Goal: Task Accomplishment & Management: Manage account settings

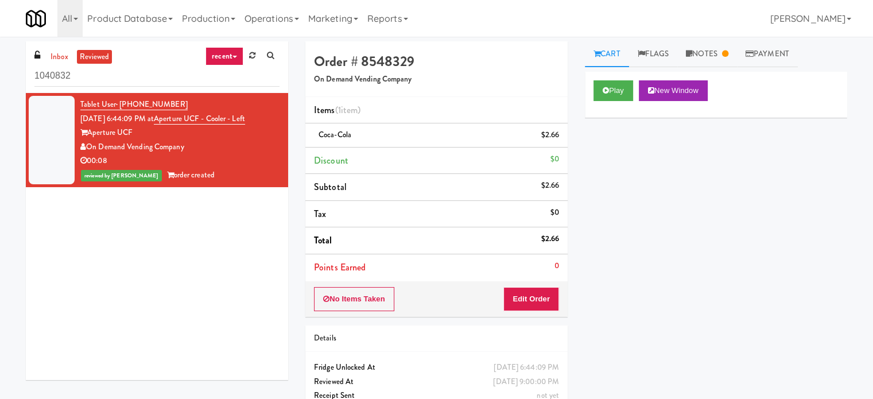
click at [812, 194] on div "Play New Window Primary Flag Clear Flag if unable to determine what was taken o…" at bounding box center [716, 287] width 262 height 430
drag, startPoint x: 744, startPoint y: 299, endPoint x: 729, endPoint y: 270, distance: 32.6
click at [744, 299] on div "Play New Window Primary Flag Clear Flag if unable to determine what was taken o…" at bounding box center [716, 287] width 262 height 430
click at [725, 55] on link "Notes" at bounding box center [707, 54] width 60 height 26
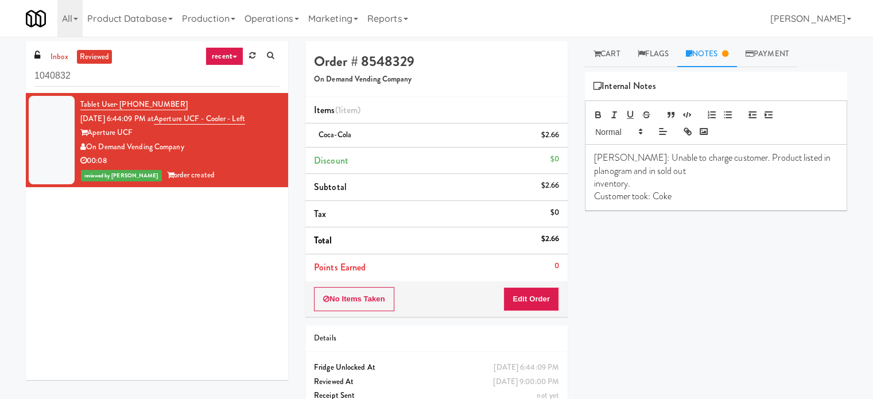
click at [711, 191] on p "Customer took: Coke" at bounding box center [716, 196] width 244 height 13
click at [55, 55] on link "inbox" at bounding box center [60, 57] width 24 height 14
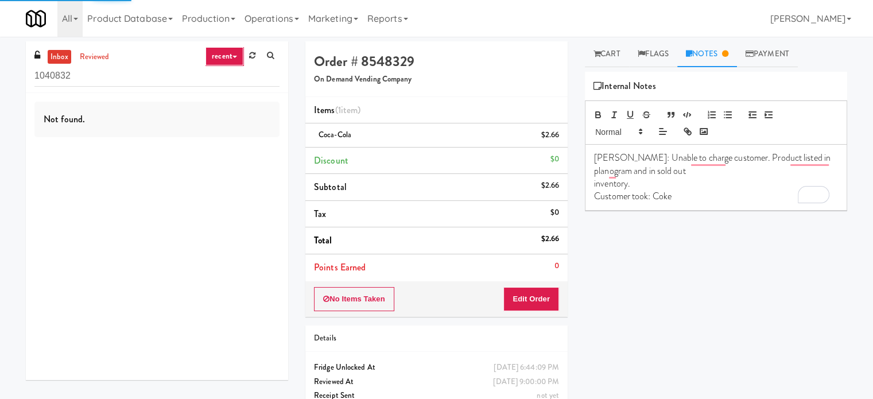
click at [225, 53] on link "recent" at bounding box center [224, 56] width 38 height 18
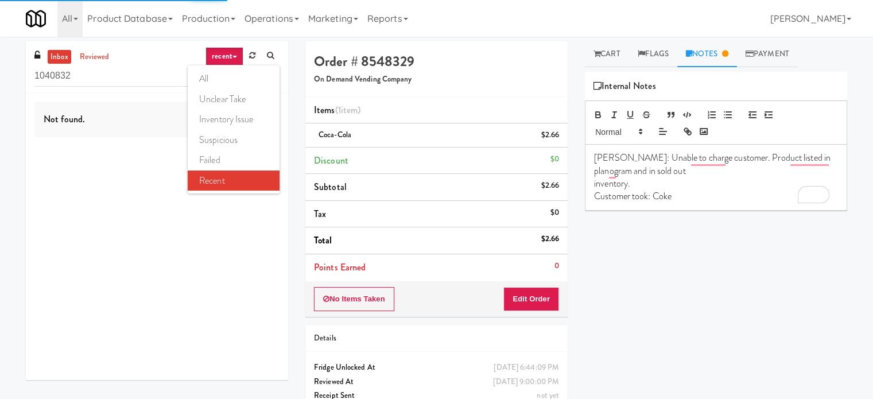
drag, startPoint x: 218, startPoint y: 78, endPoint x: 189, endPoint y: 84, distance: 29.8
click at [218, 79] on link "all" at bounding box center [234, 78] width 92 height 21
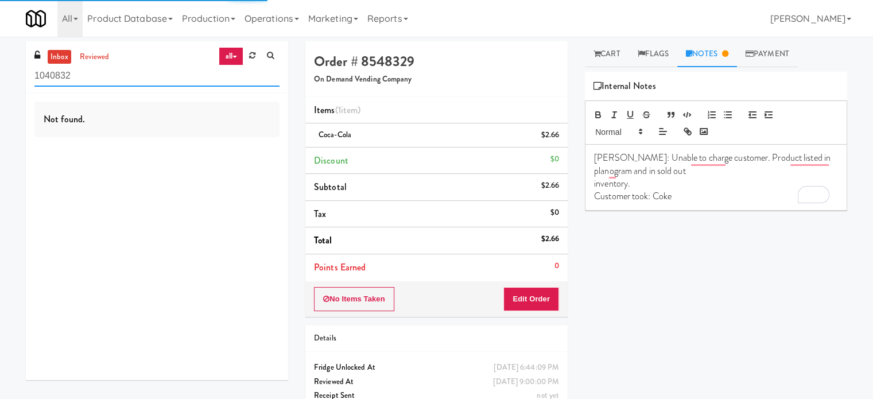
click at [138, 80] on input "1040832" at bounding box center [156, 75] width 245 height 21
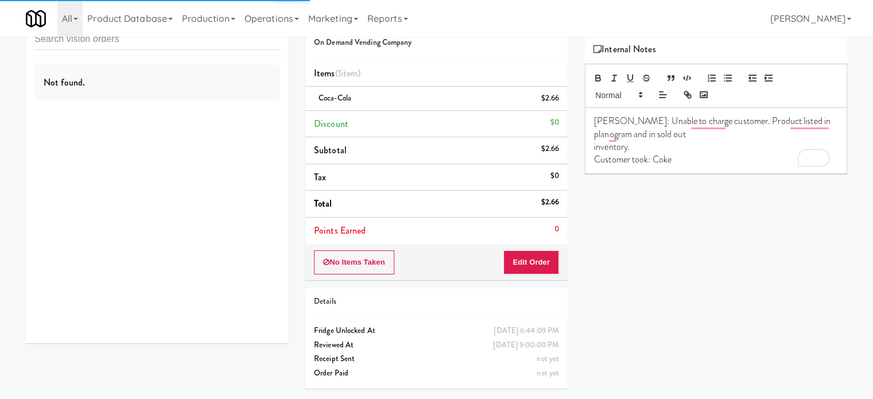
scroll to position [46, 0]
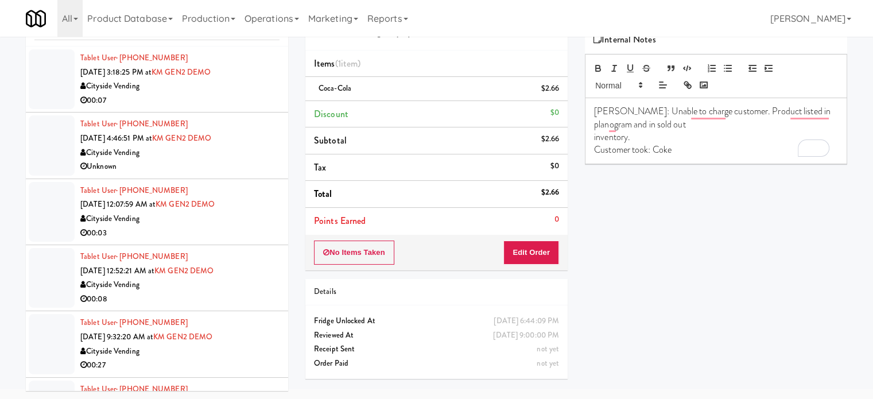
click at [675, 259] on div "Play New Window Primary Flag Clear Flag if unable to determine what was taken o…" at bounding box center [716, 240] width 262 height 430
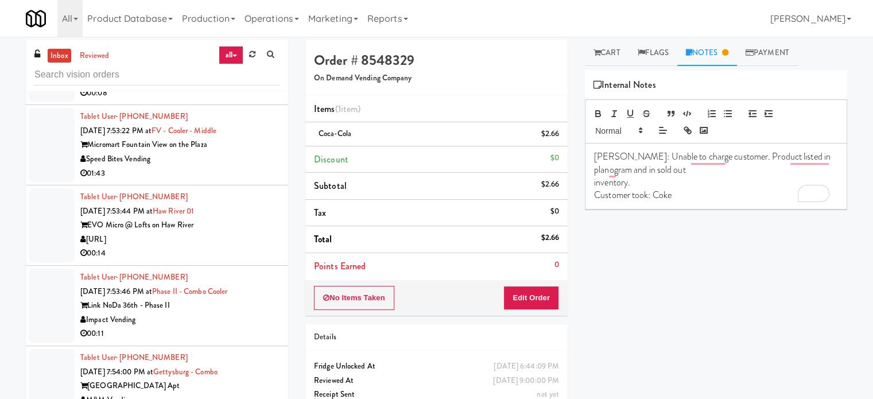
scroll to position [0, 0]
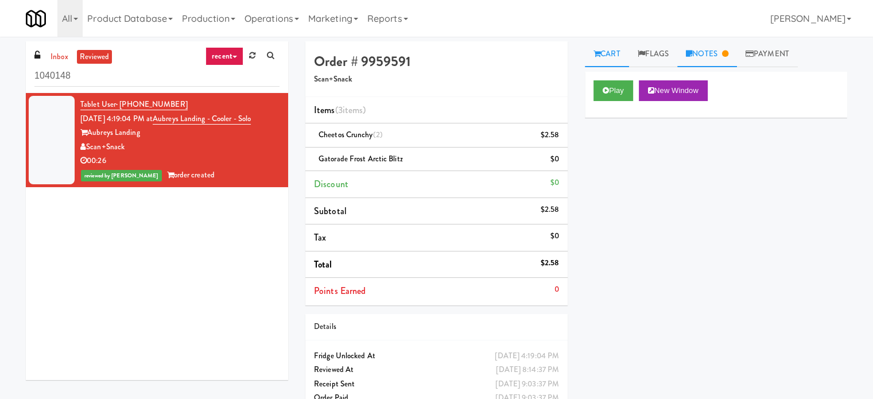
click at [711, 52] on link "Notes" at bounding box center [707, 54] width 60 height 26
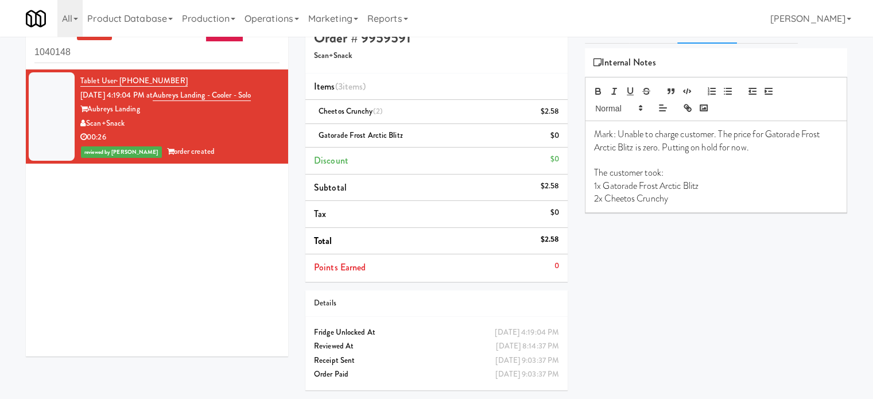
scroll to position [37, 0]
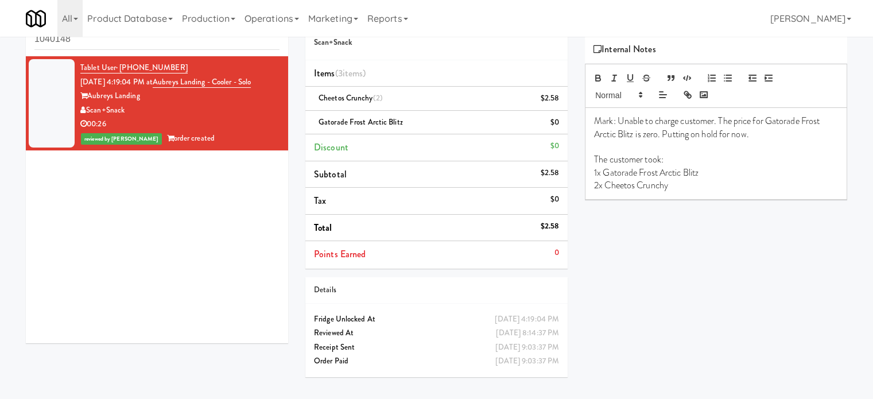
click at [87, 111] on div "Scan+Snack" at bounding box center [179, 110] width 199 height 14
copy div "Scan+Snack"
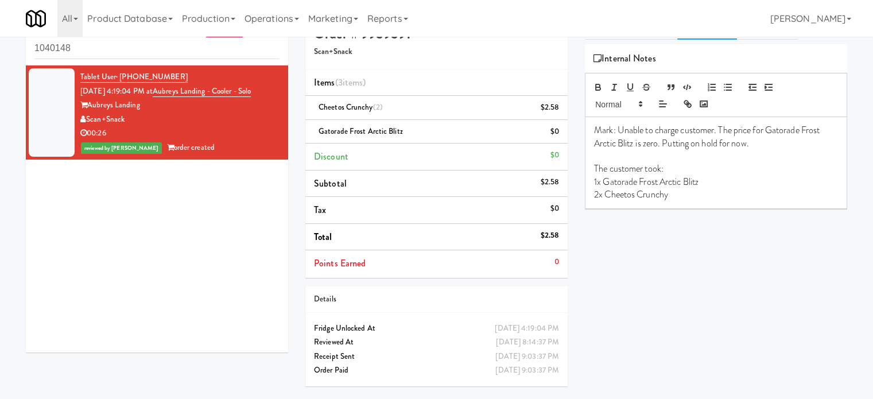
scroll to position [0, 0]
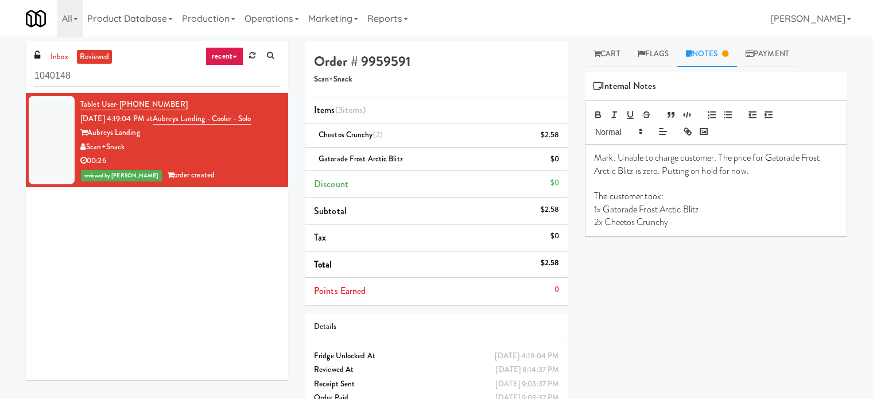
click at [818, 131] on div at bounding box center [716, 122] width 262 height 44
click at [58, 268] on div "Tablet User · (470) 546-5650 Sep 17, 2025 4:19:04 PM at Aubreys Landing - Coole…" at bounding box center [157, 236] width 262 height 287
drag, startPoint x: 831, startPoint y: 303, endPoint x: 820, endPoint y: 289, distance: 17.7
click at [831, 303] on div "Play New Window Primary Flag Clear Flag if unable to determine what was taken o…" at bounding box center [716, 287] width 262 height 430
click at [60, 59] on link "inbox" at bounding box center [60, 57] width 24 height 14
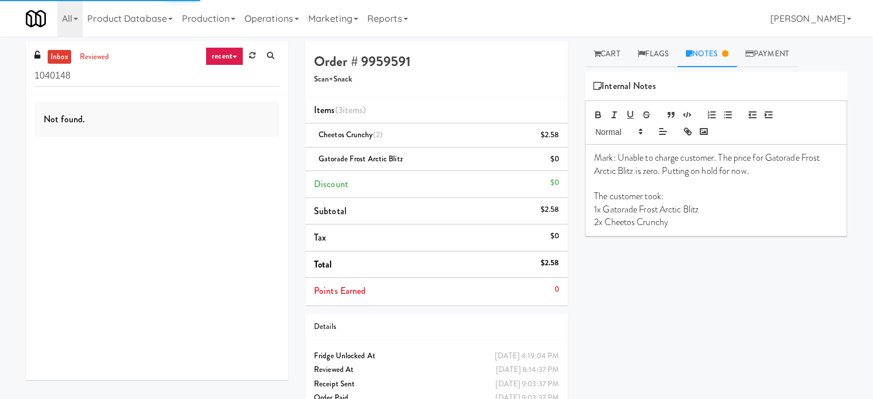
click at [226, 55] on link "recent" at bounding box center [224, 56] width 38 height 18
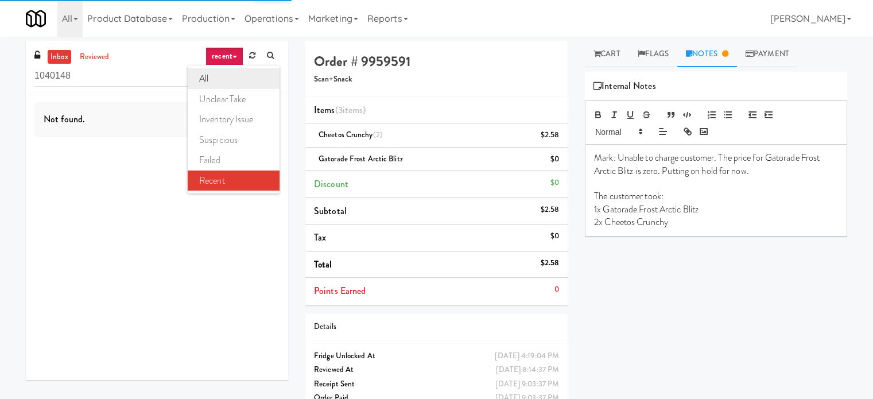
click at [210, 73] on link "all" at bounding box center [234, 78] width 92 height 21
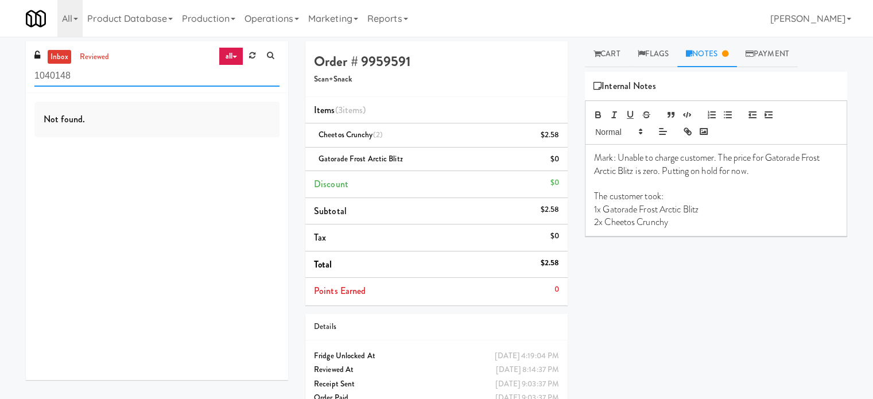
click at [114, 82] on input "1040148" at bounding box center [156, 75] width 245 height 21
paste input "Pantry"
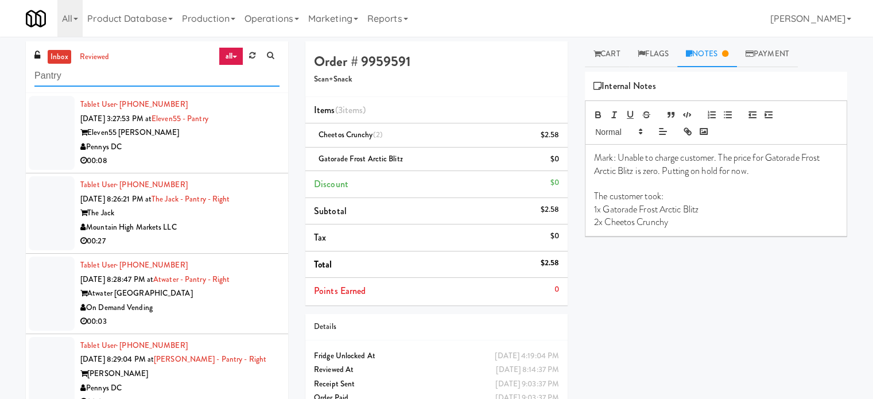
click at [92, 78] on input "Pantry" at bounding box center [156, 75] width 245 height 21
paste input "Couture Pantry"
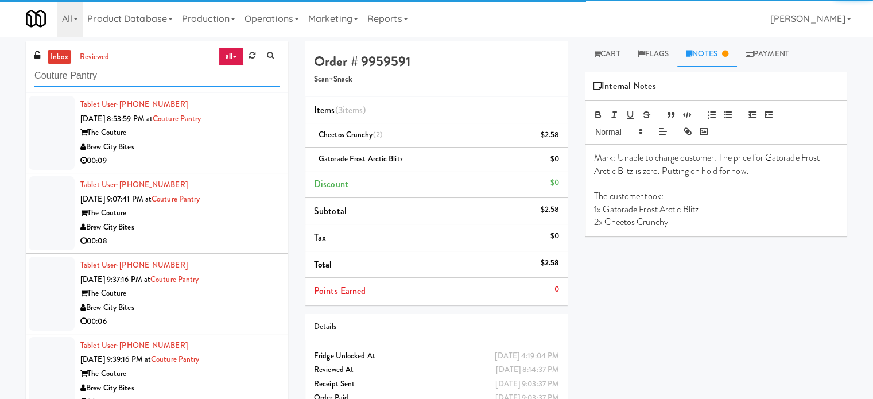
type input "Couture Pantry"
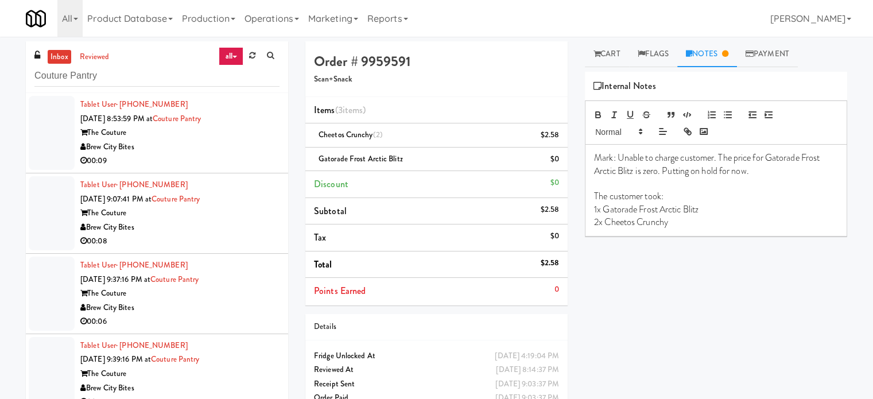
click at [811, 320] on div "Play New Window Primary Flag Clear Flag if unable to determine what was taken o…" at bounding box center [716, 287] width 262 height 430
click at [221, 151] on div "Brew City Bites" at bounding box center [179, 147] width 199 height 14
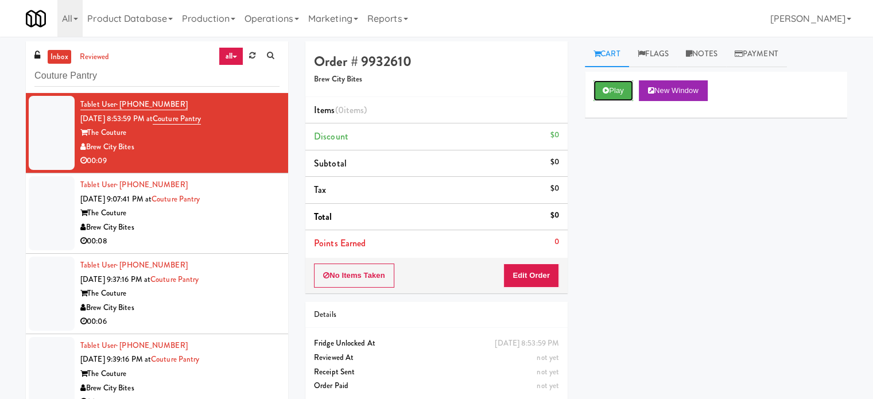
click at [621, 85] on button "Play" at bounding box center [613, 90] width 40 height 21
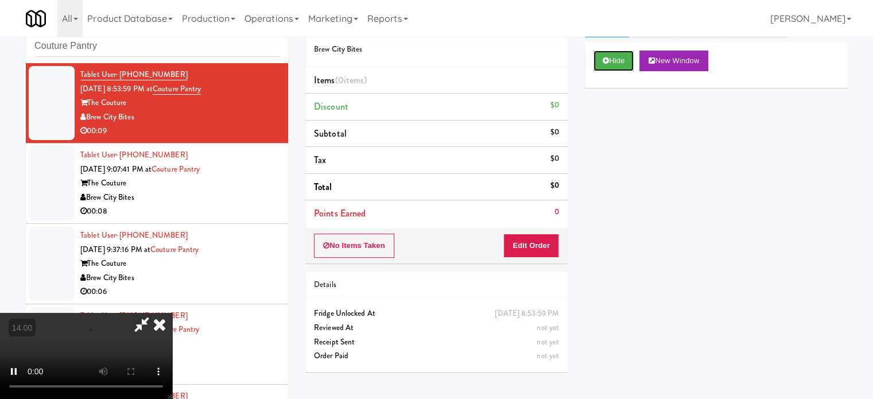
scroll to position [46, 0]
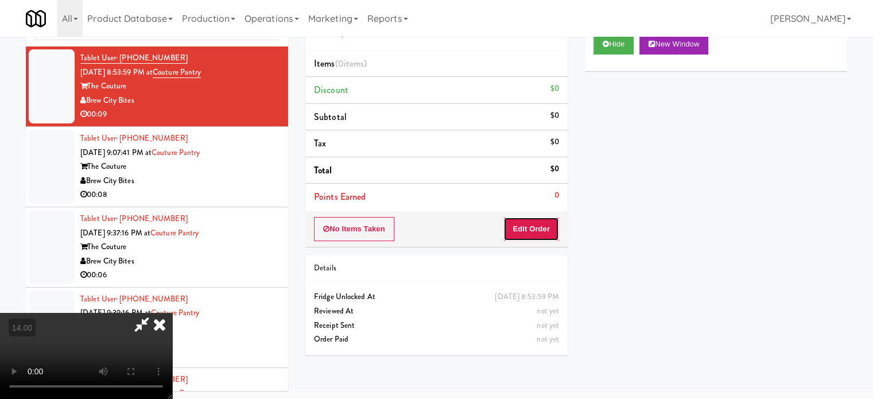
click at [533, 232] on button "Edit Order" at bounding box center [531, 229] width 56 height 24
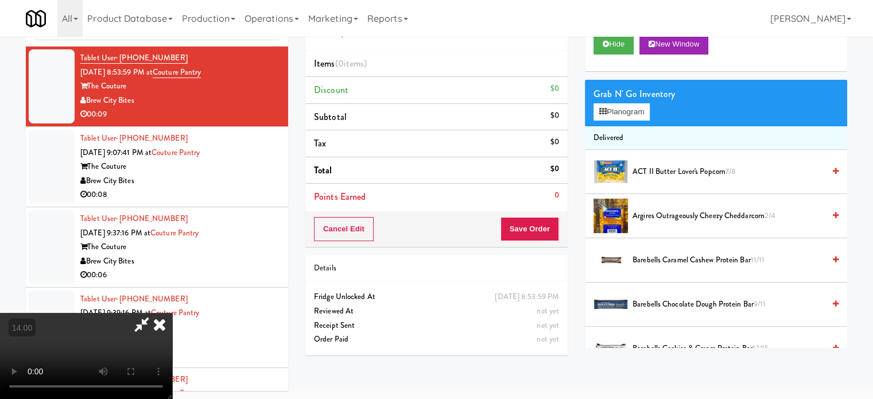
click at [172, 313] on video at bounding box center [86, 356] width 172 height 86
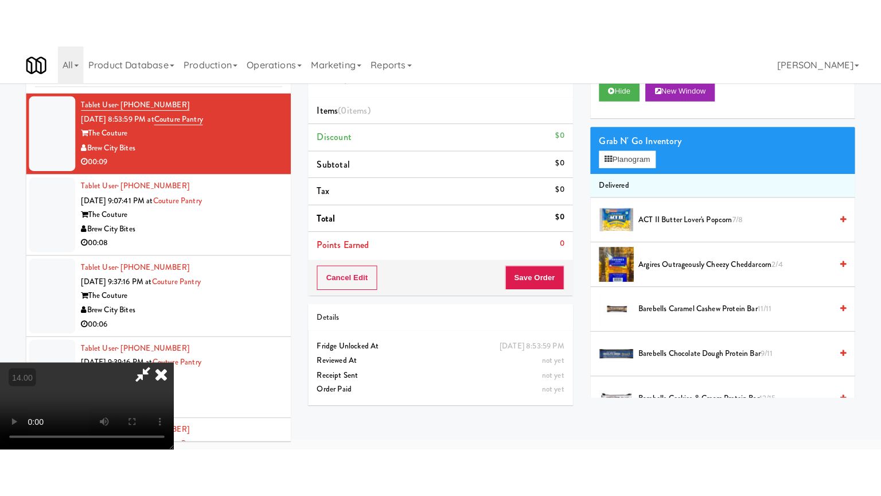
scroll to position [37, 0]
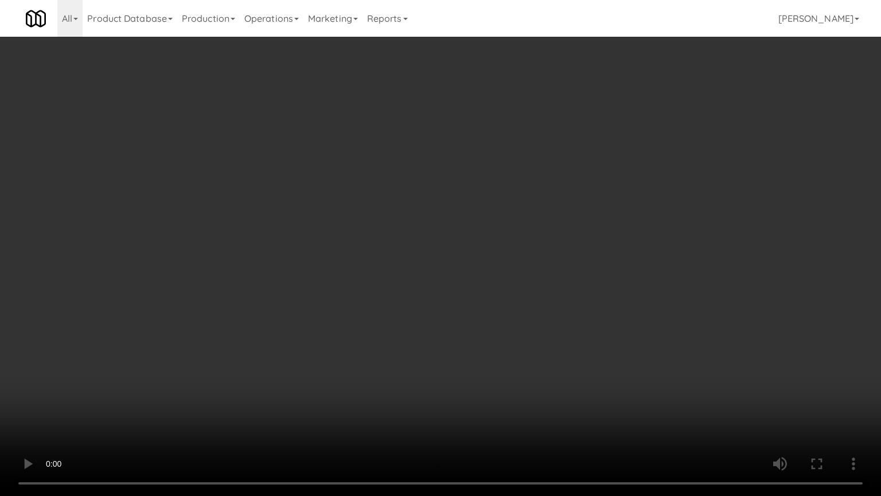
click at [394, 227] on video at bounding box center [440, 248] width 881 height 496
click at [396, 227] on video at bounding box center [440, 248] width 881 height 496
click at [403, 228] on video at bounding box center [440, 248] width 881 height 496
click at [412, 235] on video at bounding box center [440, 248] width 881 height 496
click at [478, 242] on video at bounding box center [440, 248] width 881 height 496
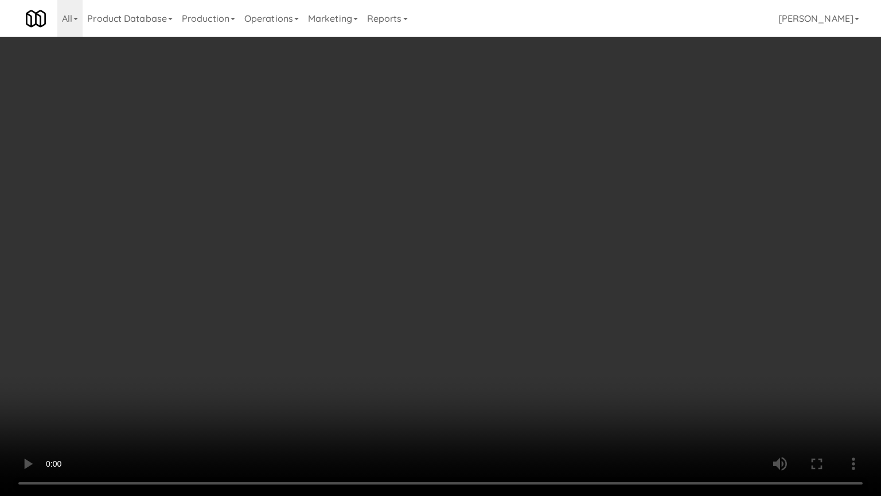
click at [473, 246] on video at bounding box center [440, 248] width 881 height 496
click at [485, 248] on video at bounding box center [440, 248] width 881 height 496
click at [480, 254] on video at bounding box center [440, 248] width 881 height 496
click at [486, 250] on video at bounding box center [440, 248] width 881 height 496
click at [485, 250] on video at bounding box center [440, 248] width 881 height 496
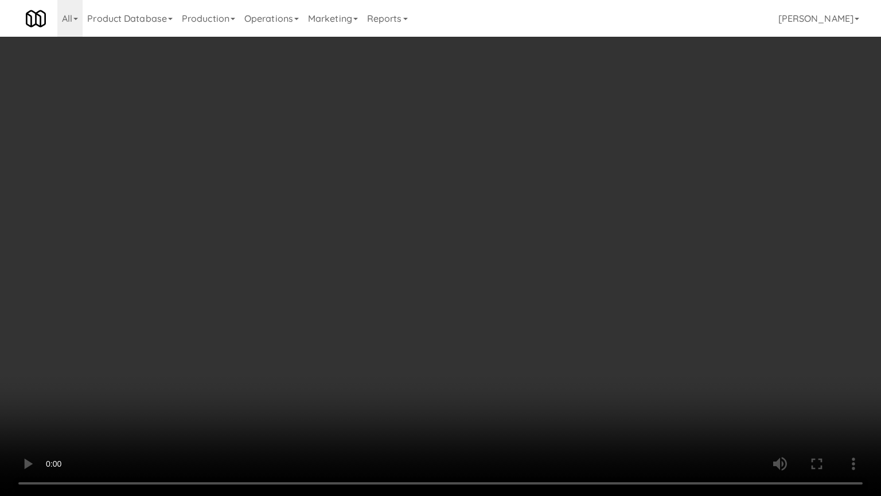
click at [493, 240] on video at bounding box center [440, 248] width 881 height 496
click at [496, 239] on video at bounding box center [440, 248] width 881 height 496
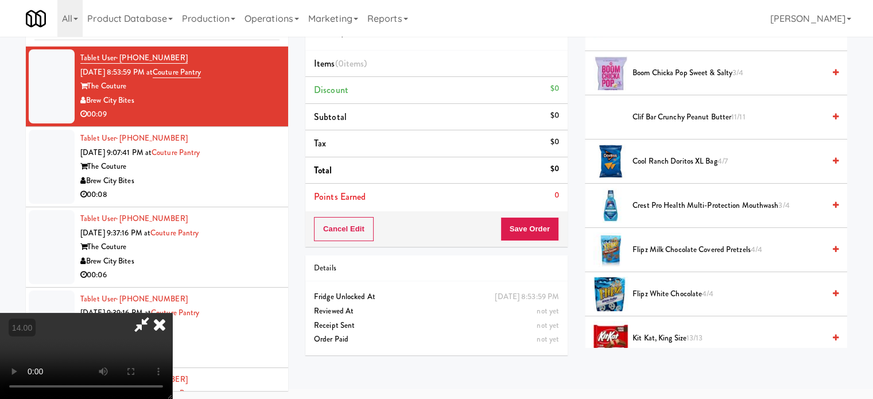
scroll to position [574, 0]
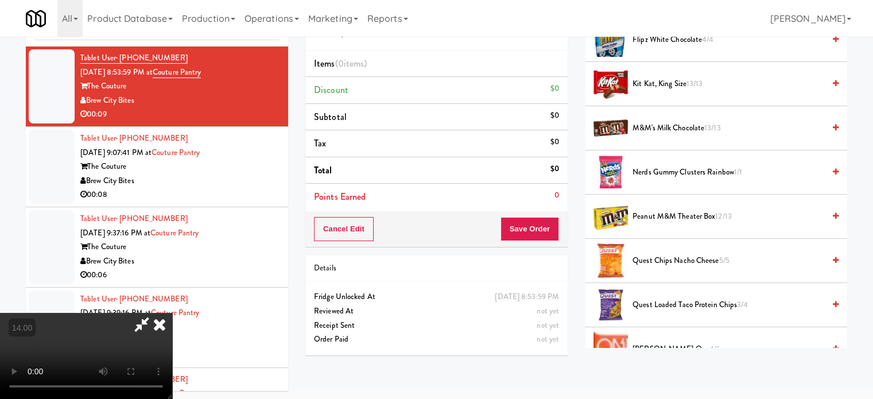
click at [688, 170] on span "Nerds Gummy Clusters Rainbow 1/1" at bounding box center [728, 172] width 192 height 14
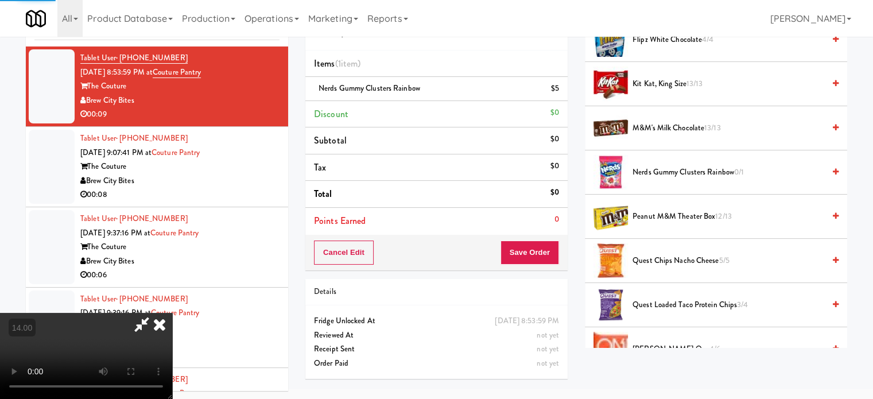
click at [172, 313] on icon at bounding box center [159, 324] width 25 height 23
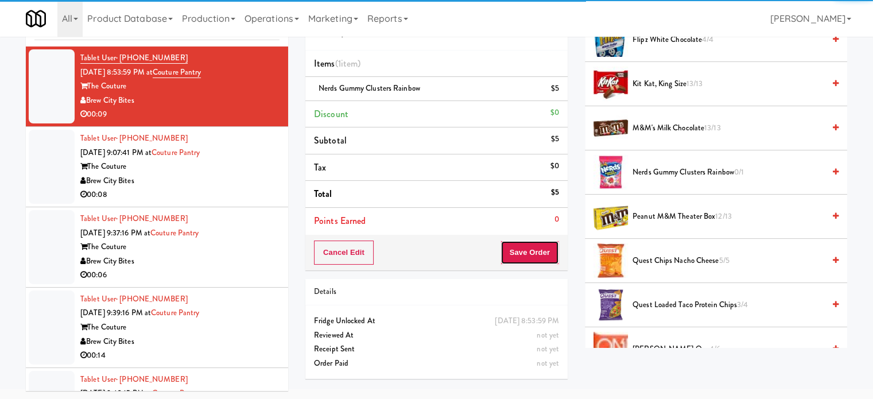
click at [537, 252] on button "Save Order" at bounding box center [529, 252] width 59 height 24
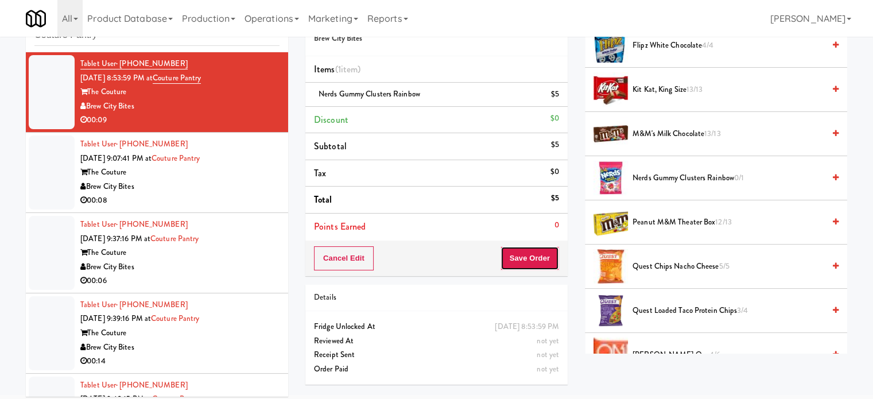
scroll to position [0, 0]
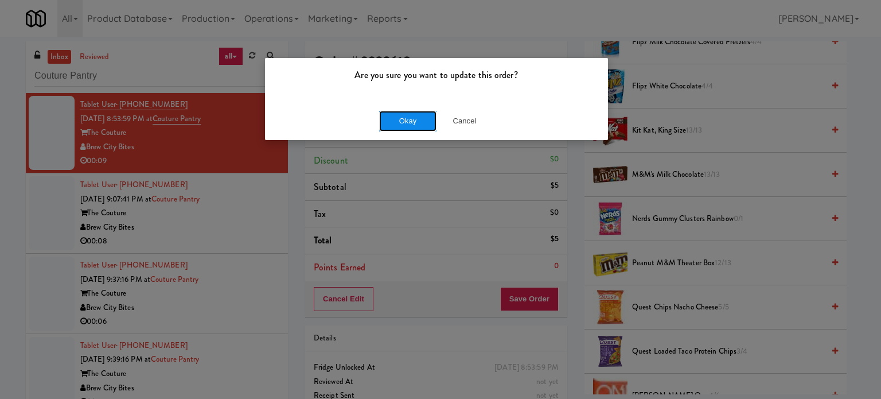
click at [417, 112] on button "Okay" at bounding box center [407, 121] width 57 height 21
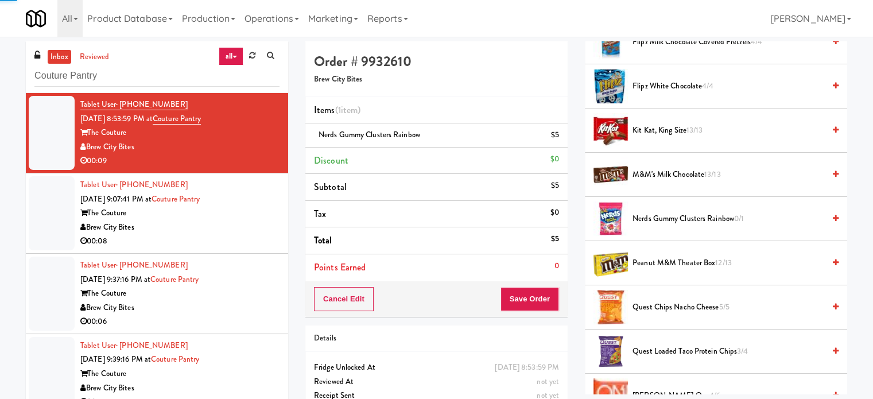
drag, startPoint x: 267, startPoint y: 203, endPoint x: 353, endPoint y: 153, distance: 98.7
click at [267, 203] on div "Tablet User · (414) 202-2400 Sep 17, 2025 9:07:41 PM at Couture Pantry The Cout…" at bounding box center [179, 213] width 199 height 71
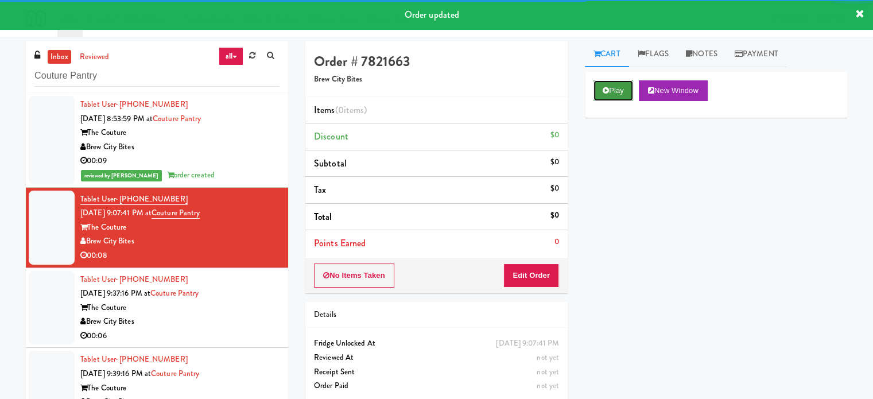
click at [605, 83] on button "Play" at bounding box center [613, 90] width 40 height 21
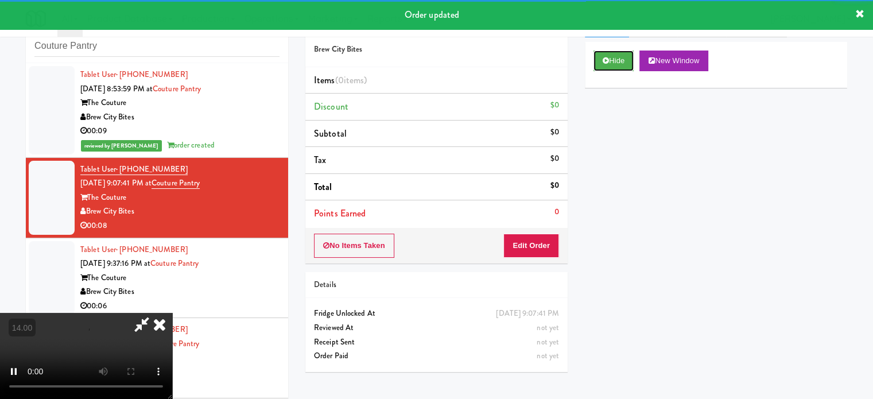
scroll to position [46, 0]
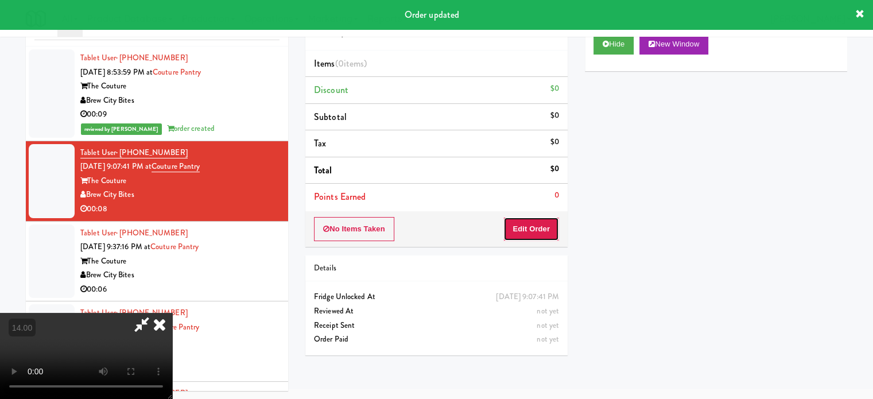
click at [542, 227] on button "Edit Order" at bounding box center [531, 229] width 56 height 24
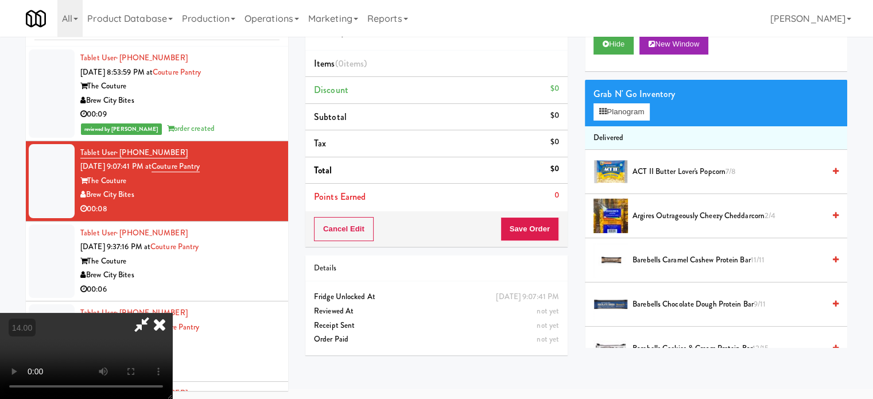
click at [172, 313] on video at bounding box center [86, 356] width 172 height 86
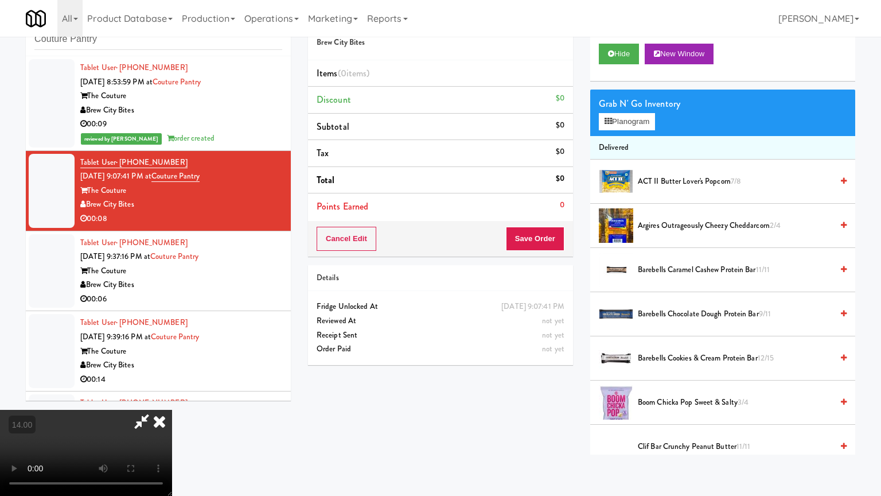
click at [172, 398] on video at bounding box center [86, 453] width 172 height 86
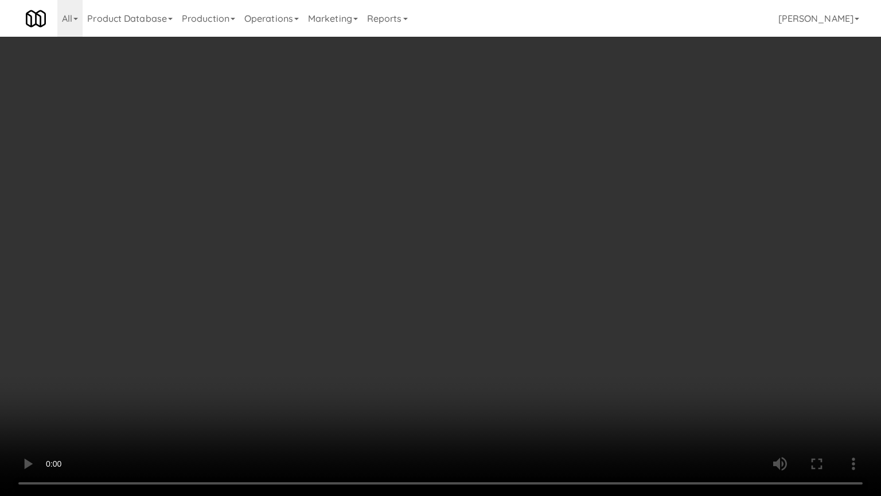
drag, startPoint x: 357, startPoint y: 327, endPoint x: 391, endPoint y: 308, distance: 38.6
click at [360, 326] on video at bounding box center [440, 248] width 881 height 496
drag, startPoint x: 416, startPoint y: 275, endPoint x: 427, endPoint y: 283, distance: 13.5
click at [417, 275] on video at bounding box center [440, 248] width 881 height 496
drag, startPoint x: 182, startPoint y: 406, endPoint x: 243, endPoint y: 366, distance: 72.9
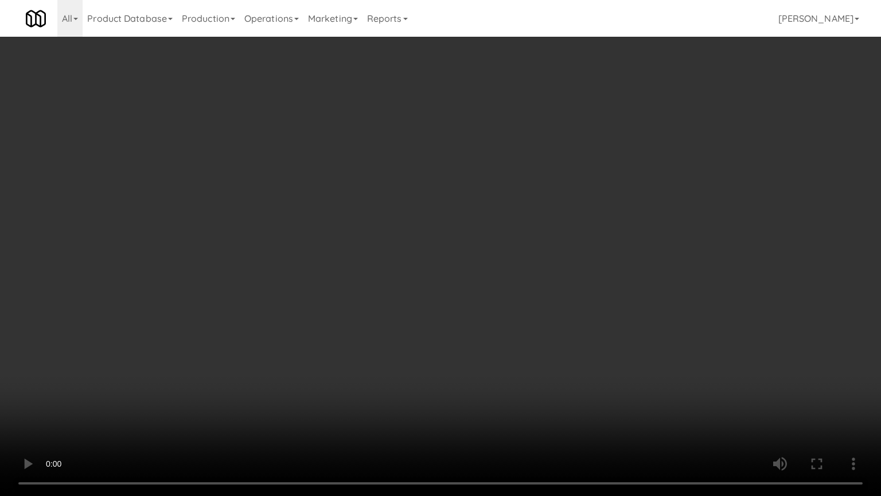
click at [184, 398] on video at bounding box center [440, 248] width 881 height 496
click at [361, 305] on video at bounding box center [440, 248] width 881 height 496
click at [373, 308] on video at bounding box center [440, 248] width 881 height 496
drag, startPoint x: 373, startPoint y: 308, endPoint x: 390, endPoint y: 309, distance: 16.6
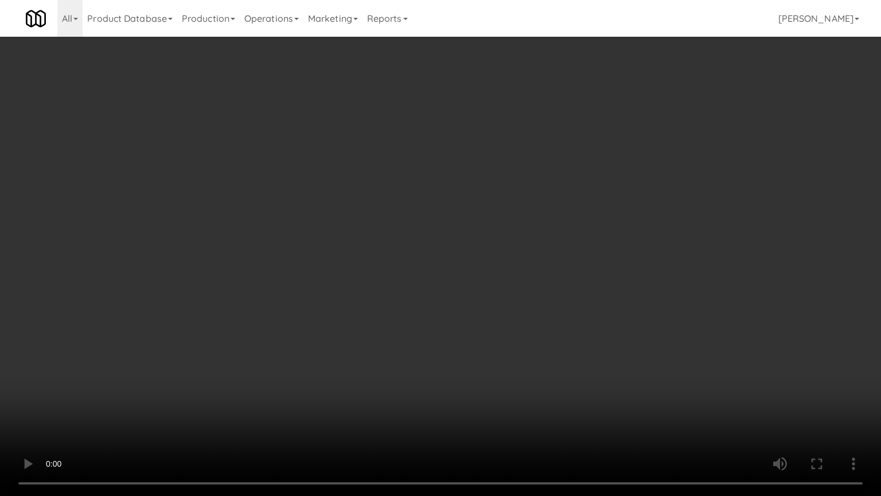
click at [374, 309] on video at bounding box center [440, 248] width 881 height 496
click at [626, 239] on video at bounding box center [440, 248] width 881 height 496
click at [544, 246] on video at bounding box center [440, 248] width 881 height 496
click at [553, 255] on video at bounding box center [440, 248] width 881 height 496
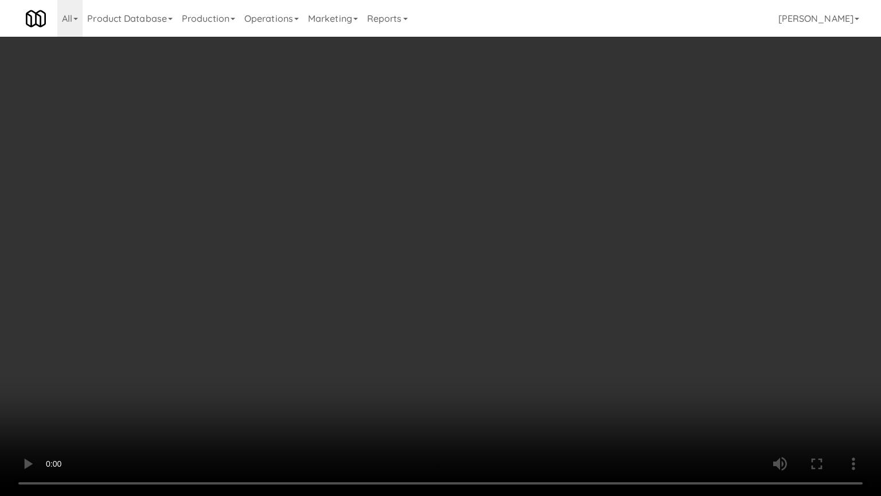
click at [594, 262] on video at bounding box center [440, 248] width 881 height 496
click at [579, 269] on video at bounding box center [440, 248] width 881 height 496
click at [585, 265] on video at bounding box center [440, 248] width 881 height 496
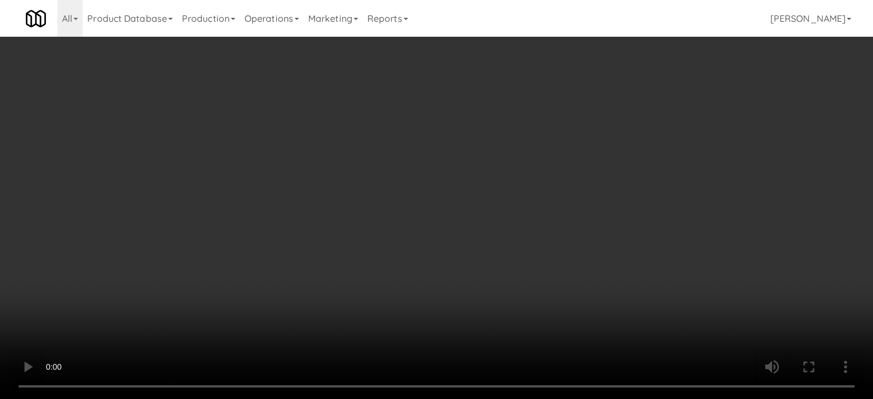
scroll to position [1036, 0]
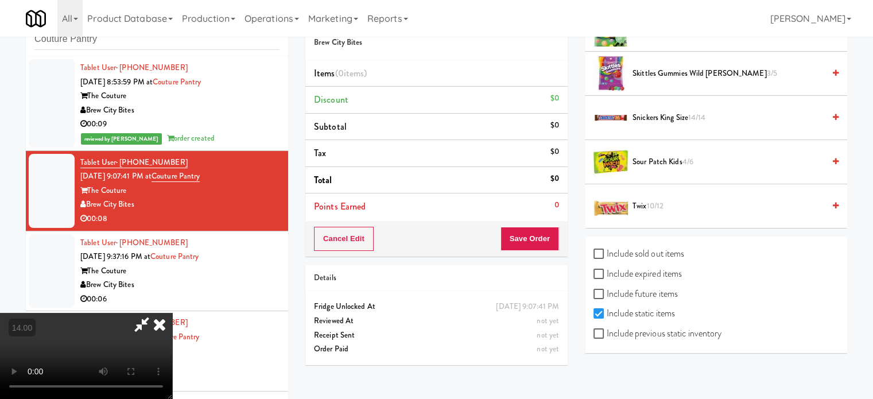
click at [651, 202] on span "10/12" at bounding box center [654, 205] width 17 height 11
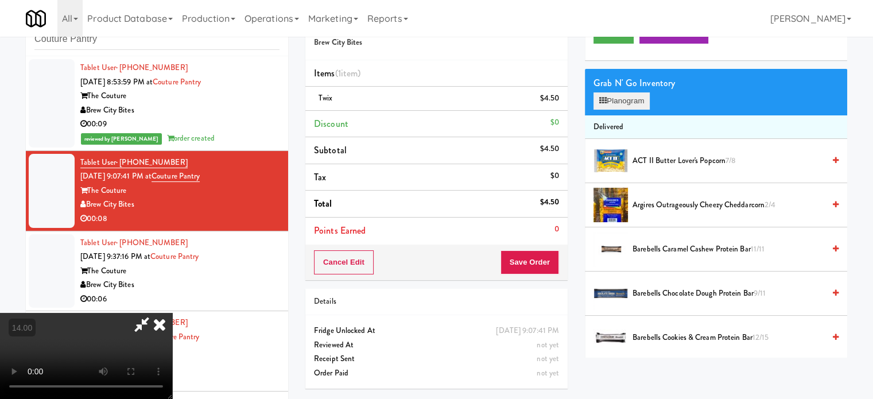
scroll to position [0, 0]
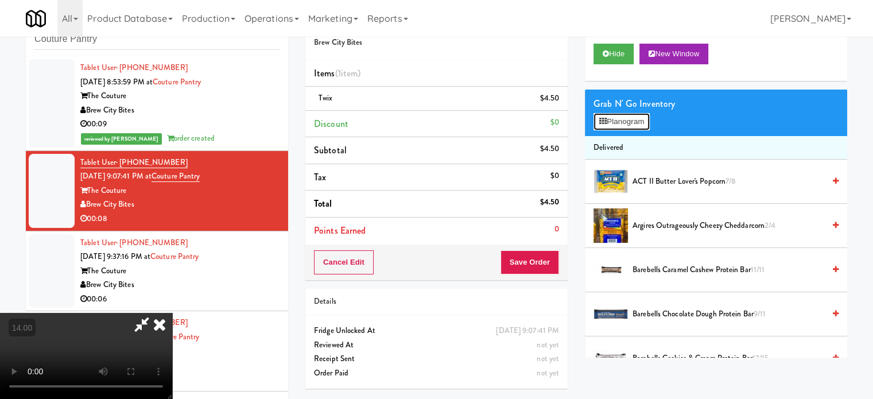
click at [640, 116] on button "Planogram" at bounding box center [621, 121] width 56 height 17
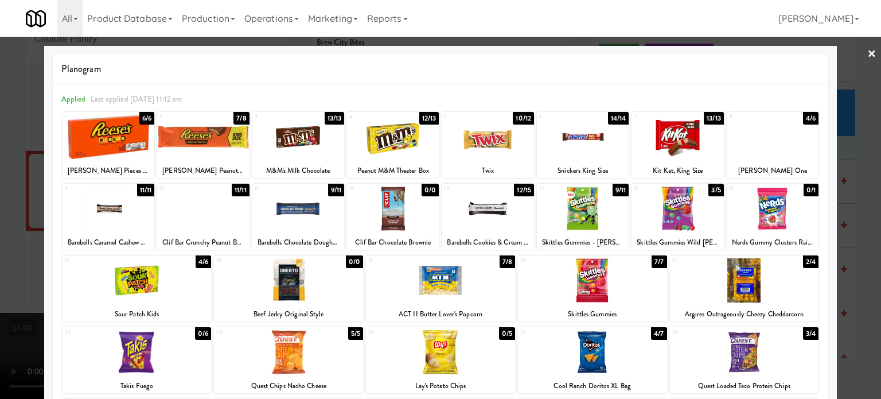
click at [243, 114] on div "7/8" at bounding box center [241, 118] width 15 height 13
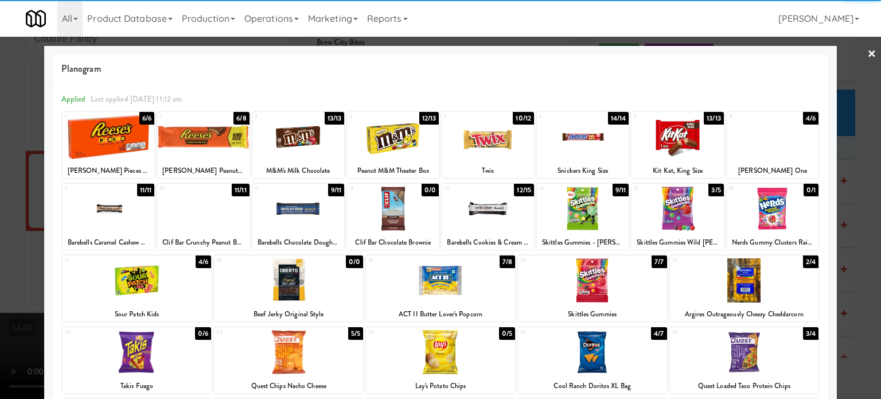
drag, startPoint x: 854, startPoint y: 219, endPoint x: 842, endPoint y: 225, distance: 12.8
click at [856, 223] on div at bounding box center [440, 199] width 881 height 399
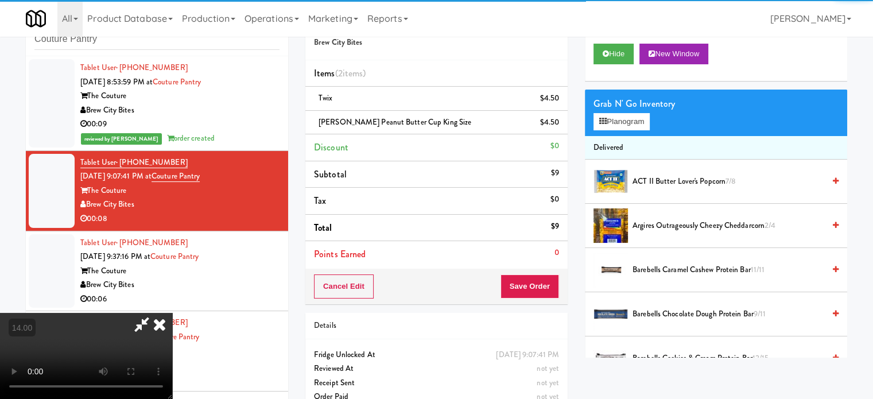
click at [172, 313] on video at bounding box center [86, 356] width 172 height 86
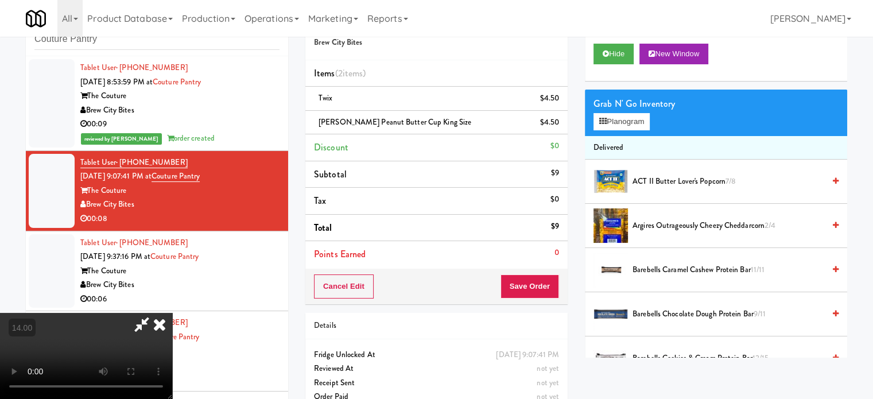
click at [172, 313] on video at bounding box center [86, 356] width 172 height 86
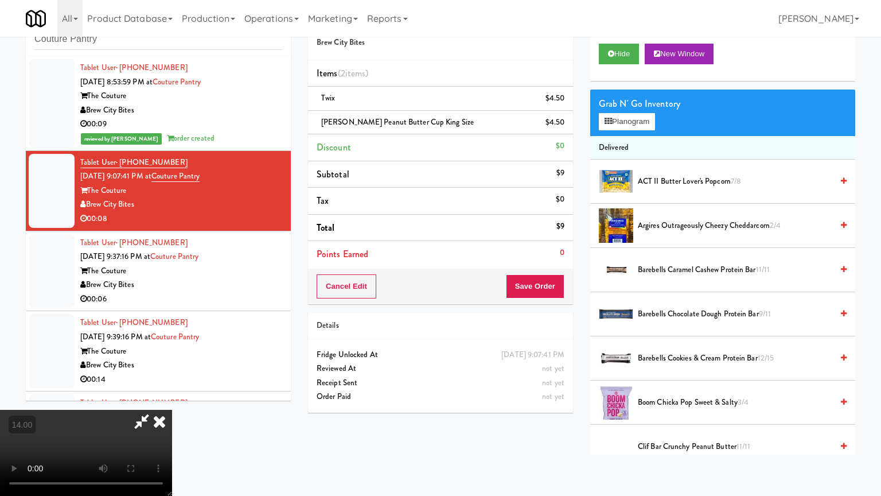
click at [172, 398] on video at bounding box center [86, 453] width 172 height 86
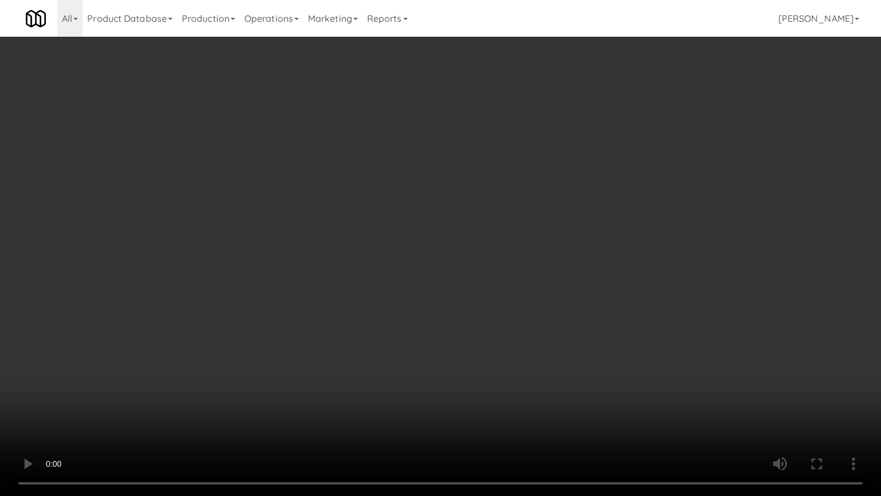
click at [386, 249] on video at bounding box center [440, 248] width 881 height 496
click at [385, 252] on video at bounding box center [440, 248] width 881 height 496
click at [427, 269] on video at bounding box center [440, 248] width 881 height 496
click at [414, 261] on video at bounding box center [440, 248] width 881 height 496
click at [422, 259] on video at bounding box center [440, 248] width 881 height 496
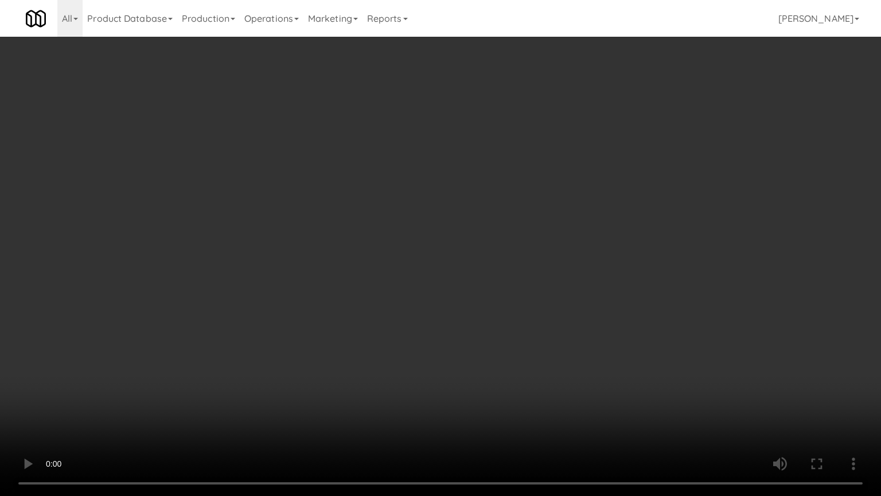
drag, startPoint x: 421, startPoint y: 259, endPoint x: 433, endPoint y: 254, distance: 13.1
click at [422, 259] on video at bounding box center [440, 248] width 881 height 496
click at [537, 252] on video at bounding box center [440, 248] width 881 height 496
click at [489, 246] on video at bounding box center [440, 248] width 881 height 496
click at [499, 250] on video at bounding box center [440, 248] width 881 height 496
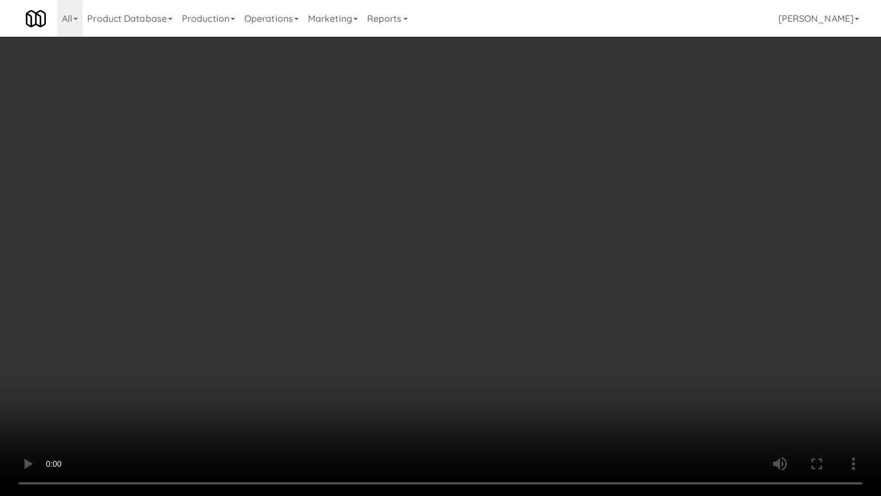
click at [503, 246] on video at bounding box center [440, 248] width 881 height 496
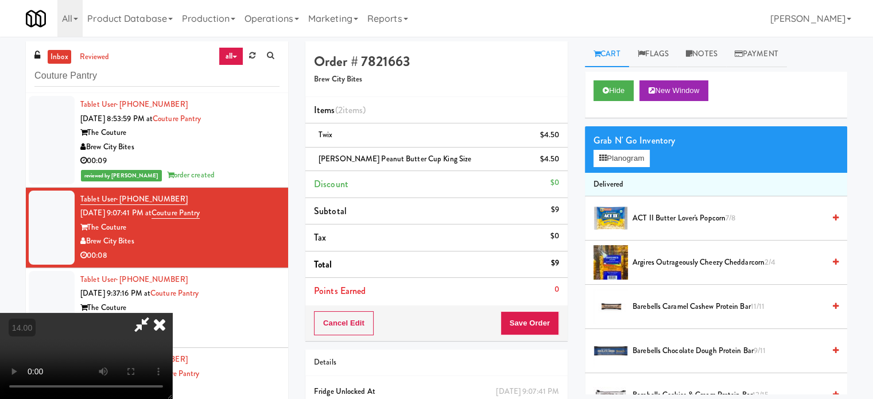
click at [172, 313] on icon at bounding box center [159, 324] width 25 height 23
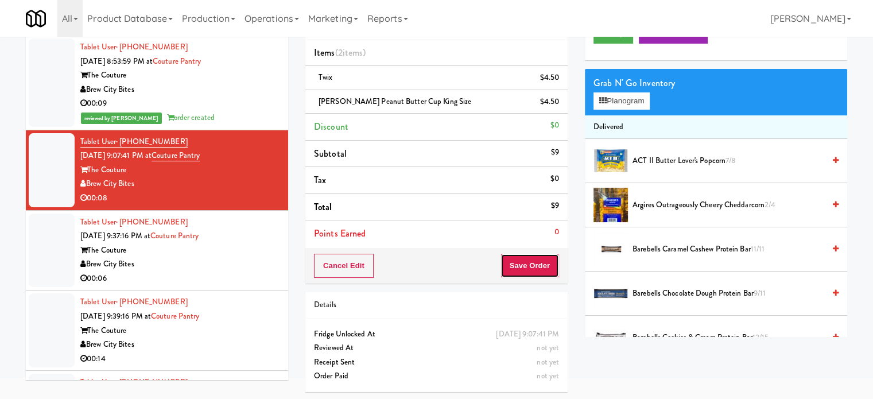
click at [546, 260] on button "Save Order" at bounding box center [529, 266] width 59 height 24
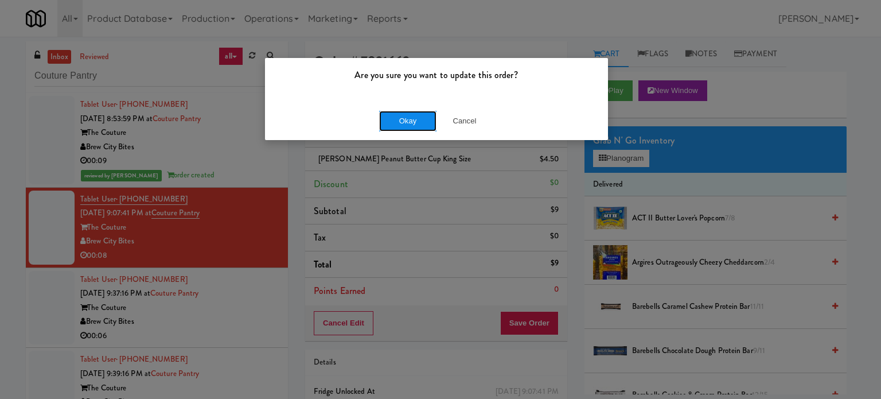
click at [400, 126] on button "Okay" at bounding box center [407, 121] width 57 height 21
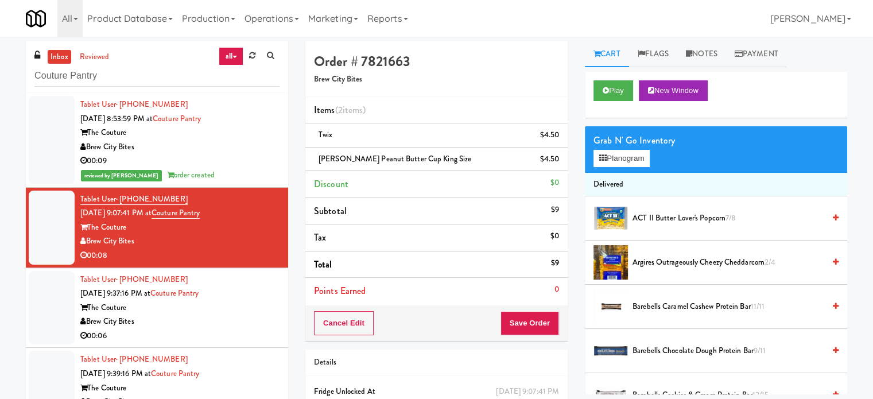
click at [232, 306] on div "The Couture" at bounding box center [179, 308] width 199 height 14
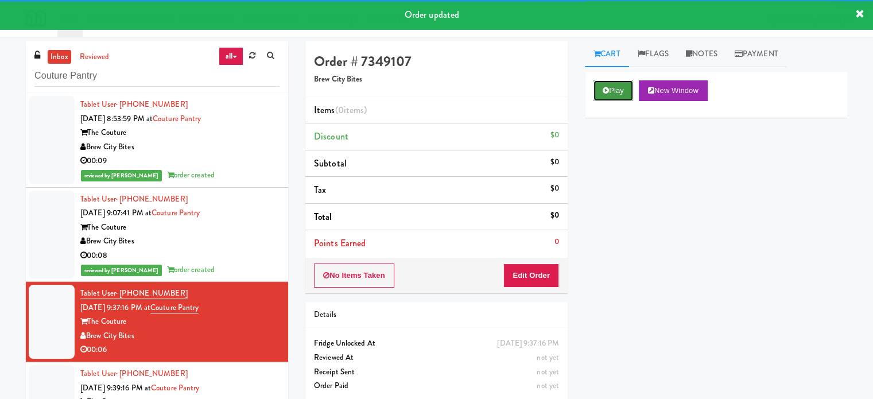
click at [606, 85] on button "Play" at bounding box center [613, 90] width 40 height 21
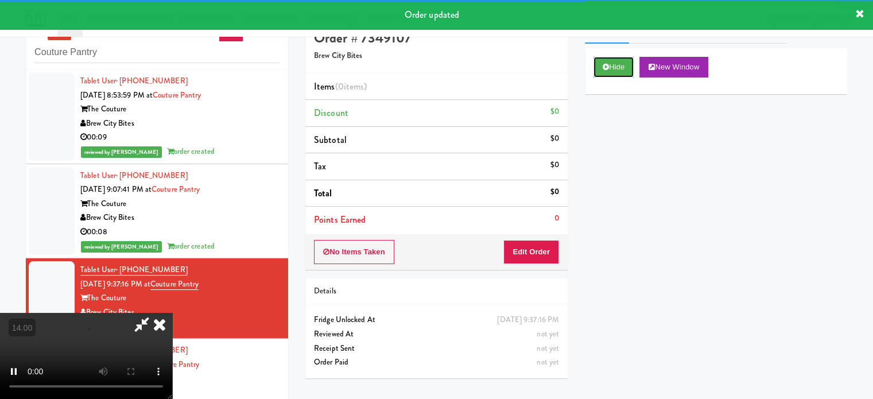
scroll to position [46, 0]
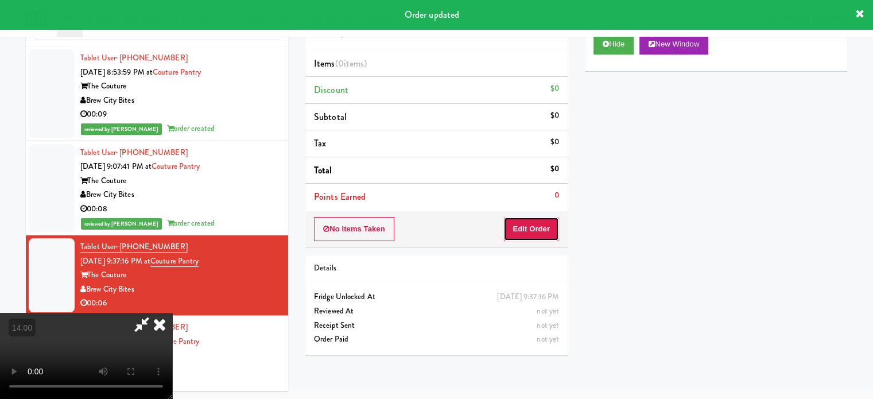
click at [533, 232] on button "Edit Order" at bounding box center [531, 229] width 56 height 24
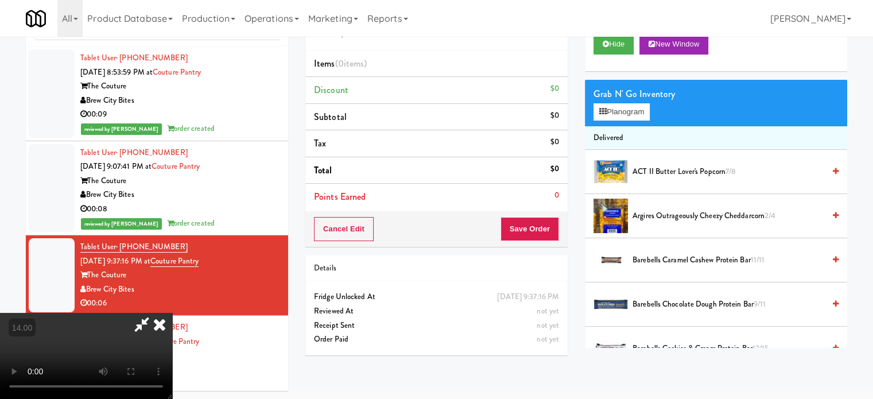
click at [172, 313] on video at bounding box center [86, 356] width 172 height 86
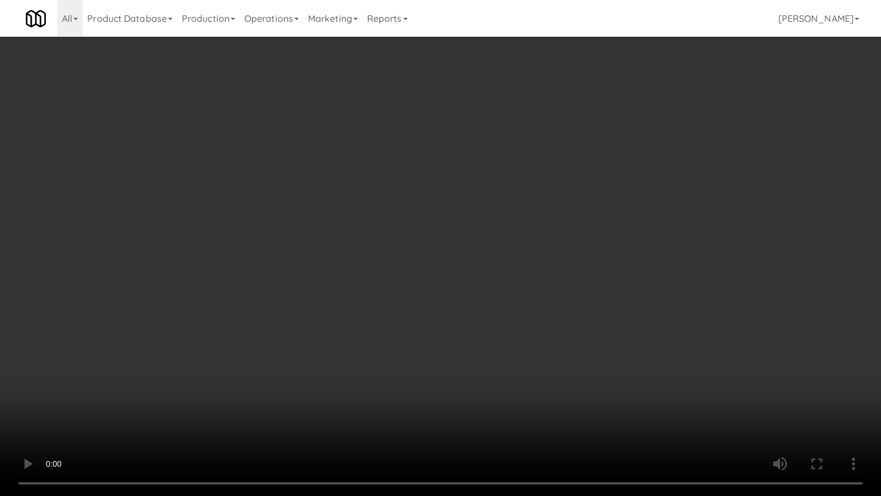
click at [482, 248] on video at bounding box center [440, 248] width 881 height 496
click at [487, 248] on video at bounding box center [440, 248] width 881 height 496
click at [436, 263] on video at bounding box center [440, 248] width 881 height 496
drag, startPoint x: 305, startPoint y: 286, endPoint x: 334, endPoint y: 259, distance: 39.4
click at [307, 286] on video at bounding box center [440, 248] width 881 height 496
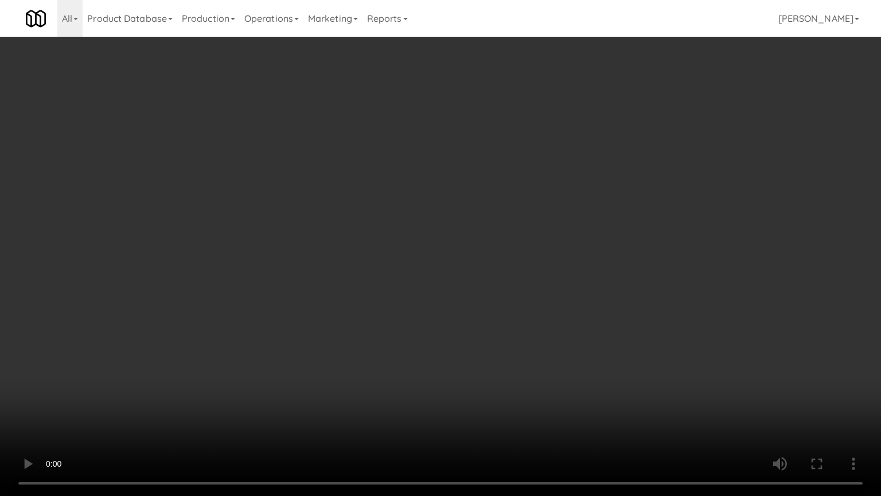
click at [420, 201] on video at bounding box center [440, 248] width 881 height 496
click at [421, 201] on video at bounding box center [440, 248] width 881 height 496
click at [469, 203] on video at bounding box center [440, 248] width 881 height 496
click at [485, 204] on video at bounding box center [440, 248] width 881 height 496
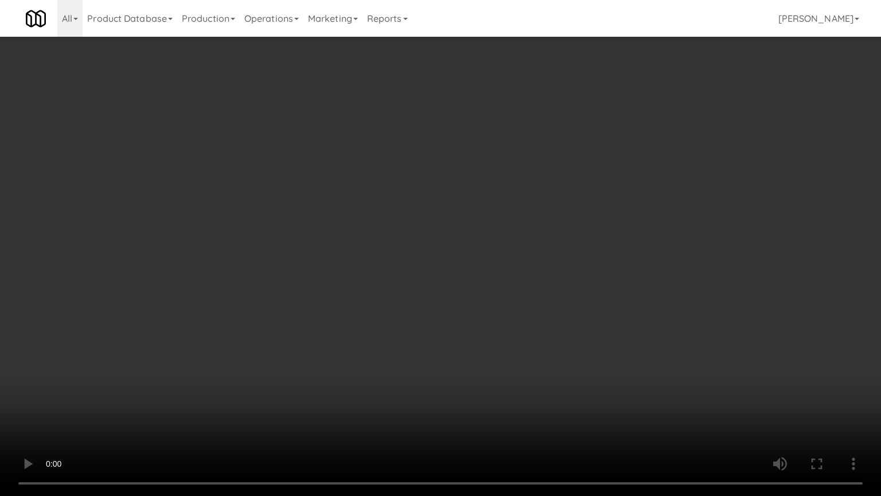
click at [485, 204] on video at bounding box center [440, 248] width 881 height 496
click at [552, 207] on video at bounding box center [440, 248] width 881 height 496
click at [523, 209] on video at bounding box center [440, 248] width 881 height 496
click at [526, 207] on video at bounding box center [440, 248] width 881 height 496
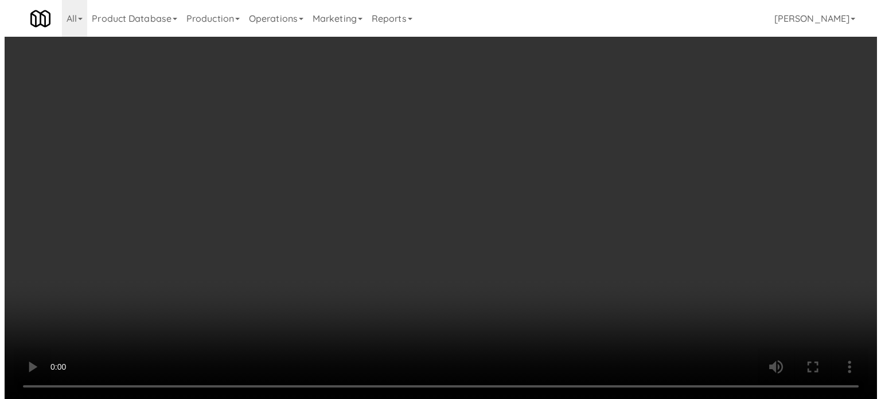
scroll to position [0, 0]
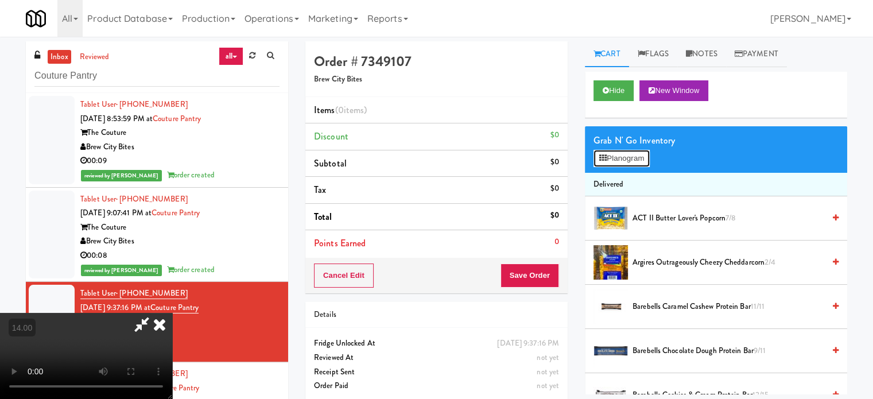
click at [617, 155] on button "Planogram" at bounding box center [621, 158] width 56 height 17
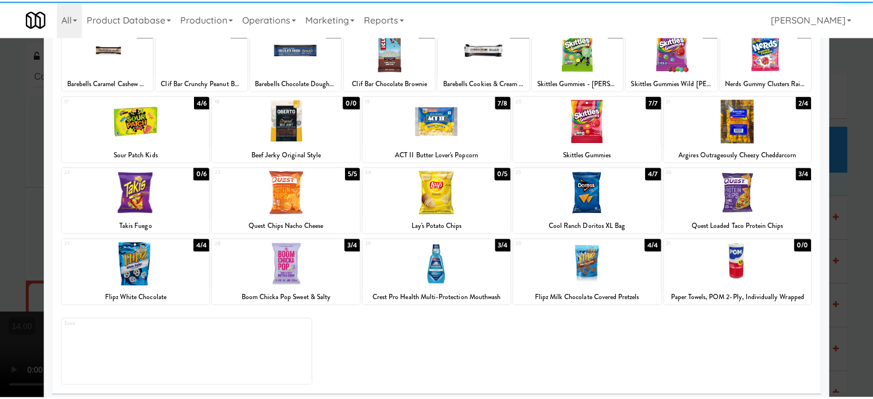
scroll to position [164, 0]
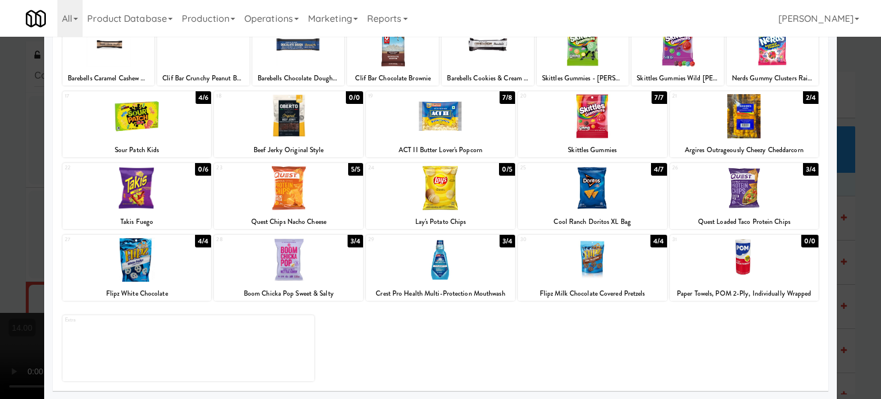
click at [503, 100] on div "7/8" at bounding box center [507, 97] width 15 height 13
click at [803, 167] on div "3/4" at bounding box center [810, 169] width 15 height 13
drag, startPoint x: 849, startPoint y: 190, endPoint x: 586, endPoint y: 213, distance: 263.8
click at [850, 191] on div at bounding box center [440, 199] width 881 height 399
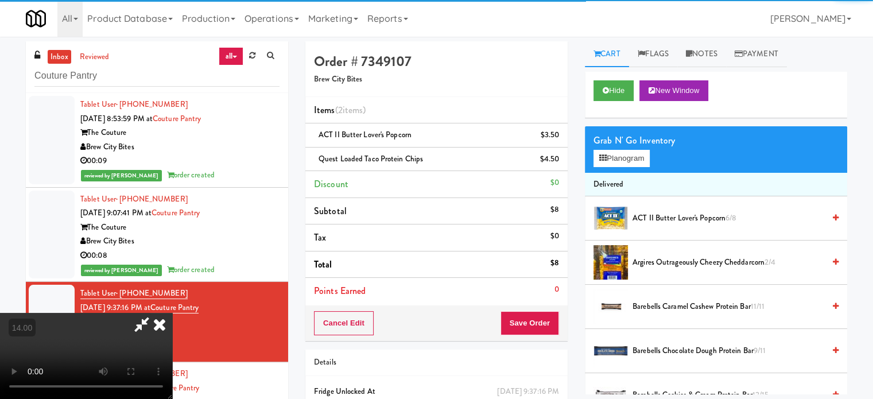
click at [172, 313] on video at bounding box center [86, 356] width 172 height 86
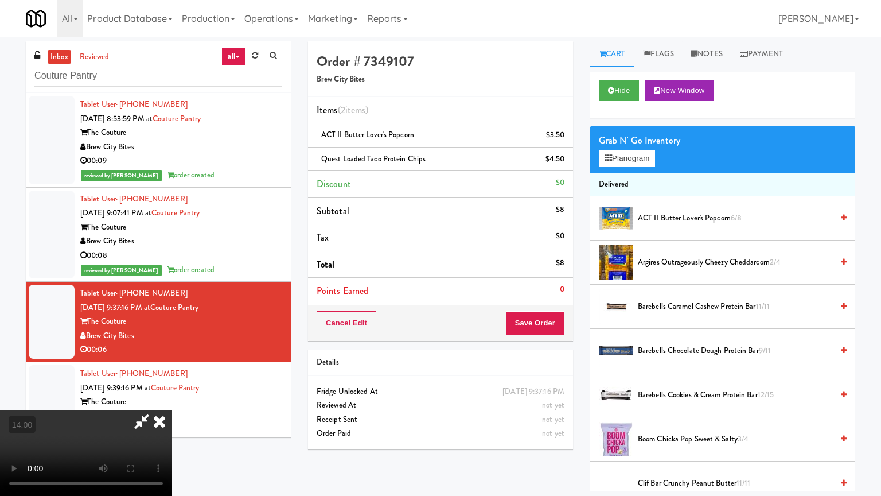
click at [158, 398] on video at bounding box center [86, 453] width 172 height 86
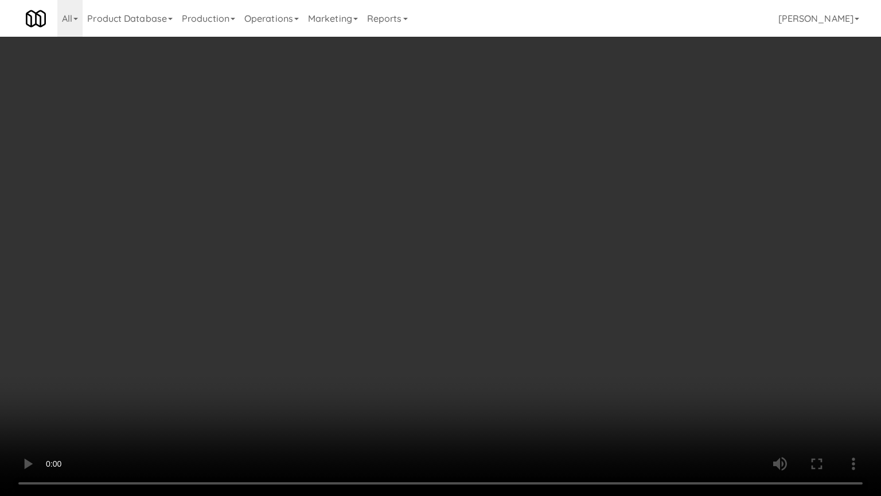
click at [342, 243] on video at bounding box center [440, 248] width 881 height 496
click at [353, 251] on video at bounding box center [440, 248] width 881 height 496
click at [379, 256] on video at bounding box center [440, 248] width 881 height 496
click at [379, 255] on video at bounding box center [440, 248] width 881 height 496
click at [448, 257] on video at bounding box center [440, 248] width 881 height 496
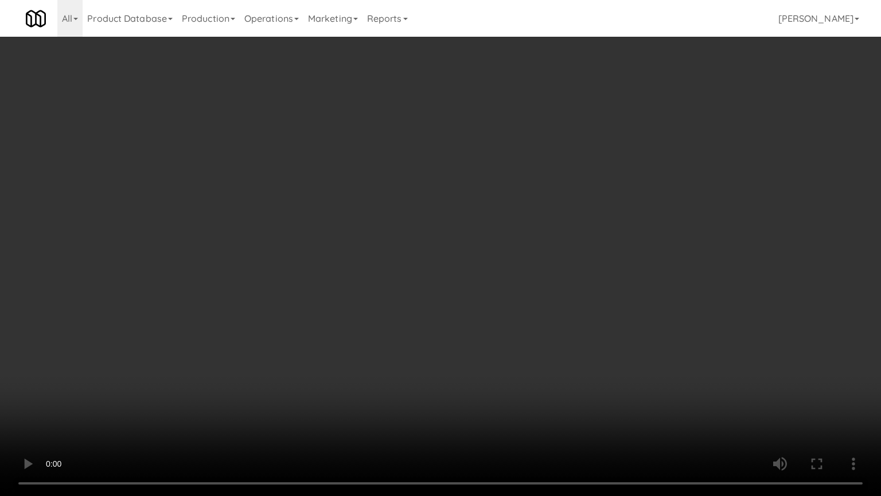
drag, startPoint x: 165, startPoint y: 430, endPoint x: 293, endPoint y: 320, distance: 169.2
click at [180, 398] on video at bounding box center [440, 248] width 881 height 496
drag, startPoint x: 342, startPoint y: 328, endPoint x: 348, endPoint y: 329, distance: 6.4
click at [343, 329] on video at bounding box center [440, 248] width 881 height 496
click at [353, 328] on video at bounding box center [440, 248] width 881 height 496
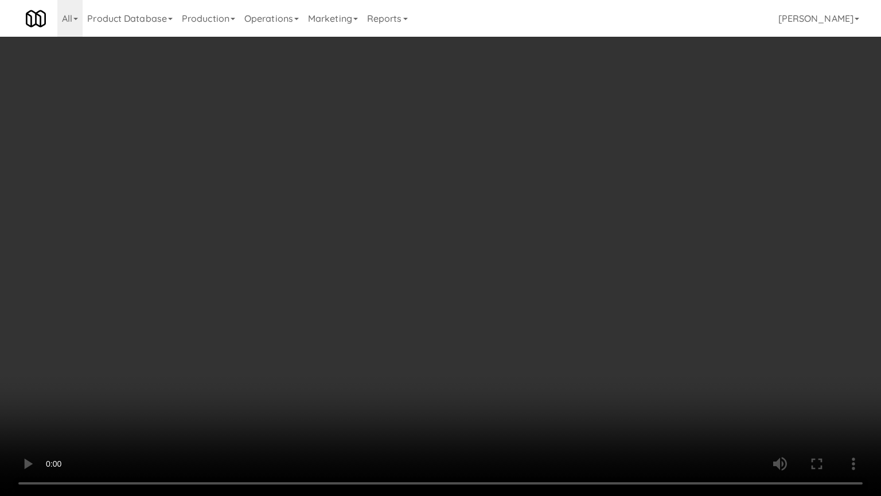
click at [398, 326] on video at bounding box center [440, 248] width 881 height 496
click at [400, 328] on video at bounding box center [440, 248] width 881 height 496
click at [449, 326] on video at bounding box center [440, 248] width 881 height 496
click at [451, 328] on video at bounding box center [440, 248] width 881 height 496
click at [460, 330] on video at bounding box center [440, 248] width 881 height 496
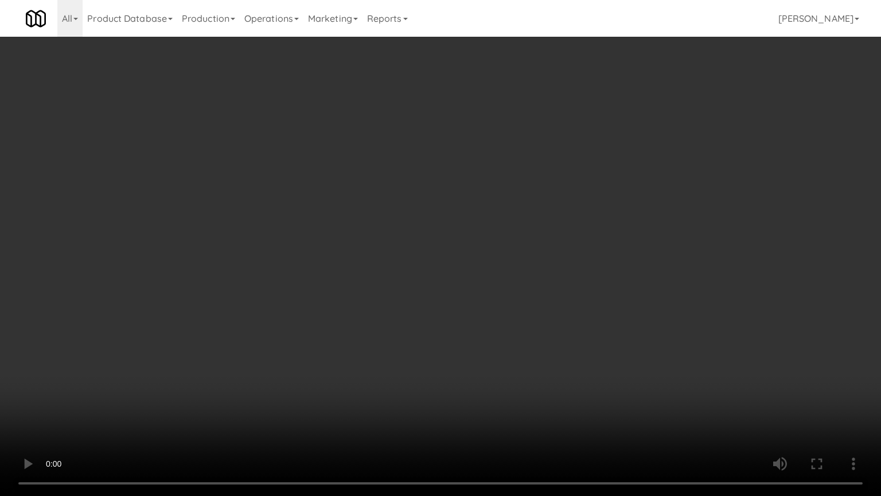
click at [507, 330] on video at bounding box center [440, 248] width 881 height 496
click at [520, 328] on video at bounding box center [440, 248] width 881 height 496
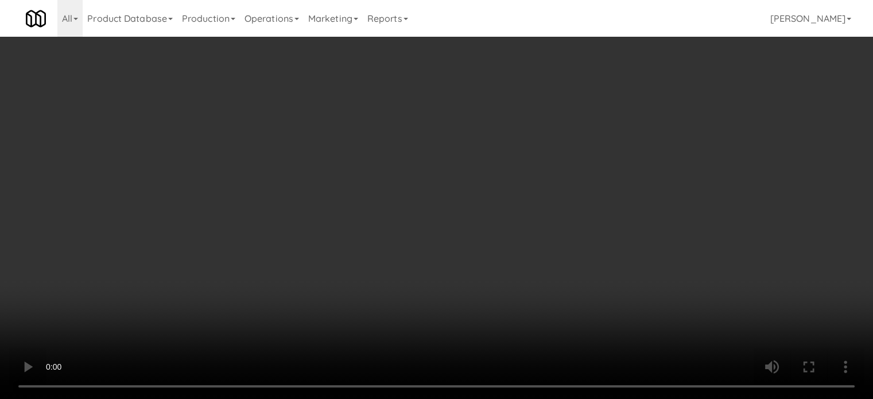
click at [444, 263] on video at bounding box center [436, 199] width 873 height 399
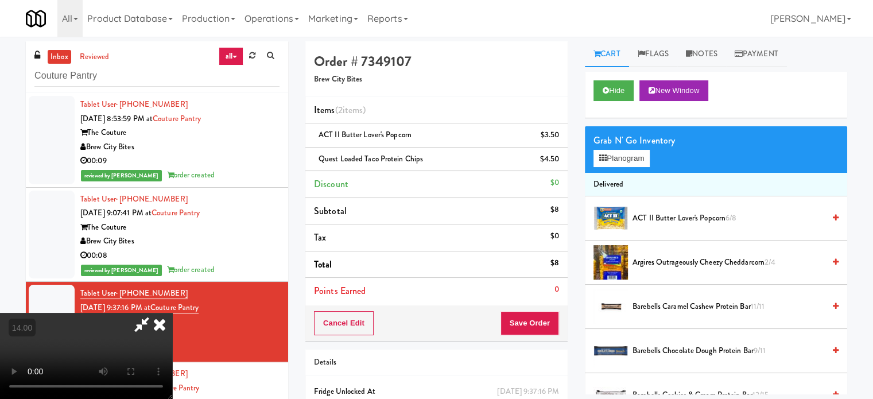
click at [172, 313] on video at bounding box center [86, 356] width 172 height 86
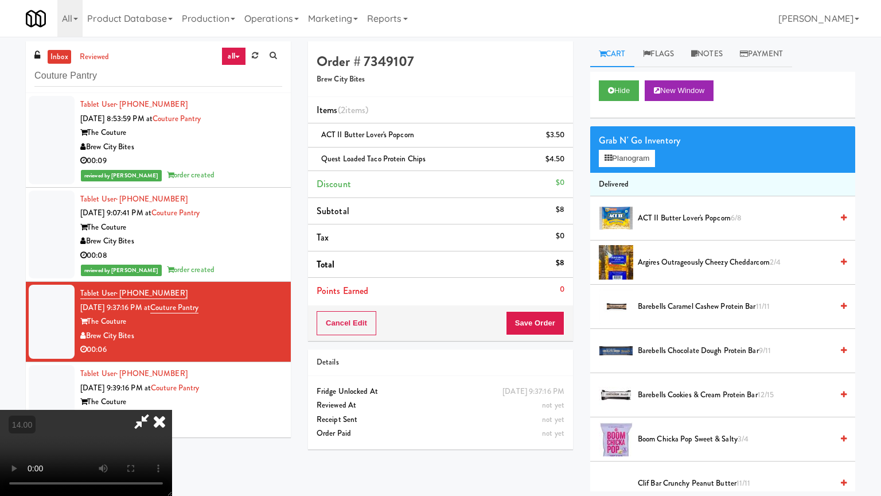
click at [172, 398] on video at bounding box center [86, 453] width 172 height 86
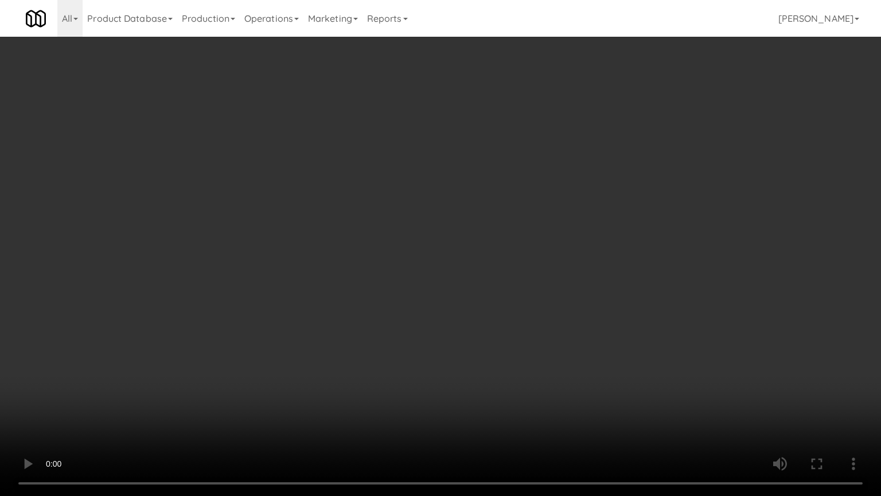
click at [468, 329] on video at bounding box center [440, 248] width 881 height 496
click at [464, 326] on video at bounding box center [440, 248] width 881 height 496
click at [396, 335] on video at bounding box center [440, 248] width 881 height 496
click at [440, 310] on video at bounding box center [440, 248] width 881 height 496
click at [450, 305] on video at bounding box center [440, 248] width 881 height 496
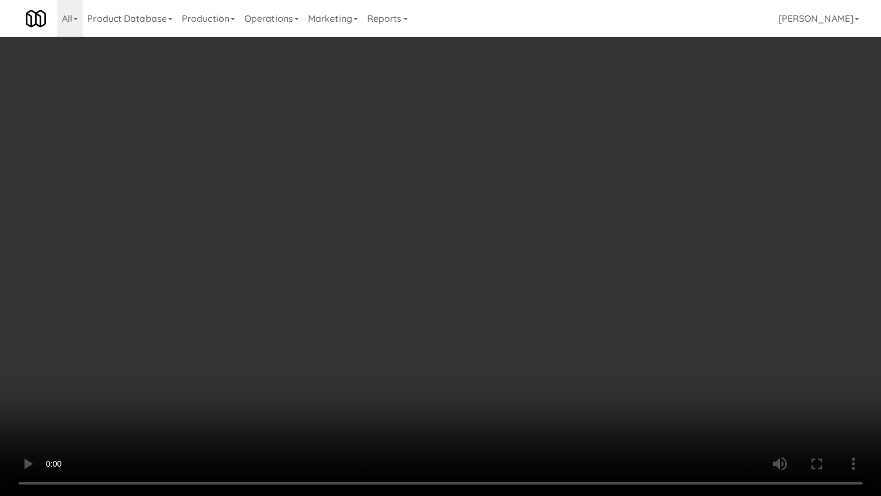
drag, startPoint x: 453, startPoint y: 302, endPoint x: 496, endPoint y: 197, distance: 114.0
click at [455, 301] on video at bounding box center [440, 248] width 881 height 496
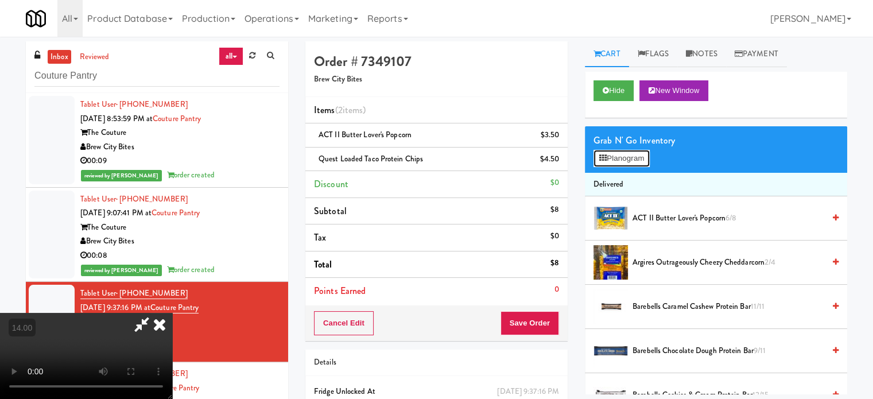
click at [607, 157] on button "Planogram" at bounding box center [621, 158] width 56 height 17
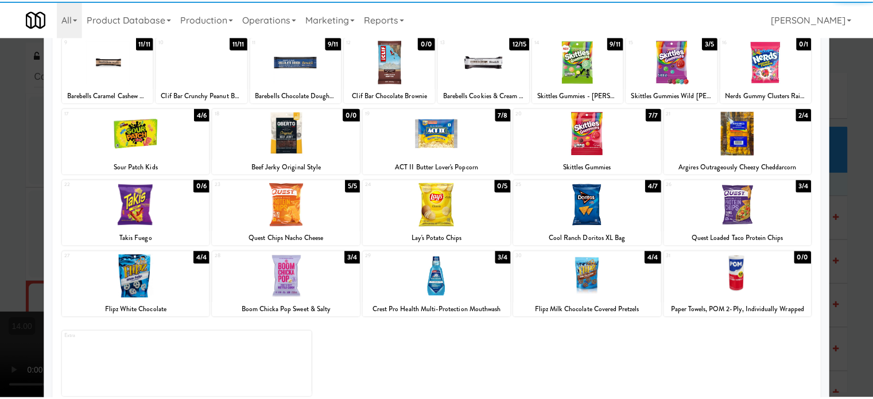
scroll to position [164, 0]
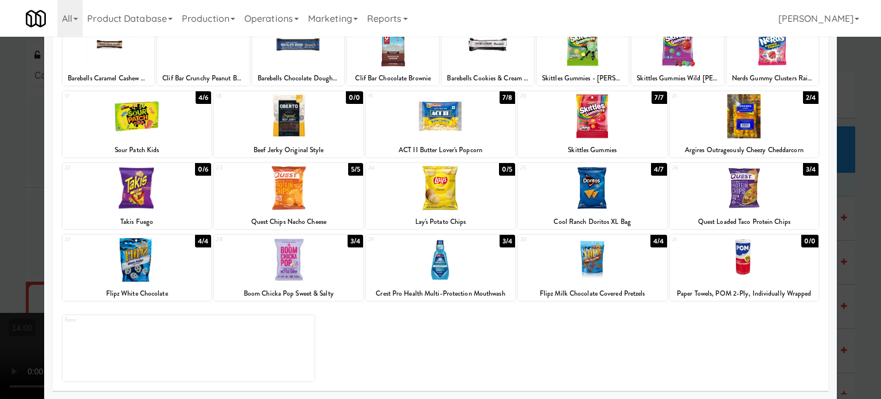
click at [844, 198] on div at bounding box center [440, 199] width 881 height 399
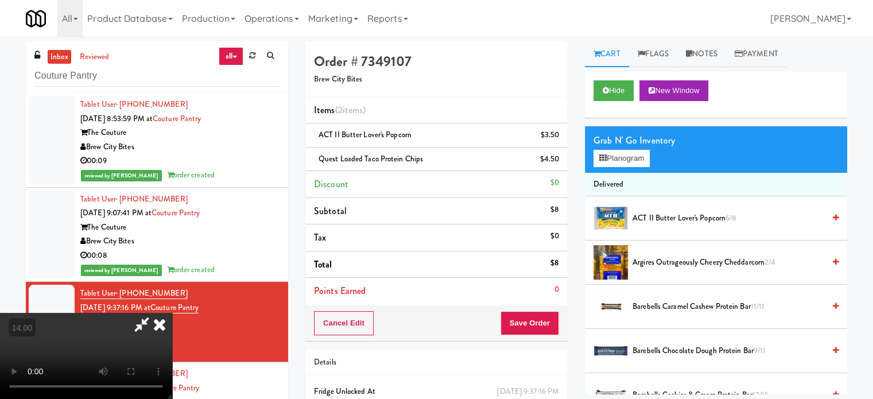
click at [172, 313] on icon at bounding box center [159, 324] width 25 height 23
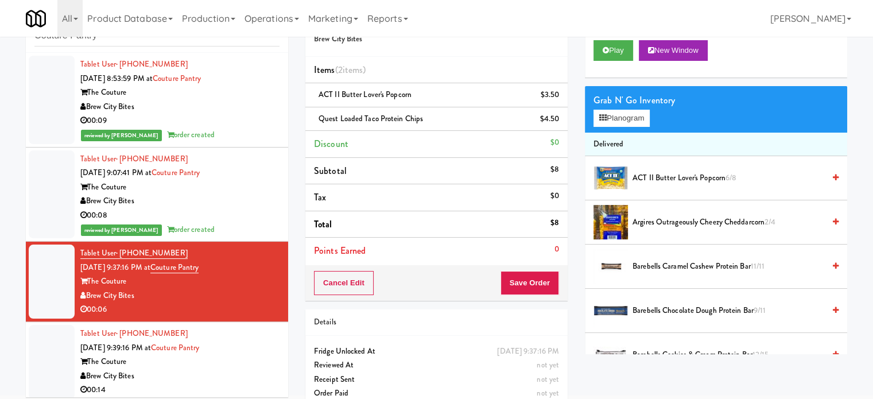
scroll to position [57, 0]
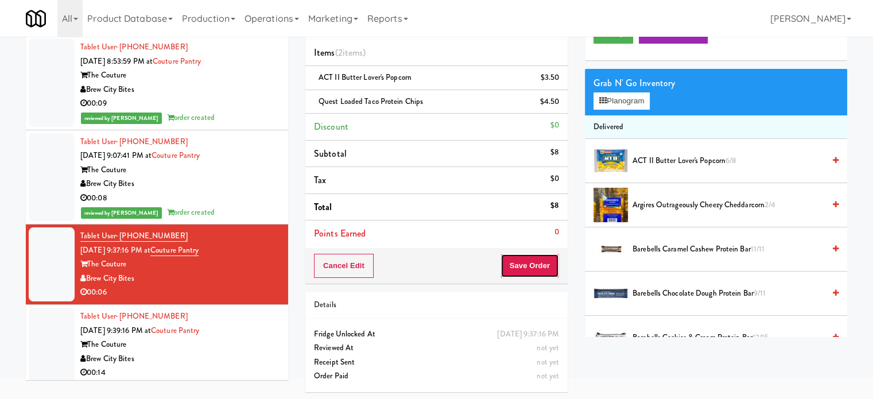
click at [516, 263] on button "Save Order" at bounding box center [529, 266] width 59 height 24
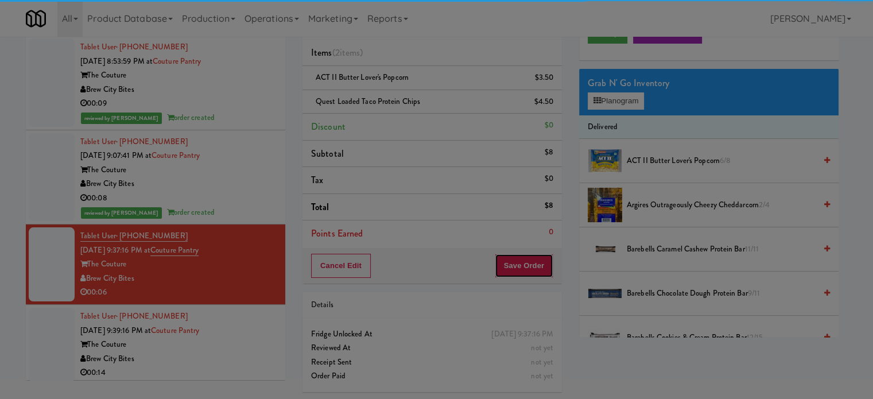
scroll to position [0, 0]
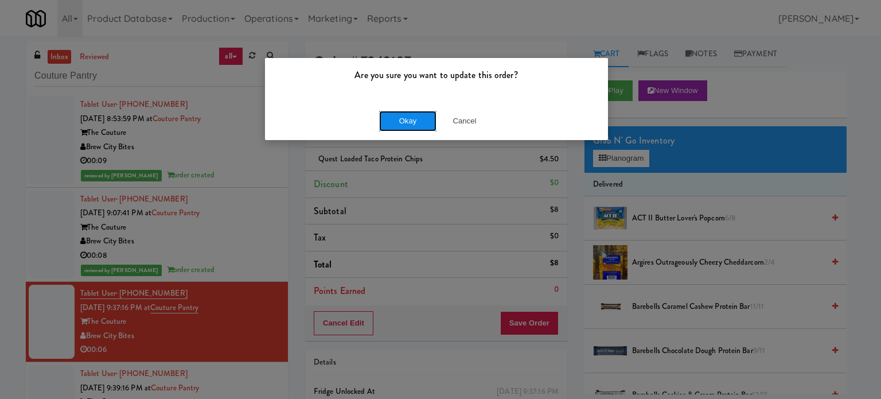
click at [412, 114] on button "Okay" at bounding box center [407, 121] width 57 height 21
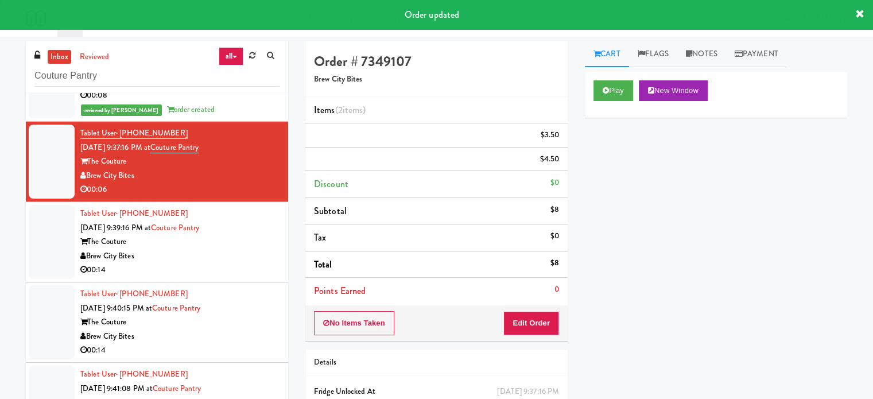
scroll to position [165, 0]
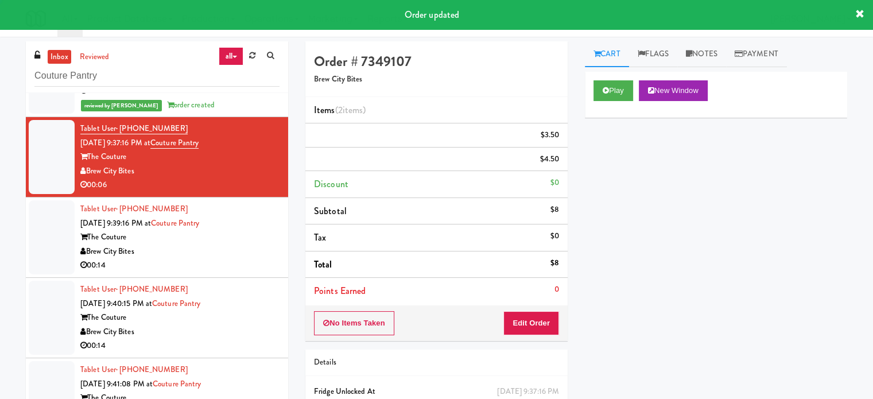
click at [262, 263] on div "00:14" at bounding box center [179, 265] width 199 height 14
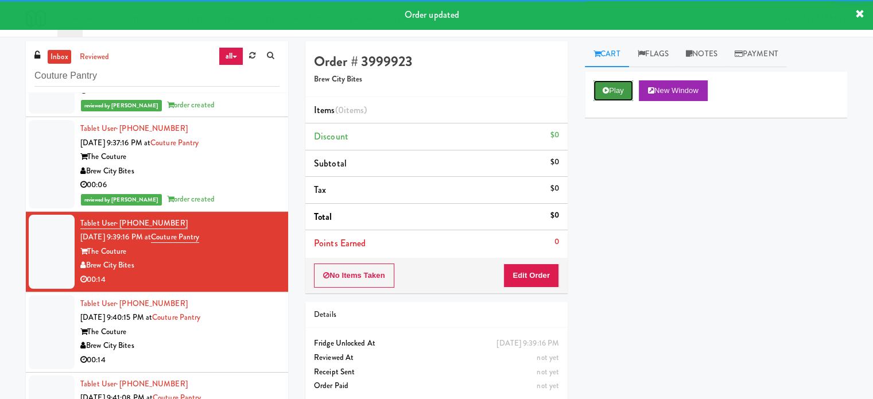
click at [608, 92] on icon at bounding box center [605, 90] width 6 height 7
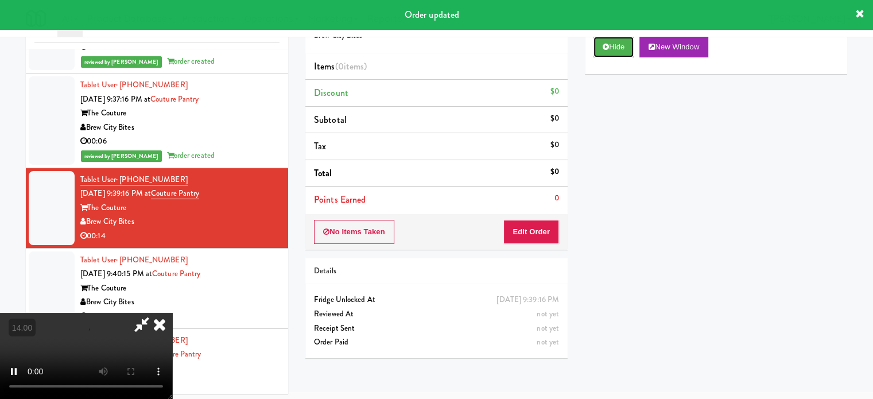
scroll to position [46, 0]
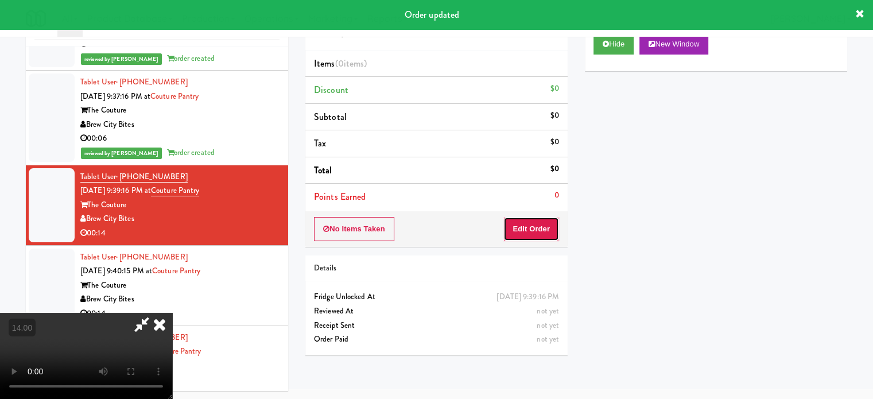
click at [530, 227] on button "Edit Order" at bounding box center [531, 229] width 56 height 24
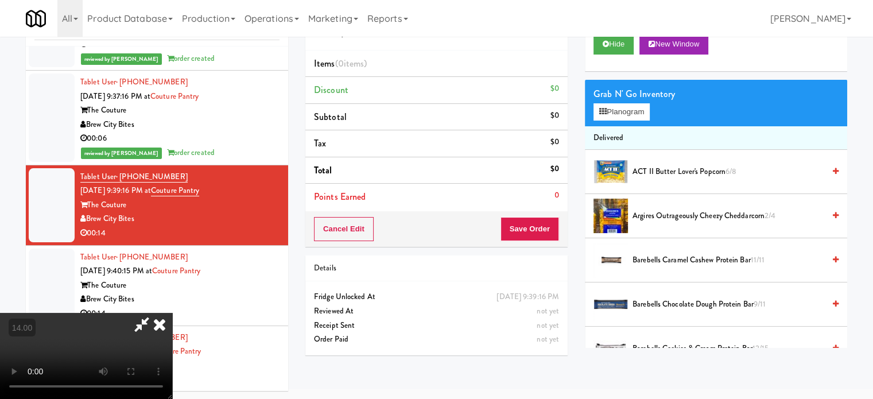
click at [172, 313] on icon at bounding box center [159, 324] width 25 height 23
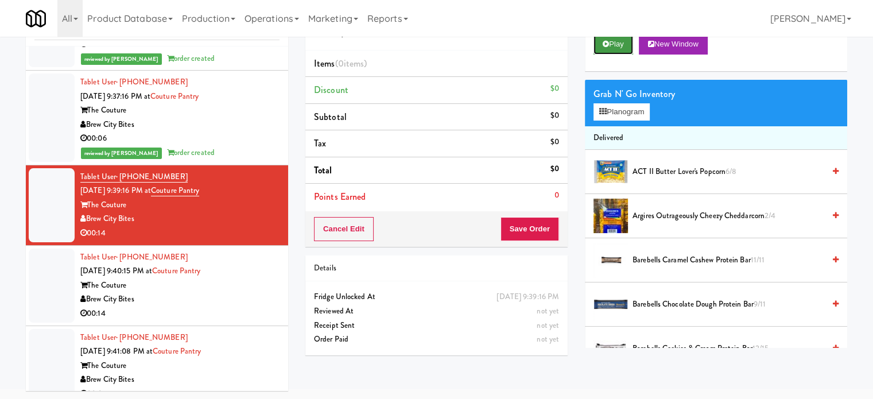
click at [624, 42] on button "Play" at bounding box center [613, 44] width 40 height 21
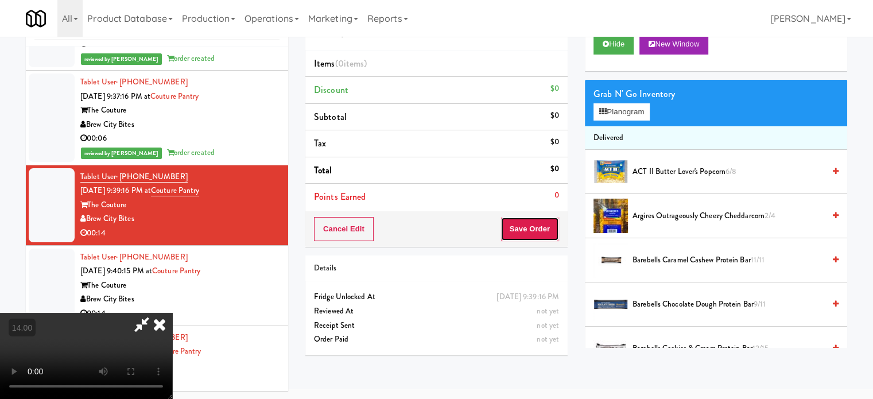
click at [534, 234] on button "Save Order" at bounding box center [529, 229] width 59 height 24
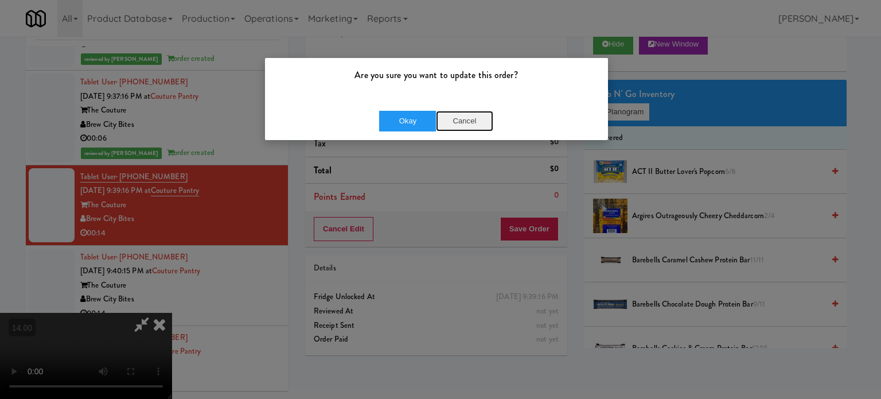
click at [461, 119] on button "Cancel" at bounding box center [464, 121] width 57 height 21
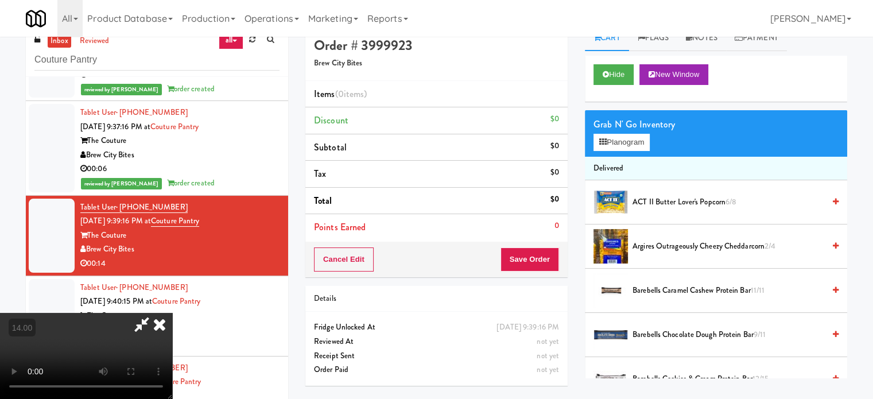
scroll to position [0, 0]
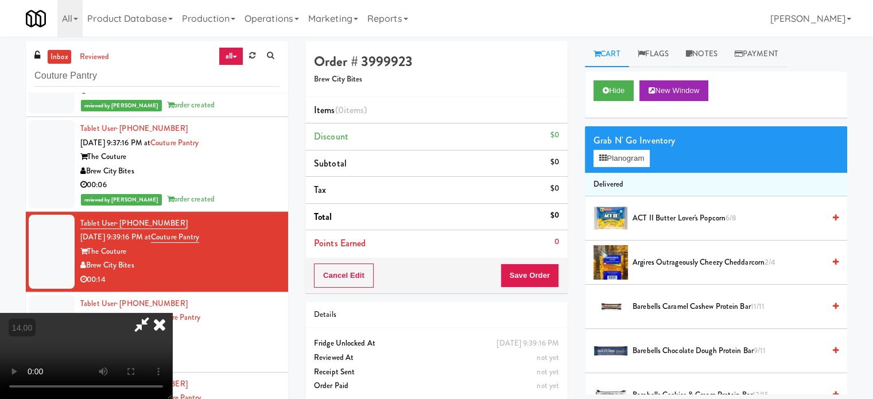
click at [172, 313] on video at bounding box center [86, 356] width 172 height 86
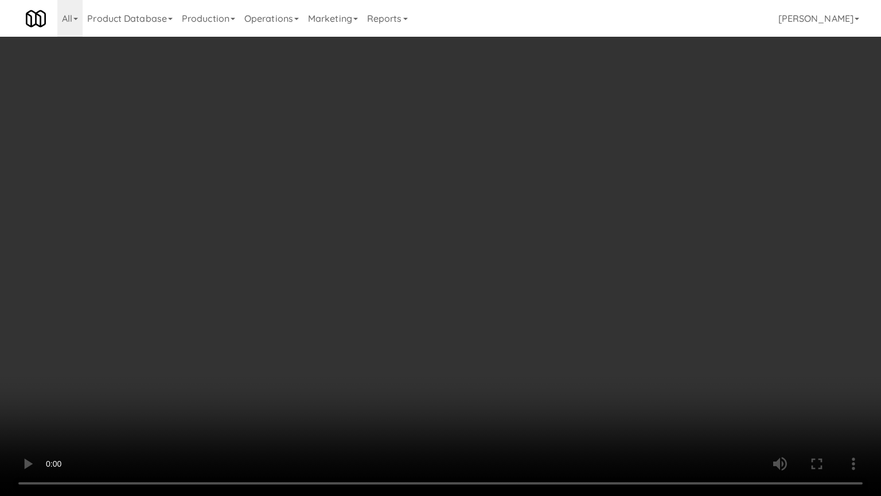
click at [211, 397] on video at bounding box center [440, 248] width 881 height 496
click at [425, 297] on video at bounding box center [440, 248] width 881 height 496
click at [429, 296] on video at bounding box center [440, 248] width 881 height 496
click at [438, 287] on video at bounding box center [440, 248] width 881 height 496
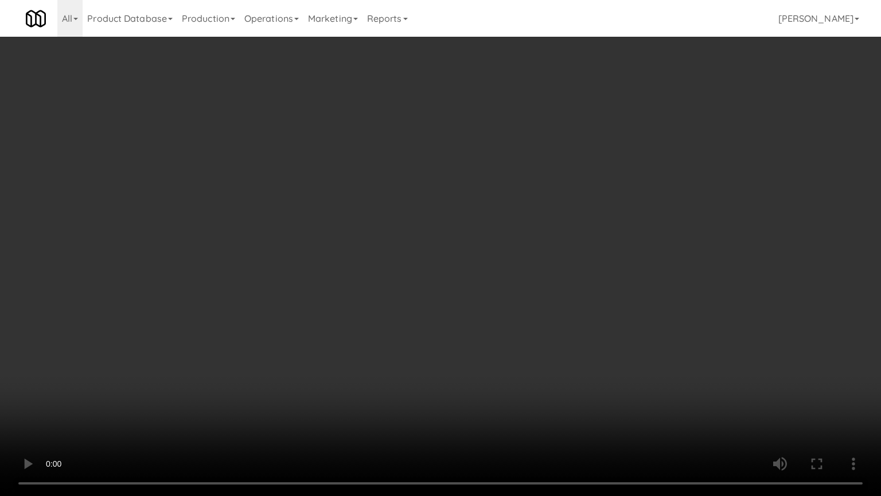
click at [438, 287] on video at bounding box center [440, 248] width 881 height 496
click at [442, 285] on video at bounding box center [440, 248] width 881 height 496
click at [457, 271] on video at bounding box center [440, 248] width 881 height 496
click at [499, 279] on video at bounding box center [440, 248] width 881 height 496
drag, startPoint x: 509, startPoint y: 279, endPoint x: 559, endPoint y: 196, distance: 97.0
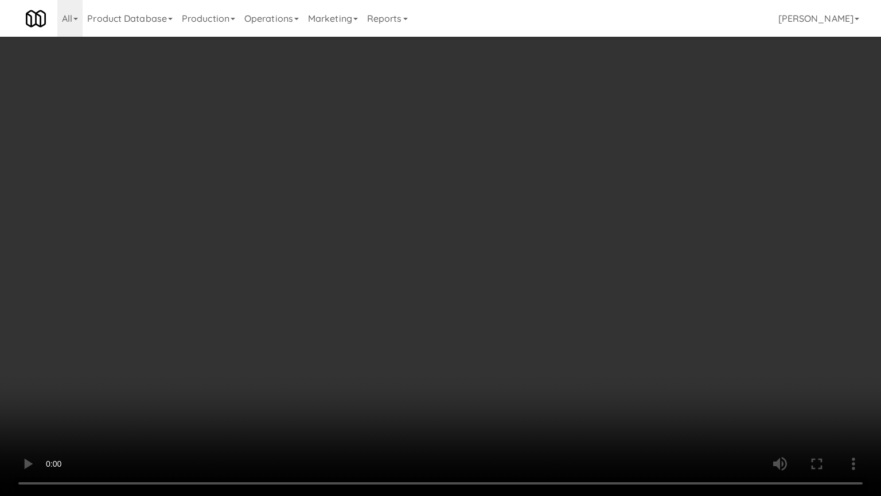
click at [509, 278] on video at bounding box center [440, 248] width 881 height 496
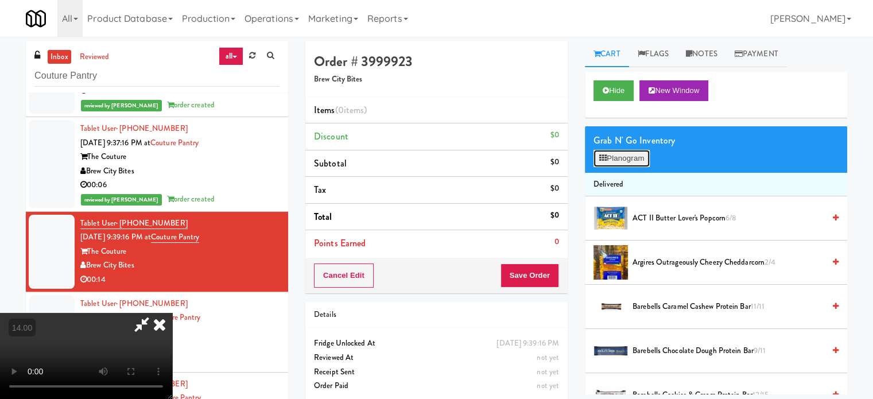
click at [643, 158] on button "Planogram" at bounding box center [621, 158] width 56 height 17
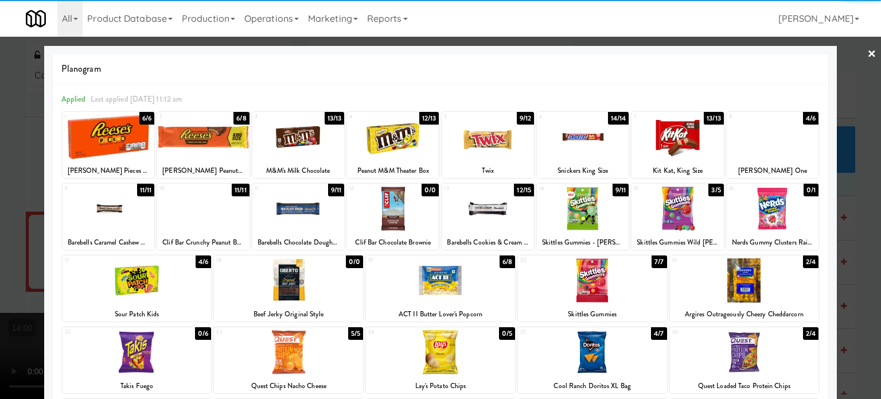
click at [500, 259] on div "6/8" at bounding box center [507, 261] width 15 height 13
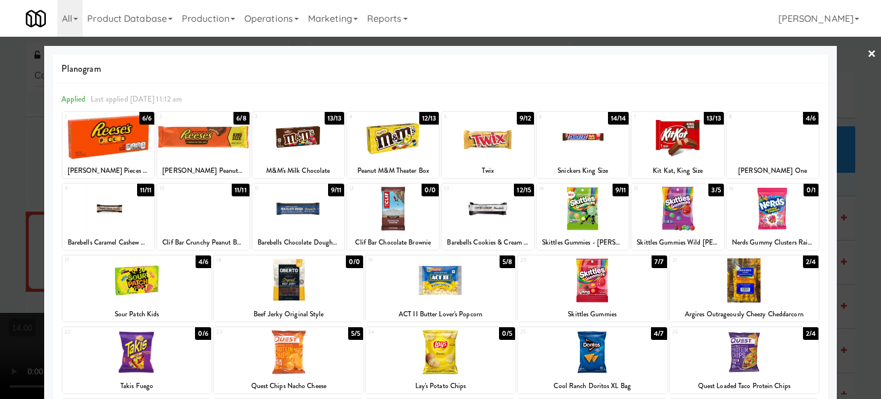
click at [706, 119] on div "13/13" at bounding box center [714, 118] width 20 height 13
drag, startPoint x: 857, startPoint y: 239, endPoint x: 371, endPoint y: 153, distance: 493.6
click at [857, 240] on div at bounding box center [440, 199] width 881 height 399
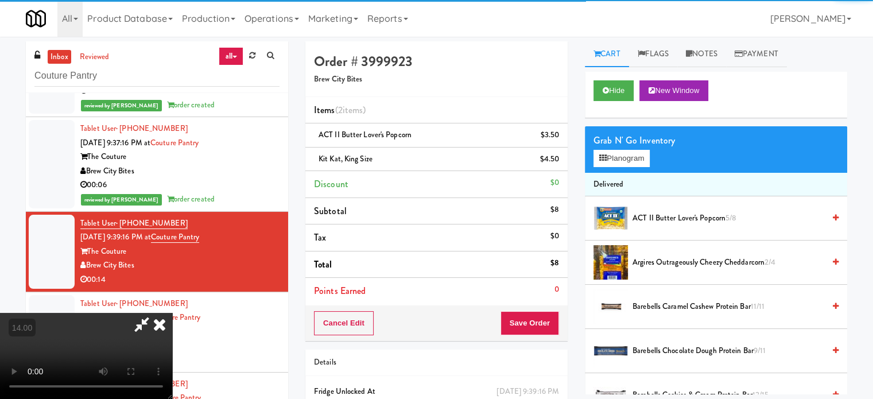
click at [172, 313] on video at bounding box center [86, 356] width 172 height 86
drag, startPoint x: 361, startPoint y: 148, endPoint x: 425, endPoint y: 193, distance: 78.2
click at [172, 313] on video at bounding box center [86, 356] width 172 height 86
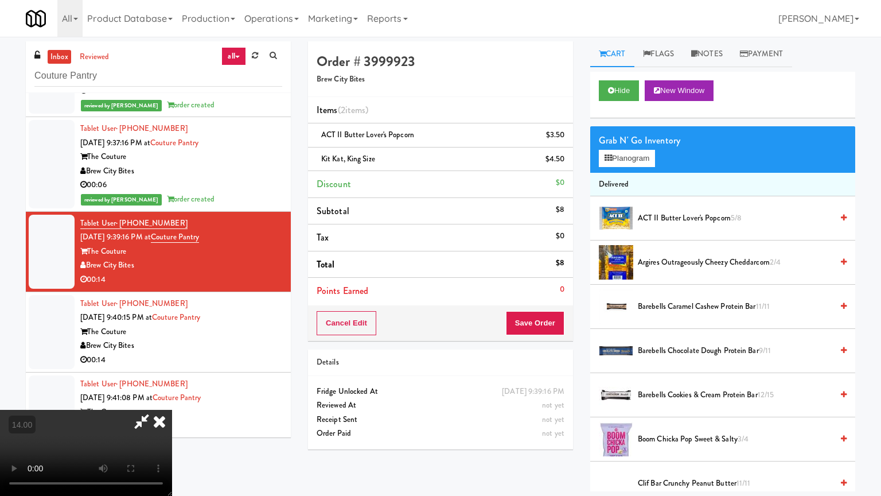
click at [172, 398] on video at bounding box center [86, 453] width 172 height 86
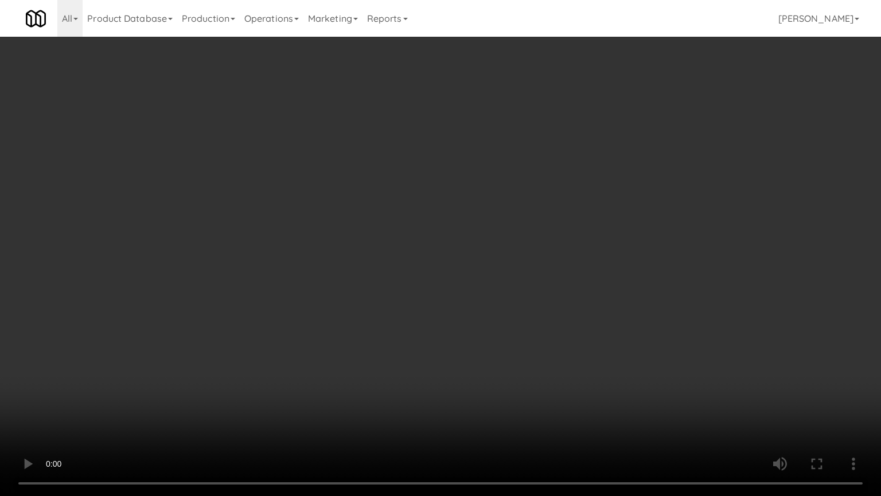
click at [478, 224] on video at bounding box center [440, 248] width 881 height 496
click at [484, 223] on video at bounding box center [440, 248] width 881 height 496
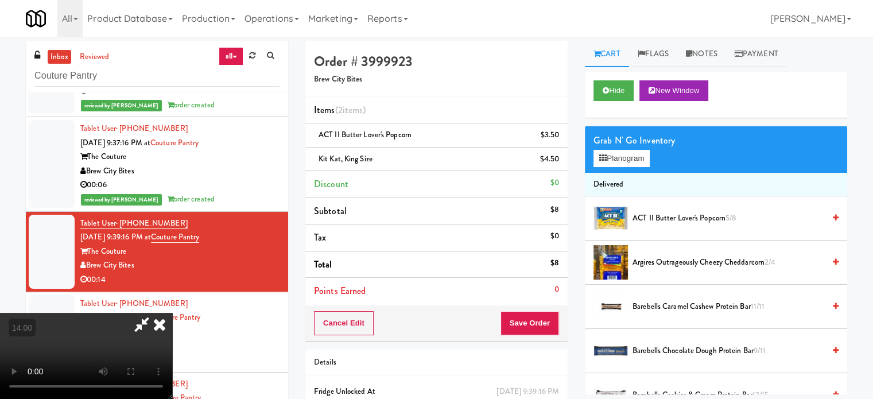
click at [172, 313] on icon at bounding box center [159, 324] width 25 height 23
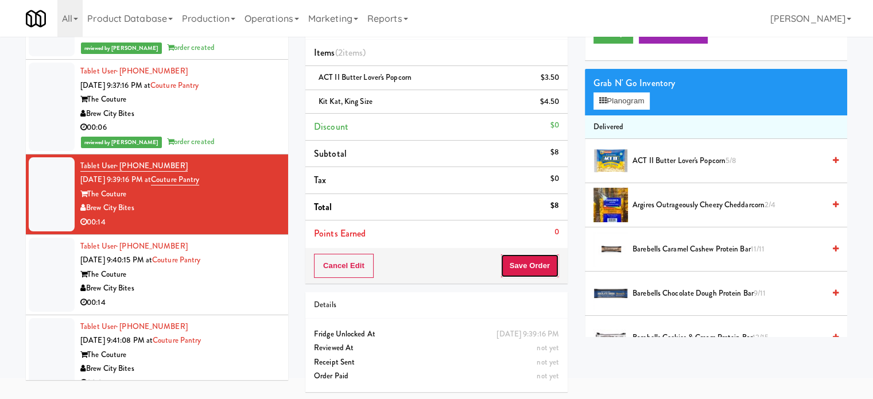
drag, startPoint x: 528, startPoint y: 270, endPoint x: 520, endPoint y: 250, distance: 22.4
click at [528, 270] on button "Save Order" at bounding box center [529, 266] width 59 height 24
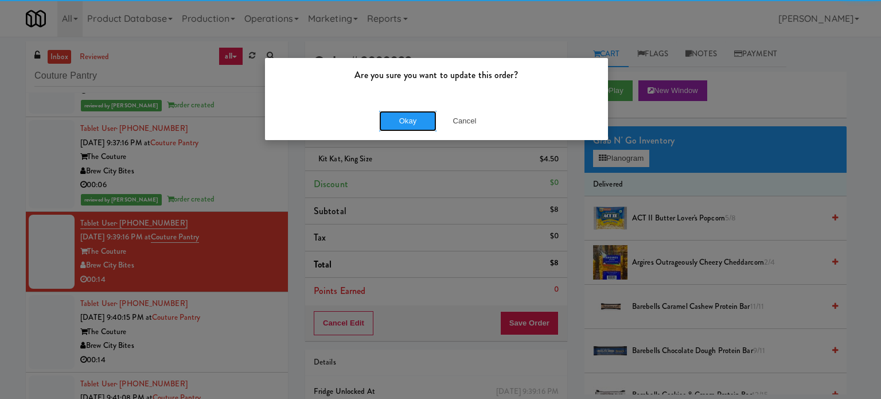
drag, startPoint x: 402, startPoint y: 123, endPoint x: 304, endPoint y: 242, distance: 153.7
click at [402, 127] on button "Okay" at bounding box center [407, 121] width 57 height 21
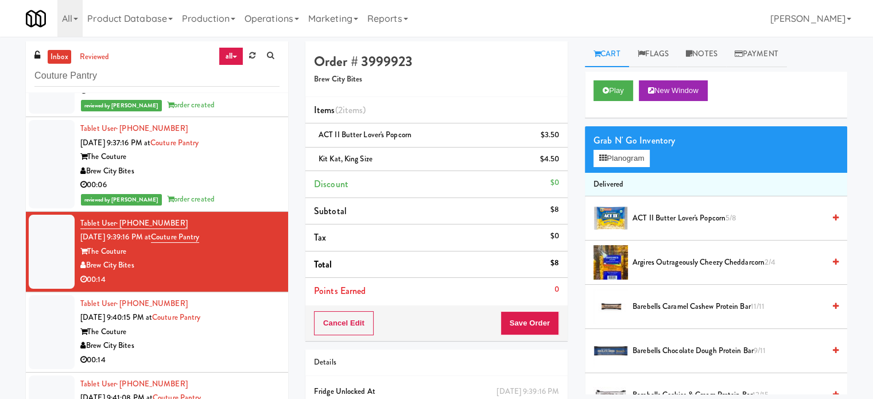
click at [267, 320] on div "Tablet User · (414) 797-8509 Sep 17, 2025 9:40:15 PM at Couture Pantry The Cout…" at bounding box center [179, 332] width 199 height 71
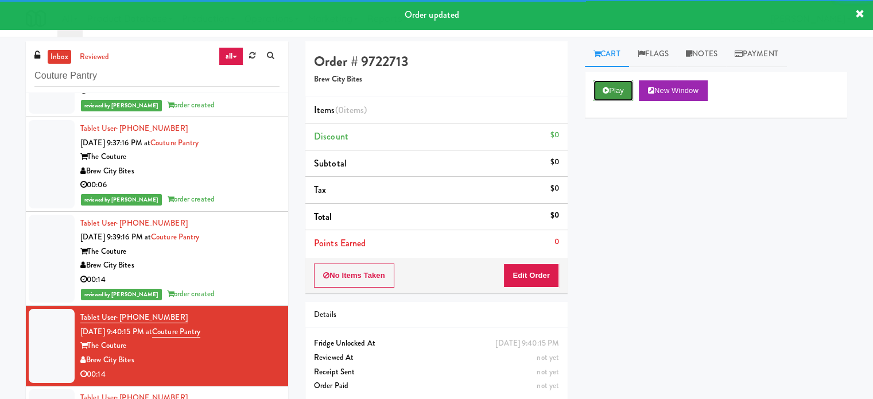
click at [620, 95] on button "Play" at bounding box center [613, 90] width 40 height 21
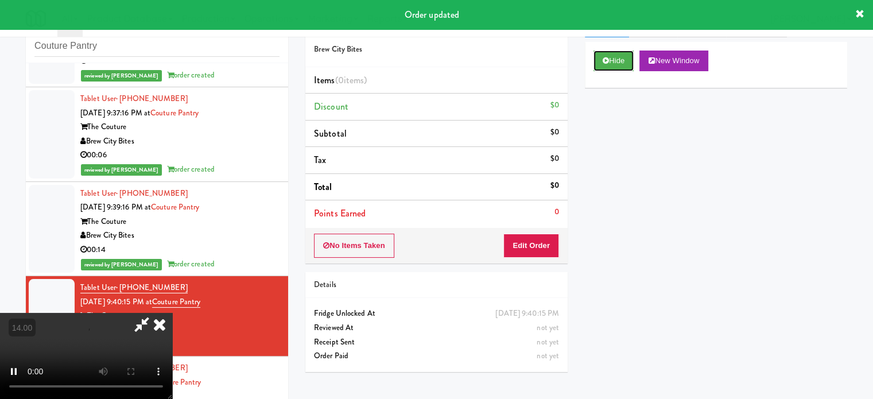
scroll to position [46, 0]
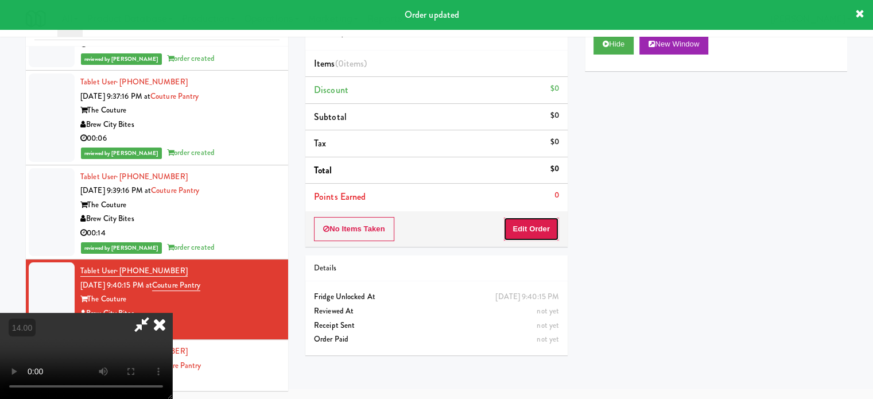
click at [540, 236] on button "Edit Order" at bounding box center [531, 229] width 56 height 24
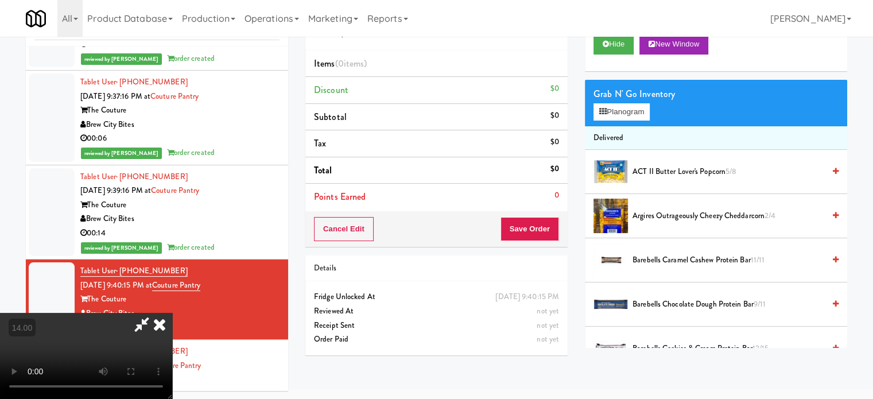
click at [172, 313] on video at bounding box center [86, 356] width 172 height 86
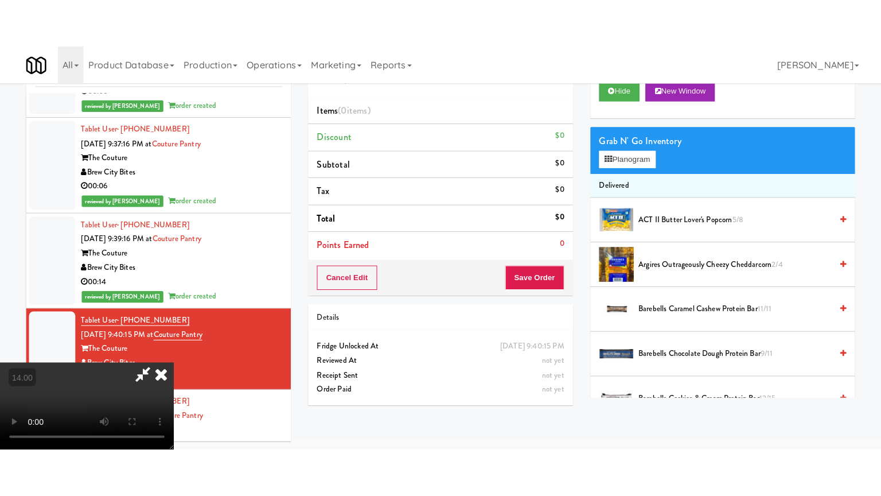
scroll to position [37, 0]
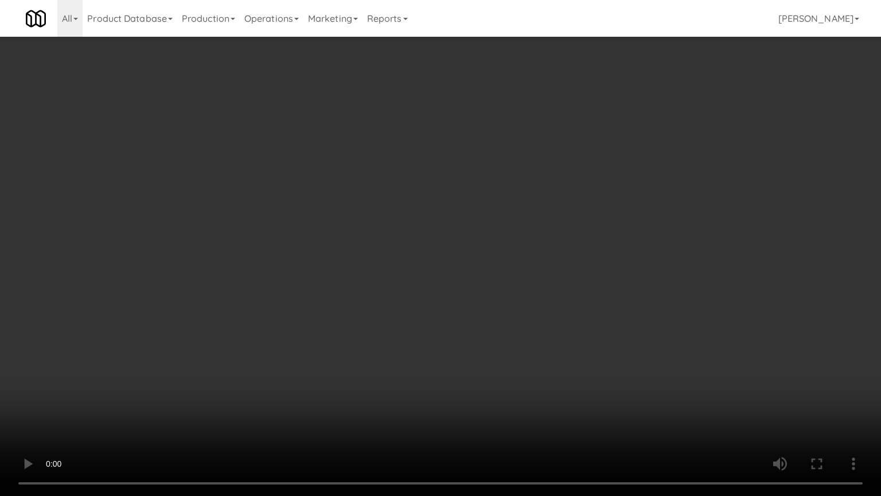
click at [335, 293] on video at bounding box center [440, 248] width 881 height 496
drag, startPoint x: 357, startPoint y: 281, endPoint x: 371, endPoint y: 260, distance: 24.8
click at [357, 281] on video at bounding box center [440, 248] width 881 height 496
click at [376, 270] on video at bounding box center [440, 248] width 881 height 496
click at [411, 275] on video at bounding box center [440, 248] width 881 height 496
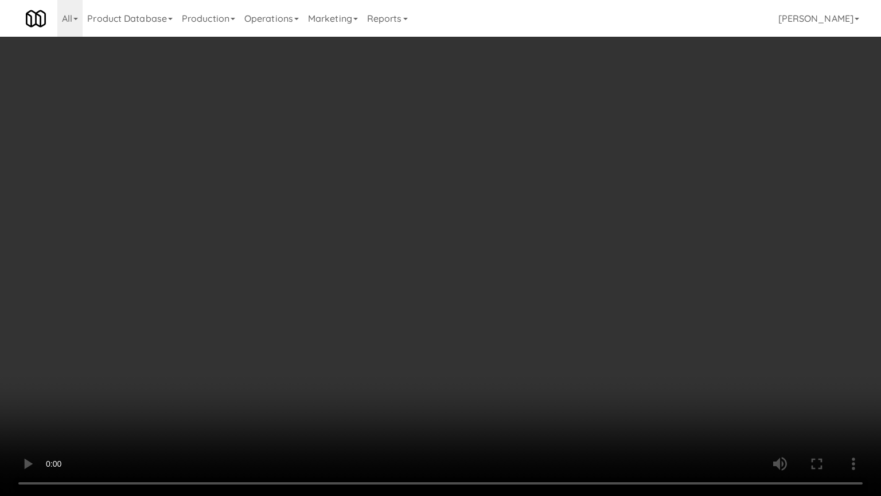
click at [413, 273] on video at bounding box center [440, 248] width 881 height 496
click at [407, 266] on video at bounding box center [440, 248] width 881 height 496
drag, startPoint x: 411, startPoint y: 272, endPoint x: 422, endPoint y: 277, distance: 12.4
click at [411, 273] on video at bounding box center [440, 248] width 881 height 496
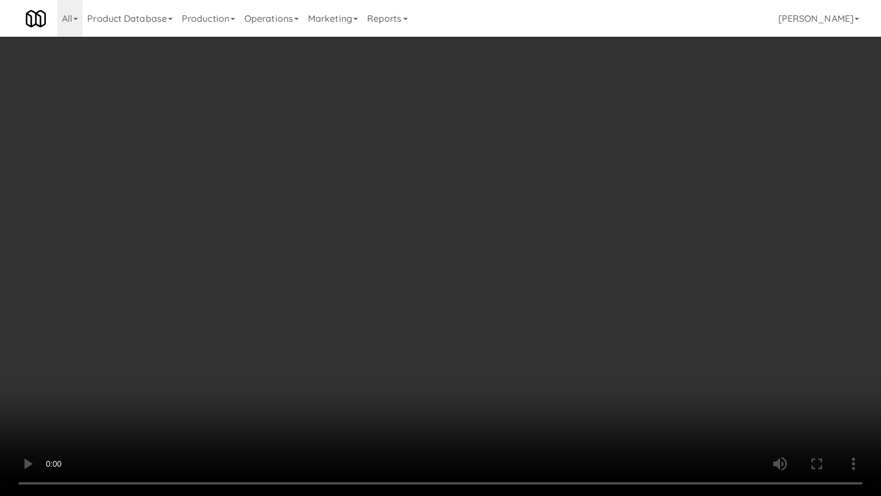
click at [444, 283] on video at bounding box center [440, 248] width 881 height 496
click at [470, 291] on video at bounding box center [440, 248] width 881 height 496
drag, startPoint x: 647, startPoint y: 293, endPoint x: 641, endPoint y: 294, distance: 5.8
click at [647, 294] on video at bounding box center [440, 248] width 881 height 496
click at [539, 289] on video at bounding box center [440, 248] width 881 height 496
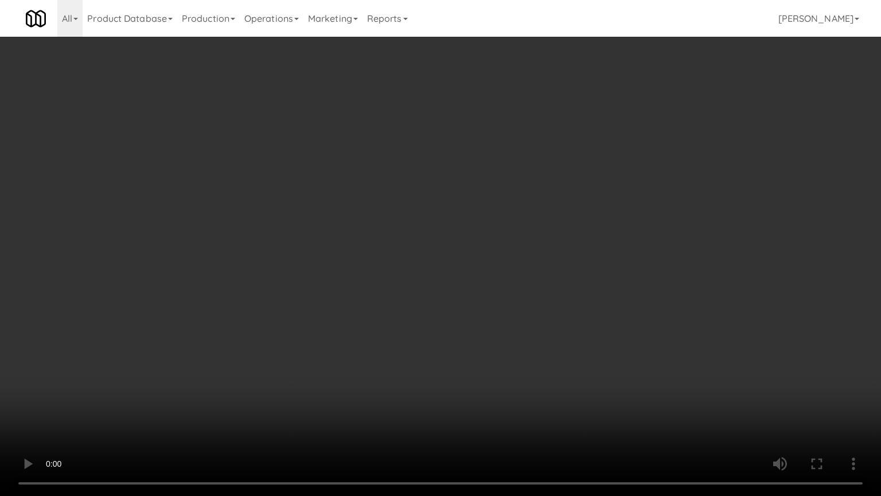
click at [542, 288] on video at bounding box center [440, 248] width 881 height 496
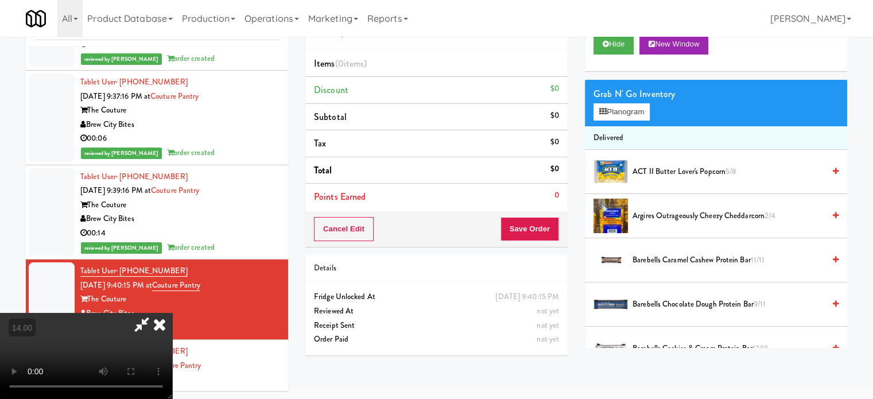
scroll to position [1036, 0]
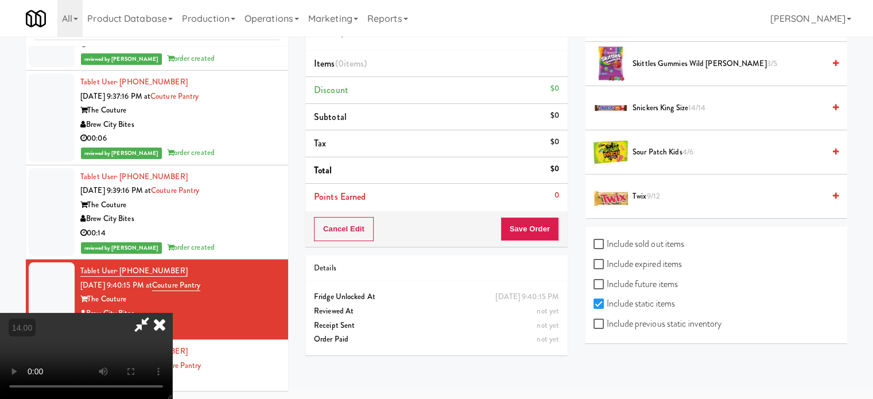
click at [668, 105] on span "Snickers King Size 14/14" at bounding box center [728, 108] width 192 height 14
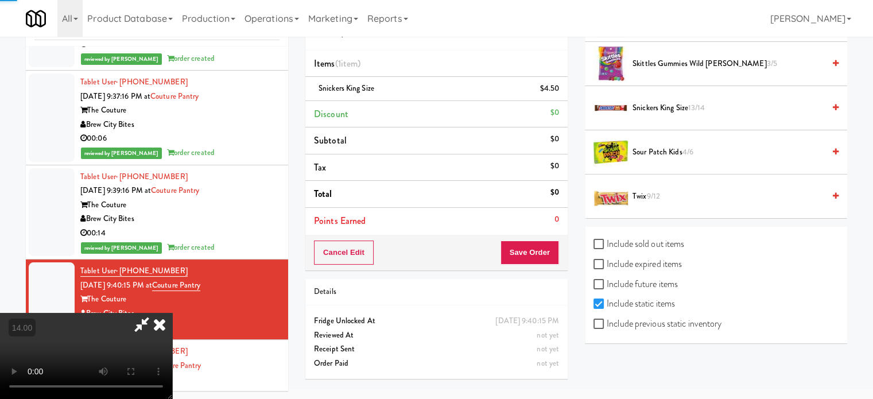
click at [172, 313] on video at bounding box center [86, 356] width 172 height 86
drag, startPoint x: 200, startPoint y: 159, endPoint x: 214, endPoint y: 220, distance: 62.5
click at [172, 313] on video at bounding box center [86, 356] width 172 height 86
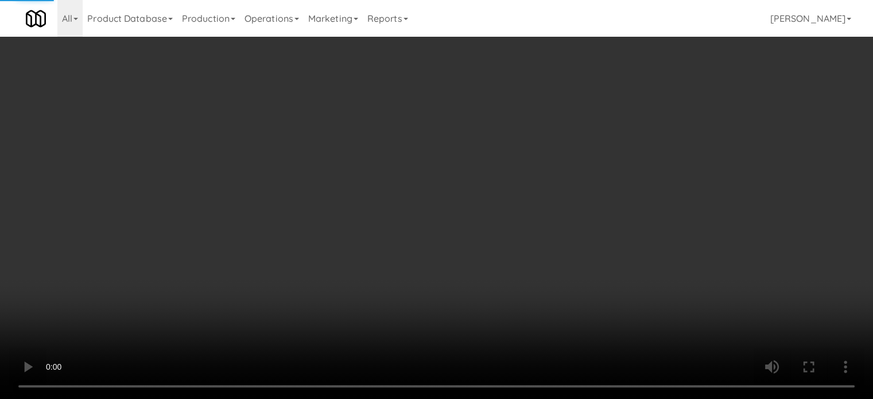
scroll to position [939, 0]
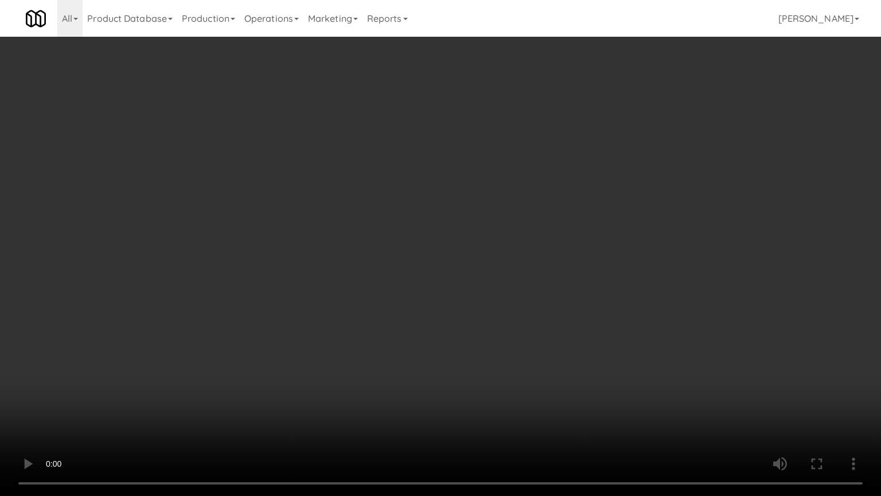
drag, startPoint x: 334, startPoint y: 232, endPoint x: 358, endPoint y: 236, distance: 24.4
click at [334, 233] on video at bounding box center [440, 248] width 881 height 496
click at [243, 327] on video at bounding box center [440, 248] width 881 height 496
click at [469, 225] on video at bounding box center [440, 248] width 881 height 496
click at [480, 223] on video at bounding box center [440, 248] width 881 height 496
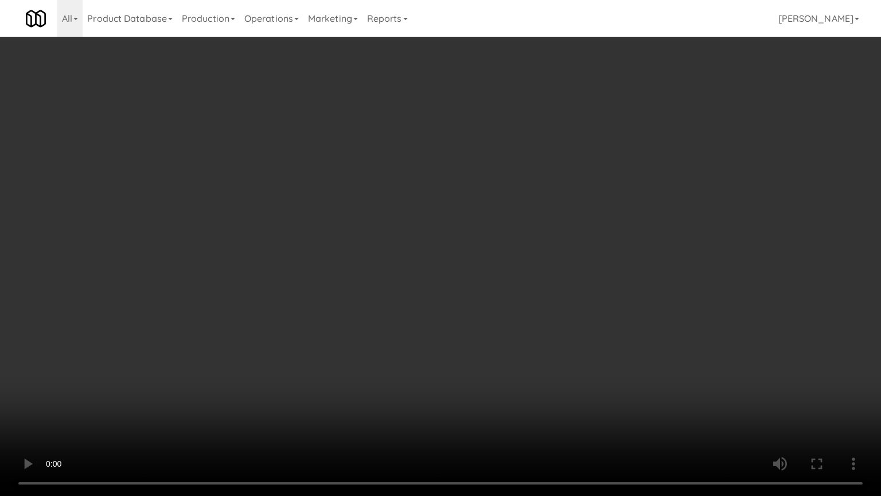
click at [489, 216] on video at bounding box center [440, 248] width 881 height 496
drag, startPoint x: 498, startPoint y: 231, endPoint x: 491, endPoint y: 211, distance: 21.2
click at [500, 232] on video at bounding box center [440, 248] width 881 height 496
click at [489, 208] on video at bounding box center [440, 248] width 881 height 496
click at [496, 215] on video at bounding box center [440, 248] width 881 height 496
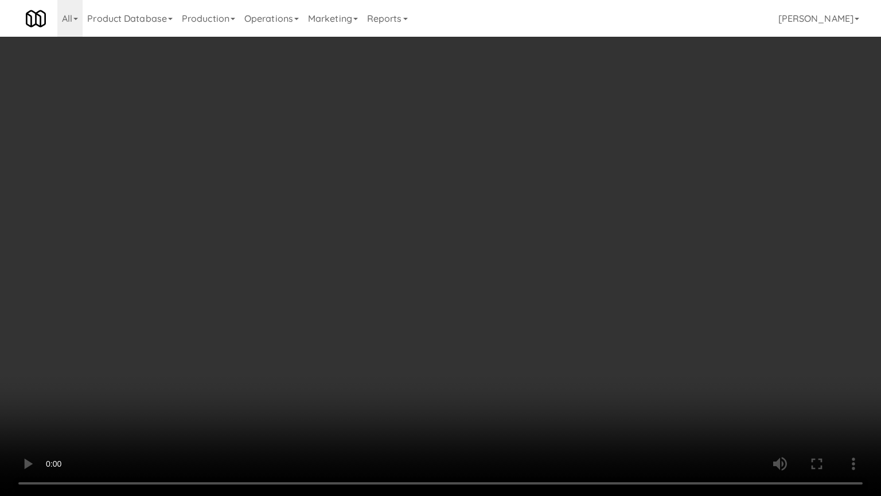
click at [536, 235] on video at bounding box center [440, 248] width 881 height 496
click at [482, 238] on video at bounding box center [440, 248] width 881 height 496
click at [552, 246] on video at bounding box center [440, 248] width 881 height 496
drag, startPoint x: 491, startPoint y: 238, endPoint x: 500, endPoint y: 234, distance: 10.0
click at [491, 239] on video at bounding box center [440, 248] width 881 height 496
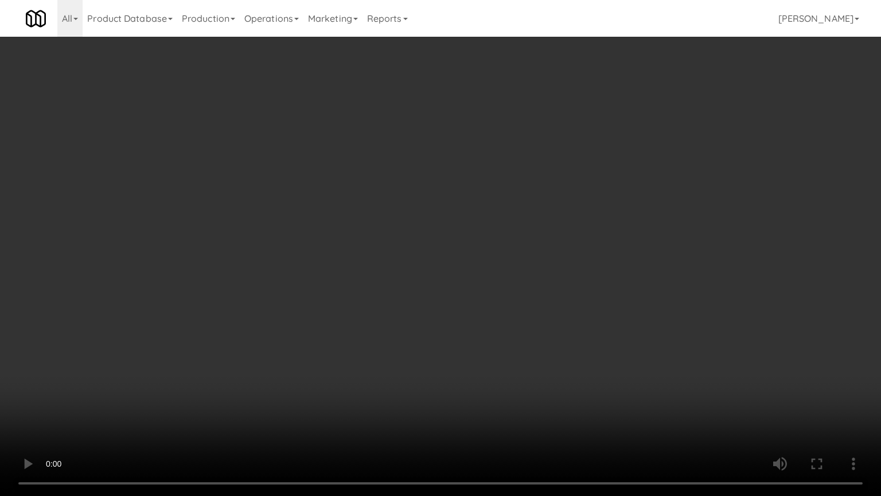
drag, startPoint x: 486, startPoint y: 240, endPoint x: 496, endPoint y: 230, distance: 13.8
click at [487, 240] on video at bounding box center [440, 248] width 881 height 496
drag, startPoint x: 496, startPoint y: 230, endPoint x: 622, endPoint y: 177, distance: 136.8
click at [499, 230] on video at bounding box center [440, 248] width 881 height 496
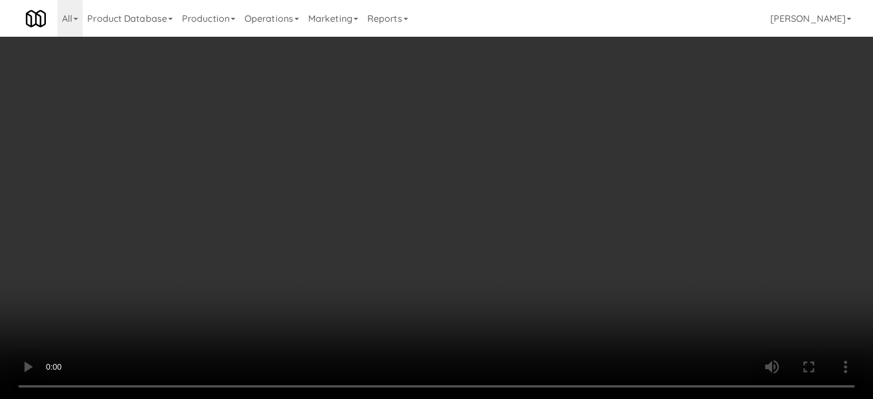
scroll to position [0, 0]
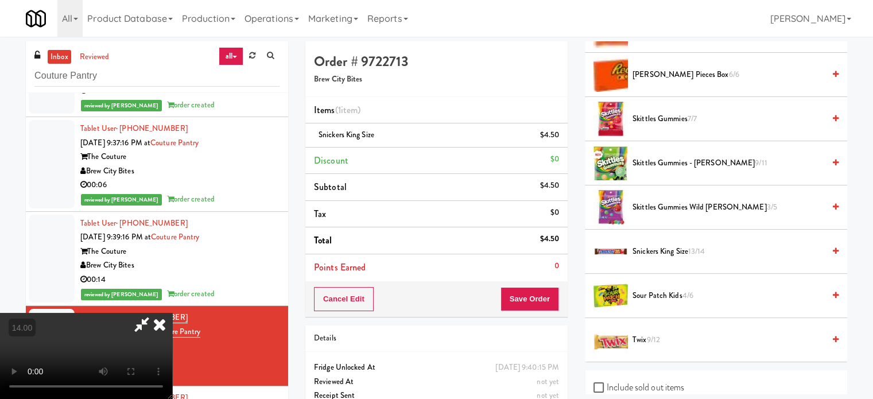
click at [172, 313] on icon at bounding box center [159, 324] width 25 height 23
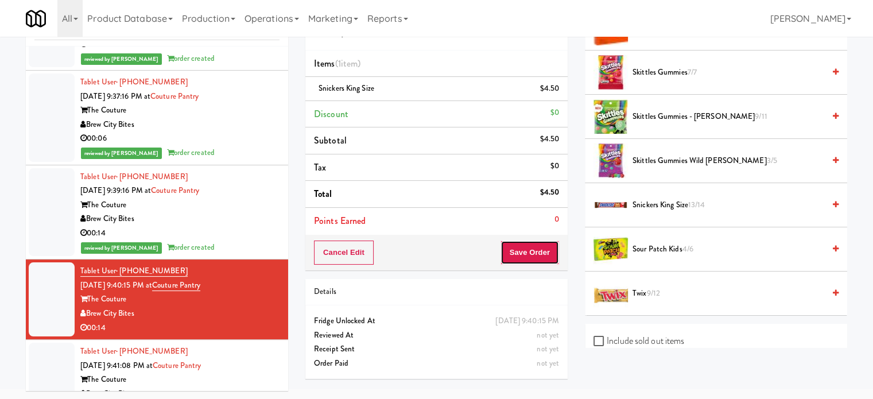
click at [514, 252] on button "Save Order" at bounding box center [529, 252] width 59 height 24
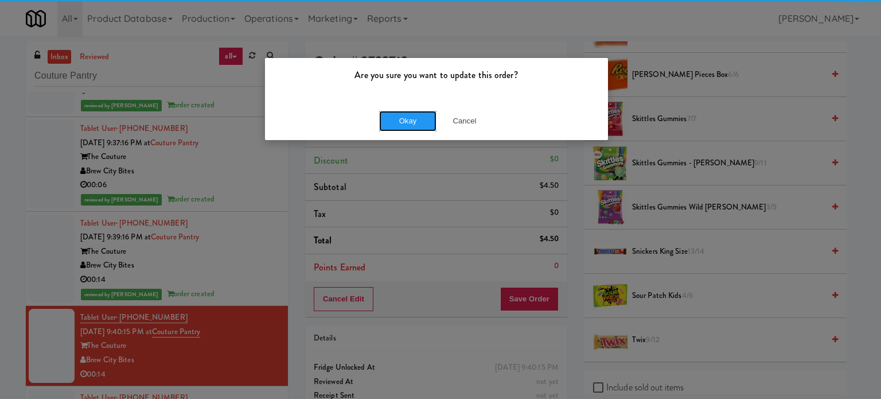
drag, startPoint x: 408, startPoint y: 115, endPoint x: 347, endPoint y: 204, distance: 107.6
click at [410, 119] on button "Okay" at bounding box center [407, 121] width 57 height 21
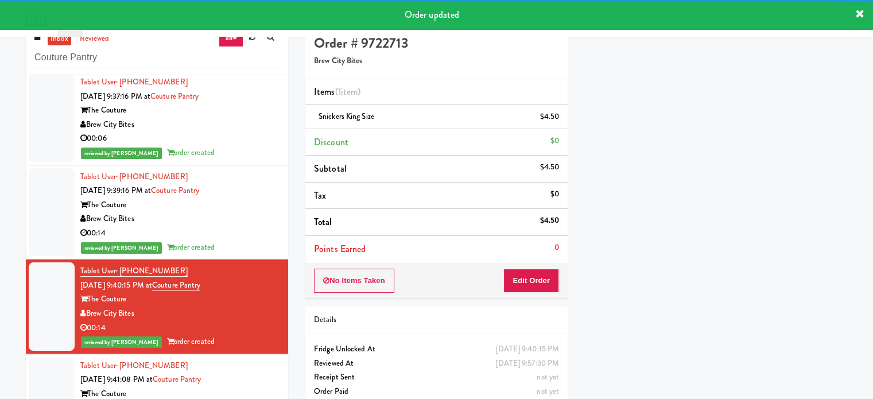
scroll to position [46, 0]
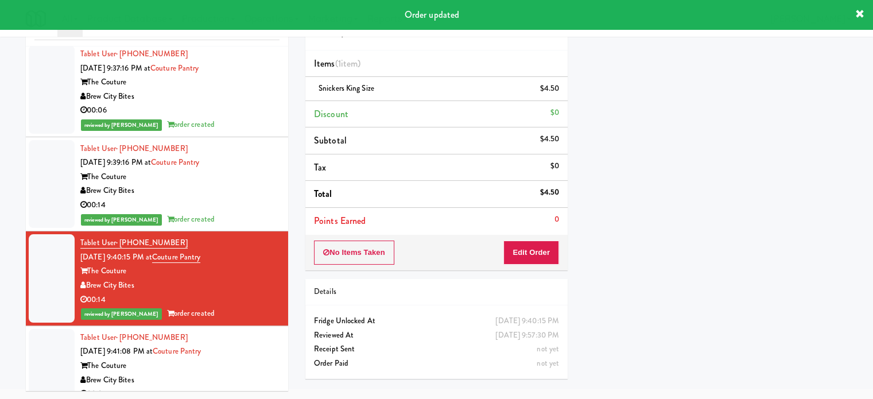
click at [243, 356] on div "Tablet User · (920) 296-1085 Sep 17, 2025 9:41:08 PM at Couture Pantry The Cout…" at bounding box center [179, 365] width 199 height 71
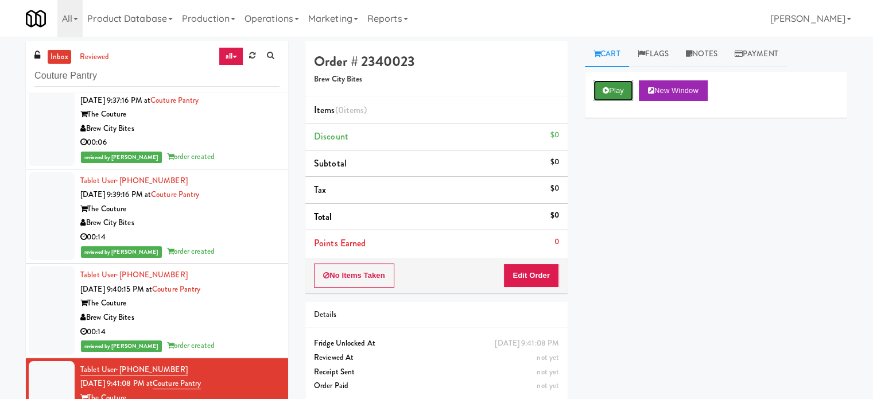
click at [627, 84] on button "Play" at bounding box center [613, 90] width 40 height 21
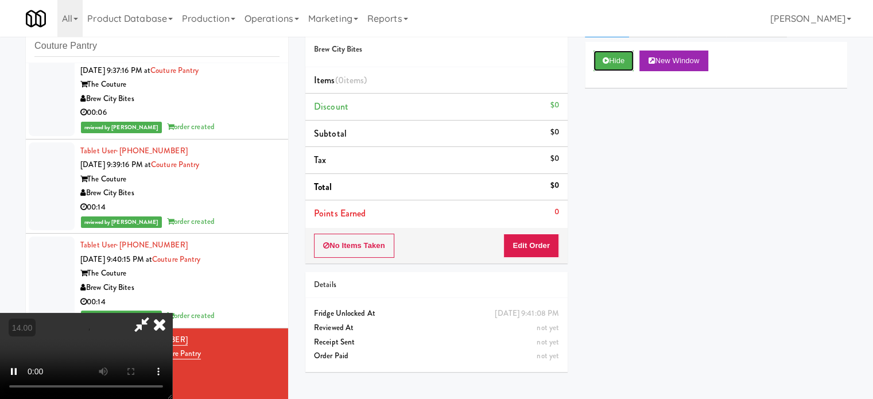
scroll to position [46, 0]
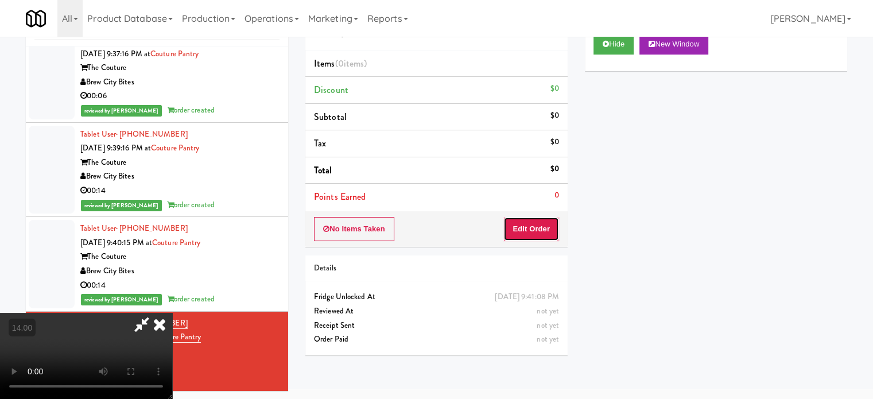
click at [527, 229] on button "Edit Order" at bounding box center [531, 229] width 56 height 24
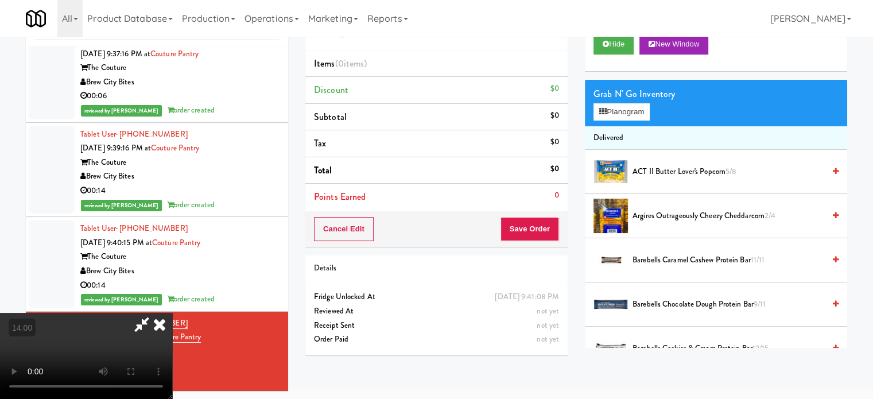
click at [172, 313] on video at bounding box center [86, 356] width 172 height 86
drag, startPoint x: 331, startPoint y: 189, endPoint x: 336, endPoint y: 252, distance: 62.7
click at [172, 313] on video at bounding box center [86, 356] width 172 height 86
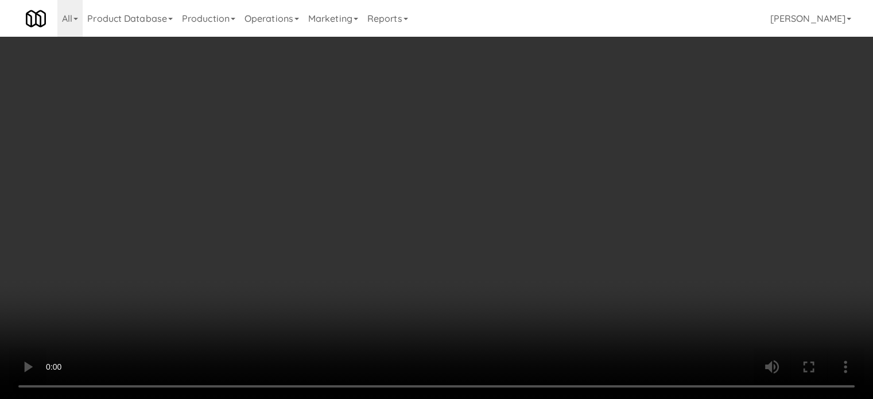
scroll to position [37, 0]
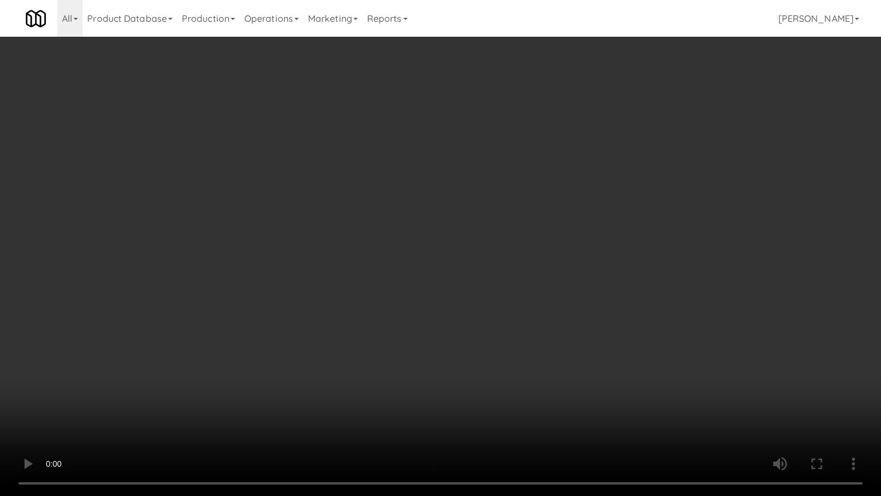
click at [236, 324] on video at bounding box center [440, 248] width 881 height 496
click at [434, 217] on video at bounding box center [440, 248] width 881 height 496
click at [435, 218] on video at bounding box center [440, 248] width 881 height 496
click at [524, 227] on video at bounding box center [440, 248] width 881 height 496
click at [473, 242] on video at bounding box center [440, 248] width 881 height 496
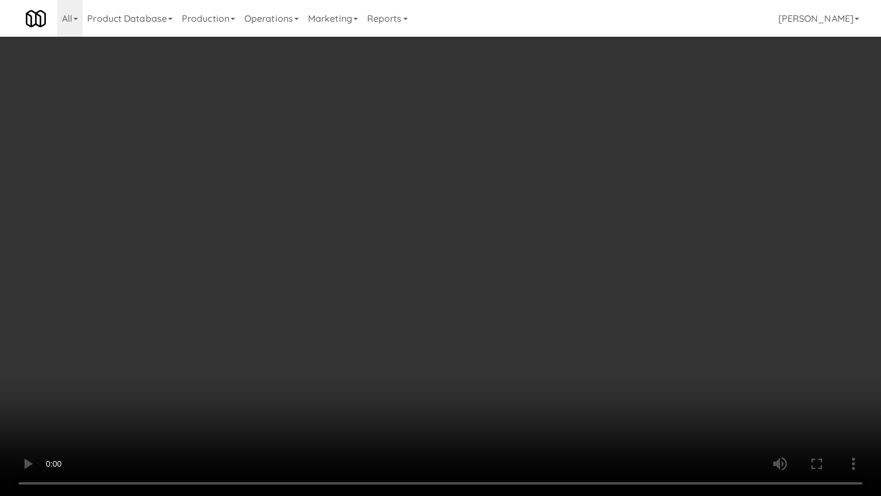
click at [513, 242] on video at bounding box center [440, 248] width 881 height 496
click at [497, 243] on video at bounding box center [440, 248] width 881 height 496
click at [544, 248] on video at bounding box center [440, 248] width 881 height 496
drag, startPoint x: 540, startPoint y: 241, endPoint x: 544, endPoint y: 232, distance: 9.8
click at [543, 238] on video at bounding box center [440, 248] width 881 height 496
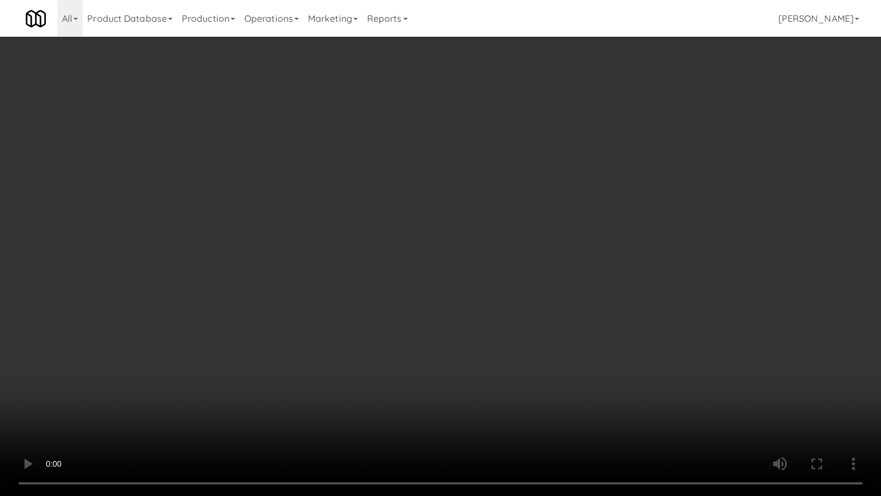
drag, startPoint x: 544, startPoint y: 232, endPoint x: 629, endPoint y: 121, distance: 139.9
click at [544, 228] on video at bounding box center [440, 248] width 881 height 496
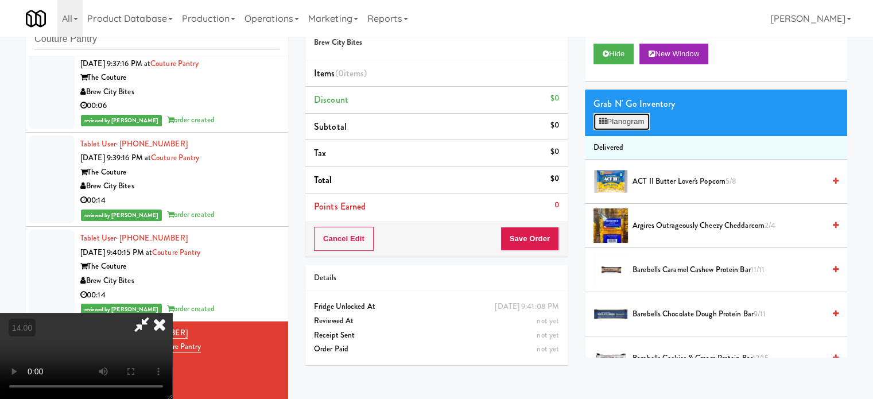
click at [645, 126] on button "Planogram" at bounding box center [621, 121] width 56 height 17
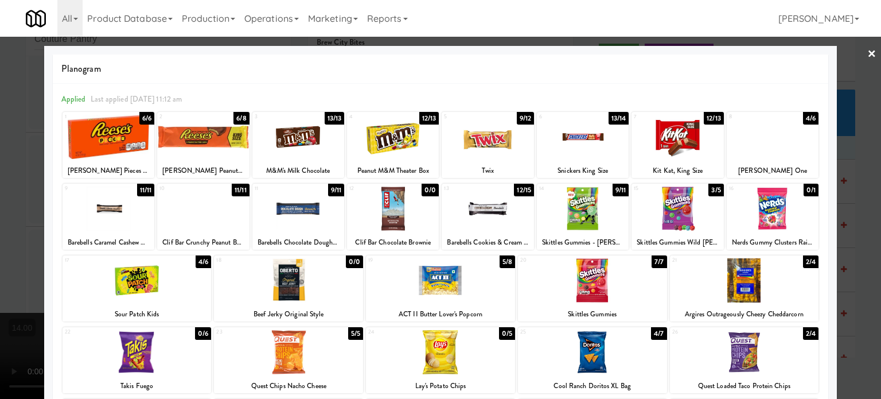
drag, startPoint x: 713, startPoint y: 188, endPoint x: 680, endPoint y: 180, distance: 33.1
click at [713, 188] on div "3/5" at bounding box center [716, 190] width 15 height 13
drag, startPoint x: 143, startPoint y: 115, endPoint x: 656, endPoint y: 107, distance: 513.0
click at [145, 115] on div "6/6" at bounding box center [146, 118] width 15 height 13
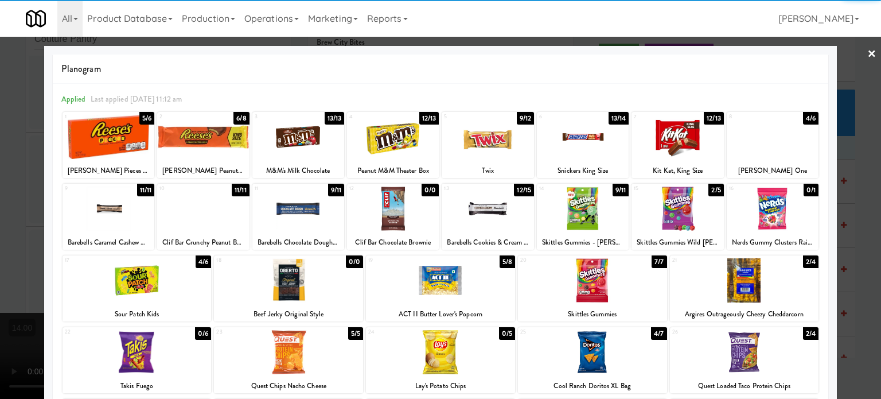
click at [851, 181] on div at bounding box center [440, 199] width 881 height 399
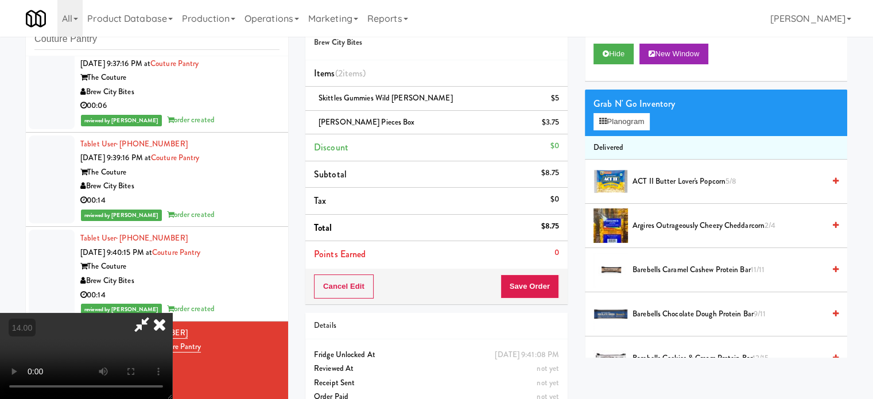
drag, startPoint x: 360, startPoint y: 325, endPoint x: 359, endPoint y: 318, distance: 7.1
click at [172, 324] on video at bounding box center [86, 356] width 172 height 86
click at [172, 317] on video at bounding box center [86, 356] width 172 height 86
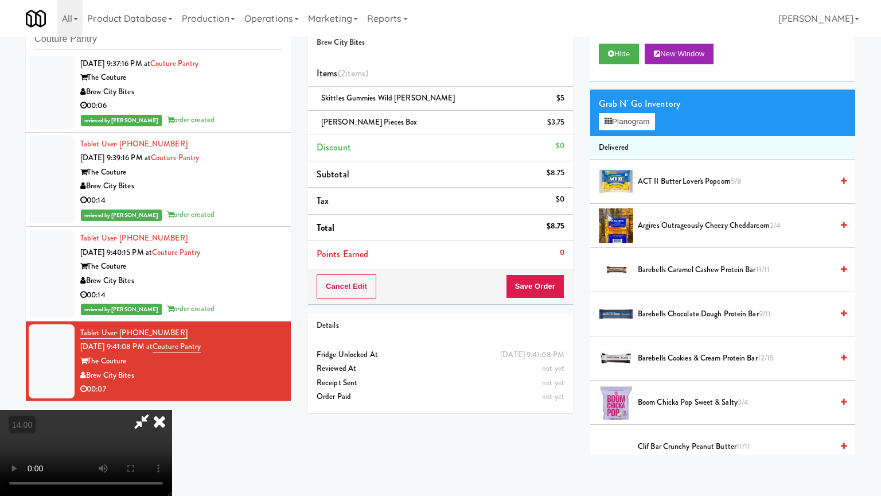
drag, startPoint x: 179, startPoint y: 336, endPoint x: 189, endPoint y: 332, distance: 10.8
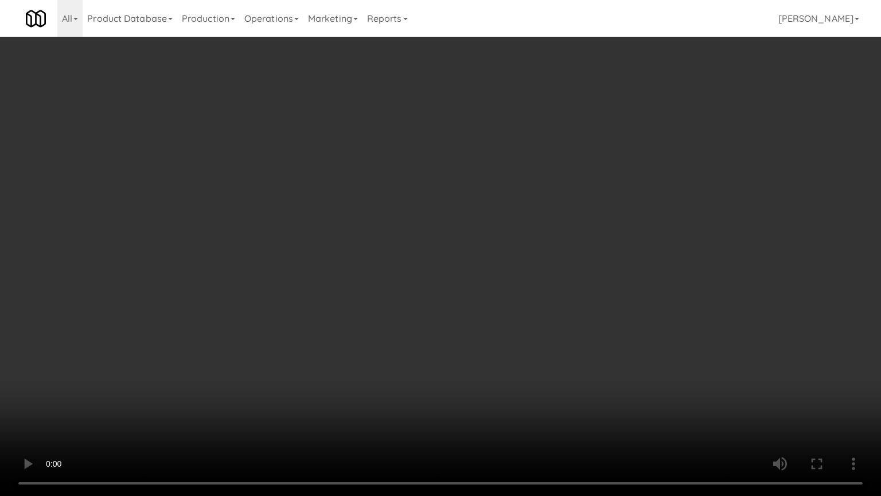
click at [184, 334] on video at bounding box center [440, 248] width 881 height 496
click at [487, 194] on video at bounding box center [440, 248] width 881 height 496
click at [489, 199] on video at bounding box center [440, 248] width 881 height 496
click at [552, 207] on video at bounding box center [440, 248] width 881 height 496
click at [511, 211] on video at bounding box center [440, 248] width 881 height 496
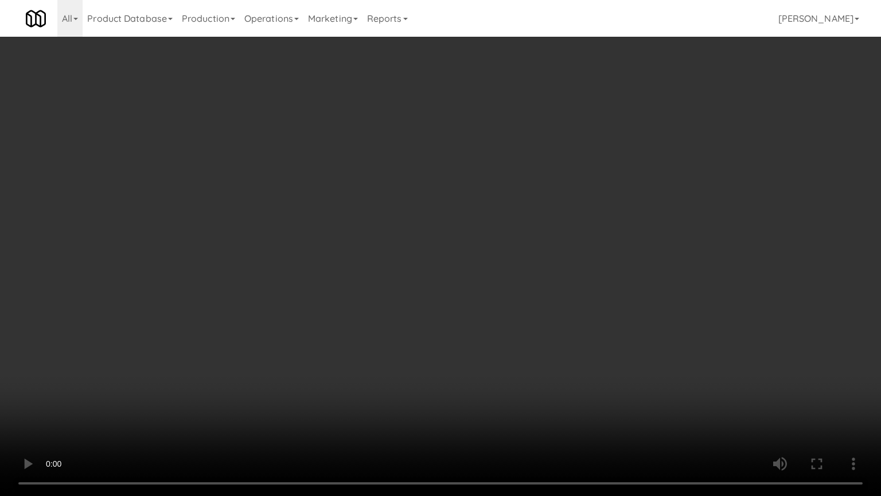
click at [545, 221] on video at bounding box center [440, 248] width 881 height 496
click at [535, 216] on video at bounding box center [440, 248] width 881 height 496
click at [615, 210] on video at bounding box center [440, 248] width 881 height 496
click at [508, 215] on video at bounding box center [440, 248] width 881 height 496
click at [448, 202] on video at bounding box center [440, 248] width 881 height 496
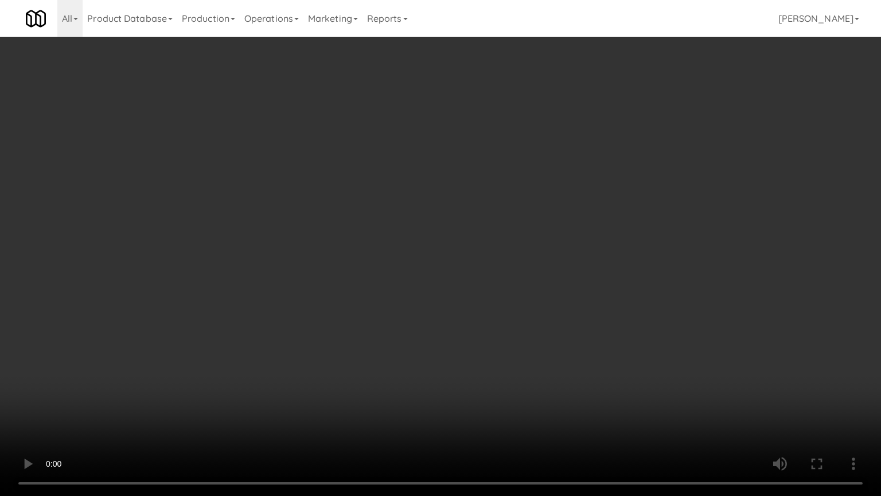
drag, startPoint x: 450, startPoint y: 200, endPoint x: 484, endPoint y: 106, distance: 99.8
click at [453, 199] on video at bounding box center [440, 248] width 881 height 496
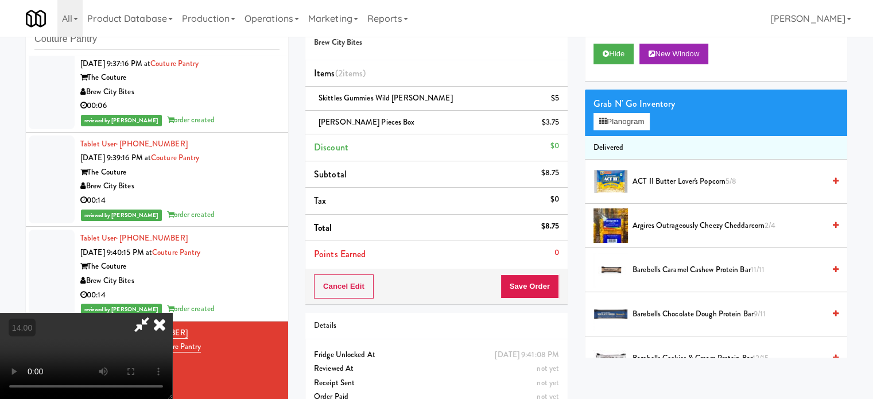
click at [172, 313] on icon at bounding box center [159, 324] width 25 height 23
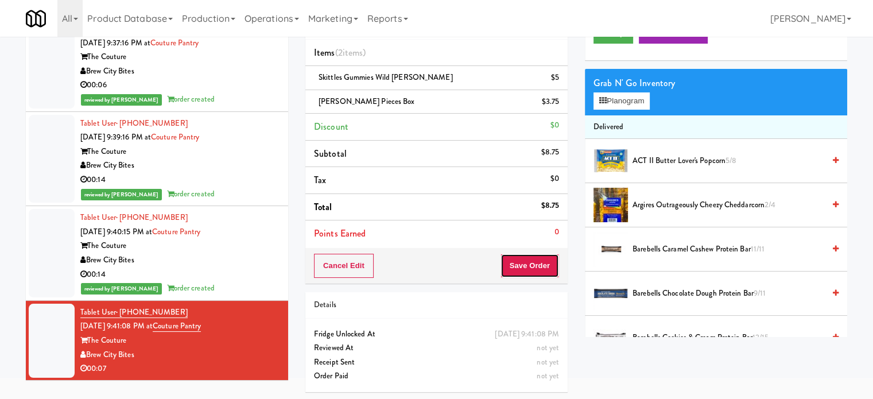
drag, startPoint x: 537, startPoint y: 270, endPoint x: 523, endPoint y: 255, distance: 20.3
click at [537, 269] on button "Save Order" at bounding box center [529, 266] width 59 height 24
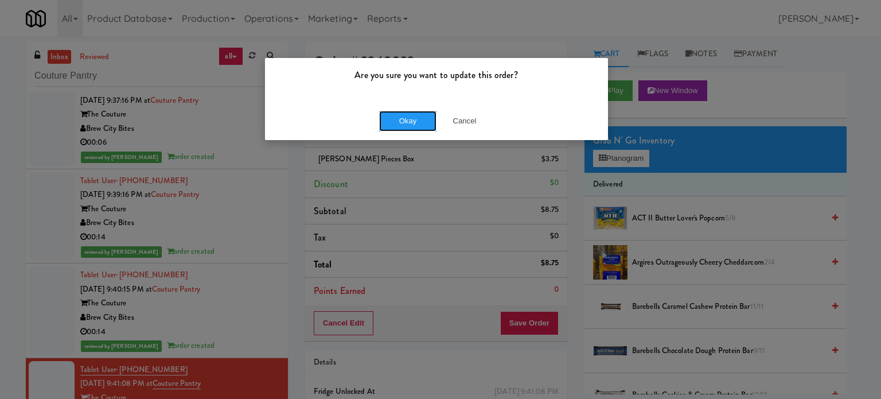
click at [404, 121] on button "Okay" at bounding box center [407, 121] width 57 height 21
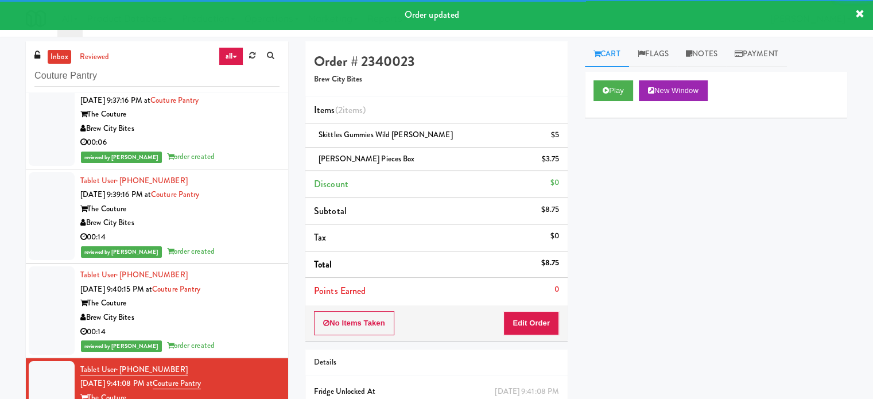
scroll to position [221, 0]
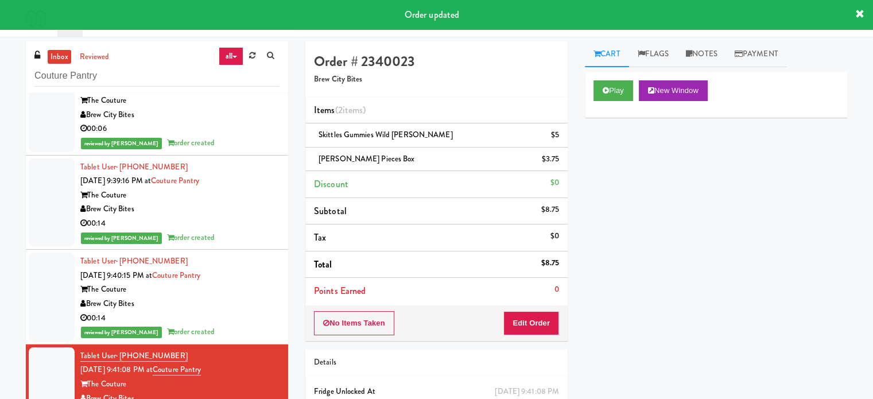
click at [254, 304] on div "Brew City Bites" at bounding box center [179, 304] width 199 height 14
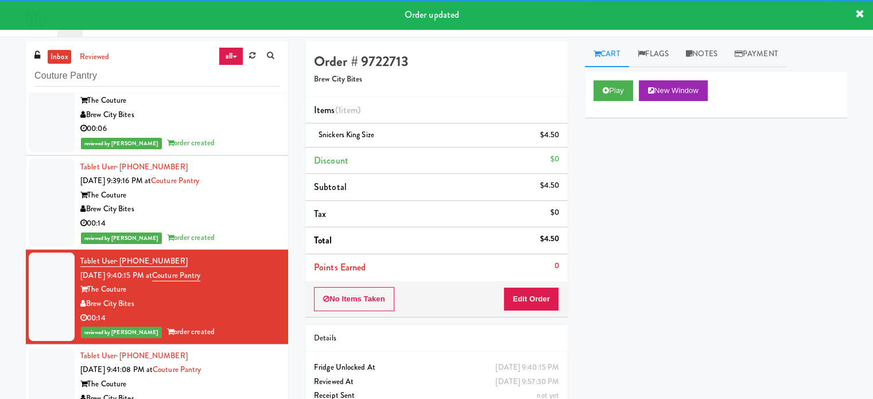
click at [265, 229] on div "00:14" at bounding box center [179, 223] width 199 height 14
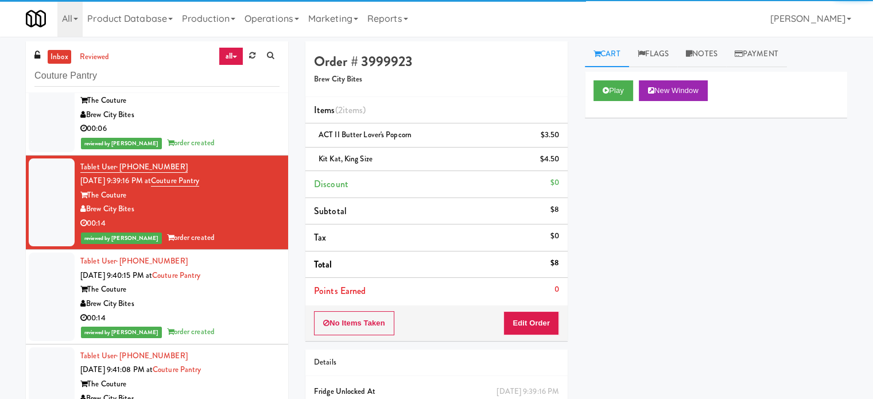
click at [256, 376] on div "Tablet User · (920) 296-1085 Sep 17, 2025 9:41:08 PM at Couture Pantry The Cout…" at bounding box center [179, 391] width 199 height 85
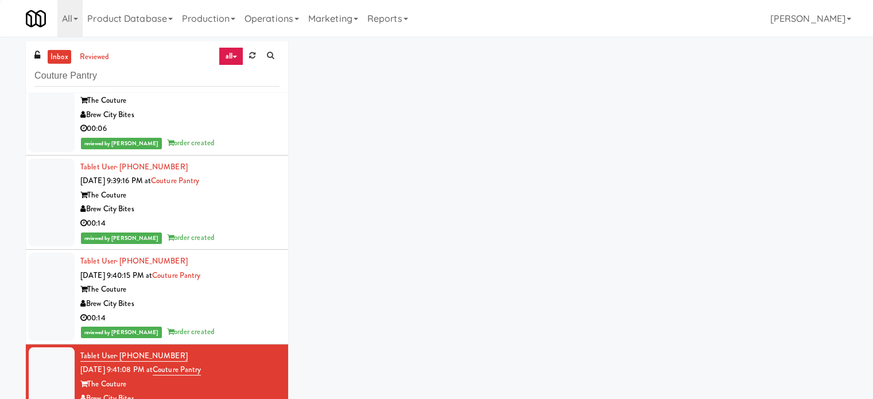
scroll to position [221, 0]
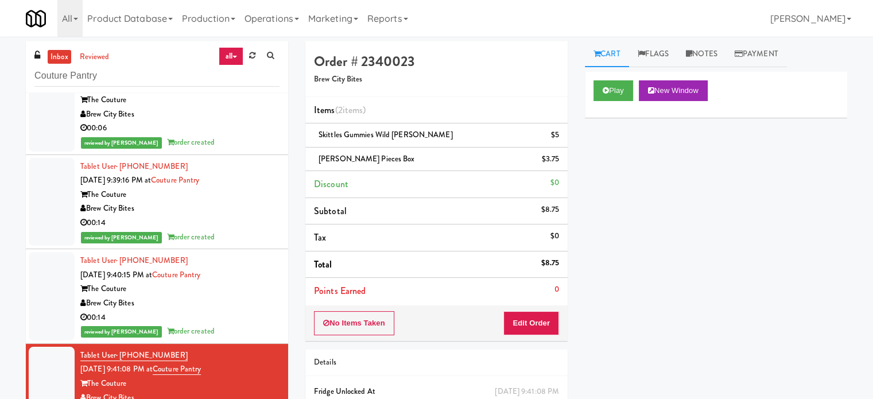
click at [274, 325] on li "Tablet User · (414) 797-8509 Sep 17, 2025 9:40:15 PM at Couture Pantry The Cout…" at bounding box center [157, 296] width 262 height 95
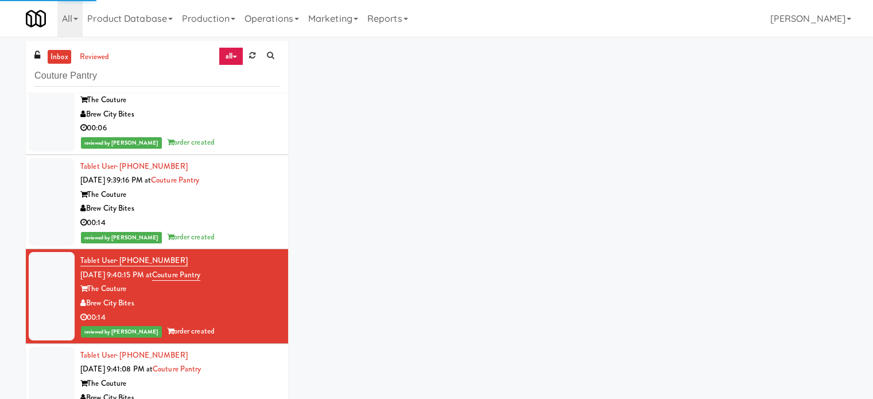
click at [256, 223] on div "00:14" at bounding box center [179, 223] width 199 height 14
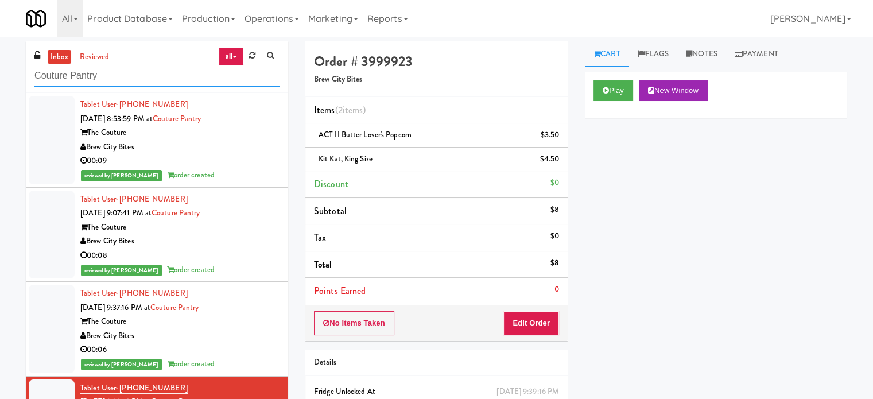
click at [154, 72] on input "Couture Pantry" at bounding box center [156, 75] width 245 height 21
click at [158, 68] on input "Couture Pantry" at bounding box center [156, 75] width 245 height 21
click at [159, 71] on input "Couture Pantry" at bounding box center [156, 75] width 245 height 21
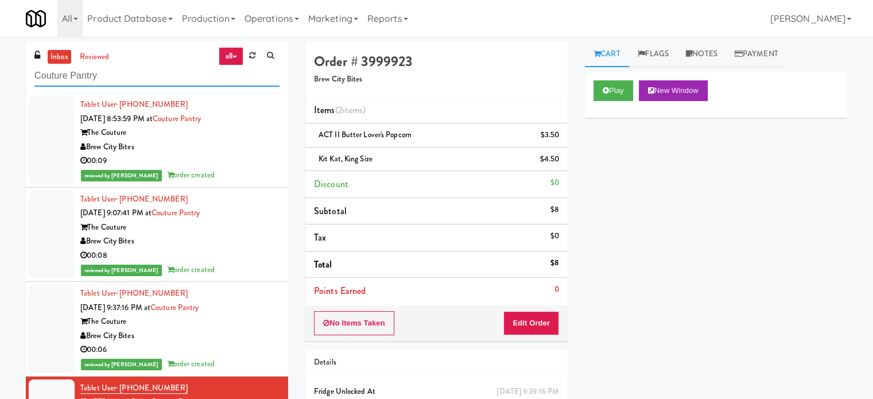
click at [160, 71] on input "Couture Pantry" at bounding box center [156, 75] width 245 height 21
paste input "The Legacy at Centennial Gym Refrigerated Right"
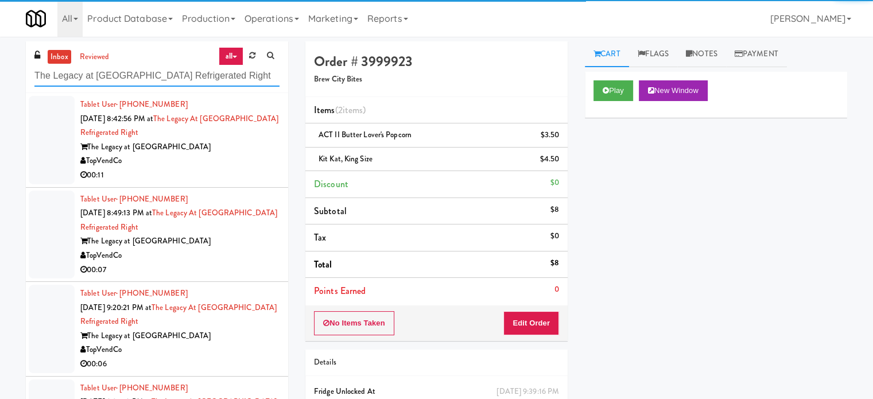
type input "The Legacy at Centennial Gym Refrigerated Right"
drag, startPoint x: 200, startPoint y: 164, endPoint x: 234, endPoint y: 164, distance: 33.8
click at [203, 164] on div "TopVendCo" at bounding box center [179, 161] width 199 height 14
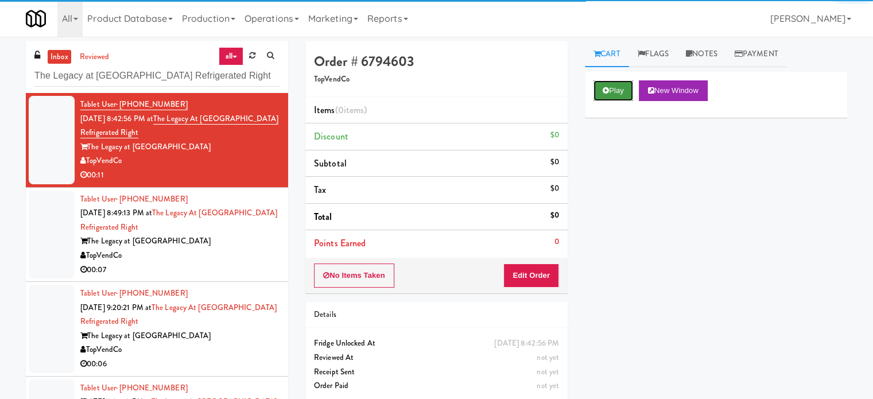
click at [620, 94] on button "Play" at bounding box center [613, 90] width 40 height 21
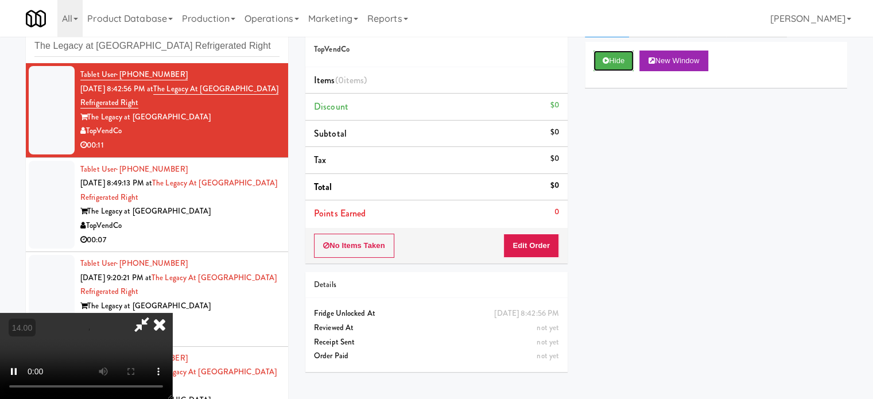
scroll to position [46, 0]
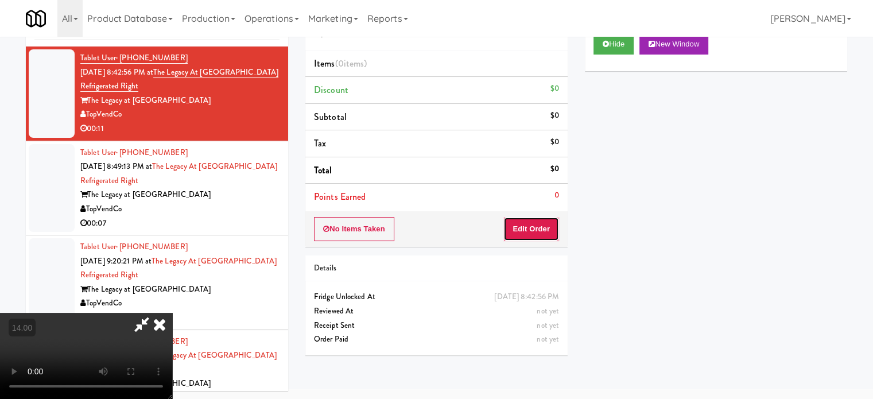
click at [526, 232] on button "Edit Order" at bounding box center [531, 229] width 56 height 24
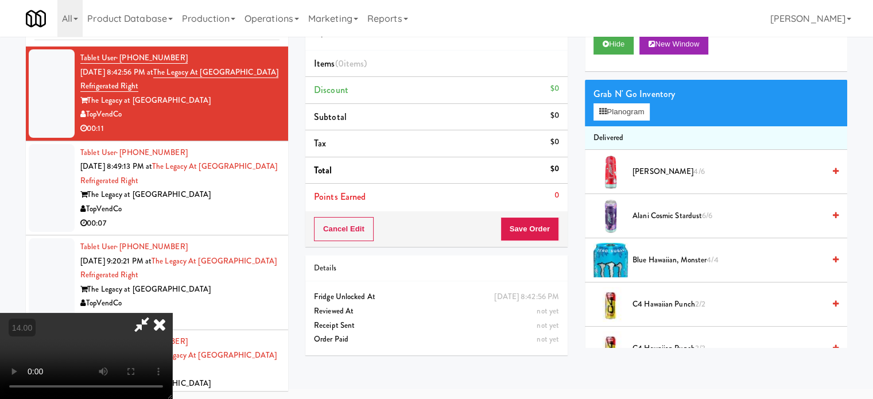
click at [172, 313] on video at bounding box center [86, 356] width 172 height 86
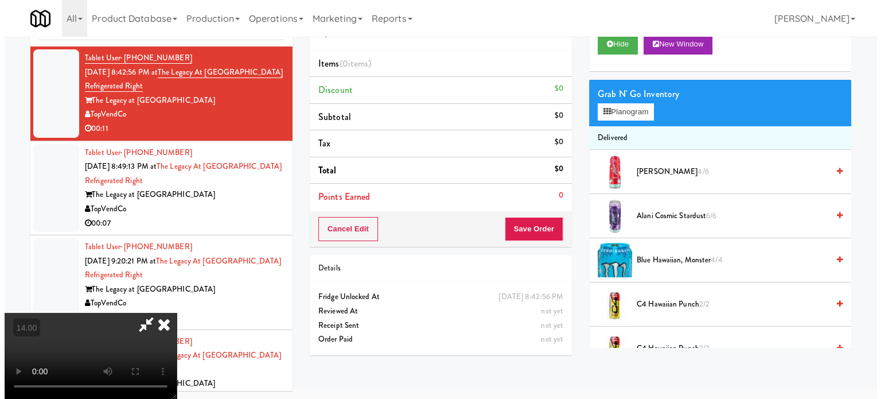
scroll to position [37, 0]
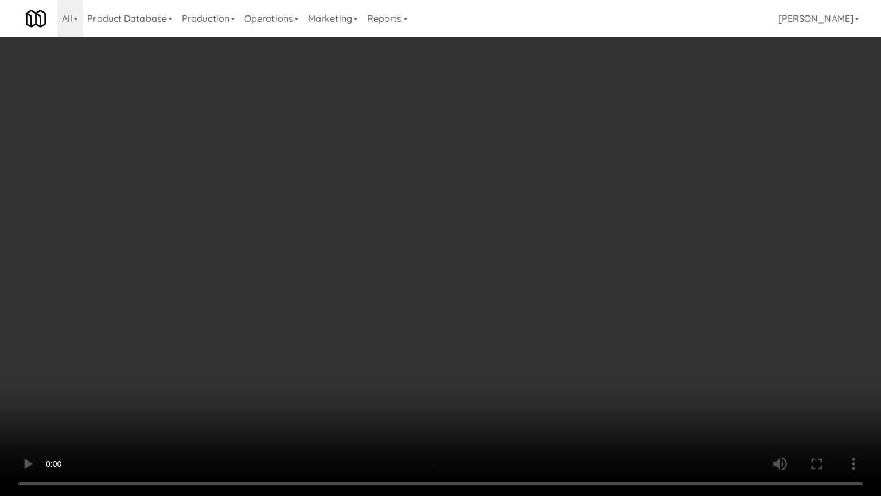
click at [347, 232] on video at bounding box center [440, 248] width 881 height 496
click at [360, 236] on video at bounding box center [440, 248] width 881 height 496
click at [369, 247] on video at bounding box center [440, 248] width 881 height 496
drag, startPoint x: 236, startPoint y: 326, endPoint x: 271, endPoint y: 301, distance: 43.5
click at [239, 326] on video at bounding box center [440, 248] width 881 height 496
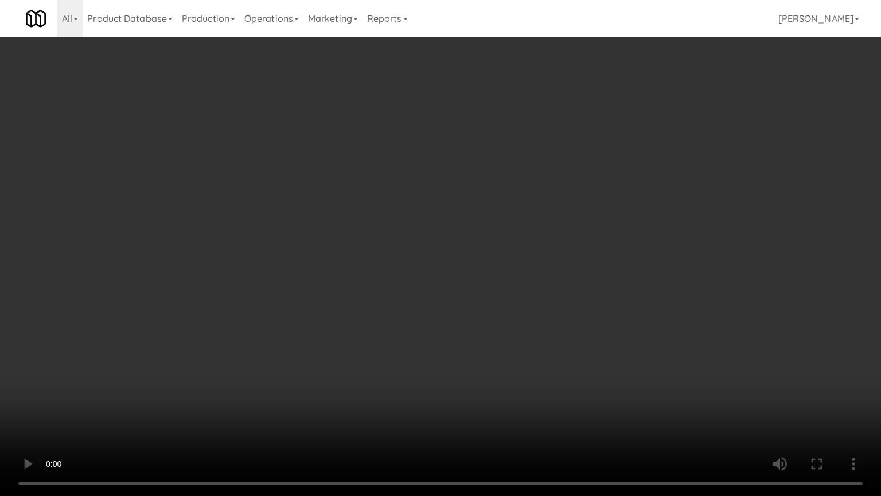
click at [360, 275] on video at bounding box center [440, 248] width 881 height 496
click at [382, 266] on video at bounding box center [440, 248] width 881 height 496
click at [427, 269] on video at bounding box center [440, 248] width 881 height 496
click at [424, 271] on video at bounding box center [440, 248] width 881 height 496
click at [449, 259] on video at bounding box center [440, 248] width 881 height 496
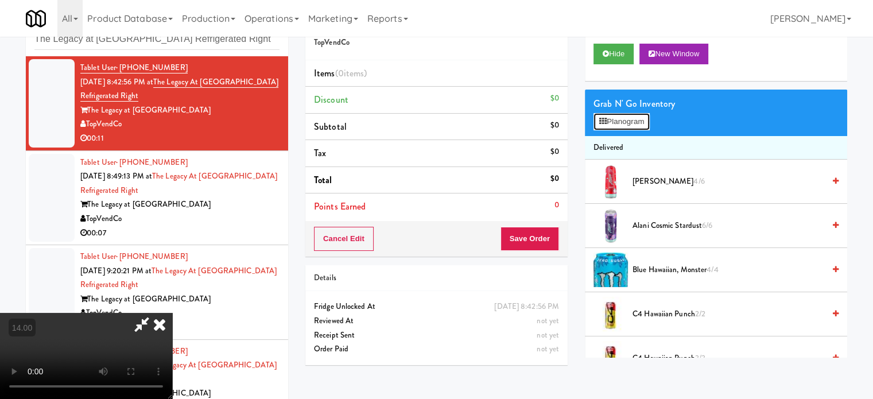
click at [629, 123] on button "Planogram" at bounding box center [621, 121] width 56 height 17
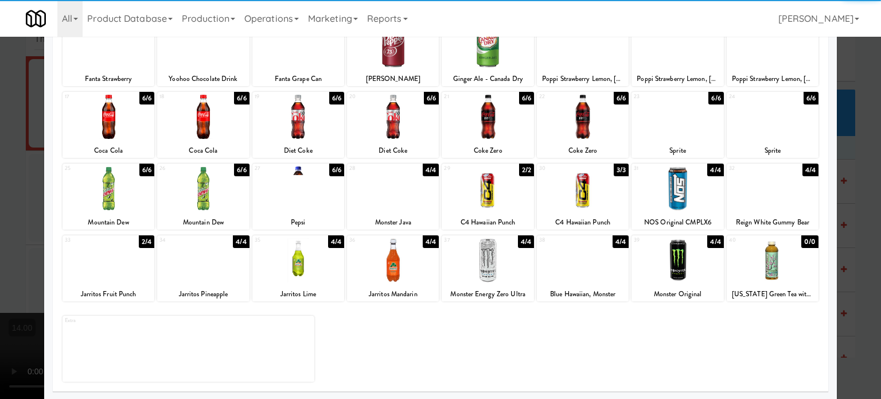
scroll to position [164, 0]
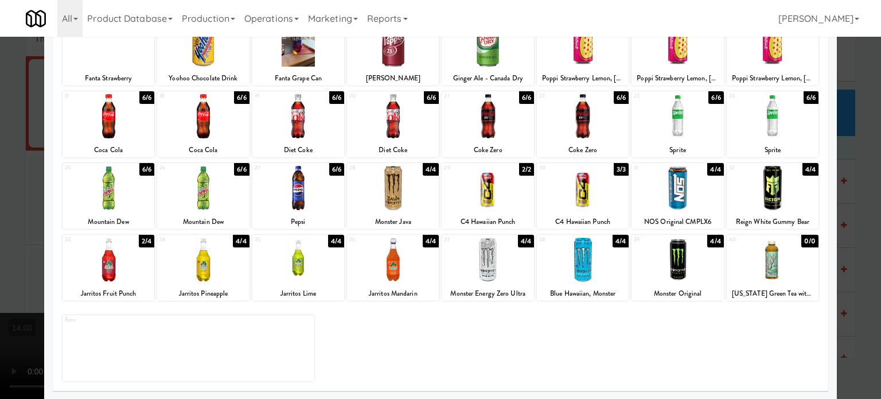
click at [328, 246] on div "4/4" at bounding box center [336, 241] width 16 height 13
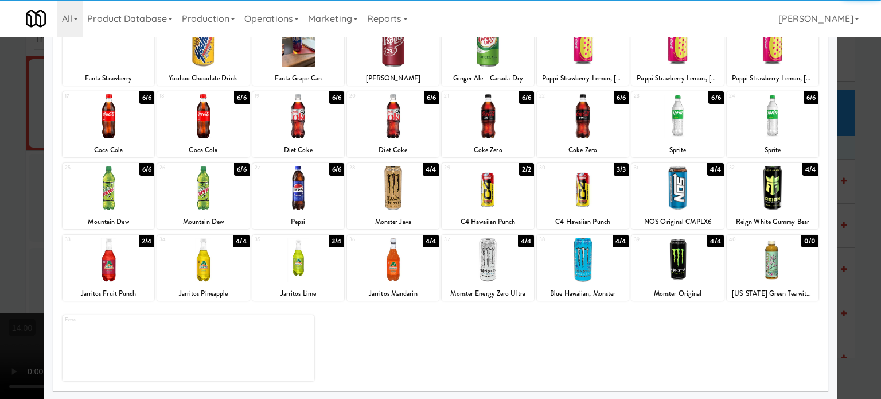
drag, startPoint x: 847, startPoint y: 170, endPoint x: 676, endPoint y: 190, distance: 172.1
click at [847, 171] on div at bounding box center [440, 199] width 881 height 399
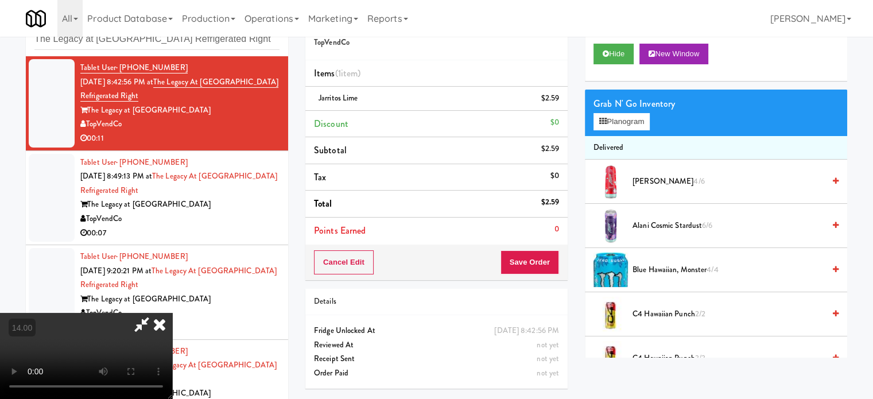
click at [172, 336] on video at bounding box center [86, 356] width 172 height 86
drag, startPoint x: 285, startPoint y: 331, endPoint x: 323, endPoint y: 364, distance: 50.4
click at [172, 329] on video at bounding box center [86, 356] width 172 height 86
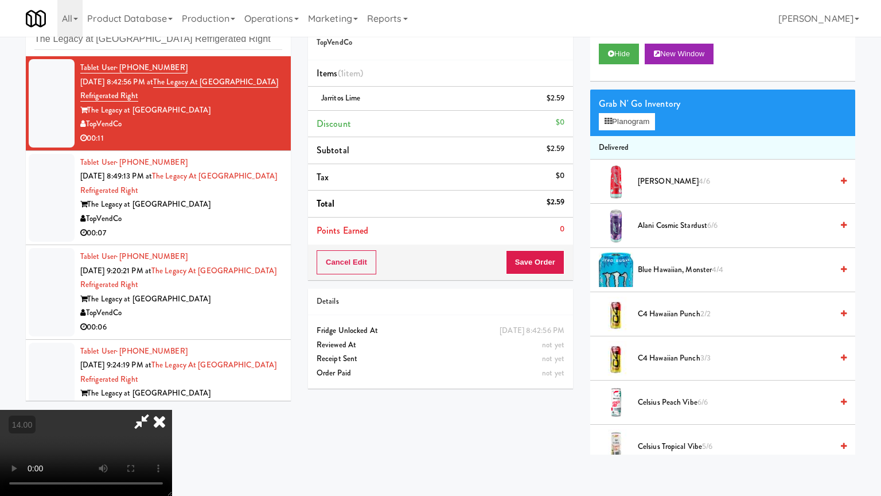
drag, startPoint x: 402, startPoint y: 230, endPoint x: 421, endPoint y: 229, distance: 19.5
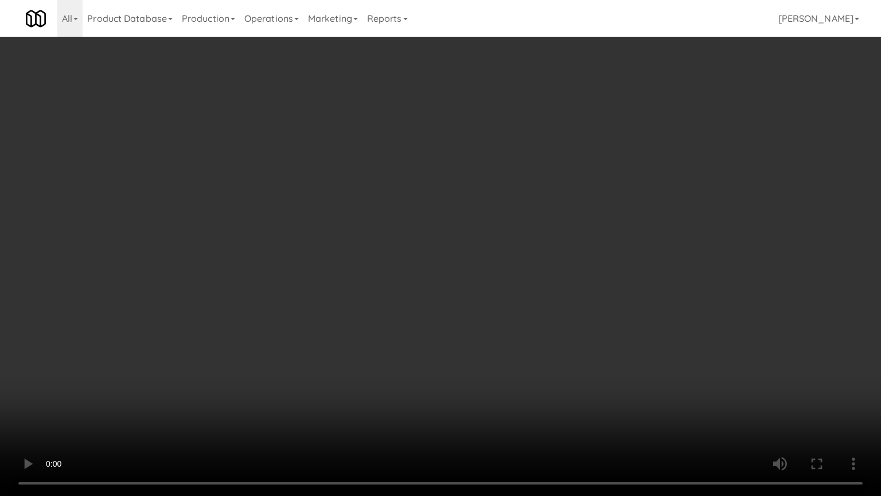
click at [403, 231] on video at bounding box center [440, 248] width 881 height 496
click at [449, 271] on video at bounding box center [440, 248] width 881 height 496
click at [252, 340] on video at bounding box center [440, 248] width 881 height 496
click at [302, 197] on video at bounding box center [440, 248] width 881 height 496
click at [314, 190] on video at bounding box center [440, 248] width 881 height 496
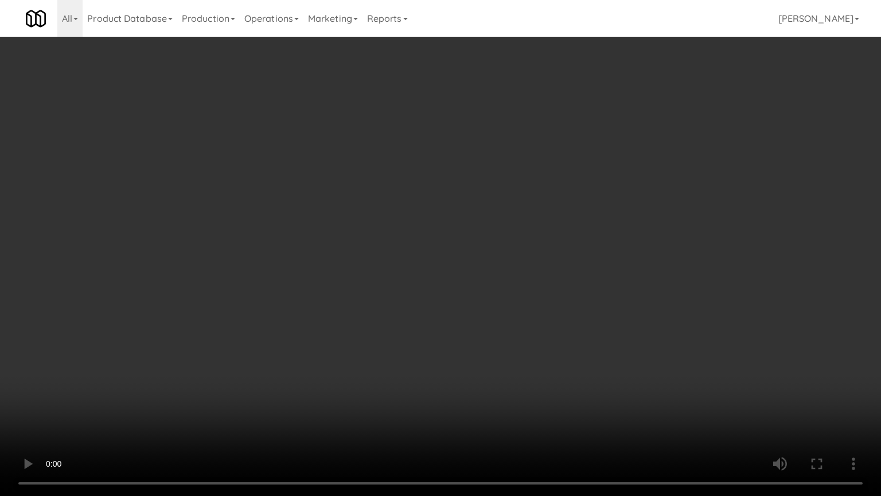
click at [322, 165] on video at bounding box center [440, 248] width 881 height 496
click at [324, 166] on video at bounding box center [440, 248] width 881 height 496
click at [395, 179] on video at bounding box center [440, 248] width 881 height 496
drag, startPoint x: 389, startPoint y: 188, endPoint x: 402, endPoint y: 182, distance: 14.4
click at [390, 189] on video at bounding box center [440, 248] width 881 height 496
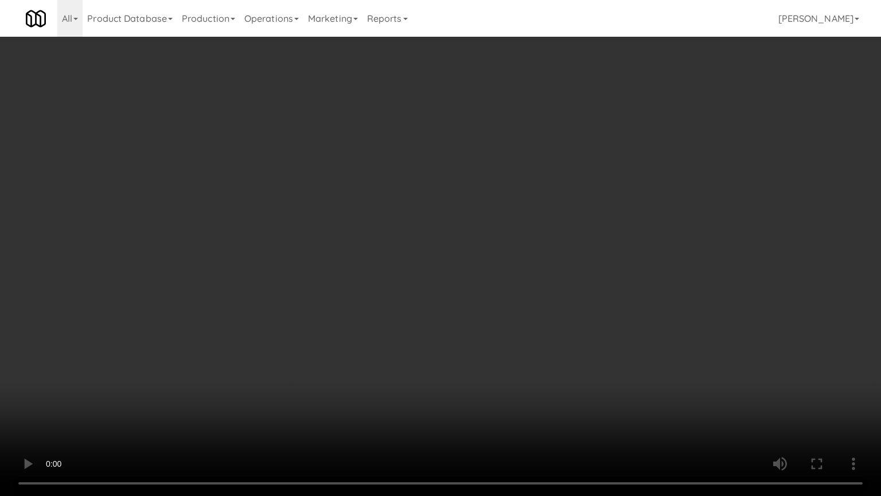
click at [402, 182] on video at bounding box center [440, 248] width 881 height 496
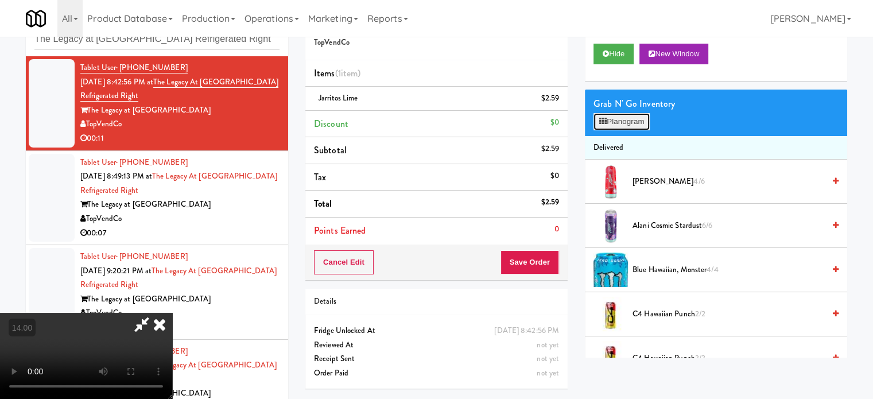
click at [615, 123] on button "Planogram" at bounding box center [621, 121] width 56 height 17
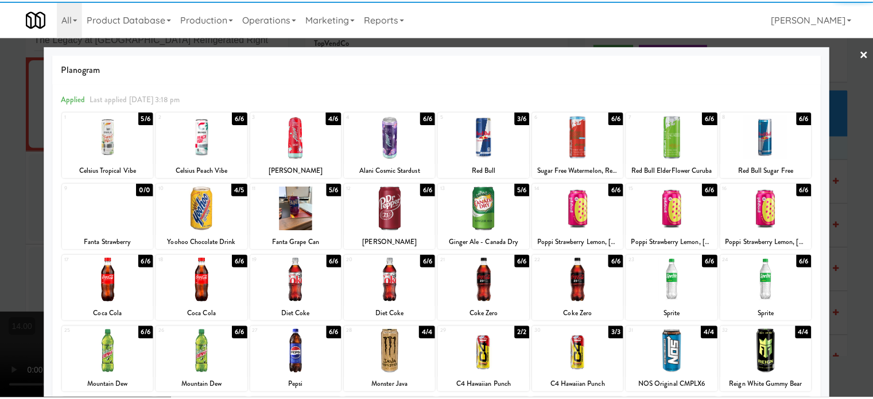
scroll to position [164, 0]
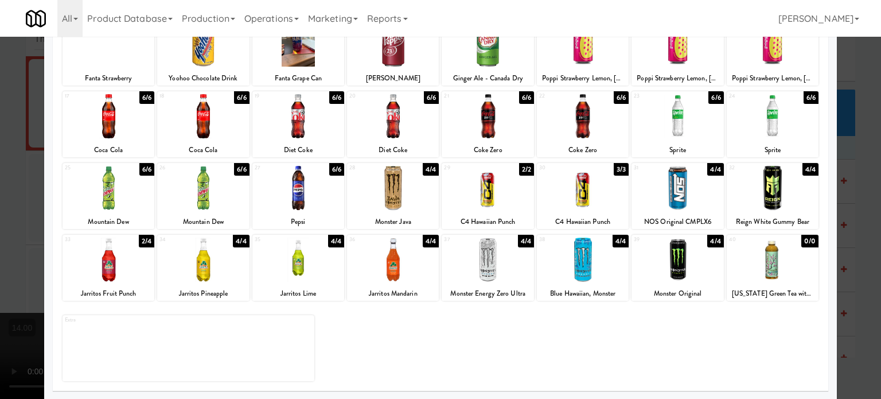
drag, startPoint x: 239, startPoint y: 99, endPoint x: 186, endPoint y: 134, distance: 63.6
click at [240, 99] on div "6/6" at bounding box center [241, 97] width 15 height 13
click at [2, 215] on div at bounding box center [440, 199] width 881 height 399
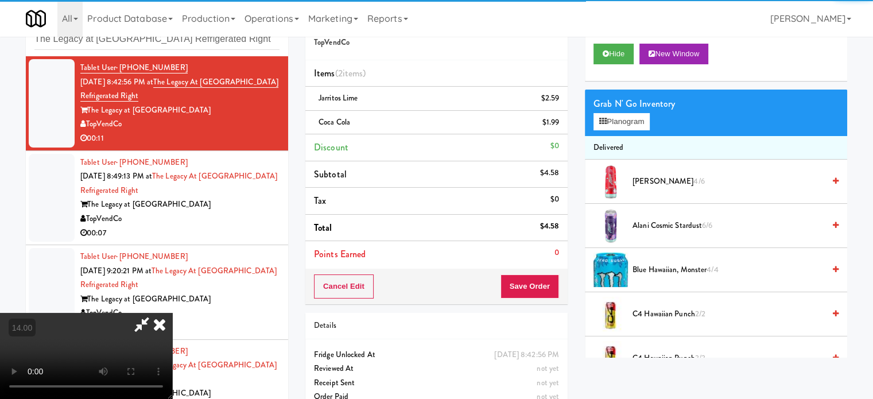
click at [172, 313] on video at bounding box center [86, 356] width 172 height 86
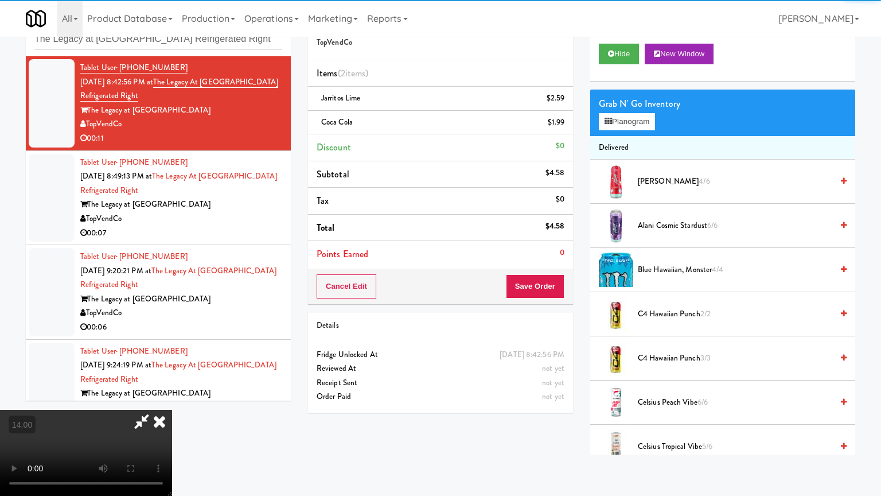
drag, startPoint x: 308, startPoint y: 235, endPoint x: 330, endPoint y: 209, distance: 33.8
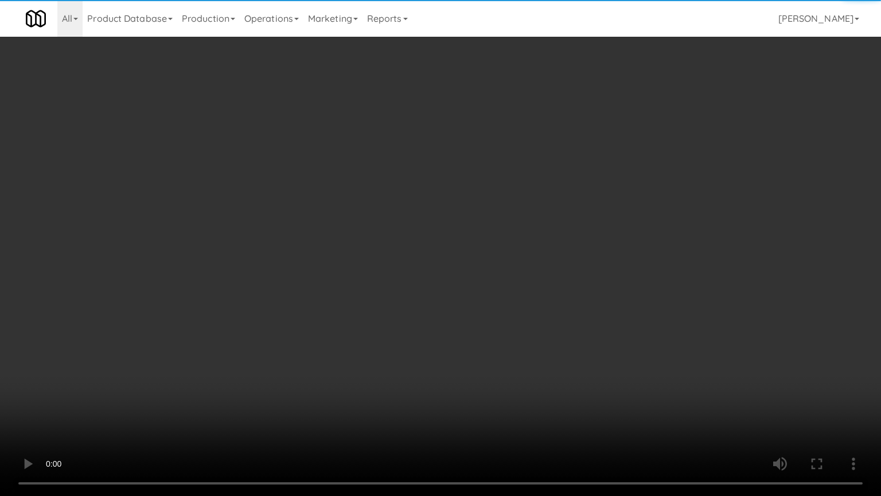
click at [308, 233] on video at bounding box center [440, 248] width 881 height 496
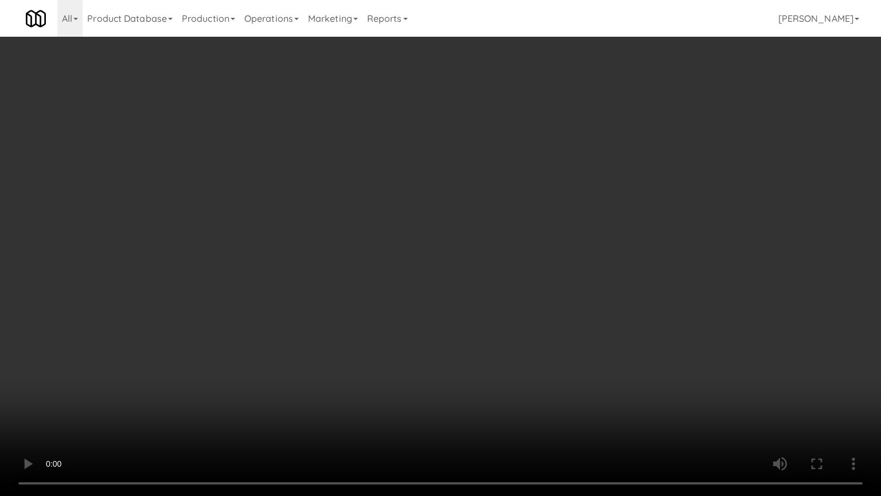
drag, startPoint x: 418, startPoint y: 263, endPoint x: 436, endPoint y: 255, distance: 19.8
click at [418, 263] on video at bounding box center [440, 248] width 881 height 496
drag, startPoint x: 436, startPoint y: 255, endPoint x: 475, endPoint y: 167, distance: 96.6
click at [437, 255] on video at bounding box center [440, 248] width 881 height 496
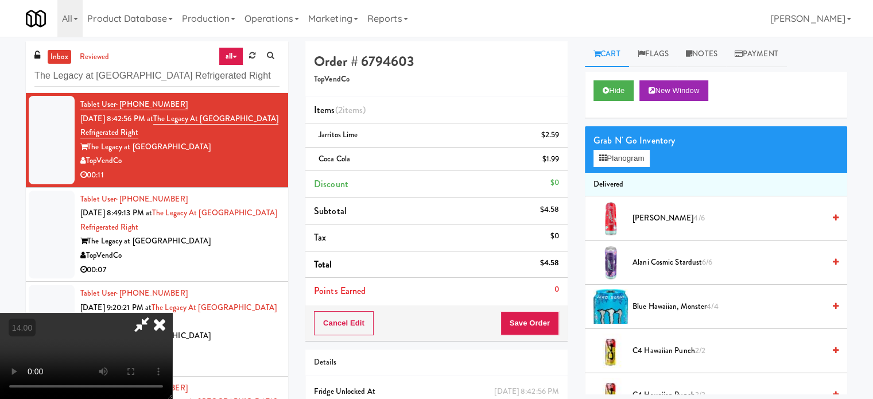
click at [172, 313] on icon at bounding box center [159, 324] width 25 height 23
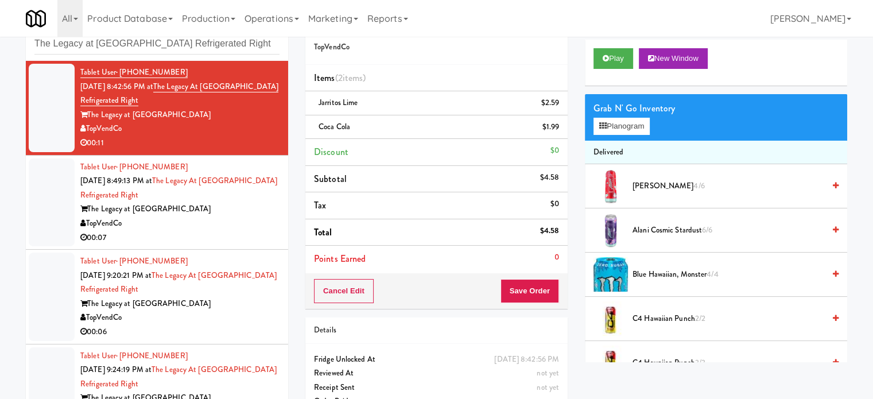
scroll to position [57, 0]
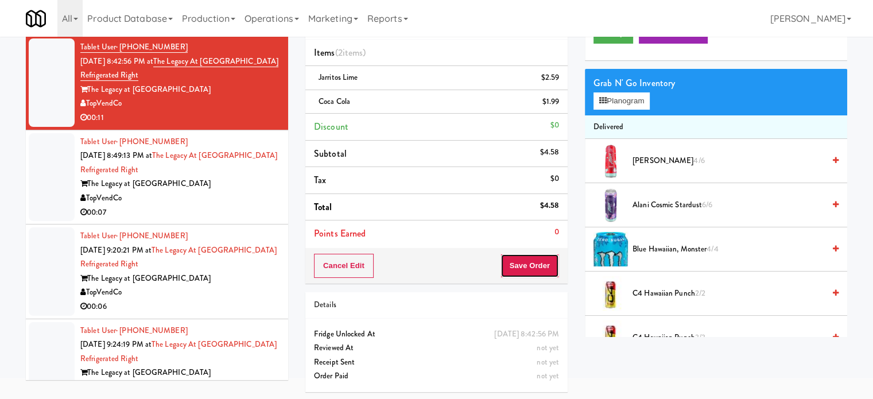
click at [535, 254] on button "Save Order" at bounding box center [529, 266] width 59 height 24
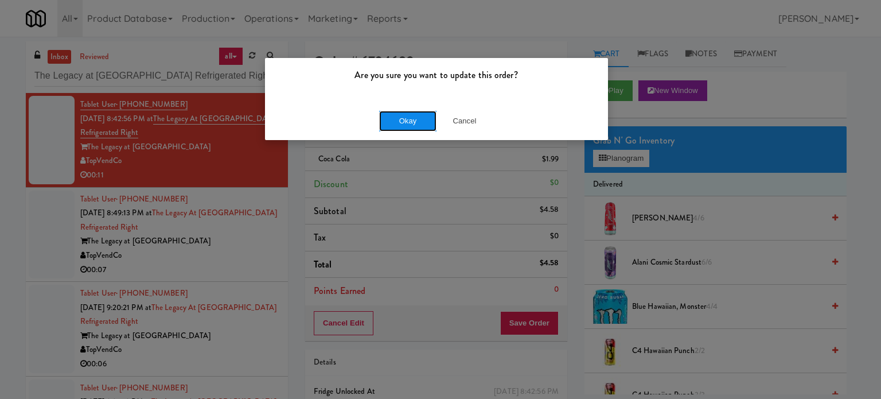
click at [381, 127] on button "Okay" at bounding box center [407, 121] width 57 height 21
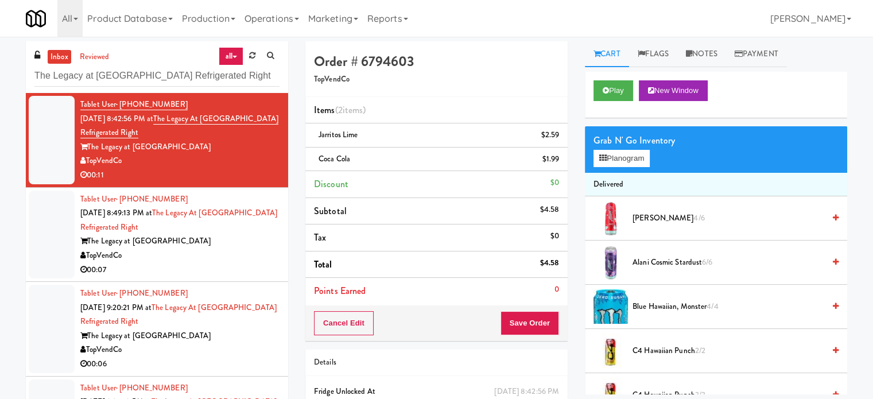
click at [205, 273] on div "00:07" at bounding box center [179, 270] width 199 height 14
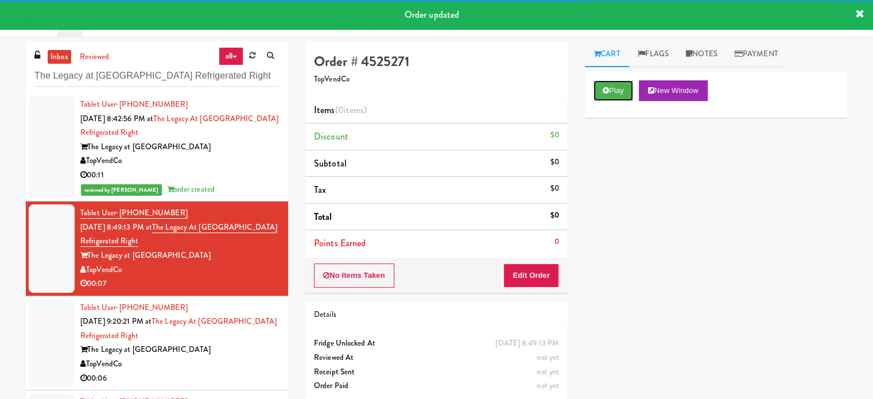
drag, startPoint x: 606, startPoint y: 84, endPoint x: 498, endPoint y: 200, distance: 158.3
click at [606, 85] on button "Play" at bounding box center [613, 90] width 40 height 21
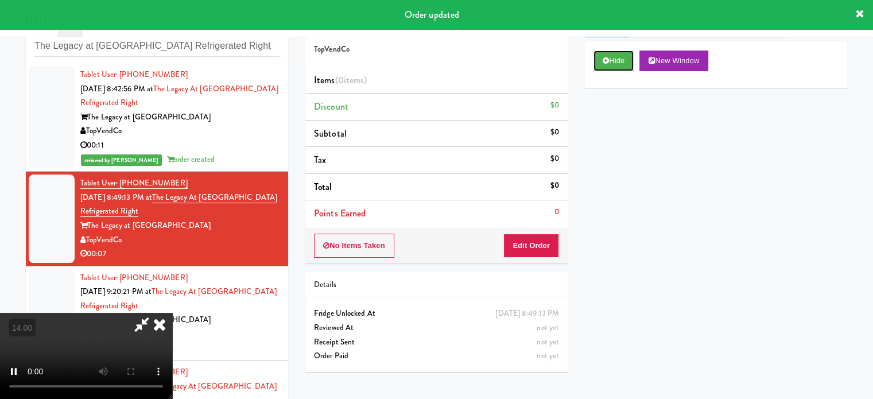
scroll to position [46, 0]
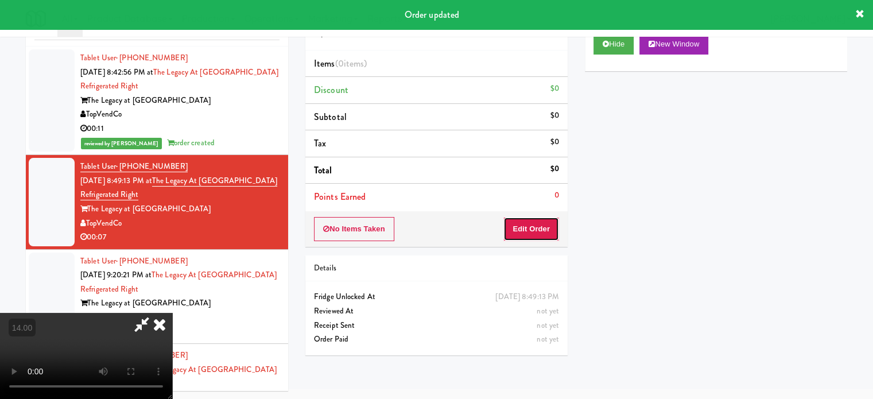
click at [530, 232] on button "Edit Order" at bounding box center [531, 229] width 56 height 24
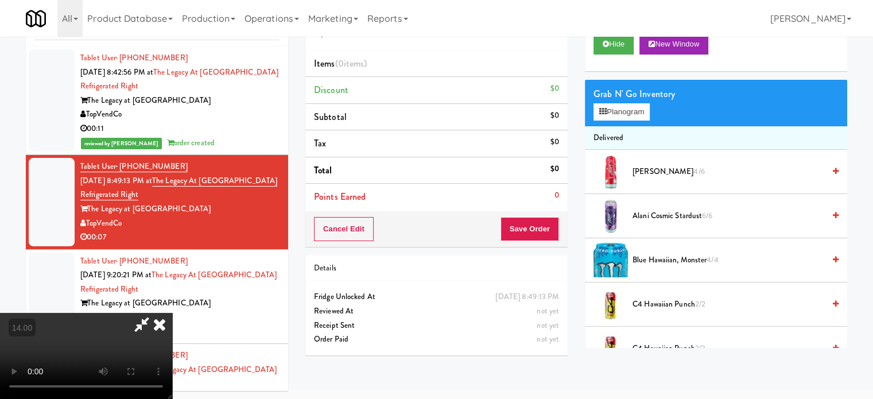
click at [172, 313] on video at bounding box center [86, 356] width 172 height 86
drag, startPoint x: 337, startPoint y: 309, endPoint x: 316, endPoint y: 326, distance: 27.8
click at [172, 313] on video at bounding box center [86, 356] width 172 height 86
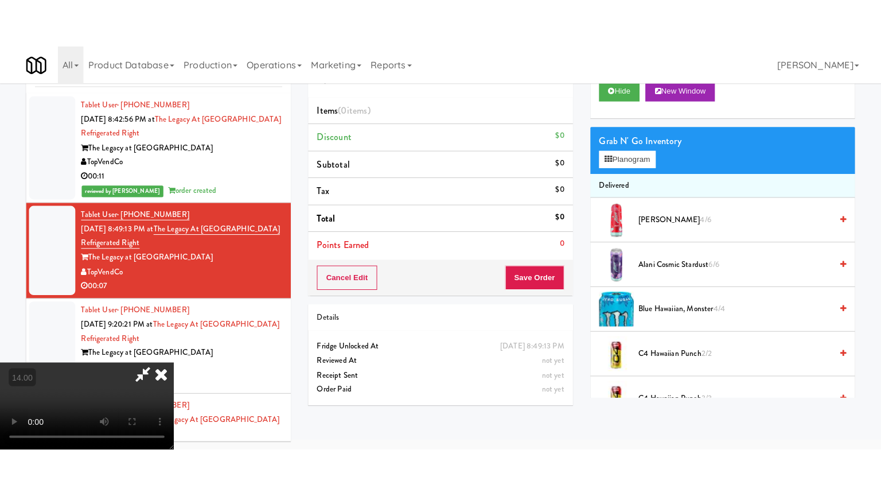
scroll to position [37, 0]
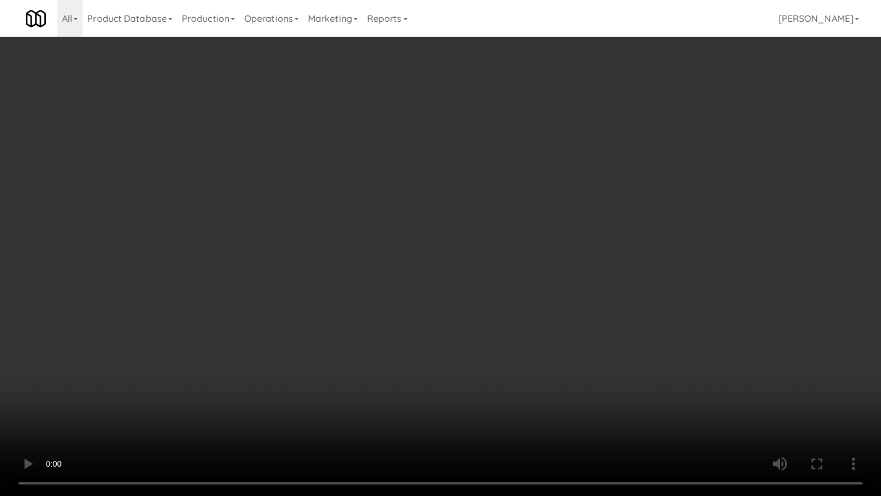
click at [391, 238] on video at bounding box center [440, 248] width 881 height 496
click at [391, 239] on video at bounding box center [440, 248] width 881 height 496
click at [402, 234] on video at bounding box center [440, 248] width 881 height 496
drag, startPoint x: 407, startPoint y: 237, endPoint x: 465, endPoint y: 246, distance: 58.6
click at [408, 239] on video at bounding box center [440, 248] width 881 height 496
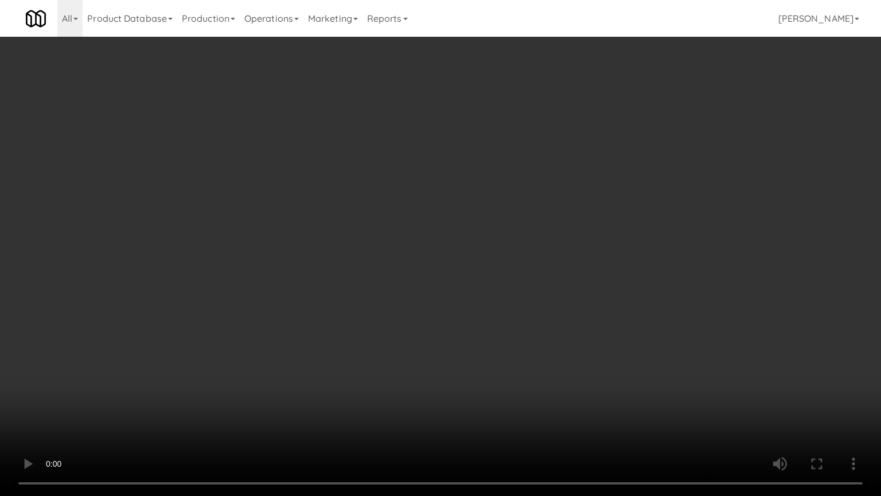
click at [534, 258] on video at bounding box center [440, 248] width 881 height 496
click at [528, 258] on video at bounding box center [440, 248] width 881 height 496
click at [534, 250] on video at bounding box center [440, 248] width 881 height 496
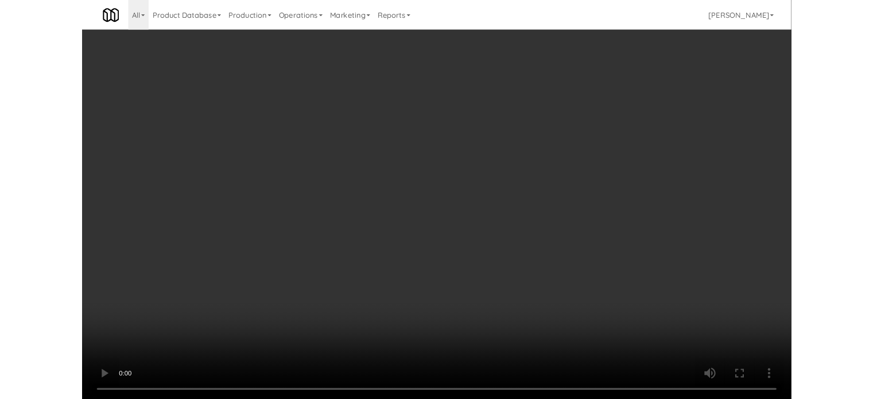
scroll to position [46, 0]
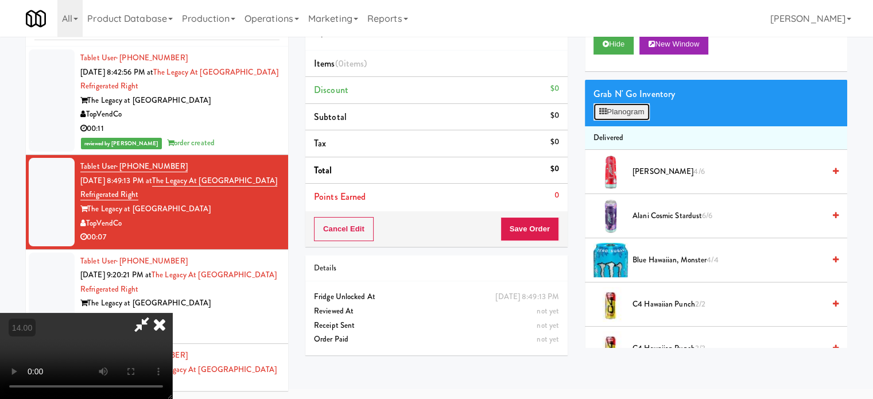
click at [649, 108] on button "Planogram" at bounding box center [621, 111] width 56 height 17
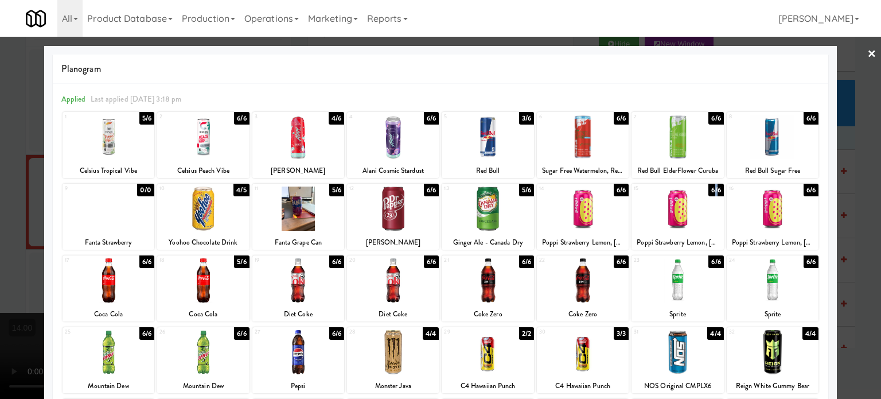
click at [709, 189] on div "6/6" at bounding box center [716, 190] width 15 height 13
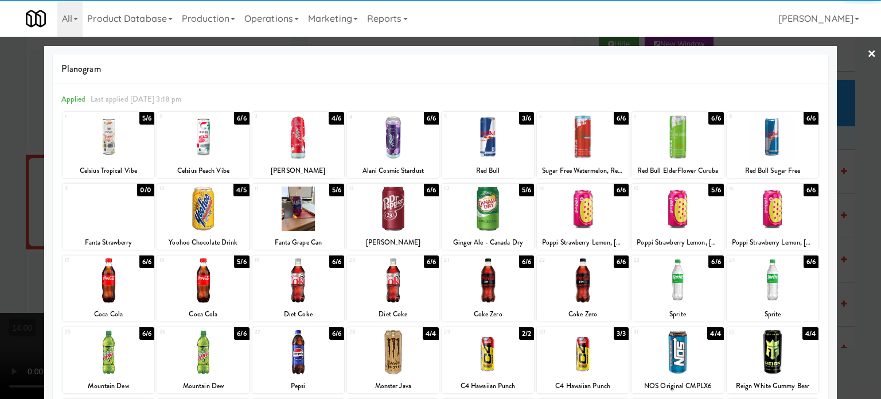
click at [865, 217] on div at bounding box center [440, 199] width 881 height 399
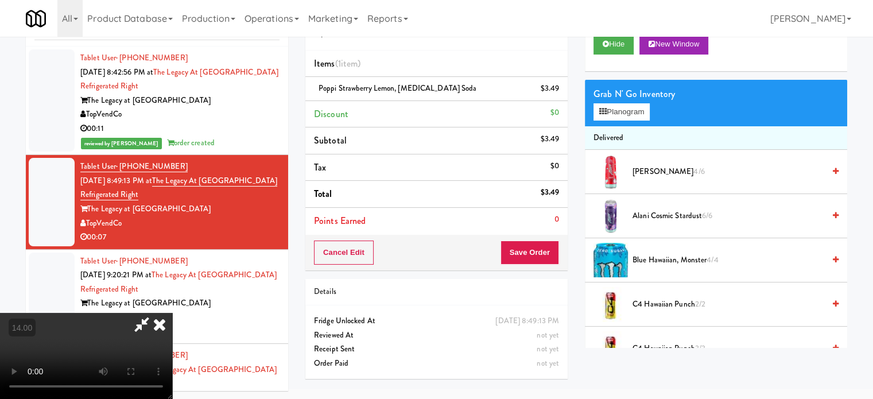
click at [129, 313] on video at bounding box center [86, 356] width 172 height 86
click at [134, 313] on video at bounding box center [86, 356] width 172 height 86
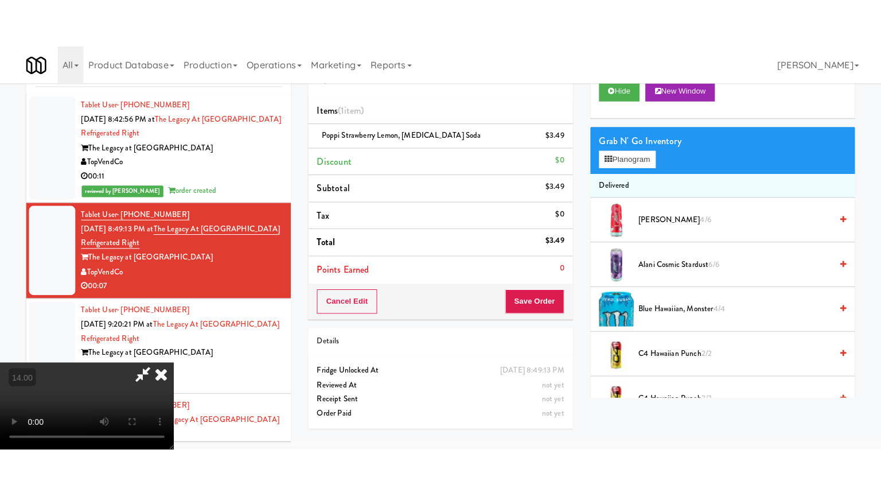
scroll to position [37, 0]
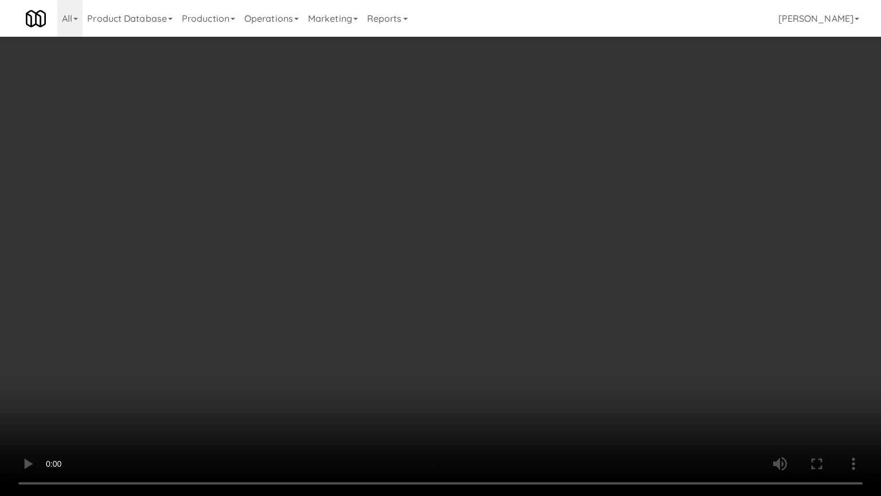
drag, startPoint x: 248, startPoint y: 202, endPoint x: 265, endPoint y: 190, distance: 20.7
click at [251, 200] on video at bounding box center [440, 248] width 881 height 496
click at [353, 322] on video at bounding box center [440, 248] width 881 height 496
click at [368, 318] on video at bounding box center [440, 248] width 881 height 496
click at [453, 276] on video at bounding box center [440, 248] width 881 height 496
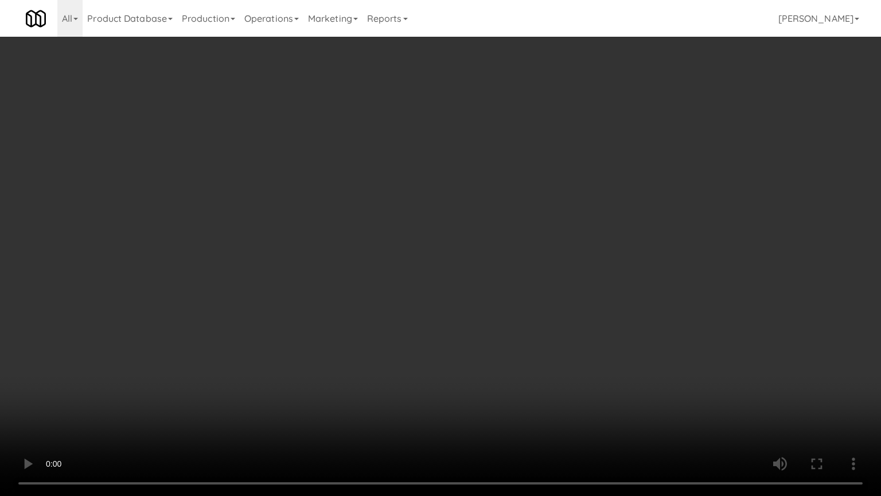
click at [449, 272] on video at bounding box center [440, 248] width 881 height 496
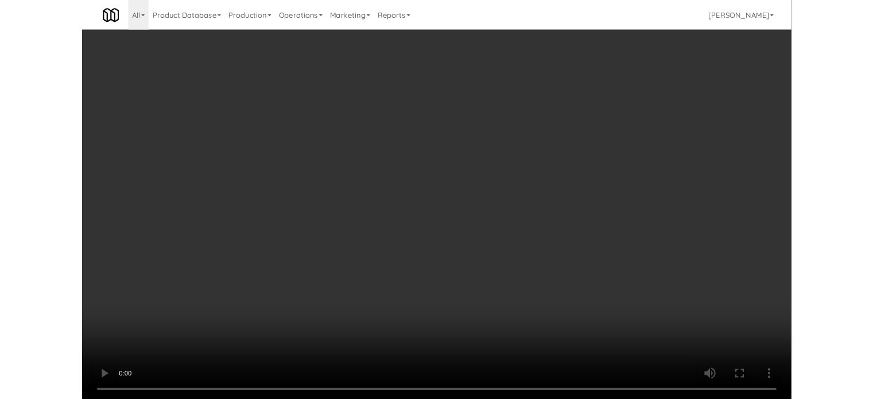
scroll to position [46, 0]
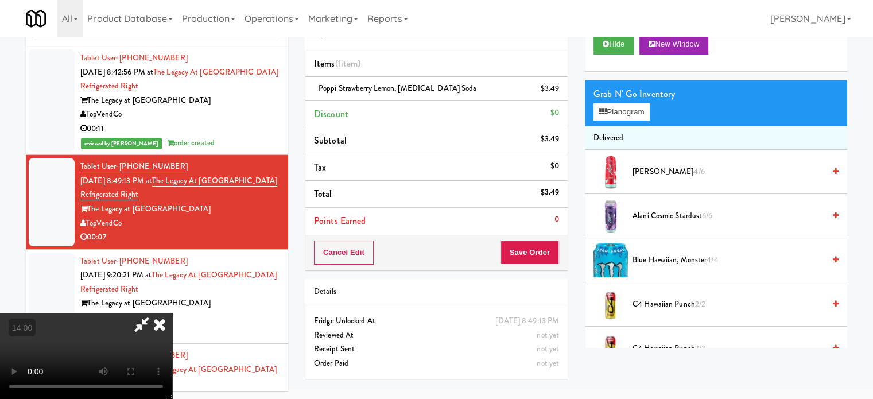
click at [172, 313] on icon at bounding box center [159, 324] width 25 height 23
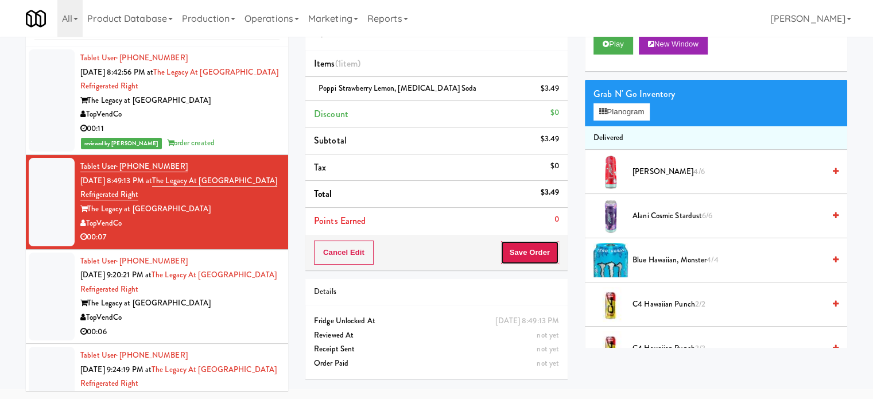
click at [530, 244] on button "Save Order" at bounding box center [529, 252] width 59 height 24
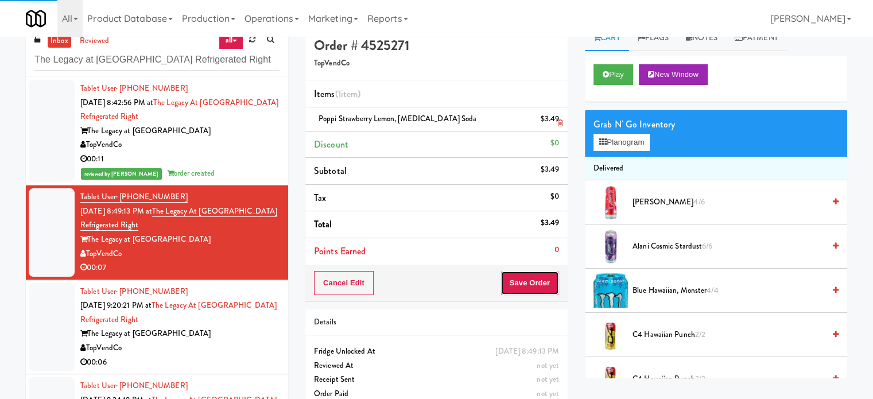
scroll to position [0, 0]
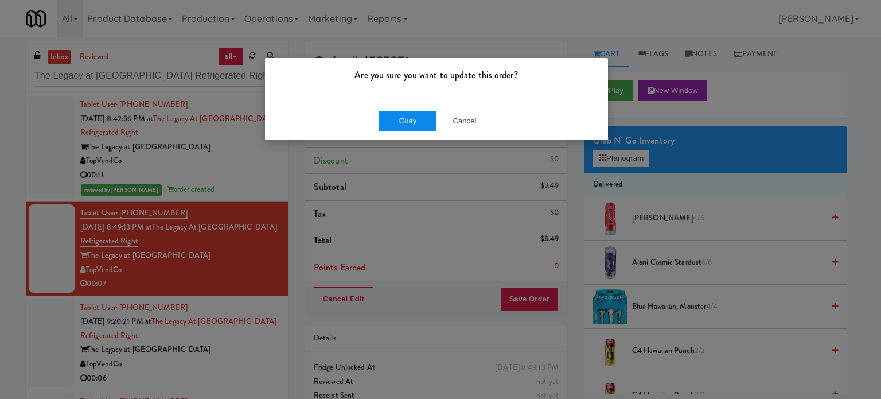
drag, startPoint x: 413, startPoint y: 132, endPoint x: 424, endPoint y: 124, distance: 13.7
click at [413, 133] on div "Okay Cancel" at bounding box center [436, 121] width 343 height 38
click at [422, 123] on button "Okay" at bounding box center [407, 121] width 57 height 21
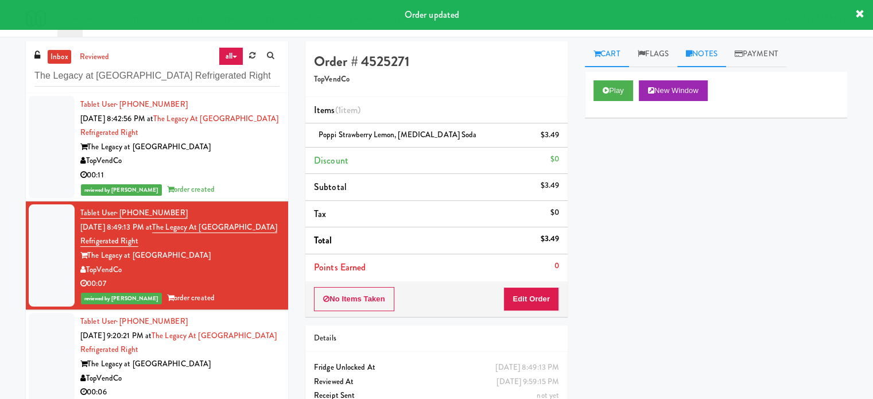
click at [711, 57] on link "Notes" at bounding box center [701, 54] width 49 height 26
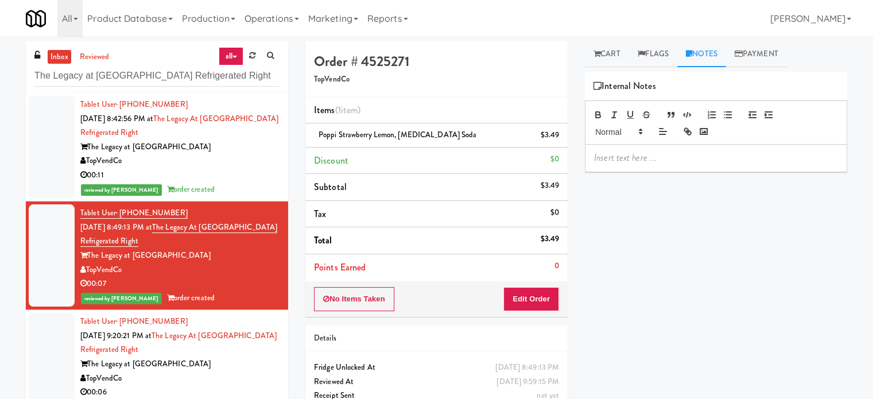
click at [622, 162] on p at bounding box center [716, 157] width 244 height 13
drag, startPoint x: 431, startPoint y: 133, endPoint x: 317, endPoint y: 140, distance: 115.0
click at [317, 140] on div "Poppi Strawberry Lemon, Prebiotic Soda $3.49" at bounding box center [436, 135] width 245 height 14
copy span "Poppi Strawberry Lemon, Prebiotic Soda"
click at [706, 153] on p "Jenet: Incorrect variant of" at bounding box center [716, 157] width 244 height 13
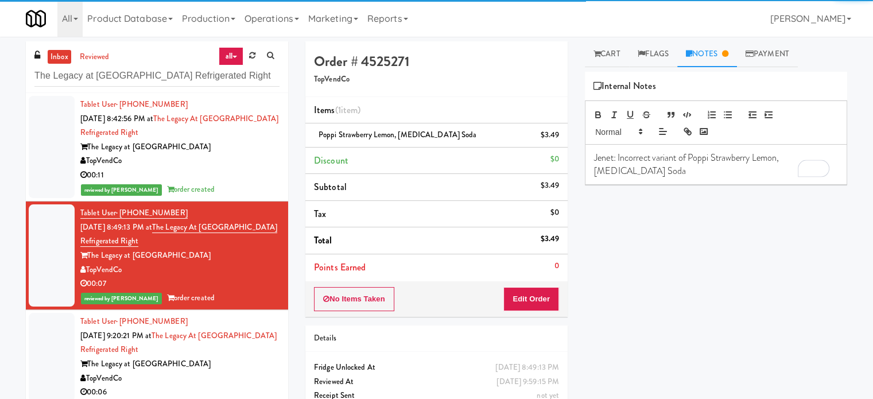
click at [620, 167] on p "Jenet: Incorrect variant of Poppi Strawberry Lemon, Prebiotic Soda" at bounding box center [716, 164] width 244 height 26
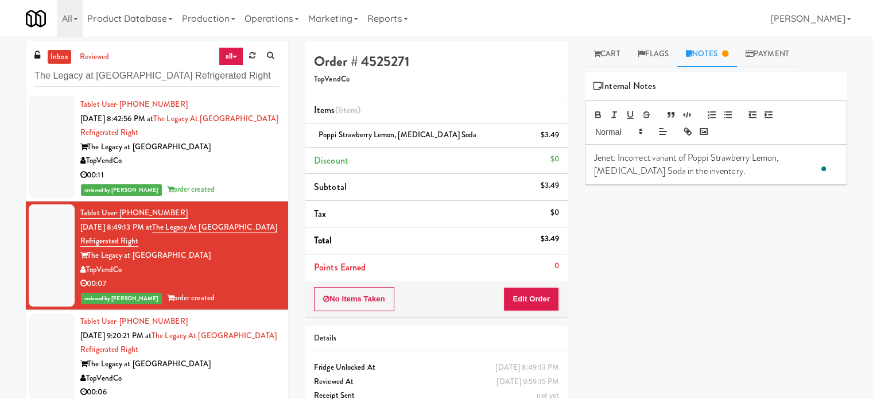
click at [694, 174] on p "Jenet: Incorrect variant of Poppi Strawberry Lemon, Prebiotic Soda in the inven…" at bounding box center [716, 164] width 244 height 26
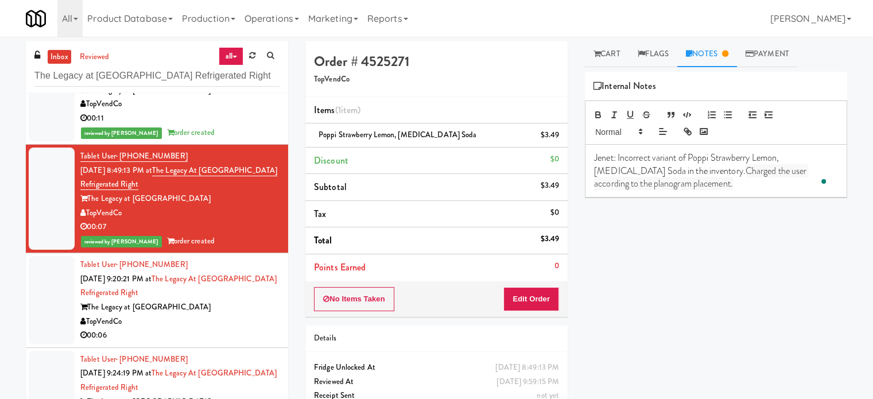
scroll to position [80, 0]
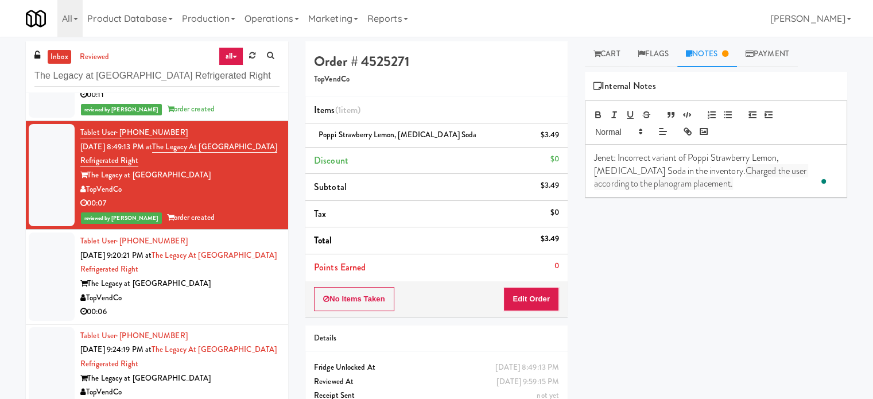
click at [215, 284] on div "The Legacy at Centennial" at bounding box center [179, 284] width 199 height 14
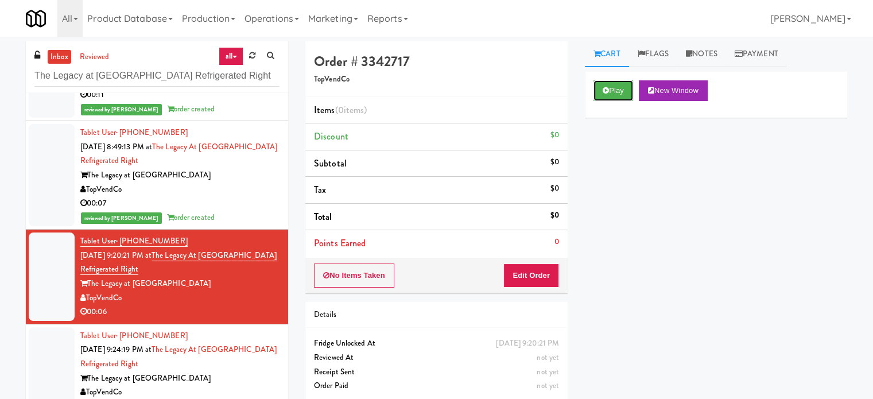
click at [620, 102] on div "Play New Window" at bounding box center [716, 95] width 262 height 46
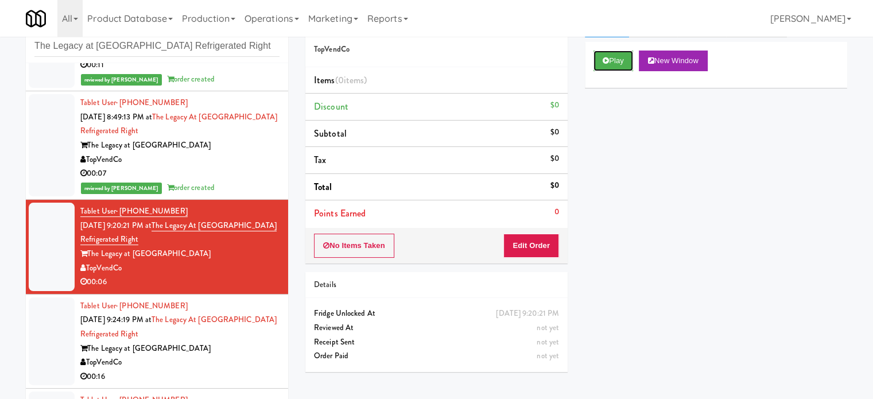
scroll to position [46, 0]
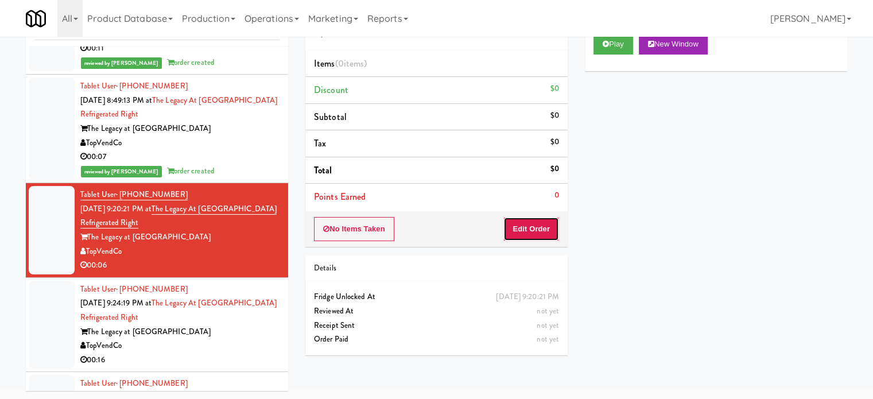
click at [524, 231] on button "Edit Order" at bounding box center [531, 229] width 56 height 24
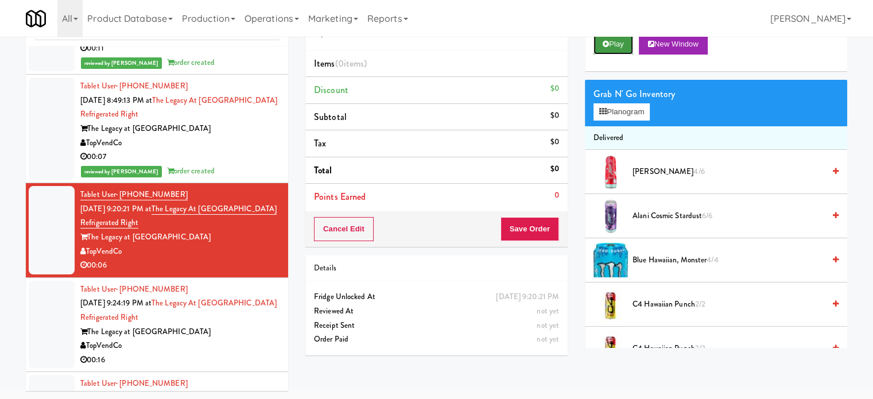
click at [620, 41] on button "Play" at bounding box center [613, 44] width 40 height 21
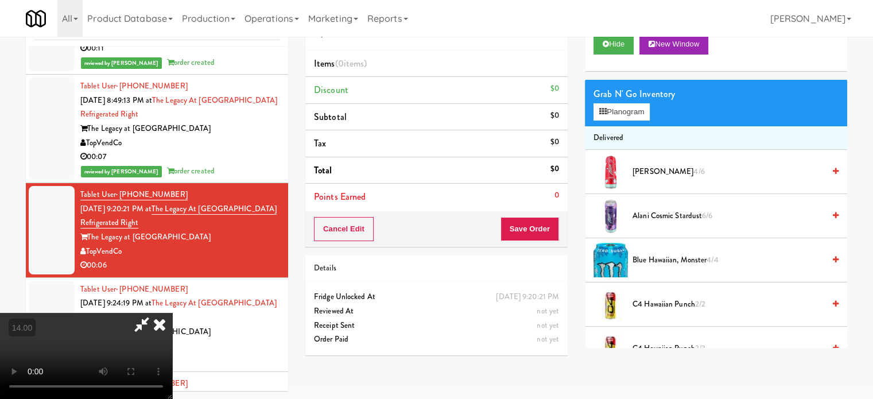
click at [172, 313] on video at bounding box center [86, 356] width 172 height 86
drag, startPoint x: 395, startPoint y: 253, endPoint x: 403, endPoint y: 220, distance: 34.1
click at [172, 313] on video at bounding box center [86, 356] width 172 height 86
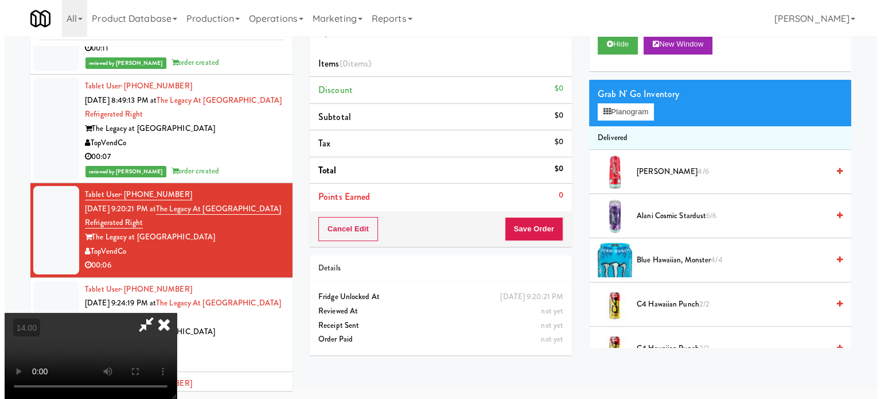
scroll to position [37, 0]
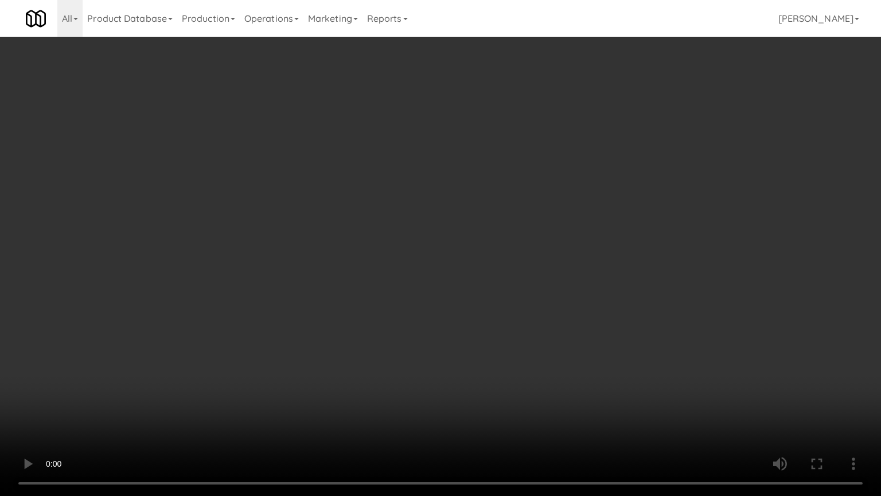
click at [374, 239] on video at bounding box center [440, 248] width 881 height 496
click at [263, 262] on video at bounding box center [440, 248] width 881 height 496
drag, startPoint x: 361, startPoint y: 255, endPoint x: 369, endPoint y: 252, distance: 8.5
click at [361, 256] on video at bounding box center [440, 248] width 881 height 496
click at [286, 321] on video at bounding box center [440, 248] width 881 height 496
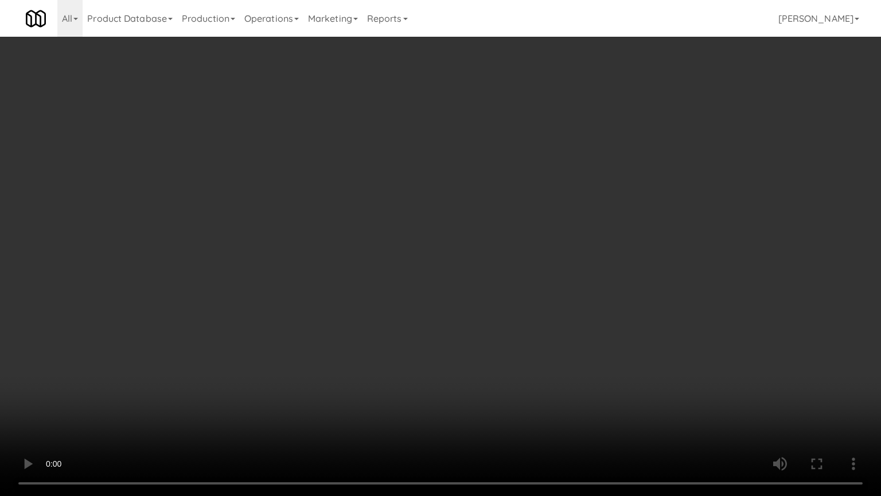
click at [415, 223] on video at bounding box center [440, 248] width 881 height 496
click at [450, 222] on video at bounding box center [440, 248] width 881 height 496
click at [514, 221] on video at bounding box center [440, 248] width 881 height 496
click at [472, 227] on video at bounding box center [440, 248] width 881 height 496
click at [548, 236] on video at bounding box center [440, 248] width 881 height 496
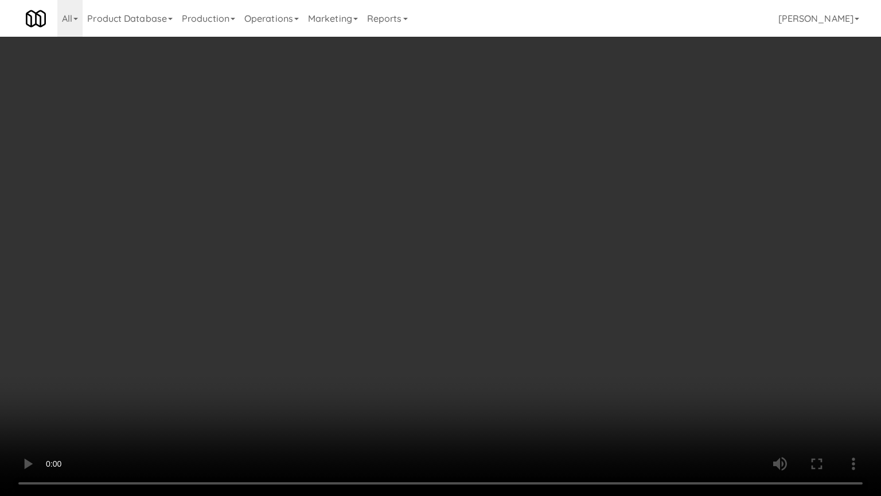
click at [524, 246] on video at bounding box center [440, 248] width 881 height 496
click at [535, 236] on video at bounding box center [440, 248] width 881 height 496
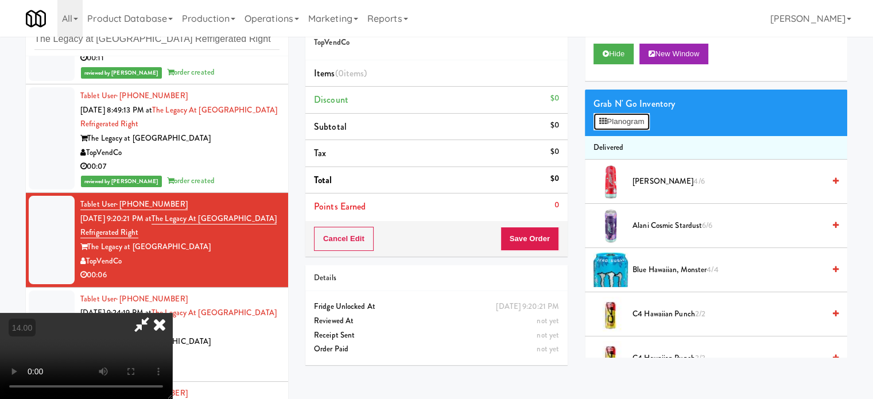
click at [626, 115] on button "Planogram" at bounding box center [621, 121] width 56 height 17
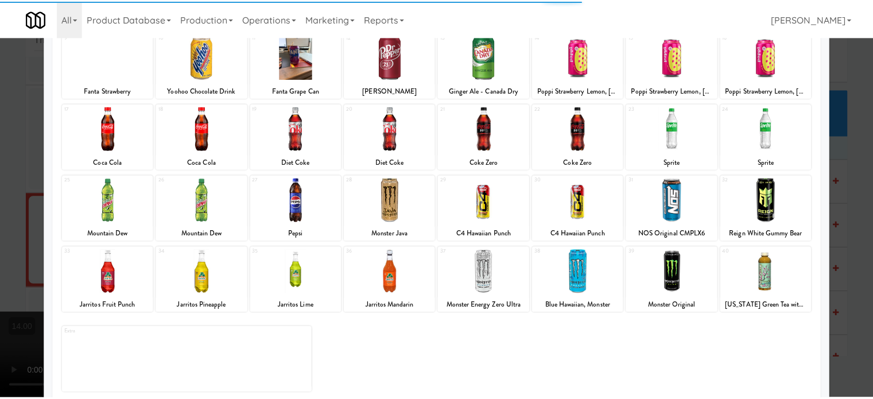
scroll to position [164, 0]
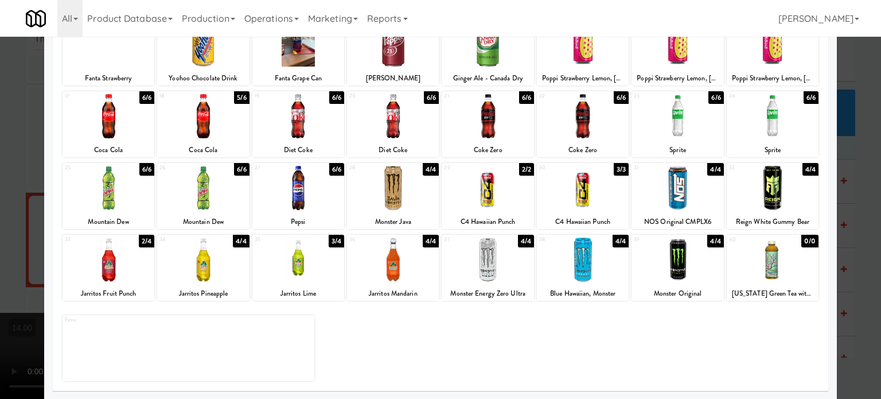
click at [242, 98] on div "5/6" at bounding box center [241, 97] width 15 height 13
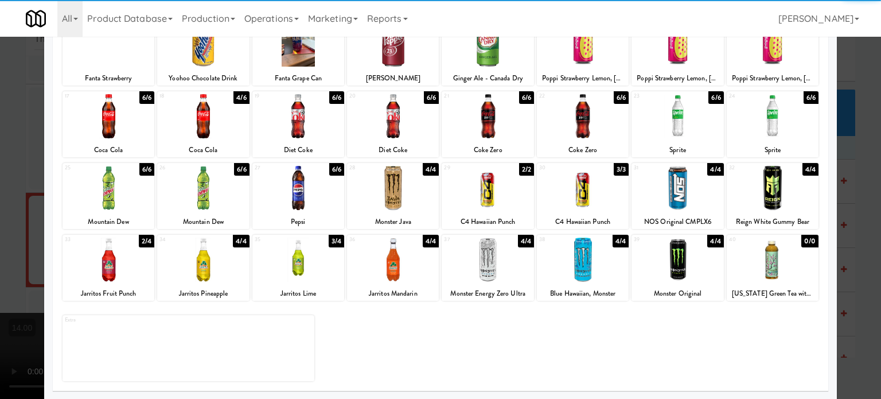
drag, startPoint x: 29, startPoint y: 146, endPoint x: 35, endPoint y: 155, distance: 10.7
click at [29, 149] on div at bounding box center [440, 199] width 881 height 399
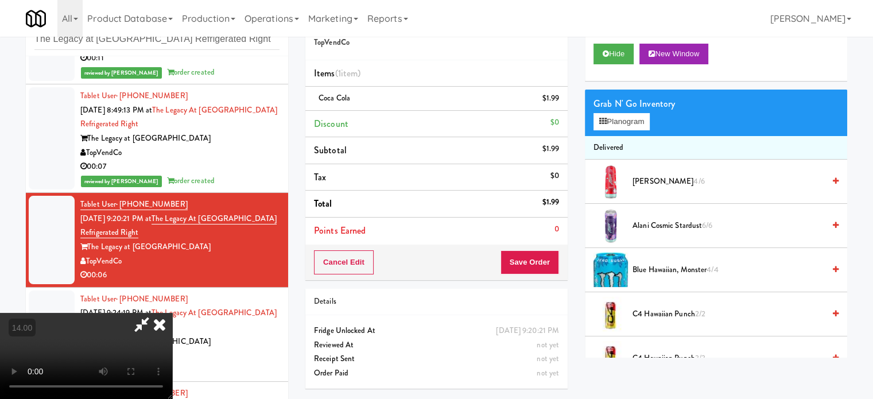
click at [87, 313] on video at bounding box center [86, 356] width 172 height 86
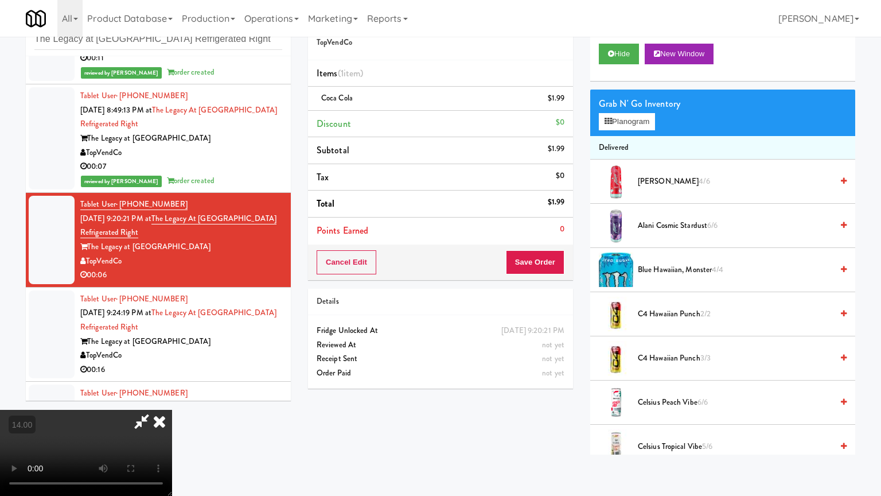
drag, startPoint x: 200, startPoint y: 391, endPoint x: 232, endPoint y: 361, distance: 44.7
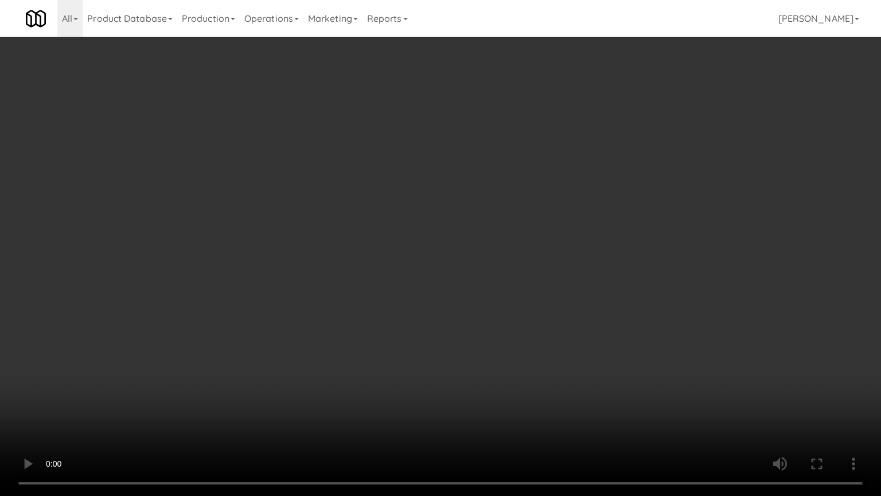
click at [200, 391] on video at bounding box center [440, 248] width 881 height 496
click at [334, 277] on video at bounding box center [440, 248] width 881 height 496
click at [94, 398] on video at bounding box center [440, 248] width 881 height 496
click at [234, 299] on video at bounding box center [440, 248] width 881 height 496
click at [246, 297] on video at bounding box center [440, 248] width 881 height 496
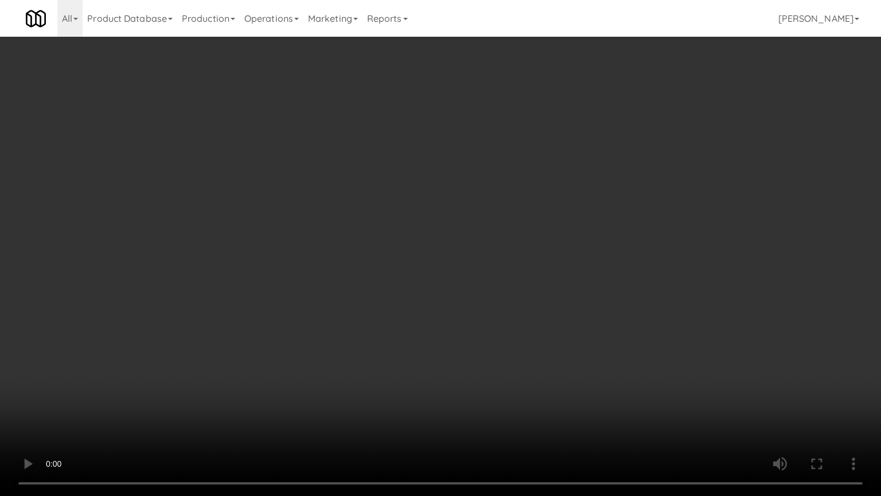
click at [304, 278] on video at bounding box center [440, 248] width 881 height 496
click at [304, 279] on video at bounding box center [440, 248] width 881 height 496
click at [425, 289] on video at bounding box center [440, 248] width 881 height 496
click at [408, 289] on video at bounding box center [440, 248] width 881 height 496
click at [420, 281] on video at bounding box center [440, 248] width 881 height 496
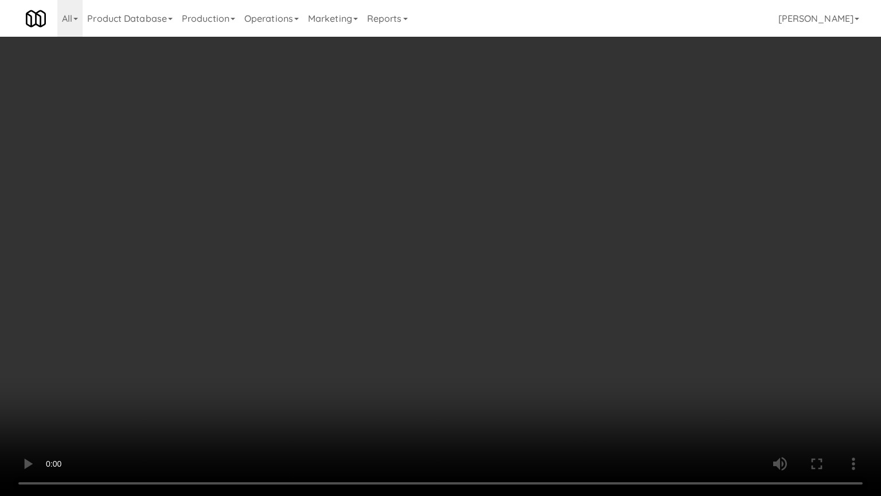
drag, startPoint x: 421, startPoint y: 281, endPoint x: 462, endPoint y: 197, distance: 93.9
click at [423, 280] on video at bounding box center [440, 248] width 881 height 496
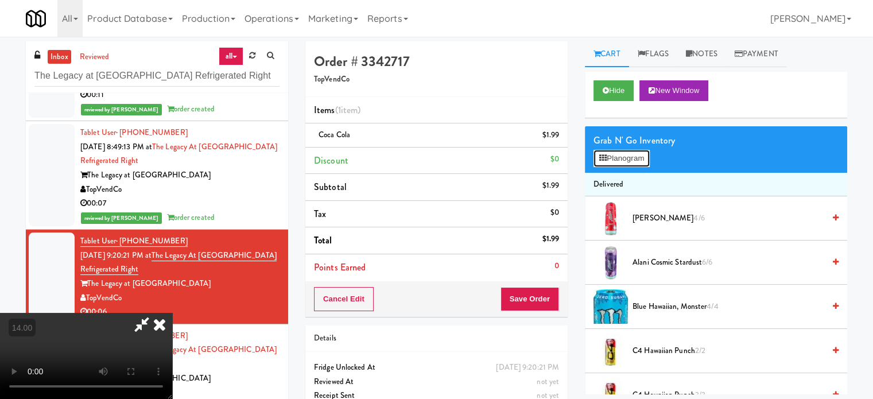
click at [613, 152] on button "Planogram" at bounding box center [621, 158] width 56 height 17
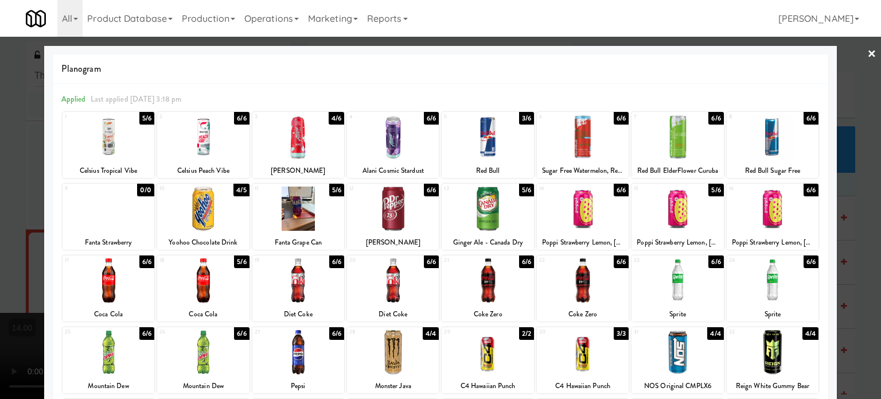
click at [150, 262] on div "6/6" at bounding box center [146, 261] width 15 height 13
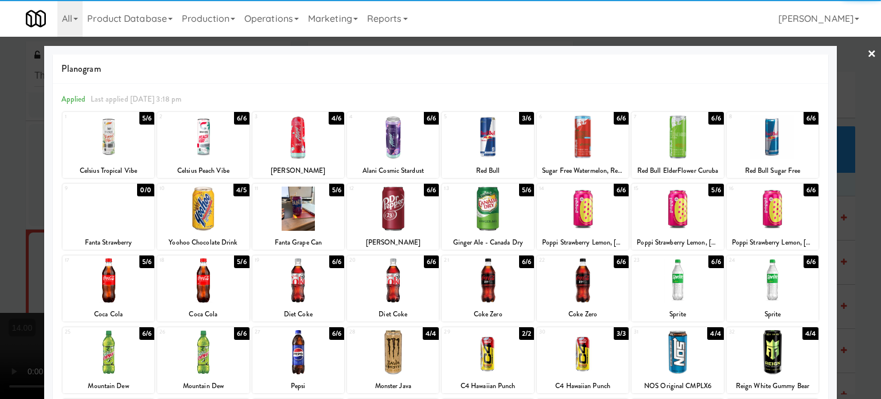
click at [35, 272] on div at bounding box center [440, 199] width 881 height 399
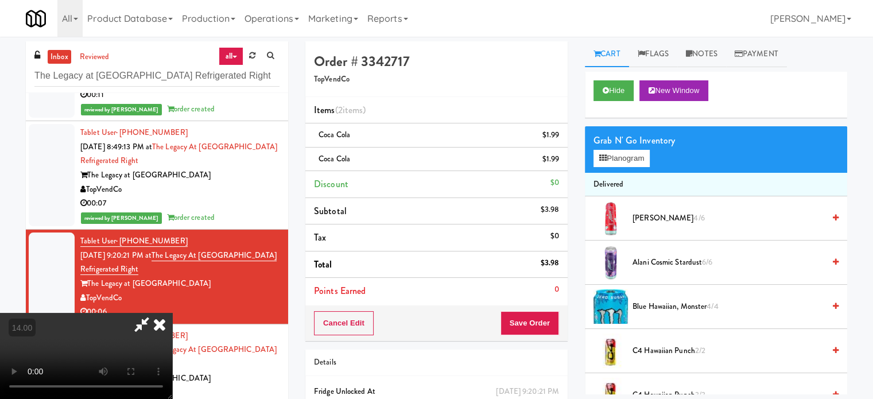
drag, startPoint x: 504, startPoint y: 49, endPoint x: 499, endPoint y: 57, distance: 9.3
click at [172, 313] on icon at bounding box center [159, 324] width 25 height 23
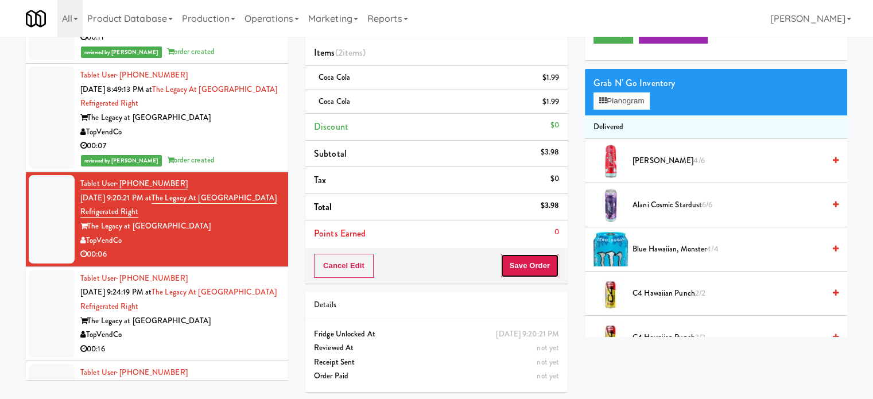
click at [524, 261] on button "Save Order" at bounding box center [529, 266] width 59 height 24
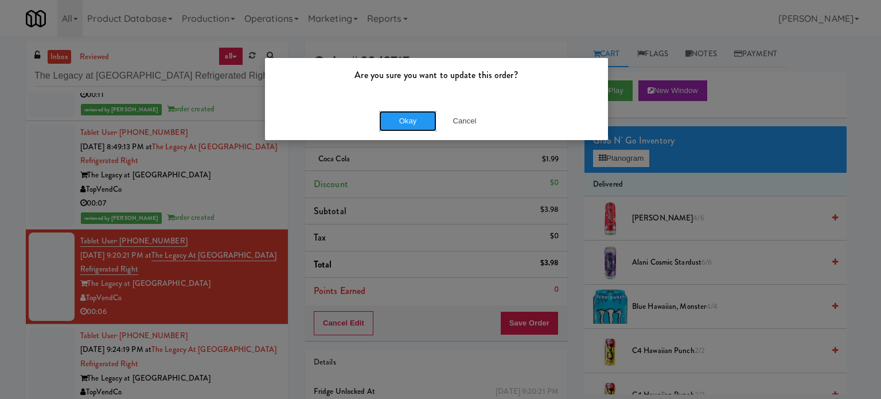
click at [396, 126] on button "Okay" at bounding box center [407, 121] width 57 height 21
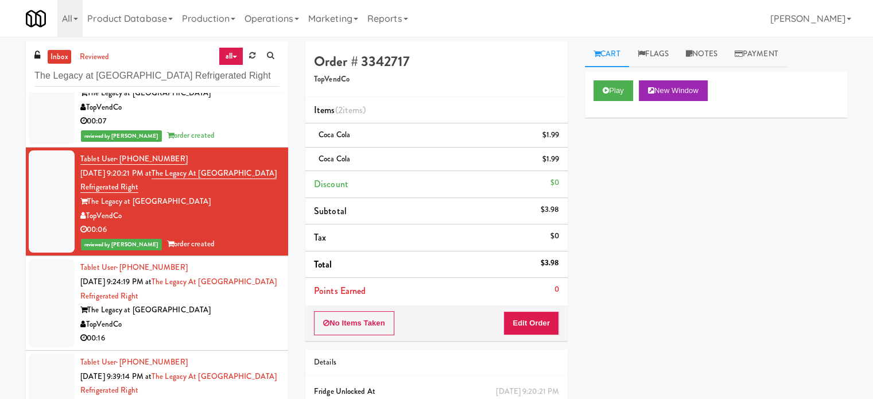
scroll to position [185, 0]
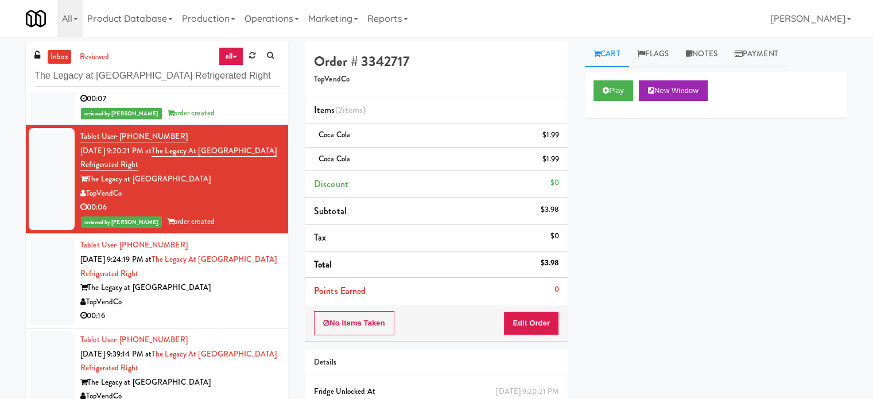
drag, startPoint x: 256, startPoint y: 306, endPoint x: 480, endPoint y: 228, distance: 236.2
click at [257, 307] on div "TopVendCo" at bounding box center [179, 302] width 199 height 14
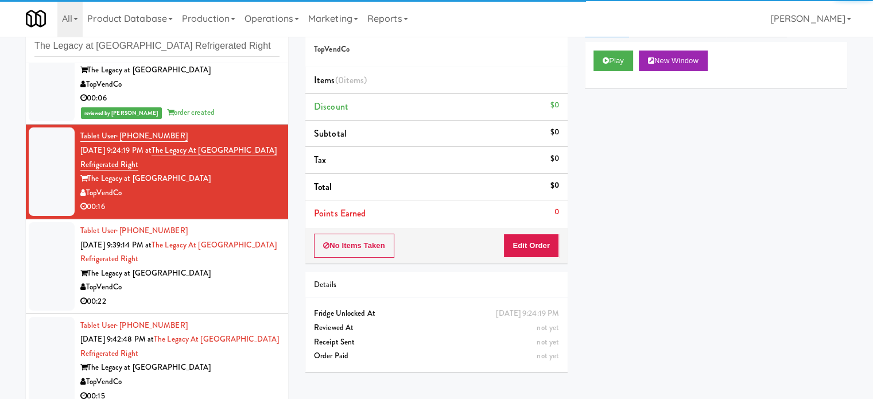
scroll to position [46, 0]
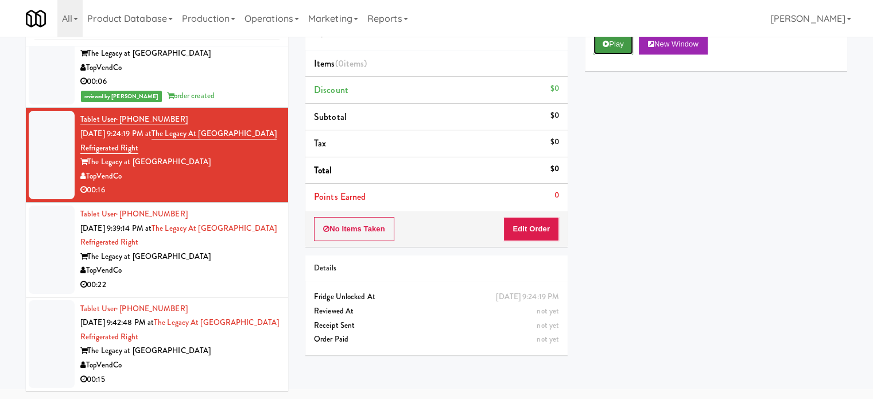
drag, startPoint x: 612, startPoint y: 49, endPoint x: 617, endPoint y: 48, distance: 5.9
click at [612, 49] on button "Play" at bounding box center [613, 44] width 40 height 21
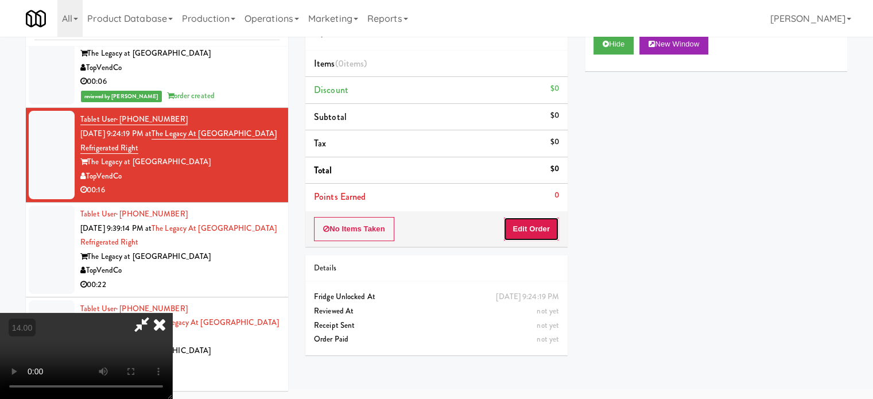
click at [522, 223] on button "Edit Order" at bounding box center [531, 229] width 56 height 24
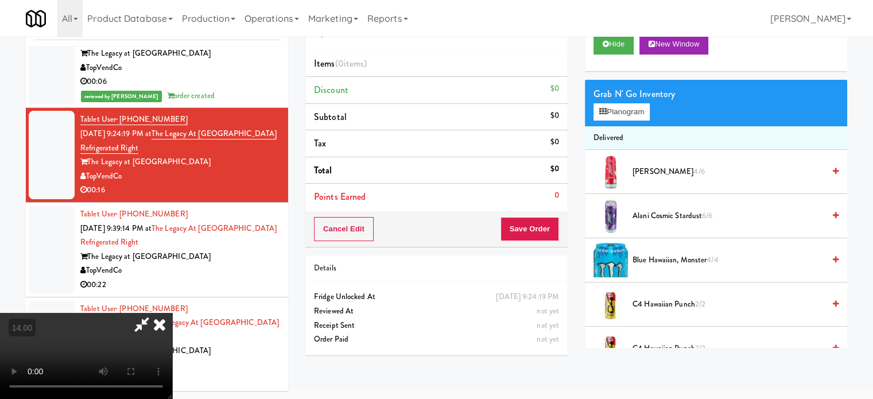
drag, startPoint x: 347, startPoint y: 294, endPoint x: 352, endPoint y: 289, distance: 7.7
click at [172, 313] on video at bounding box center [86, 356] width 172 height 86
drag, startPoint x: 379, startPoint y: 204, endPoint x: 383, endPoint y: 178, distance: 25.7
click at [172, 313] on video at bounding box center [86, 356] width 172 height 86
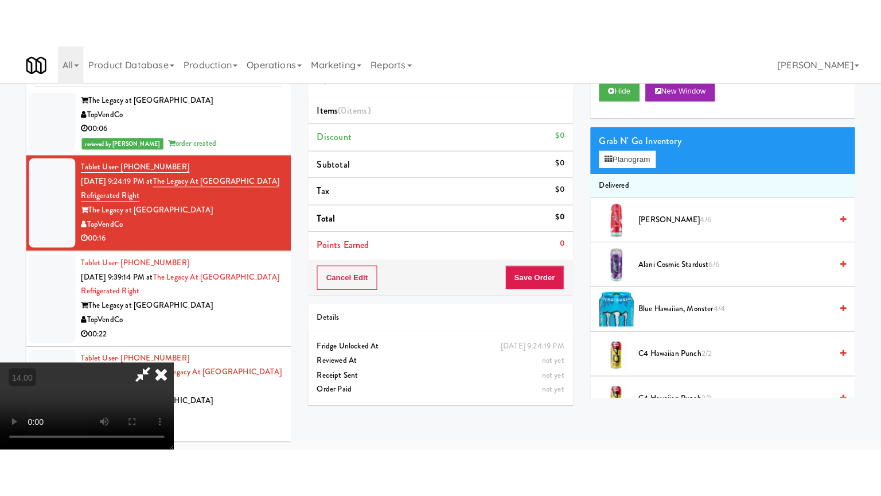
scroll to position [37, 0]
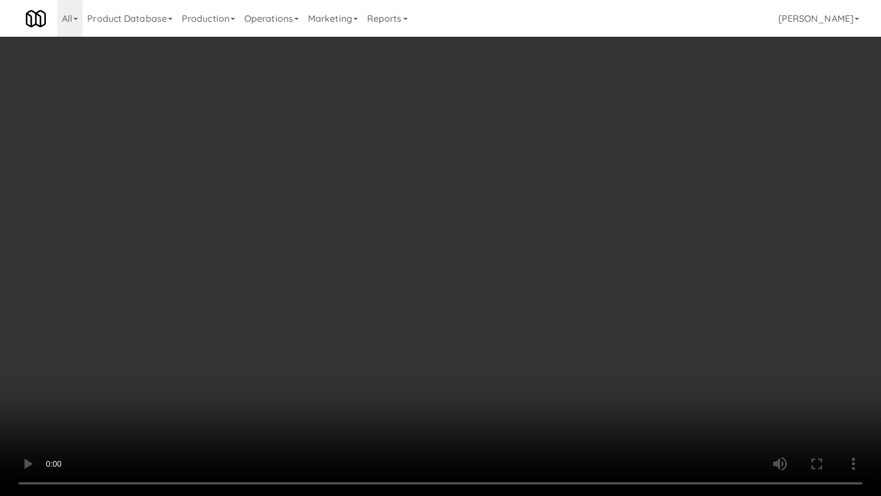
click at [385, 240] on video at bounding box center [440, 248] width 881 height 496
click at [390, 236] on video at bounding box center [440, 248] width 881 height 496
click at [377, 201] on video at bounding box center [440, 248] width 881 height 496
click at [383, 197] on video at bounding box center [440, 248] width 881 height 496
click at [386, 194] on video at bounding box center [440, 248] width 881 height 496
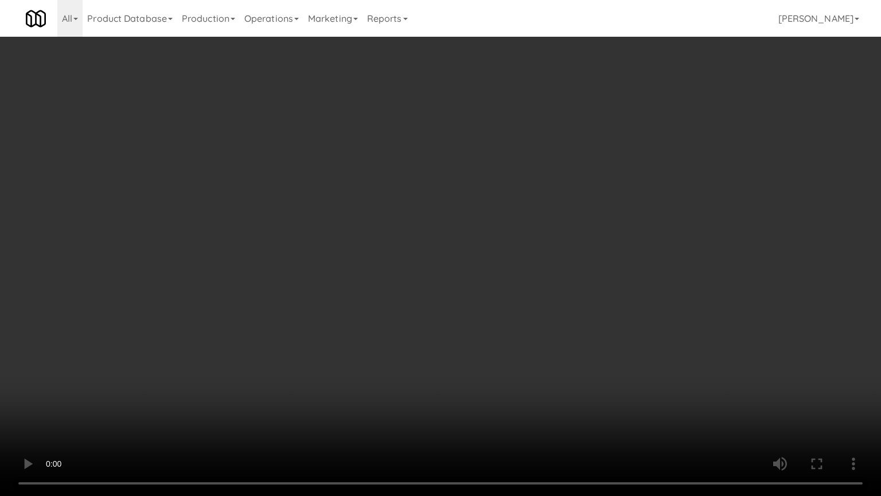
click at [388, 194] on video at bounding box center [440, 248] width 881 height 496
drag, startPoint x: 388, startPoint y: 194, endPoint x: 395, endPoint y: 197, distance: 7.3
click at [390, 196] on video at bounding box center [440, 248] width 881 height 496
click at [410, 202] on video at bounding box center [440, 248] width 881 height 496
click at [406, 205] on video at bounding box center [440, 248] width 881 height 496
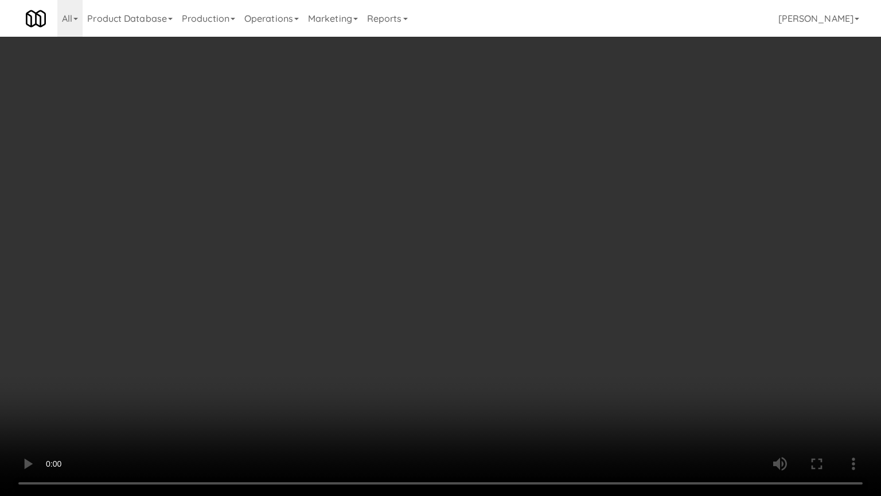
click at [406, 209] on video at bounding box center [440, 248] width 881 height 496
click at [433, 213] on video at bounding box center [440, 248] width 881 height 496
click at [433, 214] on video at bounding box center [440, 248] width 881 height 496
click at [434, 213] on video at bounding box center [440, 248] width 881 height 496
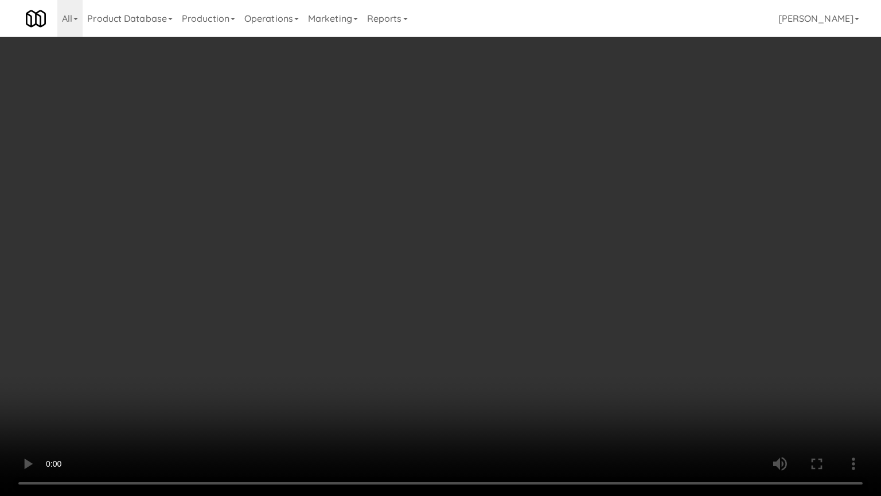
drag, startPoint x: 434, startPoint y: 213, endPoint x: 497, endPoint y: 199, distance: 64.8
click at [436, 213] on video at bounding box center [440, 248] width 881 height 496
click at [502, 197] on video at bounding box center [440, 248] width 881 height 496
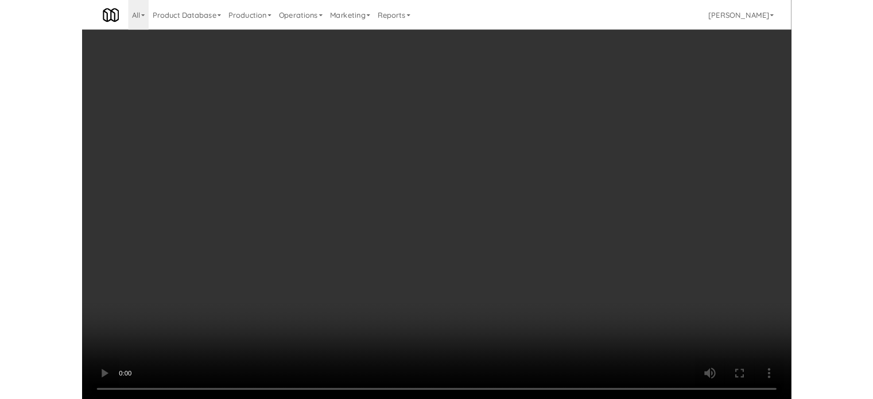
scroll to position [46, 0]
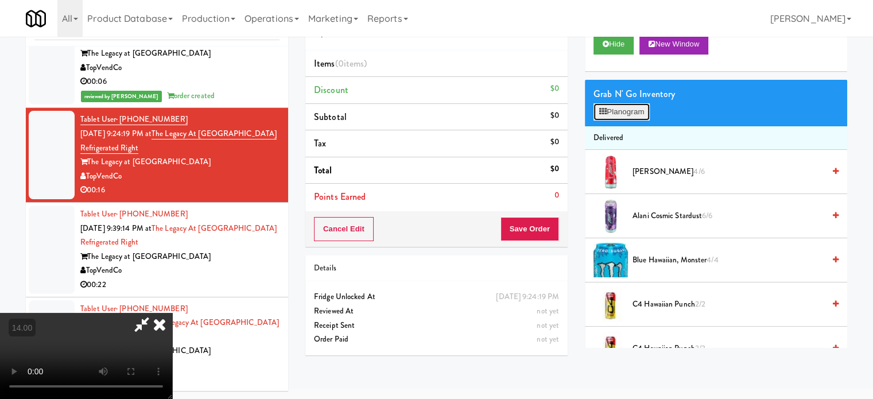
click at [624, 112] on button "Planogram" at bounding box center [621, 111] width 56 height 17
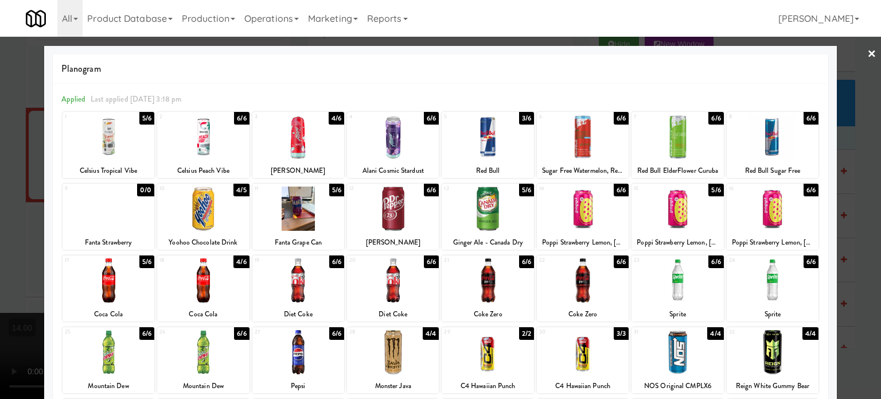
drag, startPoint x: 706, startPoint y: 114, endPoint x: 818, endPoint y: 135, distance: 113.8
click at [709, 114] on div "6/6" at bounding box center [716, 118] width 15 height 13
click at [257, 264] on div "19" at bounding box center [277, 260] width 44 height 10
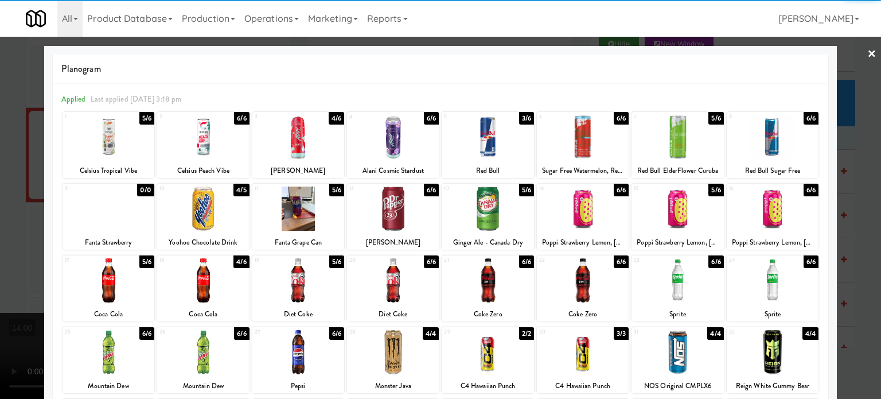
click at [862, 203] on div at bounding box center [440, 199] width 881 height 399
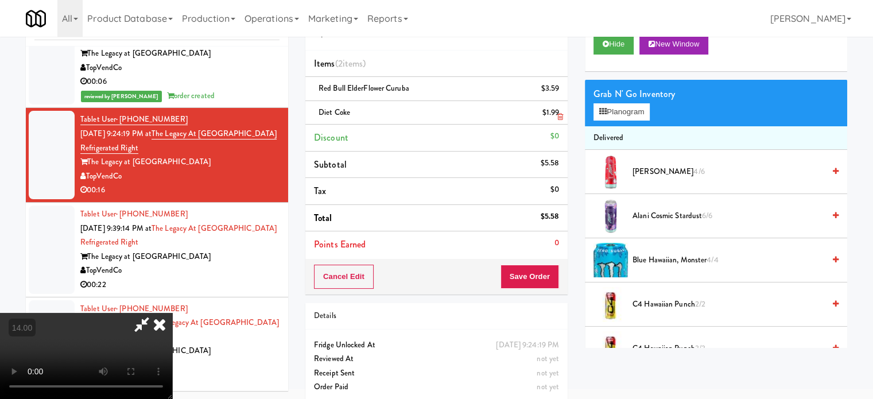
click at [560, 114] on icon at bounding box center [560, 116] width 6 height 7
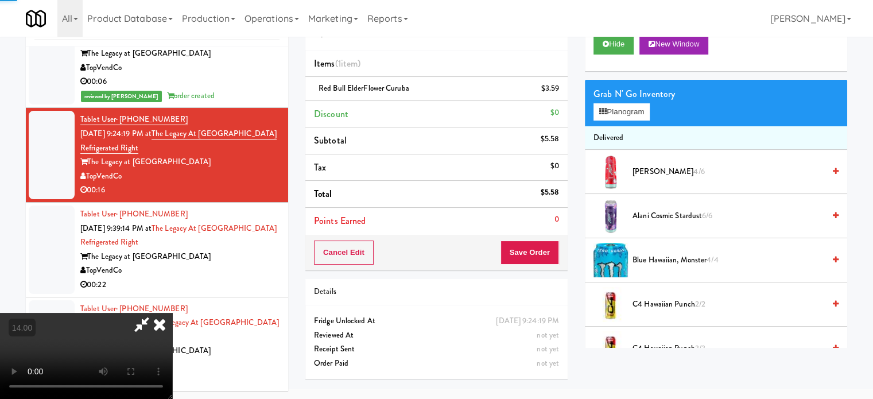
click at [172, 313] on video at bounding box center [86, 356] width 172 height 86
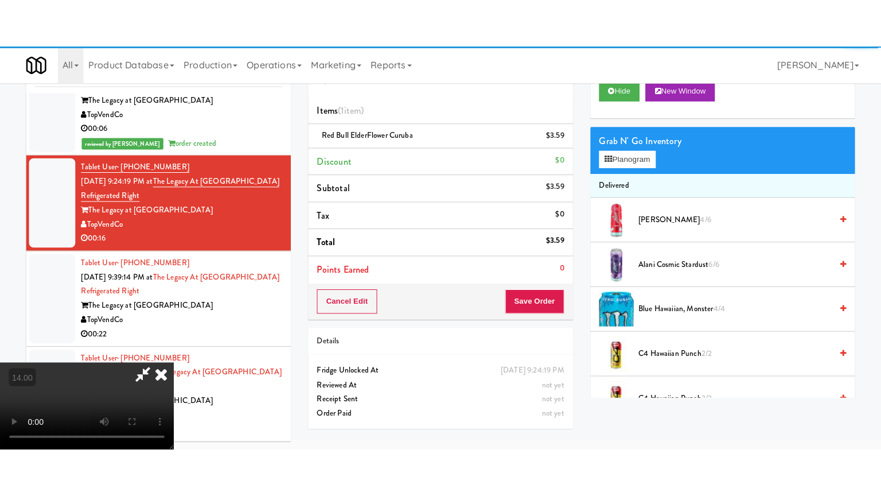
scroll to position [37, 0]
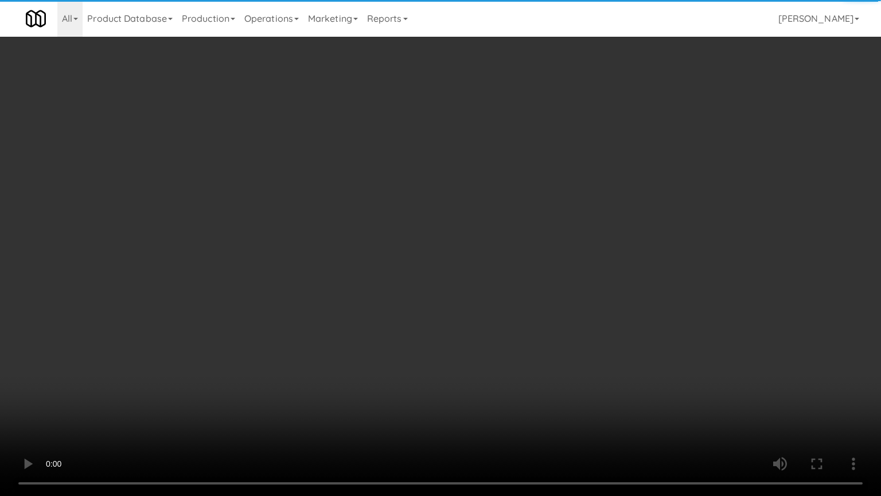
click at [356, 276] on video at bounding box center [440, 248] width 881 height 496
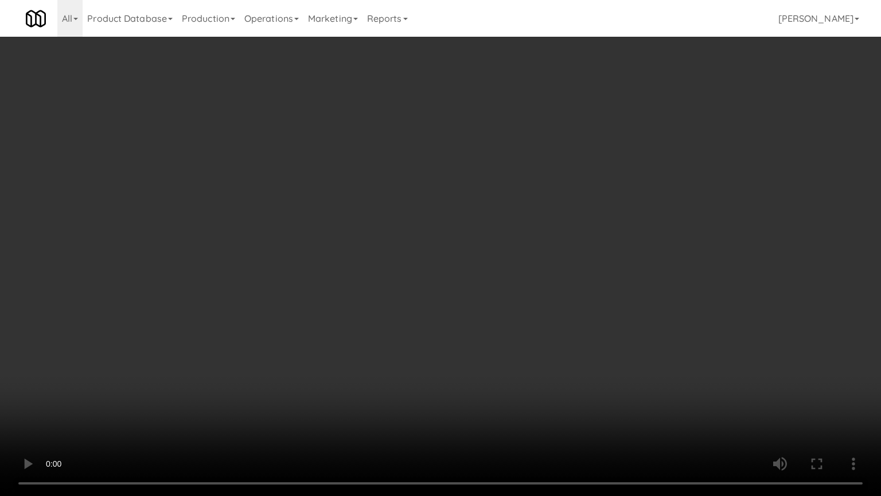
click at [416, 219] on video at bounding box center [440, 248] width 881 height 496
click at [418, 216] on video at bounding box center [440, 248] width 881 height 496
click at [433, 205] on video at bounding box center [440, 248] width 881 height 496
click at [446, 208] on video at bounding box center [440, 248] width 881 height 496
click at [512, 229] on video at bounding box center [440, 248] width 881 height 496
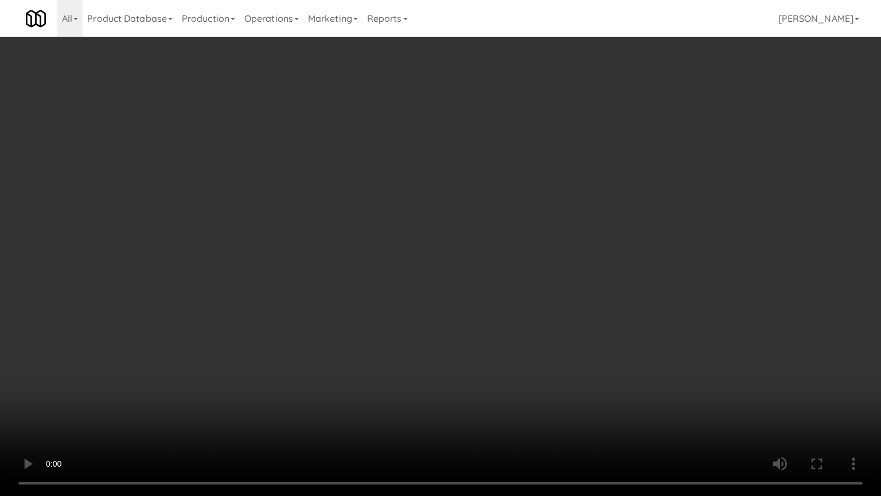
drag, startPoint x: 469, startPoint y: 255, endPoint x: 496, endPoint y: 239, distance: 31.4
click at [487, 246] on video at bounding box center [440, 248] width 881 height 496
click at [496, 239] on video at bounding box center [440, 248] width 881 height 496
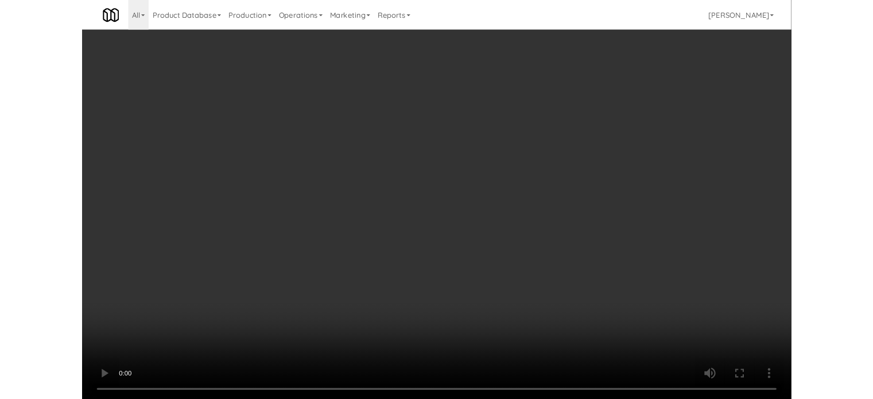
scroll to position [46, 0]
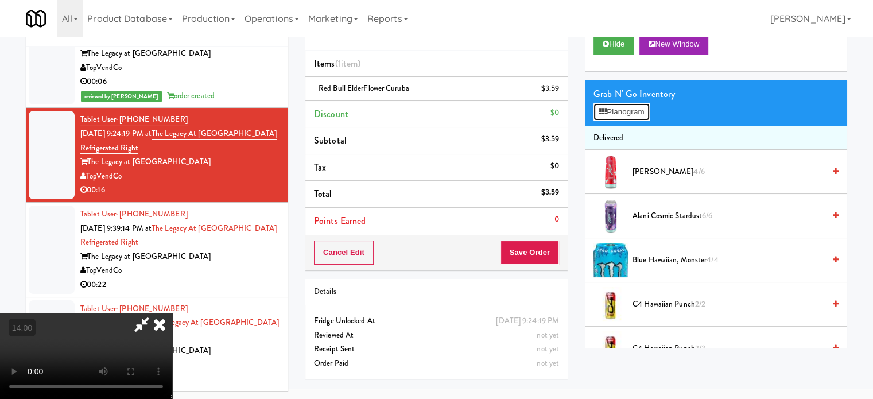
click at [631, 114] on button "Planogram" at bounding box center [621, 111] width 56 height 17
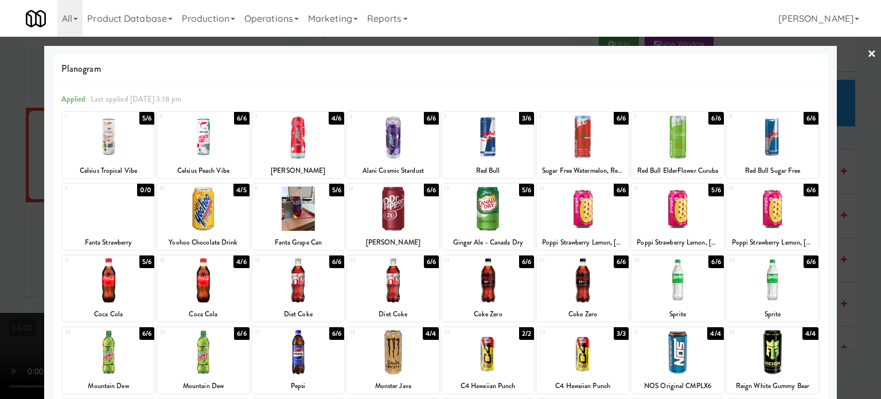
click at [713, 119] on div "6/6" at bounding box center [716, 118] width 15 height 13
click at [847, 200] on div at bounding box center [440, 199] width 881 height 399
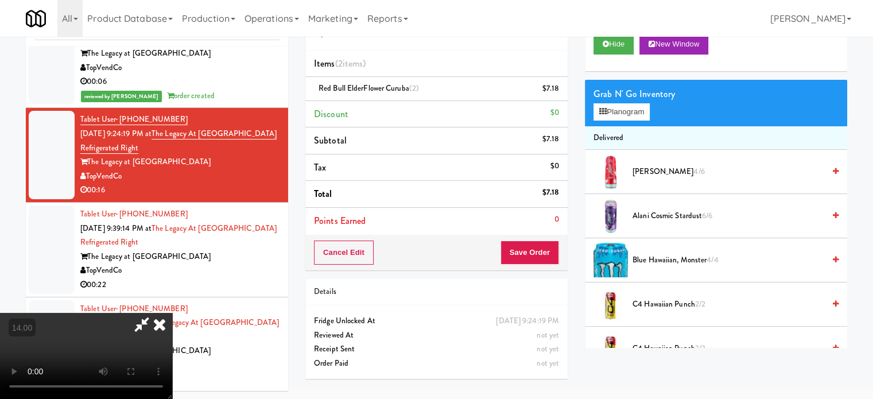
click at [172, 313] on video at bounding box center [86, 356] width 172 height 86
drag, startPoint x: 427, startPoint y: 224, endPoint x: 431, endPoint y: 274, distance: 50.1
click at [172, 313] on video at bounding box center [86, 356] width 172 height 86
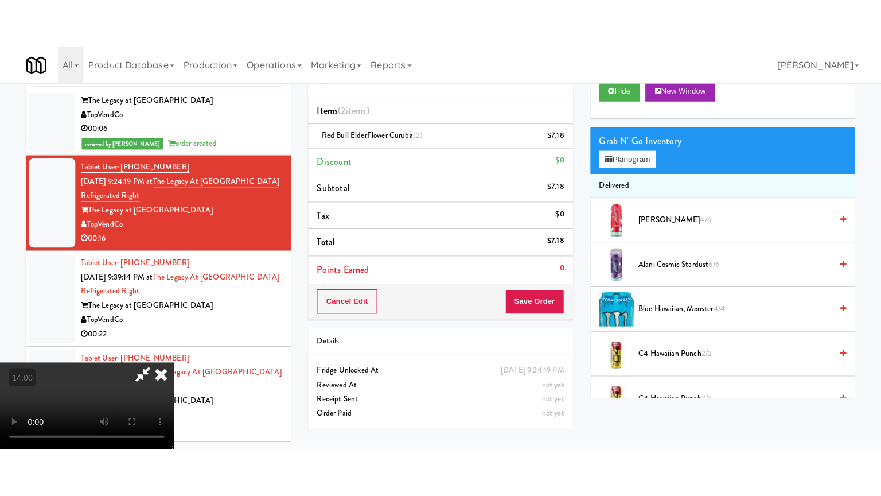
scroll to position [37, 0]
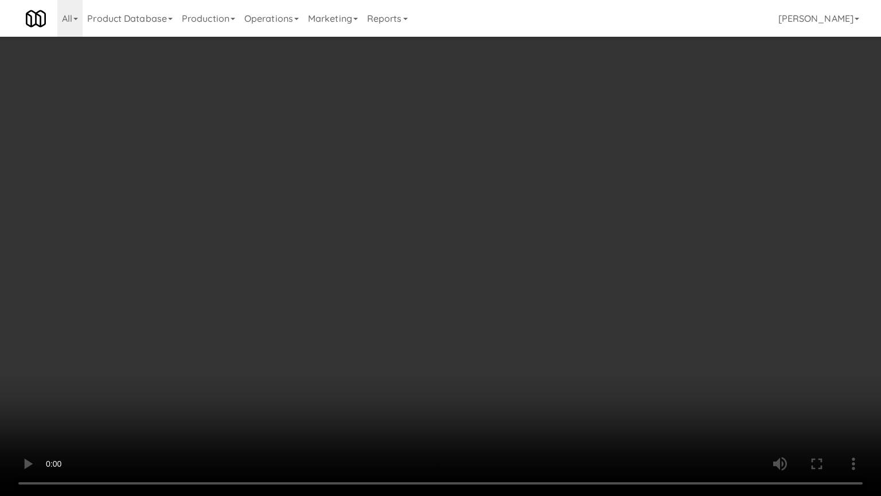
click at [434, 258] on video at bounding box center [440, 248] width 881 height 496
click at [465, 216] on video at bounding box center [440, 248] width 881 height 496
click at [468, 216] on video at bounding box center [440, 248] width 881 height 496
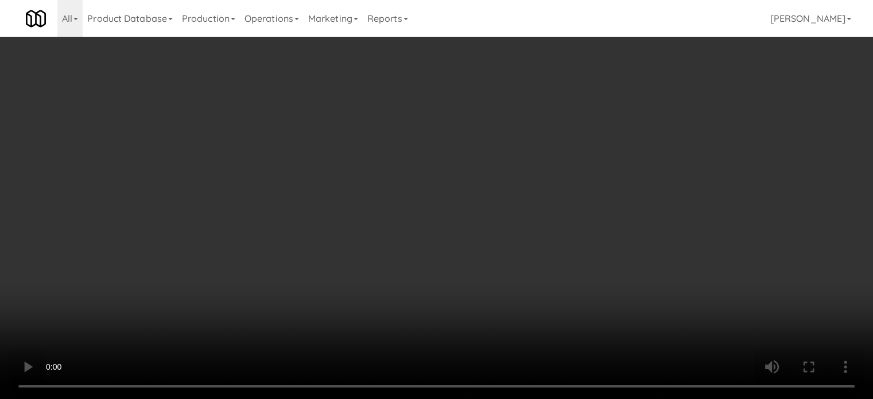
scroll to position [0, 0]
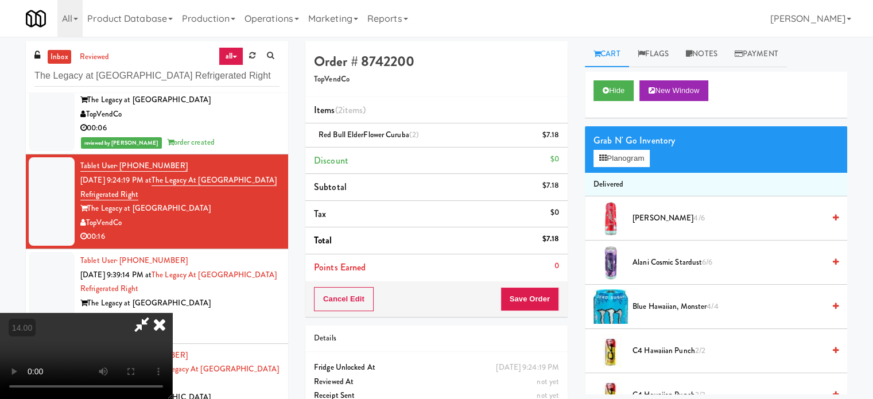
click at [172, 313] on icon at bounding box center [159, 324] width 25 height 23
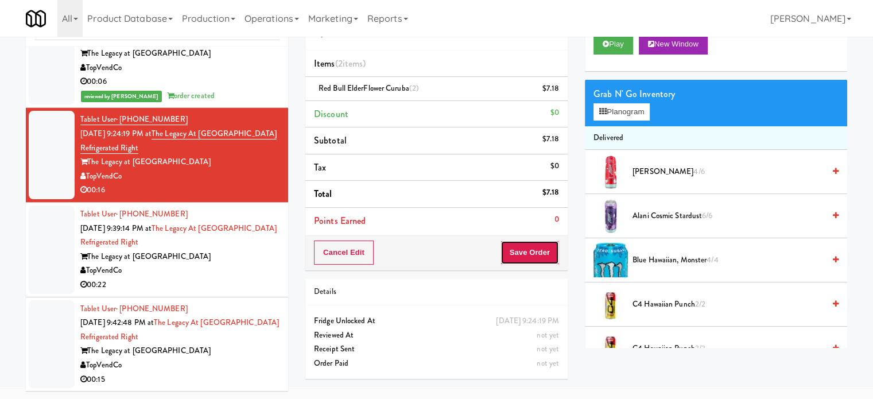
click at [523, 250] on button "Save Order" at bounding box center [529, 252] width 59 height 24
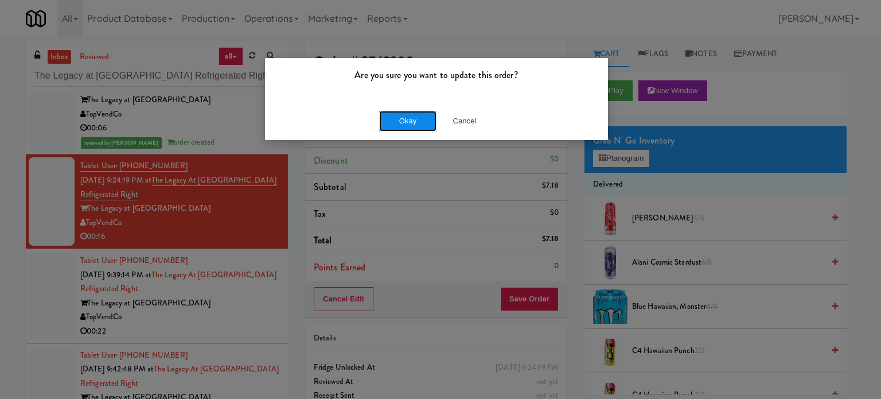
click at [414, 129] on button "Okay" at bounding box center [407, 121] width 57 height 21
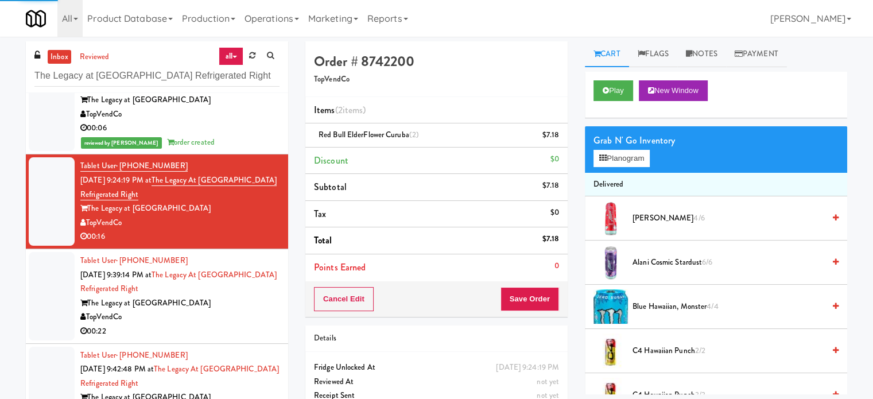
click at [235, 296] on div "The Legacy at Centennial" at bounding box center [179, 303] width 199 height 14
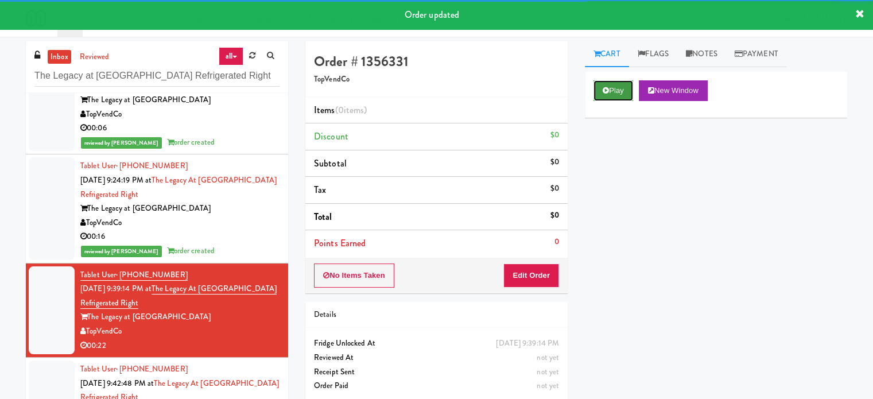
click at [622, 89] on button "Play" at bounding box center [613, 90] width 40 height 21
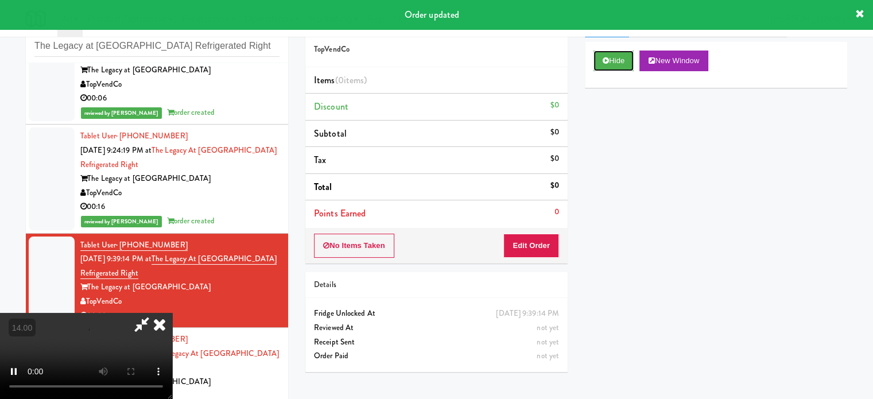
scroll to position [46, 0]
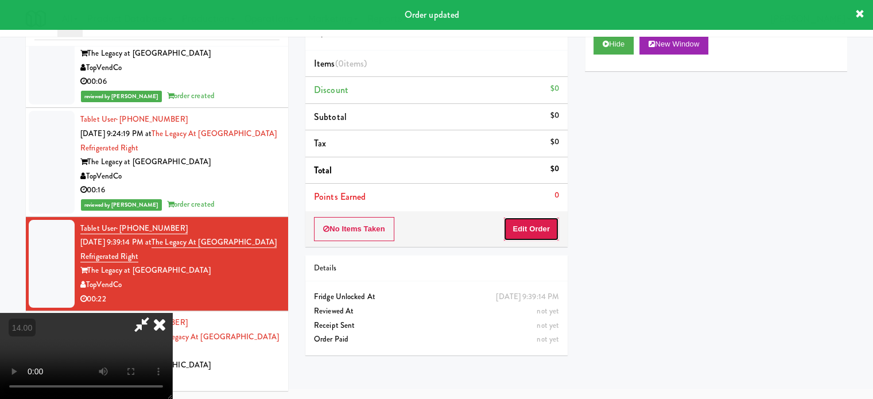
click at [526, 234] on button "Edit Order" at bounding box center [531, 229] width 56 height 24
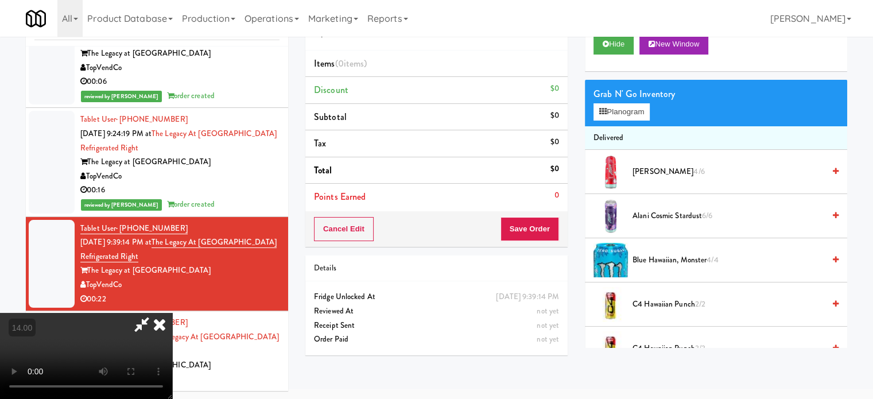
scroll to position [181, 0]
drag, startPoint x: 292, startPoint y: 309, endPoint x: 302, endPoint y: 295, distance: 16.9
click at [172, 313] on video at bounding box center [86, 356] width 172 height 86
drag, startPoint x: 301, startPoint y: 290, endPoint x: 450, endPoint y: 131, distance: 218.4
click at [172, 313] on video at bounding box center [86, 356] width 172 height 86
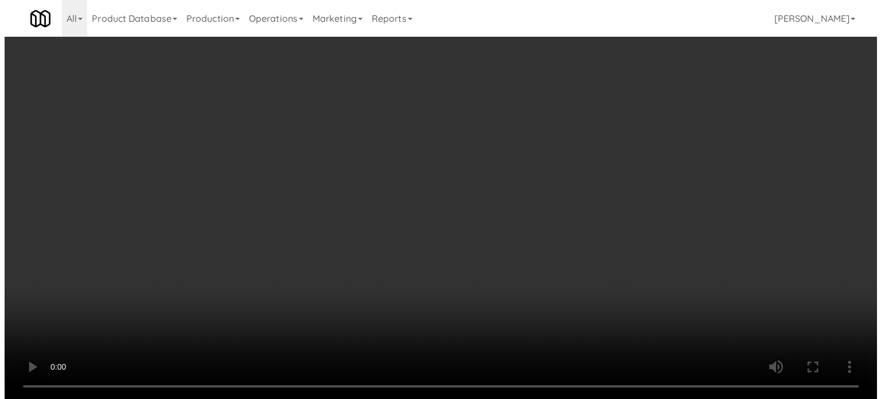
scroll to position [24, 0]
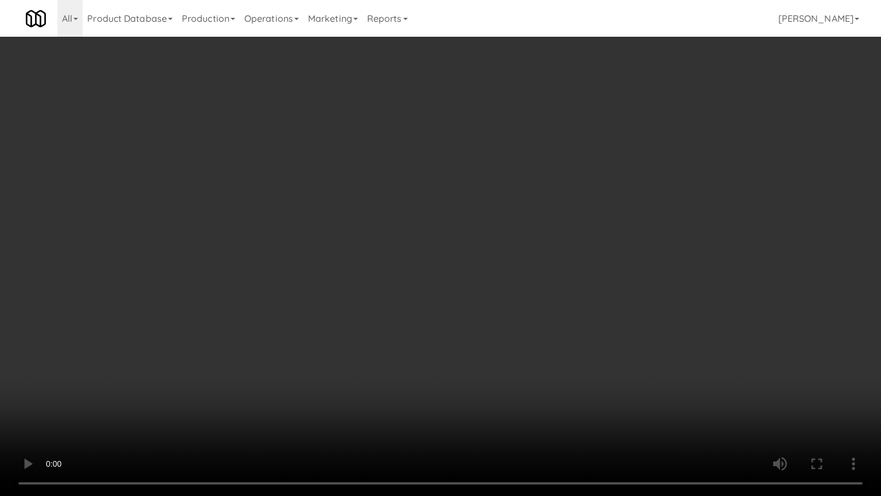
click at [419, 181] on video at bounding box center [440, 248] width 881 height 496
click at [445, 199] on video at bounding box center [440, 248] width 881 height 496
click at [457, 196] on video at bounding box center [440, 248] width 881 height 496
drag, startPoint x: 464, startPoint y: 197, endPoint x: 485, endPoint y: 197, distance: 20.7
click at [467, 199] on video at bounding box center [440, 248] width 881 height 496
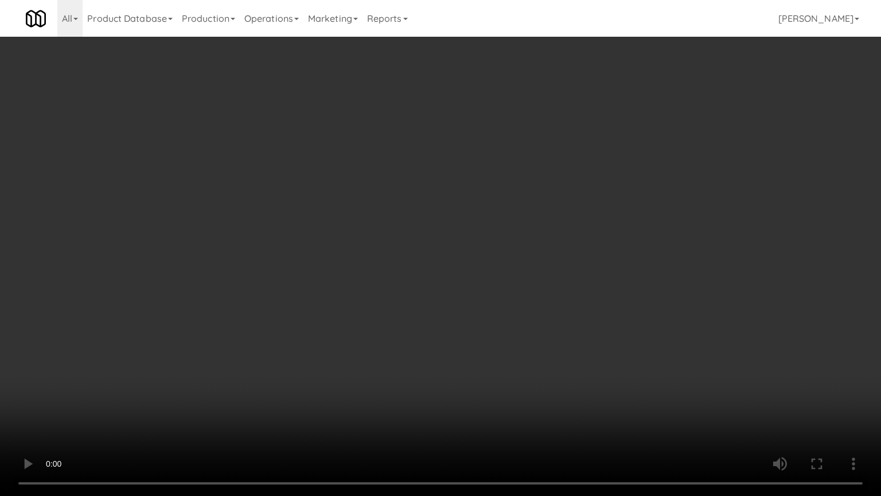
click at [474, 204] on video at bounding box center [440, 248] width 881 height 496
drag, startPoint x: 284, startPoint y: 354, endPoint x: 353, endPoint y: 264, distance: 113.7
click at [283, 354] on video at bounding box center [440, 248] width 881 height 496
click at [355, 273] on video at bounding box center [440, 248] width 881 height 496
click at [360, 293] on video at bounding box center [440, 248] width 881 height 496
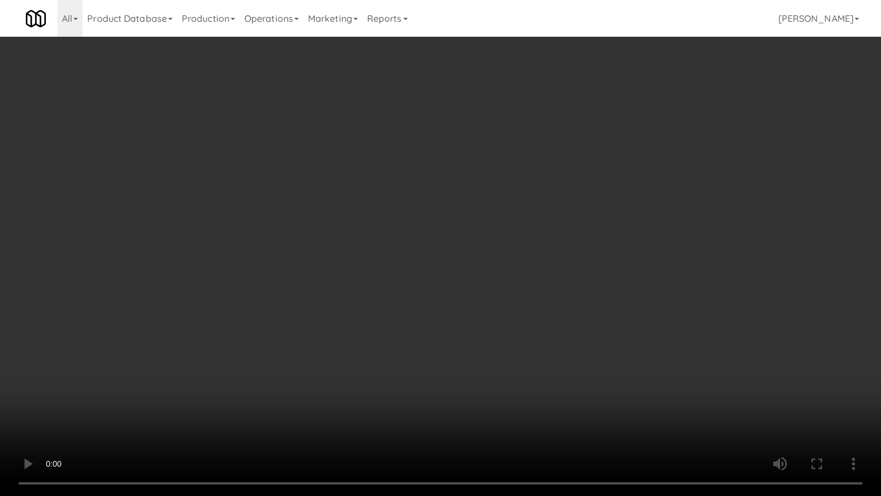
click at [395, 294] on video at bounding box center [440, 248] width 881 height 496
click at [374, 297] on video at bounding box center [440, 248] width 881 height 496
click at [406, 302] on video at bounding box center [440, 248] width 881 height 496
click at [406, 300] on video at bounding box center [440, 248] width 881 height 496
click at [470, 297] on video at bounding box center [440, 248] width 881 height 496
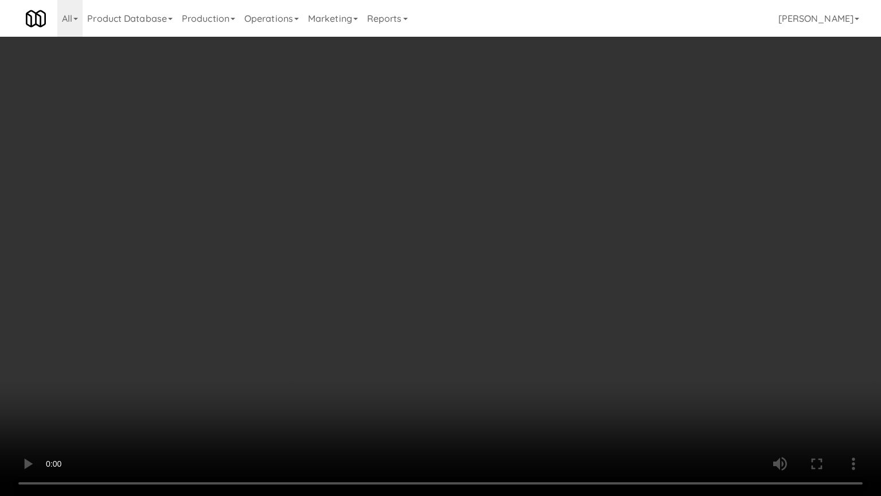
click at [466, 298] on video at bounding box center [440, 248] width 881 height 496
click at [482, 298] on video at bounding box center [440, 248] width 881 height 496
drag, startPoint x: 267, startPoint y: 333, endPoint x: 420, endPoint y: 171, distance: 222.8
click at [270, 330] on video at bounding box center [440, 248] width 881 height 496
click at [406, 232] on video at bounding box center [440, 248] width 881 height 496
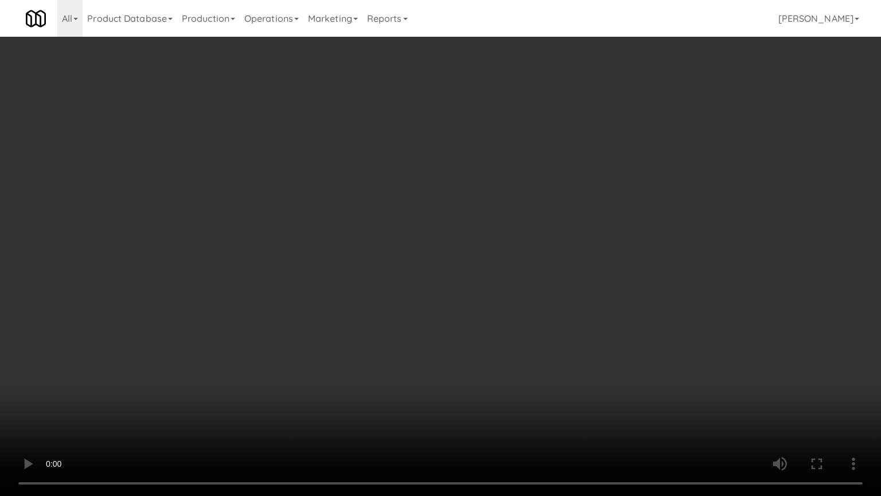
click at [408, 232] on video at bounding box center [440, 248] width 881 height 496
click at [399, 242] on video at bounding box center [440, 248] width 881 height 496
click at [399, 255] on video at bounding box center [440, 248] width 881 height 496
click at [398, 260] on video at bounding box center [440, 248] width 881 height 496
drag, startPoint x: 408, startPoint y: 264, endPoint x: 415, endPoint y: 264, distance: 6.9
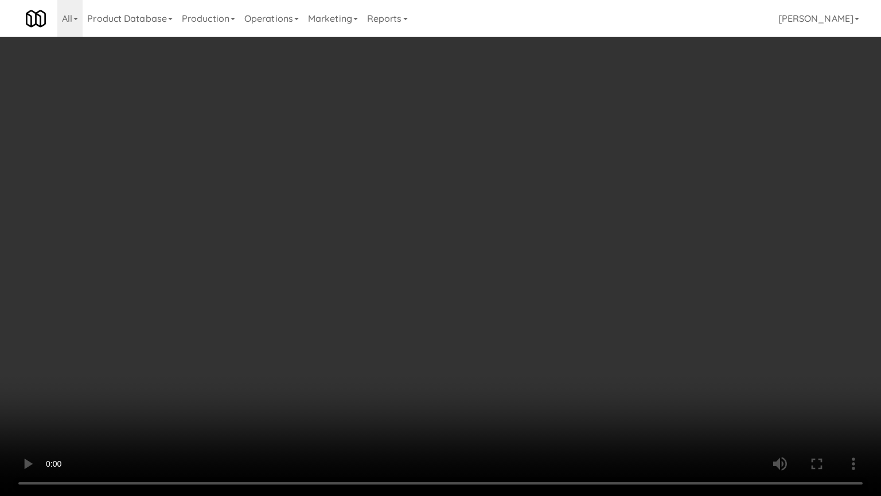
click at [410, 264] on video at bounding box center [440, 248] width 881 height 496
click at [416, 263] on video at bounding box center [440, 248] width 881 height 496
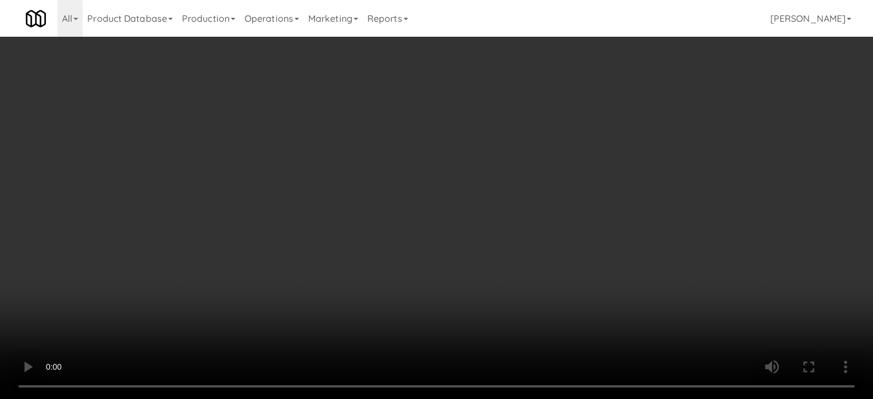
click at [408, 194] on video at bounding box center [436, 199] width 873 height 399
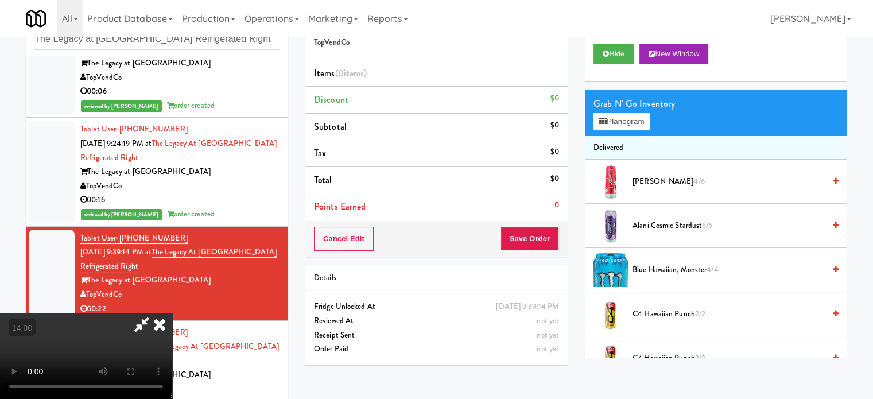
click at [172, 313] on video at bounding box center [86, 356] width 172 height 86
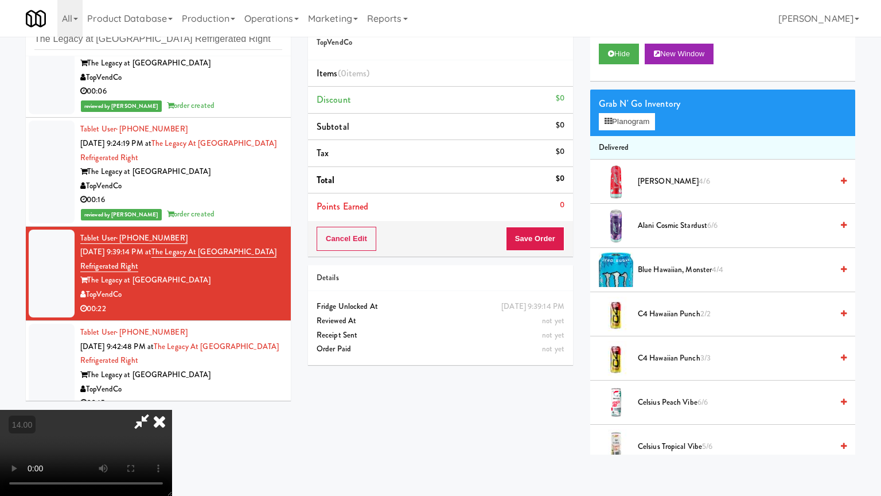
click at [172, 398] on video at bounding box center [86, 453] width 172 height 86
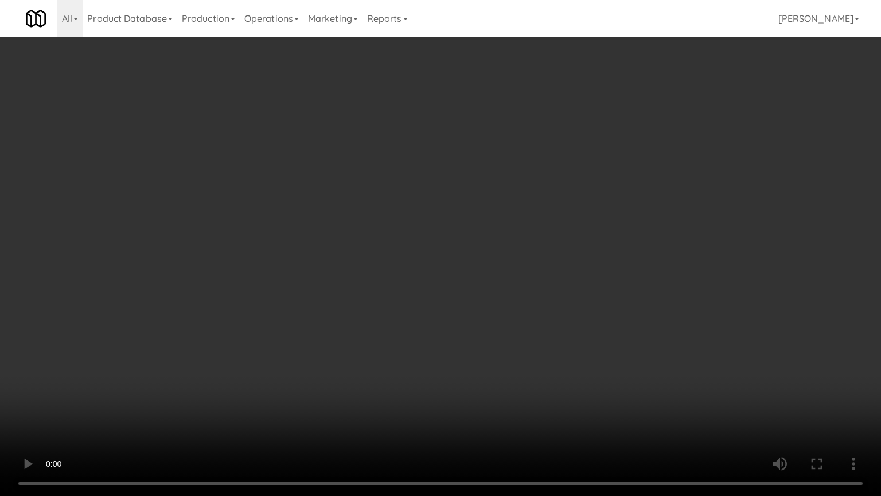
click at [333, 318] on video at bounding box center [440, 248] width 881 height 496
click at [347, 294] on video at bounding box center [440, 248] width 881 height 496
drag, startPoint x: 368, startPoint y: 279, endPoint x: 383, endPoint y: 197, distance: 83.9
click at [369, 278] on video at bounding box center [440, 248] width 881 height 496
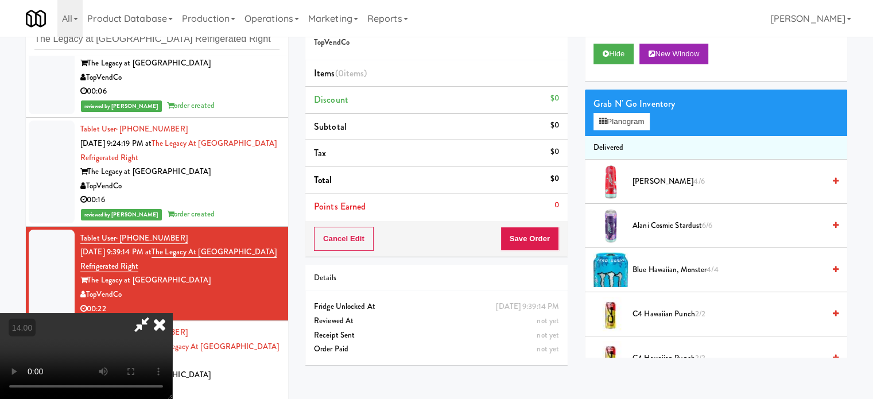
drag, startPoint x: 383, startPoint y: 197, endPoint x: 552, endPoint y: 108, distance: 191.7
click at [172, 313] on video at bounding box center [86, 356] width 172 height 86
drag, startPoint x: 351, startPoint y: 256, endPoint x: 367, endPoint y: 260, distance: 16.0
click at [172, 313] on video at bounding box center [86, 356] width 172 height 86
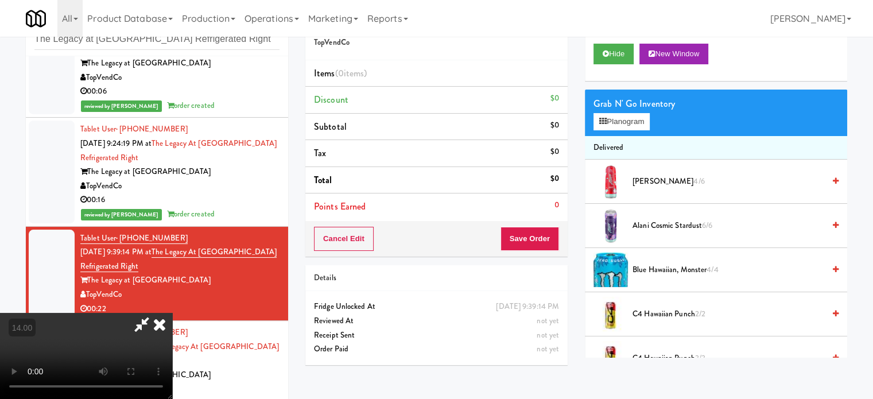
click at [172, 313] on video at bounding box center [86, 356] width 172 height 86
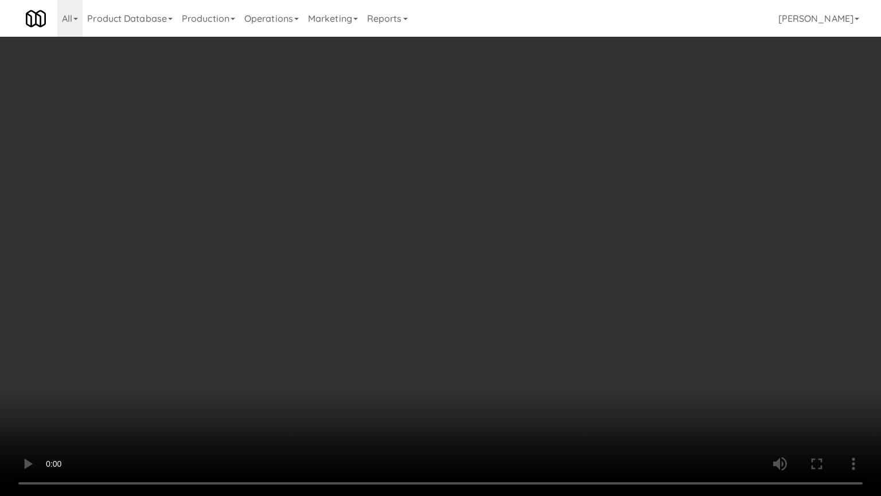
click at [281, 338] on video at bounding box center [440, 248] width 881 height 496
click at [298, 289] on video at bounding box center [440, 248] width 881 height 496
click at [326, 264] on video at bounding box center [440, 248] width 881 height 496
click at [344, 266] on video at bounding box center [440, 248] width 881 height 496
click at [353, 221] on video at bounding box center [440, 248] width 881 height 496
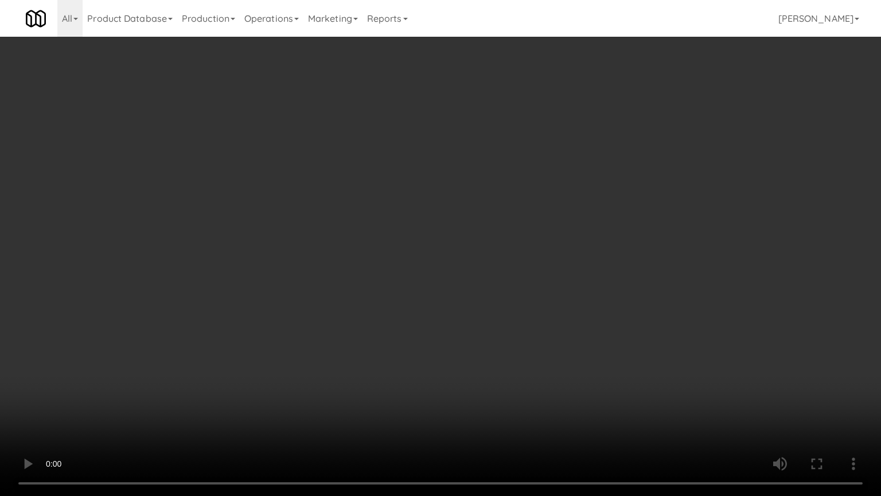
click at [420, 137] on video at bounding box center [440, 248] width 881 height 496
click at [429, 184] on video at bounding box center [440, 248] width 881 height 496
click at [406, 223] on video at bounding box center [440, 248] width 881 height 496
click at [411, 235] on video at bounding box center [440, 248] width 881 height 496
click at [427, 237] on video at bounding box center [440, 248] width 881 height 496
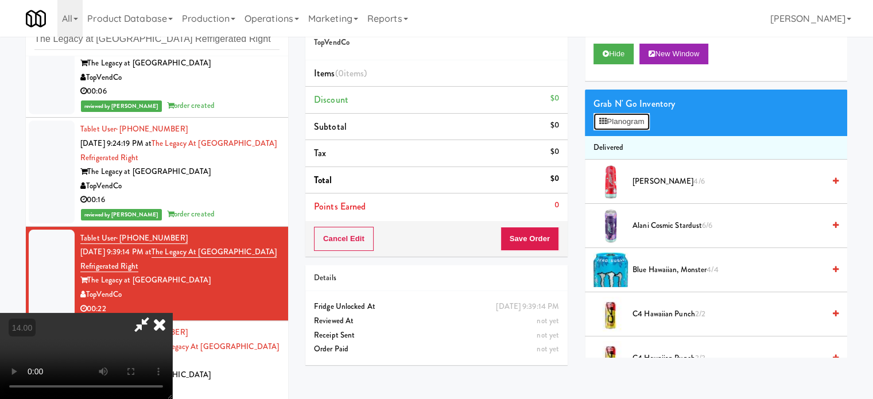
click at [634, 119] on button "Planogram" at bounding box center [621, 121] width 56 height 17
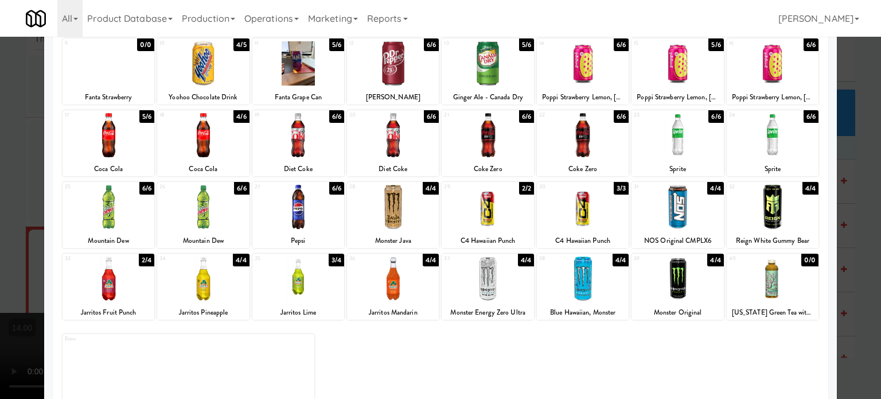
scroll to position [164, 0]
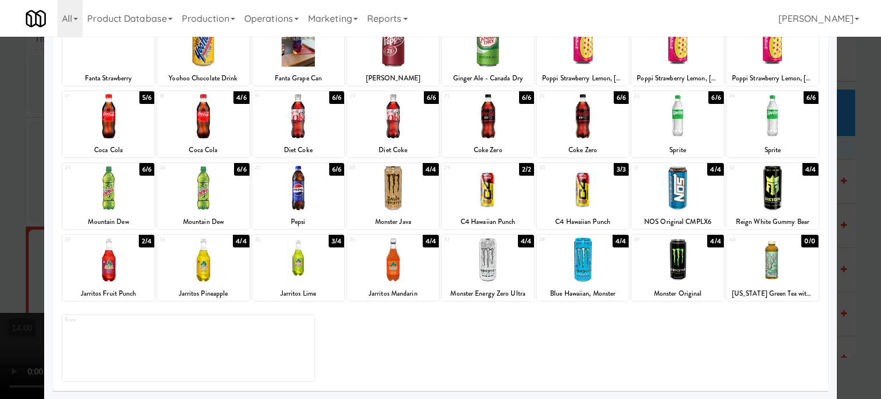
click at [855, 238] on div at bounding box center [440, 199] width 881 height 399
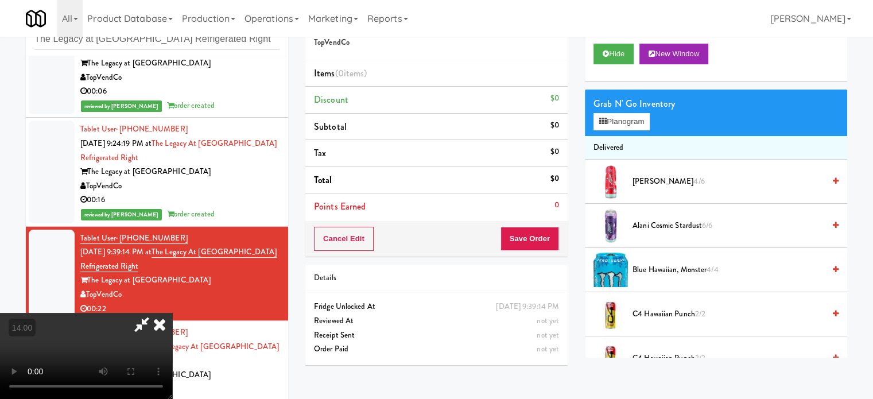
click at [172, 341] on video at bounding box center [86, 356] width 172 height 86
click at [172, 339] on video at bounding box center [86, 356] width 172 height 86
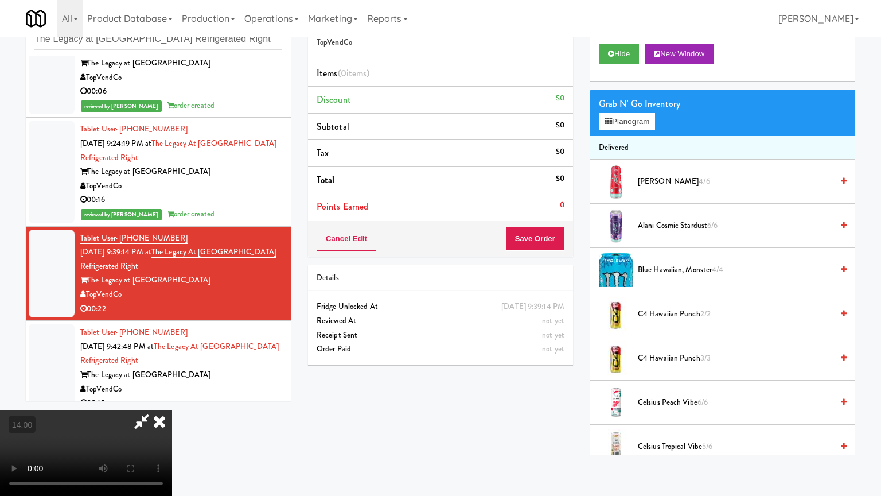
drag, startPoint x: 313, startPoint y: 386, endPoint x: 457, endPoint y: 230, distance: 211.9
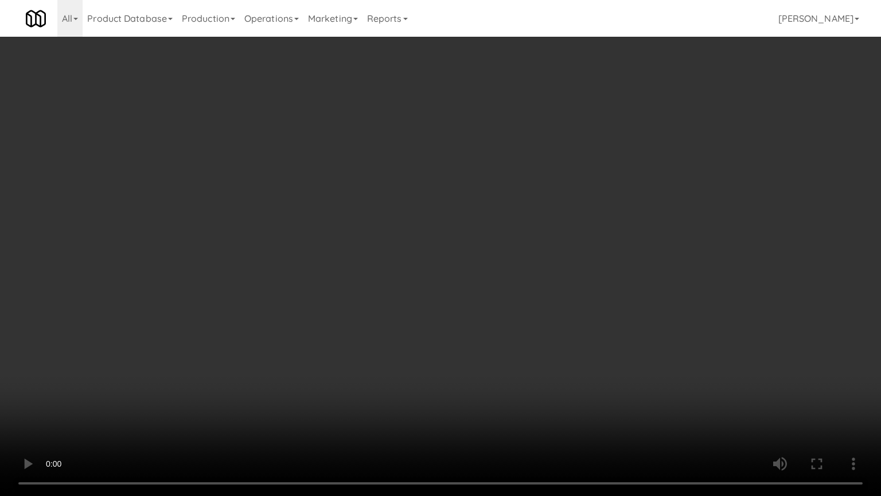
click at [323, 372] on video at bounding box center [440, 248] width 881 height 496
click at [525, 194] on video at bounding box center [440, 248] width 881 height 496
click at [555, 203] on video at bounding box center [440, 248] width 881 height 496
click at [547, 232] on video at bounding box center [440, 248] width 881 height 496
click at [565, 230] on video at bounding box center [440, 248] width 881 height 496
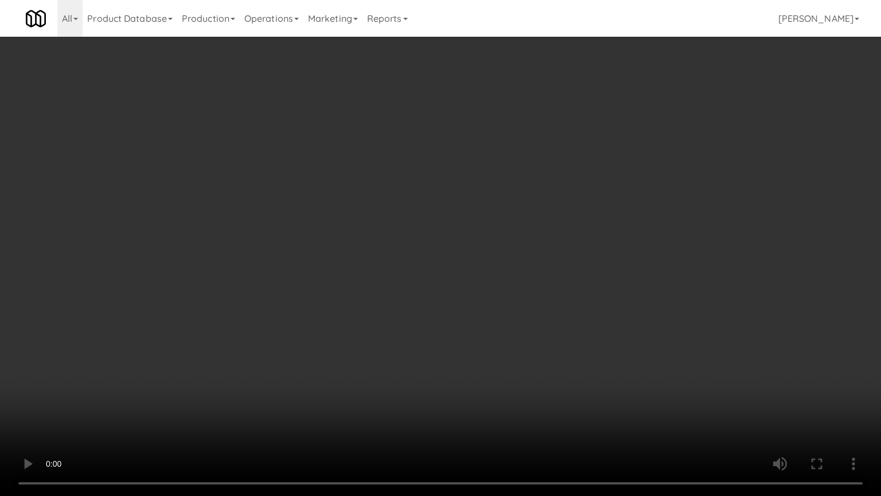
click at [570, 227] on video at bounding box center [440, 248] width 881 height 496
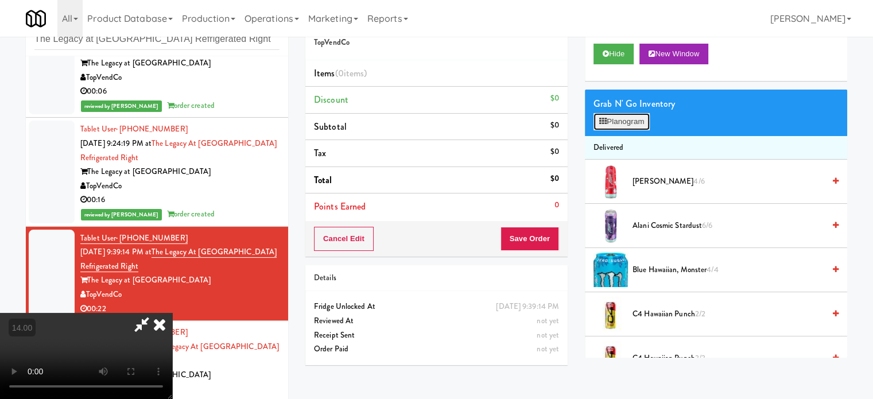
click at [633, 123] on button "Planogram" at bounding box center [621, 121] width 56 height 17
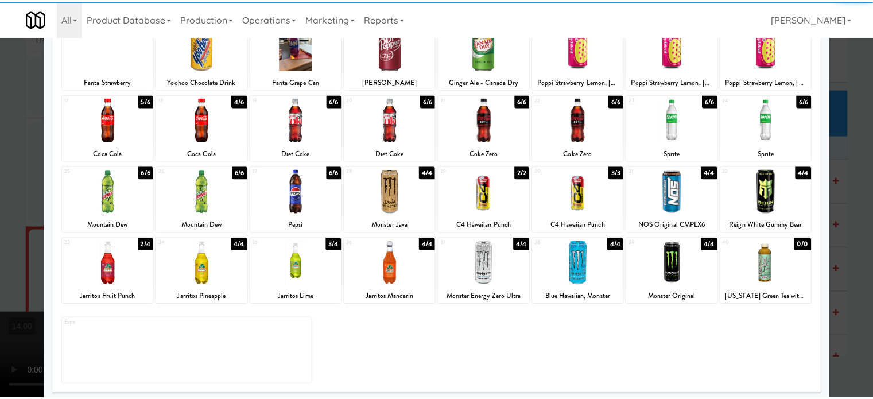
scroll to position [164, 0]
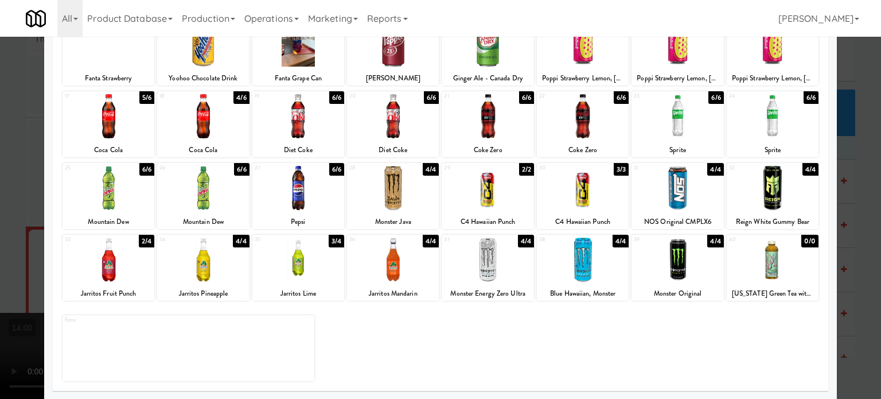
click at [617, 240] on div "4/4" at bounding box center [621, 241] width 16 height 13
click at [871, 87] on div at bounding box center [440, 199] width 881 height 399
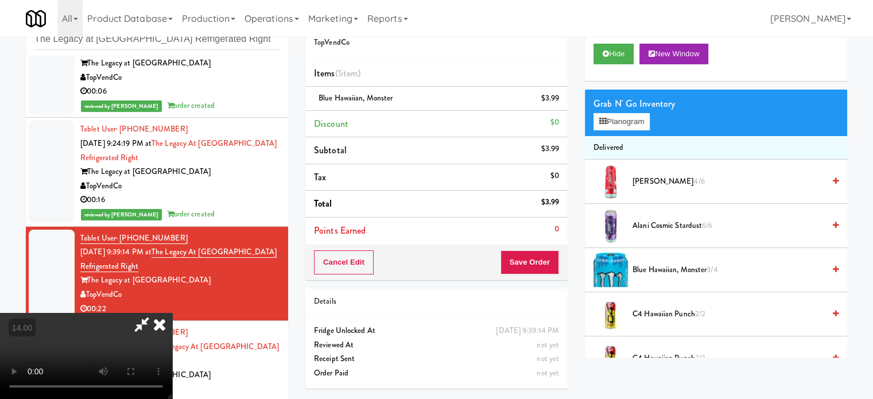
click at [172, 313] on video at bounding box center [86, 356] width 172 height 86
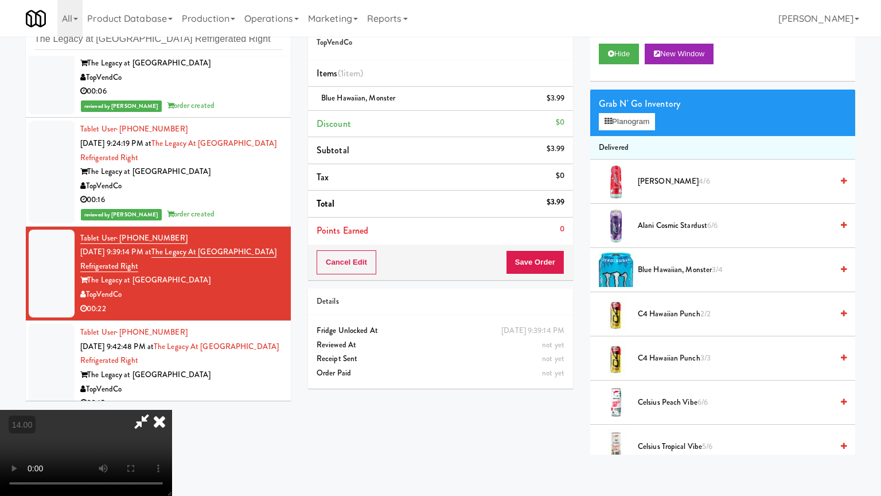
click at [172, 398] on video at bounding box center [86, 453] width 172 height 86
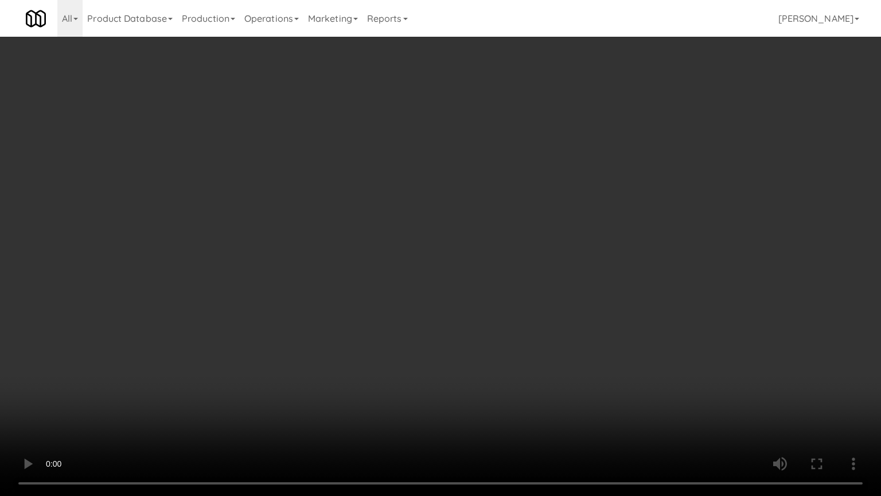
click at [204, 382] on video at bounding box center [440, 248] width 881 height 496
click at [372, 236] on video at bounding box center [440, 248] width 881 height 496
click at [433, 232] on video at bounding box center [440, 248] width 881 height 496
click at [474, 231] on video at bounding box center [440, 248] width 881 height 496
click at [445, 238] on video at bounding box center [440, 248] width 881 height 496
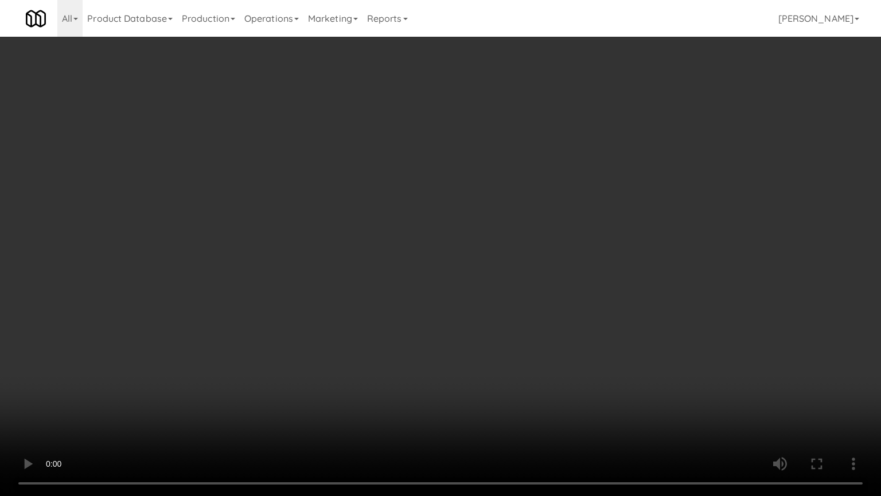
drag, startPoint x: 452, startPoint y: 241, endPoint x: 459, endPoint y: 240, distance: 7.0
click at [453, 241] on video at bounding box center [440, 248] width 881 height 496
click at [433, 226] on video at bounding box center [440, 248] width 881 height 496
click at [435, 226] on video at bounding box center [440, 248] width 881 height 496
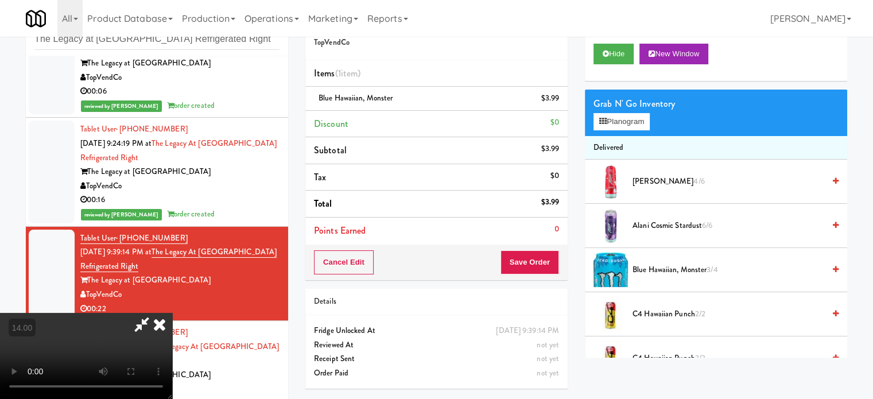
click at [172, 313] on icon at bounding box center [159, 324] width 25 height 23
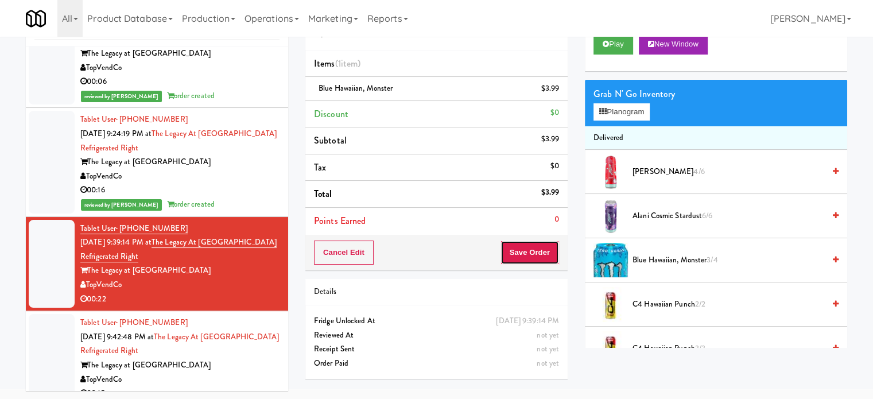
drag, startPoint x: 515, startPoint y: 256, endPoint x: 492, endPoint y: 196, distance: 65.2
click at [515, 256] on button "Save Order" at bounding box center [529, 252] width 59 height 24
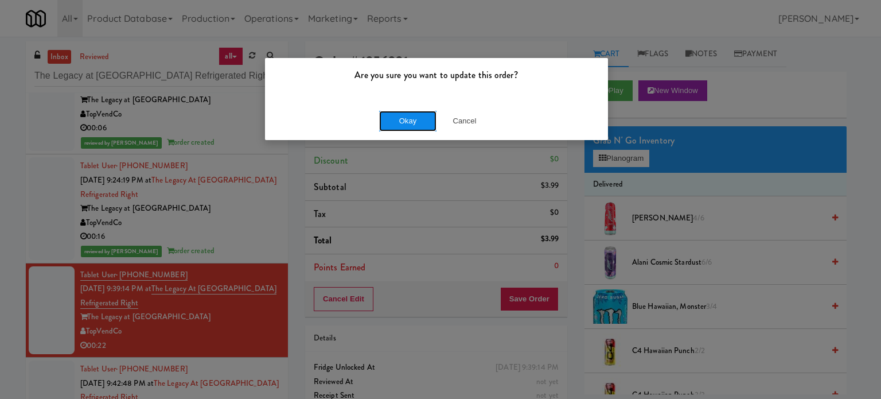
click at [396, 118] on button "Okay" at bounding box center [407, 121] width 57 height 21
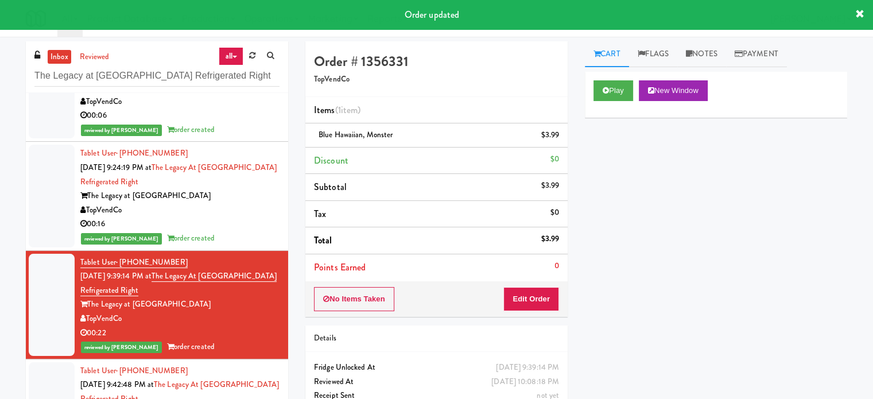
scroll to position [291, 0]
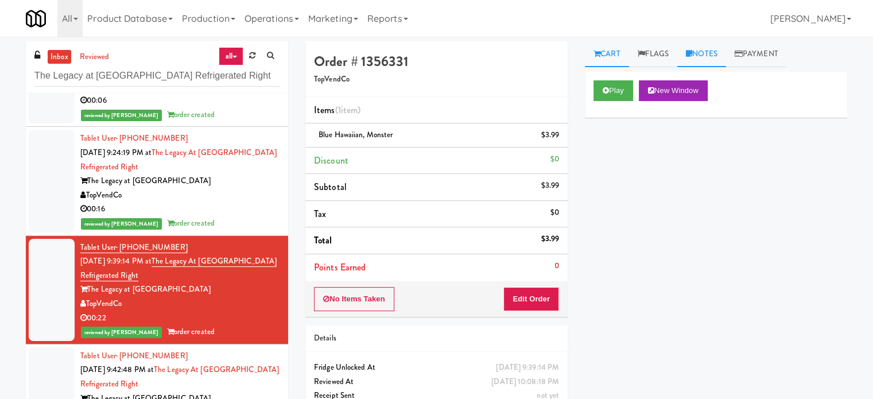
click at [704, 57] on link "Notes" at bounding box center [701, 54] width 49 height 26
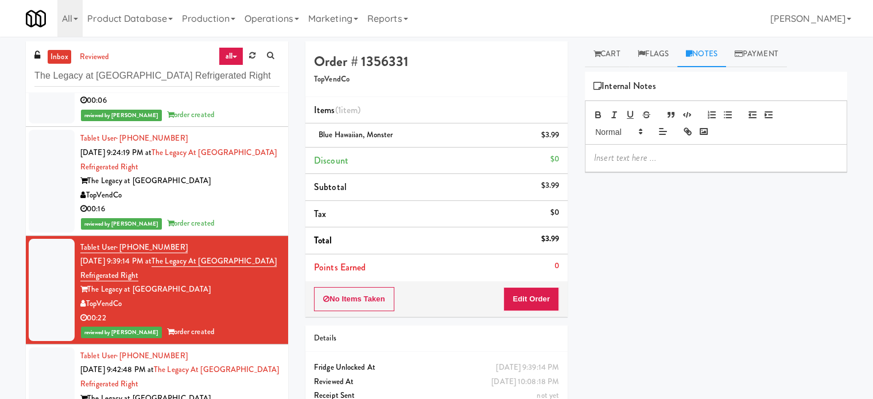
click at [643, 151] on p at bounding box center [716, 157] width 244 height 13
drag, startPoint x: 395, startPoint y: 136, endPoint x: 306, endPoint y: 139, distance: 88.4
click at [306, 139] on li "Blue Hawaiian, Monster $3.99" at bounding box center [436, 135] width 262 height 24
copy span "Blue Hawaiian, Monster"
drag, startPoint x: 705, startPoint y: 154, endPoint x: 705, endPoint y: 160, distance: 6.3
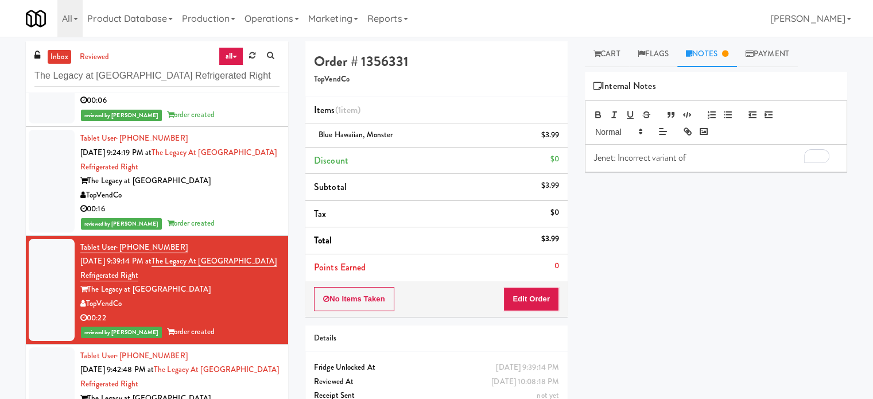
click at [705, 157] on p "Jenet: Incorrect variant of" at bounding box center [716, 157] width 244 height 13
click at [785, 153] on p "Jenet: Incorrect variant of Blue Hawaiian, Monster" at bounding box center [716, 157] width 244 height 13
click at [670, 164] on p "Jenet: Incorrect variant of Blue Hawaiian, Monster in the inventory." at bounding box center [716, 157] width 244 height 13
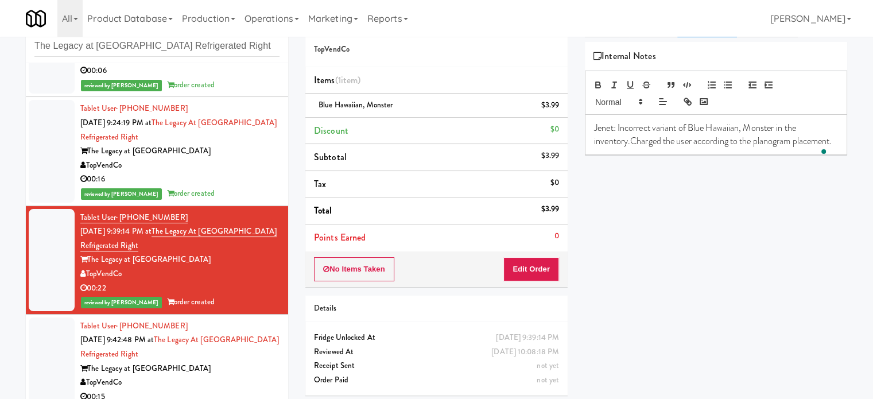
scroll to position [46, 0]
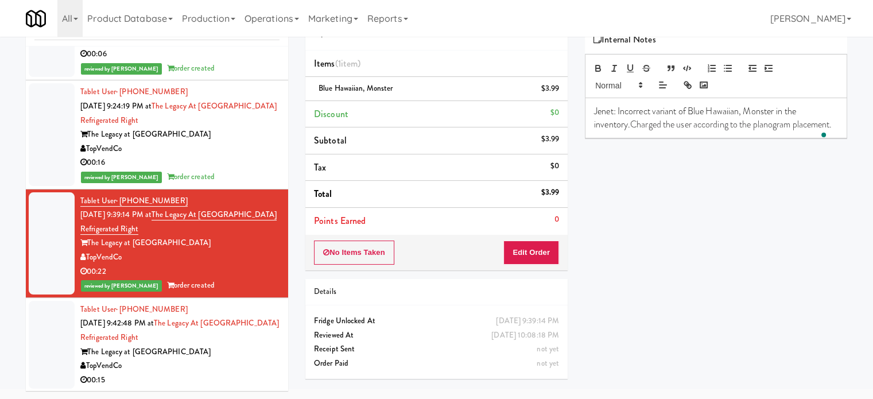
click at [197, 352] on div "The Legacy at Centennial" at bounding box center [179, 352] width 199 height 14
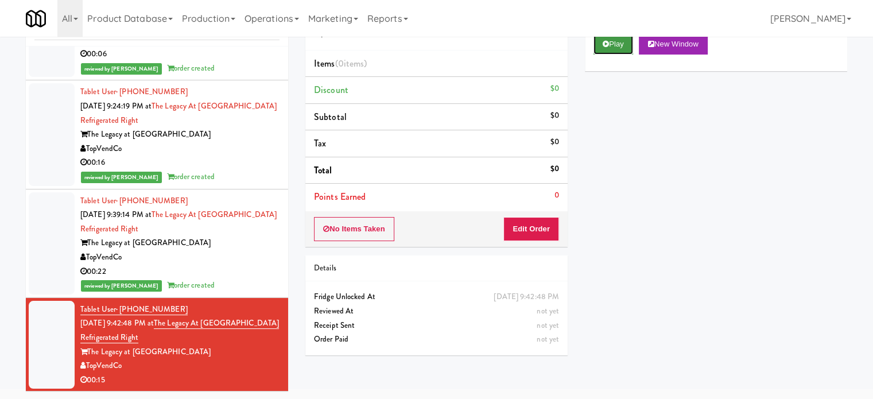
click at [624, 48] on button "Play" at bounding box center [613, 44] width 40 height 21
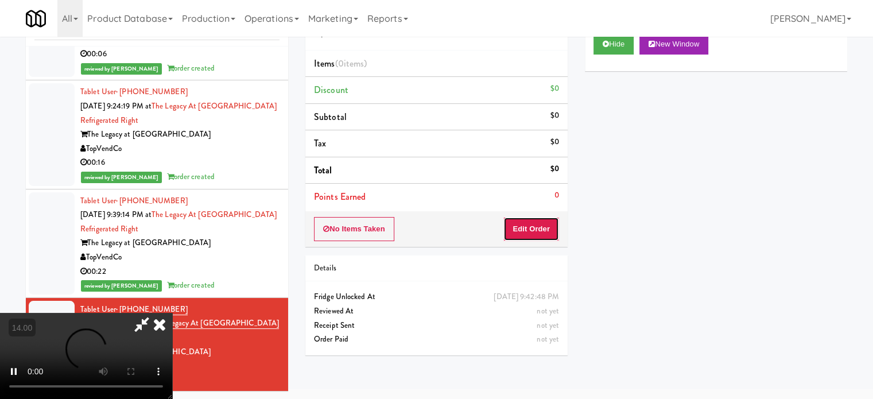
click at [525, 223] on button "Edit Order" at bounding box center [531, 229] width 56 height 24
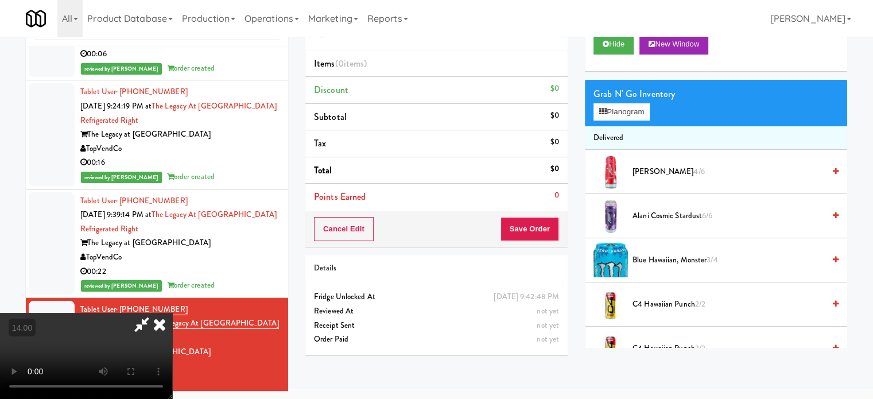
click at [172, 313] on video at bounding box center [86, 356] width 172 height 86
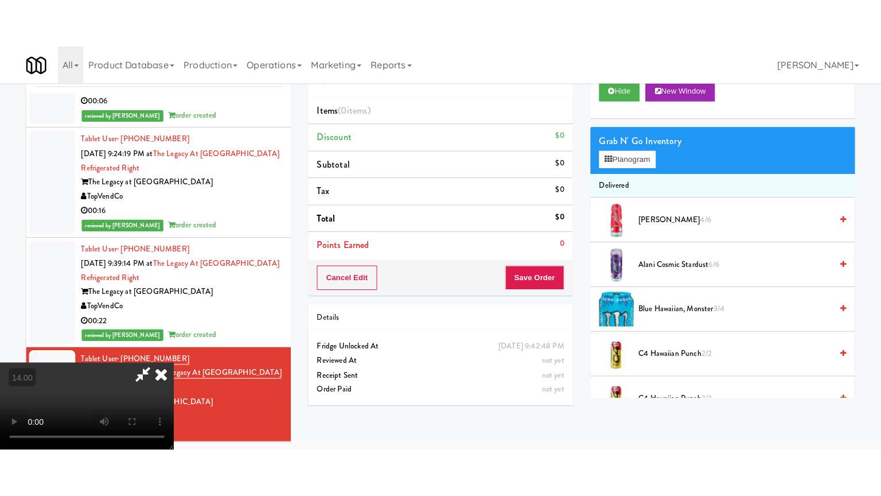
scroll to position [37, 0]
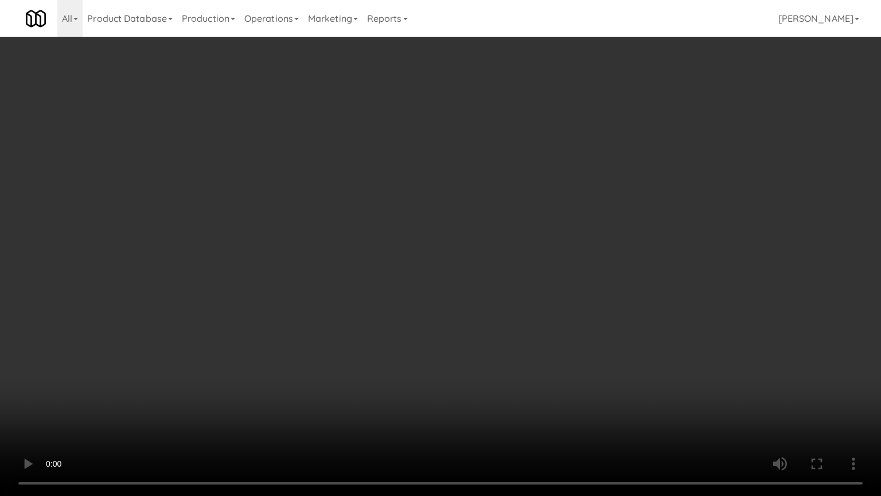
click at [404, 213] on video at bounding box center [440, 248] width 881 height 496
click at [441, 252] on video at bounding box center [440, 248] width 881 height 496
click at [436, 251] on video at bounding box center [440, 248] width 881 height 496
click at [437, 251] on video at bounding box center [440, 248] width 881 height 496
click at [447, 257] on video at bounding box center [440, 248] width 881 height 496
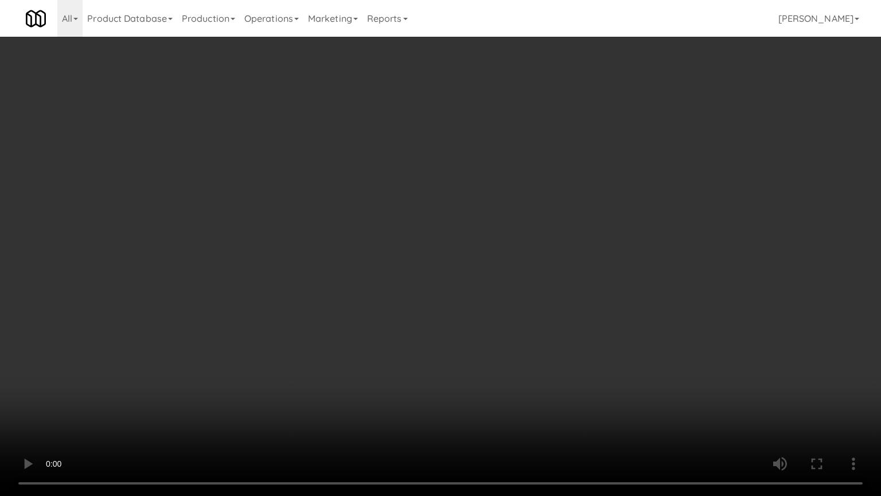
click at [450, 258] on video at bounding box center [440, 248] width 881 height 496
click at [438, 263] on video at bounding box center [440, 248] width 881 height 496
click at [441, 263] on video at bounding box center [440, 248] width 881 height 496
click at [471, 264] on video at bounding box center [440, 248] width 881 height 496
drag, startPoint x: 460, startPoint y: 250, endPoint x: 465, endPoint y: 247, distance: 5.9
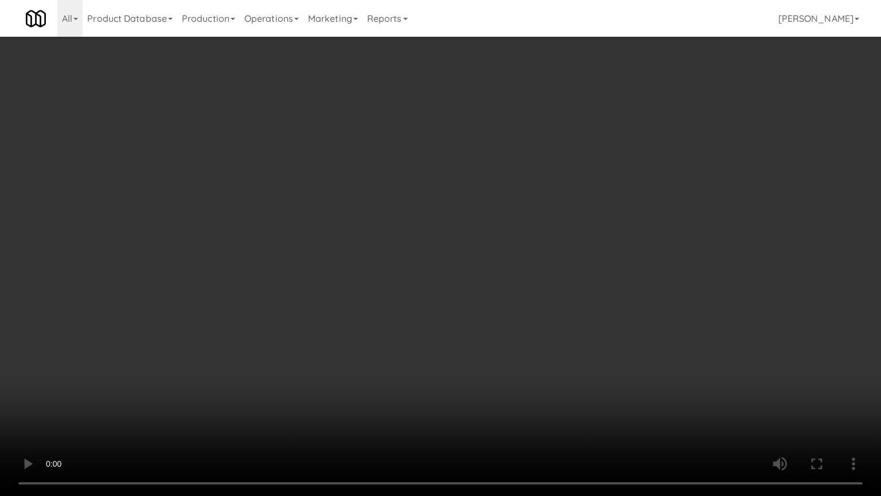
click at [461, 250] on video at bounding box center [440, 248] width 881 height 496
click at [469, 240] on video at bounding box center [440, 248] width 881 height 496
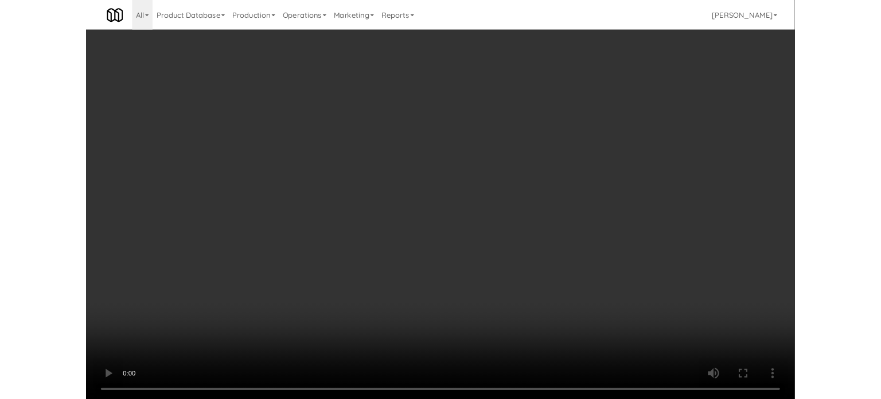
scroll to position [46, 0]
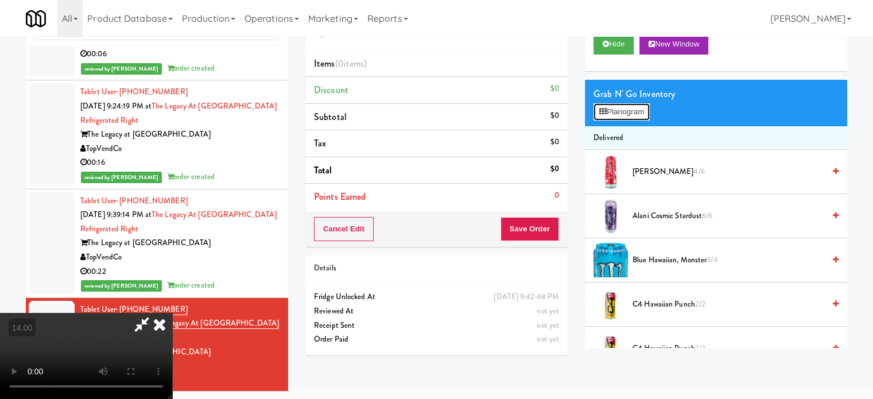
click at [615, 103] on button "Planogram" at bounding box center [621, 111] width 56 height 17
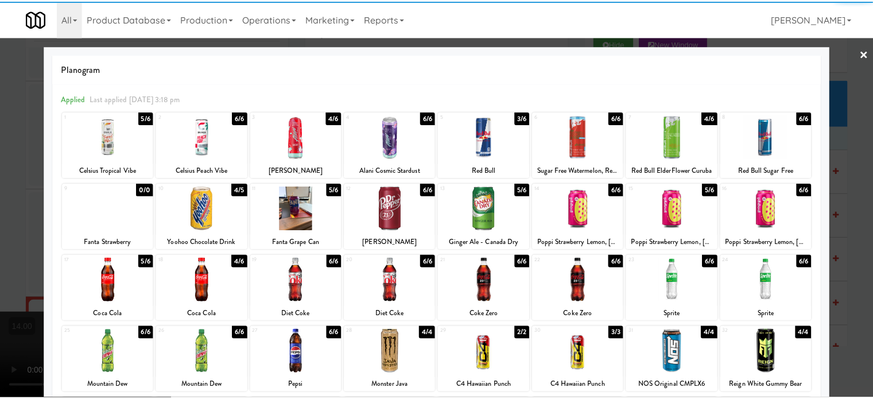
scroll to position [164, 0]
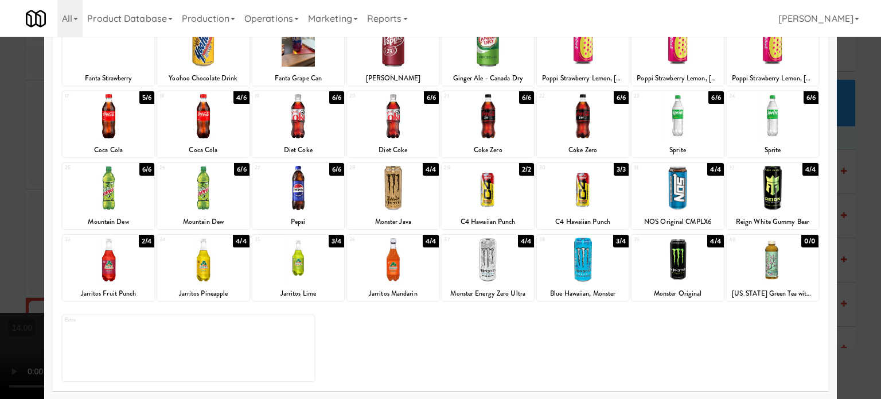
click at [424, 243] on div "4/4" at bounding box center [431, 241] width 16 height 13
click at [854, 143] on div at bounding box center [440, 199] width 881 height 399
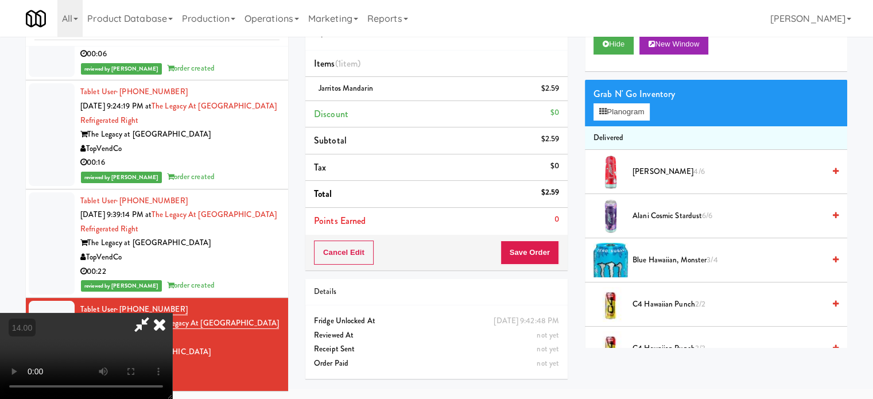
click at [172, 313] on video at bounding box center [86, 356] width 172 height 86
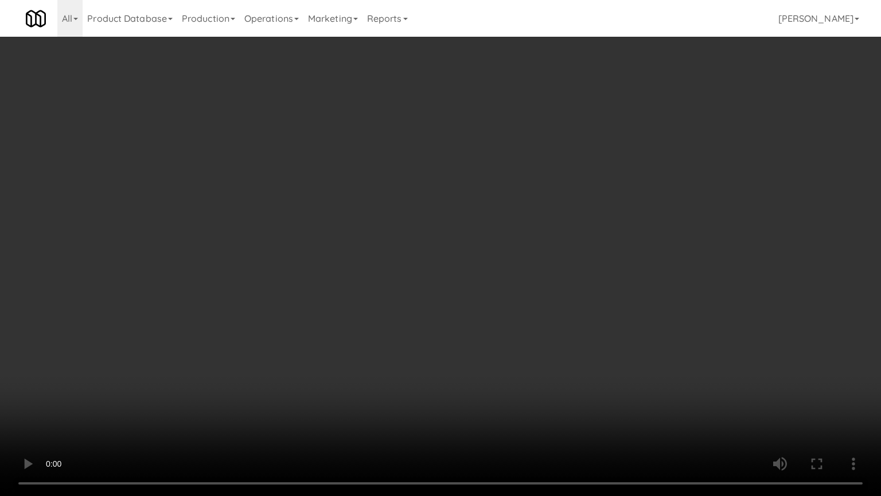
click at [262, 309] on video at bounding box center [440, 248] width 881 height 496
click at [433, 207] on video at bounding box center [440, 248] width 881 height 496
drag, startPoint x: 458, startPoint y: 209, endPoint x: 519, endPoint y: 189, distance: 64.0
click at [459, 209] on video at bounding box center [440, 248] width 881 height 496
click at [515, 196] on video at bounding box center [440, 248] width 881 height 496
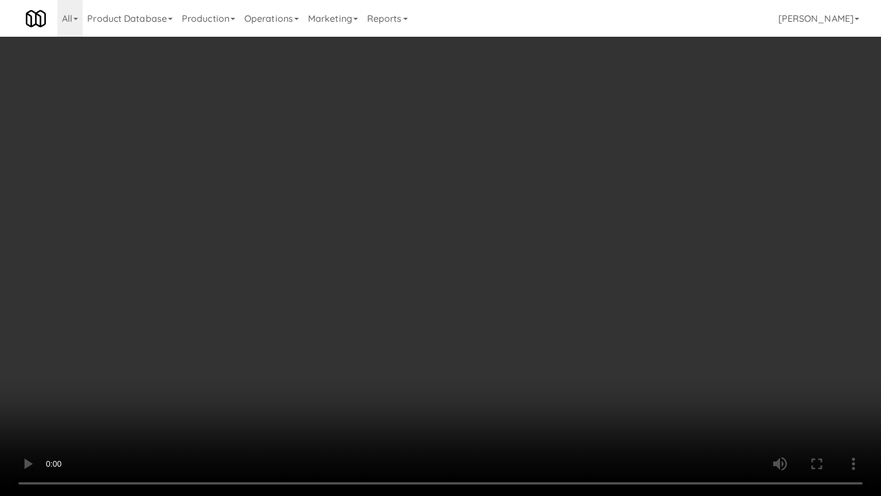
click at [515, 196] on video at bounding box center [440, 248] width 881 height 496
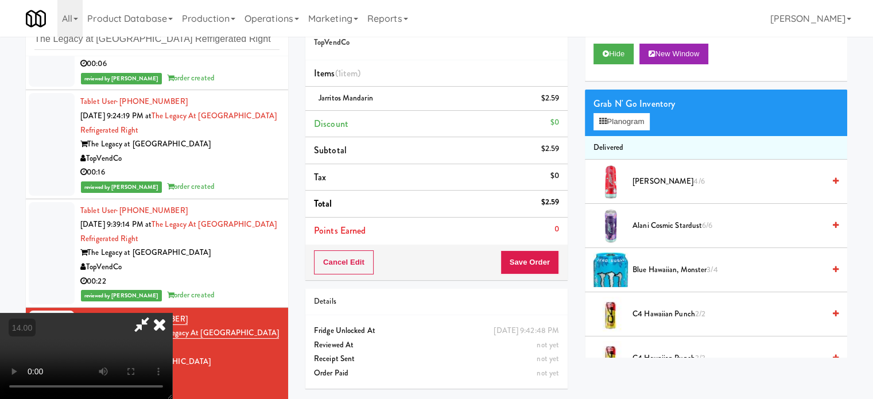
click at [172, 313] on icon at bounding box center [159, 324] width 25 height 23
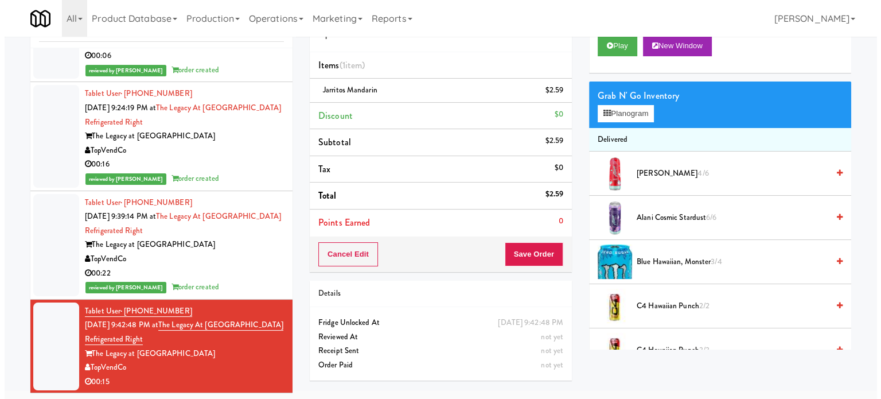
scroll to position [46, 0]
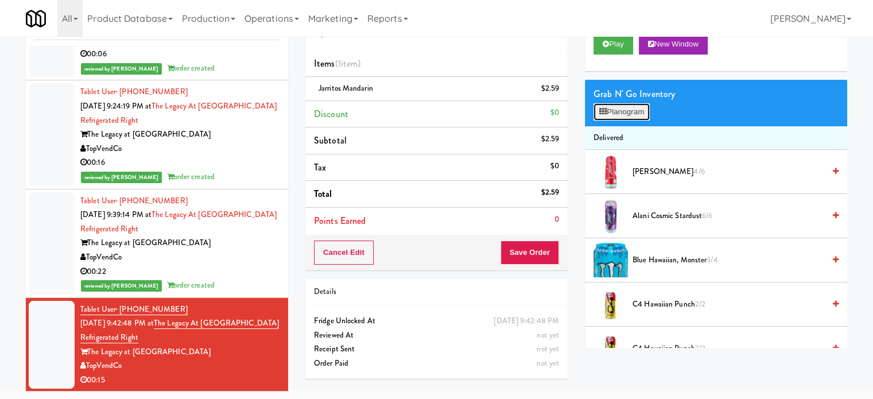
drag, startPoint x: 640, startPoint y: 108, endPoint x: 581, endPoint y: 116, distance: 59.6
click at [639, 109] on button "Planogram" at bounding box center [621, 111] width 56 height 17
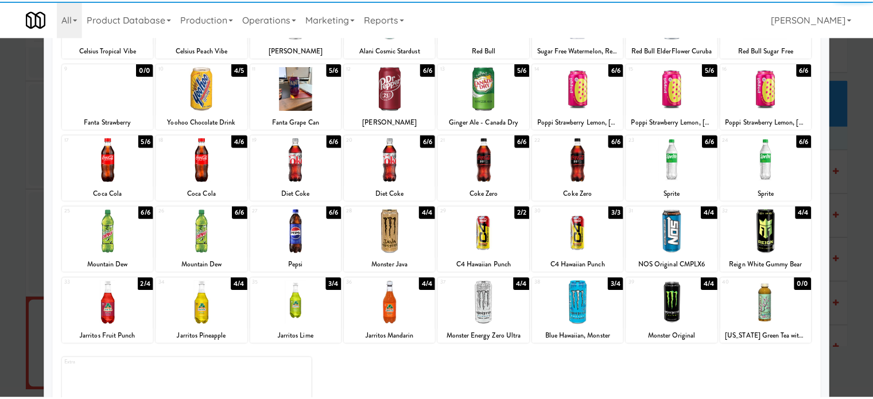
scroll to position [164, 0]
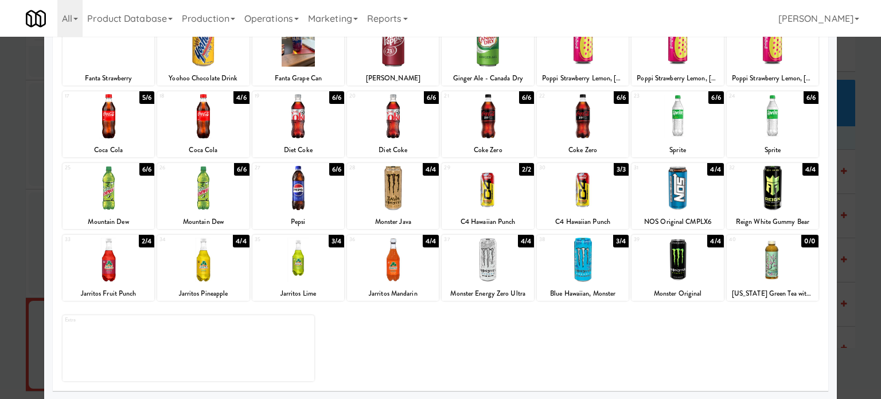
click at [427, 238] on div "4/4" at bounding box center [431, 241] width 16 height 13
drag, startPoint x: 831, startPoint y: 195, endPoint x: 839, endPoint y: 193, distance: 8.8
click at [831, 196] on div at bounding box center [440, 199] width 881 height 399
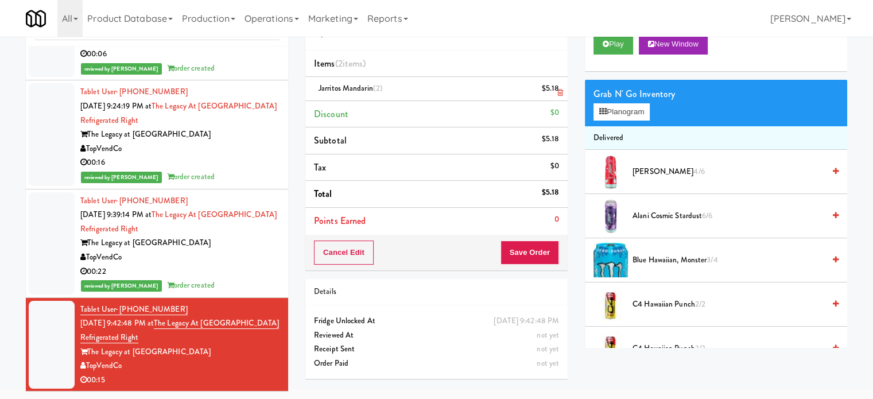
click at [558, 92] on icon at bounding box center [560, 92] width 6 height 7
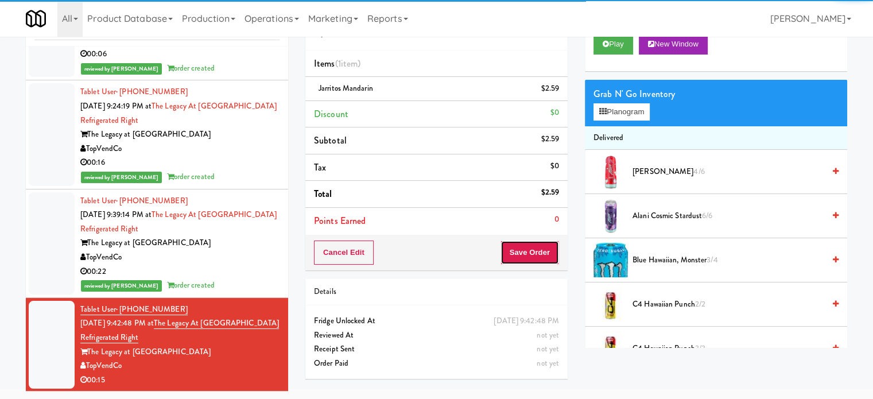
click at [524, 254] on button "Save Order" at bounding box center [529, 252] width 59 height 24
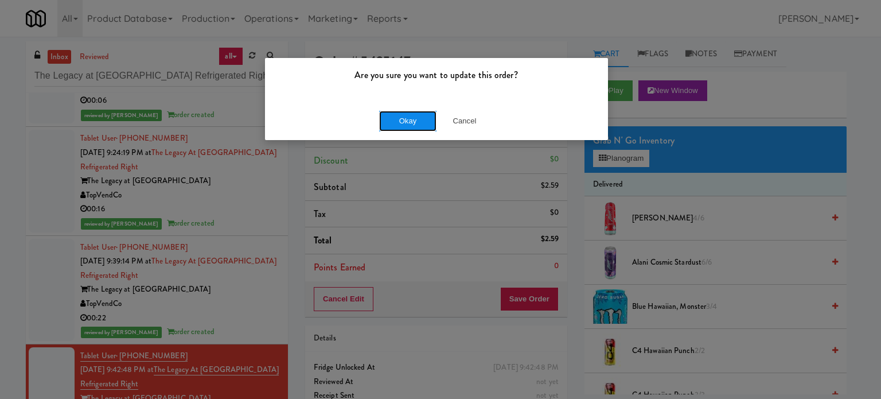
click at [423, 128] on button "Okay" at bounding box center [407, 121] width 57 height 21
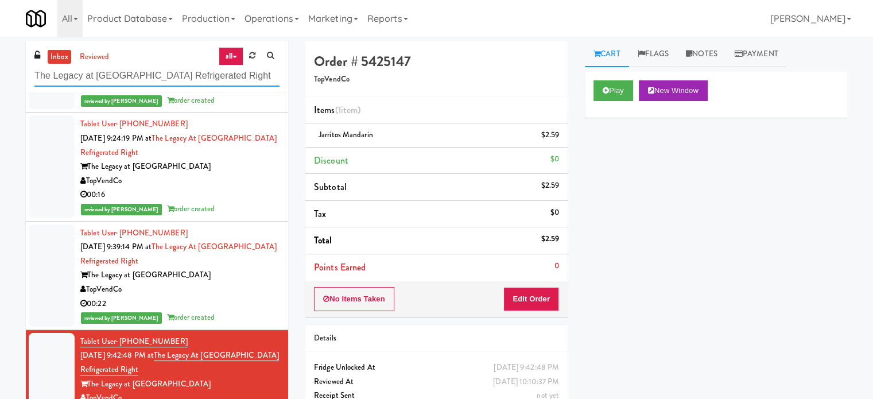
click at [215, 77] on input "The Legacy at Centennial Gym Refrigerated Right" at bounding box center [156, 75] width 245 height 21
paste input "MH - Cooler - Lef"
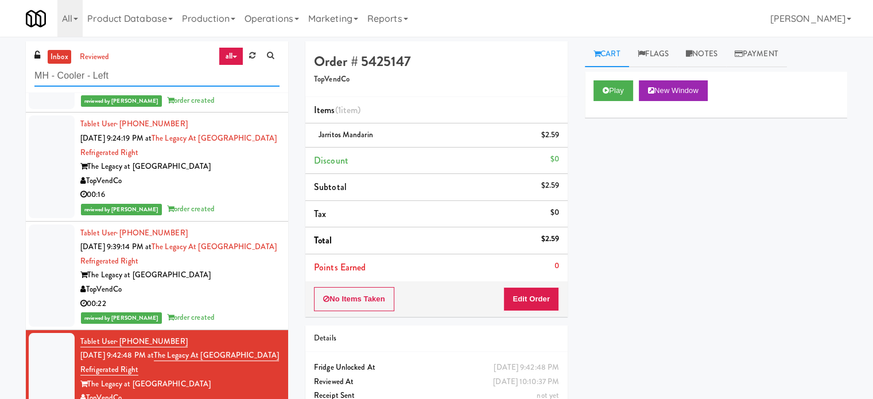
click at [147, 77] on input "MH - Cooler - Left" at bounding box center [156, 75] width 245 height 21
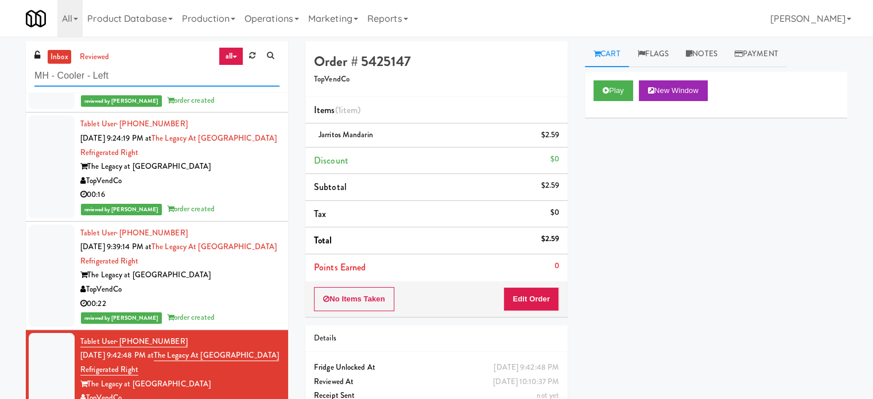
paste input "Vela - Pantry - Righ"
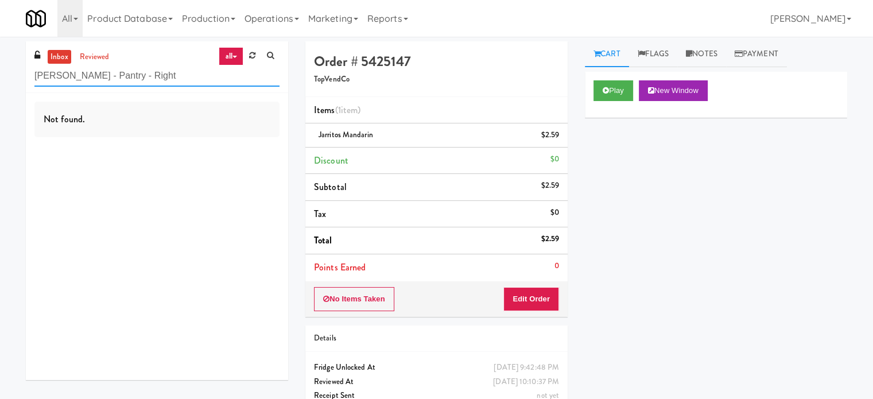
click at [117, 70] on input "Vela - Pantry - Right" at bounding box center [156, 75] width 245 height 21
paste input "Platform - Cooler - Lef"
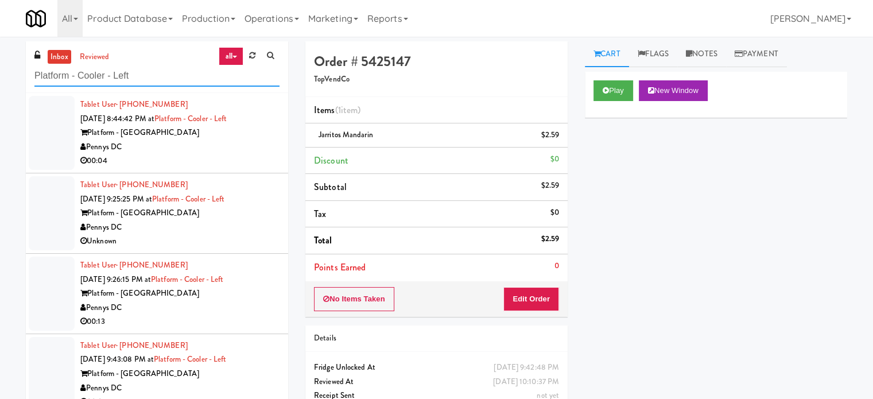
type input "Platform - Cooler - Left"
click at [240, 151] on div "Pennys DC" at bounding box center [179, 147] width 199 height 14
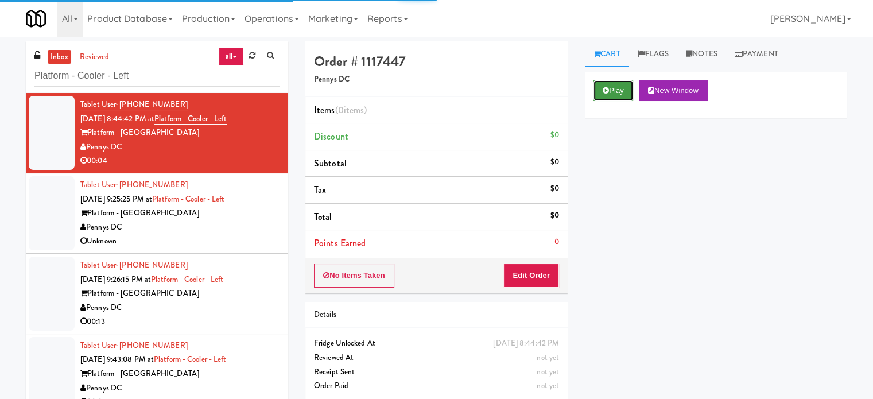
click at [631, 84] on button "Play" at bounding box center [613, 90] width 40 height 21
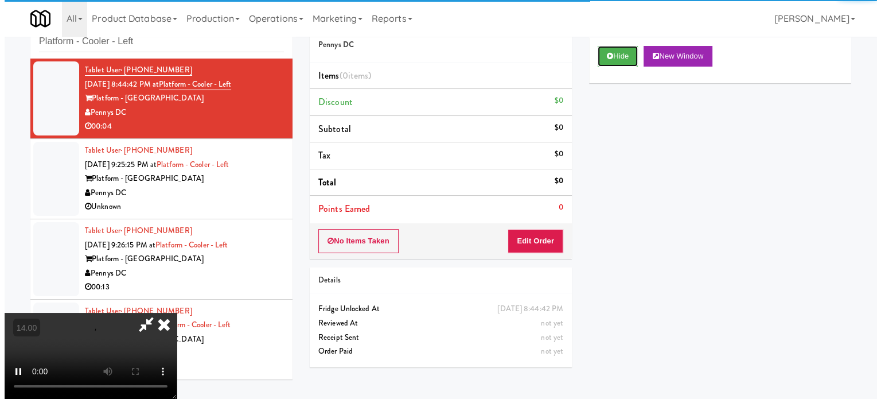
scroll to position [37, 0]
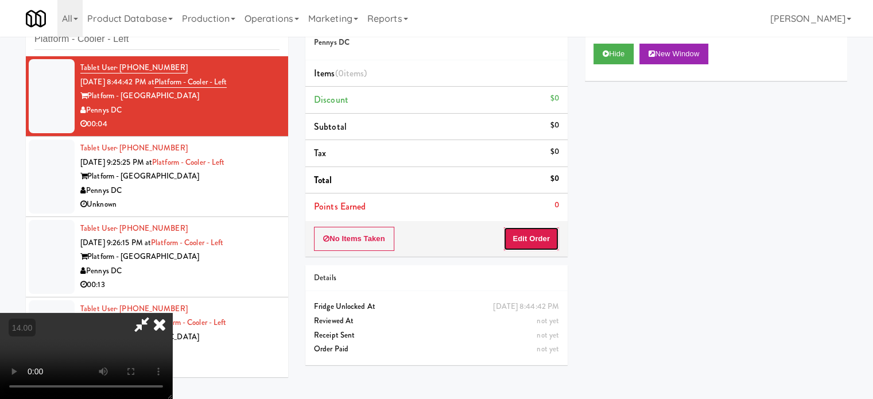
click at [545, 239] on button "Edit Order" at bounding box center [531, 239] width 56 height 24
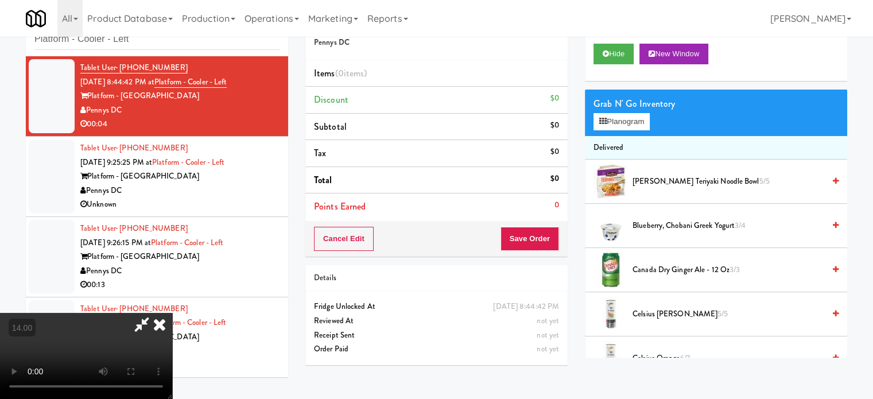
click at [172, 313] on video at bounding box center [86, 356] width 172 height 86
click at [389, 104] on div "Order # 1117447 Pennys DC Items (0 items ) Discount $0 Subtotal $0 Tax $0 Total…" at bounding box center [576, 189] width 542 height 369
click at [389, 103] on li "Discount $0" at bounding box center [436, 100] width 262 height 27
click at [172, 313] on video at bounding box center [86, 356] width 172 height 86
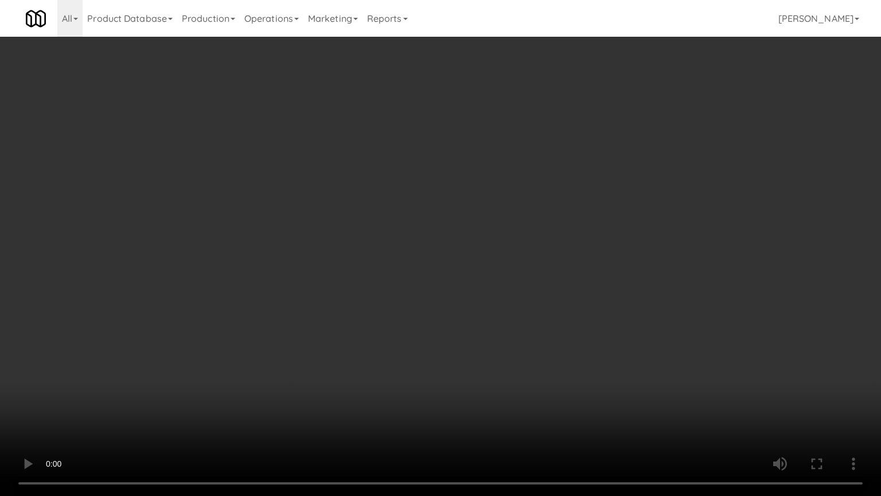
click at [386, 237] on video at bounding box center [440, 248] width 881 height 496
click at [394, 235] on video at bounding box center [440, 248] width 881 height 496
drag, startPoint x: 332, startPoint y: 326, endPoint x: 367, endPoint y: 271, distance: 65.7
click at [334, 325] on video at bounding box center [440, 248] width 881 height 496
click at [375, 273] on video at bounding box center [440, 248] width 881 height 496
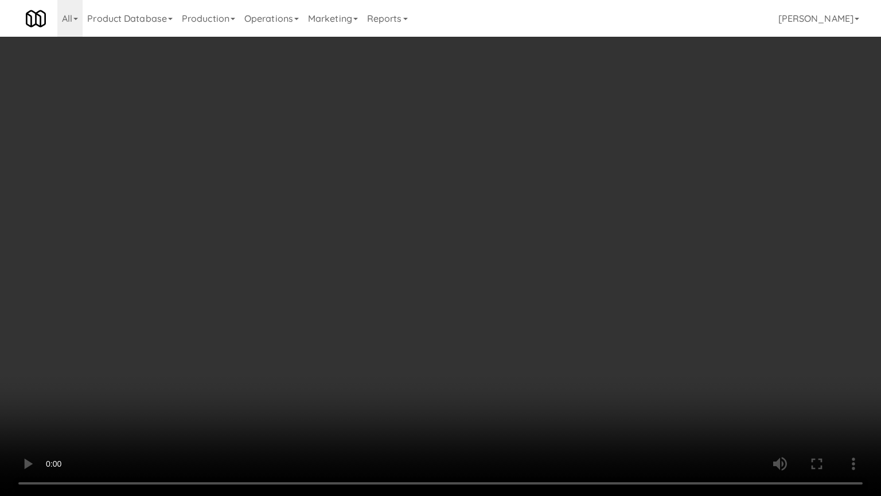
click at [375, 271] on video at bounding box center [440, 248] width 881 height 496
click at [419, 281] on video at bounding box center [440, 248] width 881 height 496
drag, startPoint x: 401, startPoint y: 282, endPoint x: 431, endPoint y: 262, distance: 36.4
click at [403, 278] on video at bounding box center [440, 248] width 881 height 496
click at [431, 262] on video at bounding box center [440, 248] width 881 height 496
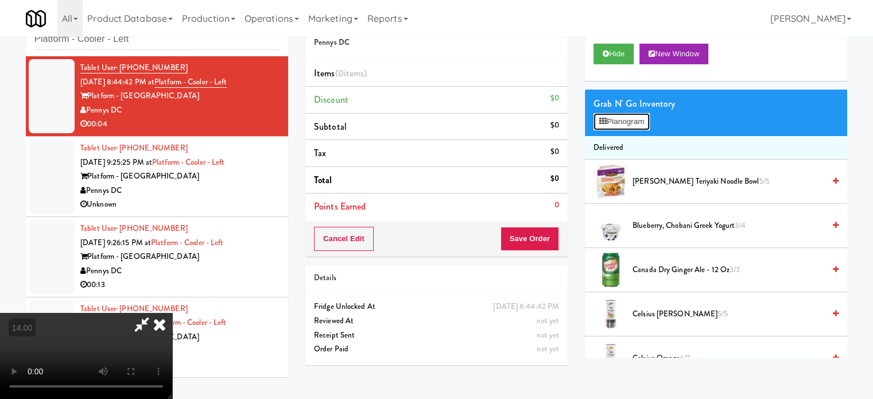
click at [622, 119] on button "Planogram" at bounding box center [621, 121] width 56 height 17
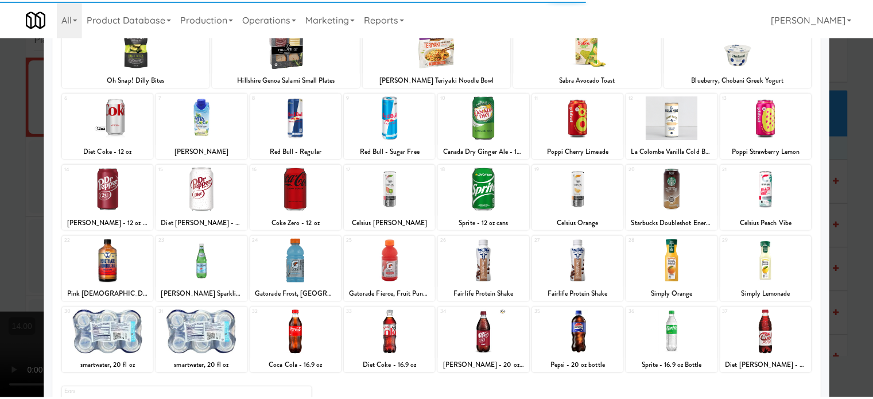
scroll to position [164, 0]
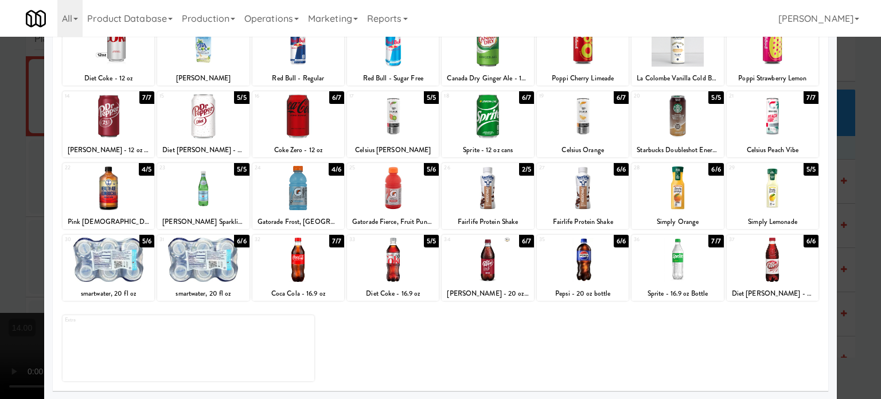
click at [337, 242] on div "7/7" at bounding box center [336, 241] width 15 height 13
drag, startPoint x: 871, startPoint y: 242, endPoint x: 660, endPoint y: 229, distance: 211.0
click at [871, 242] on div at bounding box center [440, 199] width 881 height 399
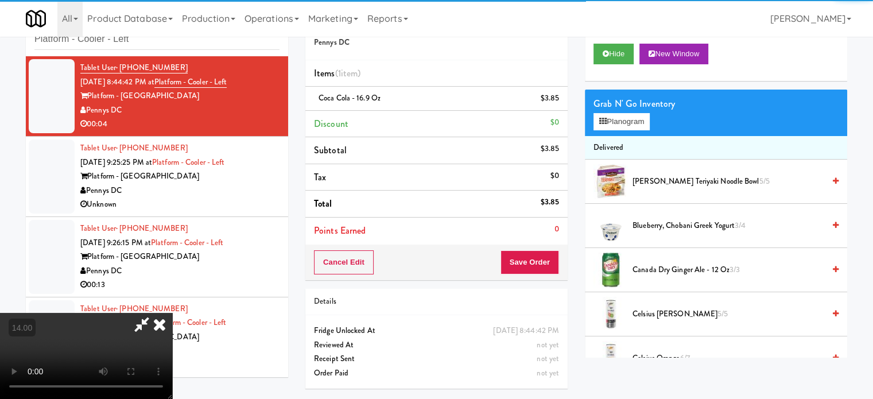
click at [172, 313] on video at bounding box center [86, 356] width 172 height 86
drag, startPoint x: 251, startPoint y: 185, endPoint x: 279, endPoint y: 248, distance: 68.6
click at [172, 313] on video at bounding box center [86, 356] width 172 height 86
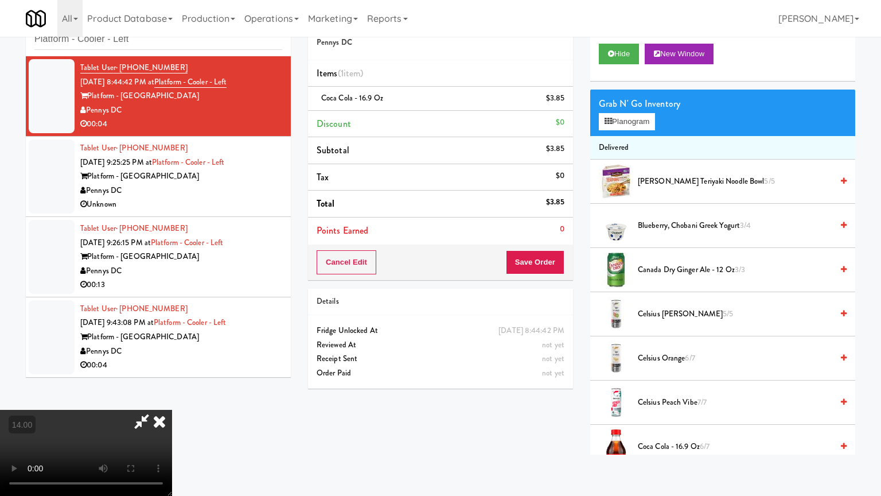
drag, startPoint x: 367, startPoint y: 247, endPoint x: 412, endPoint y: 245, distance: 44.8
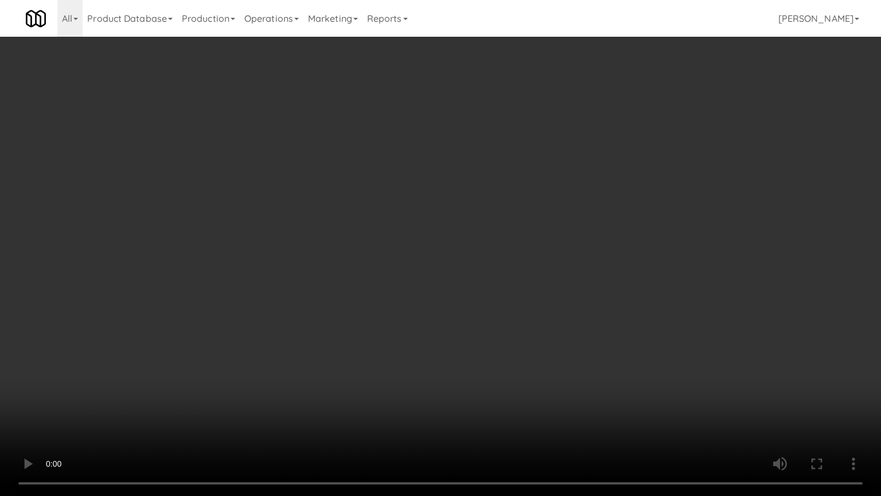
click at [368, 248] on video at bounding box center [440, 248] width 881 height 496
click at [457, 232] on video at bounding box center [440, 248] width 881 height 496
drag, startPoint x: 463, startPoint y: 232, endPoint x: 521, endPoint y: 118, distance: 127.5
click at [464, 232] on video at bounding box center [440, 248] width 881 height 496
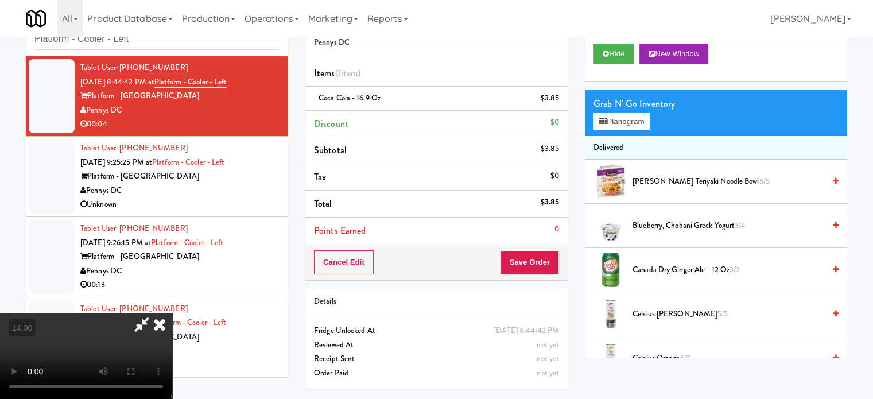
click at [172, 313] on icon at bounding box center [159, 324] width 25 height 23
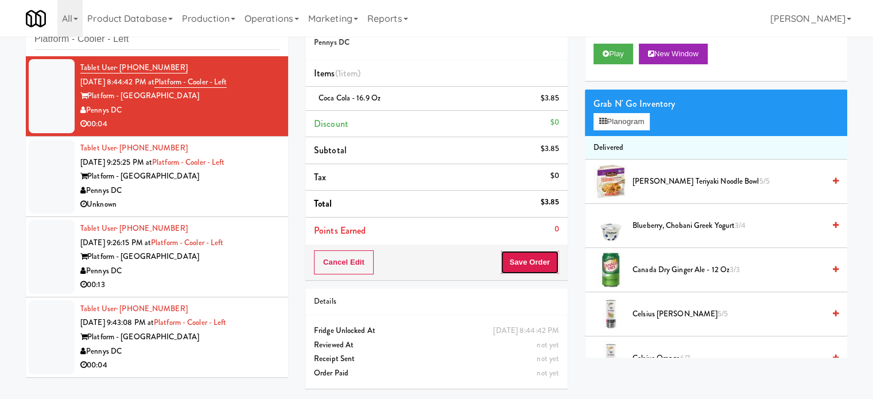
click at [521, 263] on button "Save Order" at bounding box center [529, 262] width 59 height 24
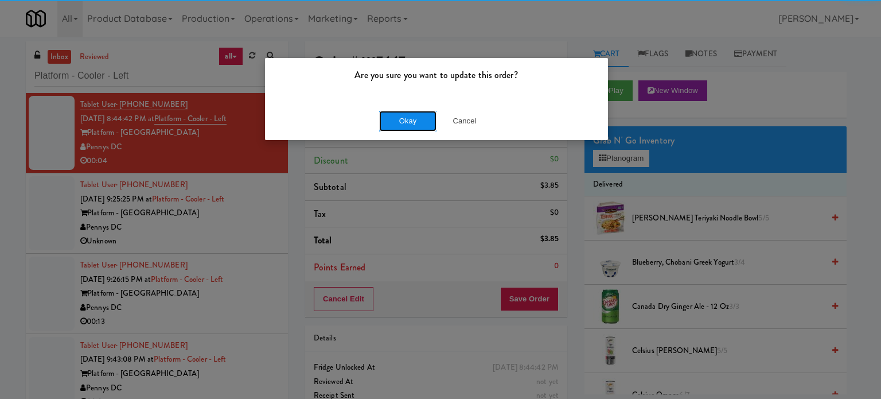
click at [415, 120] on button "Okay" at bounding box center [407, 121] width 57 height 21
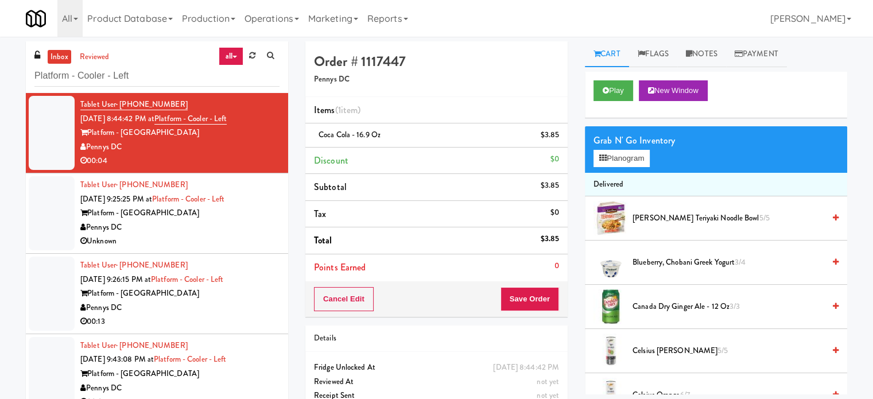
drag, startPoint x: 254, startPoint y: 225, endPoint x: 475, endPoint y: 163, distance: 230.1
click at [254, 226] on div "Pennys DC" at bounding box center [179, 227] width 199 height 14
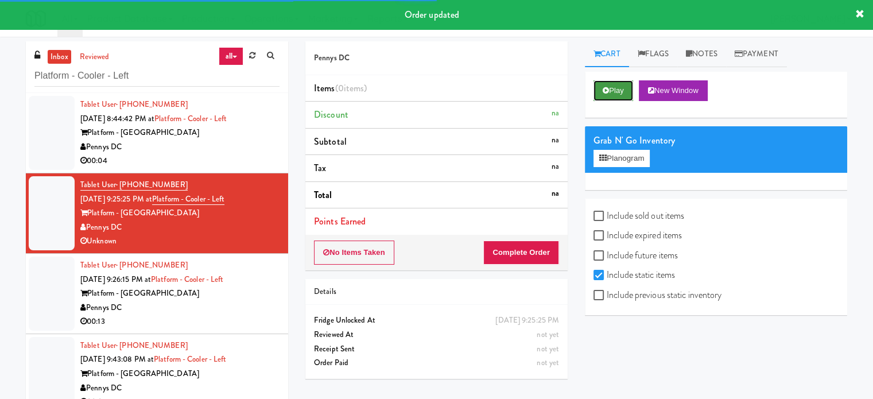
click at [621, 95] on button "Play" at bounding box center [613, 90] width 40 height 21
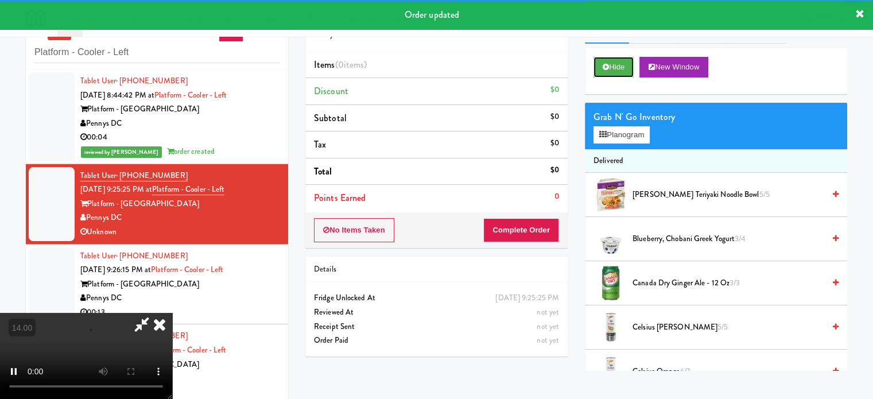
scroll to position [37, 0]
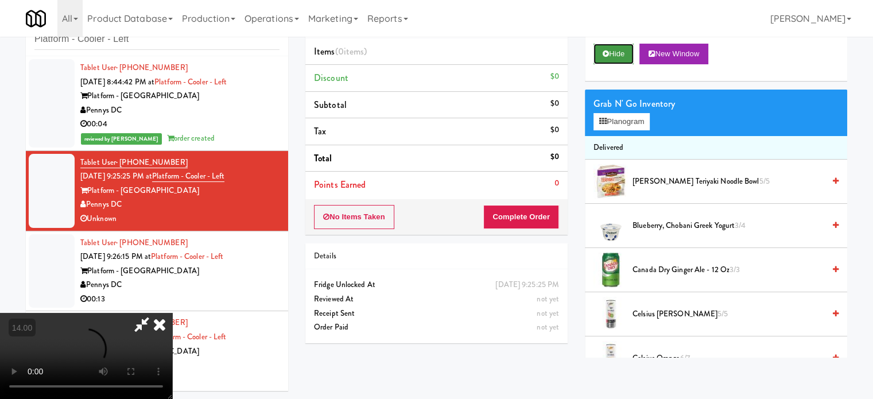
click at [614, 51] on button "Hide" at bounding box center [613, 54] width 40 height 21
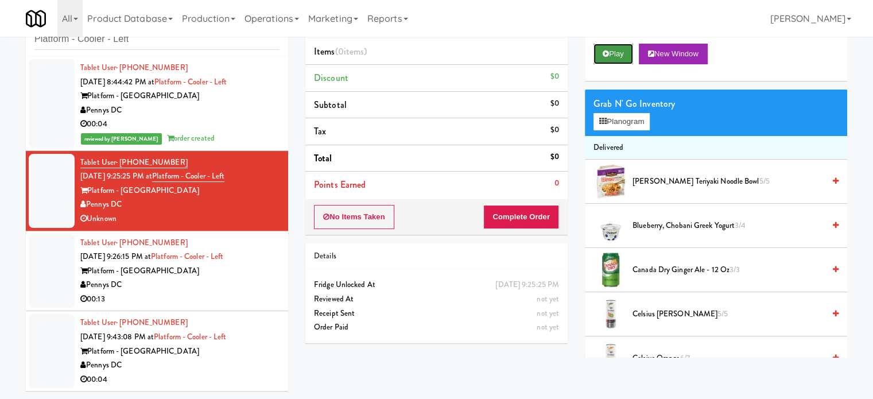
click at [615, 51] on button "Play" at bounding box center [613, 54] width 40 height 21
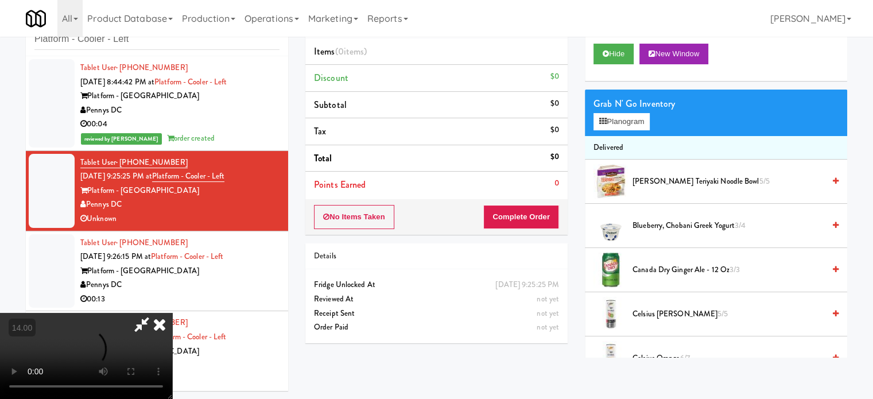
click at [172, 313] on video at bounding box center [86, 356] width 172 height 86
drag, startPoint x: 345, startPoint y: 248, endPoint x: 367, endPoint y: 255, distance: 22.9
click at [172, 313] on video at bounding box center [86, 356] width 172 height 86
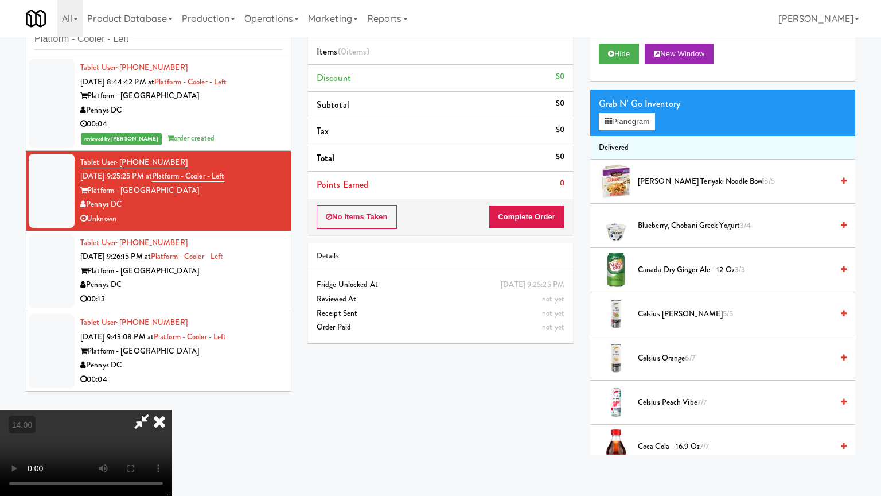
click at [172, 398] on video at bounding box center [86, 453] width 172 height 86
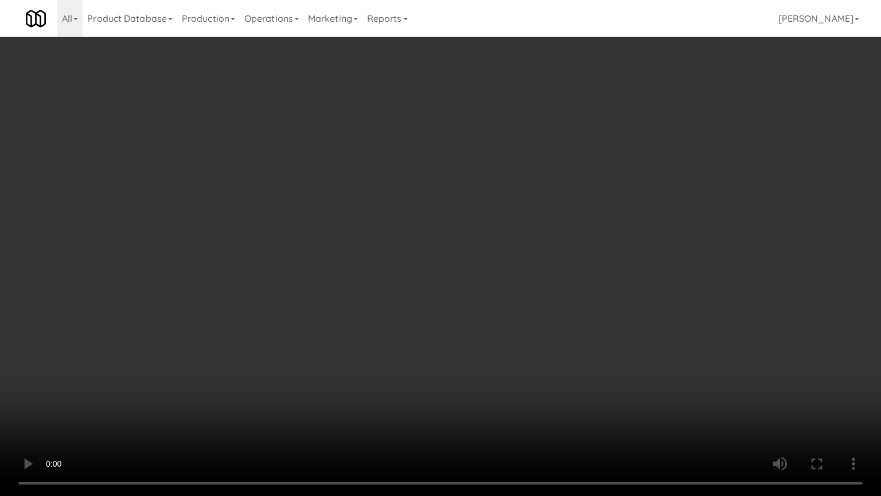
click at [373, 257] on video at bounding box center [440, 248] width 881 height 496
click at [387, 250] on video at bounding box center [440, 248] width 881 height 496
click at [390, 248] on video at bounding box center [440, 248] width 881 height 496
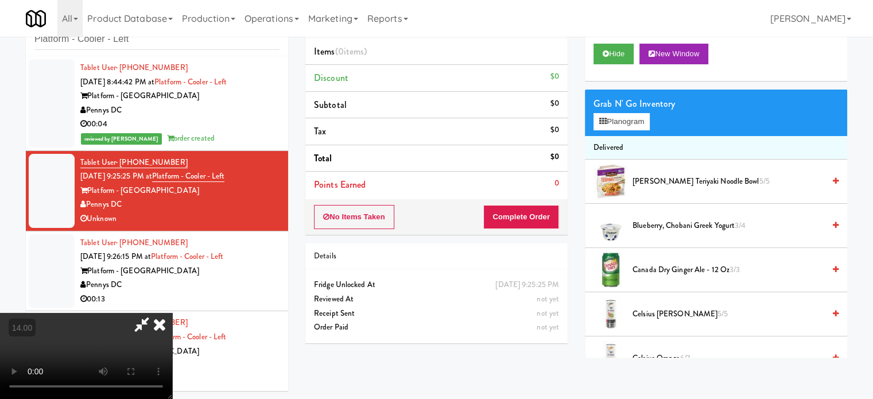
click at [172, 313] on icon at bounding box center [159, 324] width 25 height 23
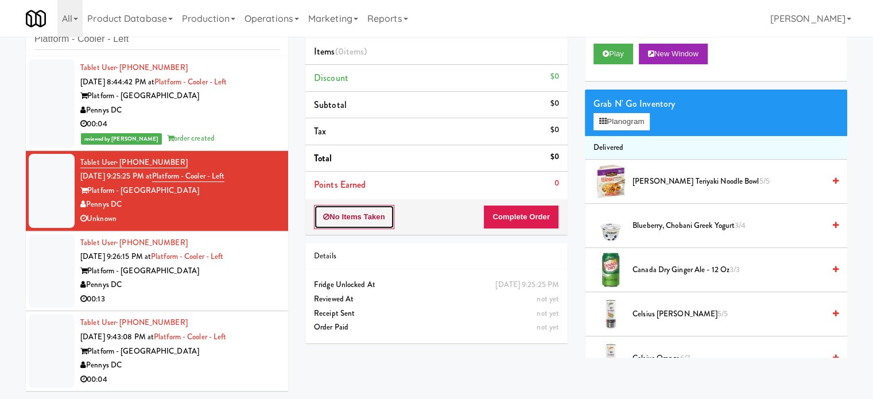
click at [341, 217] on button "No Items Taken" at bounding box center [354, 217] width 80 height 24
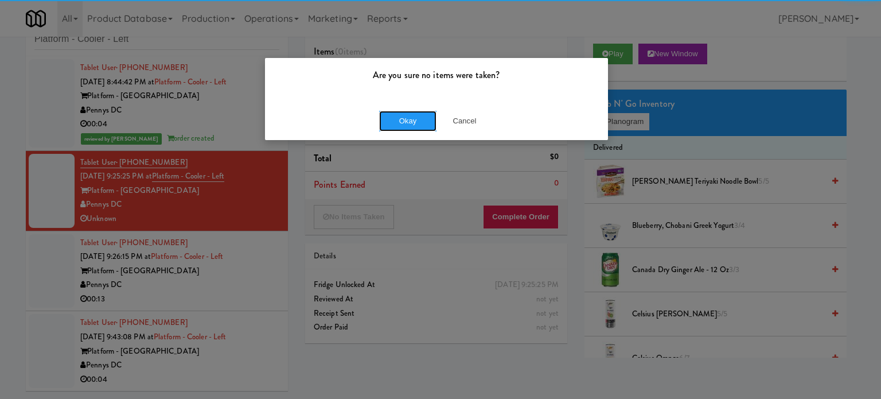
drag, startPoint x: 390, startPoint y: 118, endPoint x: 384, endPoint y: 135, distance: 18.1
click at [391, 118] on button "Okay" at bounding box center [407, 121] width 57 height 21
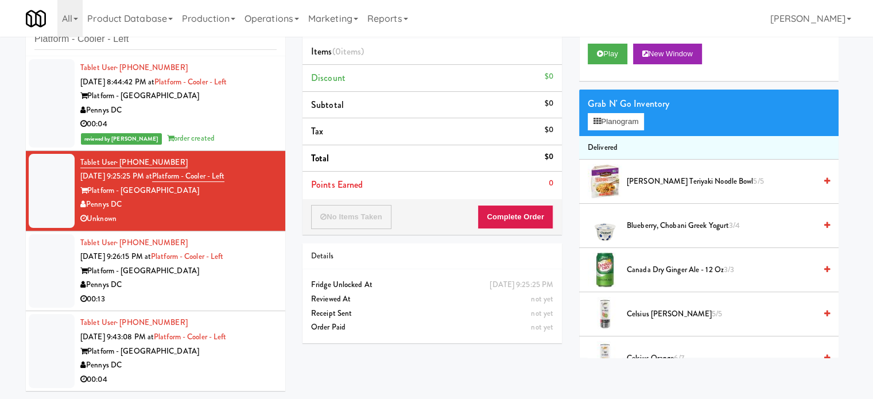
click at [252, 282] on div "Pennys DC" at bounding box center [178, 285] width 196 height 14
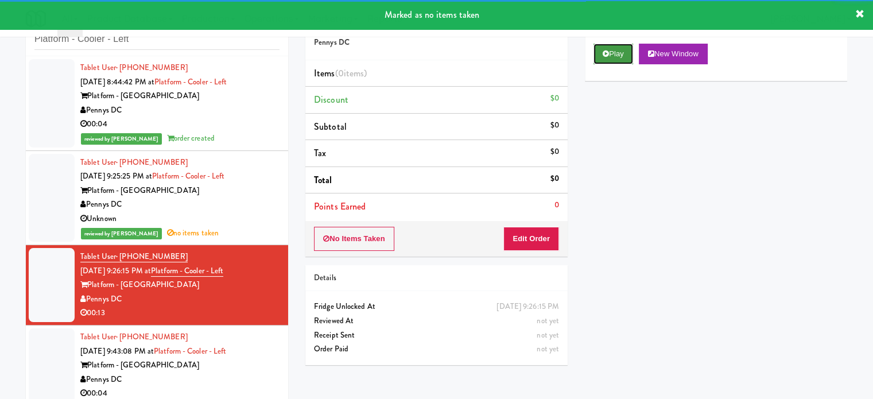
click at [621, 63] on button "Play" at bounding box center [613, 54] width 40 height 21
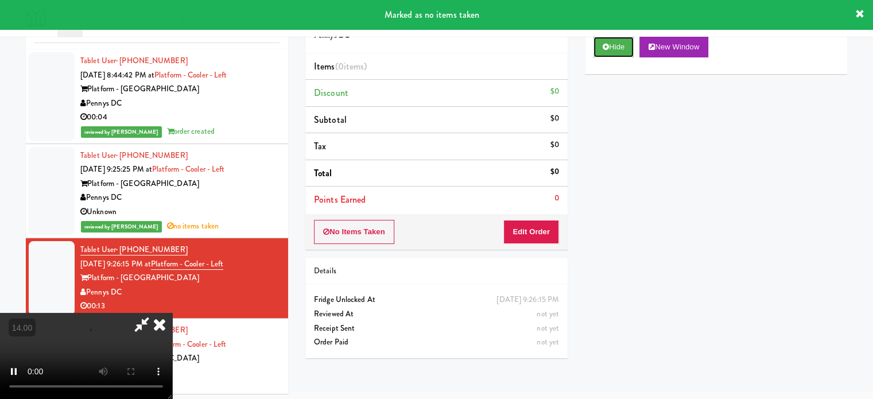
scroll to position [46, 0]
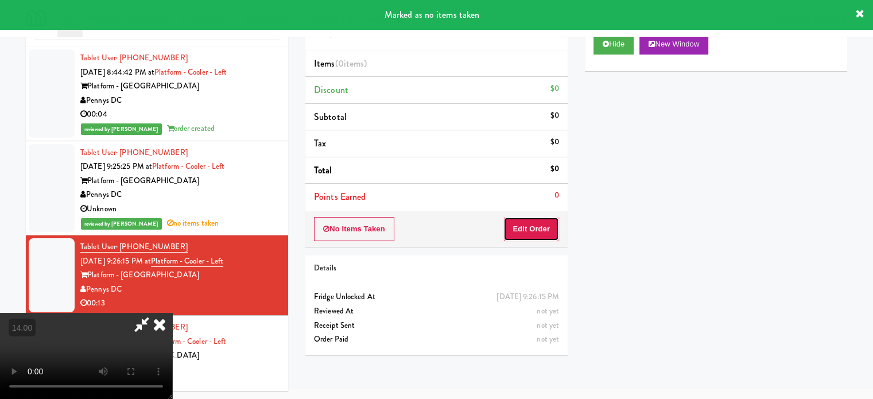
click at [556, 224] on button "Edit Order" at bounding box center [531, 229] width 56 height 24
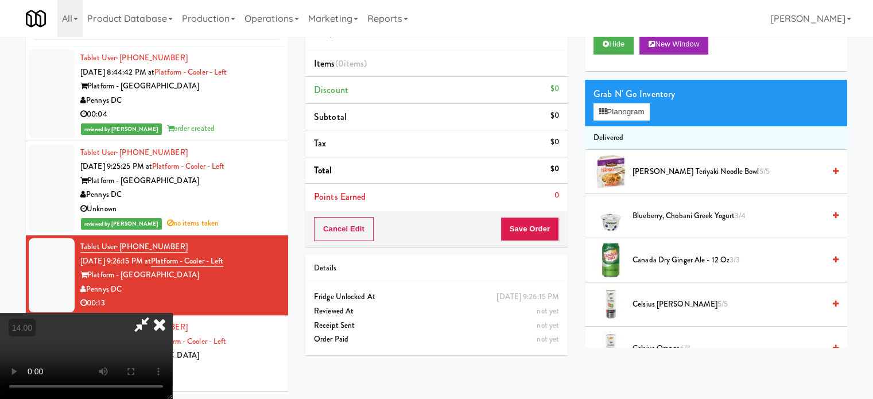
drag, startPoint x: 317, startPoint y: 275, endPoint x: 339, endPoint y: 261, distance: 26.6
click at [172, 313] on video at bounding box center [86, 356] width 172 height 86
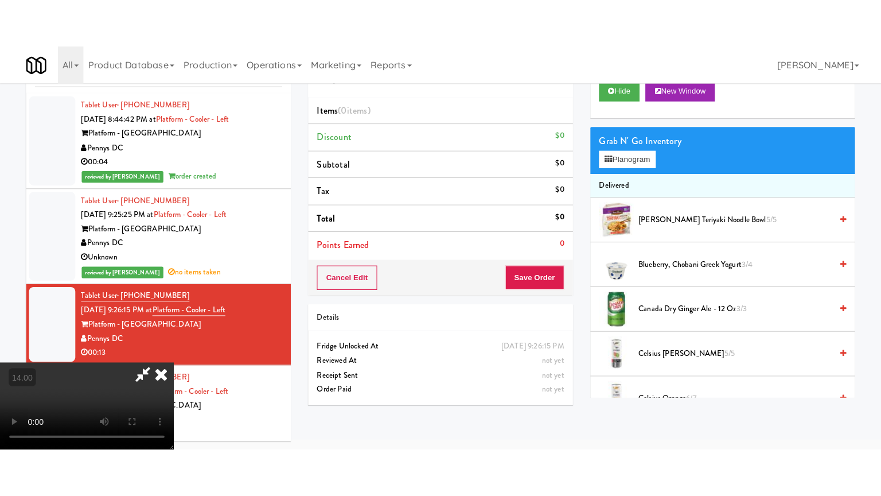
scroll to position [37, 0]
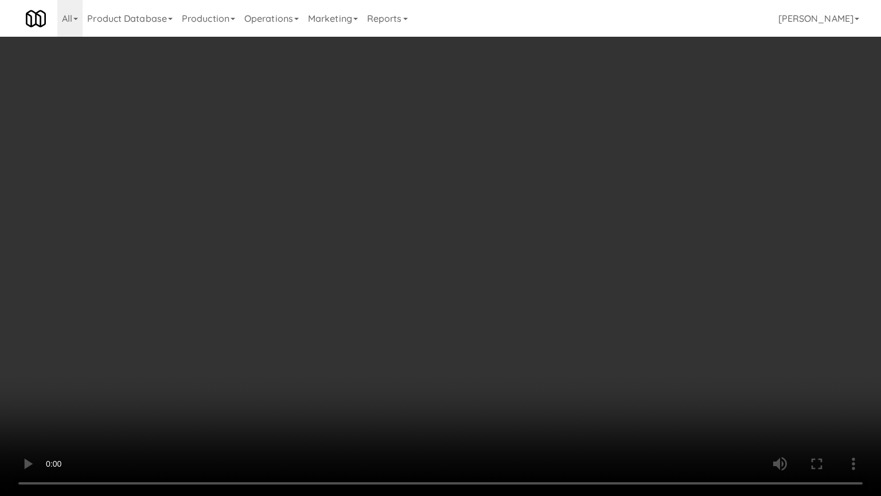
click at [388, 262] on video at bounding box center [440, 248] width 881 height 496
click at [394, 255] on video at bounding box center [440, 248] width 881 height 496
click at [404, 264] on video at bounding box center [440, 248] width 881 height 496
click at [386, 281] on video at bounding box center [440, 248] width 881 height 496
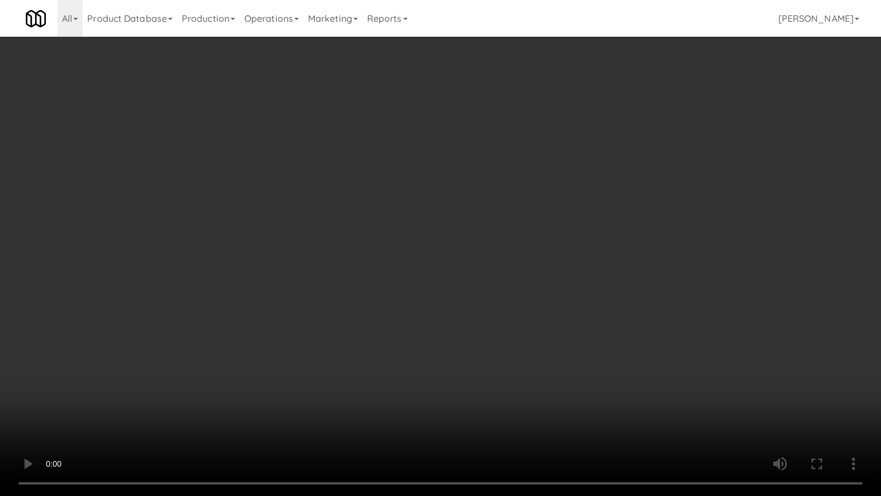
drag, startPoint x: 386, startPoint y: 283, endPoint x: 387, endPoint y: 289, distance: 5.9
click at [386, 288] on video at bounding box center [440, 248] width 881 height 496
click at [405, 293] on video at bounding box center [440, 248] width 881 height 496
click at [398, 296] on video at bounding box center [440, 248] width 881 height 496
click at [435, 305] on video at bounding box center [440, 248] width 881 height 496
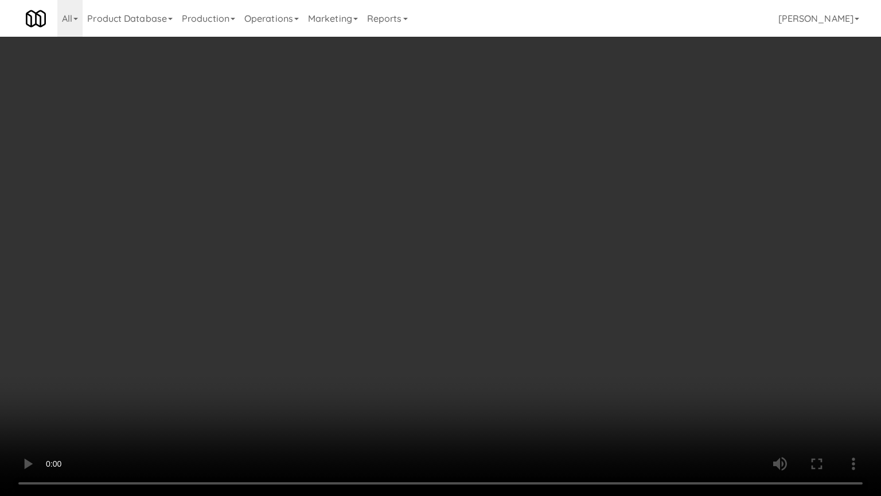
drag, startPoint x: 419, startPoint y: 304, endPoint x: 427, endPoint y: 301, distance: 8.7
click at [421, 303] on video at bounding box center [440, 248] width 881 height 496
drag, startPoint x: 427, startPoint y: 301, endPoint x: 586, endPoint y: 208, distance: 184.1
click at [438, 294] on video at bounding box center [440, 248] width 881 height 496
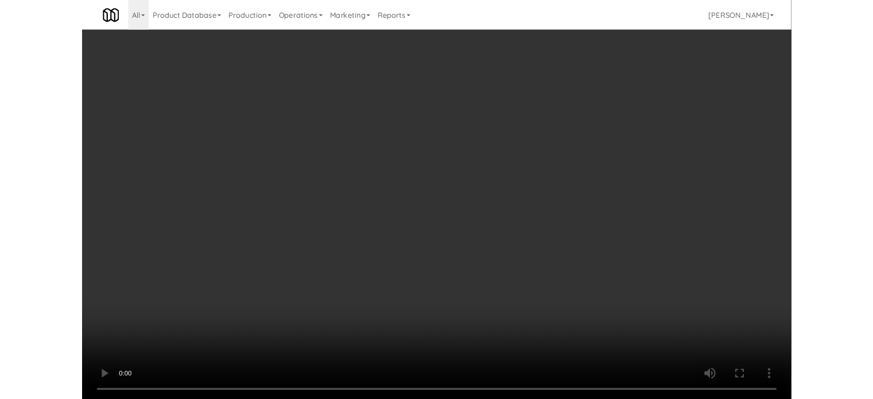
scroll to position [46, 0]
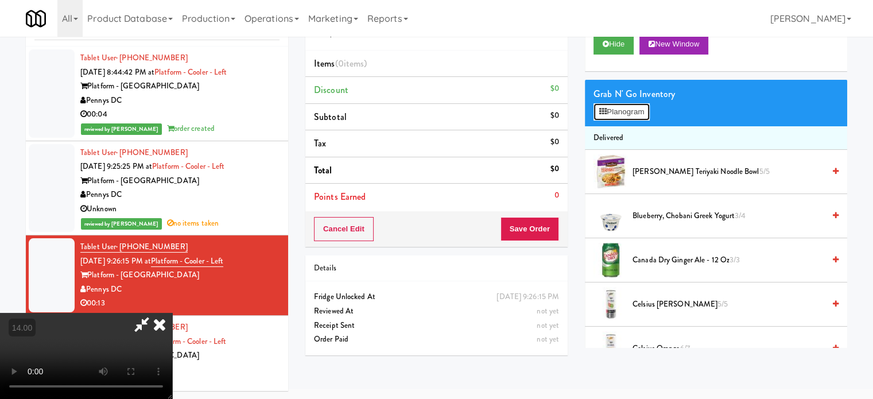
click at [628, 115] on button "Planogram" at bounding box center [621, 111] width 56 height 17
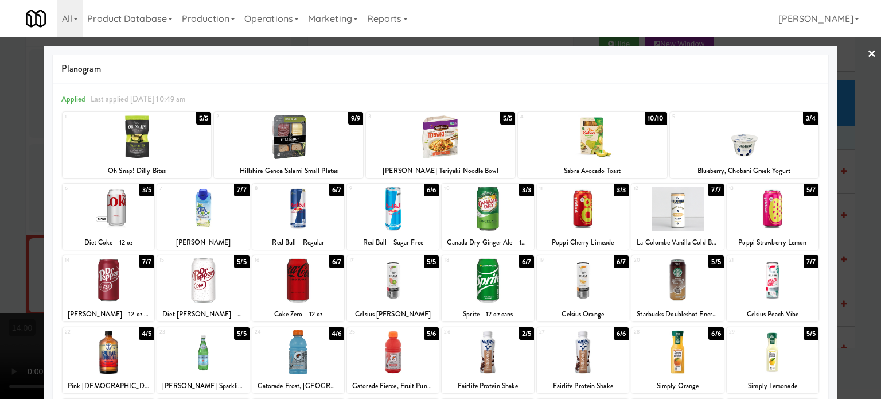
click at [330, 262] on div "6/7" at bounding box center [336, 261] width 15 height 13
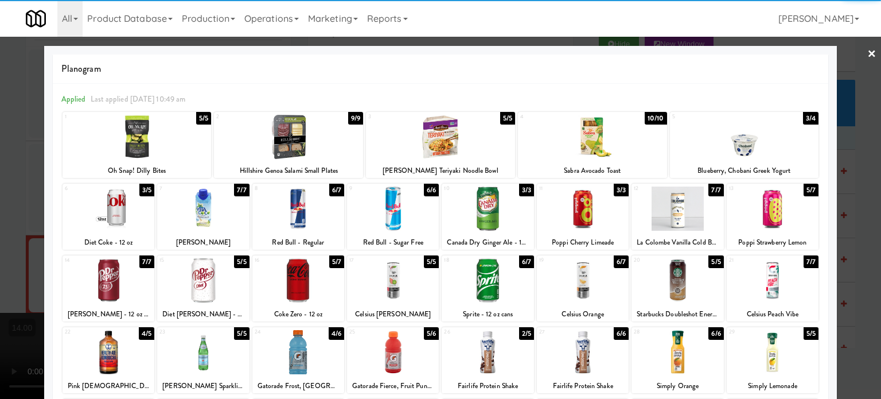
click at [867, 243] on div at bounding box center [440, 199] width 881 height 399
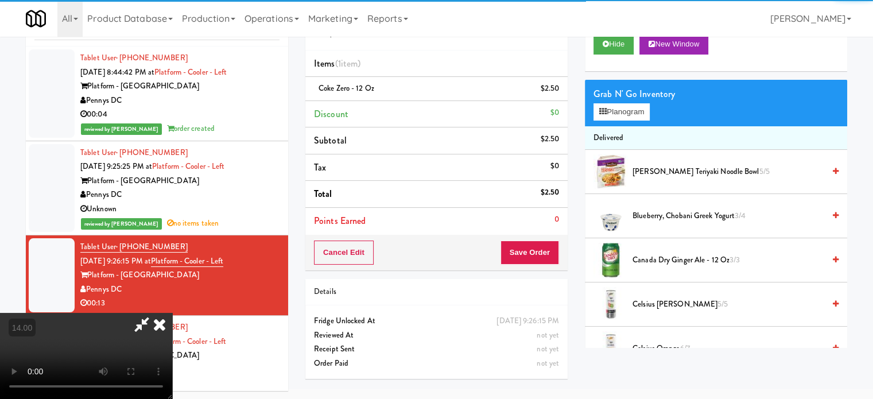
click at [172, 313] on video at bounding box center [86, 356] width 172 height 86
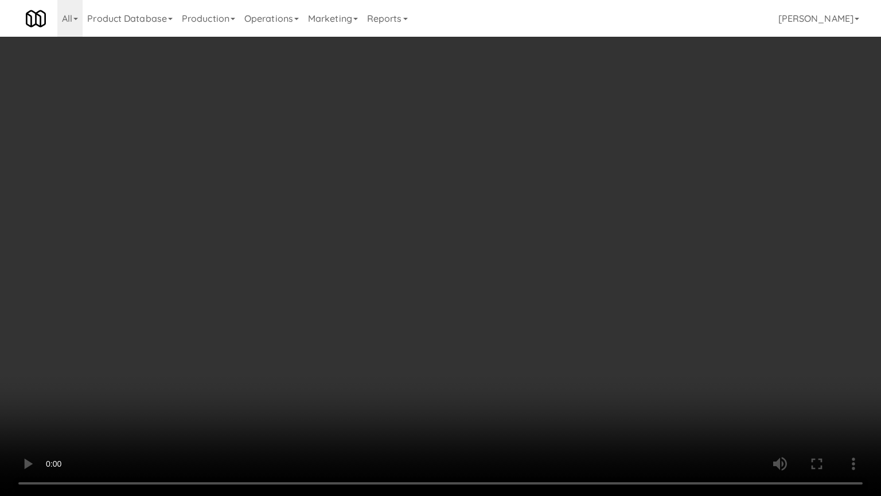
drag, startPoint x: 181, startPoint y: 360, endPoint x: 311, endPoint y: 246, distance: 172.8
click at [181, 360] on video at bounding box center [440, 248] width 881 height 496
click at [375, 212] on video at bounding box center [440, 248] width 881 height 496
click at [220, 250] on video at bounding box center [440, 248] width 881 height 496
click at [302, 237] on video at bounding box center [440, 248] width 881 height 496
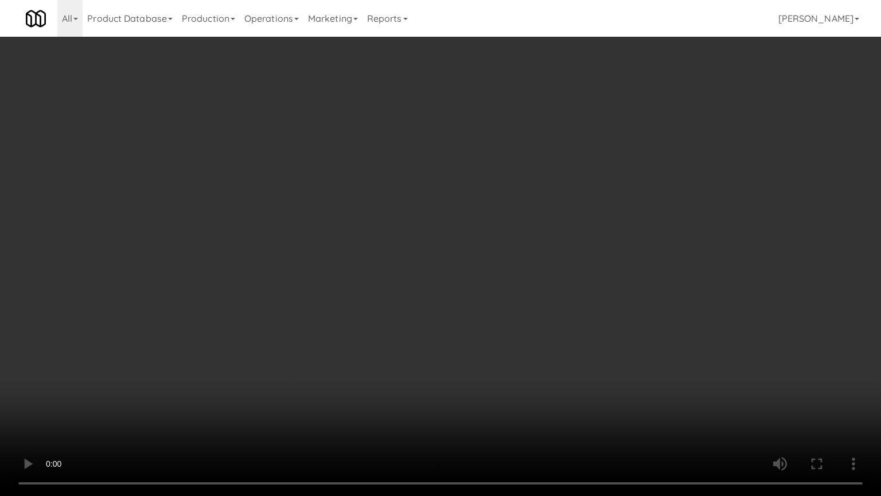
click at [333, 247] on video at bounding box center [440, 248] width 881 height 496
click at [352, 256] on video at bounding box center [440, 248] width 881 height 496
click at [355, 256] on video at bounding box center [440, 248] width 881 height 496
click at [452, 263] on video at bounding box center [440, 248] width 881 height 496
click at [406, 262] on video at bounding box center [440, 248] width 881 height 496
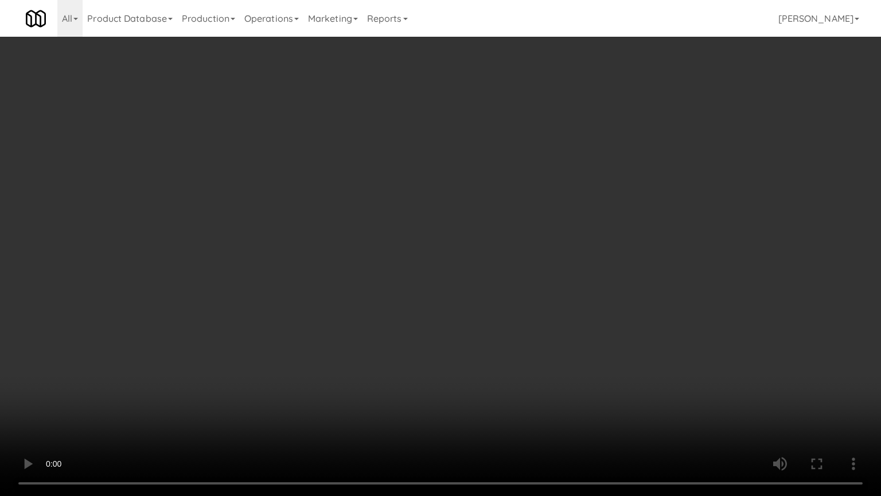
click at [495, 278] on video at bounding box center [440, 248] width 881 height 496
click at [476, 272] on video at bounding box center [440, 248] width 881 height 496
click at [481, 260] on video at bounding box center [440, 248] width 881 height 496
drag, startPoint x: 503, startPoint y: 257, endPoint x: 558, endPoint y: 244, distance: 56.5
click at [504, 257] on video at bounding box center [440, 248] width 881 height 496
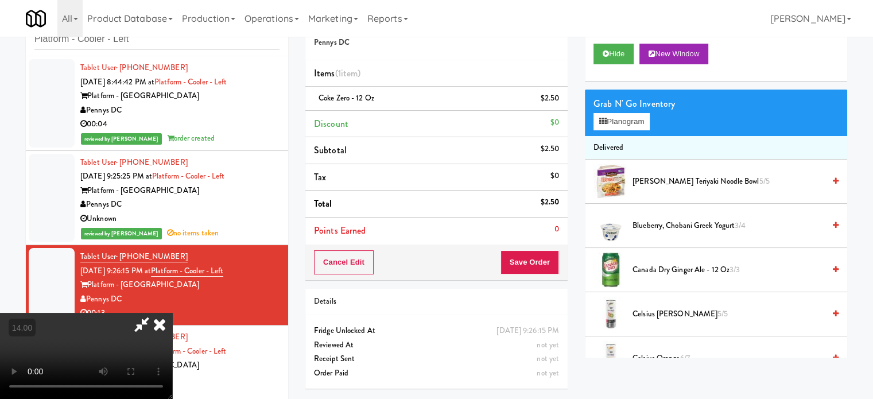
drag, startPoint x: 511, startPoint y: 118, endPoint x: 477, endPoint y: 185, distance: 75.2
click at [172, 313] on icon at bounding box center [159, 324] width 25 height 23
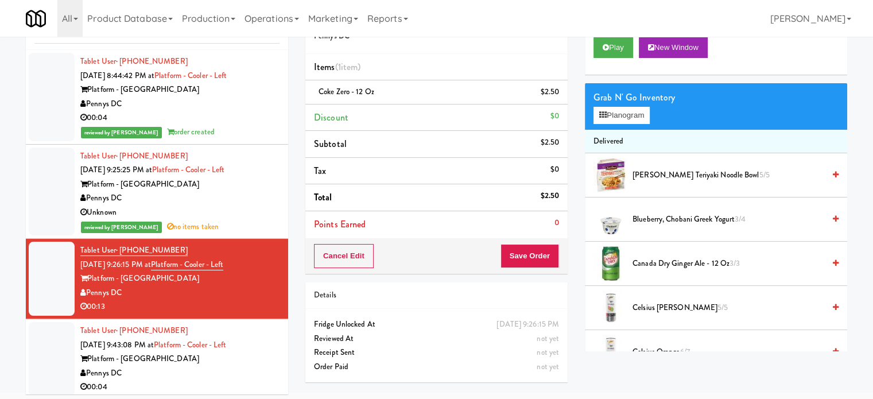
scroll to position [46, 0]
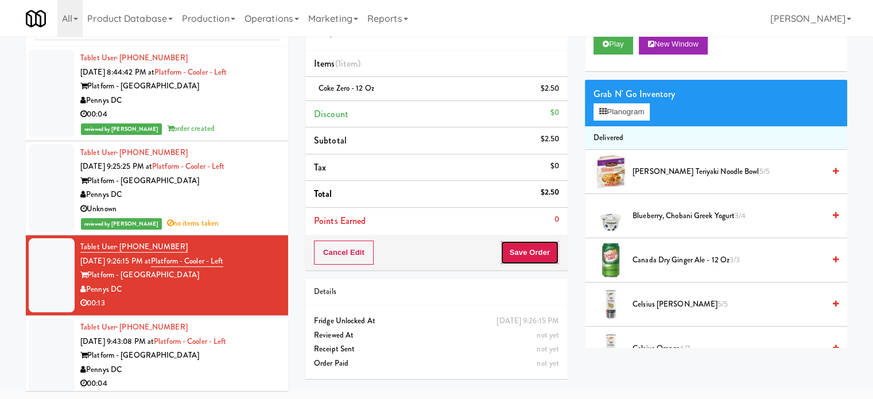
click at [529, 251] on button "Save Order" at bounding box center [529, 252] width 59 height 24
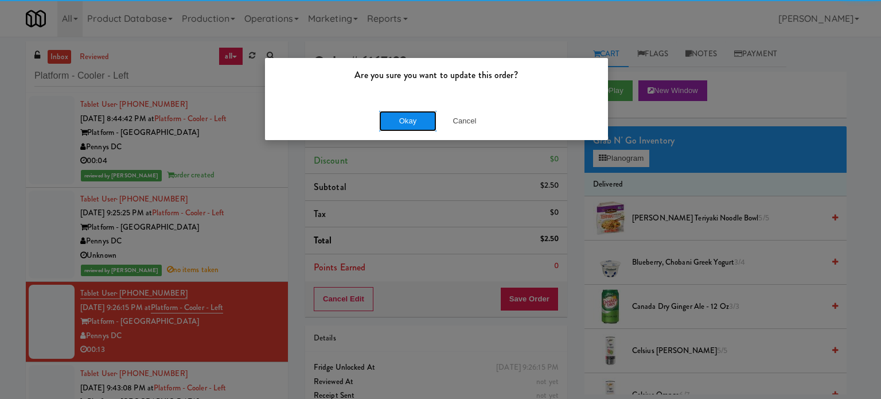
click at [387, 122] on button "Okay" at bounding box center [407, 121] width 57 height 21
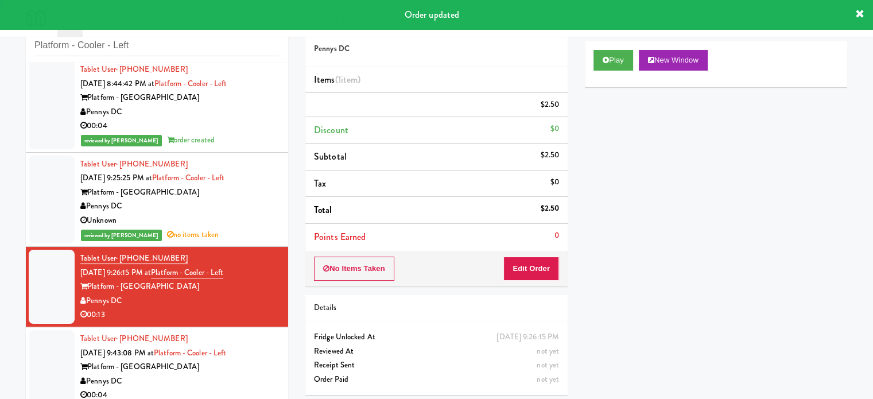
scroll to position [46, 0]
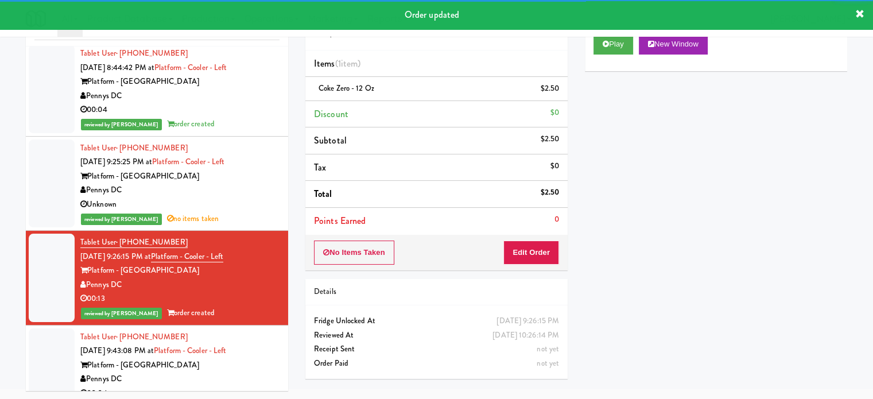
click at [244, 378] on div "Pennys DC" at bounding box center [179, 379] width 199 height 14
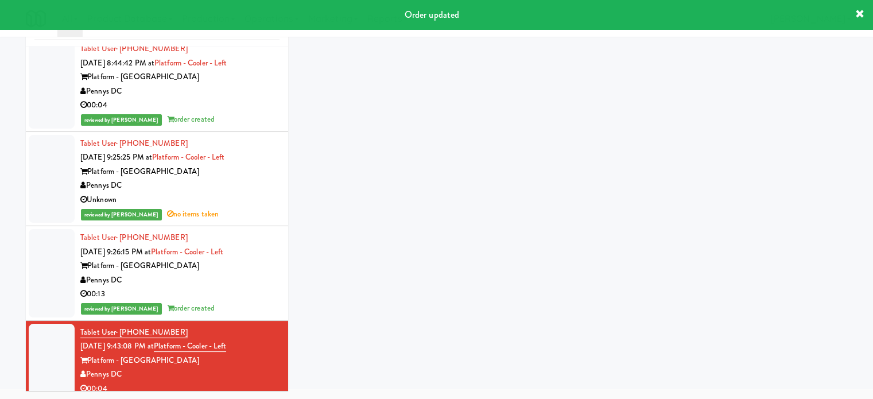
scroll to position [18, 0]
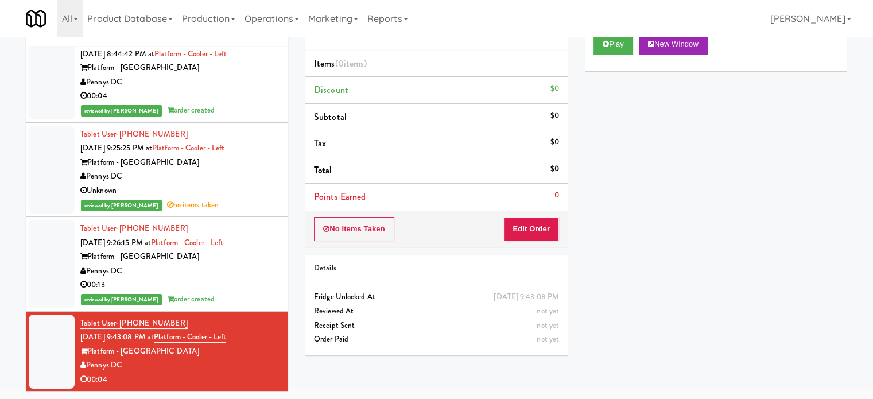
drag, startPoint x: 237, startPoint y: 306, endPoint x: 242, endPoint y: 313, distance: 8.6
click at [238, 309] on li "Tablet User · (202) 656-0326 Sep 17, 2025 9:26:15 PM at Platform - Cooler - Lef…" at bounding box center [157, 264] width 262 height 95
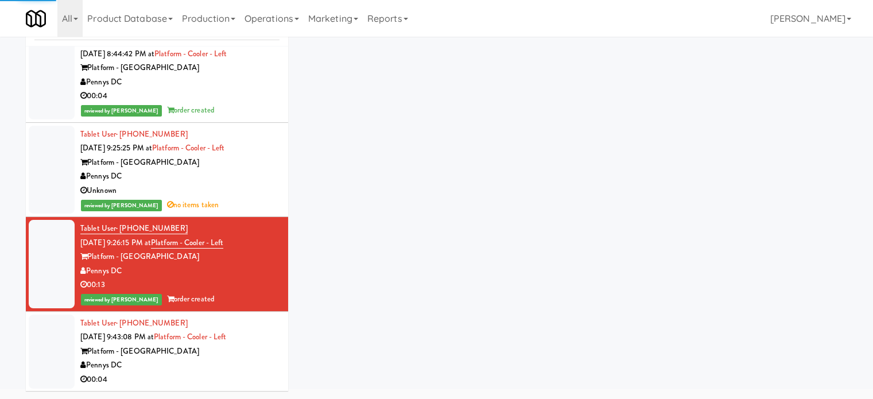
click at [263, 350] on div "Platform - Alexandria" at bounding box center [179, 351] width 199 height 14
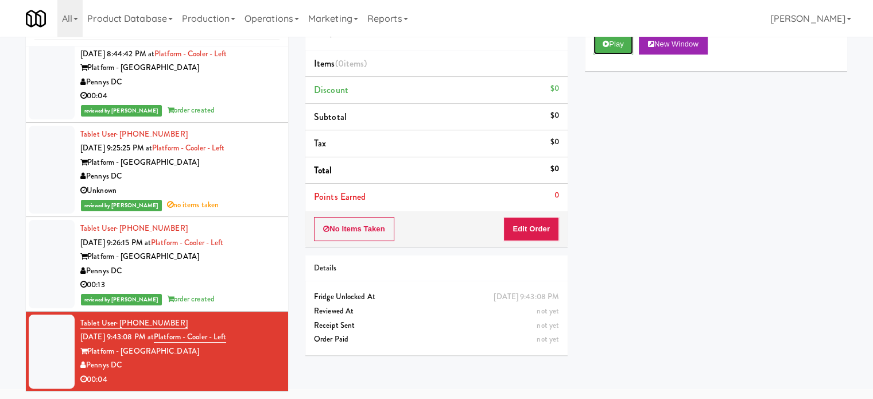
drag, startPoint x: 620, startPoint y: 44, endPoint x: 607, endPoint y: 55, distance: 16.7
click at [620, 44] on button "Play" at bounding box center [613, 44] width 40 height 21
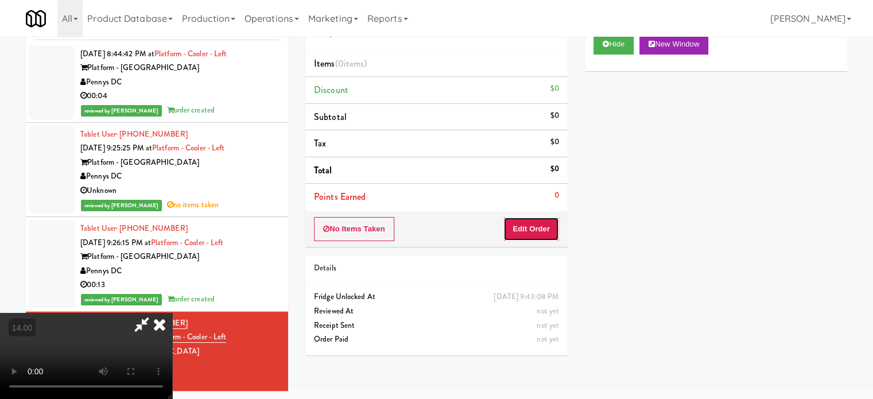
click at [530, 228] on button "Edit Order" at bounding box center [531, 229] width 56 height 24
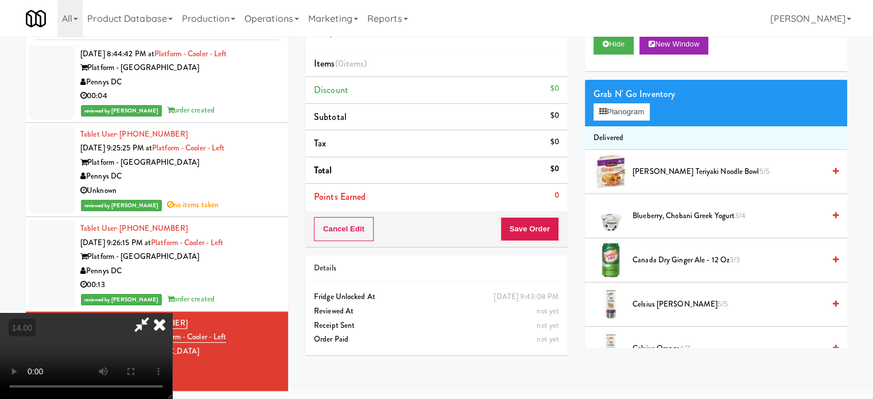
drag, startPoint x: 344, startPoint y: 309, endPoint x: 349, endPoint y: 302, distance: 8.3
click at [172, 313] on video at bounding box center [86, 356] width 172 height 86
drag, startPoint x: 349, startPoint y: 302, endPoint x: 334, endPoint y: 278, distance: 28.3
click at [172, 313] on video at bounding box center [86, 356] width 172 height 86
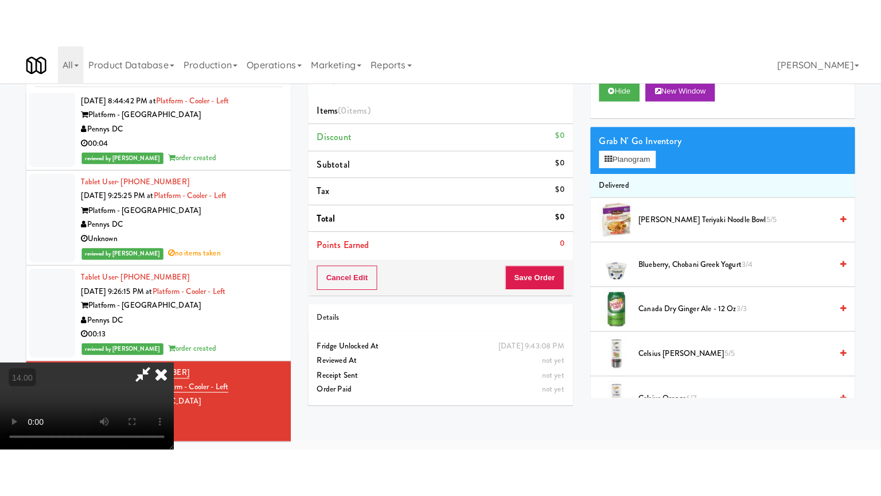
scroll to position [37, 0]
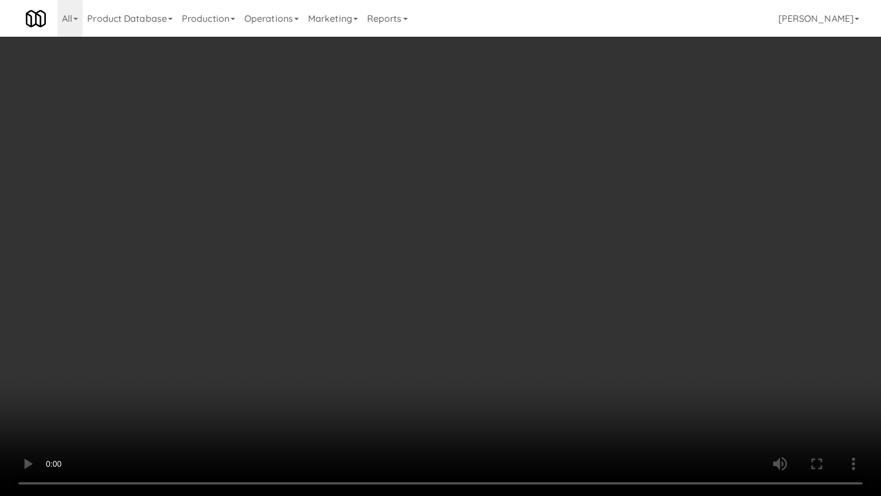
drag, startPoint x: 399, startPoint y: 226, endPoint x: 404, endPoint y: 221, distance: 6.5
click at [399, 226] on video at bounding box center [440, 248] width 881 height 496
click at [404, 221] on video at bounding box center [440, 248] width 881 height 496
click at [497, 220] on video at bounding box center [440, 248] width 881 height 496
click at [437, 227] on video at bounding box center [440, 248] width 881 height 496
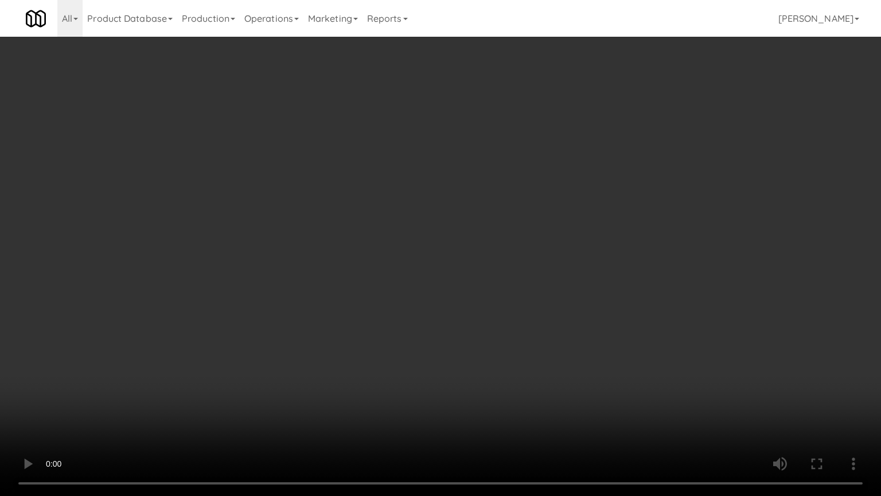
drag, startPoint x: 464, startPoint y: 223, endPoint x: 540, endPoint y: 157, distance: 100.4
click at [466, 223] on video at bounding box center [440, 248] width 881 height 496
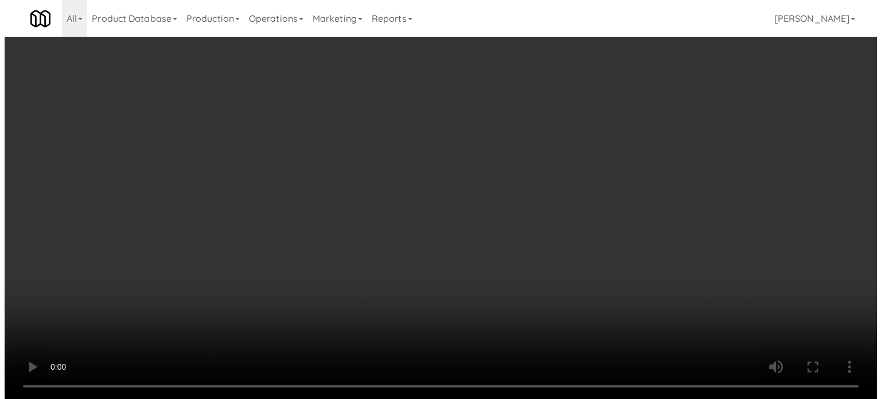
scroll to position [0, 0]
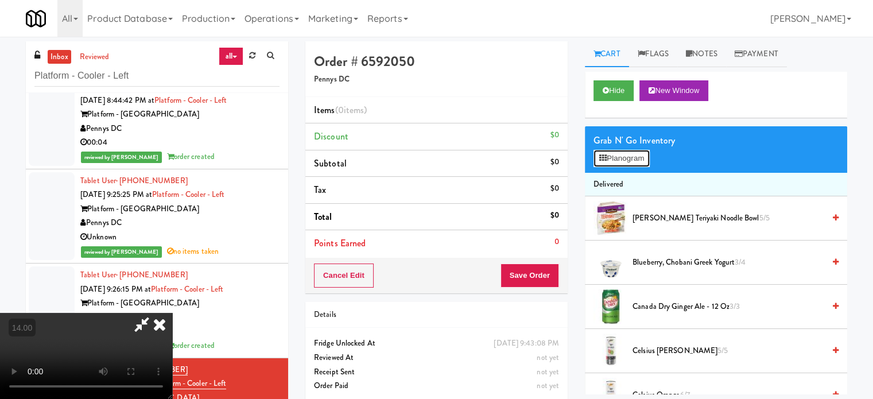
click at [627, 158] on button "Planogram" at bounding box center [621, 158] width 56 height 17
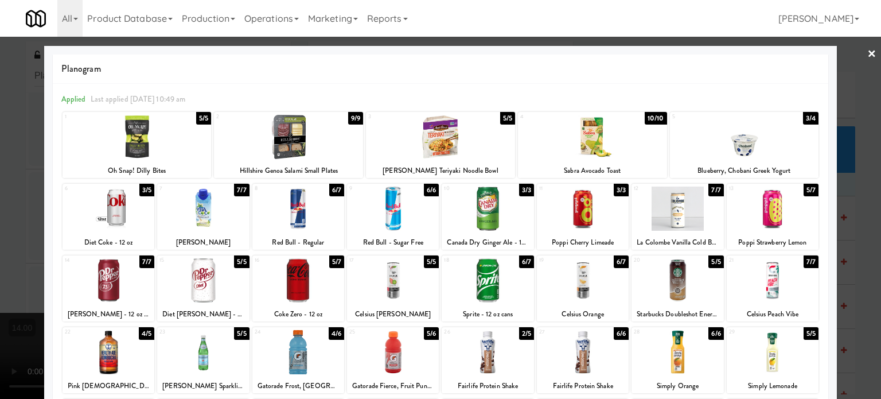
click at [146, 191] on div "3/5" at bounding box center [146, 190] width 15 height 13
click at [9, 196] on div at bounding box center [440, 199] width 881 height 399
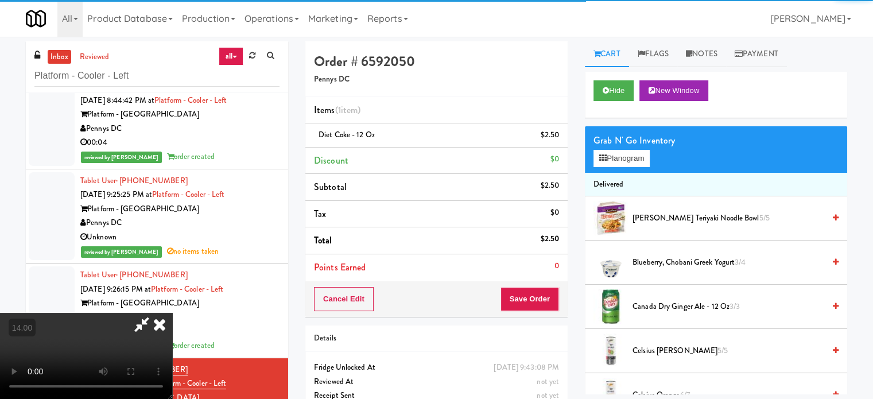
click at [172, 313] on video at bounding box center [86, 356] width 172 height 86
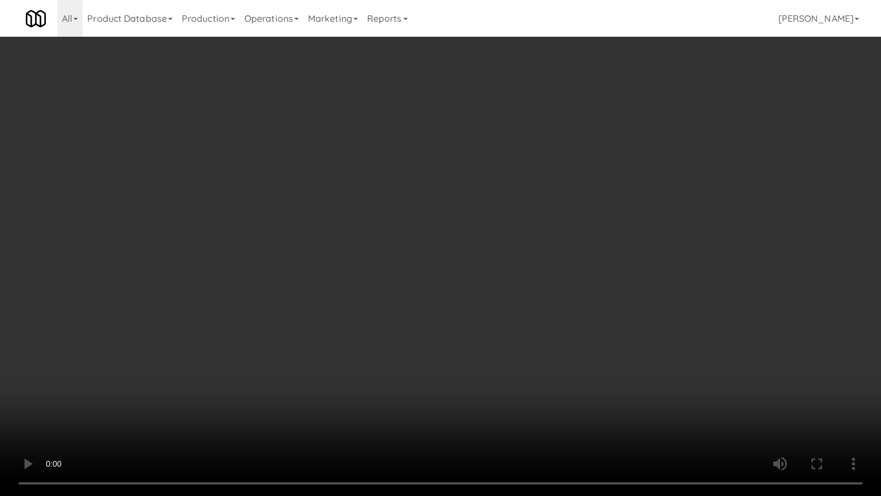
click at [344, 219] on video at bounding box center [440, 248] width 881 height 496
click at [402, 247] on video at bounding box center [440, 248] width 881 height 496
click at [414, 246] on video at bounding box center [440, 248] width 881 height 496
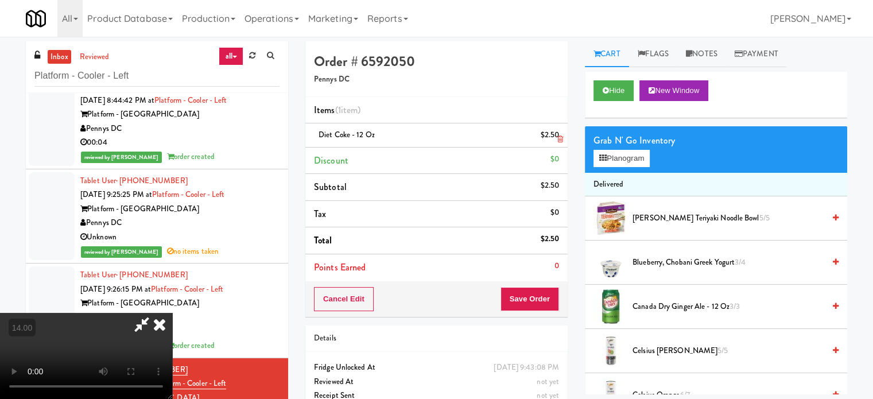
click at [172, 313] on icon at bounding box center [159, 324] width 25 height 23
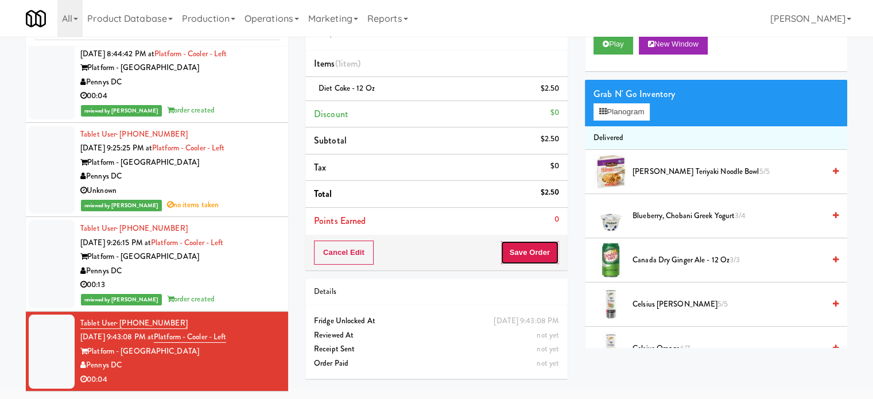
click at [548, 256] on button "Save Order" at bounding box center [529, 252] width 59 height 24
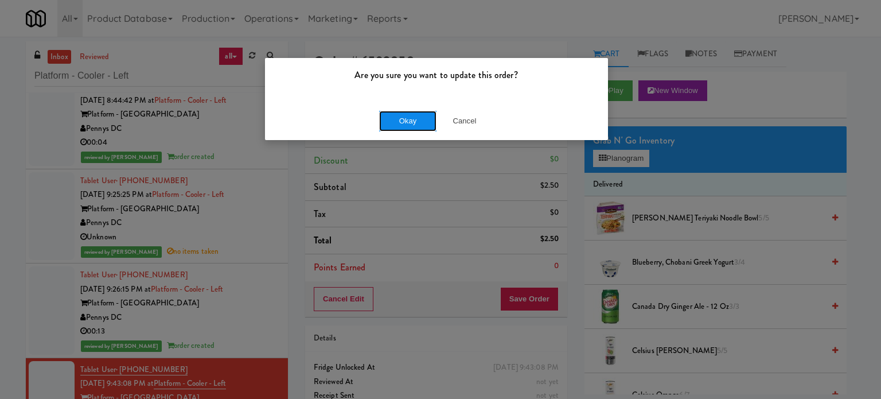
click at [402, 123] on button "Okay" at bounding box center [407, 121] width 57 height 21
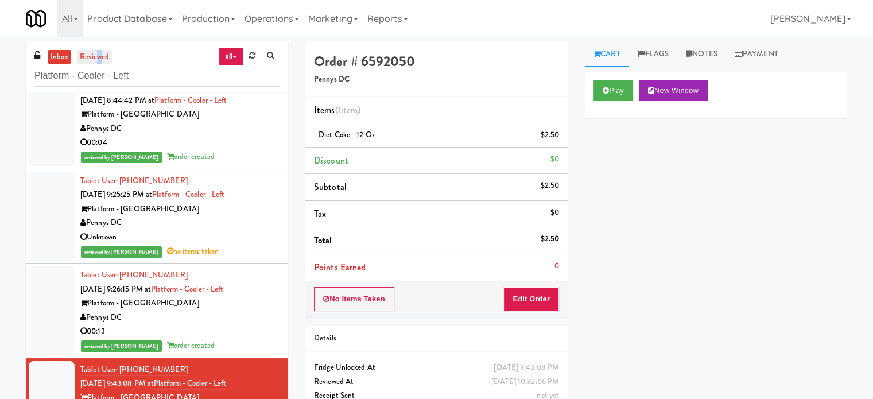
click at [99, 63] on link "reviewed" at bounding box center [95, 57] width 36 height 14
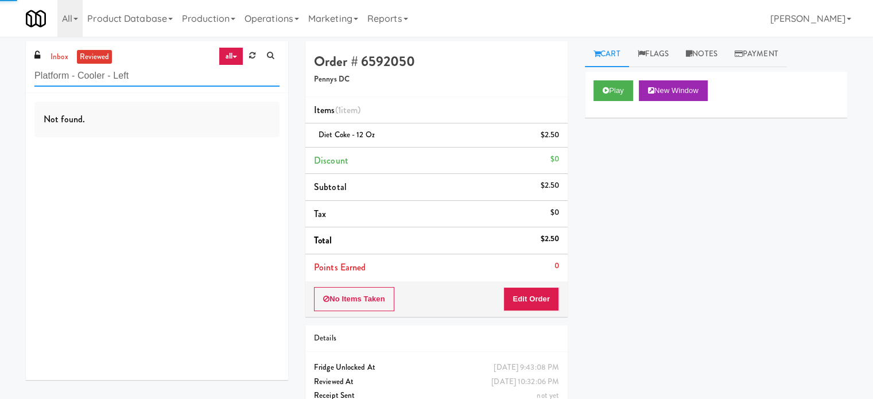
click at [112, 66] on input "Platform - Cooler - Left" at bounding box center [156, 75] width 245 height 21
click at [125, 71] on input "Platform - Cooler - Left" at bounding box center [156, 75] width 245 height 21
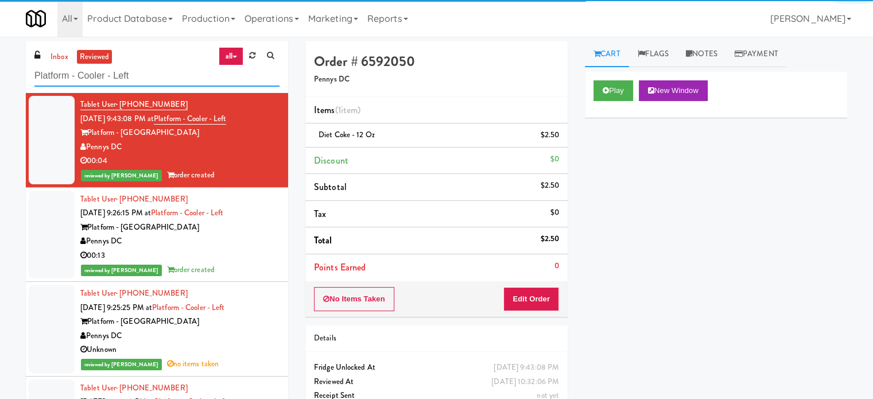
click at [126, 71] on input "Platform - Cooler - Left" at bounding box center [156, 75] width 245 height 21
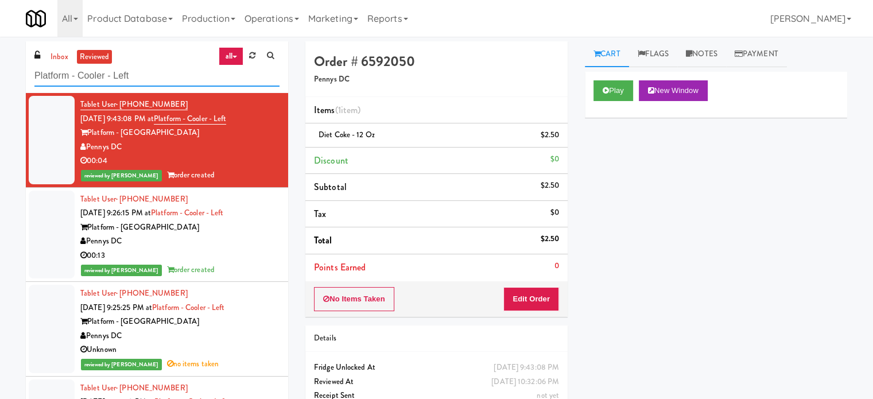
click at [129, 68] on input "Platform - Cooler - Left" at bounding box center [156, 75] width 245 height 21
paste input "111 W Wacker - Left - Fridge"
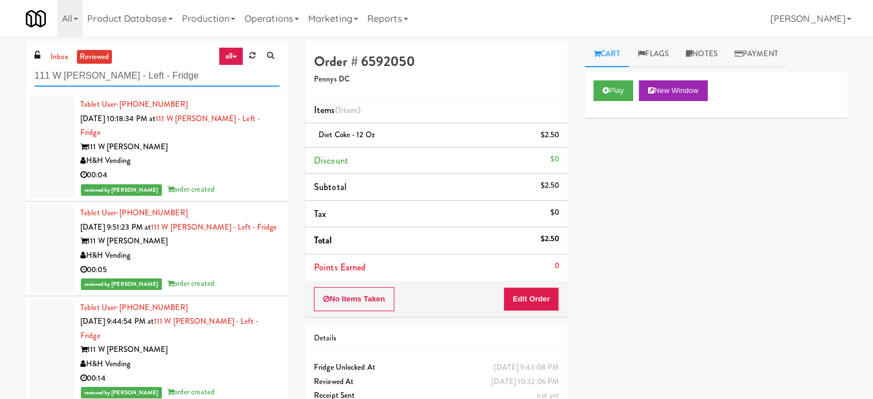
click at [189, 80] on input "111 W Wacker - Left - Fridge" at bounding box center [156, 75] width 245 height 21
click at [41, 55] on span at bounding box center [39, 55] width 10 height 13
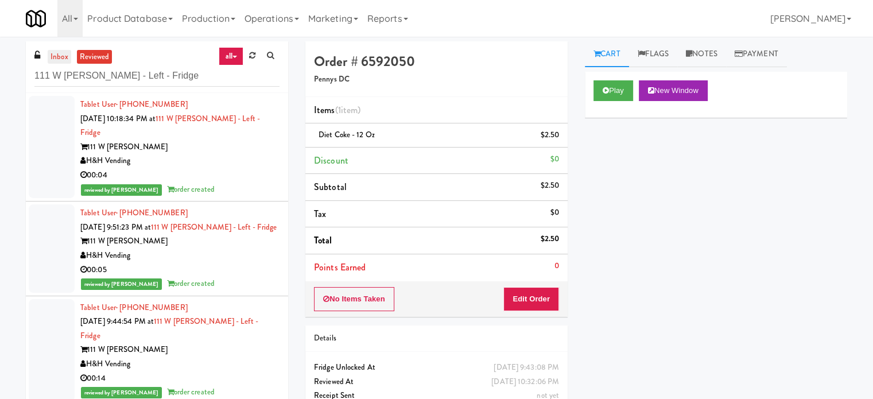
click at [59, 59] on link "inbox" at bounding box center [60, 57] width 24 height 14
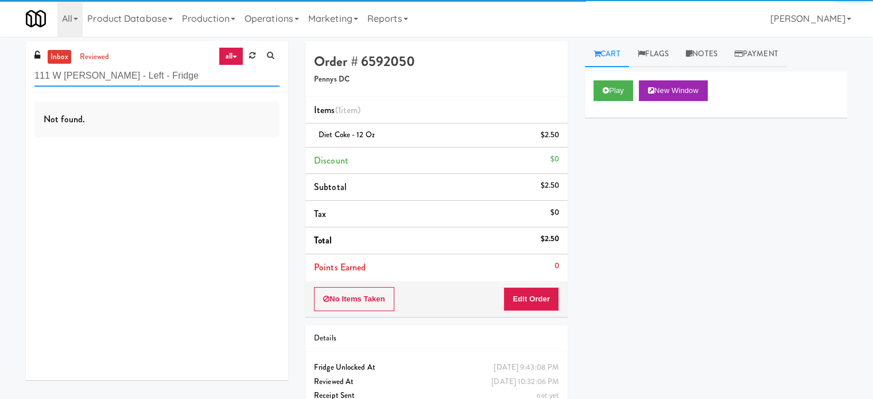
click at [185, 80] on input "111 W Wacker - Left - Fridge" at bounding box center [156, 75] width 245 height 21
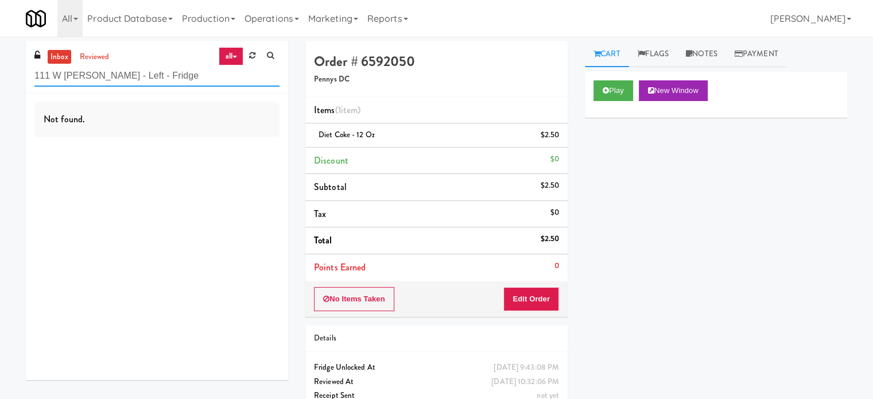
click at [185, 80] on input "111 W Wacker - Left - Fridge" at bounding box center [156, 75] width 245 height 21
click at [179, 68] on input "111 W Wacker - Left - Fridge" at bounding box center [156, 75] width 245 height 21
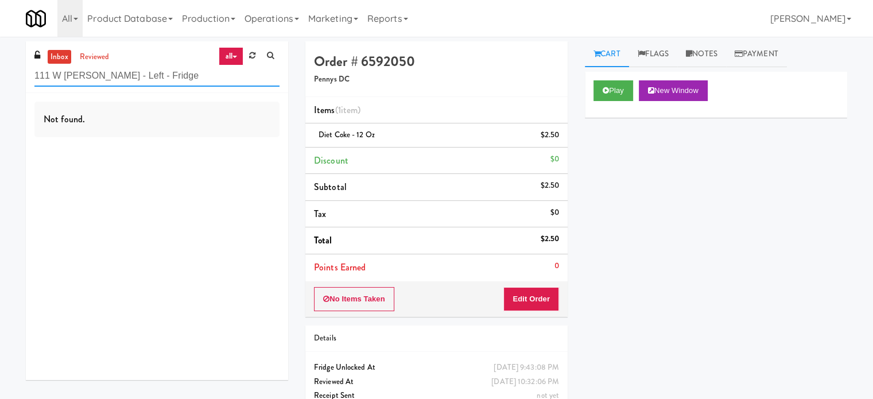
paste input "Illume - Cooler - Left"
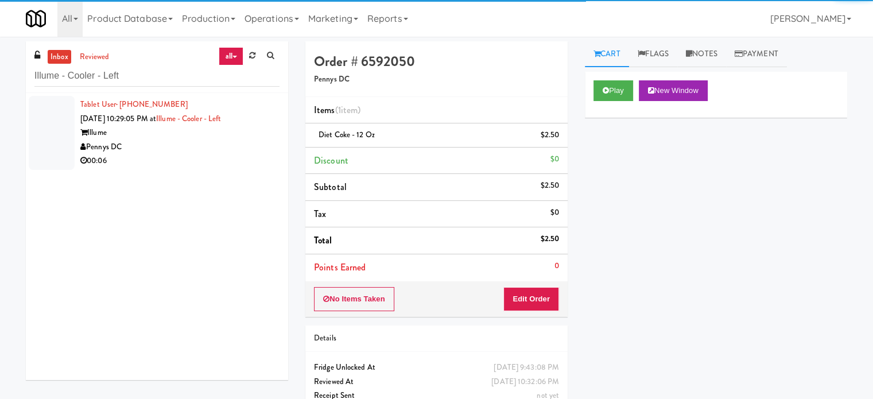
drag, startPoint x: 202, startPoint y: 150, endPoint x: 382, endPoint y: 133, distance: 180.4
click at [203, 150] on div "Pennys DC" at bounding box center [179, 147] width 199 height 14
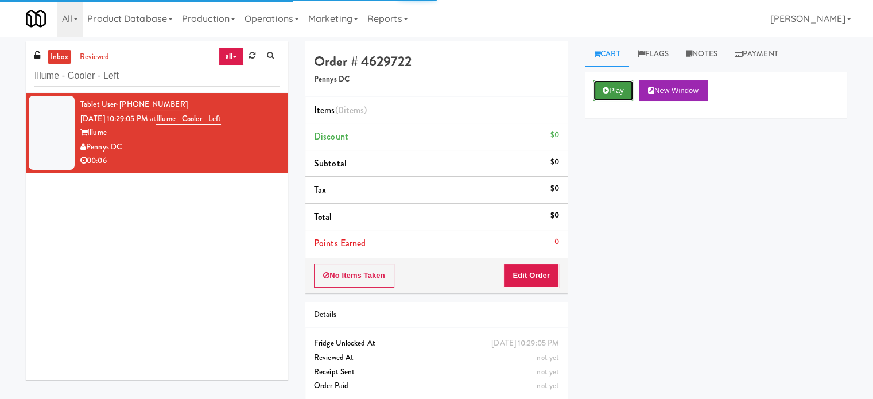
click at [606, 91] on icon at bounding box center [605, 90] width 6 height 7
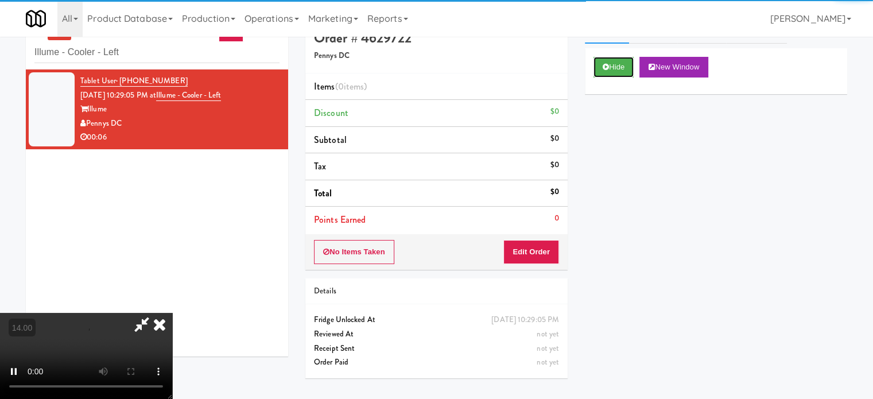
scroll to position [37, 0]
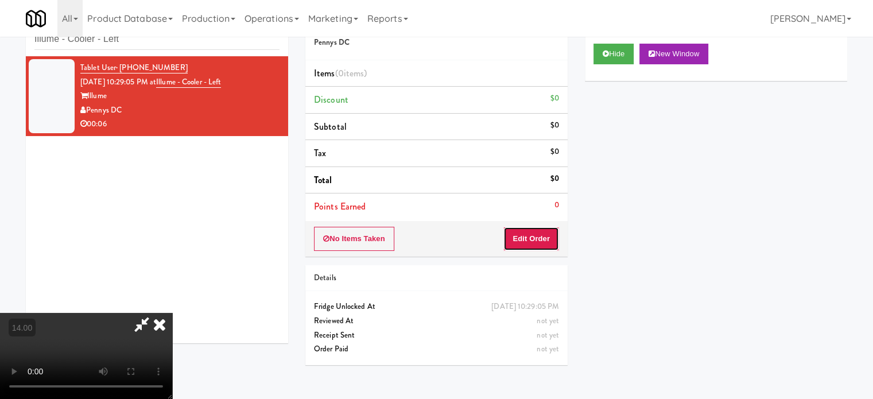
click at [532, 239] on button "Edit Order" at bounding box center [531, 239] width 56 height 24
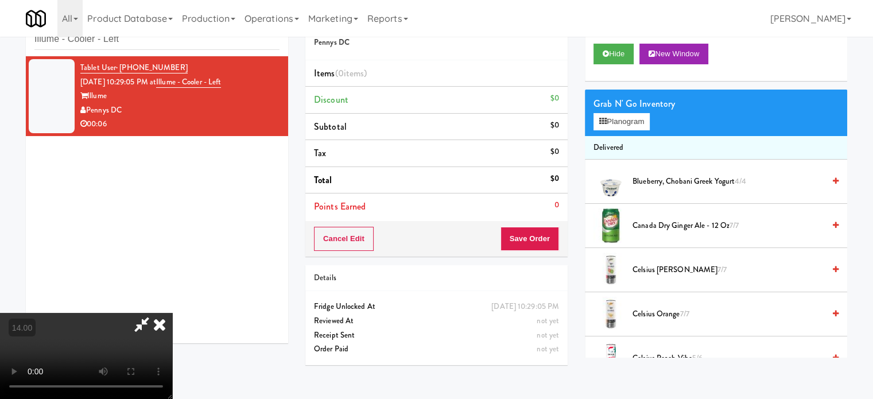
drag, startPoint x: 274, startPoint y: 261, endPoint x: 283, endPoint y: 251, distance: 13.8
click at [172, 313] on video at bounding box center [86, 356] width 172 height 86
drag, startPoint x: 283, startPoint y: 251, endPoint x: 287, endPoint y: 316, distance: 64.3
click at [172, 313] on video at bounding box center [86, 356] width 172 height 86
drag, startPoint x: 287, startPoint y: 316, endPoint x: 305, endPoint y: 273, distance: 46.8
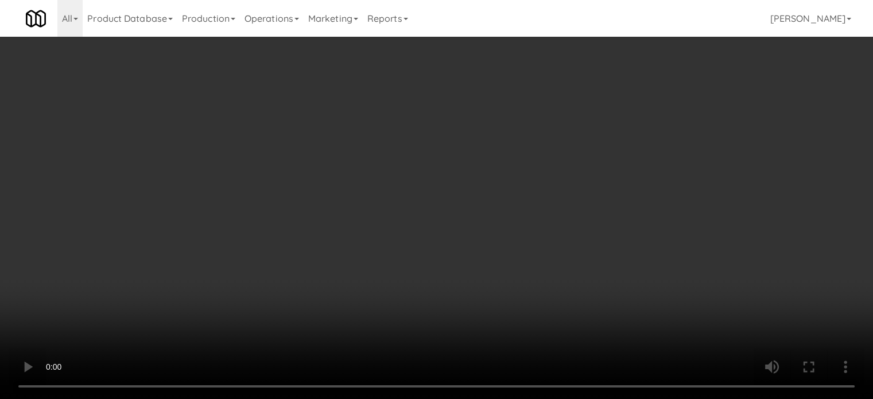
click at [291, 302] on video at bounding box center [436, 199] width 873 height 399
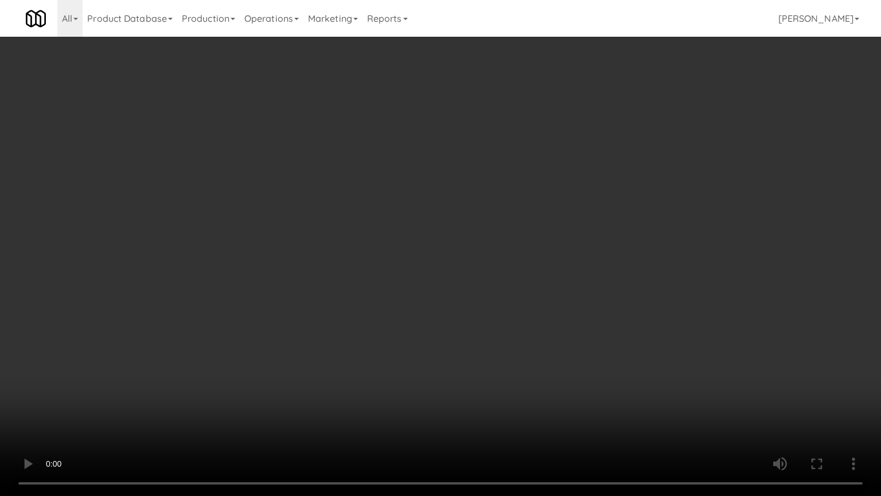
click at [348, 199] on video at bounding box center [440, 248] width 881 height 496
click at [406, 189] on video at bounding box center [440, 248] width 881 height 496
click at [407, 190] on video at bounding box center [440, 248] width 881 height 496
click at [501, 201] on video at bounding box center [440, 248] width 881 height 496
click at [497, 205] on video at bounding box center [440, 248] width 881 height 496
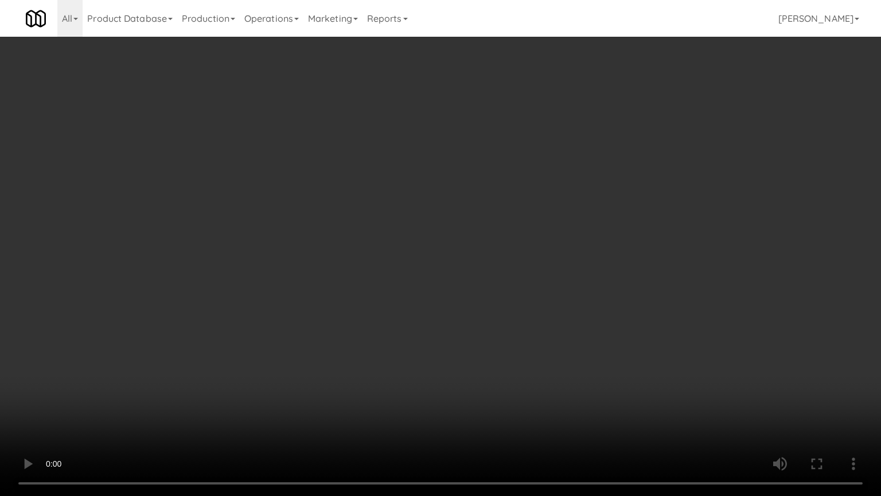
click at [572, 236] on video at bounding box center [440, 248] width 881 height 496
drag, startPoint x: 450, startPoint y: 257, endPoint x: 460, endPoint y: 255, distance: 10.5
click at [458, 256] on video at bounding box center [440, 248] width 881 height 496
drag, startPoint x: 460, startPoint y: 255, endPoint x: 676, endPoint y: 123, distance: 252.9
click at [466, 251] on video at bounding box center [440, 248] width 881 height 496
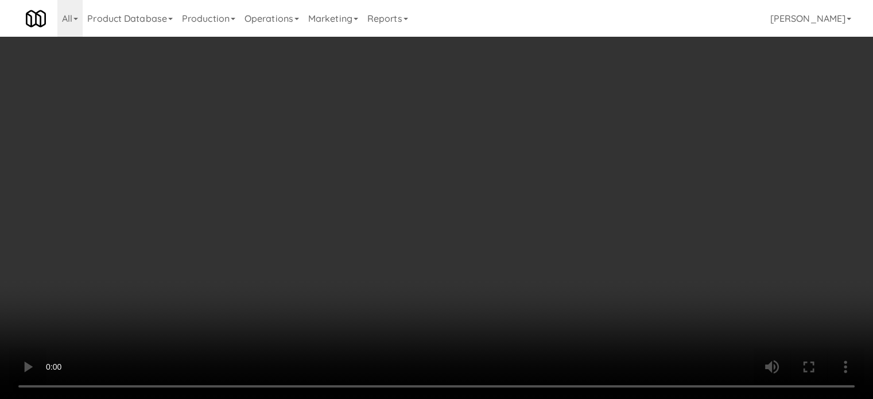
scroll to position [574, 0]
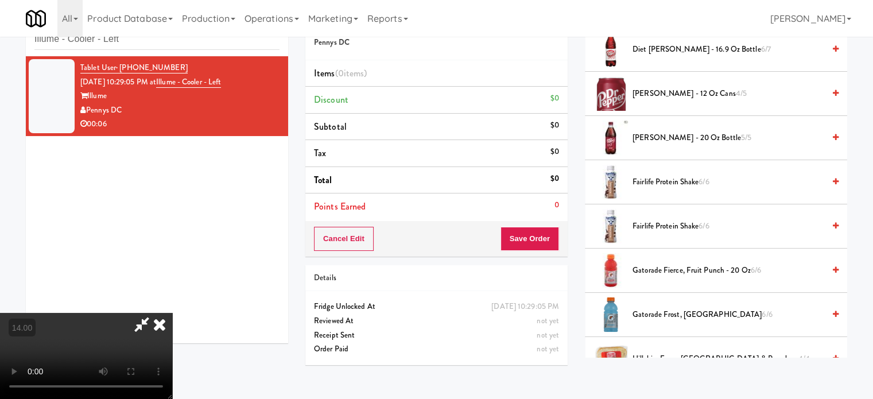
drag, startPoint x: 664, startPoint y: 314, endPoint x: 420, endPoint y: 252, distance: 252.1
click at [664, 315] on span "Gatorade Frost, Glacier Freeze 6/6" at bounding box center [728, 315] width 192 height 14
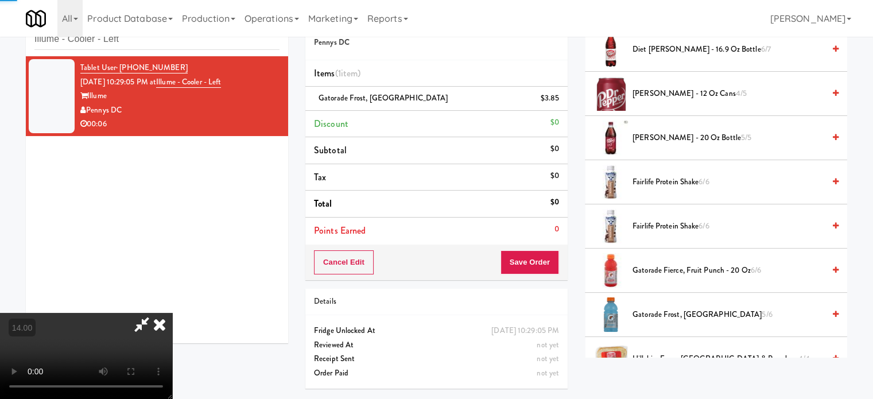
click at [172, 313] on video at bounding box center [86, 356] width 172 height 86
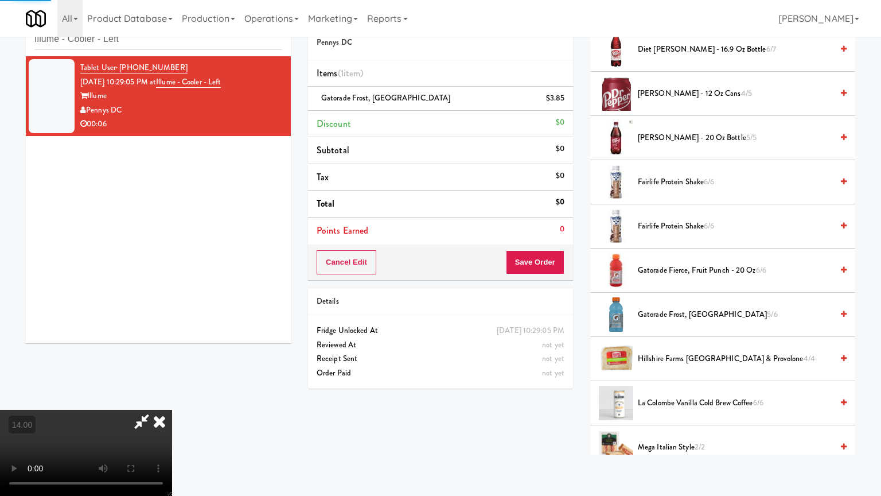
click at [172, 398] on video at bounding box center [86, 453] width 172 height 86
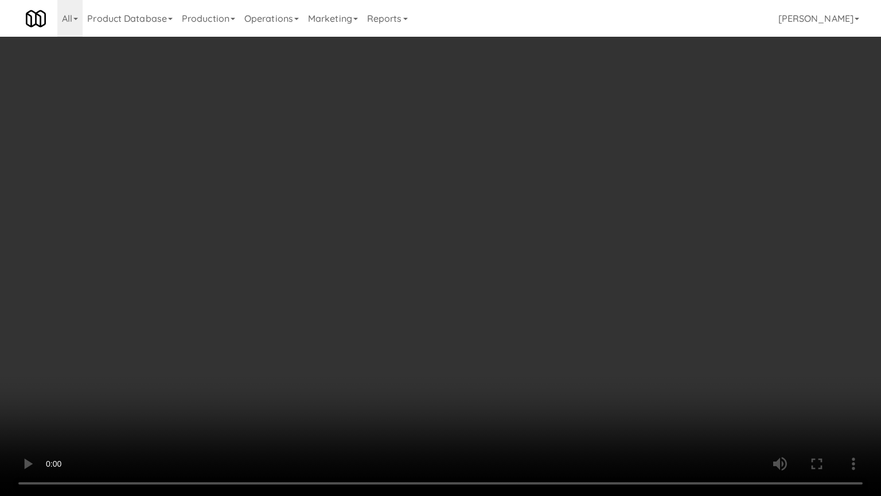
click at [522, 200] on video at bounding box center [440, 248] width 881 height 496
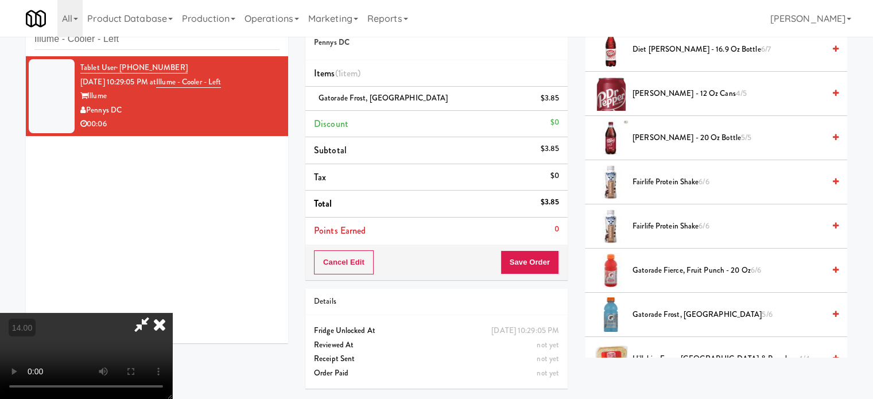
click at [172, 313] on icon at bounding box center [159, 324] width 25 height 23
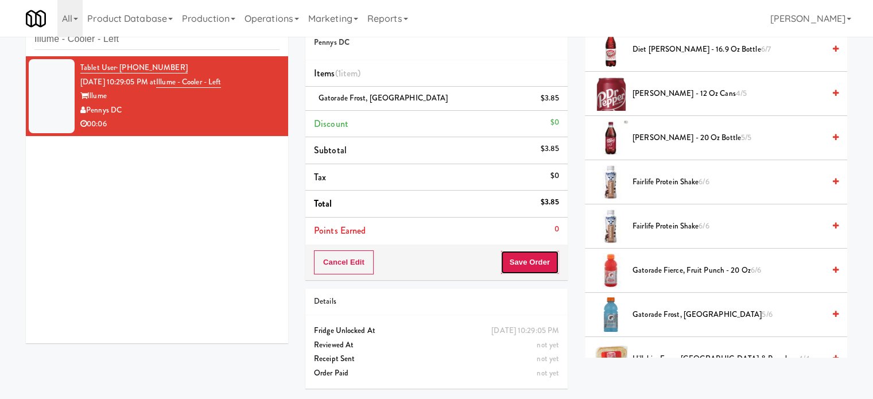
drag, startPoint x: 534, startPoint y: 262, endPoint x: 522, endPoint y: 245, distance: 21.0
click at [534, 262] on button "Save Order" at bounding box center [529, 262] width 59 height 24
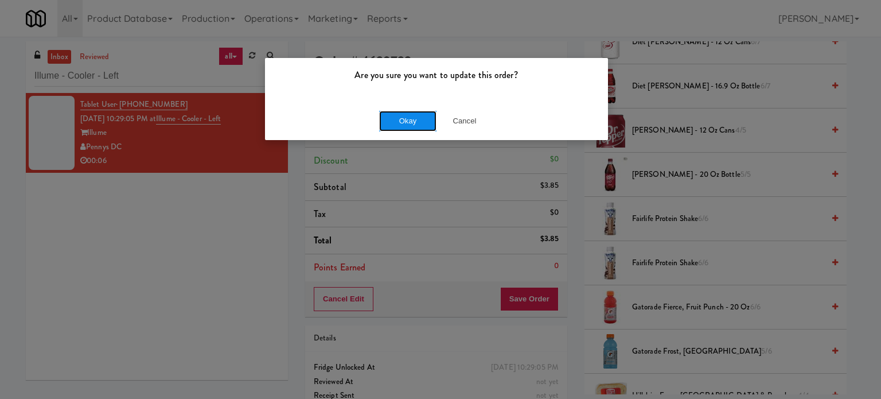
click at [410, 122] on button "Okay" at bounding box center [407, 121] width 57 height 21
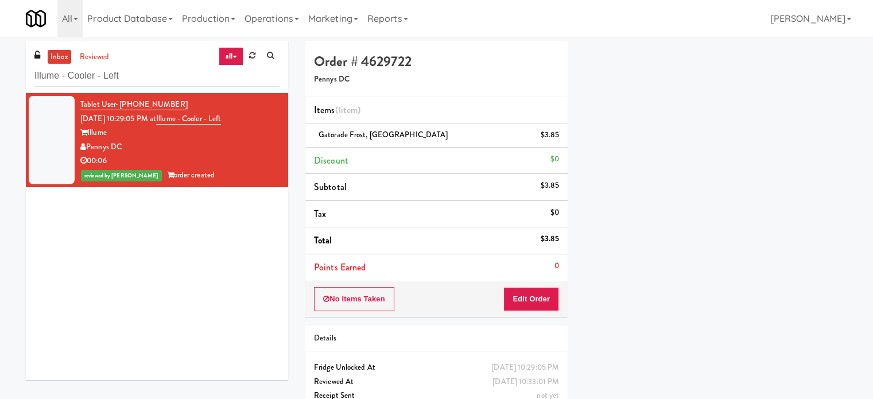
scroll to position [107, 0]
click at [127, 76] on input "Illume - Cooler - Left" at bounding box center [156, 75] width 245 height 21
click at [129, 76] on input "Illume - Cooler - Left" at bounding box center [156, 75] width 245 height 21
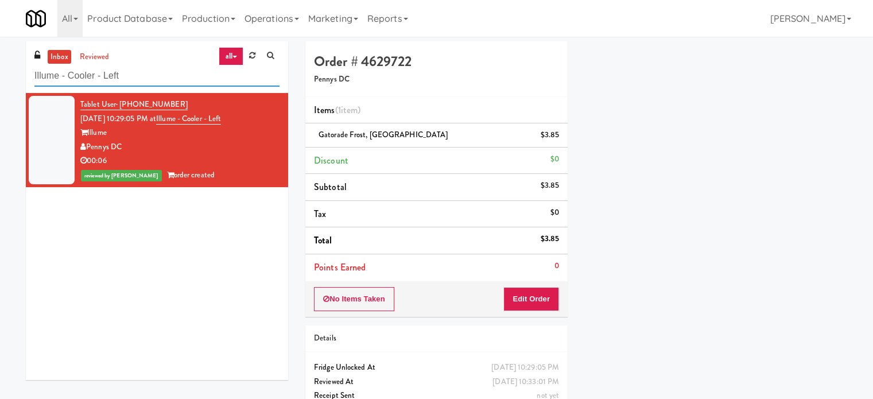
click at [129, 76] on input "Illume - Cooler - Left" at bounding box center [156, 75] width 245 height 21
paste input "MH - Pantry - Righ"
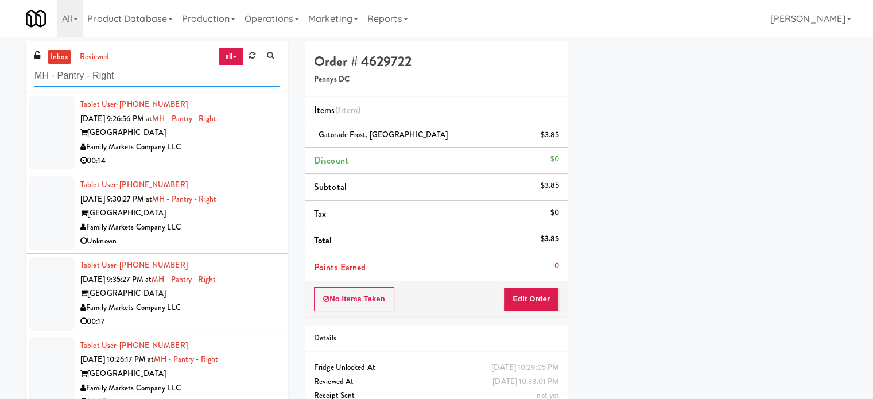
type input "MH - Pantry - Right"
drag, startPoint x: 243, startPoint y: 152, endPoint x: 255, endPoint y: 155, distance: 11.8
click at [246, 156] on div "Tablet User · (410) 330-9728 Sep 17, 2025 9:26:56 PM at MH - Pantry - Right Mar…" at bounding box center [179, 133] width 199 height 71
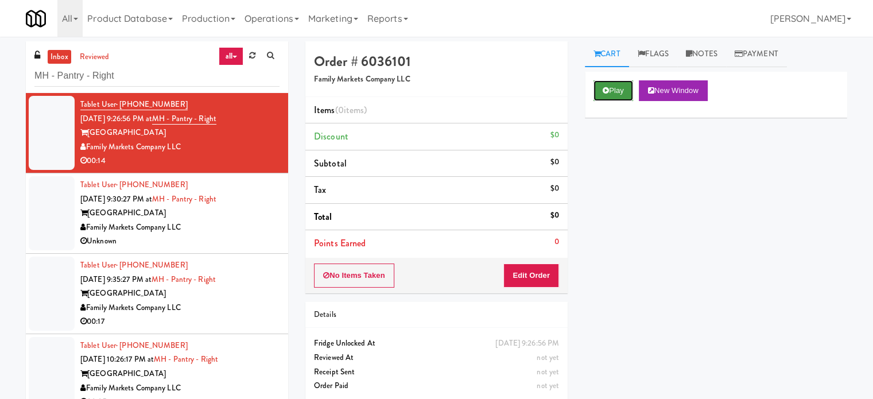
click at [625, 94] on button "Play" at bounding box center [613, 90] width 40 height 21
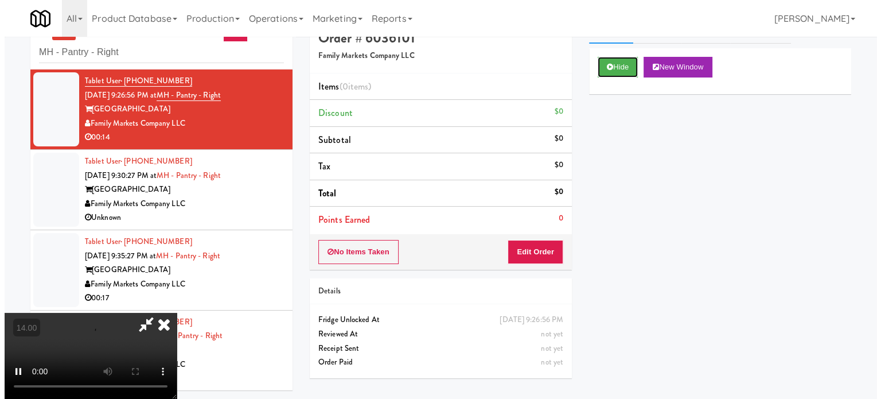
scroll to position [37, 0]
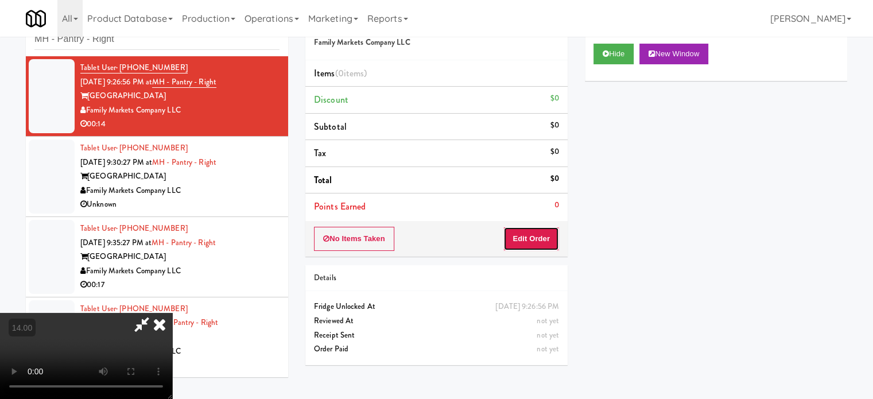
click at [530, 240] on button "Edit Order" at bounding box center [531, 239] width 56 height 24
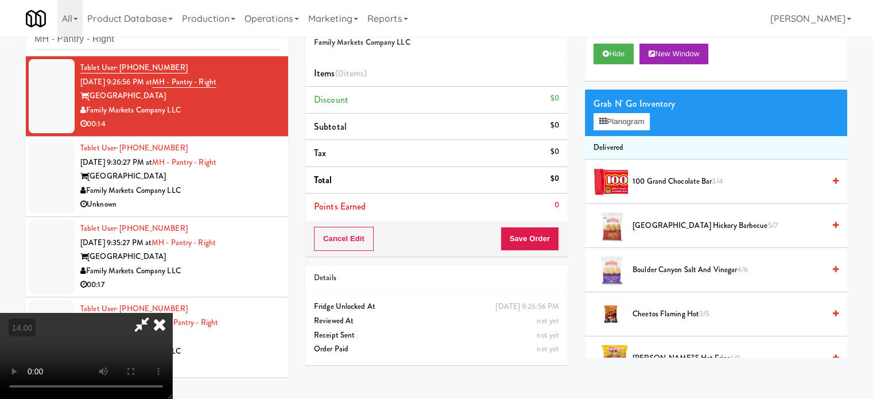
click at [172, 313] on video at bounding box center [86, 356] width 172 height 86
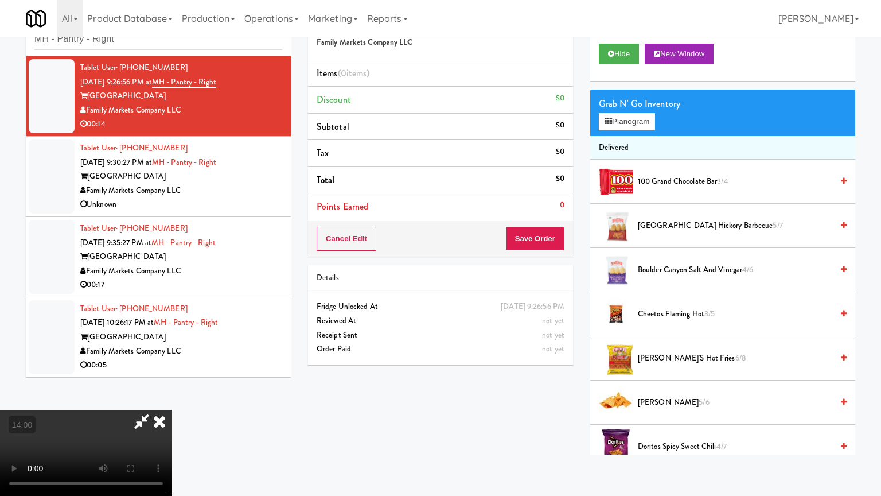
click at [172, 398] on video at bounding box center [86, 453] width 172 height 86
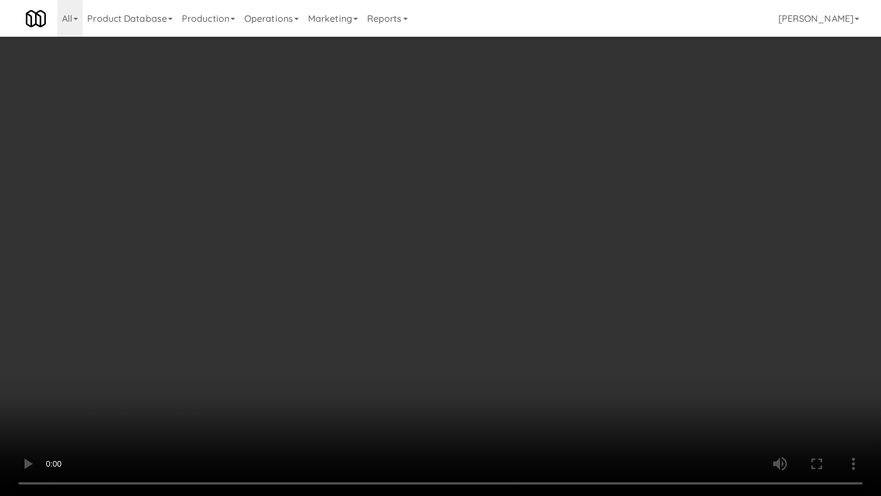
click at [227, 326] on video at bounding box center [440, 248] width 881 height 496
click at [339, 262] on video at bounding box center [440, 248] width 881 height 496
click at [346, 262] on video at bounding box center [440, 248] width 881 height 496
click at [372, 274] on video at bounding box center [440, 248] width 881 height 496
click at [353, 282] on video at bounding box center [440, 248] width 881 height 496
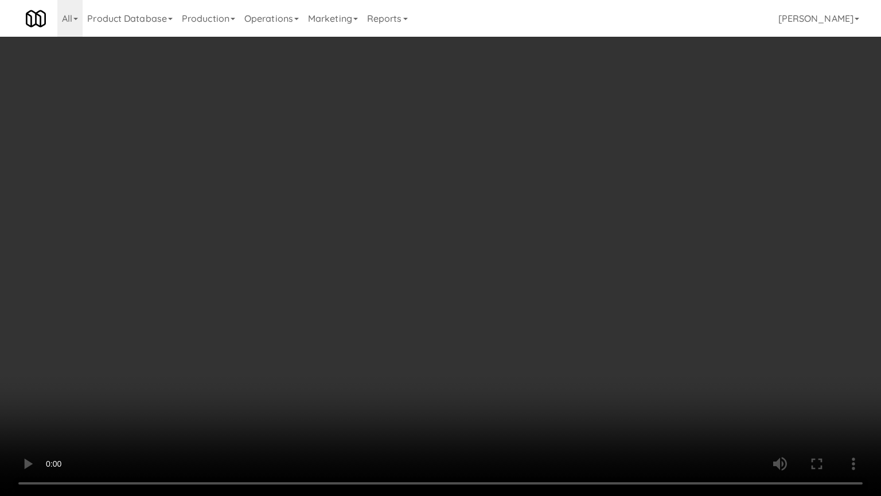
click at [410, 292] on video at bounding box center [440, 248] width 881 height 496
click at [361, 284] on video at bounding box center [440, 248] width 881 height 496
click at [430, 295] on video at bounding box center [440, 248] width 881 height 496
click at [376, 298] on video at bounding box center [440, 248] width 881 height 496
click at [461, 299] on video at bounding box center [440, 248] width 881 height 496
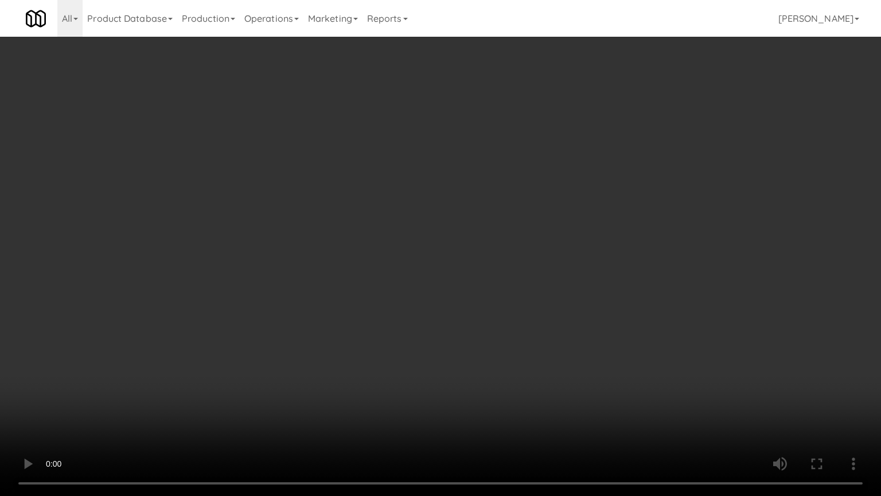
click at [457, 298] on video at bounding box center [440, 248] width 881 height 496
click at [538, 301] on video at bounding box center [440, 248] width 881 height 496
click at [474, 297] on video at bounding box center [440, 248] width 881 height 496
click at [475, 289] on video at bounding box center [440, 248] width 881 height 496
click at [496, 295] on video at bounding box center [440, 248] width 881 height 496
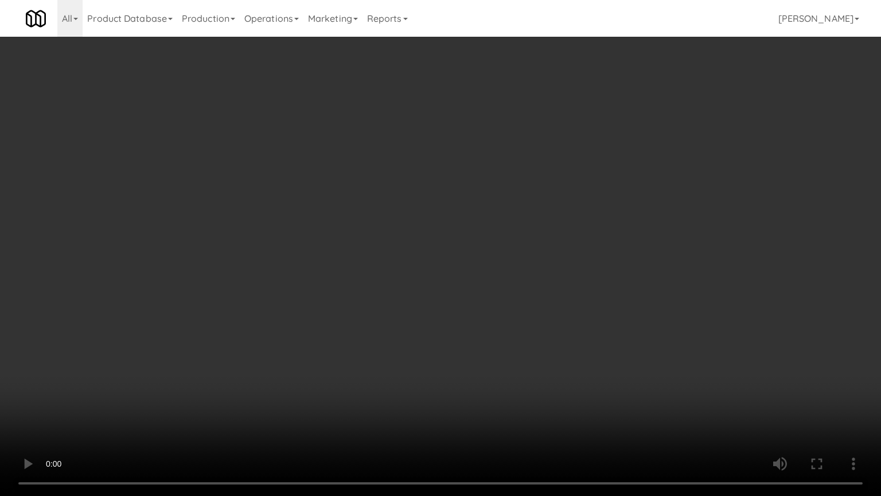
click at [536, 308] on video at bounding box center [440, 248] width 881 height 496
click at [497, 305] on video at bounding box center [440, 248] width 881 height 496
click at [259, 375] on video at bounding box center [440, 248] width 881 height 496
click at [314, 281] on video at bounding box center [440, 248] width 881 height 496
click at [347, 281] on video at bounding box center [440, 248] width 881 height 496
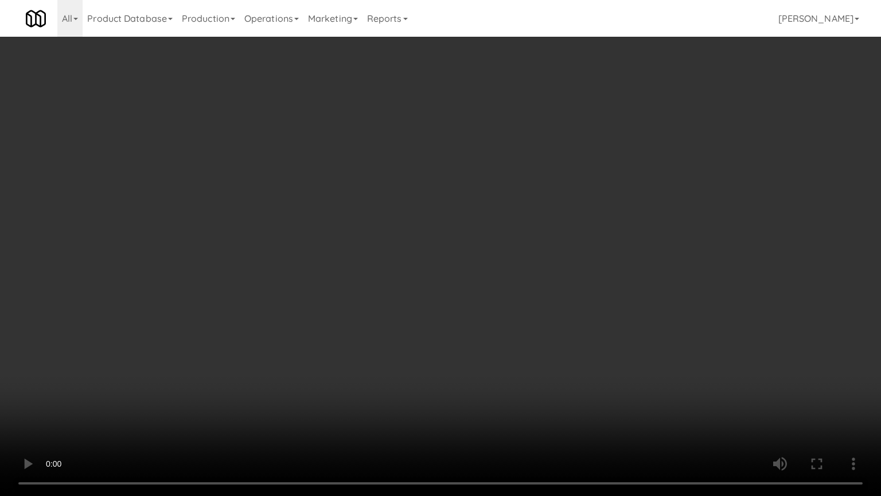
click at [353, 296] on video at bounding box center [440, 248] width 881 height 496
click at [352, 298] on video at bounding box center [440, 248] width 881 height 496
click at [433, 319] on video at bounding box center [440, 248] width 881 height 496
drag, startPoint x: 393, startPoint y: 320, endPoint x: 406, endPoint y: 247, distance: 74.0
click at [395, 320] on video at bounding box center [440, 248] width 881 height 496
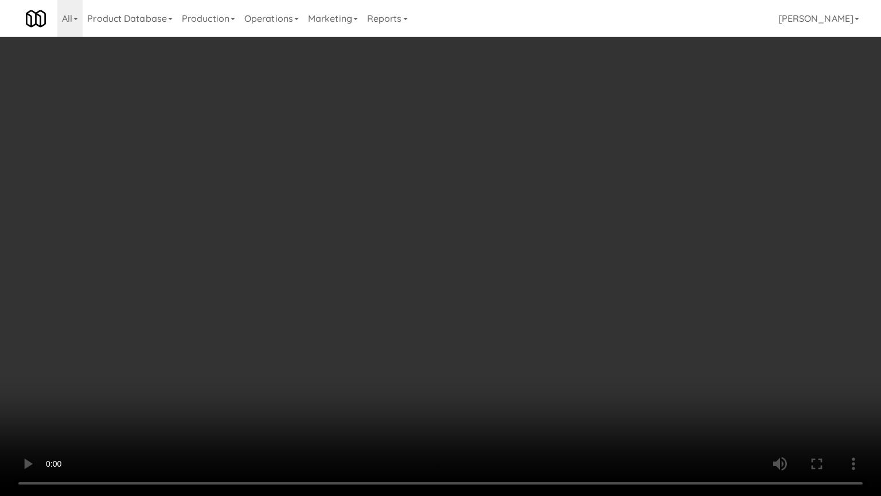
click at [402, 247] on video at bounding box center [440, 248] width 881 height 496
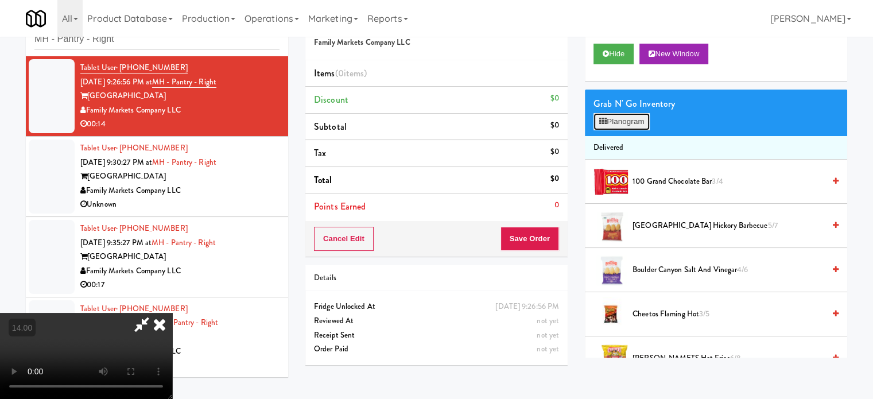
click at [637, 119] on button "Planogram" at bounding box center [621, 121] width 56 height 17
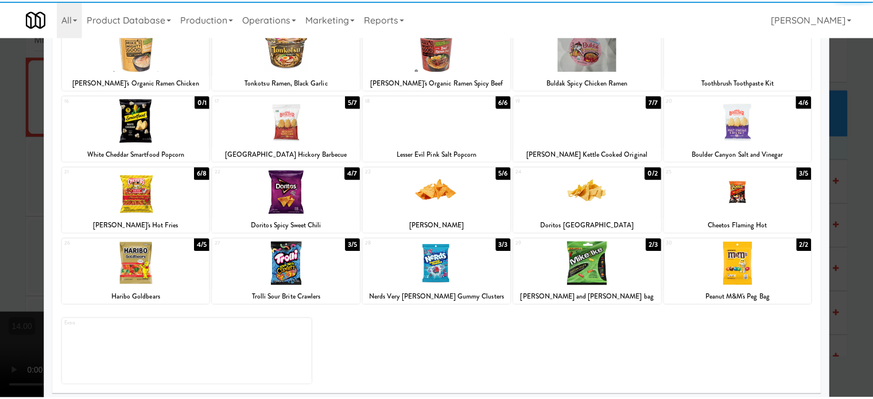
scroll to position [164, 0]
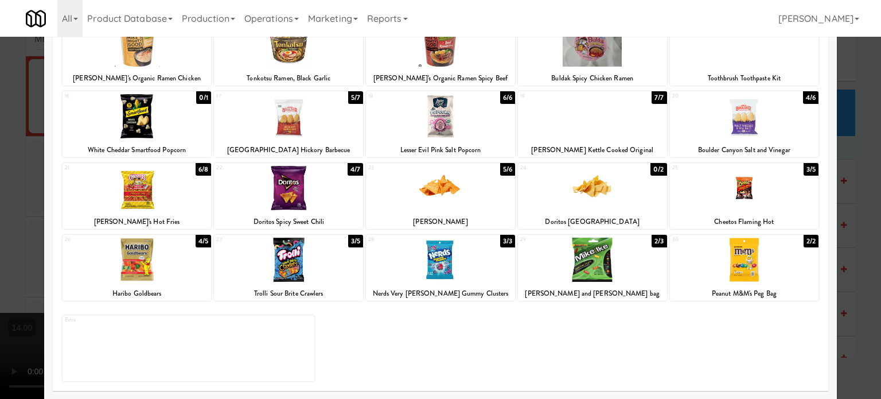
click at [806, 169] on div "3/5" at bounding box center [811, 169] width 15 height 13
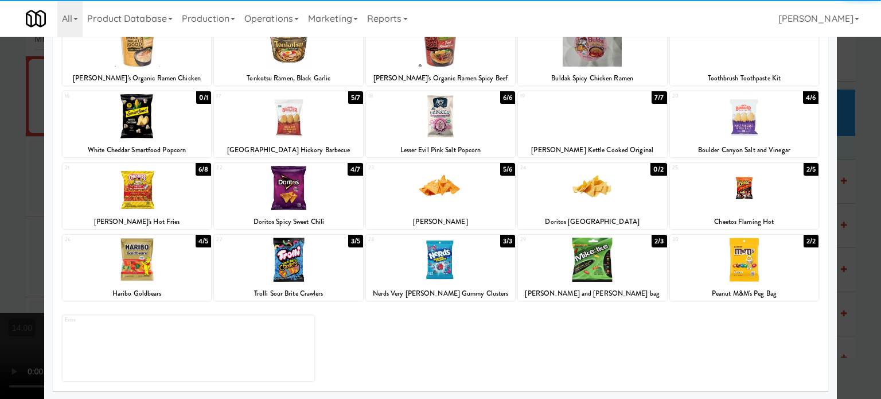
click at [854, 206] on div at bounding box center [440, 199] width 881 height 399
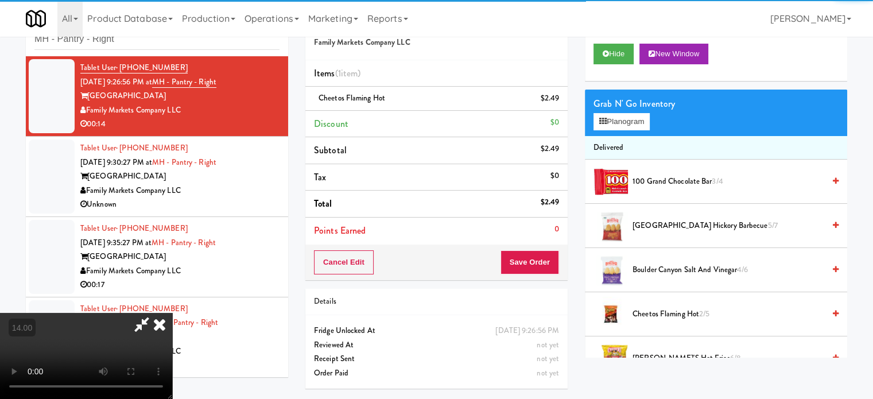
click at [172, 313] on video at bounding box center [86, 356] width 172 height 86
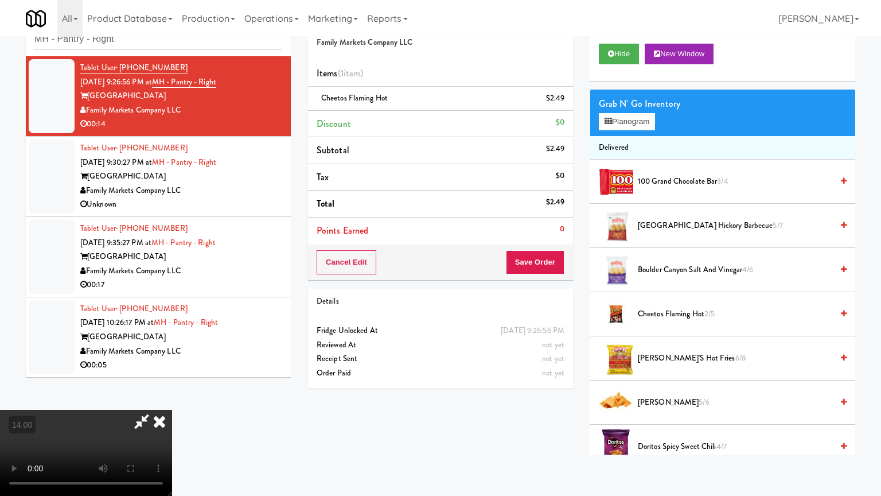
click at [172, 398] on video at bounding box center [86, 453] width 172 height 86
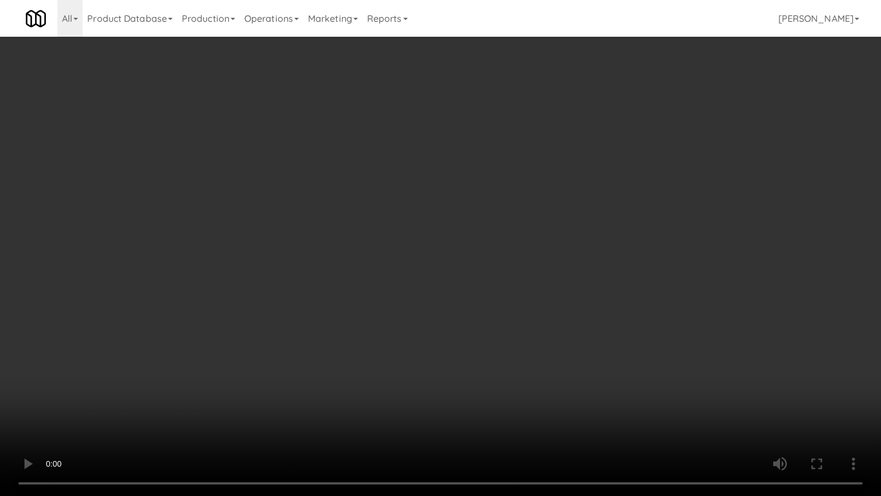
click at [411, 278] on video at bounding box center [440, 248] width 881 height 496
click at [402, 289] on video at bounding box center [440, 248] width 881 height 496
click at [413, 281] on video at bounding box center [440, 248] width 881 height 496
drag, startPoint x: 413, startPoint y: 282, endPoint x: 418, endPoint y: 277, distance: 7.3
click at [413, 282] on video at bounding box center [440, 248] width 881 height 496
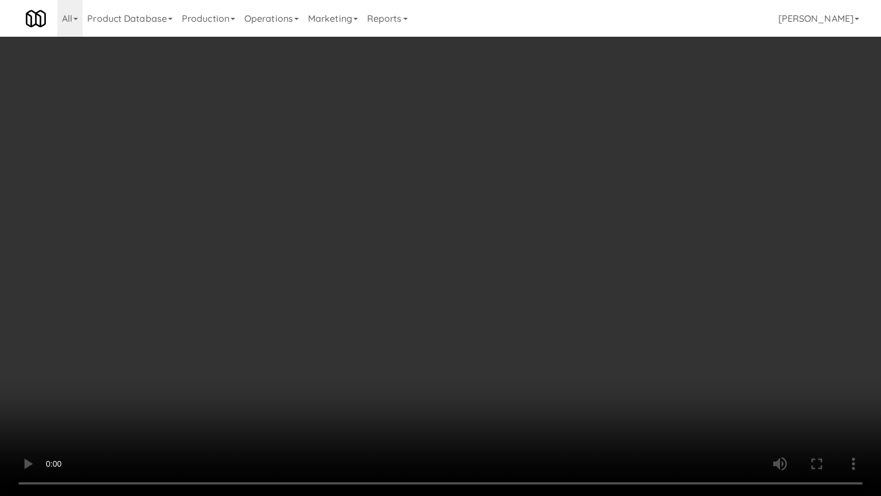
click at [418, 277] on video at bounding box center [440, 248] width 881 height 496
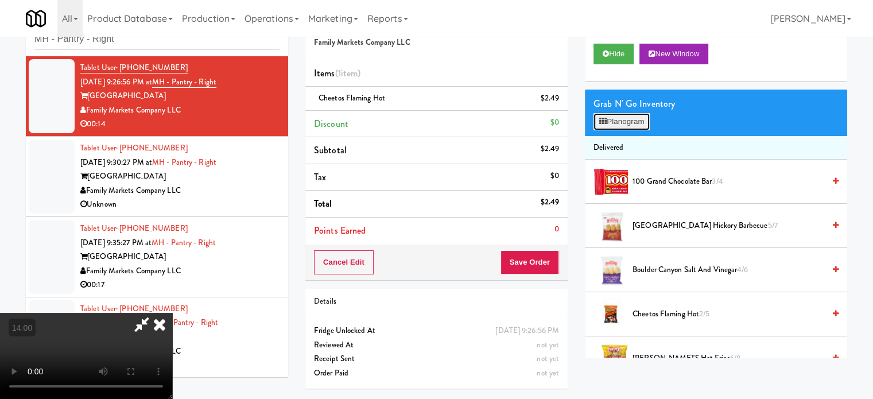
click at [631, 116] on button "Planogram" at bounding box center [621, 121] width 56 height 17
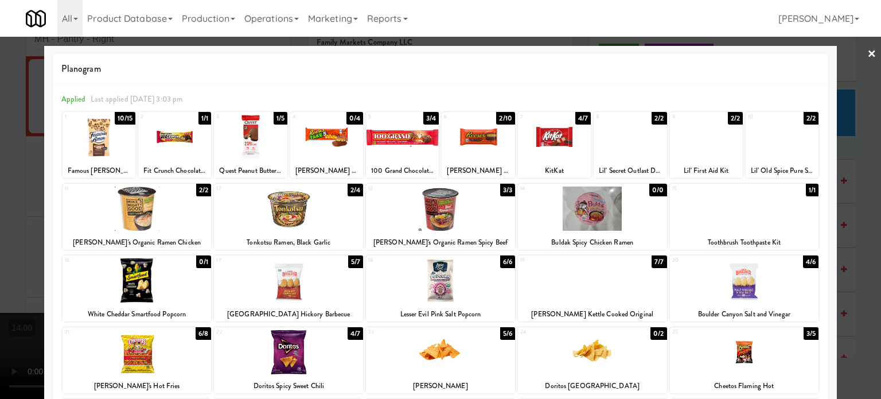
drag, startPoint x: 357, startPoint y: 266, endPoint x: 437, endPoint y: 235, distance: 85.3
click at [358, 266] on div "5/7" at bounding box center [355, 261] width 15 height 13
click at [854, 248] on div at bounding box center [440, 199] width 881 height 399
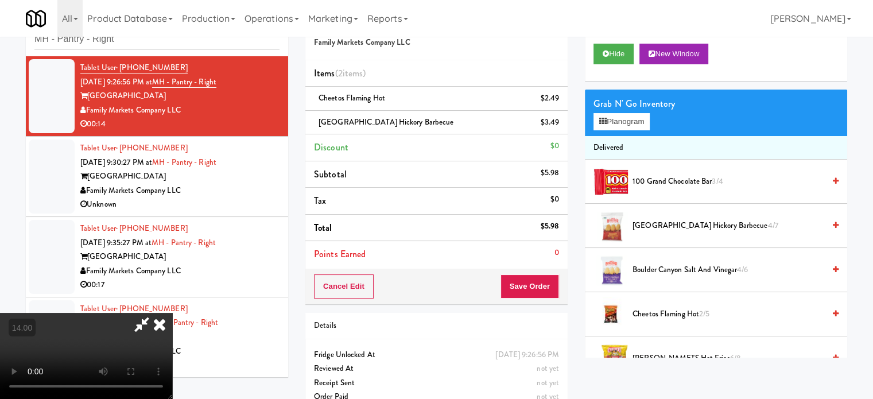
drag, startPoint x: 515, startPoint y: 217, endPoint x: 532, endPoint y: 192, distance: 30.1
click at [172, 313] on video at bounding box center [86, 356] width 172 height 86
click at [530, 192] on li "Tax $0" at bounding box center [436, 201] width 262 height 27
click at [172, 313] on video at bounding box center [86, 356] width 172 height 86
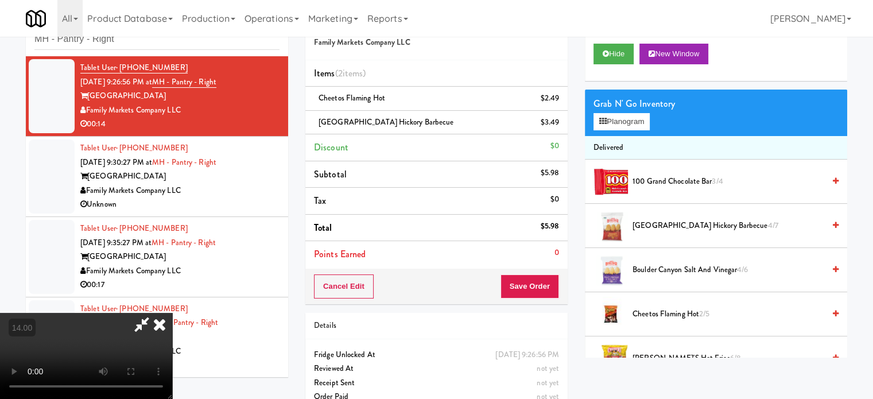
click at [172, 313] on video at bounding box center [86, 356] width 172 height 86
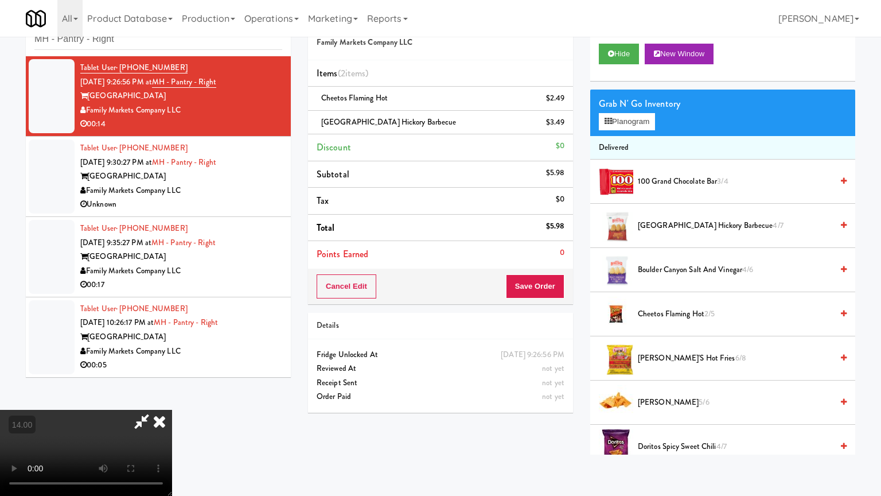
drag, startPoint x: 223, startPoint y: 348, endPoint x: 229, endPoint y: 314, distance: 33.9
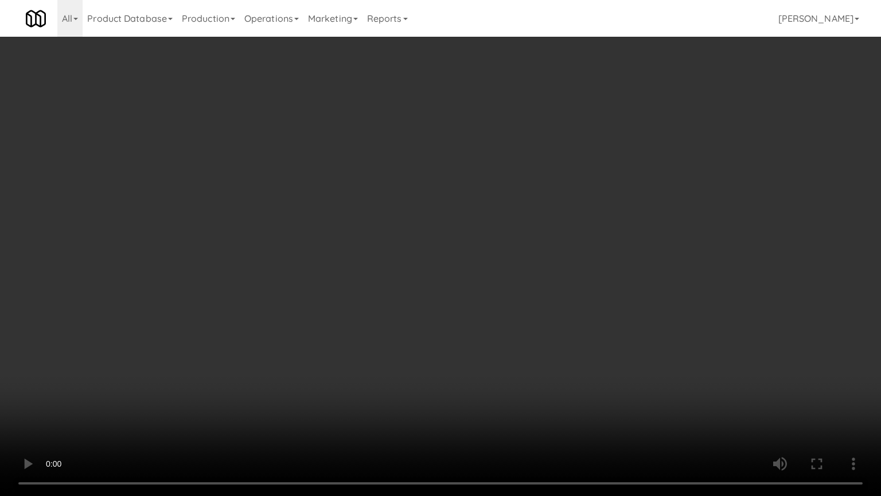
click at [223, 347] on video at bounding box center [440, 248] width 881 height 496
click at [238, 297] on video at bounding box center [440, 248] width 881 height 496
click at [239, 297] on video at bounding box center [440, 248] width 881 height 496
click at [239, 296] on video at bounding box center [440, 248] width 881 height 496
click at [239, 297] on video at bounding box center [440, 248] width 881 height 496
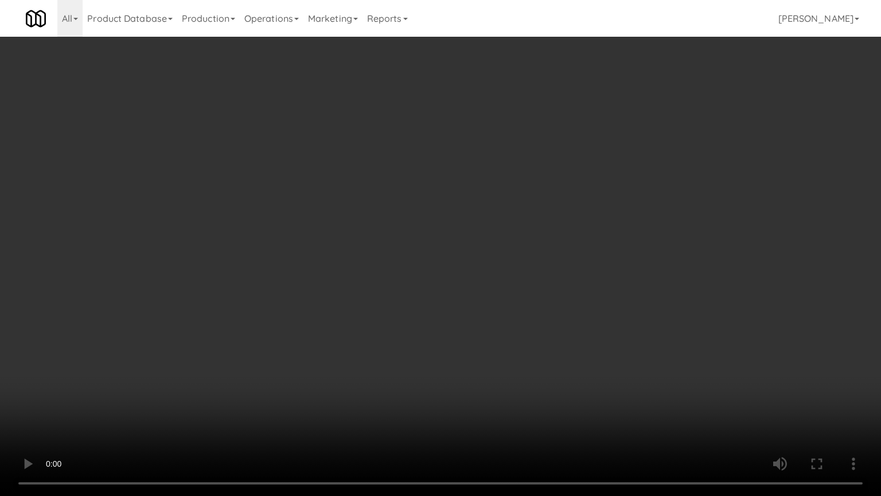
click at [239, 297] on video at bounding box center [440, 248] width 881 height 496
drag, startPoint x: 239, startPoint y: 297, endPoint x: 249, endPoint y: 298, distance: 10.5
click at [239, 297] on video at bounding box center [440, 248] width 881 height 496
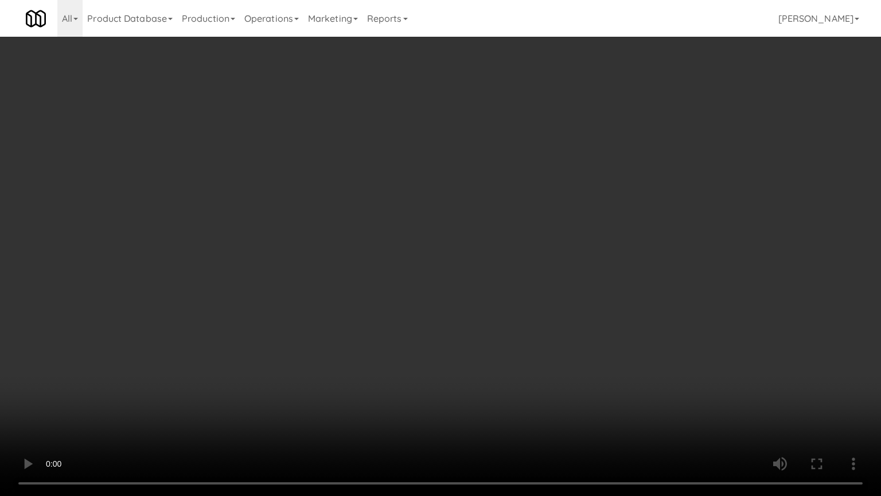
click at [280, 301] on video at bounding box center [440, 248] width 881 height 496
click at [280, 303] on video at bounding box center [440, 248] width 881 height 496
click at [282, 302] on video at bounding box center [440, 248] width 881 height 496
click at [309, 302] on video at bounding box center [440, 248] width 881 height 496
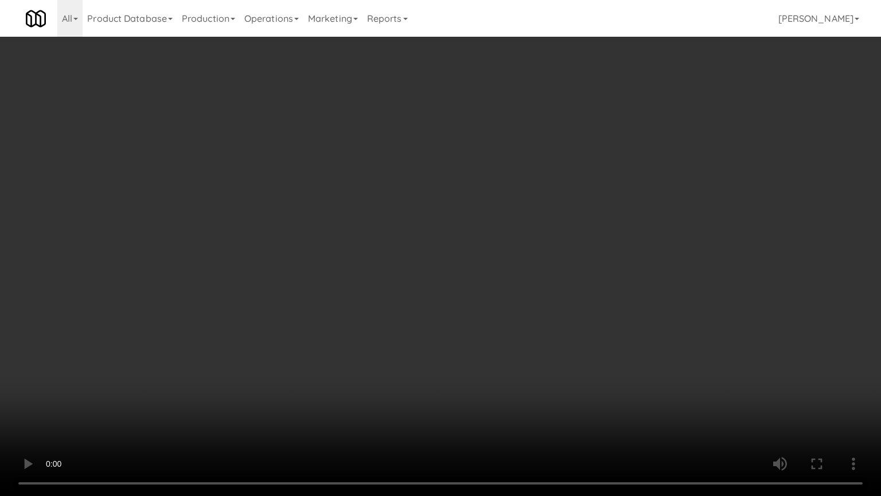
click at [309, 303] on video at bounding box center [440, 248] width 881 height 496
click at [346, 303] on video at bounding box center [440, 248] width 881 height 496
click at [305, 301] on video at bounding box center [440, 248] width 881 height 496
click at [405, 294] on video at bounding box center [440, 248] width 881 height 496
click at [398, 295] on video at bounding box center [440, 248] width 881 height 496
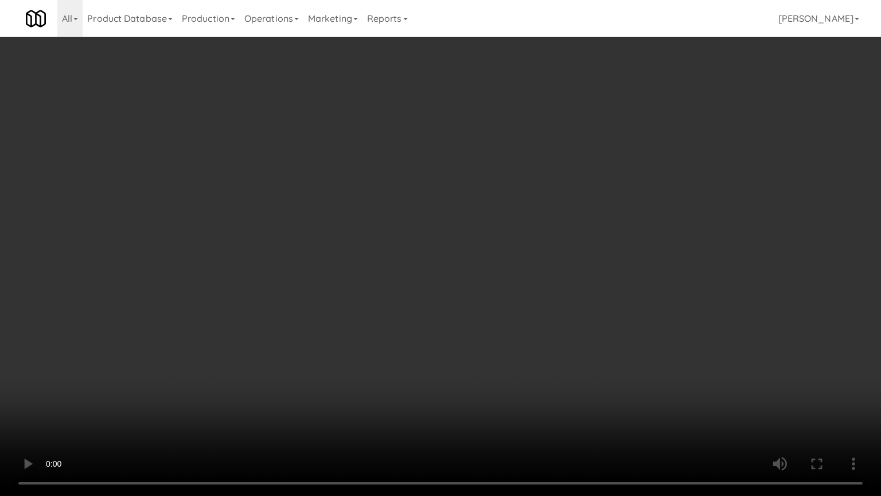
click at [398, 295] on video at bounding box center [440, 248] width 881 height 496
click at [397, 297] on video at bounding box center [440, 248] width 881 height 496
click at [415, 293] on video at bounding box center [440, 248] width 881 height 496
drag, startPoint x: 362, startPoint y: 289, endPoint x: 367, endPoint y: 284, distance: 7.3
click at [366, 286] on video at bounding box center [440, 248] width 881 height 496
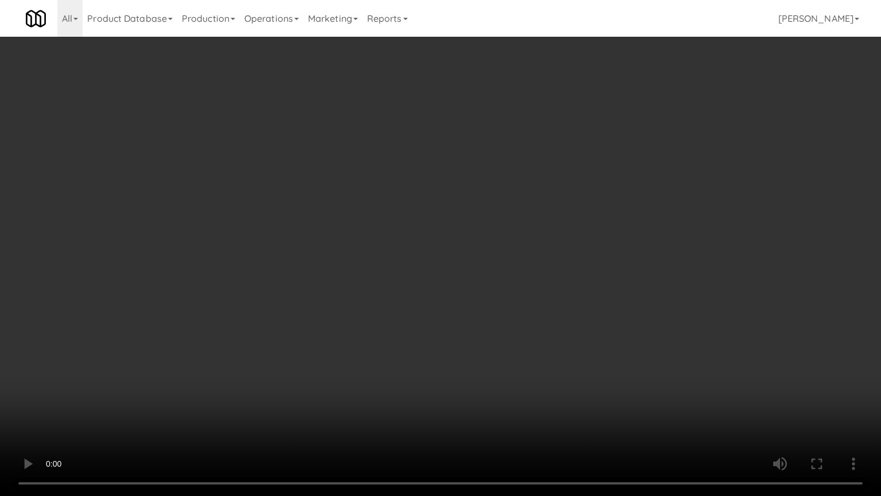
drag, startPoint x: 368, startPoint y: 283, endPoint x: 561, endPoint y: 190, distance: 213.8
click at [372, 280] on video at bounding box center [440, 248] width 881 height 496
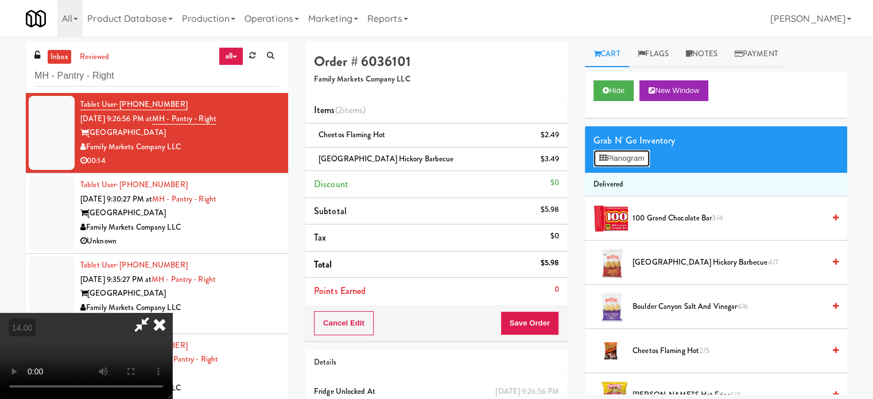
click at [620, 155] on button "Planogram" at bounding box center [621, 158] width 56 height 17
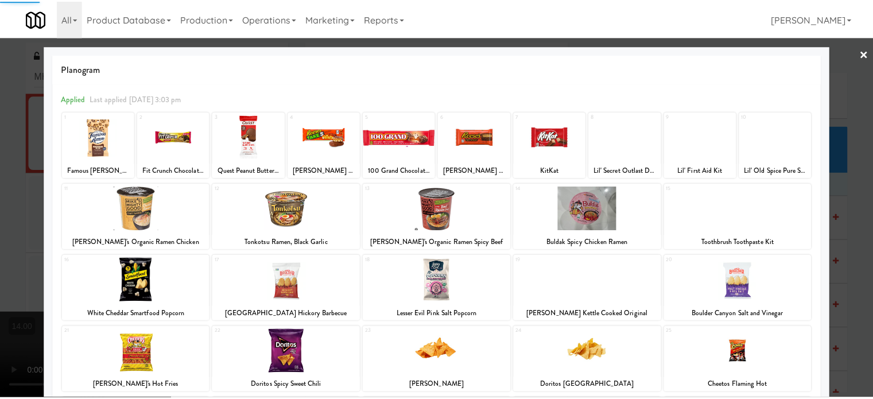
scroll to position [164, 0]
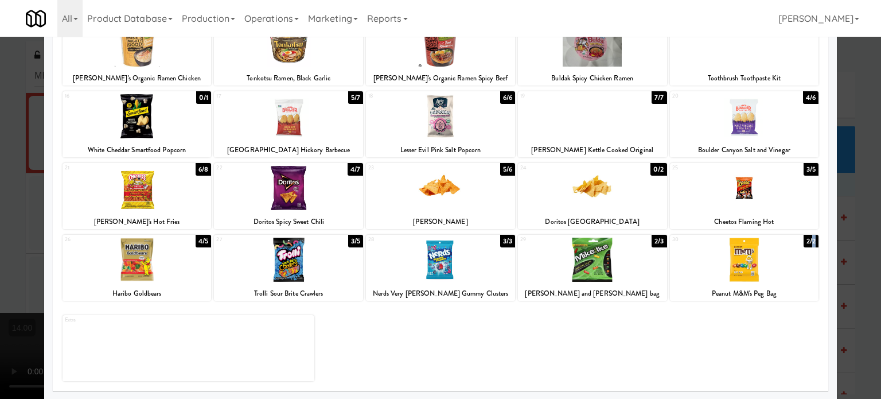
drag, startPoint x: 806, startPoint y: 239, endPoint x: 818, endPoint y: 243, distance: 12.5
click at [806, 243] on div "2/2" at bounding box center [811, 241] width 15 height 13
click at [863, 248] on div at bounding box center [440, 199] width 881 height 399
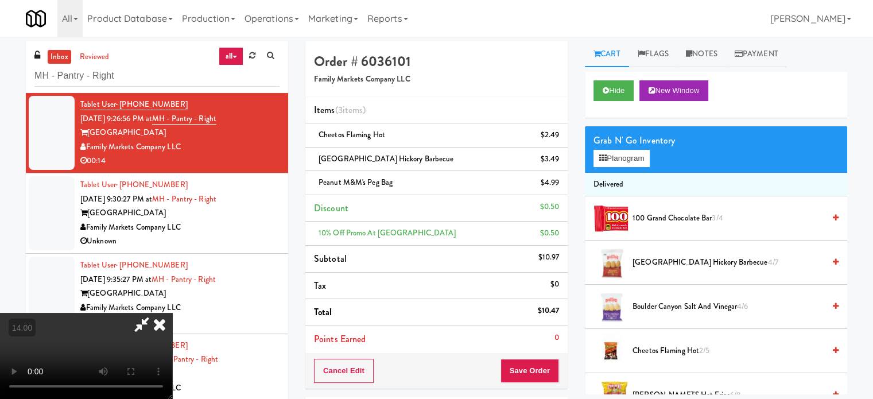
click at [172, 313] on video at bounding box center [86, 356] width 172 height 86
drag, startPoint x: 314, startPoint y: 170, endPoint x: 328, endPoint y: 227, distance: 58.4
click at [172, 313] on video at bounding box center [86, 356] width 172 height 86
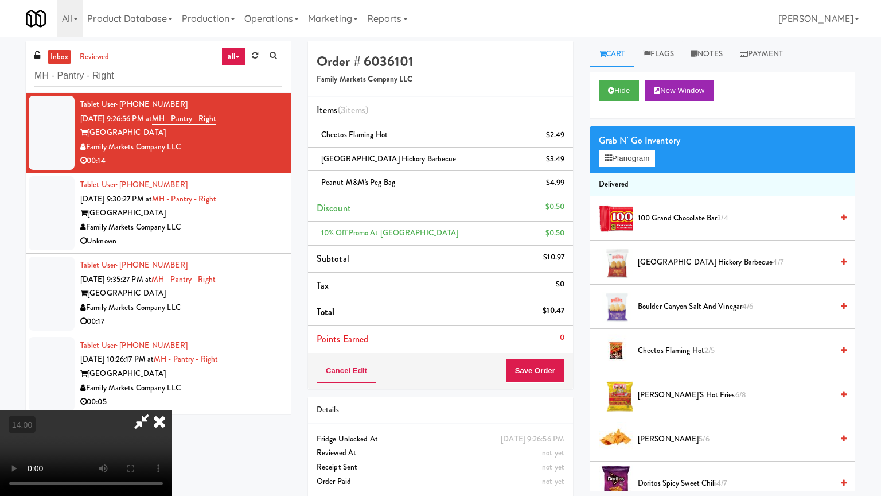
drag, startPoint x: 328, startPoint y: 224, endPoint x: 369, endPoint y: 172, distance: 66.7
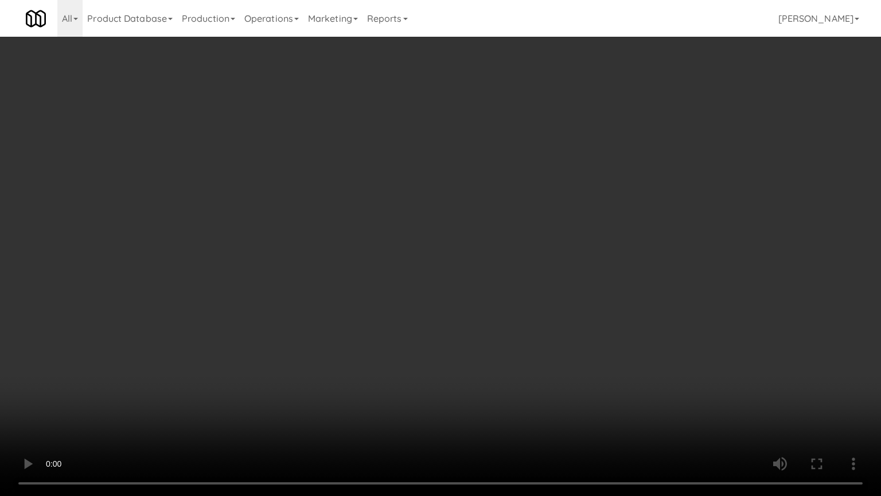
click at [328, 220] on video at bounding box center [440, 248] width 881 height 496
click at [398, 197] on video at bounding box center [440, 248] width 881 height 496
click at [413, 190] on video at bounding box center [440, 248] width 881 height 496
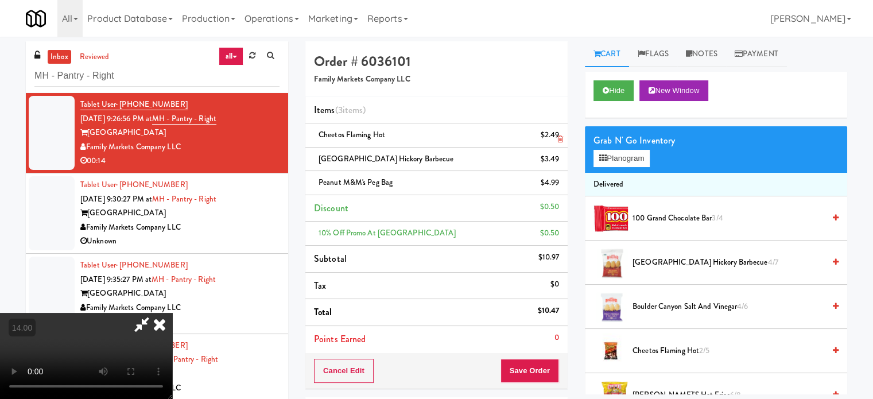
click at [172, 313] on icon at bounding box center [159, 324] width 25 height 23
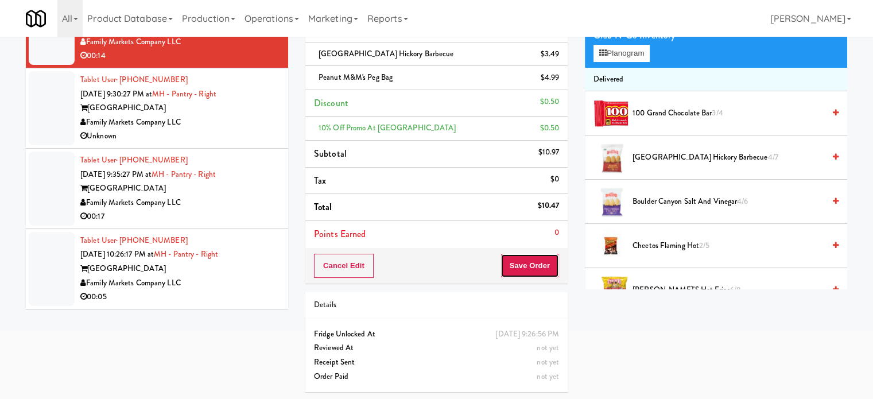
drag, startPoint x: 528, startPoint y: 268, endPoint x: 531, endPoint y: 260, distance: 8.7
click at [528, 265] on button "Save Order" at bounding box center [529, 266] width 59 height 24
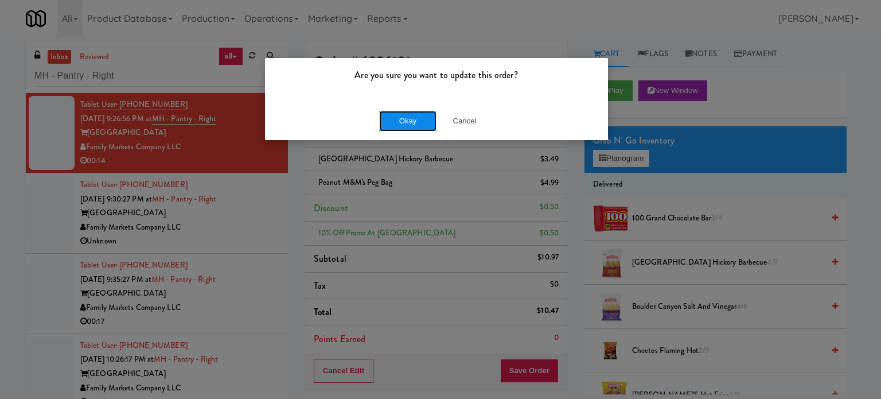
click at [425, 123] on button "Okay" at bounding box center [407, 121] width 57 height 21
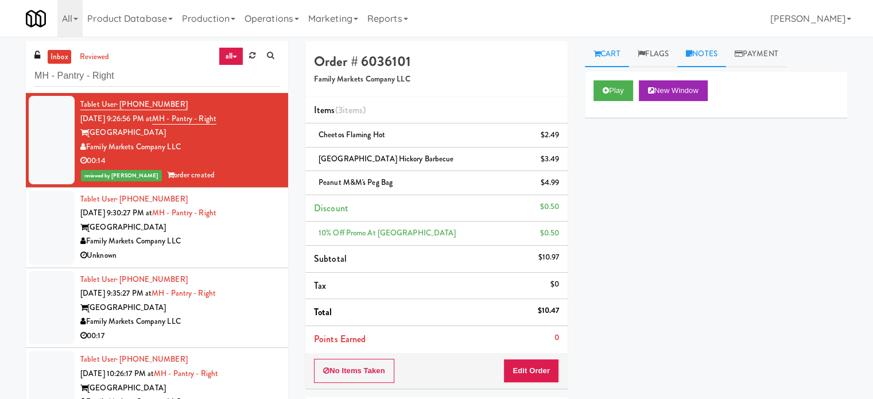
click at [711, 53] on link "Notes" at bounding box center [701, 54] width 49 height 26
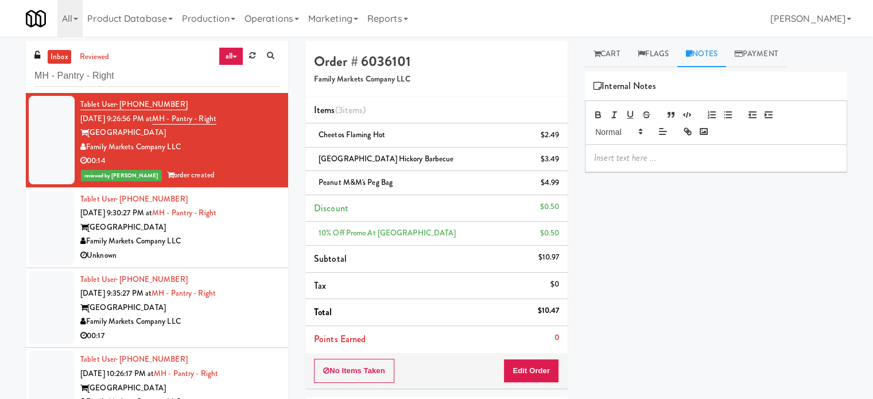
click at [670, 156] on p at bounding box center [716, 157] width 244 height 13
paste div
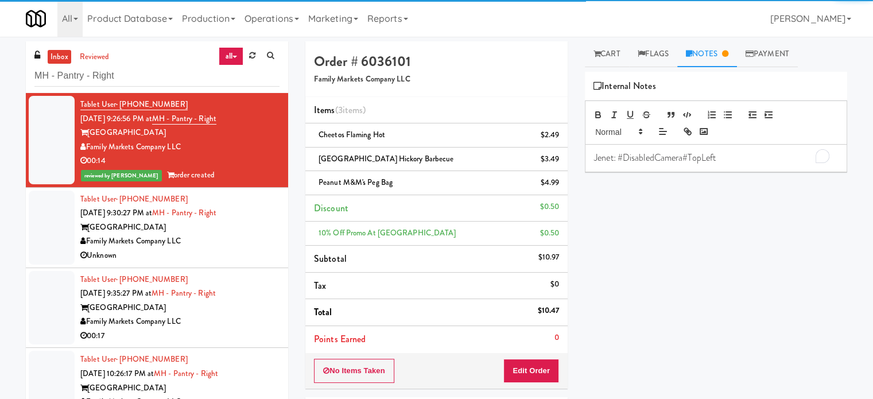
drag, startPoint x: 235, startPoint y: 250, endPoint x: 354, endPoint y: 224, distance: 121.5
click at [239, 250] on div "Unknown" at bounding box center [179, 255] width 199 height 14
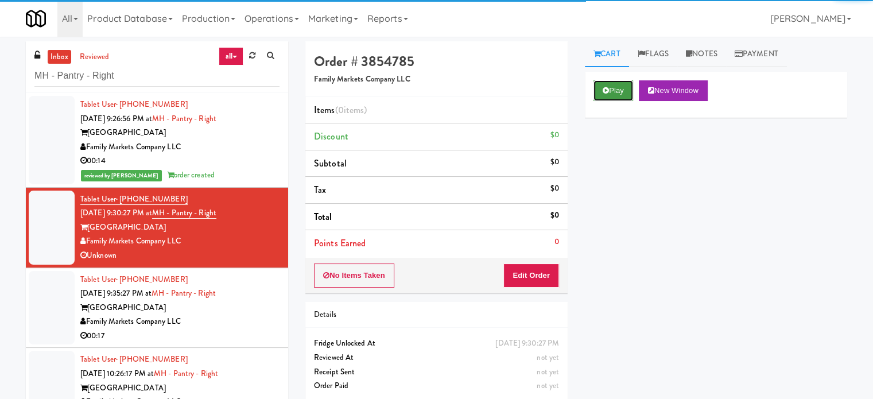
drag, startPoint x: 620, startPoint y: 90, endPoint x: 617, endPoint y: 99, distance: 9.5
click at [619, 91] on button "Play" at bounding box center [613, 90] width 40 height 21
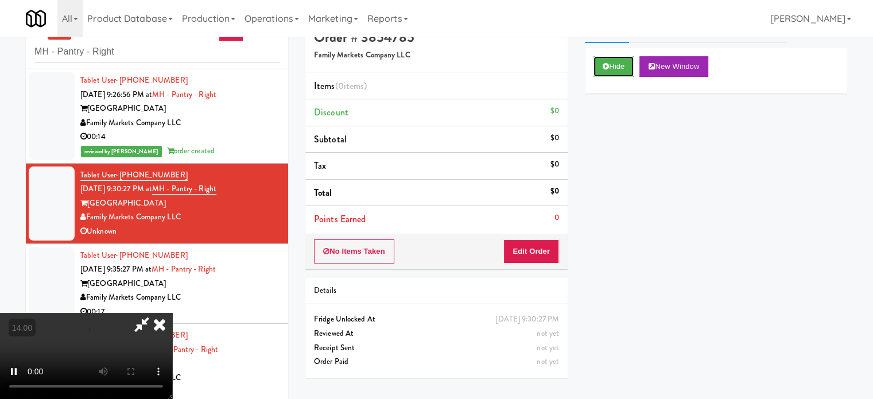
scroll to position [37, 0]
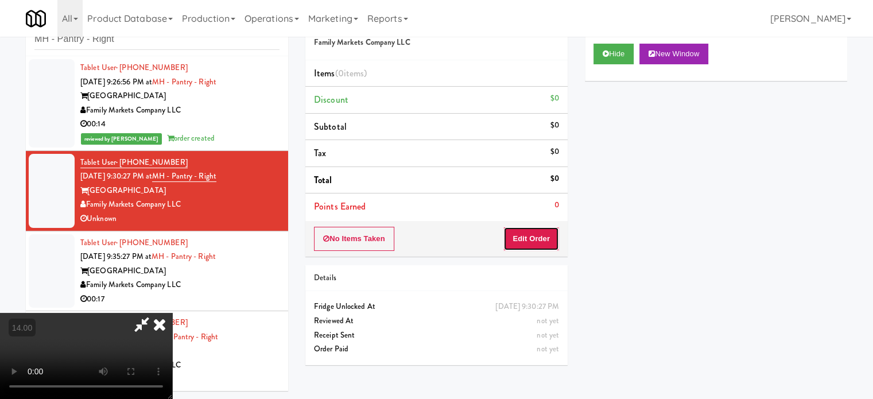
click at [521, 247] on button "Edit Order" at bounding box center [531, 239] width 56 height 24
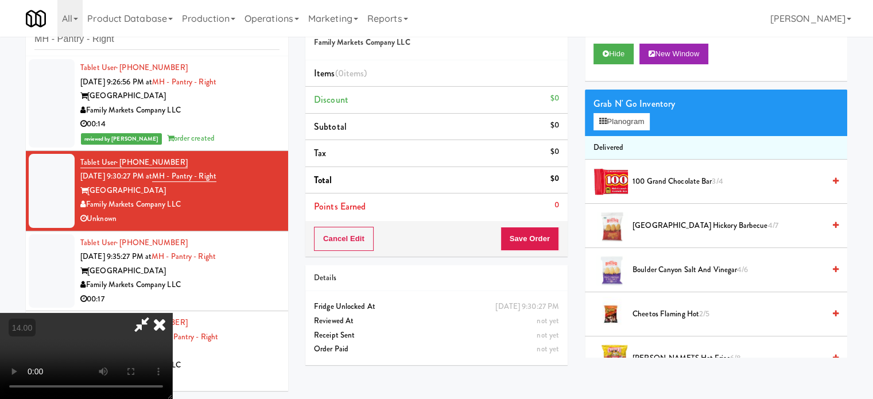
click at [172, 313] on video at bounding box center [86, 356] width 172 height 86
drag, startPoint x: 336, startPoint y: 269, endPoint x: 340, endPoint y: 265, distance: 6.1
click at [172, 313] on video at bounding box center [86, 356] width 172 height 86
drag, startPoint x: 340, startPoint y: 265, endPoint x: 376, endPoint y: 291, distance: 44.3
click at [172, 313] on video at bounding box center [86, 356] width 172 height 86
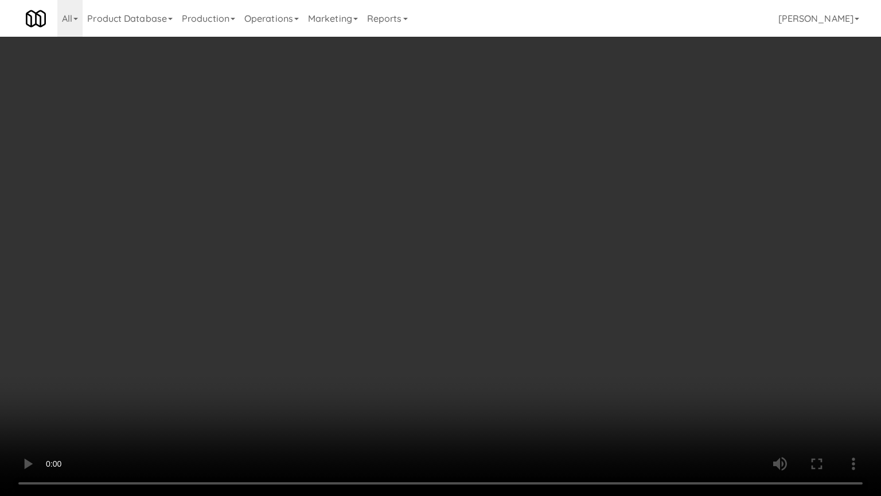
click at [406, 197] on video at bounding box center [440, 248] width 881 height 496
click at [444, 217] on video at bounding box center [440, 248] width 881 height 496
drag, startPoint x: 120, startPoint y: 421, endPoint x: 161, endPoint y: 407, distance: 43.2
click at [142, 398] on video at bounding box center [440, 248] width 881 height 496
drag, startPoint x: 441, startPoint y: 320, endPoint x: 445, endPoint y: 315, distance: 6.1
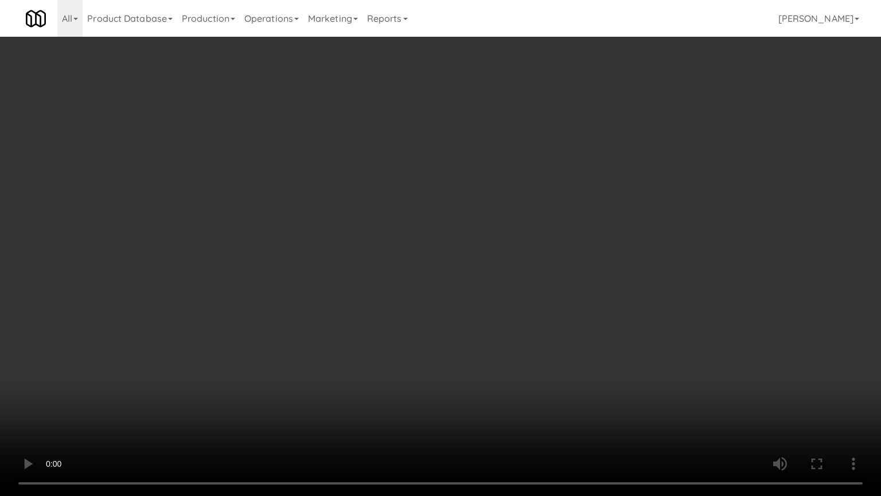
click at [445, 315] on video at bounding box center [440, 248] width 881 height 496
drag, startPoint x: 444, startPoint y: 315, endPoint x: 487, endPoint y: 301, distance: 44.8
click at [445, 314] on video at bounding box center [440, 248] width 881 height 496
drag, startPoint x: 487, startPoint y: 301, endPoint x: 496, endPoint y: 298, distance: 10.2
click at [496, 298] on video at bounding box center [440, 248] width 881 height 496
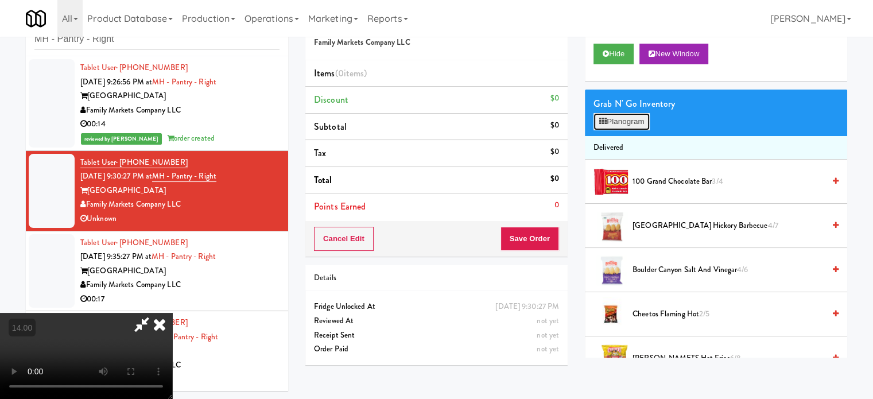
click at [621, 126] on button "Planogram" at bounding box center [621, 121] width 56 height 17
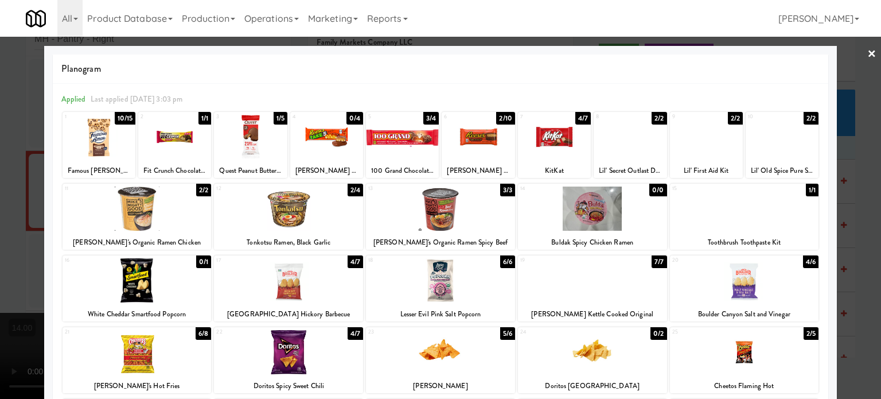
click at [122, 119] on div "10/15" at bounding box center [125, 118] width 21 height 13
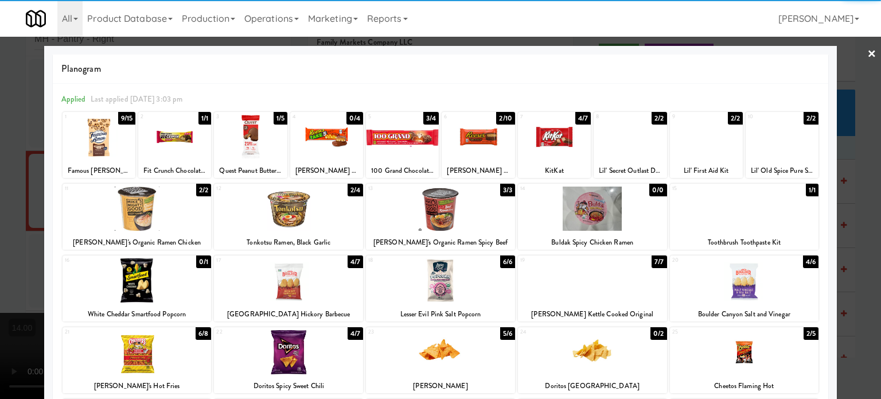
click at [32, 184] on div at bounding box center [440, 199] width 881 height 399
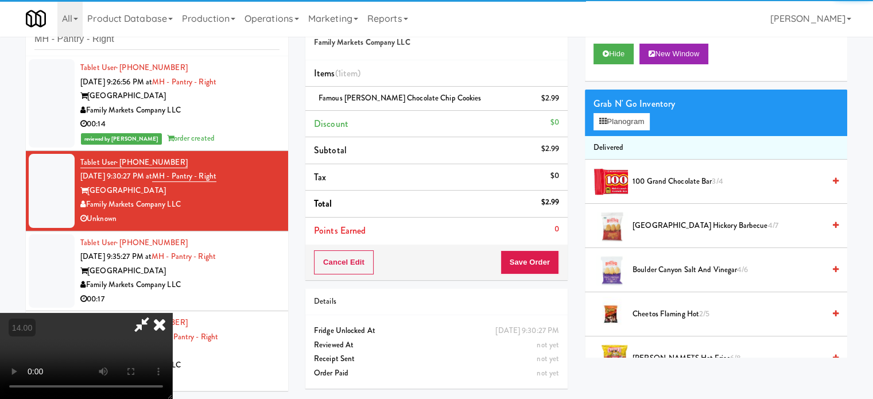
click at [129, 313] on video at bounding box center [86, 356] width 172 height 86
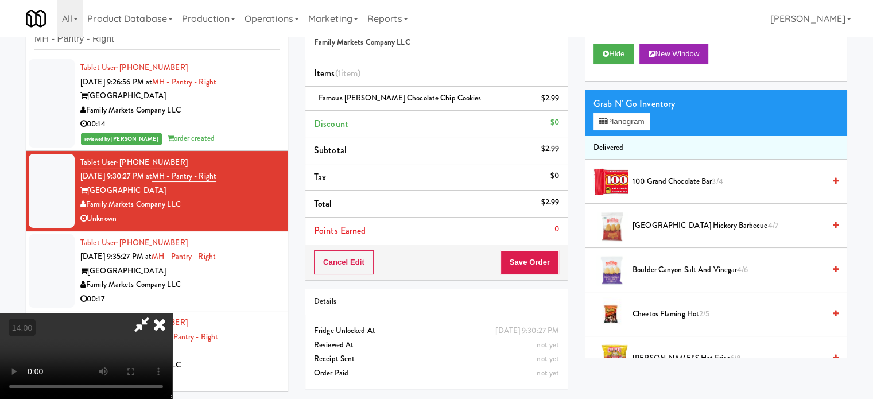
drag, startPoint x: 129, startPoint y: 221, endPoint x: 247, endPoint y: 233, distance: 118.7
click at [129, 313] on video at bounding box center [86, 356] width 172 height 86
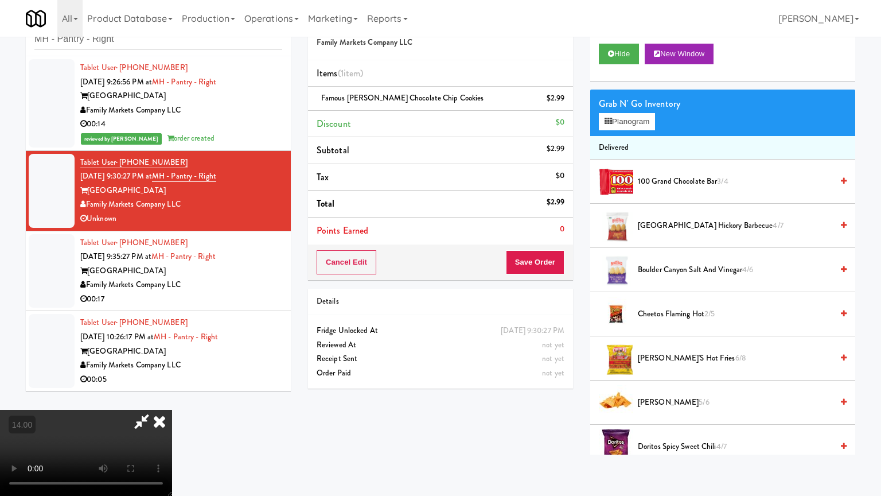
click at [172, 398] on video at bounding box center [86, 453] width 172 height 86
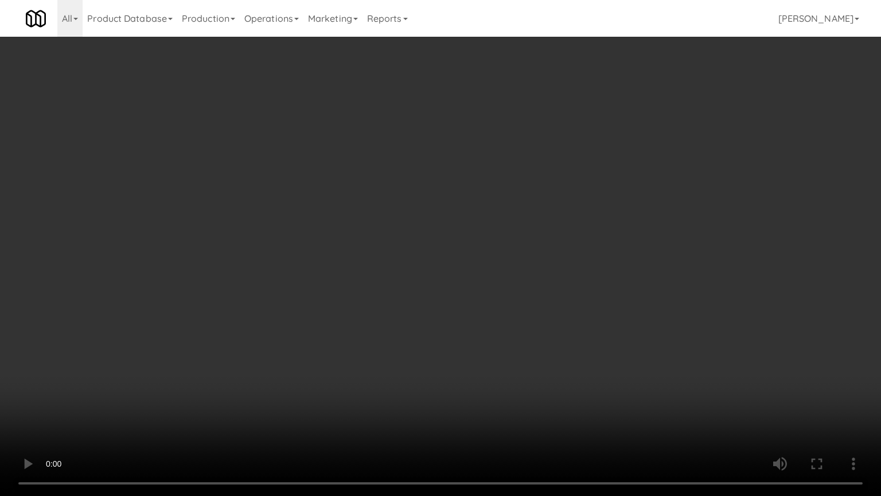
click at [519, 250] on video at bounding box center [440, 248] width 881 height 496
click at [563, 254] on video at bounding box center [440, 248] width 881 height 496
drag, startPoint x: 257, startPoint y: 369, endPoint x: 330, endPoint y: 291, distance: 106.8
click at [273, 357] on video at bounding box center [440, 248] width 881 height 496
click at [425, 297] on video at bounding box center [440, 248] width 881 height 496
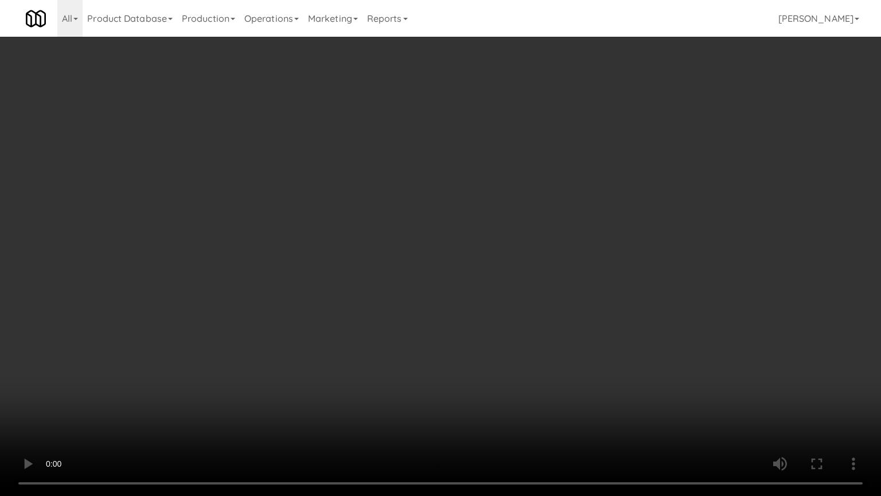
click at [422, 298] on video at bounding box center [440, 248] width 881 height 496
click at [429, 293] on video at bounding box center [440, 248] width 881 height 496
click at [439, 282] on video at bounding box center [440, 248] width 881 height 496
click at [367, 323] on video at bounding box center [440, 248] width 881 height 496
click at [449, 255] on video at bounding box center [440, 248] width 881 height 496
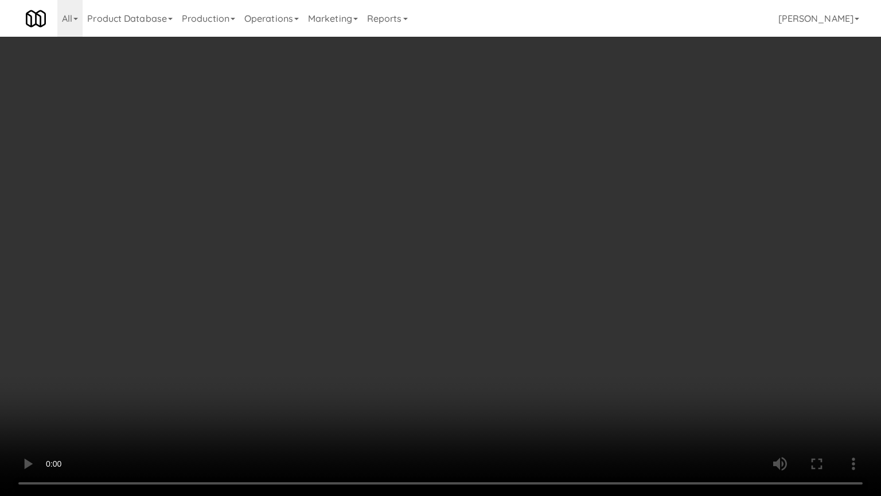
click at [450, 253] on video at bounding box center [440, 248] width 881 height 496
click at [539, 251] on video at bounding box center [440, 248] width 881 height 496
click at [493, 255] on video at bounding box center [440, 248] width 881 height 496
click at [610, 250] on video at bounding box center [440, 248] width 881 height 496
click at [553, 250] on video at bounding box center [440, 248] width 881 height 496
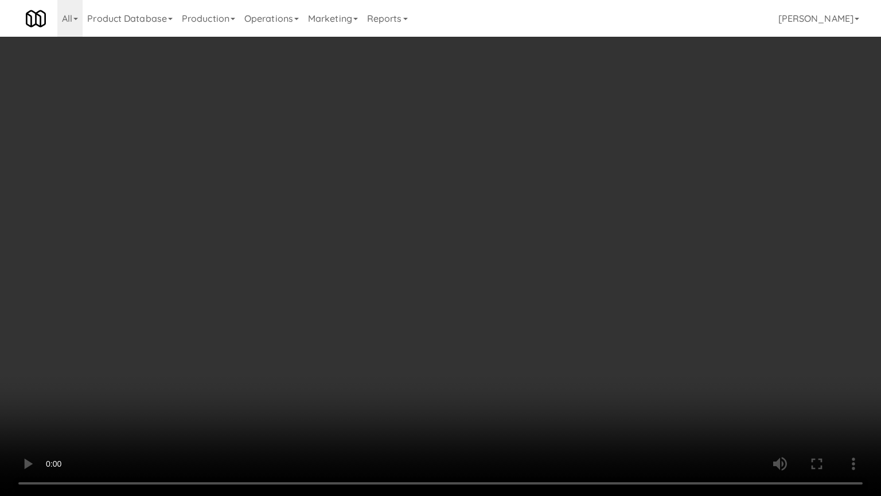
click at [554, 245] on video at bounding box center [440, 248] width 881 height 496
click at [633, 259] on video at bounding box center [440, 248] width 881 height 496
click at [456, 260] on video at bounding box center [440, 248] width 881 height 496
click at [525, 263] on video at bounding box center [440, 248] width 881 height 496
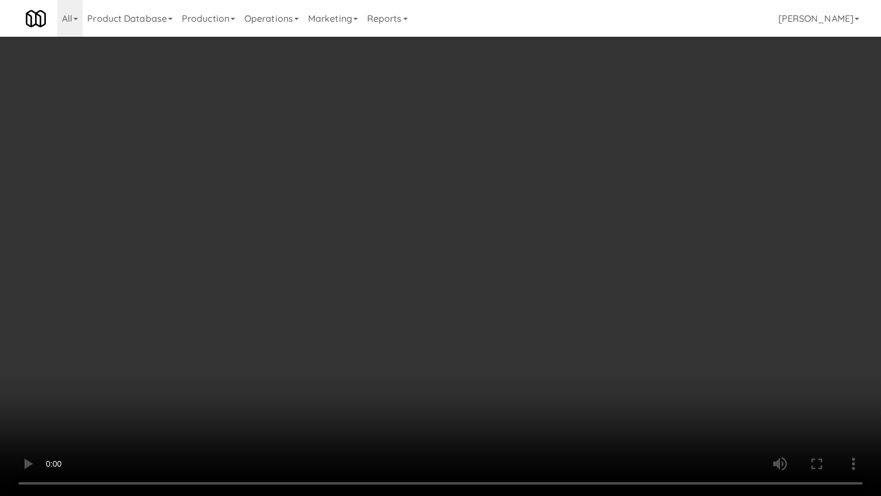
drag, startPoint x: 319, startPoint y: 324, endPoint x: 486, endPoint y: 165, distance: 230.1
click at [320, 323] on video at bounding box center [440, 248] width 881 height 496
click at [437, 258] on video at bounding box center [440, 248] width 881 height 496
click at [495, 259] on video at bounding box center [440, 248] width 881 height 496
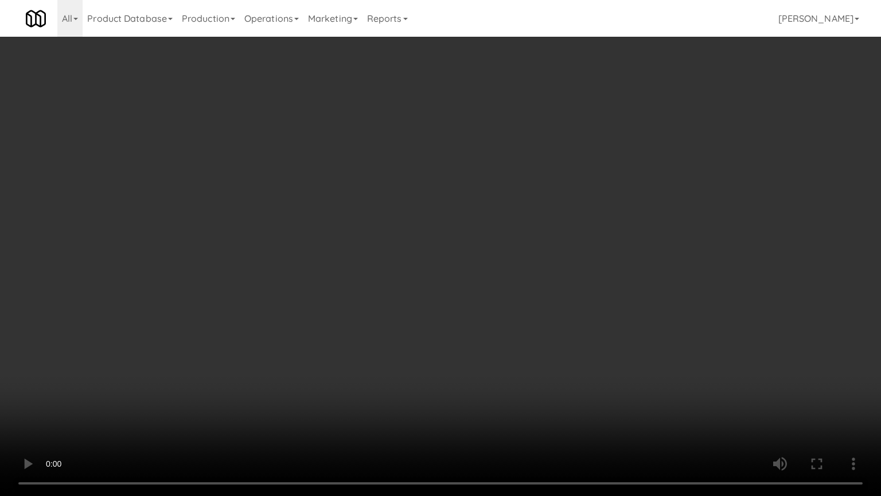
click at [487, 264] on video at bounding box center [440, 248] width 881 height 496
click at [514, 264] on video at bounding box center [440, 248] width 881 height 496
click at [498, 264] on video at bounding box center [440, 248] width 881 height 496
click at [546, 271] on video at bounding box center [440, 248] width 881 height 496
click at [513, 270] on video at bounding box center [440, 248] width 881 height 496
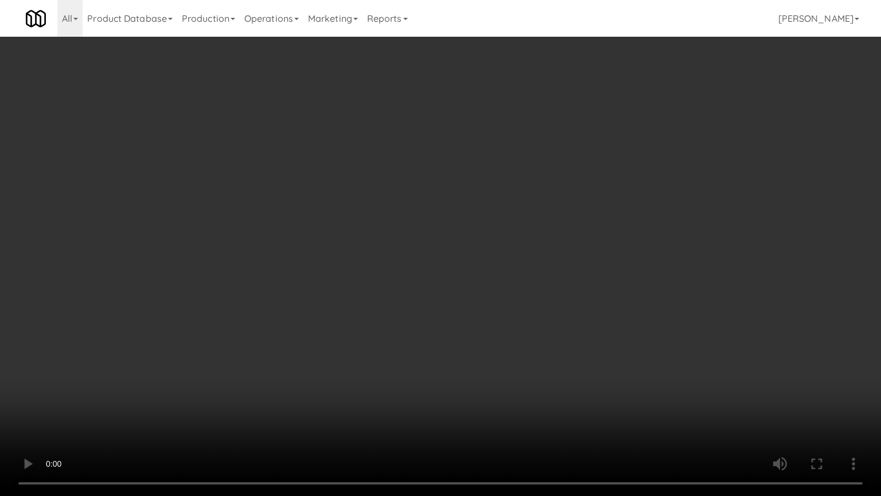
drag, startPoint x: 569, startPoint y: 264, endPoint x: 562, endPoint y: 266, distance: 7.3
click at [569, 264] on video at bounding box center [440, 248] width 881 height 496
drag, startPoint x: 366, startPoint y: 264, endPoint x: 378, endPoint y: 264, distance: 11.5
click at [378, 264] on video at bounding box center [440, 248] width 881 height 496
drag, startPoint x: 391, startPoint y: 263, endPoint x: 664, endPoint y: 116, distance: 310.4
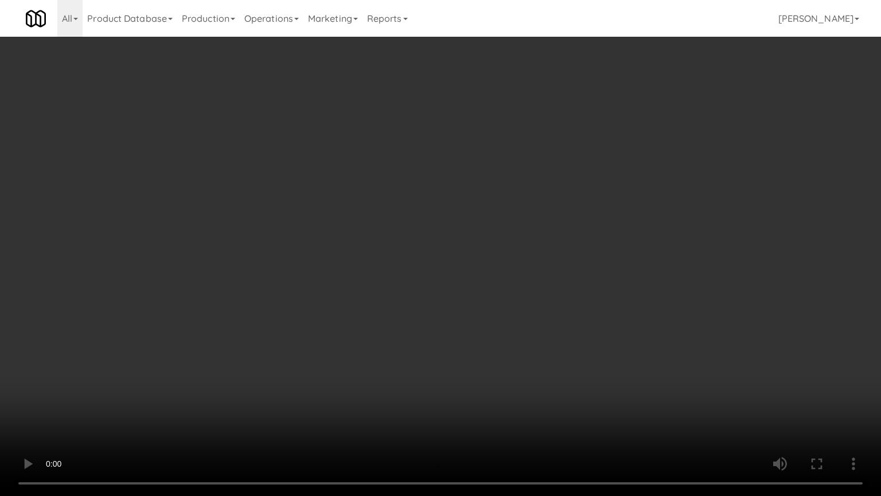
click at [392, 262] on video at bounding box center [440, 248] width 881 height 496
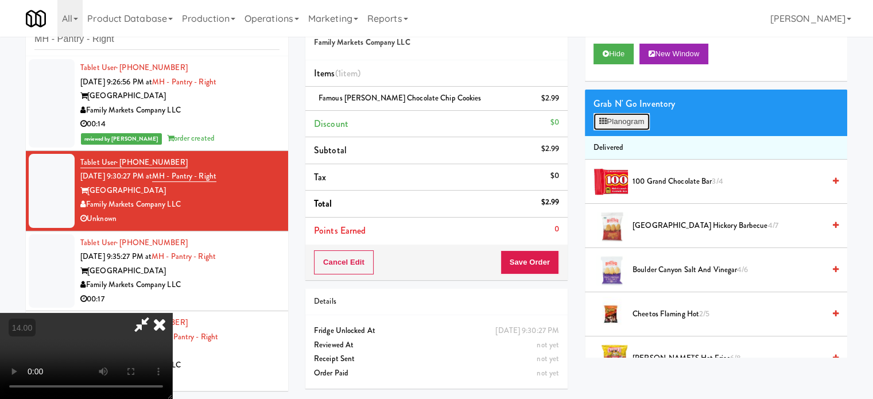
click at [636, 121] on button "Planogram" at bounding box center [621, 121] width 56 height 17
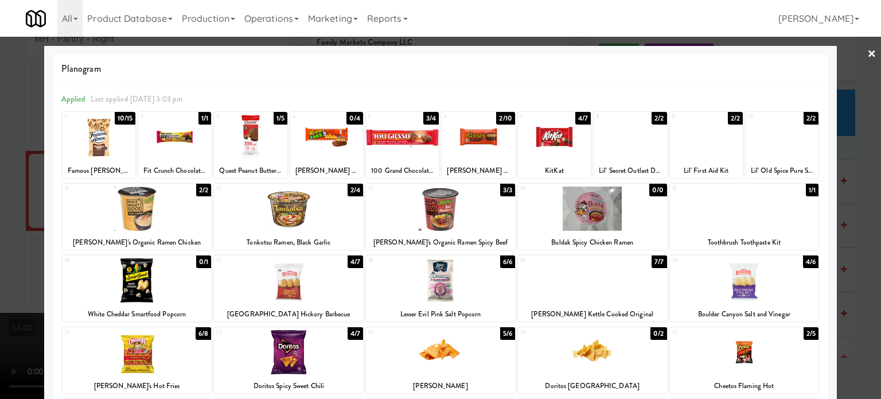
click at [856, 213] on div at bounding box center [440, 199] width 881 height 399
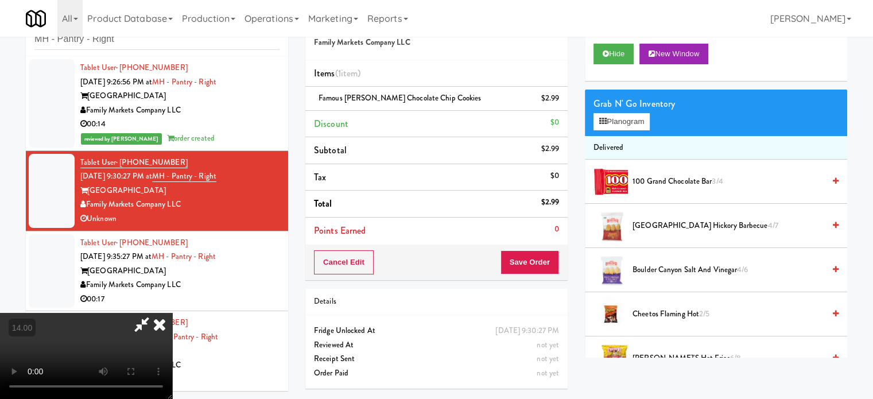
drag, startPoint x: 216, startPoint y: 231, endPoint x: 239, endPoint y: 308, distance: 79.7
click at [172, 313] on video at bounding box center [86, 356] width 172 height 86
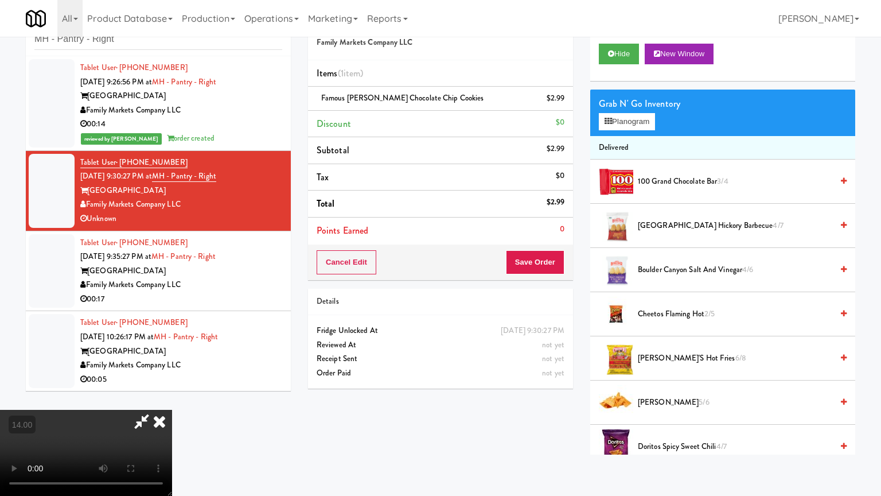
click at [172, 398] on video at bounding box center [86, 453] width 172 height 86
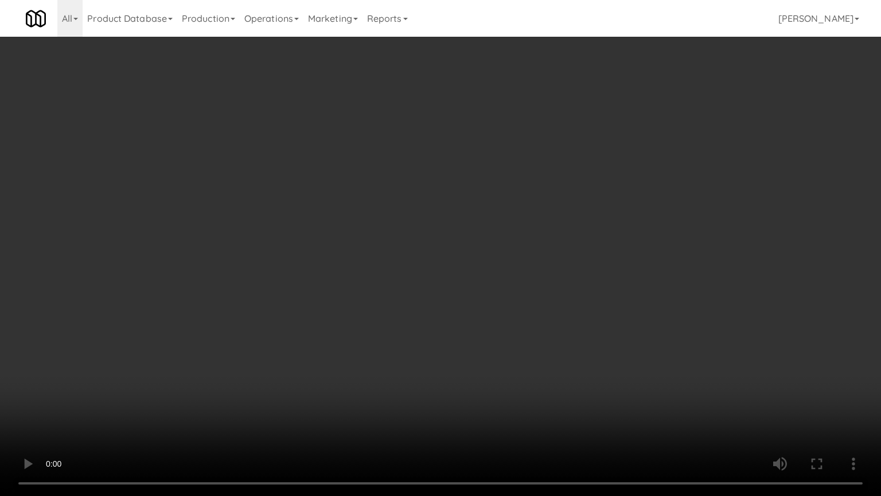
click at [353, 209] on video at bounding box center [440, 248] width 881 height 496
click at [354, 207] on video at bounding box center [440, 248] width 881 height 496
click at [415, 216] on video at bounding box center [440, 248] width 881 height 496
click at [482, 213] on video at bounding box center [440, 248] width 881 height 496
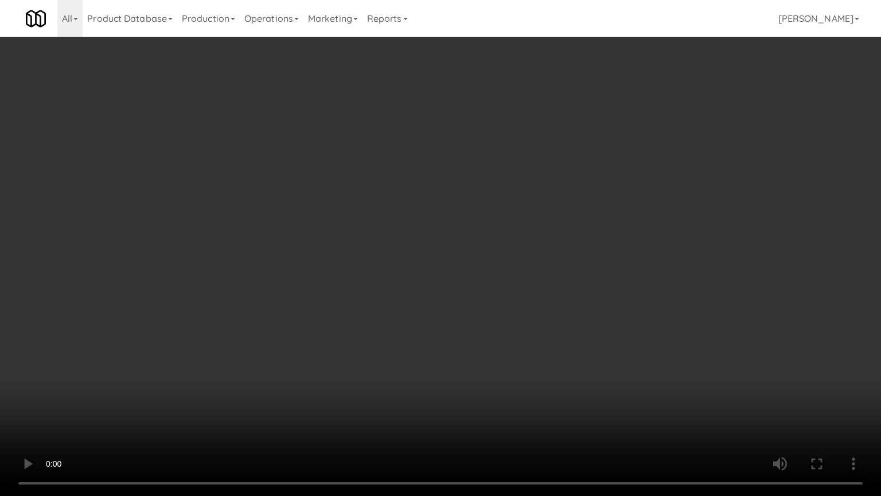
click at [483, 213] on video at bounding box center [440, 248] width 881 height 496
click at [553, 229] on video at bounding box center [440, 248] width 881 height 496
click at [499, 372] on video at bounding box center [440, 248] width 881 height 496
click at [454, 322] on video at bounding box center [440, 248] width 881 height 496
click at [453, 322] on video at bounding box center [440, 248] width 881 height 496
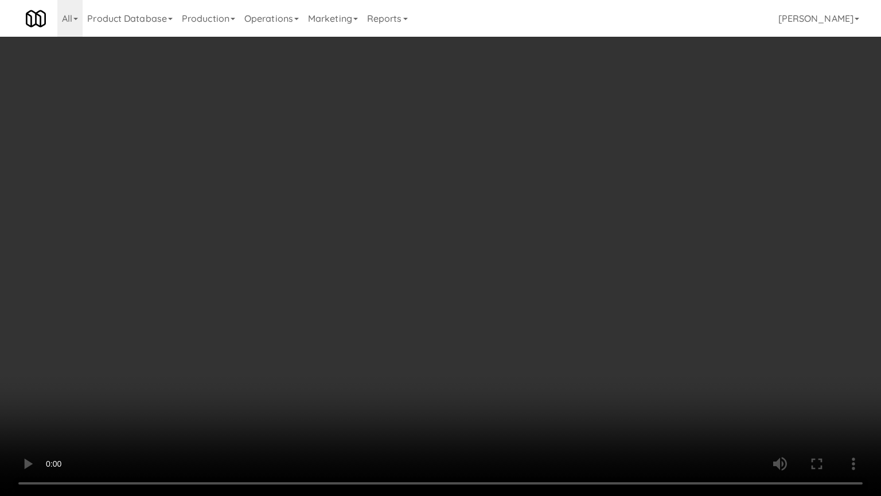
click at [438, 330] on video at bounding box center [440, 248] width 881 height 496
click at [450, 340] on video at bounding box center [440, 248] width 881 height 496
click at [456, 336] on video at bounding box center [440, 248] width 881 height 496
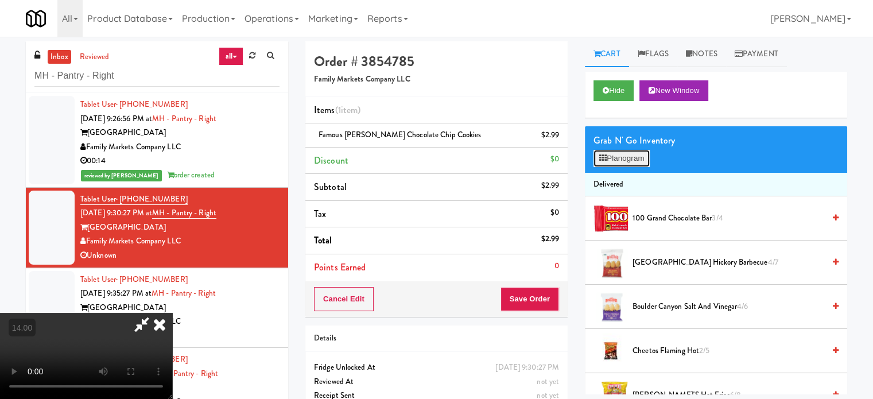
click at [645, 164] on button "Planogram" at bounding box center [621, 158] width 56 height 17
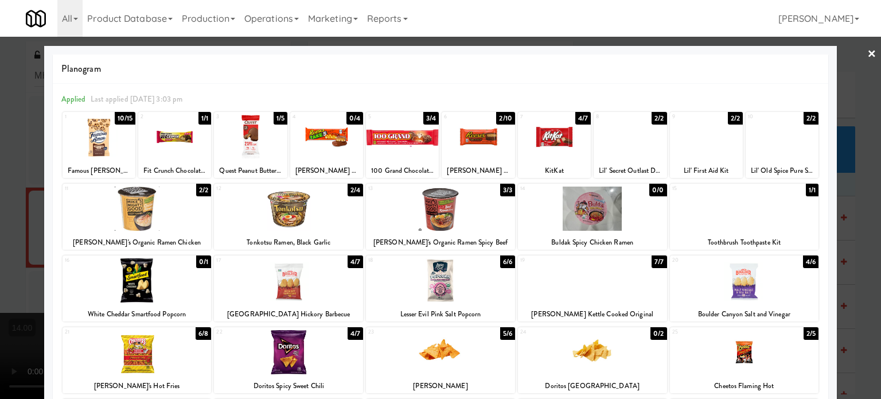
click at [278, 121] on div "1/5" at bounding box center [281, 118] width 14 height 13
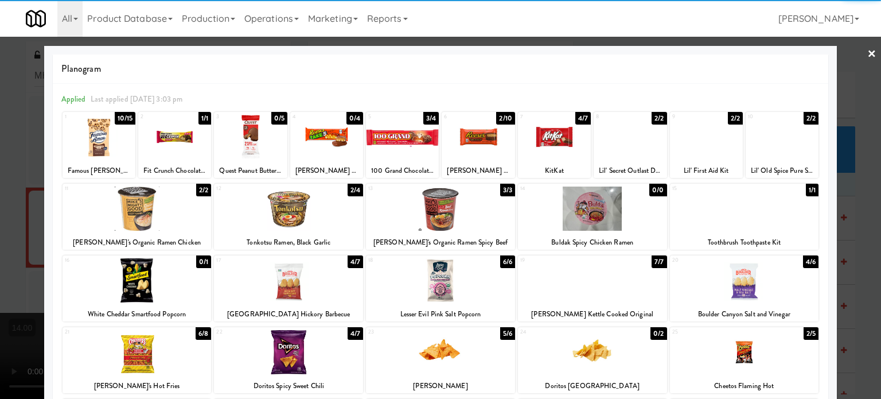
click at [847, 215] on div at bounding box center [440, 199] width 881 height 399
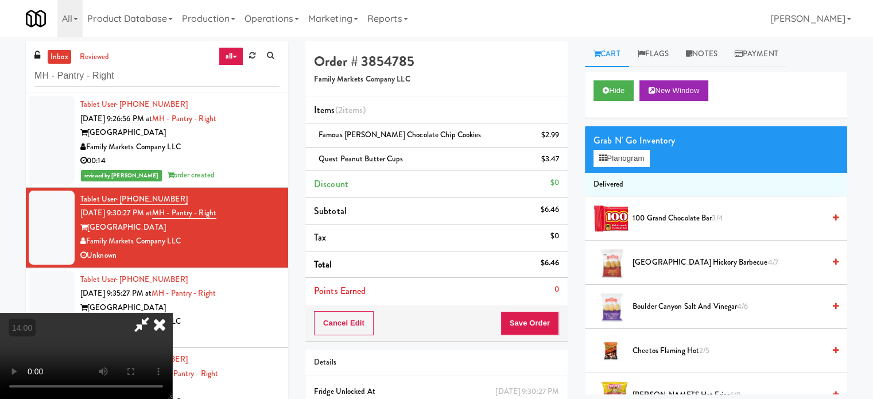
click at [172, 313] on video at bounding box center [86, 356] width 172 height 86
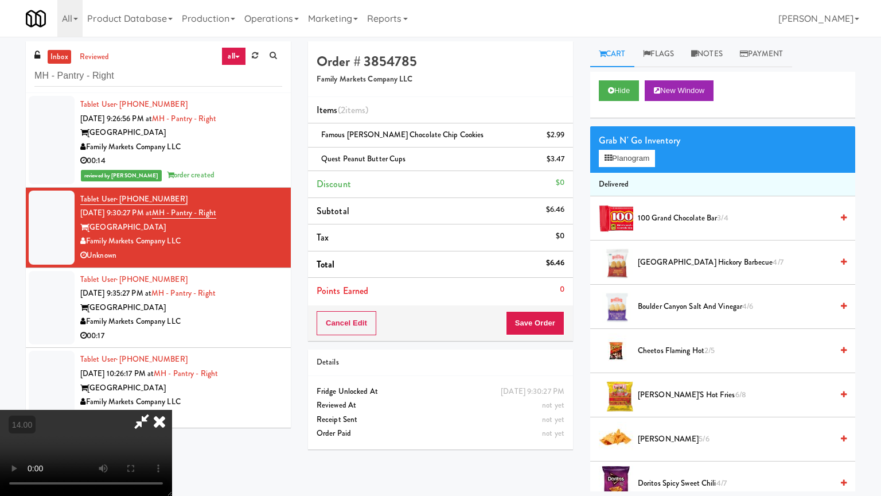
click at [172, 398] on video at bounding box center [86, 453] width 172 height 86
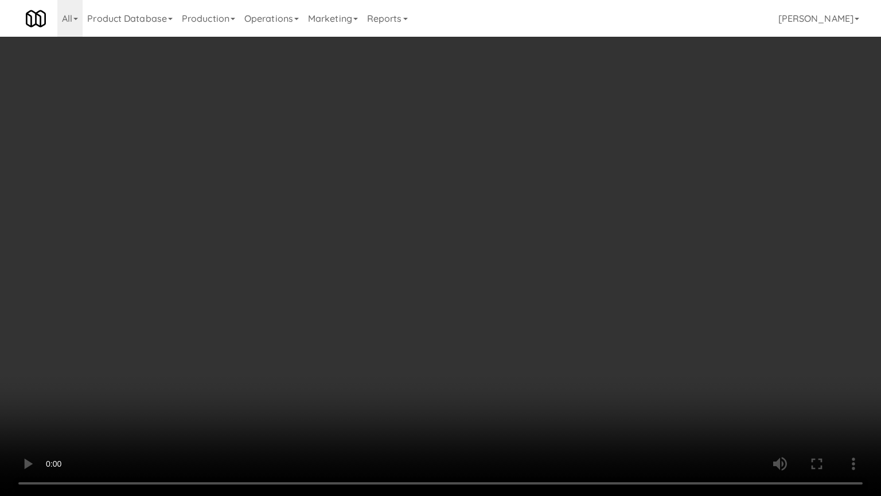
click at [458, 239] on video at bounding box center [440, 248] width 881 height 496
drag, startPoint x: 460, startPoint y: 249, endPoint x: 460, endPoint y: 241, distance: 8.0
click at [460, 241] on video at bounding box center [440, 248] width 881 height 496
click at [445, 241] on video at bounding box center [440, 248] width 881 height 496
click at [426, 258] on video at bounding box center [440, 248] width 881 height 496
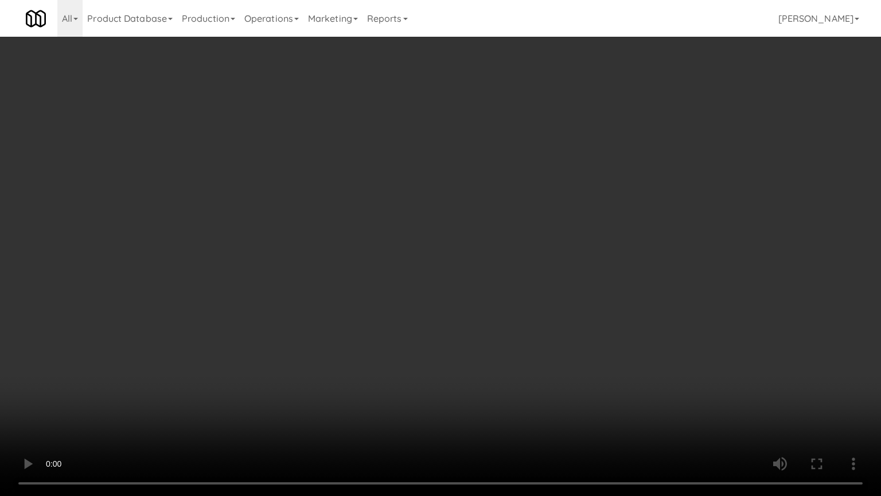
click at [473, 257] on video at bounding box center [440, 248] width 881 height 496
click at [459, 263] on video at bounding box center [440, 248] width 881 height 496
click at [469, 277] on video at bounding box center [440, 248] width 881 height 496
click at [473, 274] on video at bounding box center [440, 248] width 881 height 496
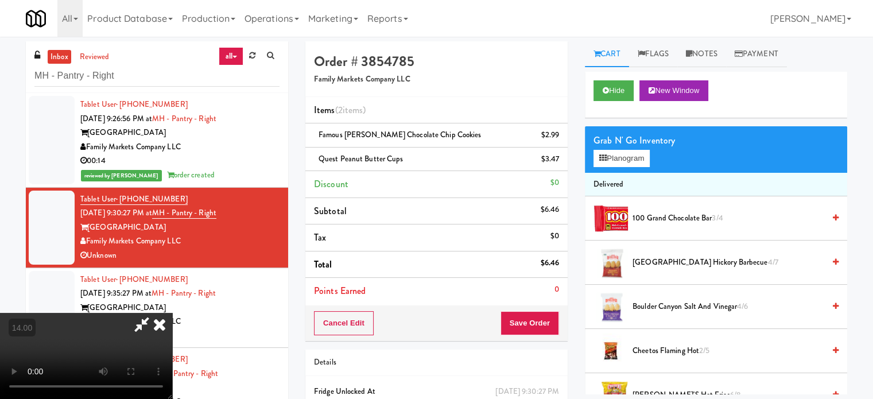
click at [172, 313] on icon at bounding box center [159, 324] width 25 height 23
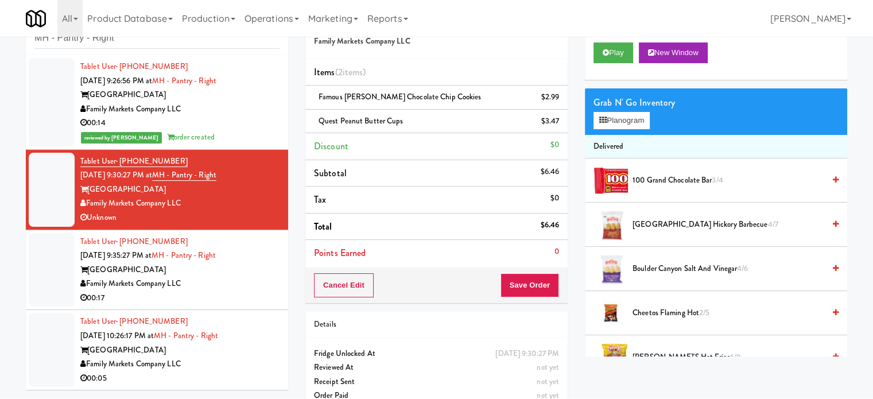
scroll to position [57, 0]
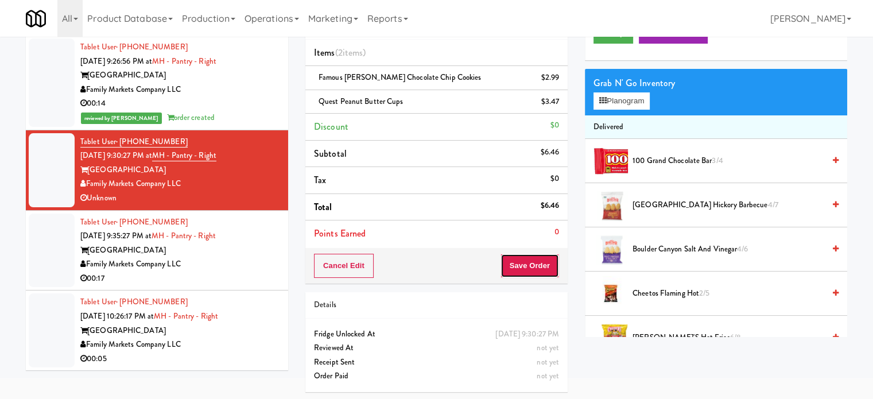
drag, startPoint x: 522, startPoint y: 261, endPoint x: 512, endPoint y: 237, distance: 26.0
click at [522, 261] on button "Save Order" at bounding box center [529, 266] width 59 height 24
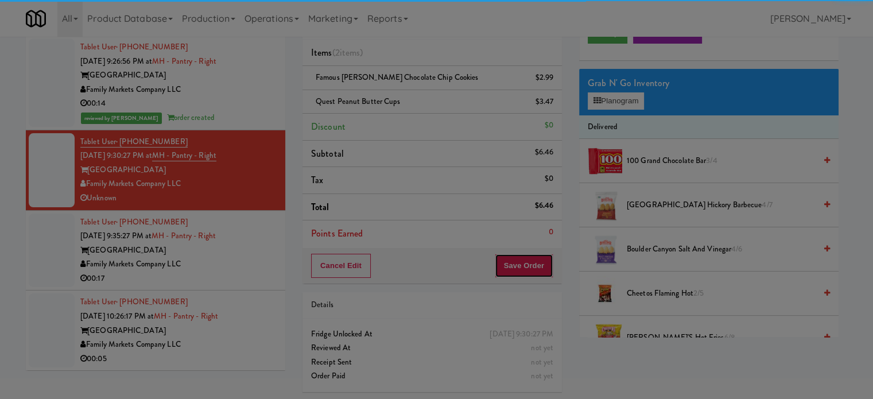
scroll to position [0, 0]
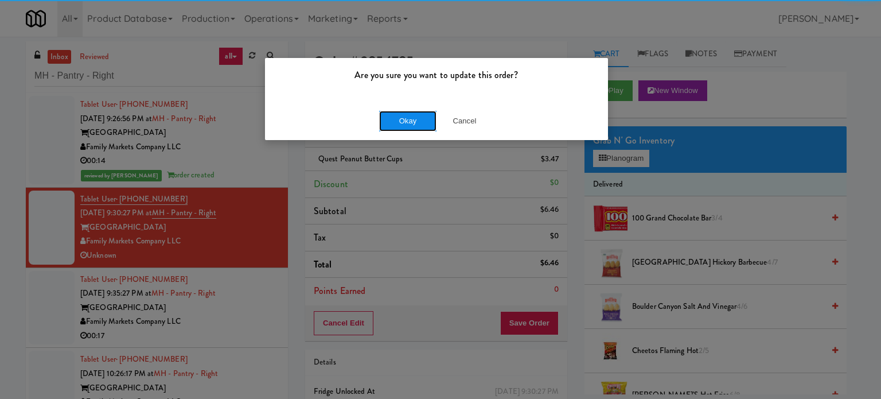
click at [398, 119] on button "Okay" at bounding box center [407, 121] width 57 height 21
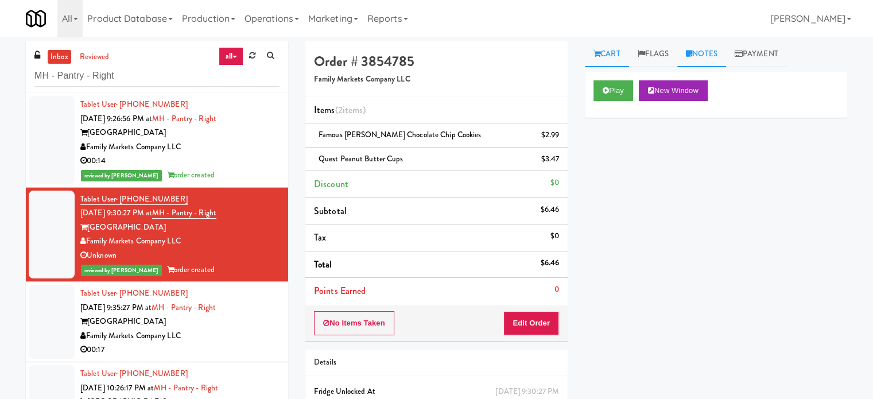
click at [714, 46] on link "Notes" at bounding box center [701, 54] width 49 height 26
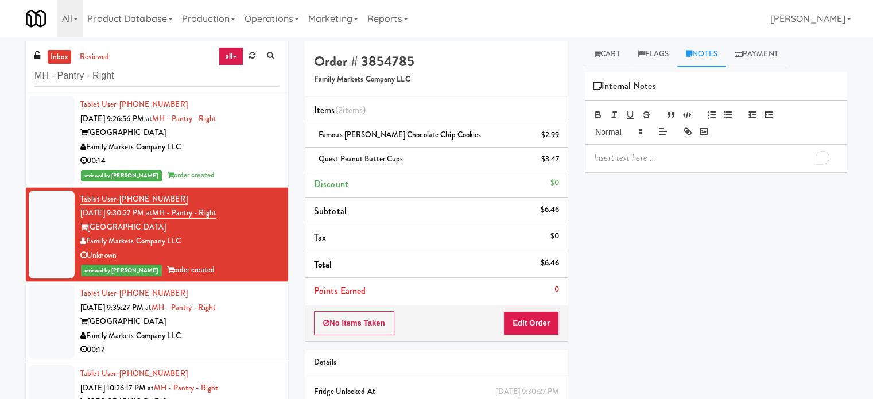
click at [676, 162] on p "To enrich screen reader interactions, please activate Accessibility in Grammarl…" at bounding box center [716, 157] width 244 height 13
click at [242, 347] on div "00:17" at bounding box center [179, 350] width 199 height 14
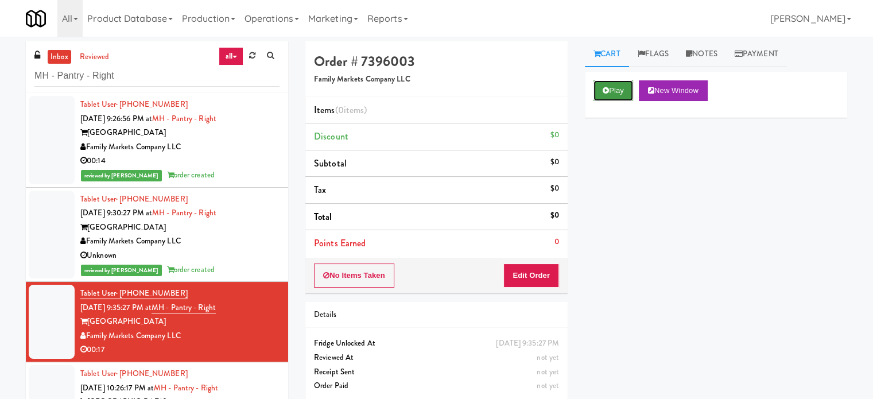
click at [605, 95] on button "Play" at bounding box center [613, 90] width 40 height 21
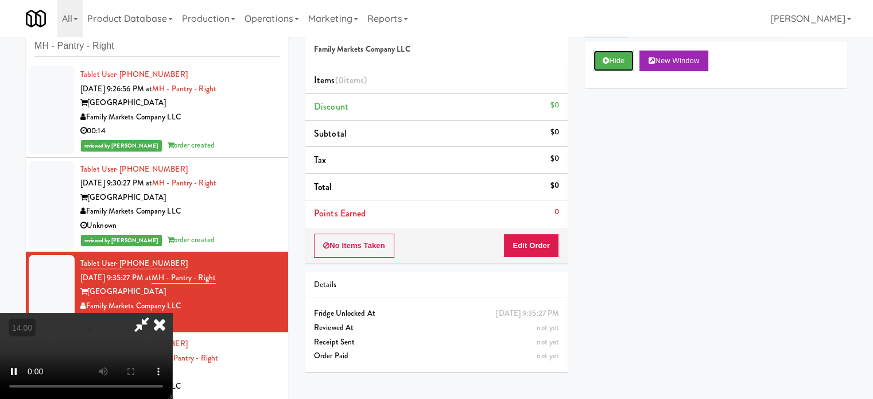
scroll to position [46, 0]
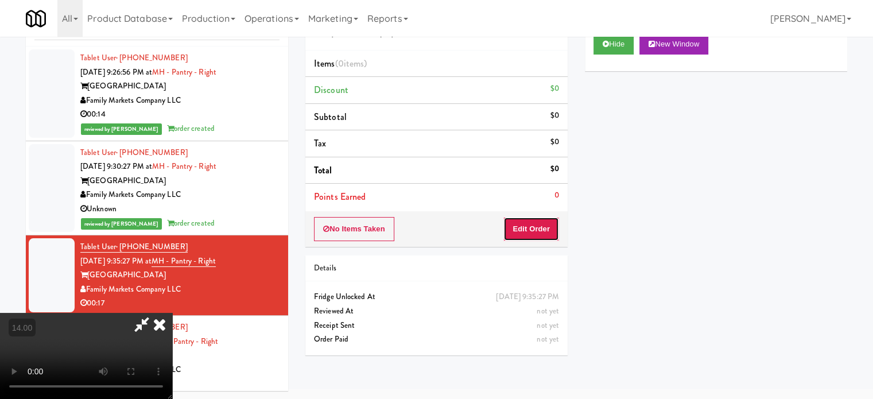
click at [556, 220] on button "Edit Order" at bounding box center [531, 229] width 56 height 24
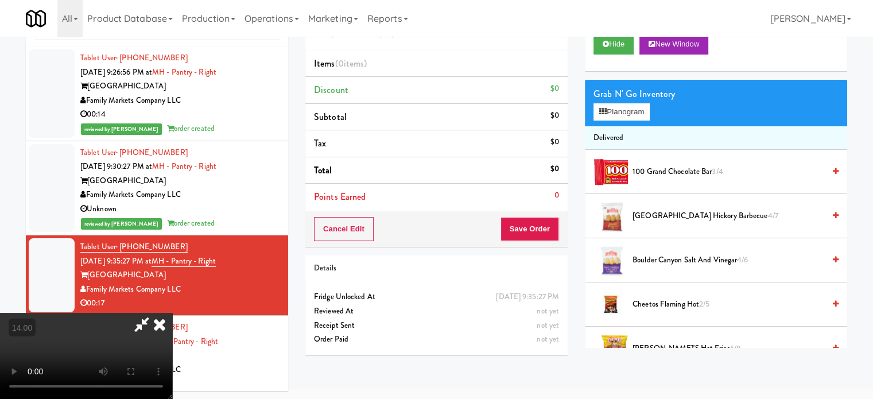
drag, startPoint x: 236, startPoint y: 289, endPoint x: 245, endPoint y: 287, distance: 9.3
click at [172, 313] on video at bounding box center [86, 356] width 172 height 86
drag, startPoint x: 247, startPoint y: 284, endPoint x: 254, endPoint y: 275, distance: 11.5
click at [172, 313] on video at bounding box center [86, 356] width 172 height 86
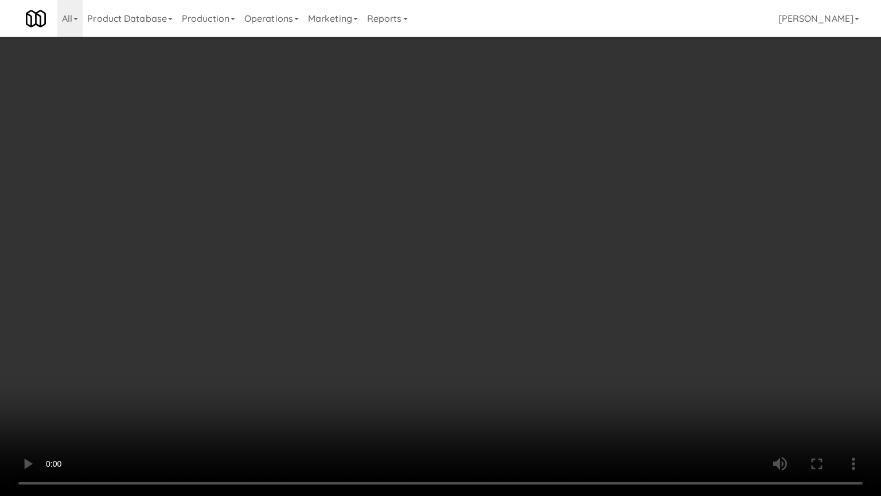
click at [234, 335] on video at bounding box center [440, 248] width 881 height 496
click at [480, 223] on video at bounding box center [440, 248] width 881 height 496
click at [480, 259] on video at bounding box center [440, 248] width 881 height 496
click at [482, 265] on video at bounding box center [440, 248] width 881 height 496
click at [487, 264] on video at bounding box center [440, 248] width 881 height 496
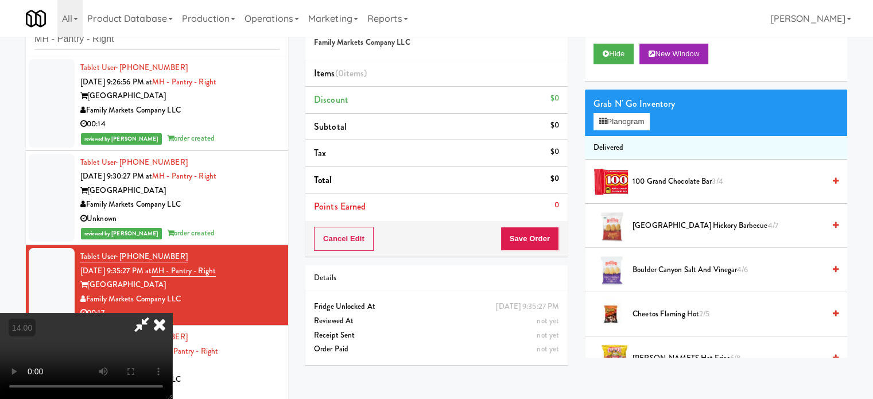
click at [172, 341] on video at bounding box center [86, 356] width 172 height 86
drag, startPoint x: 354, startPoint y: 325, endPoint x: 345, endPoint y: 303, distance: 23.4
click at [172, 313] on video at bounding box center [86, 356] width 172 height 86
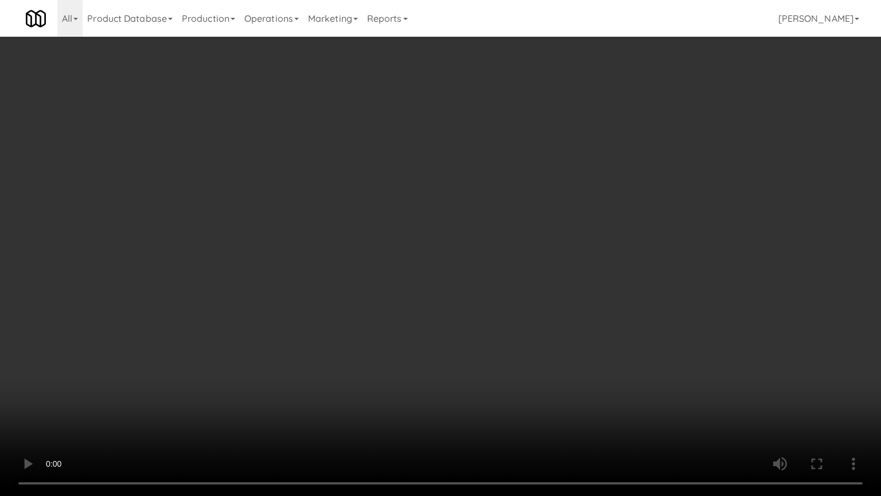
drag, startPoint x: 365, startPoint y: 262, endPoint x: 372, endPoint y: 258, distance: 8.5
click at [365, 262] on video at bounding box center [440, 248] width 881 height 496
click at [431, 223] on video at bounding box center [440, 248] width 881 height 496
click at [445, 216] on video at bounding box center [440, 248] width 881 height 496
click at [450, 216] on video at bounding box center [440, 248] width 881 height 496
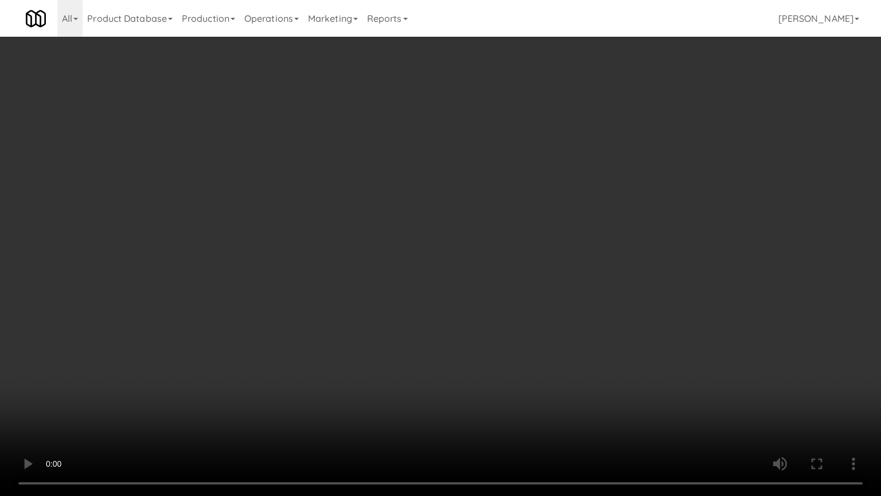
click at [457, 212] on video at bounding box center [440, 248] width 881 height 496
click at [472, 217] on video at bounding box center [440, 248] width 881 height 496
click at [478, 220] on video at bounding box center [440, 248] width 881 height 496
click at [478, 219] on video at bounding box center [440, 248] width 881 height 496
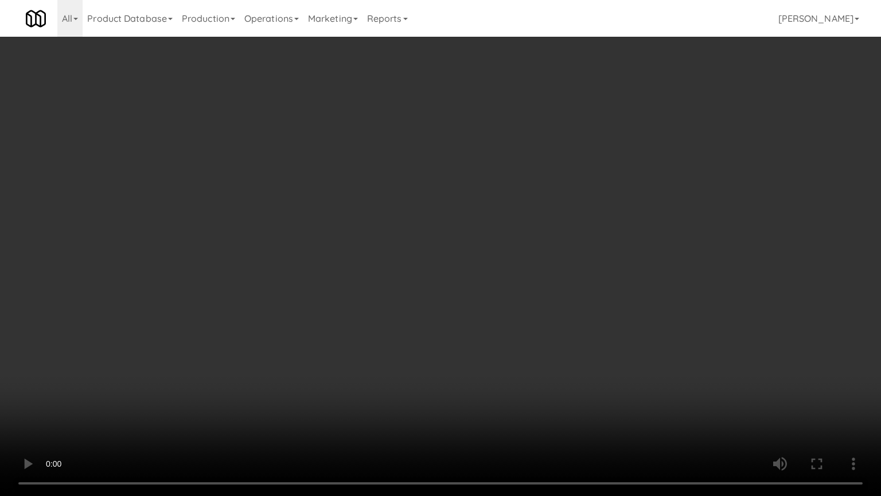
click at [527, 232] on video at bounding box center [440, 248] width 881 height 496
click at [547, 243] on video at bounding box center [440, 248] width 881 height 496
click at [554, 239] on video at bounding box center [440, 248] width 881 height 496
click at [590, 321] on video at bounding box center [440, 248] width 881 height 496
click at [570, 295] on video at bounding box center [440, 248] width 881 height 496
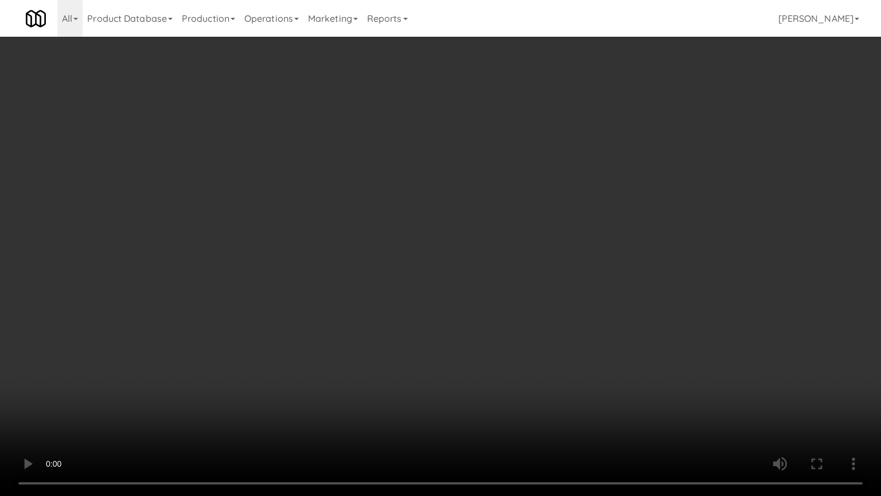
click at [571, 295] on video at bounding box center [440, 248] width 881 height 496
click at [601, 305] on video at bounding box center [440, 248] width 881 height 496
click at [596, 305] on video at bounding box center [440, 248] width 881 height 496
drag, startPoint x: 596, startPoint y: 305, endPoint x: 610, endPoint y: 133, distance: 173.3
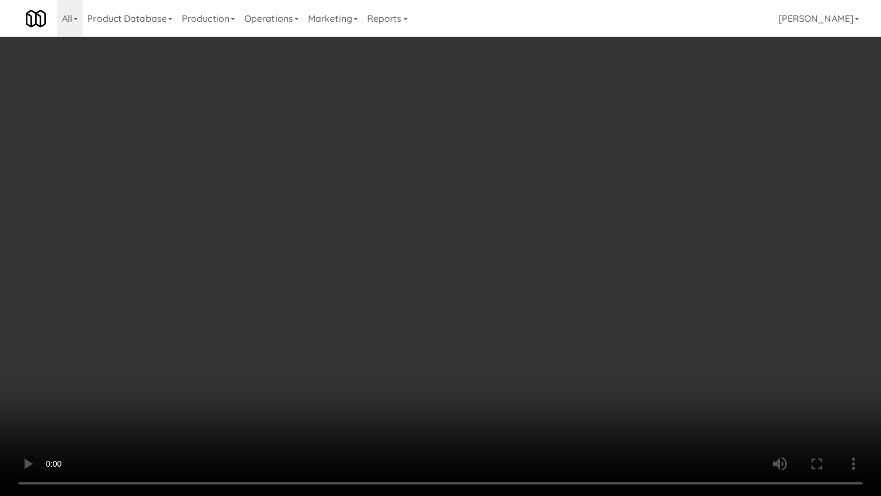
click at [596, 304] on video at bounding box center [440, 248] width 881 height 496
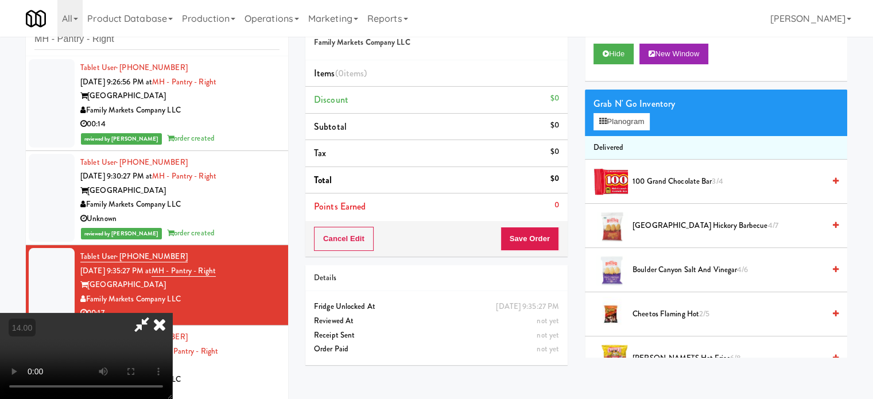
drag, startPoint x: 510, startPoint y: 114, endPoint x: 517, endPoint y: 127, distance: 15.7
click at [172, 313] on icon at bounding box center [159, 324] width 25 height 23
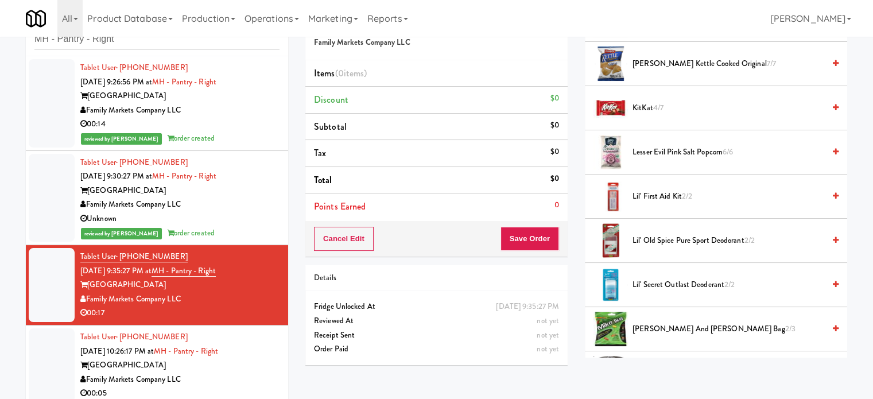
scroll to position [1036, 0]
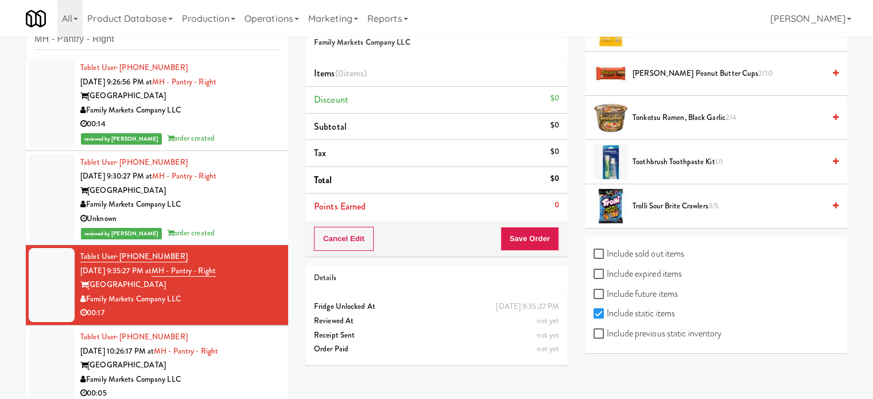
click at [666, 205] on span "Trolli Sour Brite Crawlers 3/5" at bounding box center [728, 206] width 192 height 14
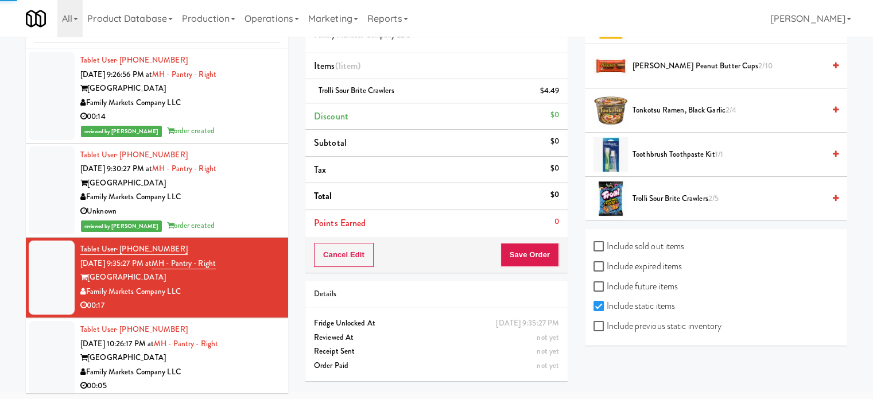
scroll to position [46, 0]
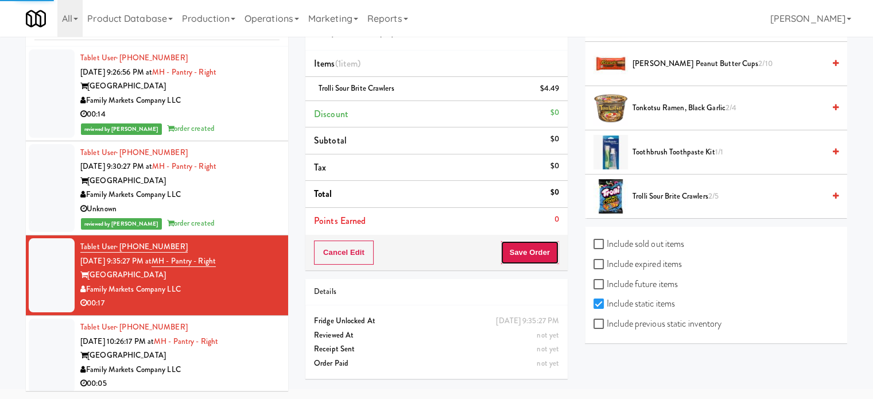
click at [543, 254] on button "Save Order" at bounding box center [529, 252] width 59 height 24
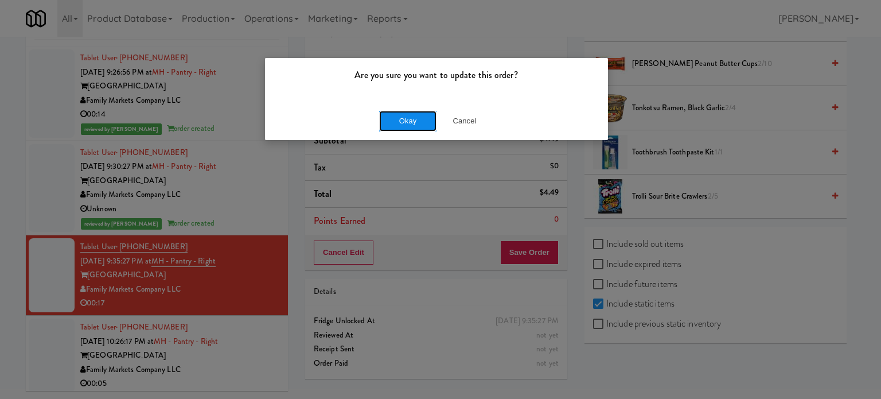
click at [410, 127] on button "Okay" at bounding box center [407, 121] width 57 height 21
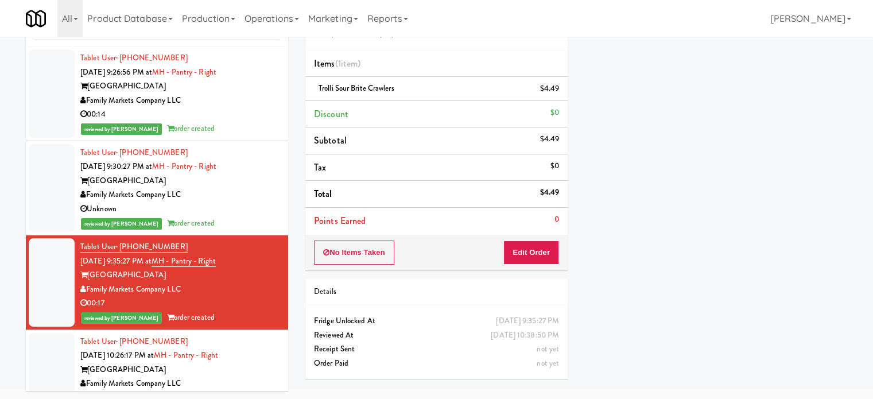
scroll to position [18, 0]
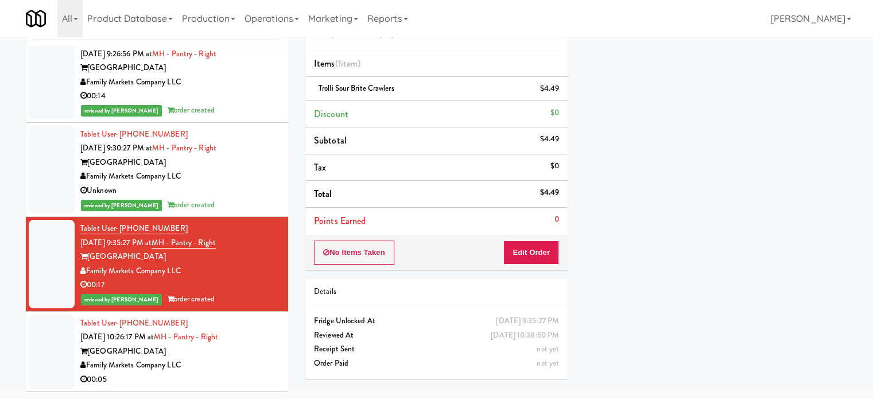
drag, startPoint x: 260, startPoint y: 332, endPoint x: 305, endPoint y: 271, distance: 75.8
click at [260, 332] on div "Tablet User · (787) 439-6171 Sep 17, 2025 10:26:17 PM at MH - Pantry - Right Ma…" at bounding box center [179, 351] width 199 height 71
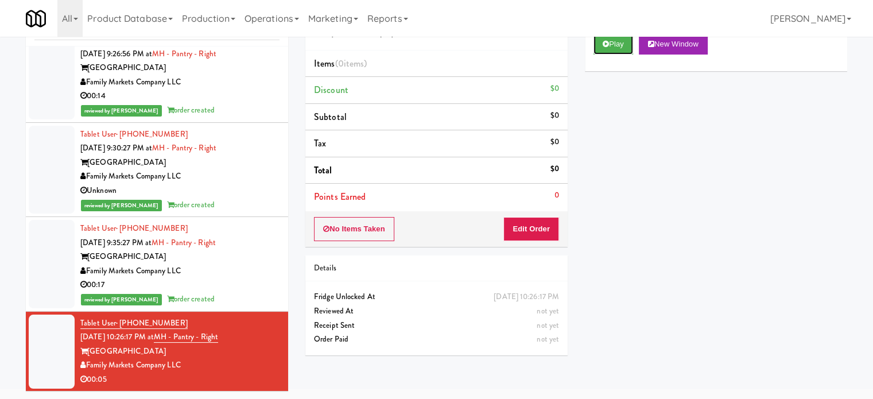
click at [622, 44] on button "Play" at bounding box center [613, 44] width 40 height 21
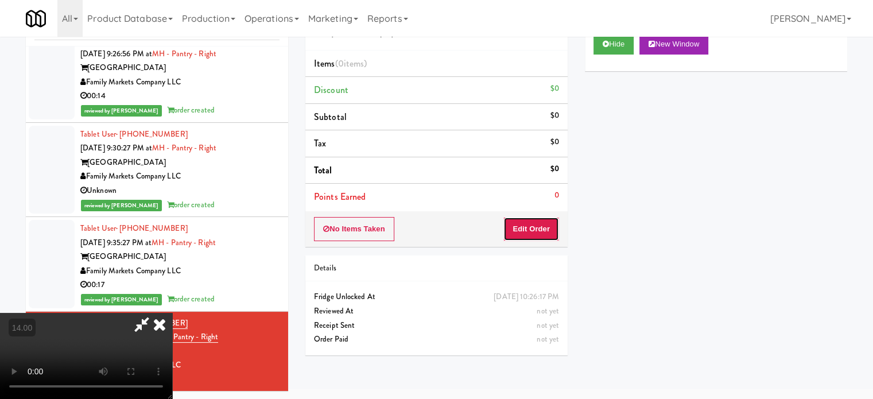
click at [548, 229] on button "Edit Order" at bounding box center [531, 229] width 56 height 24
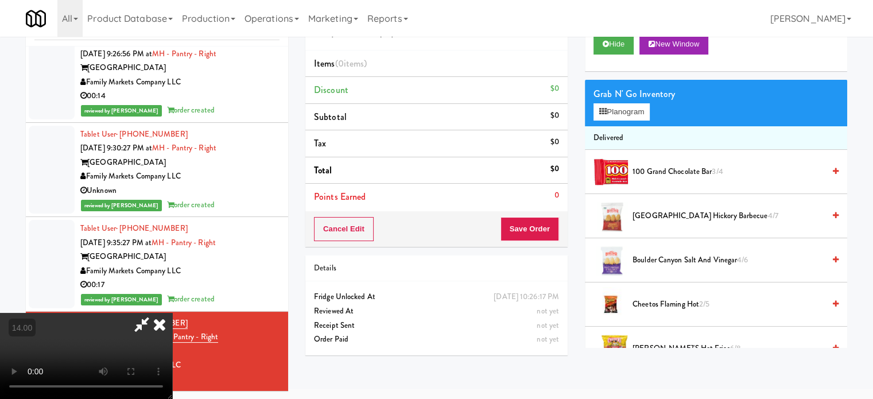
click at [172, 313] on video at bounding box center [86, 356] width 172 height 86
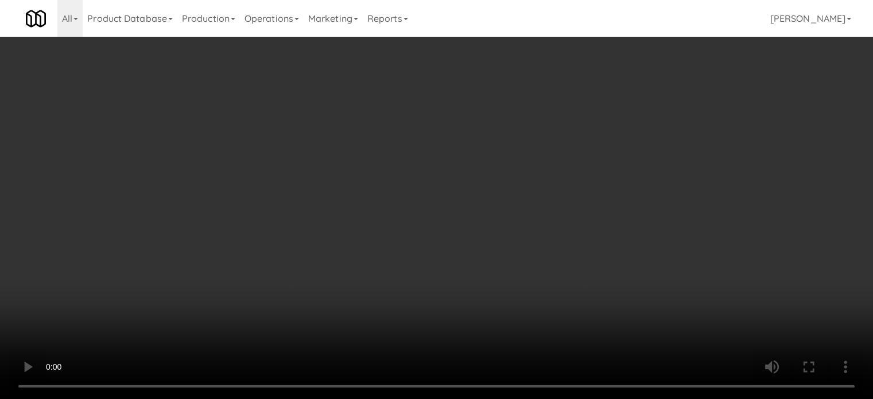
click at [301, 314] on video at bounding box center [436, 199] width 873 height 399
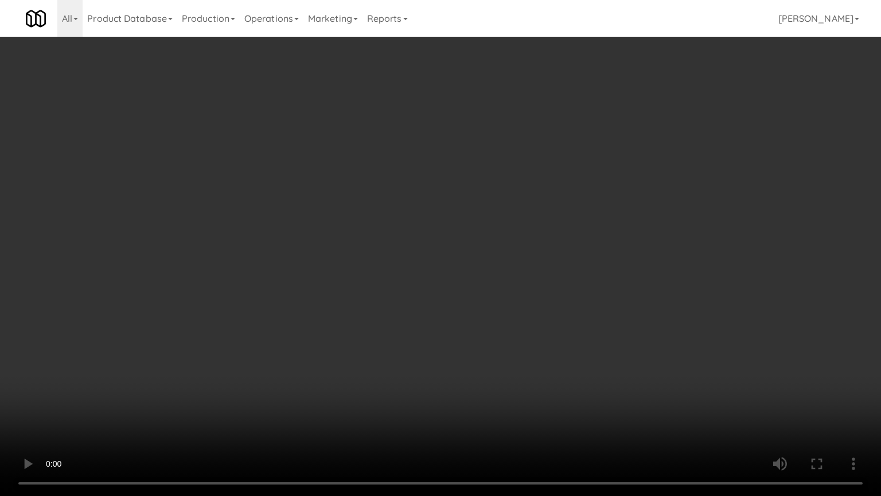
click at [457, 206] on video at bounding box center [440, 248] width 881 height 496
click at [519, 205] on video at bounding box center [440, 248] width 881 height 496
drag, startPoint x: 217, startPoint y: 350, endPoint x: 248, endPoint y: 337, distance: 34.0
click at [219, 350] on video at bounding box center [440, 248] width 881 height 496
click at [406, 261] on video at bounding box center [440, 248] width 881 height 496
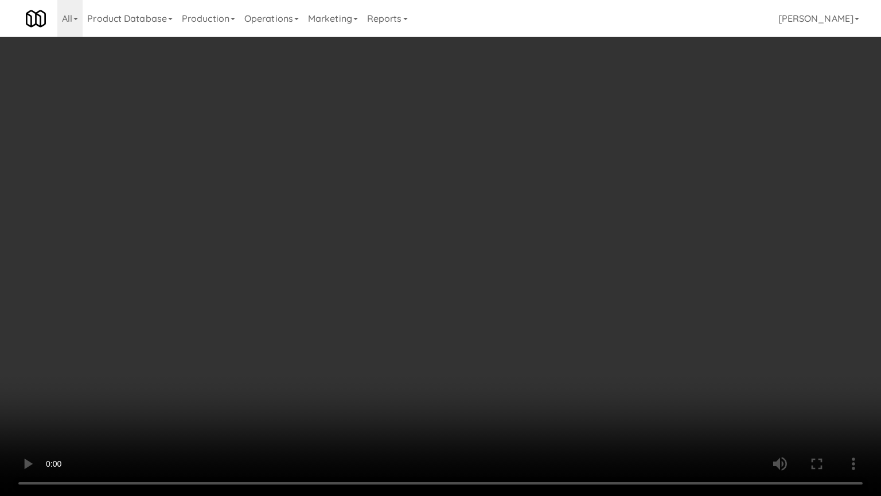
click at [411, 262] on video at bounding box center [440, 248] width 881 height 496
click at [458, 256] on video at bounding box center [440, 248] width 881 height 496
click at [460, 254] on video at bounding box center [440, 248] width 881 height 496
click at [542, 248] on video at bounding box center [440, 248] width 881 height 496
click at [265, 389] on video at bounding box center [440, 248] width 881 height 496
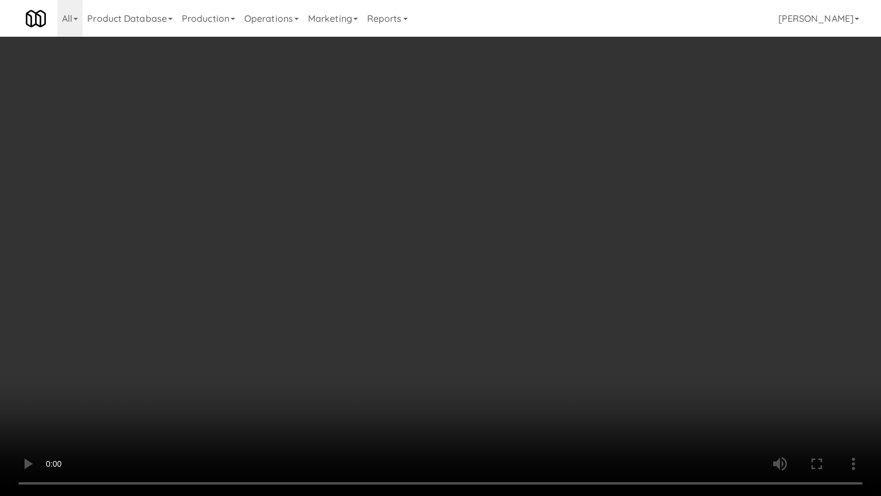
drag, startPoint x: 514, startPoint y: 213, endPoint x: 520, endPoint y: 209, distance: 7.8
click at [514, 214] on video at bounding box center [440, 248] width 881 height 496
click at [537, 363] on video at bounding box center [440, 248] width 881 height 496
click at [460, 300] on video at bounding box center [440, 248] width 881 height 496
click at [460, 299] on video at bounding box center [440, 248] width 881 height 496
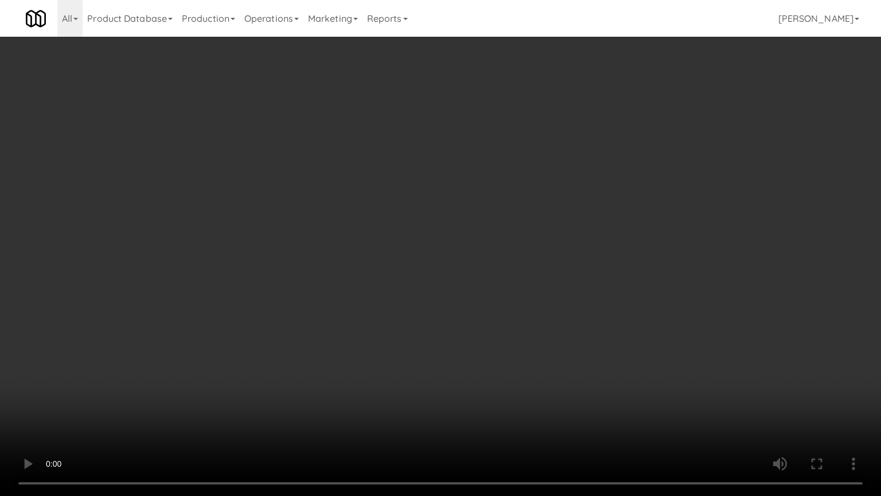
click at [511, 283] on video at bounding box center [440, 248] width 881 height 496
click at [246, 294] on video at bounding box center [440, 248] width 881 height 496
click at [453, 225] on video at bounding box center [440, 248] width 881 height 496
click at [464, 248] on video at bounding box center [440, 248] width 881 height 496
click at [475, 273] on video at bounding box center [440, 248] width 881 height 496
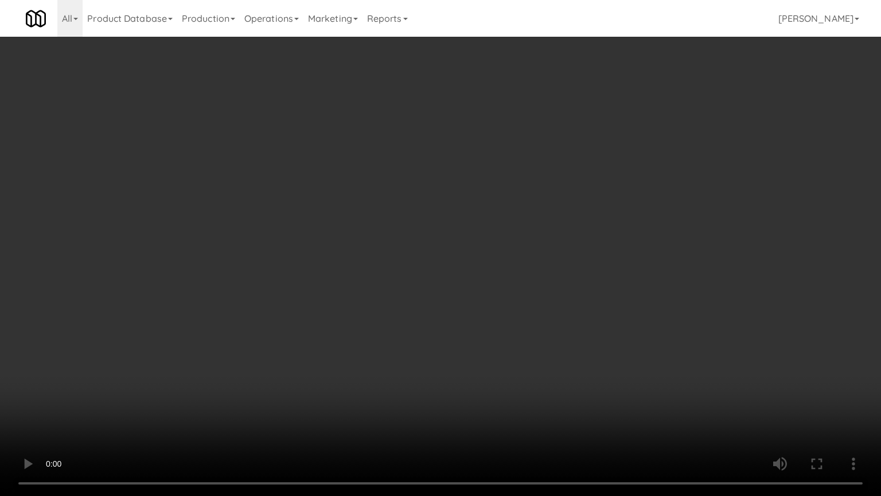
click at [463, 267] on video at bounding box center [440, 248] width 881 height 496
click at [492, 262] on video at bounding box center [440, 248] width 881 height 496
click at [488, 259] on video at bounding box center [440, 248] width 881 height 496
click at [555, 261] on video at bounding box center [440, 248] width 881 height 496
click at [484, 258] on video at bounding box center [440, 248] width 881 height 496
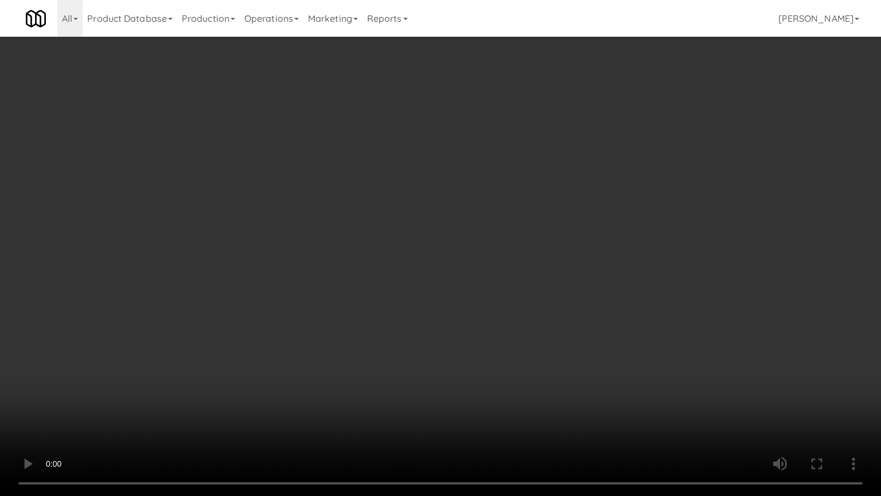
click at [487, 256] on video at bounding box center [440, 248] width 881 height 496
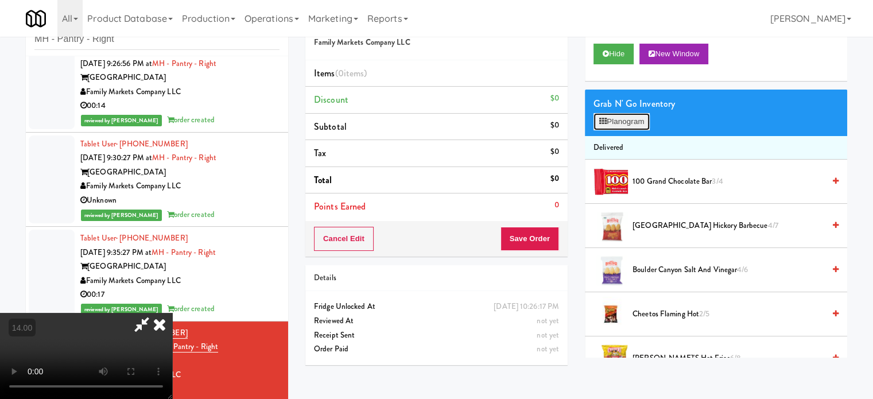
click at [631, 123] on button "Planogram" at bounding box center [621, 121] width 56 height 17
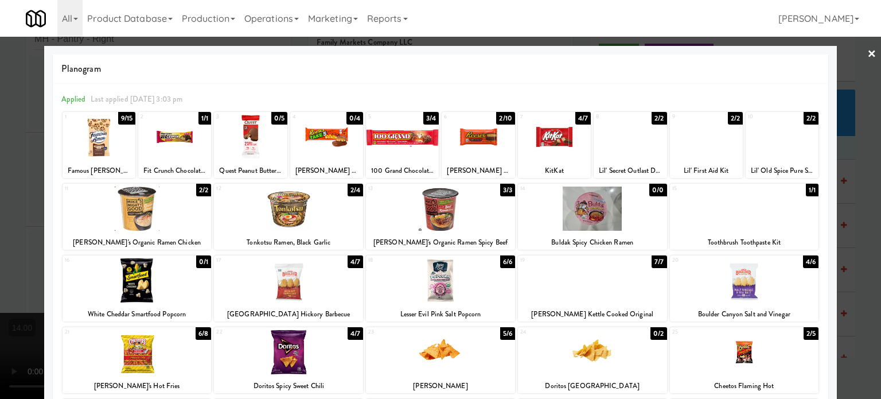
click at [500, 259] on div "6/6" at bounding box center [507, 261] width 15 height 13
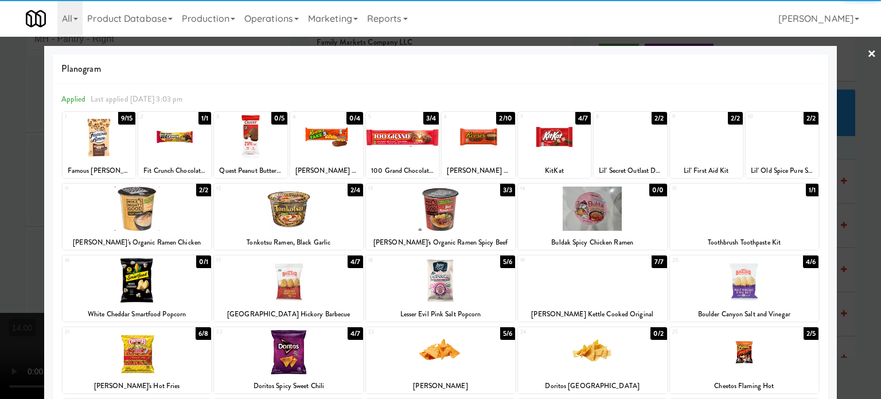
click at [852, 221] on div at bounding box center [440, 199] width 881 height 399
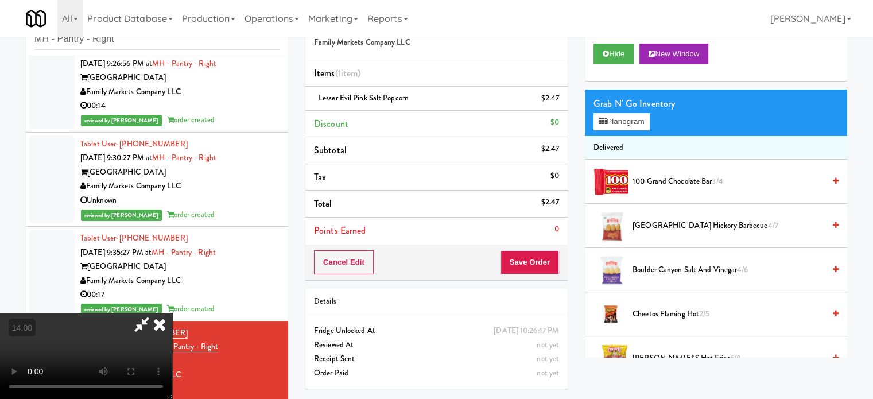
drag, startPoint x: 304, startPoint y: 261, endPoint x: 325, endPoint y: 287, distance: 33.4
click at [172, 313] on video at bounding box center [86, 356] width 172 height 86
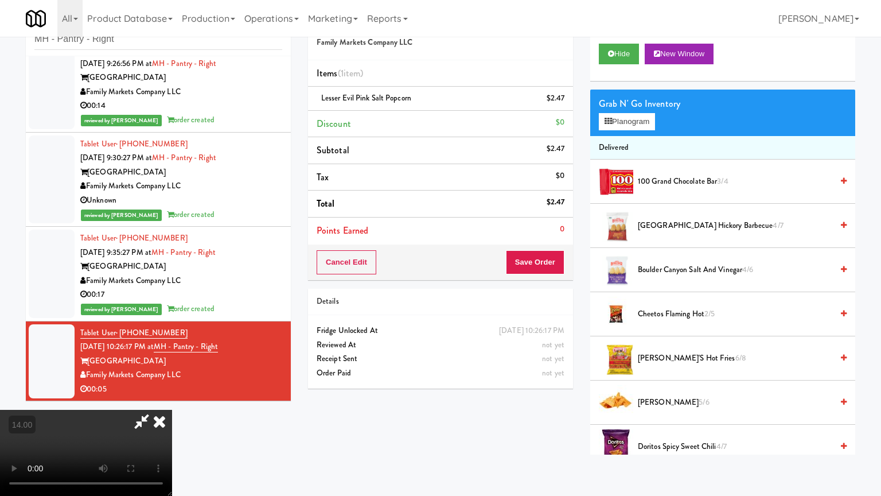
click at [172, 398] on video at bounding box center [86, 453] width 172 height 86
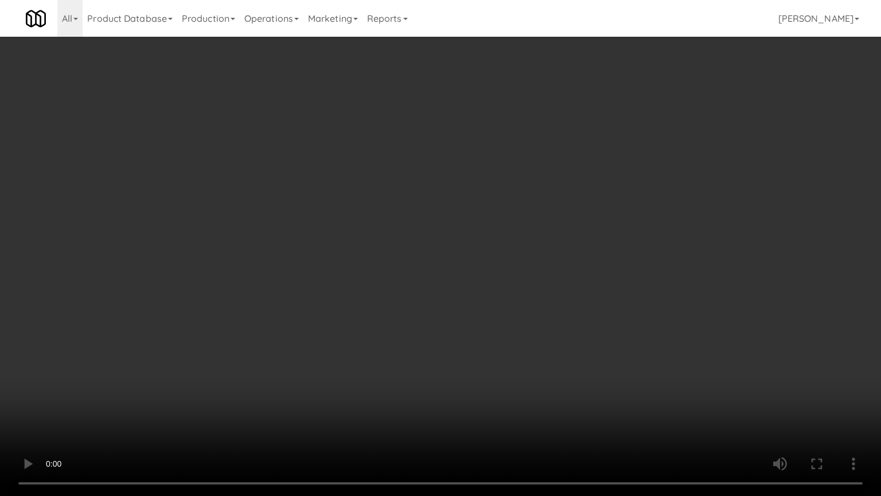
drag, startPoint x: 425, startPoint y: 185, endPoint x: 434, endPoint y: 186, distance: 8.7
click at [426, 185] on video at bounding box center [440, 248] width 881 height 496
click at [324, 352] on video at bounding box center [440, 248] width 881 height 496
click at [396, 257] on video at bounding box center [440, 248] width 881 height 496
click at [401, 258] on video at bounding box center [440, 248] width 881 height 496
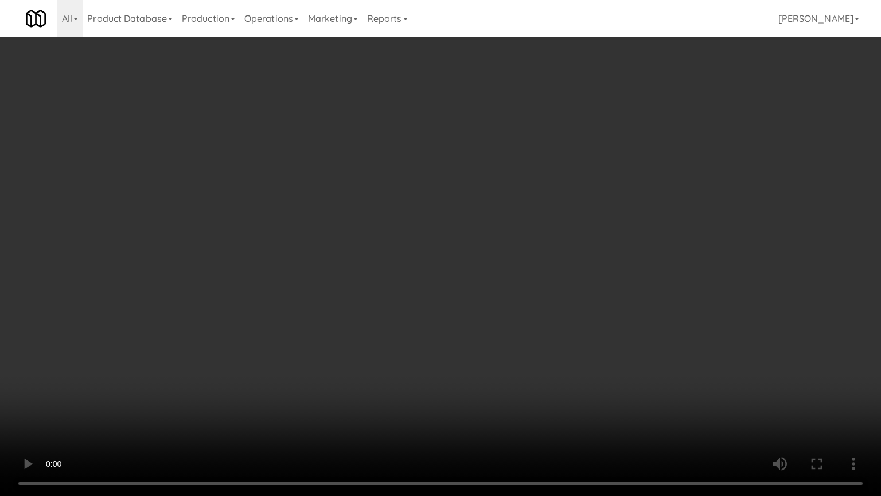
click at [462, 259] on video at bounding box center [440, 248] width 881 height 496
click at [461, 260] on video at bounding box center [440, 248] width 881 height 496
click at [473, 263] on video at bounding box center [440, 248] width 881 height 496
drag, startPoint x: 340, startPoint y: 376, endPoint x: 452, endPoint y: 257, distance: 164.0
click at [344, 369] on video at bounding box center [440, 248] width 881 height 496
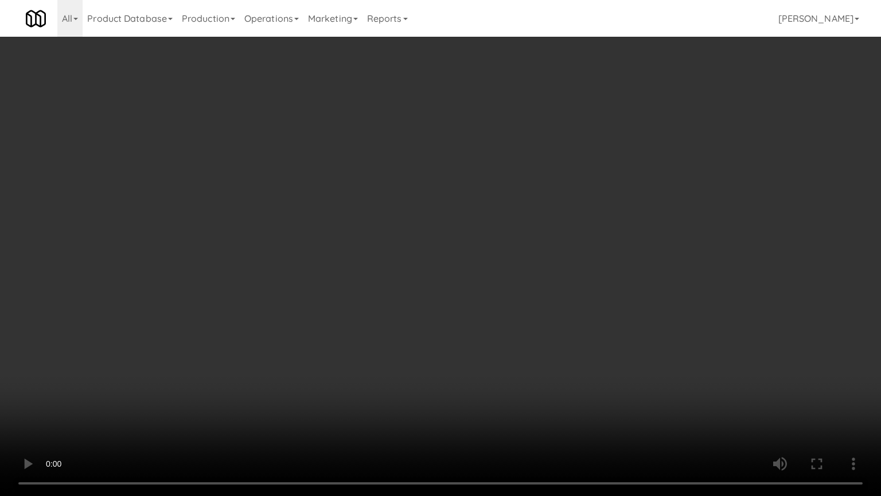
click at [460, 225] on video at bounding box center [440, 248] width 881 height 496
click at [458, 221] on video at bounding box center [440, 248] width 881 height 496
click at [457, 220] on video at bounding box center [440, 248] width 881 height 496
click at [456, 221] on video at bounding box center [440, 248] width 881 height 496
click at [472, 225] on video at bounding box center [440, 248] width 881 height 496
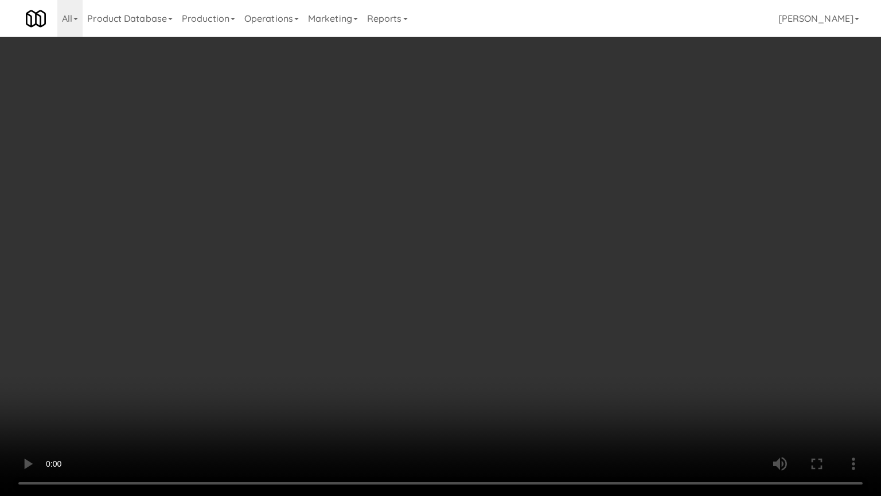
click at [468, 225] on video at bounding box center [440, 248] width 881 height 496
click at [519, 212] on video at bounding box center [440, 248] width 881 height 496
click at [425, 306] on video at bounding box center [440, 248] width 881 height 496
click at [425, 247] on video at bounding box center [440, 248] width 881 height 496
click at [425, 244] on video at bounding box center [440, 248] width 881 height 496
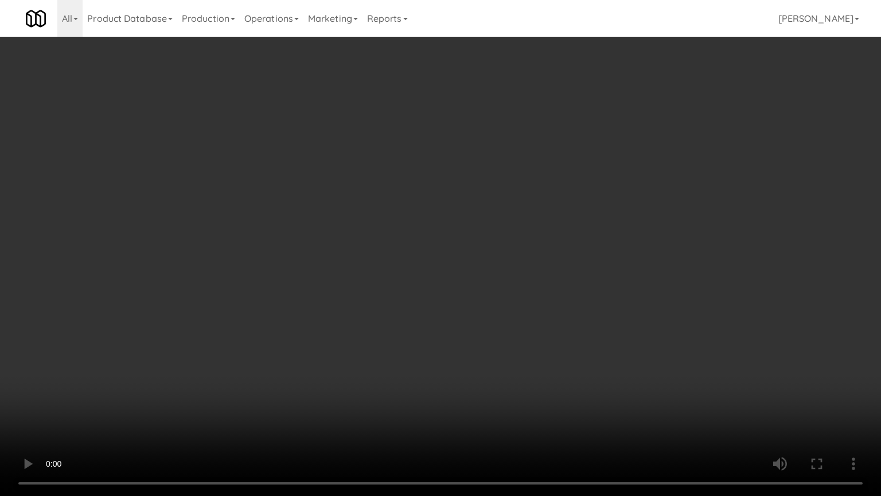
click at [402, 246] on video at bounding box center [440, 248] width 881 height 496
click at [443, 251] on video at bounding box center [440, 248] width 881 height 496
click at [447, 248] on video at bounding box center [440, 248] width 881 height 496
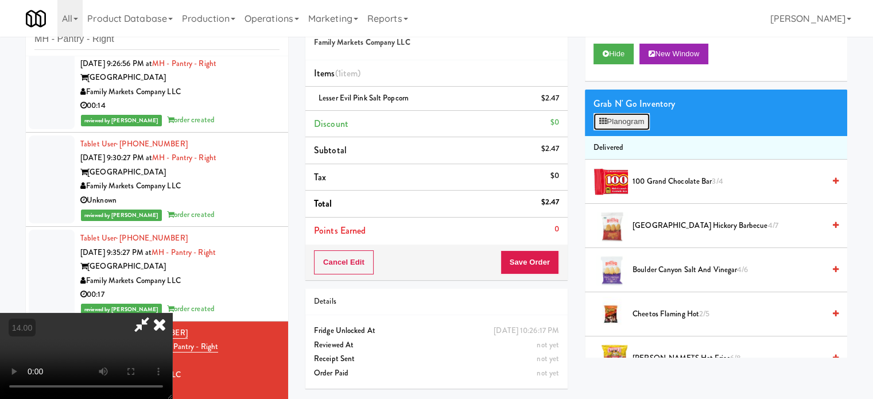
click at [613, 121] on button "Planogram" at bounding box center [621, 121] width 56 height 17
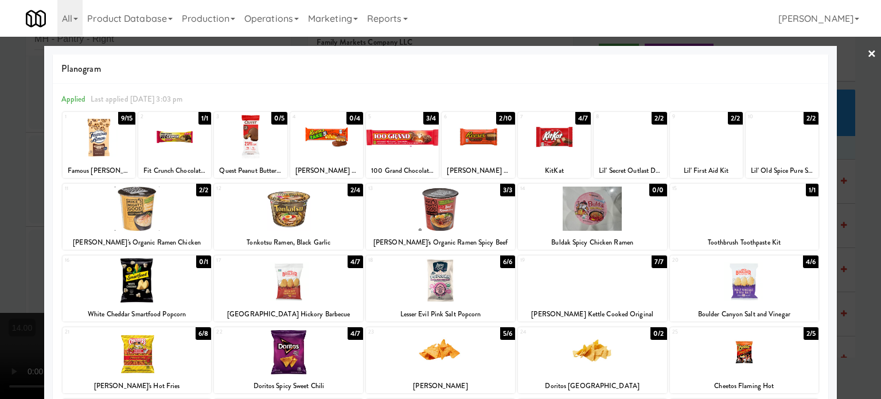
drag, startPoint x: 428, startPoint y: 118, endPoint x: 503, endPoint y: 112, distance: 75.4
click at [429, 117] on div "3/4" at bounding box center [430, 118] width 15 height 13
click at [854, 174] on div at bounding box center [440, 199] width 881 height 399
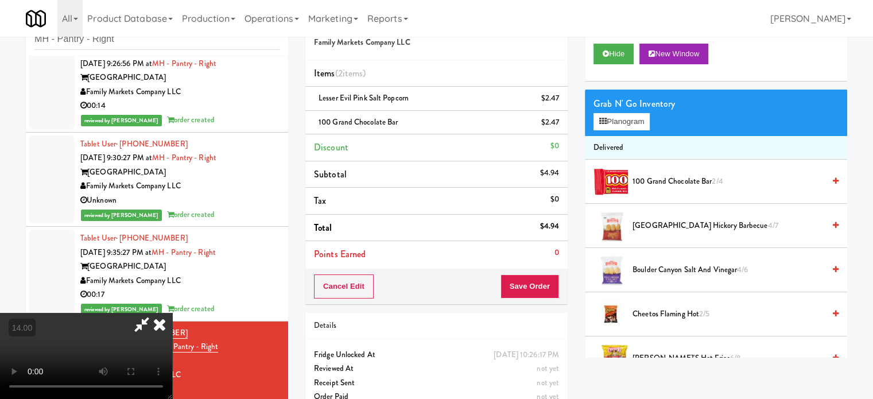
click at [172, 313] on video at bounding box center [86, 356] width 172 height 86
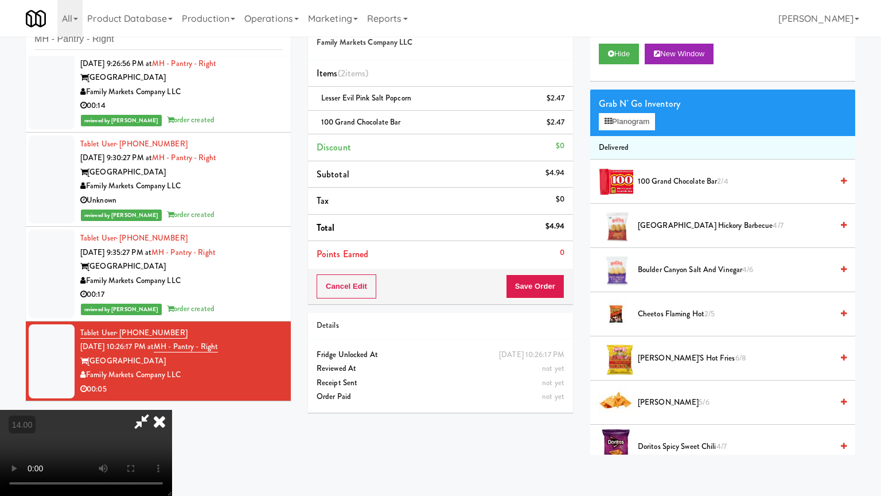
drag, startPoint x: 434, startPoint y: 389, endPoint x: 431, endPoint y: 308, distance: 81.5
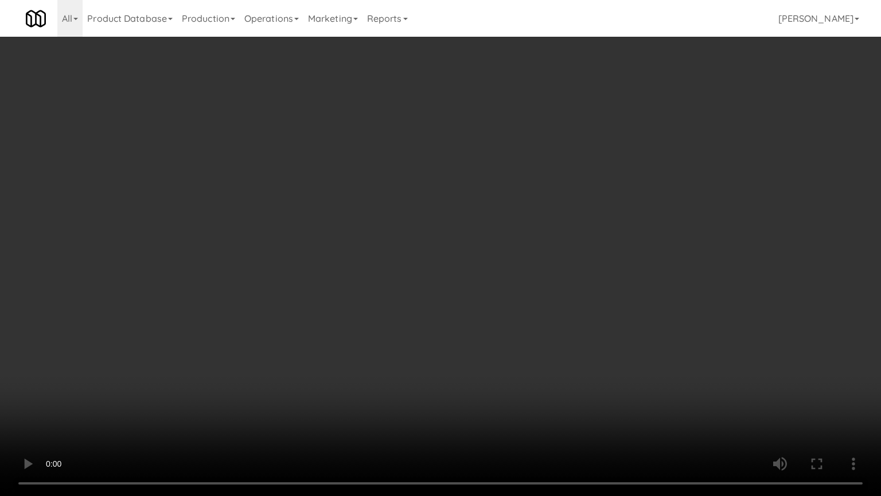
click at [434, 386] on video at bounding box center [440, 248] width 881 height 496
click at [425, 297] on video at bounding box center [440, 248] width 881 height 496
click at [500, 299] on video at bounding box center [440, 248] width 881 height 496
click at [461, 255] on video at bounding box center [440, 248] width 881 height 496
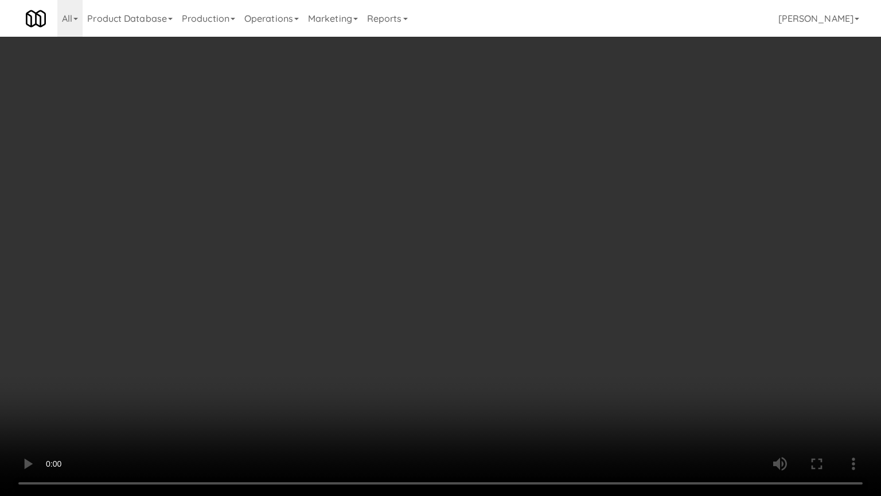
click at [472, 230] on video at bounding box center [440, 248] width 881 height 496
click at [485, 241] on video at bounding box center [440, 248] width 881 height 496
click at [488, 246] on video at bounding box center [440, 248] width 881 height 496
click at [503, 229] on video at bounding box center [440, 248] width 881 height 496
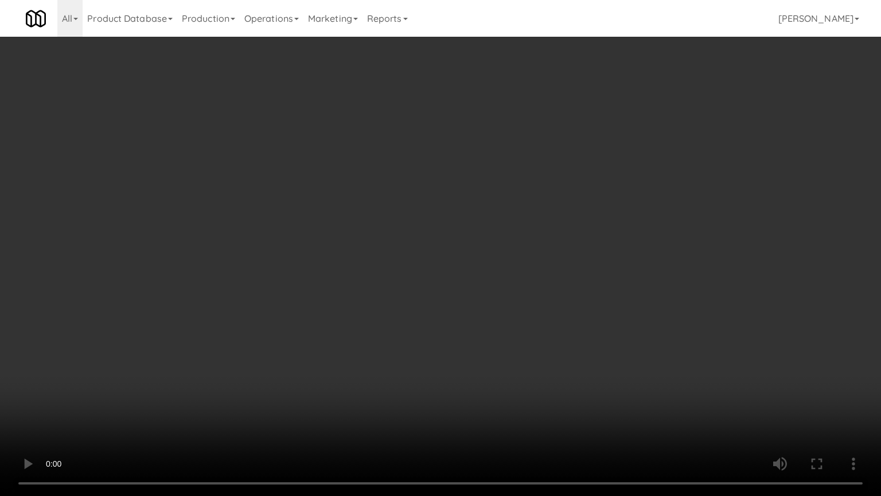
click at [503, 229] on video at bounding box center [440, 248] width 881 height 496
click at [575, 246] on video at bounding box center [440, 248] width 881 height 496
drag, startPoint x: 463, startPoint y: 384, endPoint x: 455, endPoint y: 341, distance: 43.2
click at [462, 383] on video at bounding box center [440, 248] width 881 height 496
click at [449, 332] on video at bounding box center [440, 248] width 881 height 496
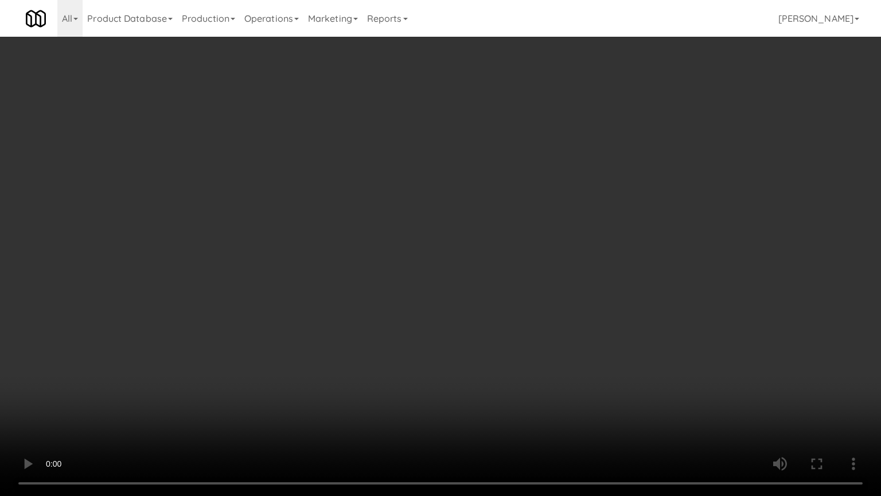
click at [442, 331] on video at bounding box center [440, 248] width 881 height 496
click at [455, 316] on video at bounding box center [440, 248] width 881 height 496
click at [495, 366] on video at bounding box center [440, 248] width 881 height 496
click at [485, 281] on video at bounding box center [440, 248] width 881 height 496
click at [497, 267] on video at bounding box center [440, 248] width 881 height 496
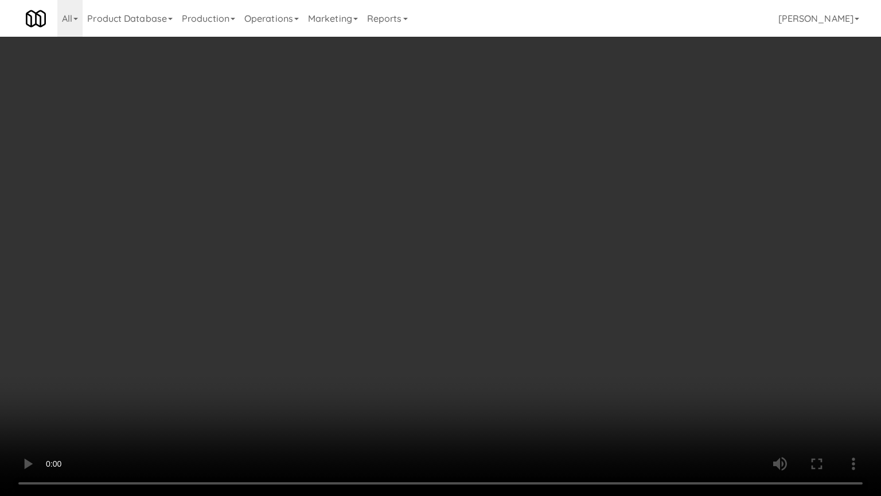
click at [493, 271] on video at bounding box center [440, 248] width 881 height 496
drag, startPoint x: 493, startPoint y: 441, endPoint x: 499, endPoint y: 244, distance: 196.3
click at [491, 398] on video at bounding box center [440, 248] width 881 height 496
drag, startPoint x: 363, startPoint y: 301, endPoint x: 458, endPoint y: 151, distance: 177.8
click at [364, 300] on video at bounding box center [440, 248] width 881 height 496
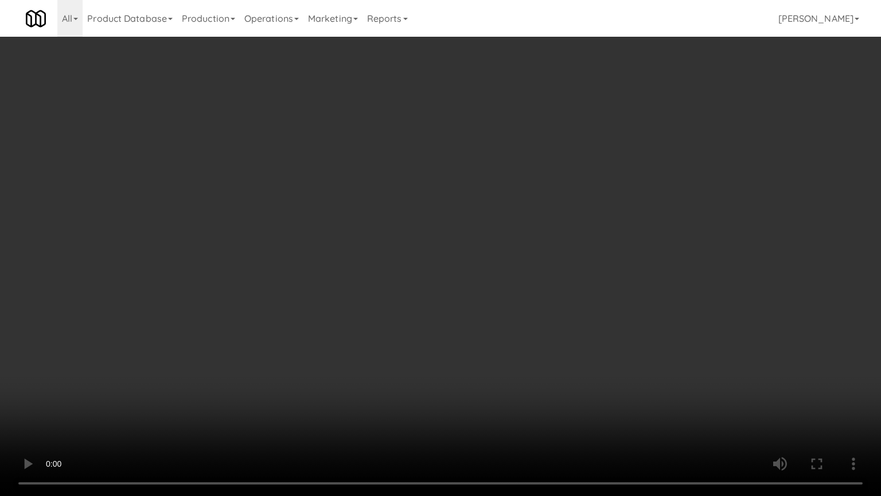
click at [488, 215] on video at bounding box center [440, 248] width 881 height 496
click at [490, 217] on video at bounding box center [440, 248] width 881 height 496
click at [538, 225] on video at bounding box center [440, 248] width 881 height 496
click at [539, 231] on video at bounding box center [440, 248] width 881 height 496
click at [562, 225] on video at bounding box center [440, 248] width 881 height 496
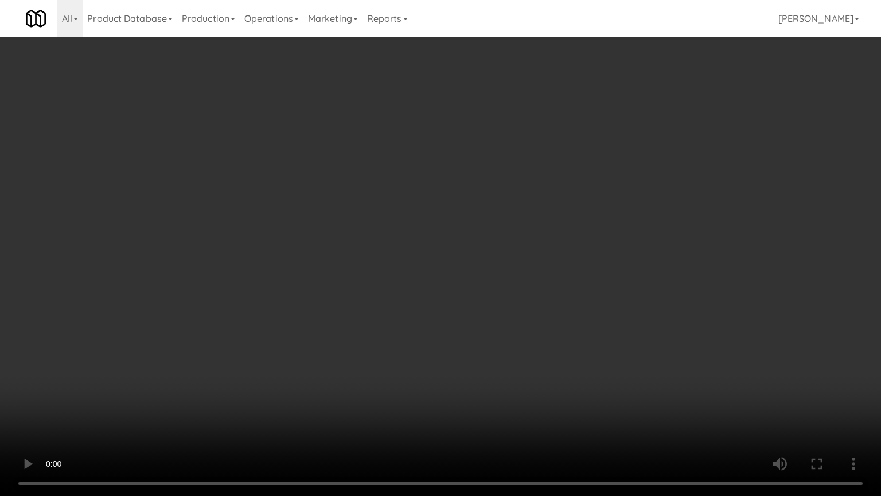
click at [392, 324] on video at bounding box center [440, 248] width 881 height 496
click at [387, 268] on video at bounding box center [440, 248] width 881 height 496
click at [390, 262] on video at bounding box center [440, 248] width 881 height 496
click at [392, 263] on video at bounding box center [440, 248] width 881 height 496
click at [463, 204] on video at bounding box center [440, 248] width 881 height 496
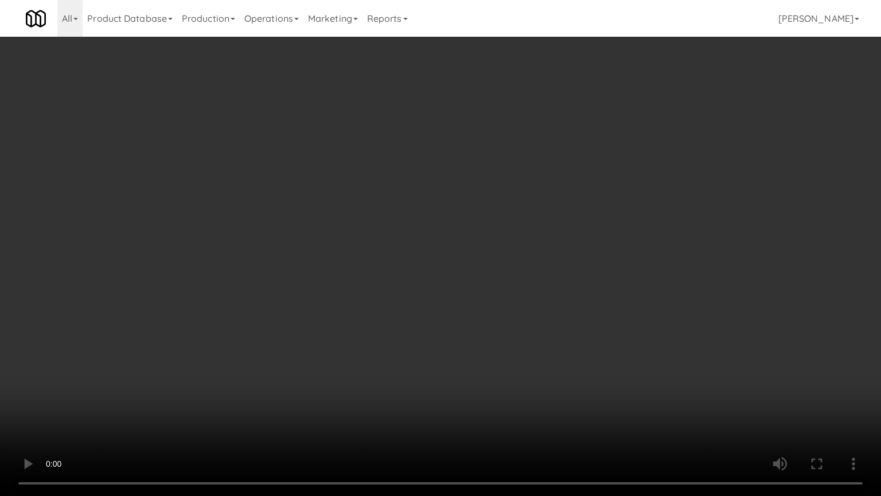
click at [445, 219] on video at bounding box center [440, 248] width 881 height 496
click at [444, 220] on video at bounding box center [440, 248] width 881 height 496
click at [454, 225] on video at bounding box center [440, 248] width 881 height 496
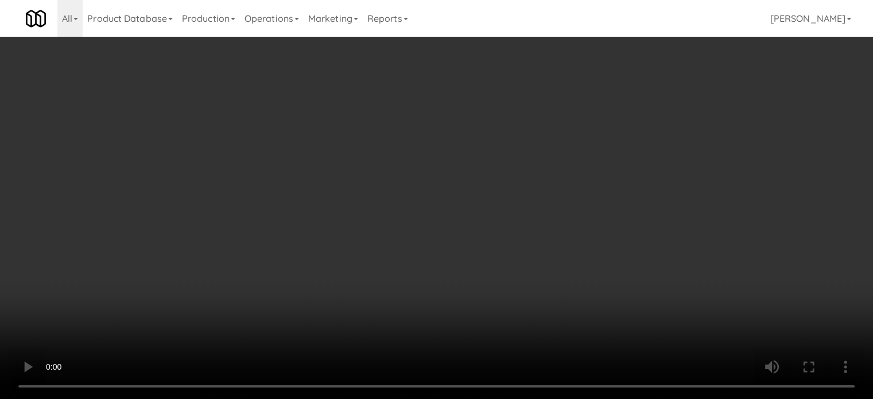
drag, startPoint x: 299, startPoint y: 203, endPoint x: 308, endPoint y: 198, distance: 9.3
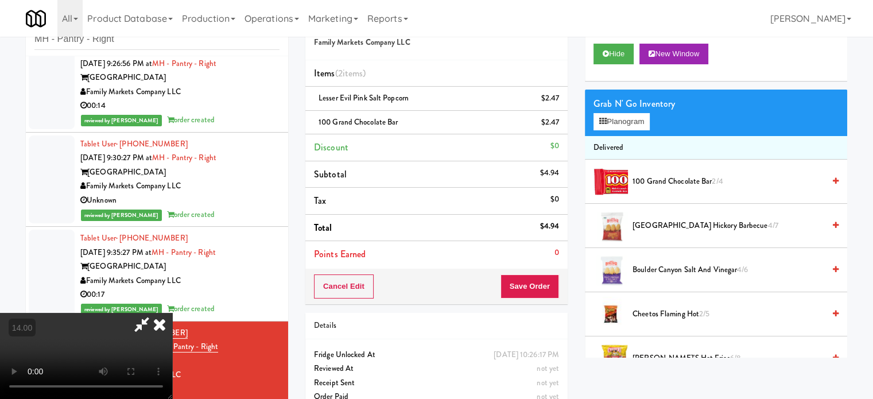
click at [172, 313] on video at bounding box center [86, 356] width 172 height 86
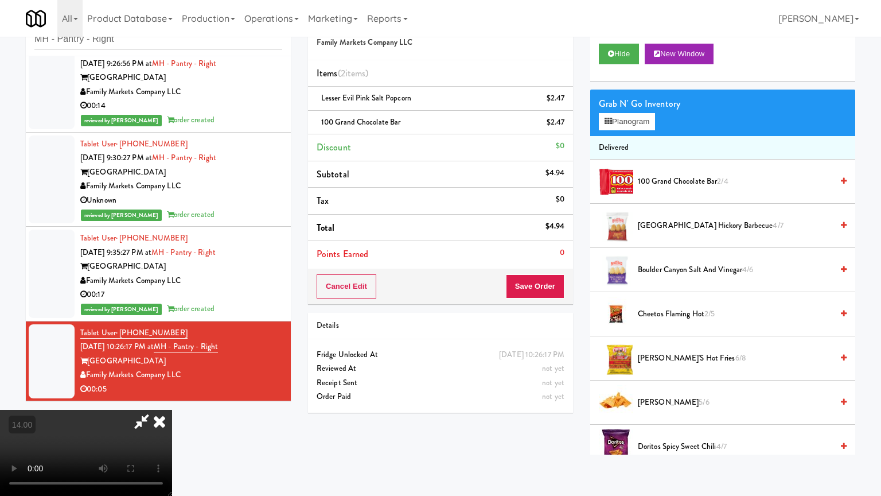
click at [172, 398] on video at bounding box center [86, 453] width 172 height 86
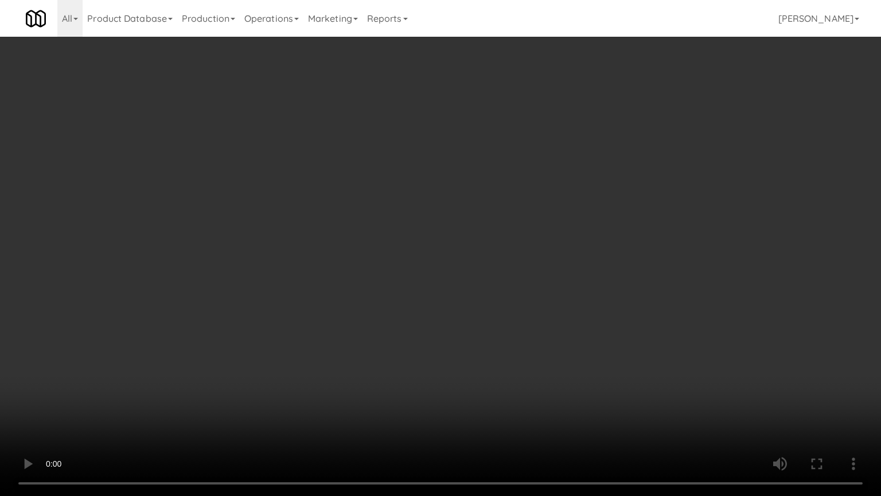
click at [384, 231] on video at bounding box center [440, 248] width 881 height 496
click at [395, 374] on video at bounding box center [440, 248] width 881 height 496
click at [378, 299] on video at bounding box center [440, 248] width 881 height 496
click at [377, 299] on video at bounding box center [440, 248] width 881 height 496
click at [437, 373] on video at bounding box center [440, 248] width 881 height 496
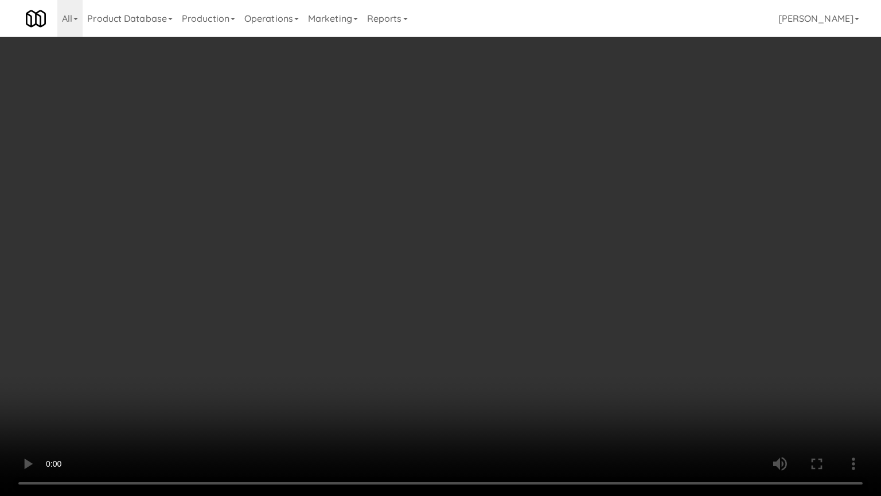
click at [434, 297] on video at bounding box center [440, 248] width 881 height 496
click at [485, 299] on video at bounding box center [440, 248] width 881 height 496
drag, startPoint x: 493, startPoint y: 263, endPoint x: 496, endPoint y: 258, distance: 5.9
click at [496, 259] on video at bounding box center [440, 248] width 881 height 496
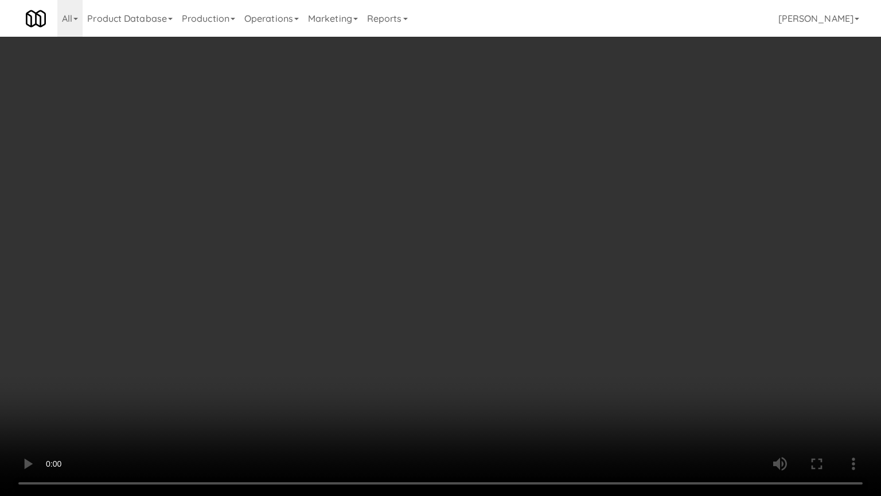
click at [495, 242] on video at bounding box center [440, 248] width 881 height 496
click at [508, 236] on video at bounding box center [440, 248] width 881 height 496
click at [399, 290] on video at bounding box center [440, 248] width 881 height 496
click at [448, 238] on video at bounding box center [440, 248] width 881 height 496
click at [443, 239] on video at bounding box center [440, 248] width 881 height 496
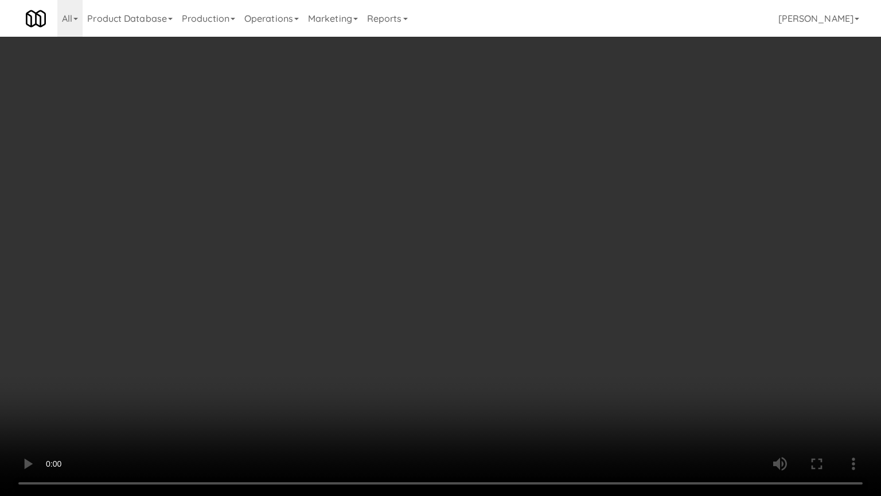
click at [470, 326] on video at bounding box center [440, 248] width 881 height 496
click at [478, 266] on video at bounding box center [440, 248] width 881 height 496
click at [484, 267] on video at bounding box center [440, 248] width 881 height 496
click at [493, 323] on video at bounding box center [440, 248] width 881 height 496
click at [487, 303] on video at bounding box center [440, 248] width 881 height 496
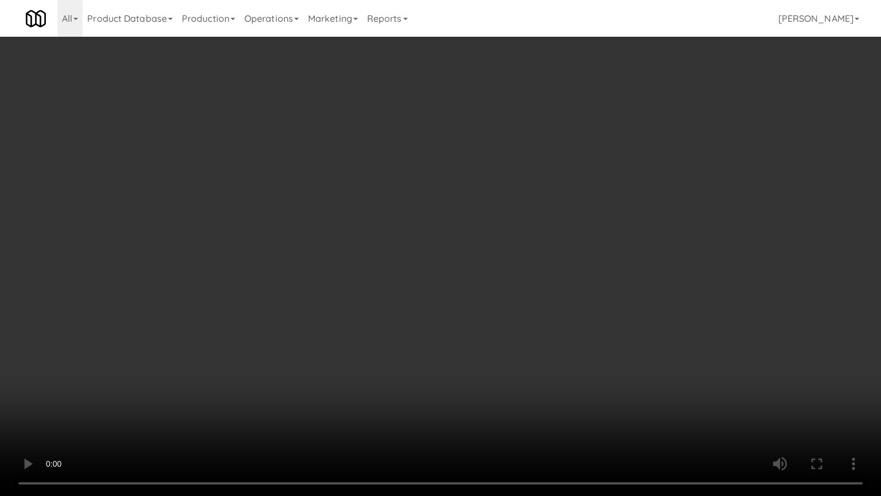
click at [483, 298] on video at bounding box center [440, 248] width 881 height 496
click at [386, 372] on video at bounding box center [440, 248] width 881 height 496
click at [402, 320] on video at bounding box center [440, 248] width 881 height 496
click at [439, 392] on video at bounding box center [440, 248] width 881 height 496
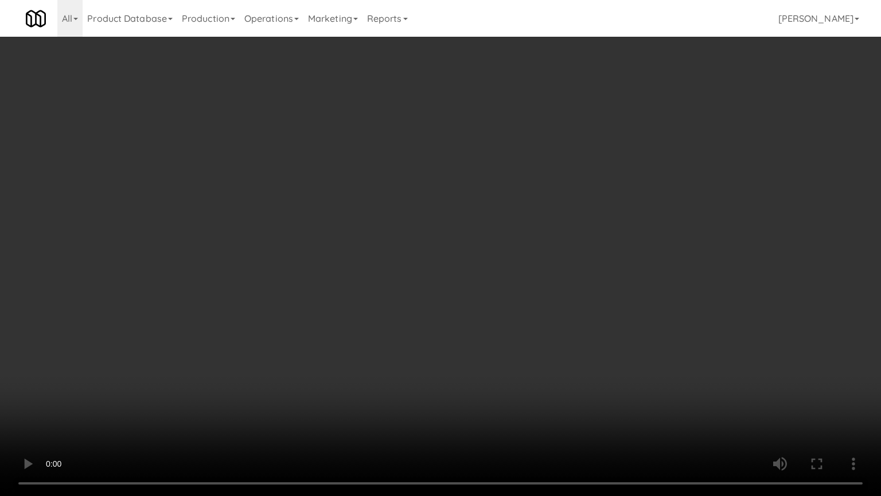
click at [439, 375] on video at bounding box center [440, 248] width 881 height 496
click at [404, 375] on video at bounding box center [440, 248] width 881 height 496
click at [405, 375] on video at bounding box center [440, 248] width 881 height 496
click at [414, 365] on video at bounding box center [440, 248] width 881 height 496
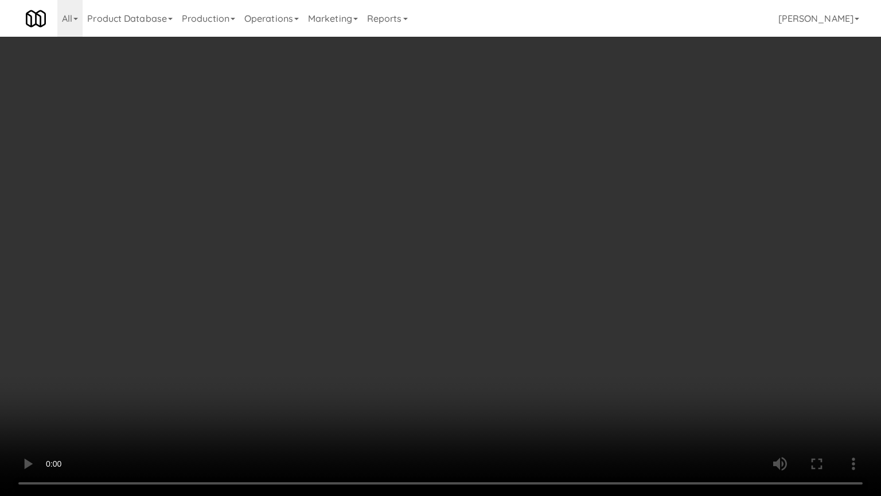
click at [413, 363] on video at bounding box center [440, 248] width 881 height 496
drag, startPoint x: 414, startPoint y: 361, endPoint x: 422, endPoint y: 358, distance: 8.5
click at [418, 360] on video at bounding box center [440, 248] width 881 height 496
drag, startPoint x: 422, startPoint y: 358, endPoint x: 427, endPoint y: 352, distance: 7.7
click at [425, 356] on video at bounding box center [440, 248] width 881 height 496
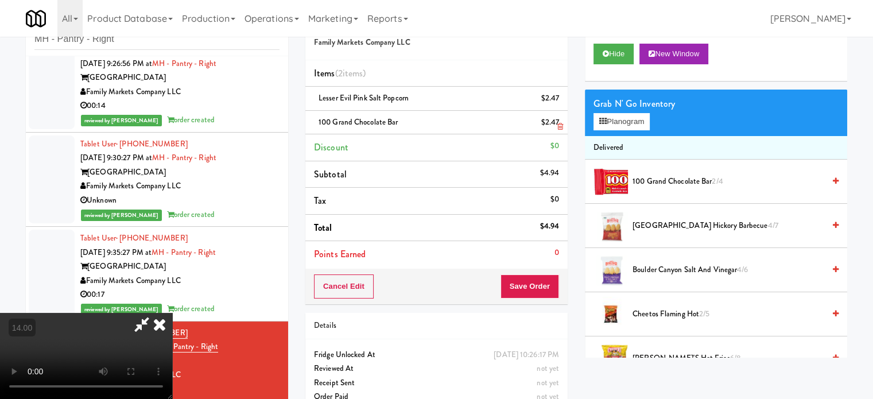
click at [172, 313] on icon at bounding box center [159, 324] width 25 height 23
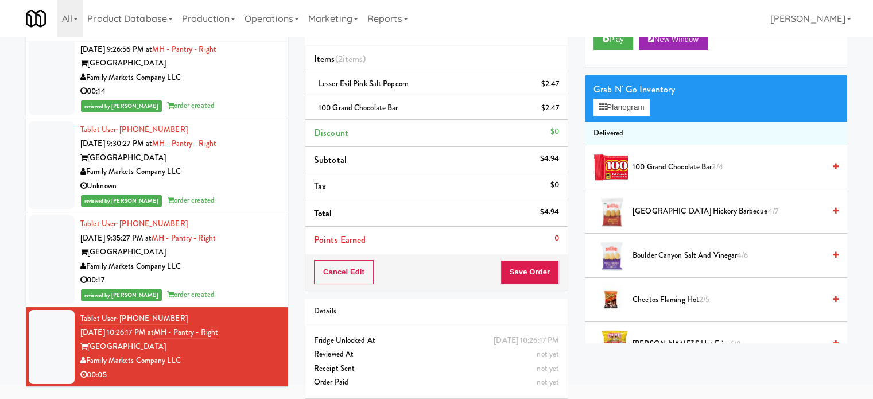
scroll to position [57, 0]
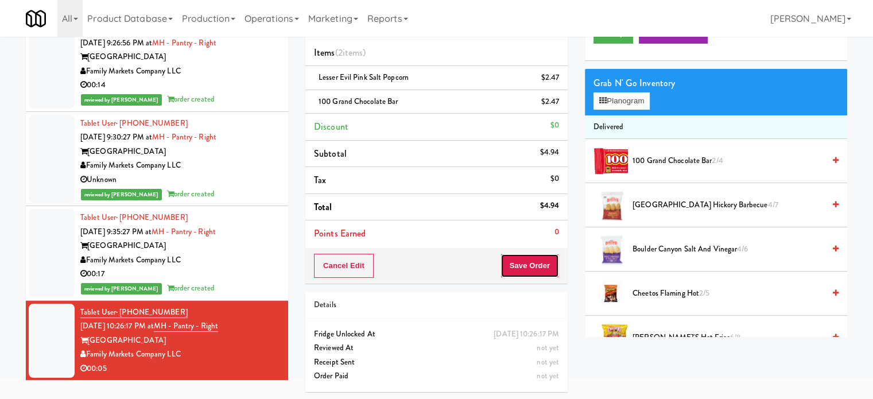
click at [520, 264] on button "Save Order" at bounding box center [529, 266] width 59 height 24
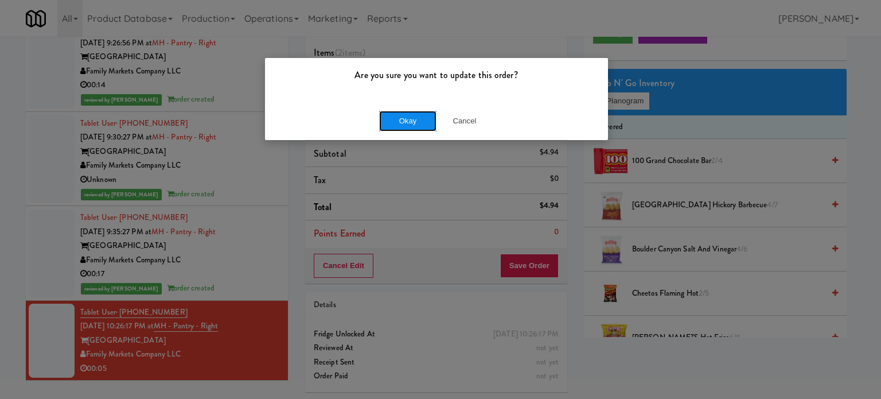
click at [407, 121] on button "Okay" at bounding box center [407, 121] width 57 height 21
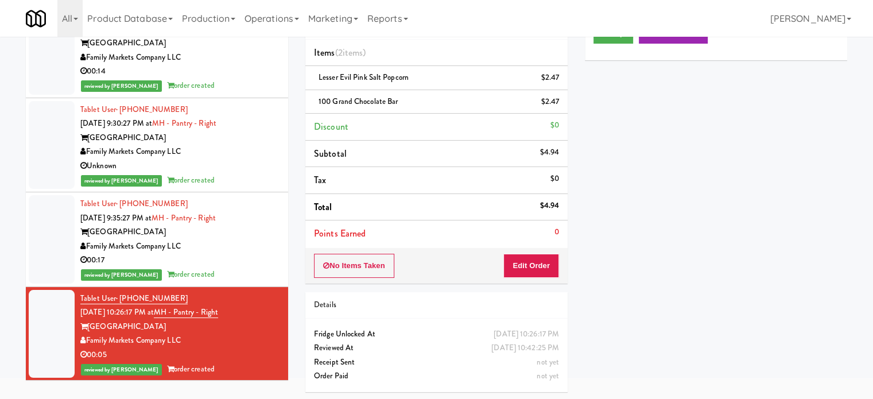
scroll to position [0, 0]
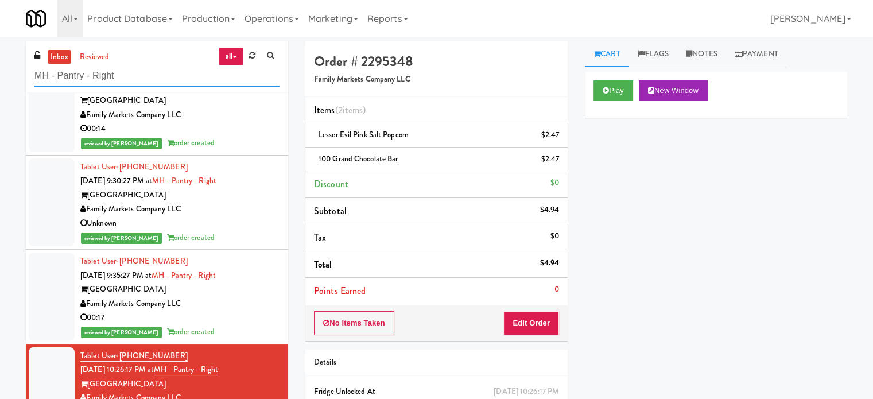
click at [141, 77] on input "MH - Pantry - Right" at bounding box center [156, 75] width 245 height 21
paste input "The Mo - Pantry"
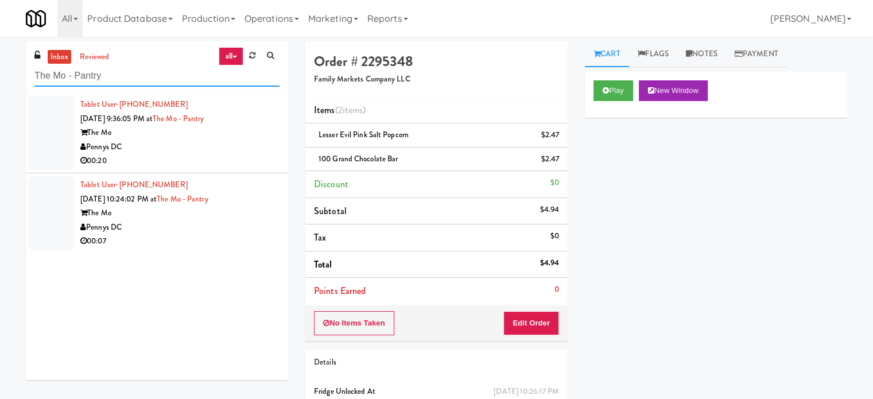
type input "The Mo - Pantry"
click at [220, 155] on div "00:20" at bounding box center [179, 161] width 199 height 14
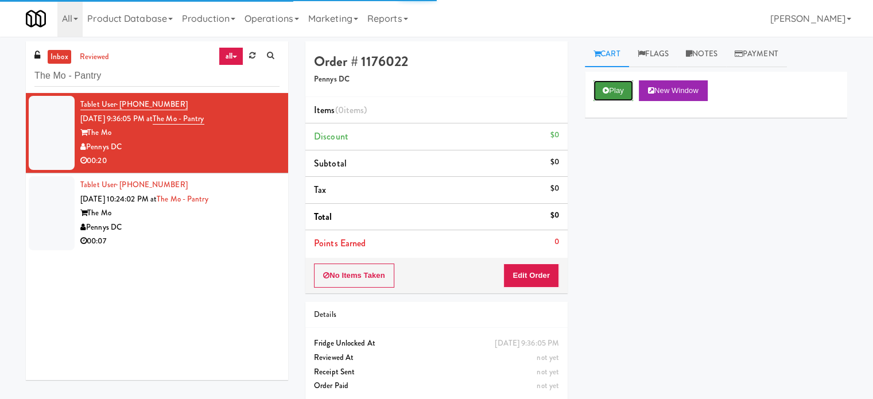
click at [621, 88] on button "Play" at bounding box center [613, 90] width 40 height 21
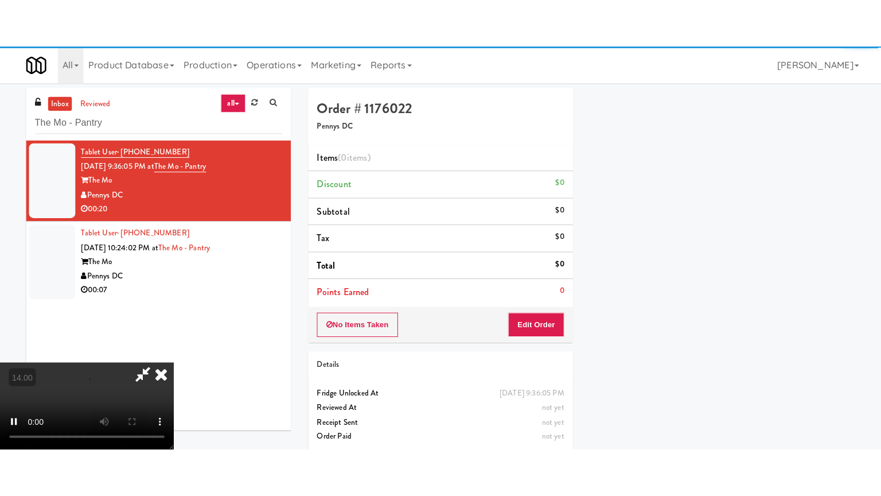
scroll to position [107, 0]
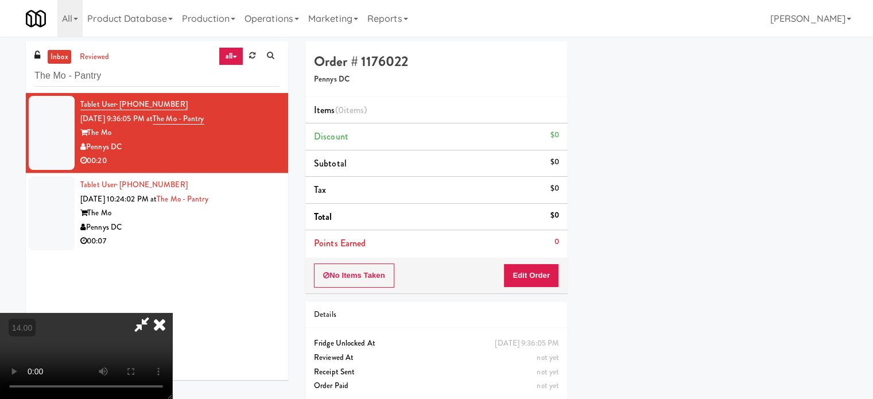
click at [172, 313] on video at bounding box center [86, 356] width 172 height 86
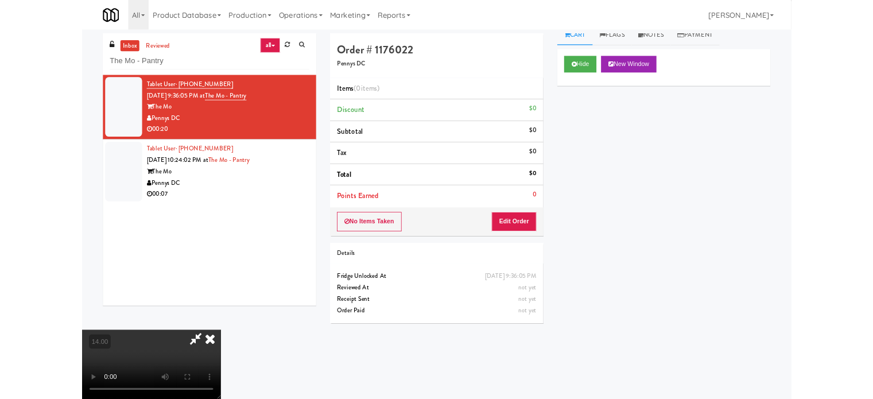
scroll to position [10, 0]
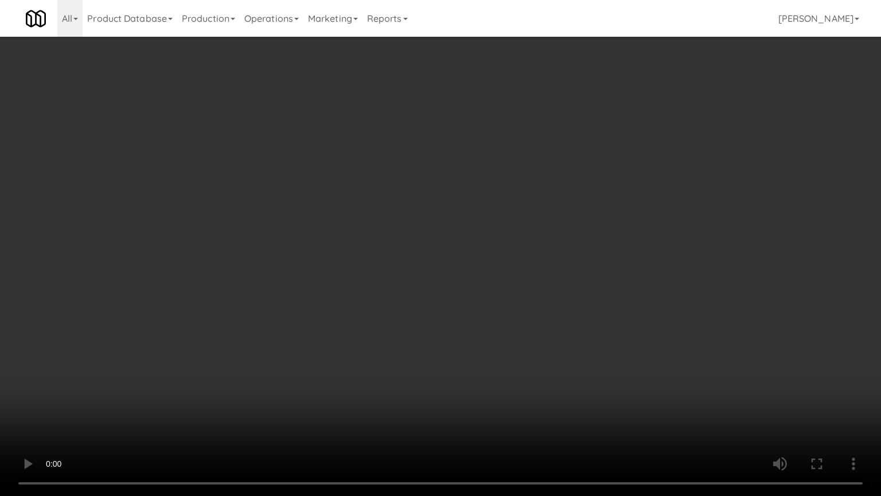
click at [301, 300] on video at bounding box center [440, 248] width 881 height 496
click at [386, 313] on video at bounding box center [440, 248] width 881 height 496
drag, startPoint x: 386, startPoint y: 313, endPoint x: 388, endPoint y: 239, distance: 74.0
click at [386, 313] on video at bounding box center [440, 248] width 881 height 496
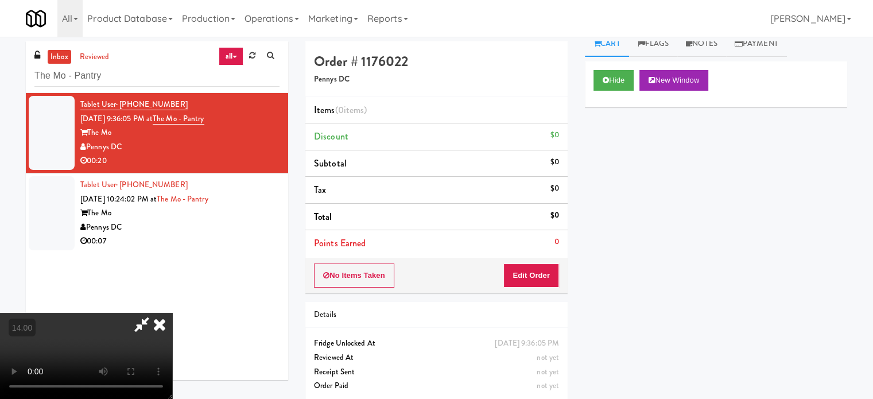
click at [155, 313] on icon at bounding box center [142, 324] width 26 height 23
click at [172, 313] on icon at bounding box center [159, 324] width 25 height 23
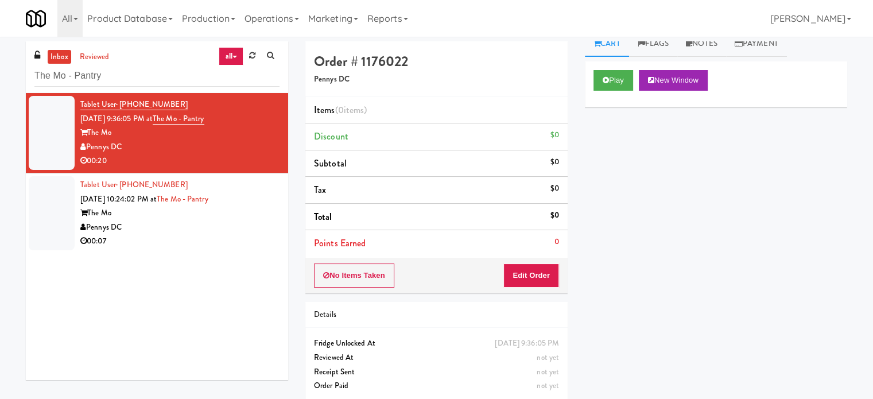
drag, startPoint x: 229, startPoint y: 229, endPoint x: 236, endPoint y: 207, distance: 22.9
click at [232, 227] on div "Pennys DC" at bounding box center [179, 227] width 199 height 14
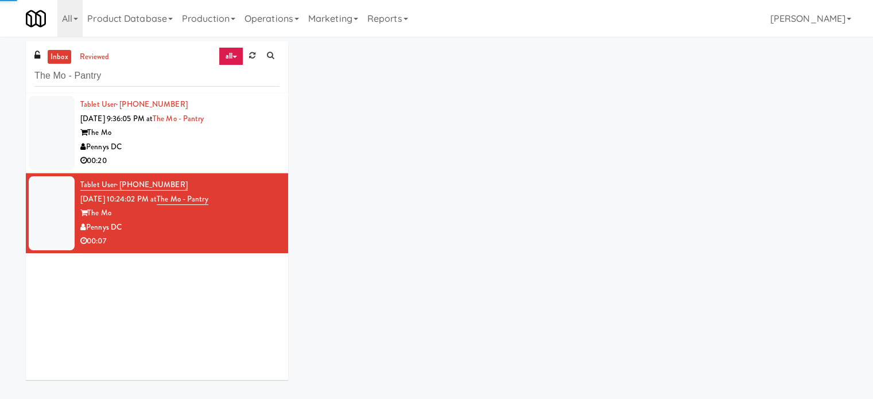
click at [236, 169] on li "Tablet User · (202) 641-4779 Sep 17, 2025 9:36:05 PM at The Mo - Pantry The Mo …" at bounding box center [157, 133] width 262 height 80
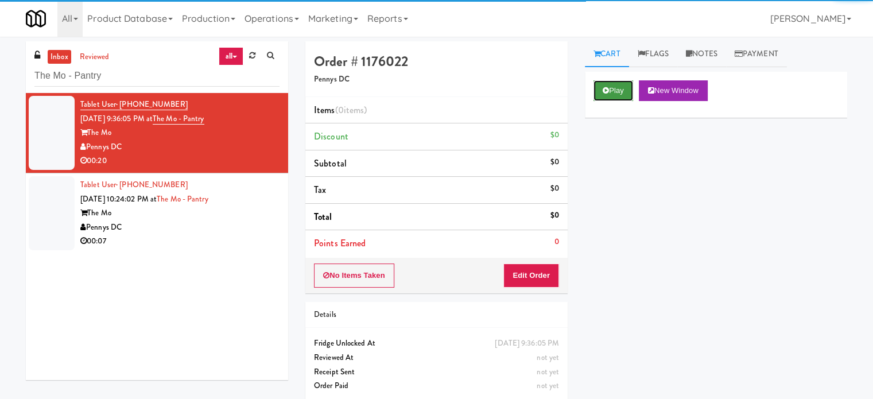
click at [613, 87] on button "Play" at bounding box center [613, 90] width 40 height 21
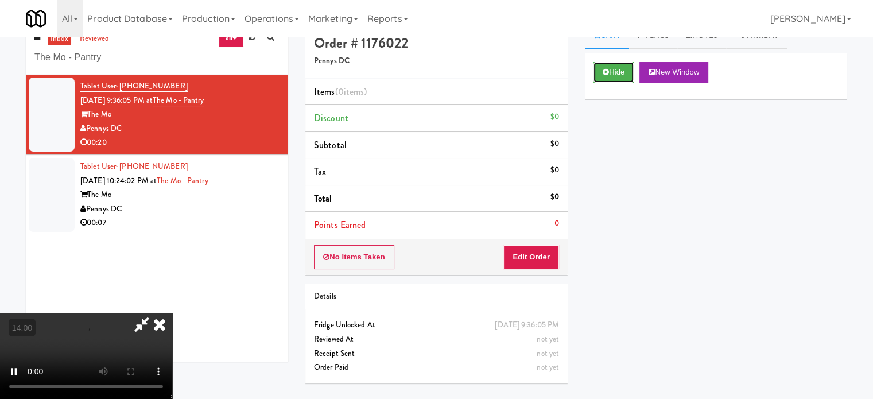
scroll to position [37, 0]
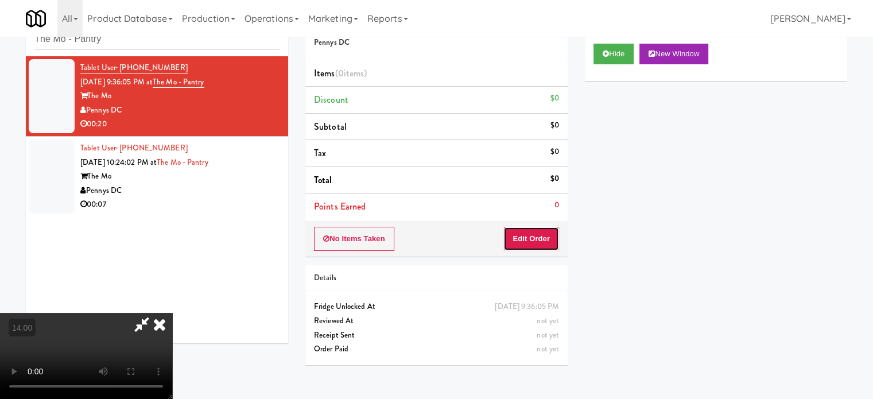
click at [525, 242] on button "Edit Order" at bounding box center [531, 239] width 56 height 24
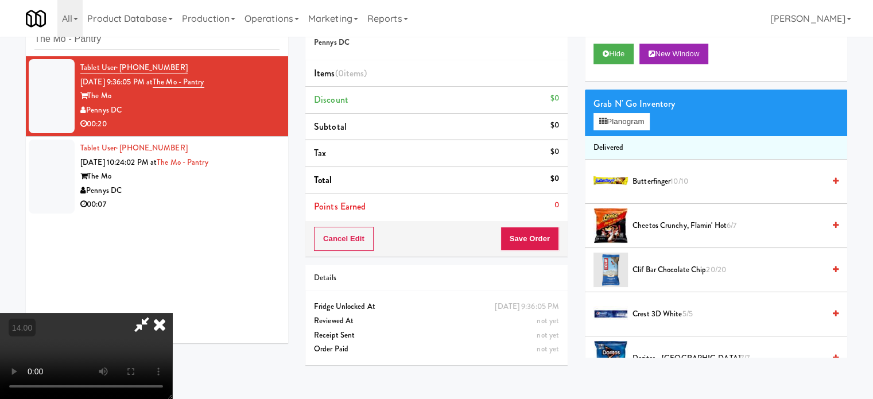
click at [172, 313] on video at bounding box center [86, 356] width 172 height 86
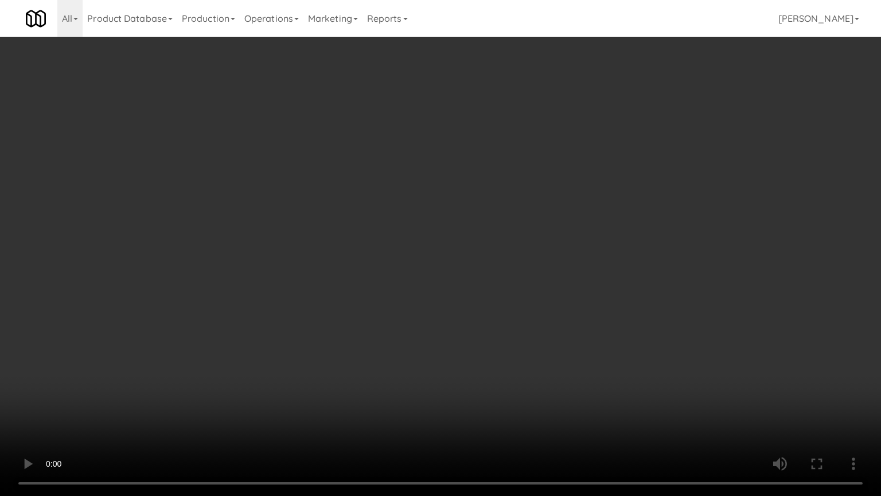
click at [412, 160] on video at bounding box center [440, 248] width 881 height 496
click at [410, 190] on video at bounding box center [440, 248] width 881 height 496
click at [488, 243] on video at bounding box center [440, 248] width 881 height 496
drag, startPoint x: 476, startPoint y: 251, endPoint x: 503, endPoint y: 239, distance: 29.0
click at [478, 250] on video at bounding box center [440, 248] width 881 height 496
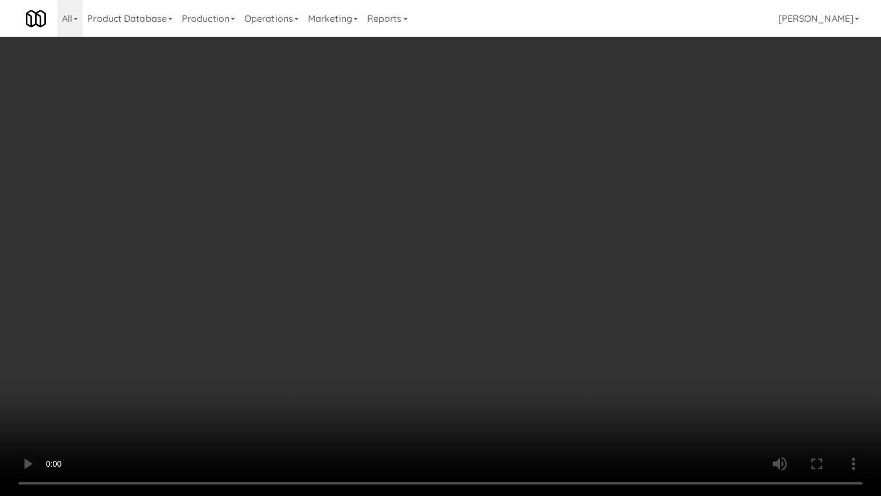
click at [503, 239] on video at bounding box center [440, 248] width 881 height 496
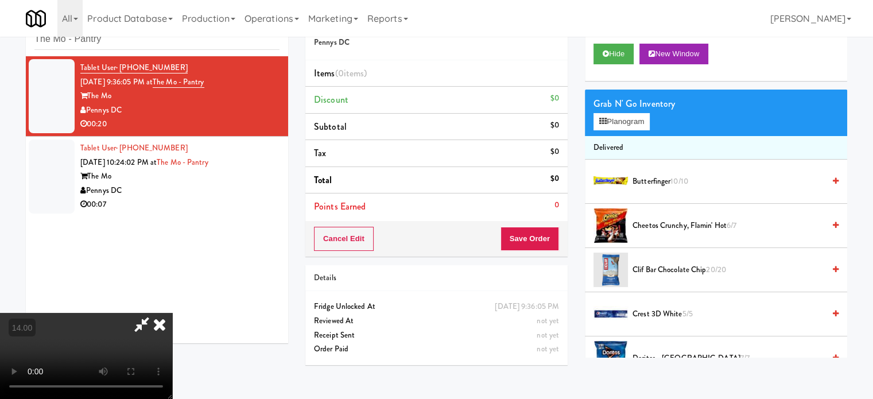
drag, startPoint x: 632, startPoint y: 107, endPoint x: 629, endPoint y: 122, distance: 15.1
click at [632, 107] on div "Grab N' Go Inventory" at bounding box center [715, 103] width 245 height 17
click at [631, 125] on button "Planogram" at bounding box center [621, 121] width 56 height 17
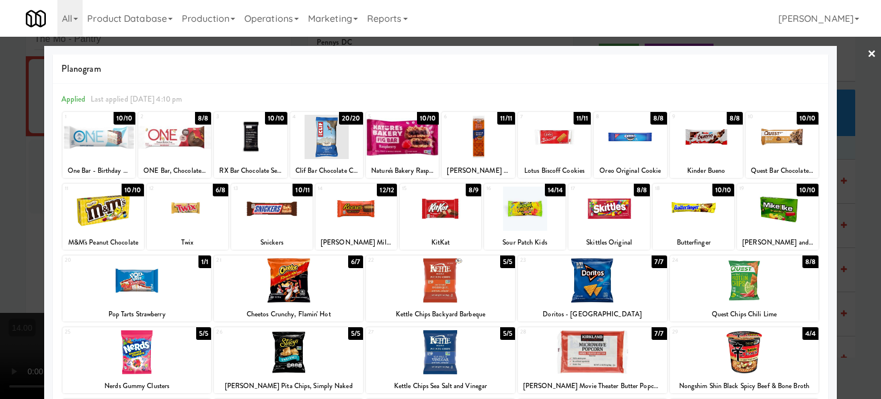
click at [273, 116] on div "10/10" at bounding box center [276, 118] width 22 height 13
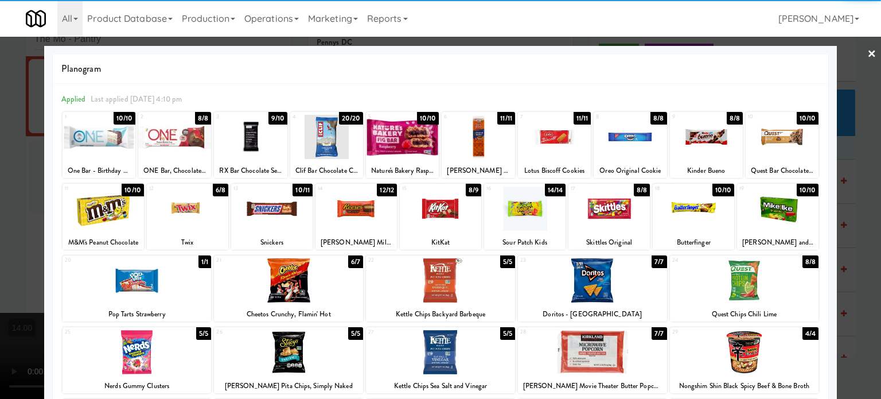
click at [851, 219] on div at bounding box center [440, 199] width 881 height 399
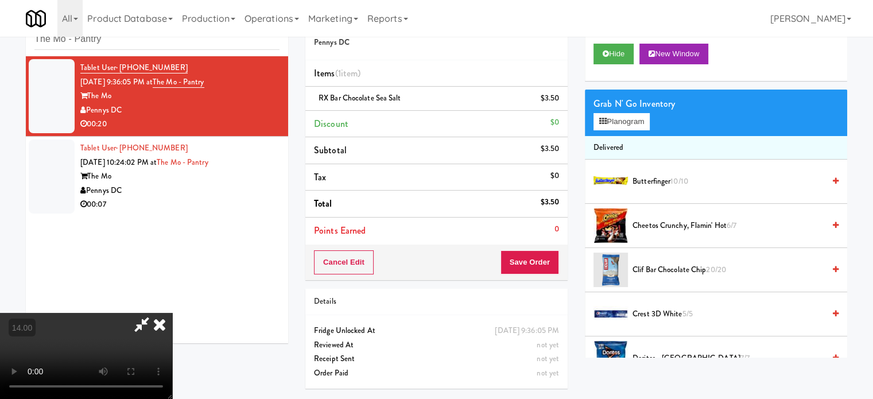
drag, startPoint x: 185, startPoint y: 219, endPoint x: 201, endPoint y: 219, distance: 16.1
click at [172, 313] on video at bounding box center [86, 356] width 172 height 86
drag, startPoint x: 201, startPoint y: 219, endPoint x: 249, endPoint y: 275, distance: 73.7
click at [172, 313] on video at bounding box center [86, 356] width 172 height 86
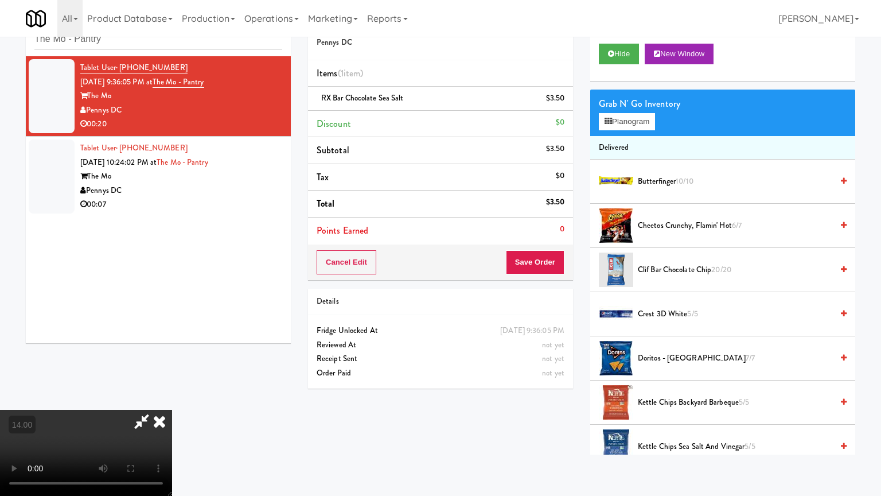
click at [172, 398] on video at bounding box center [86, 453] width 172 height 86
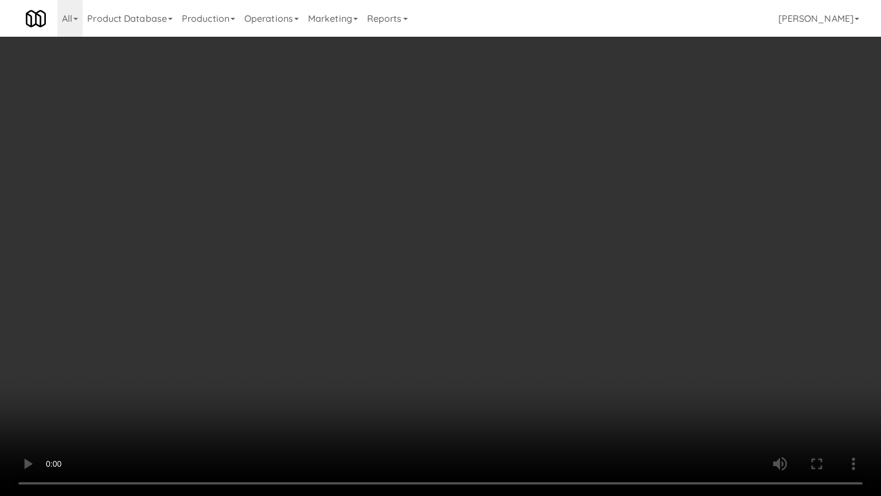
click at [389, 246] on video at bounding box center [440, 248] width 881 height 496
click at [467, 263] on video at bounding box center [440, 248] width 881 height 496
click at [466, 258] on video at bounding box center [440, 248] width 881 height 496
click at [491, 290] on video at bounding box center [440, 248] width 881 height 496
click at [571, 301] on video at bounding box center [440, 248] width 881 height 496
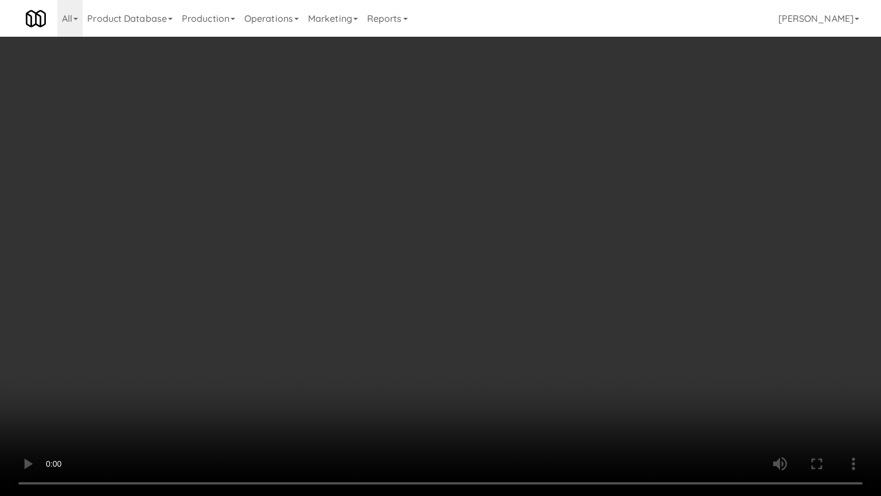
click at [510, 301] on video at bounding box center [440, 248] width 881 height 496
click at [581, 309] on video at bounding box center [440, 248] width 881 height 496
drag, startPoint x: 473, startPoint y: 310, endPoint x: 494, endPoint y: 288, distance: 30.4
click at [475, 309] on video at bounding box center [440, 248] width 881 height 496
drag, startPoint x: 494, startPoint y: 288, endPoint x: 502, endPoint y: 280, distance: 11.4
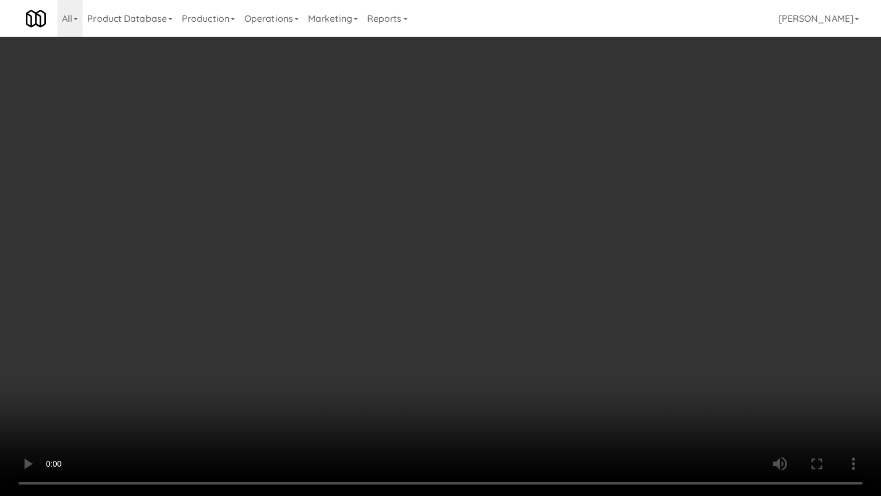
click at [502, 280] on video at bounding box center [440, 248] width 881 height 496
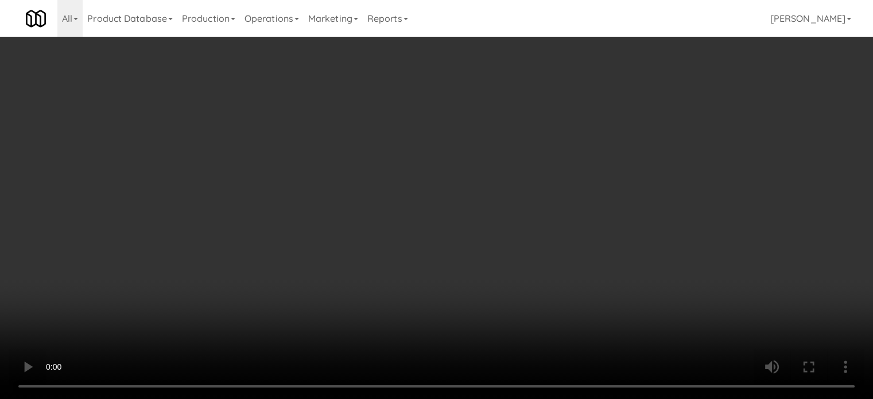
scroll to position [287, 0]
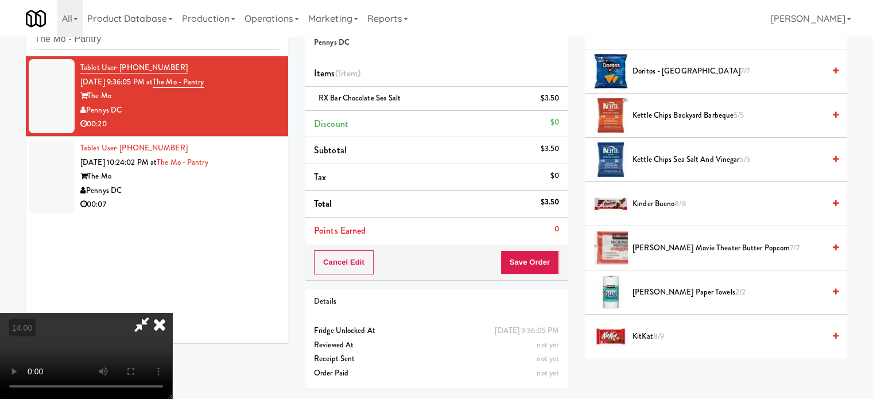
click at [679, 158] on span "Kettle Chips Sea Salt and Vinegar 5/5" at bounding box center [728, 160] width 192 height 14
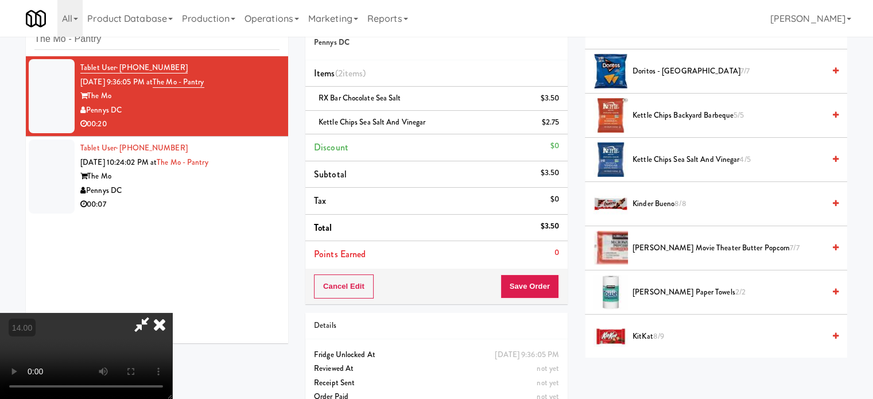
click at [172, 313] on video at bounding box center [86, 356] width 172 height 86
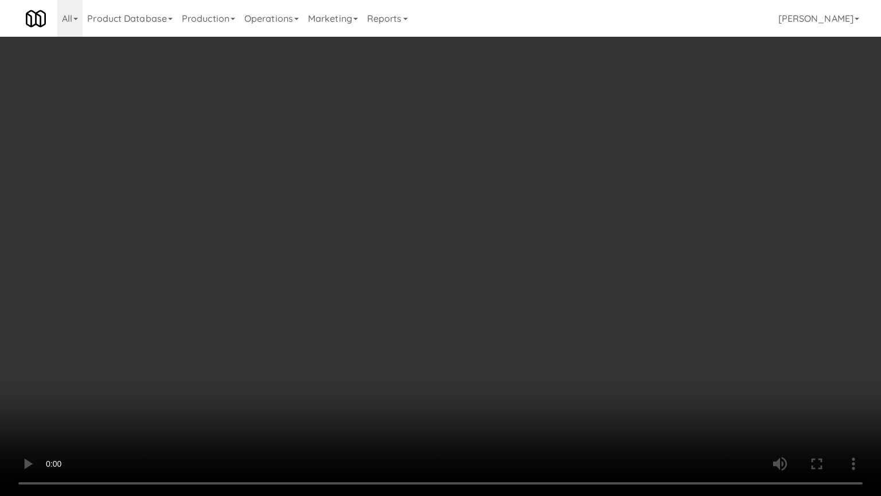
click at [408, 217] on video at bounding box center [440, 248] width 881 height 496
click at [468, 302] on video at bounding box center [440, 248] width 881 height 496
click at [448, 255] on video at bounding box center [440, 248] width 881 height 496
click at [452, 255] on video at bounding box center [440, 248] width 881 height 496
click at [524, 278] on video at bounding box center [440, 248] width 881 height 496
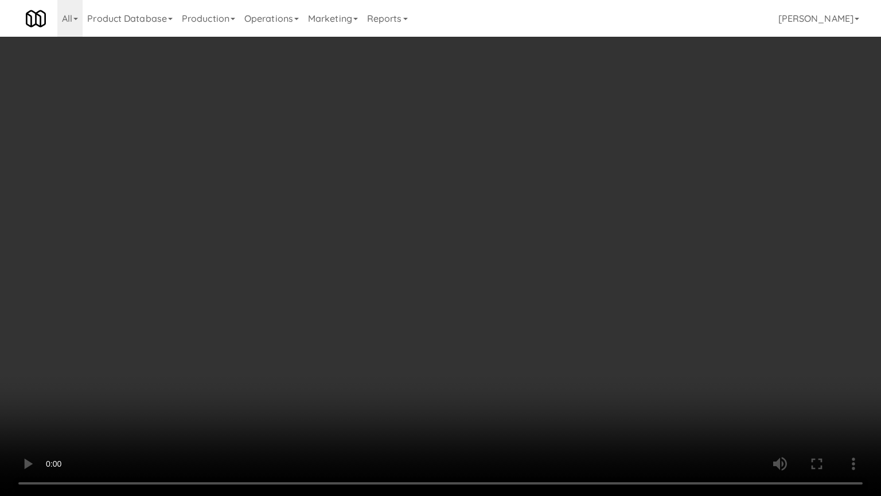
click at [223, 324] on video at bounding box center [440, 248] width 881 height 496
click at [376, 175] on video at bounding box center [440, 248] width 881 height 496
click at [414, 180] on video at bounding box center [440, 248] width 881 height 496
click at [430, 172] on video at bounding box center [440, 248] width 881 height 496
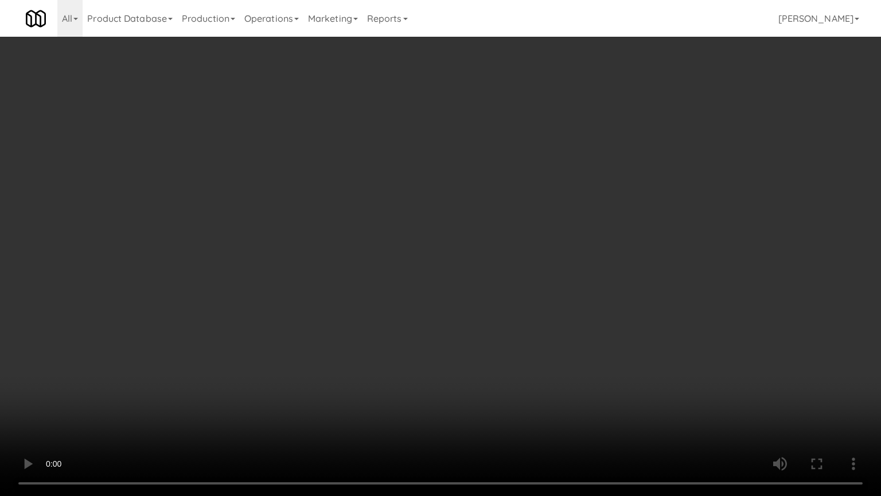
click at [430, 172] on video at bounding box center [440, 248] width 881 height 496
click at [435, 170] on video at bounding box center [440, 248] width 881 height 496
click at [434, 169] on video at bounding box center [440, 248] width 881 height 496
click at [406, 174] on video at bounding box center [440, 248] width 881 height 496
click at [393, 185] on video at bounding box center [440, 248] width 881 height 496
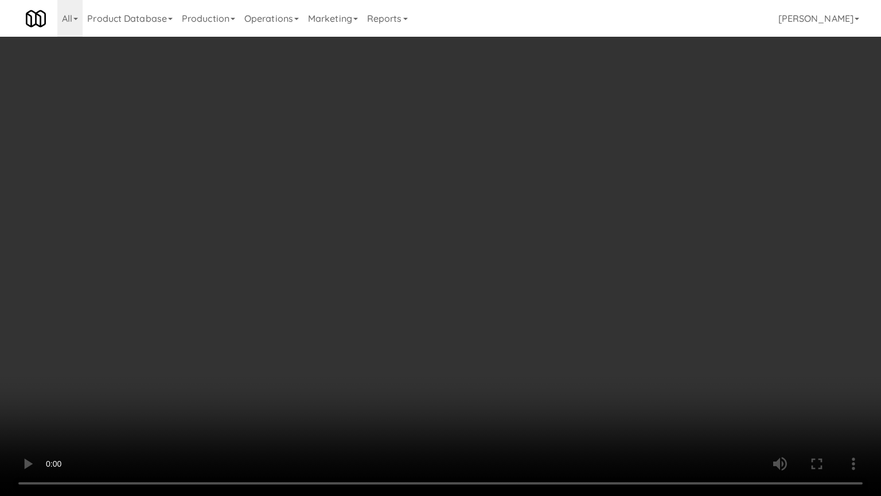
click at [369, 192] on video at bounding box center [440, 248] width 881 height 496
click at [363, 209] on video at bounding box center [440, 248] width 881 height 496
click at [361, 213] on video at bounding box center [440, 248] width 881 height 496
click at [400, 208] on video at bounding box center [440, 248] width 881 height 496
click at [400, 207] on video at bounding box center [440, 248] width 881 height 496
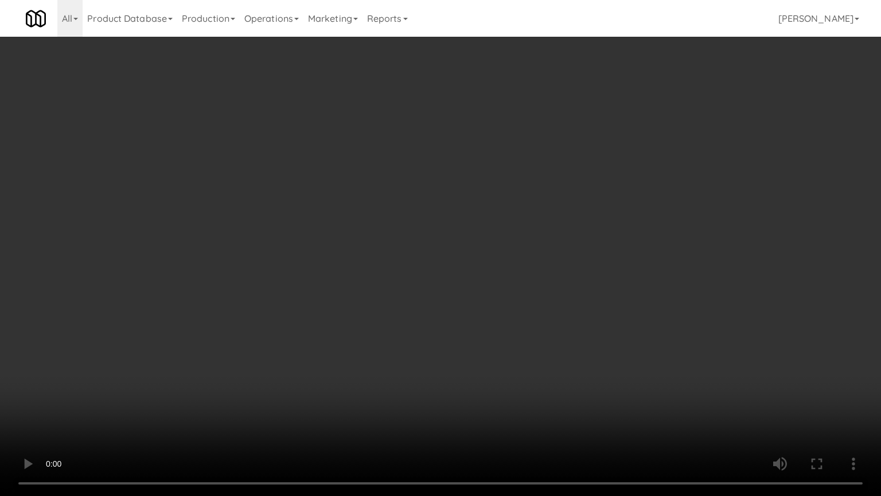
click at [443, 209] on video at bounding box center [440, 248] width 881 height 496
drag, startPoint x: 443, startPoint y: 206, endPoint x: 450, endPoint y: 203, distance: 8.2
click at [443, 205] on video at bounding box center [440, 248] width 881 height 496
click at [450, 203] on video at bounding box center [440, 248] width 881 height 496
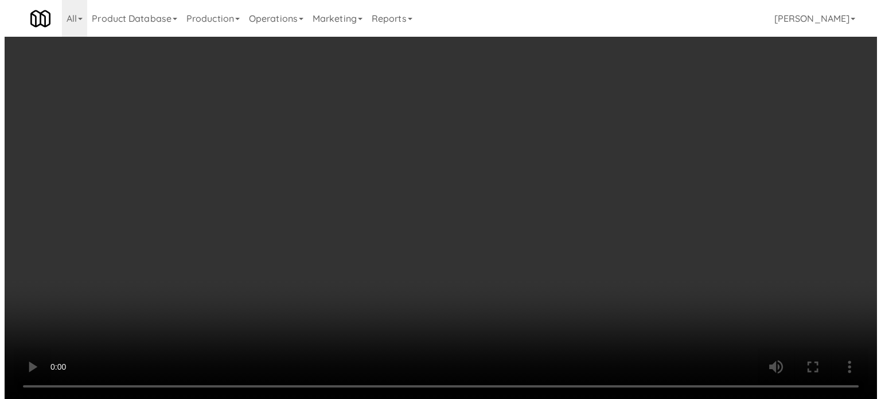
scroll to position [0, 0]
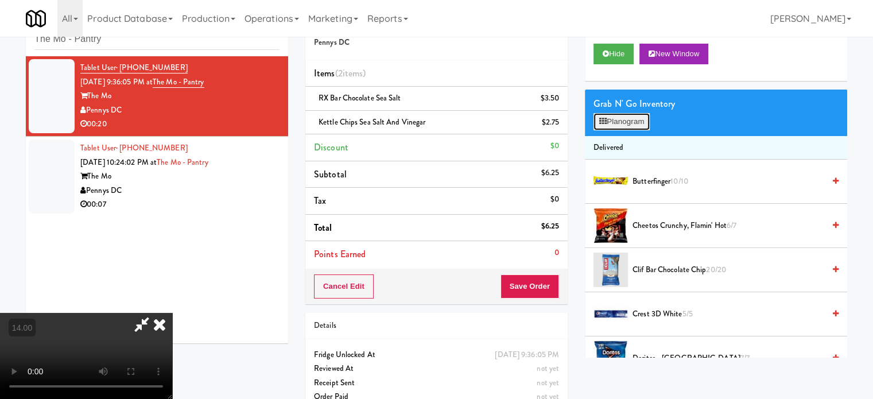
click at [628, 122] on button "Planogram" at bounding box center [621, 121] width 56 height 17
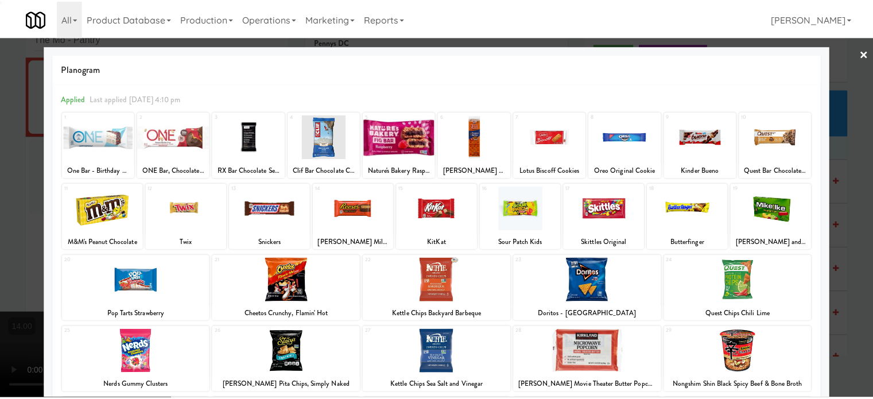
scroll to position [164, 0]
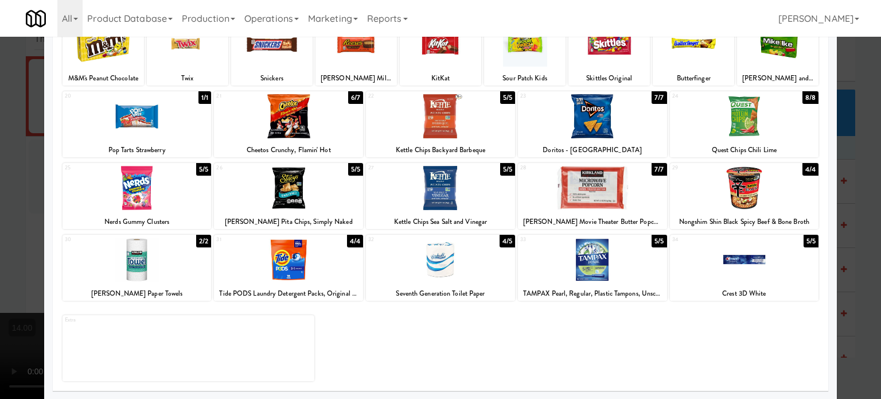
drag, startPoint x: 503, startPoint y: 100, endPoint x: 509, endPoint y: 101, distance: 7.0
click at [503, 100] on div "5/5" at bounding box center [507, 97] width 15 height 13
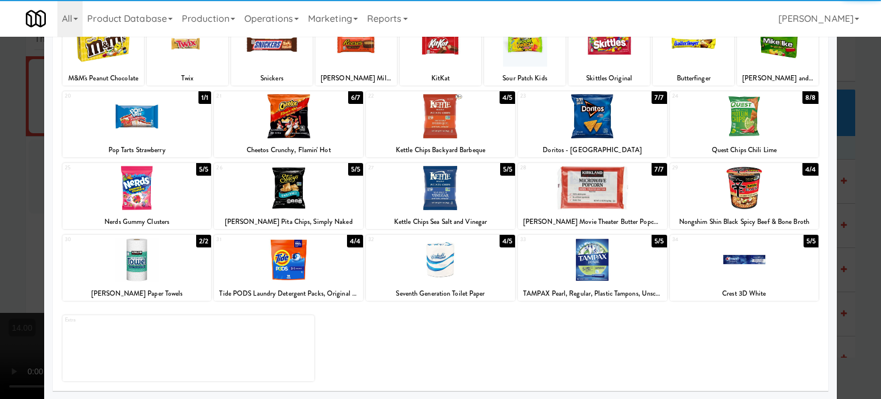
click at [865, 217] on div at bounding box center [440, 199] width 881 height 399
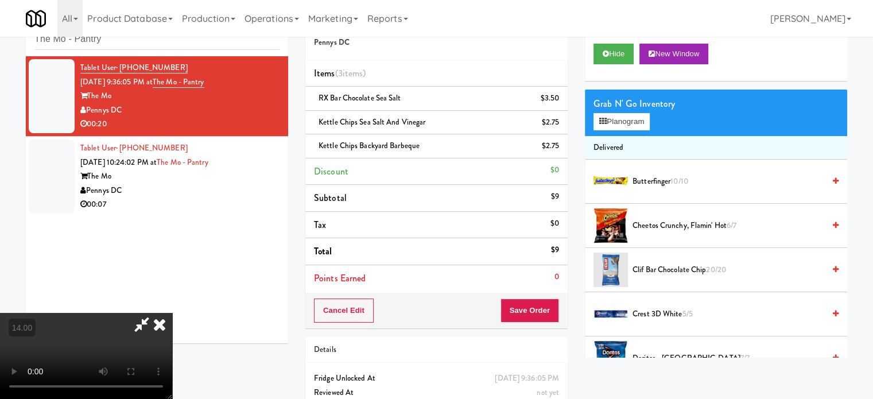
click at [172, 313] on video at bounding box center [86, 356] width 172 height 86
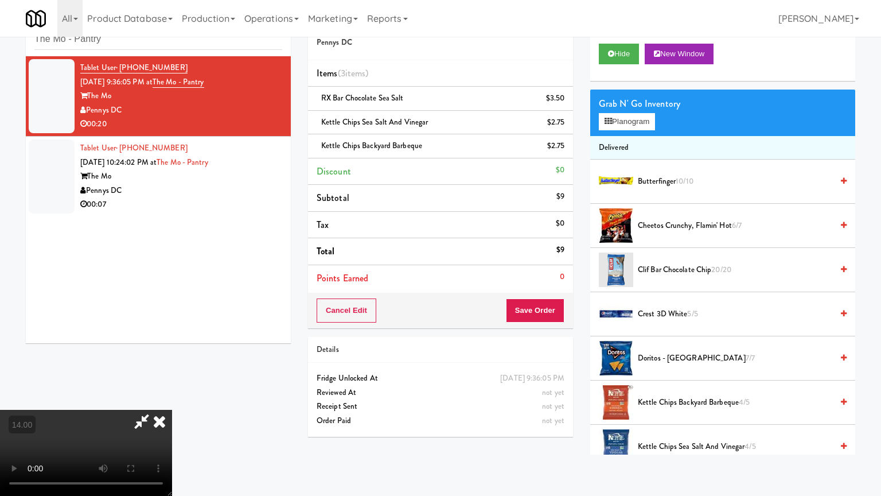
click at [172, 398] on video at bounding box center [86, 453] width 172 height 86
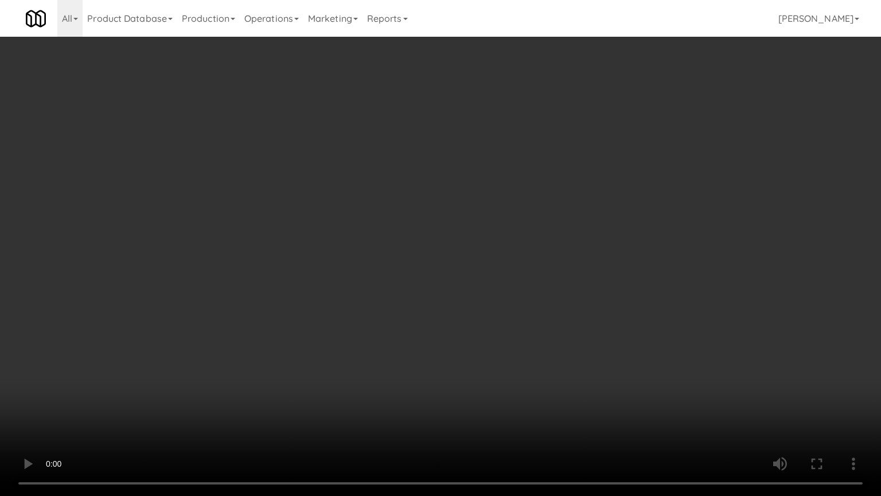
click at [483, 269] on video at bounding box center [440, 248] width 881 height 496
click at [478, 262] on video at bounding box center [440, 248] width 881 height 496
click at [501, 248] on video at bounding box center [440, 248] width 881 height 496
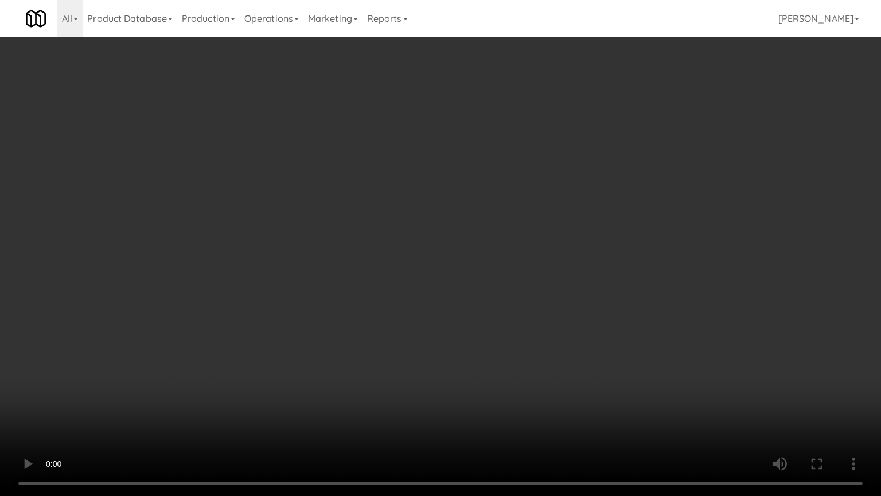
click at [501, 248] on video at bounding box center [440, 248] width 881 height 496
click at [500, 269] on video at bounding box center [440, 248] width 881 height 496
click at [499, 269] on video at bounding box center [440, 248] width 881 height 496
click at [506, 259] on video at bounding box center [440, 248] width 881 height 496
drag, startPoint x: 498, startPoint y: 262, endPoint x: 528, endPoint y: 263, distance: 29.9
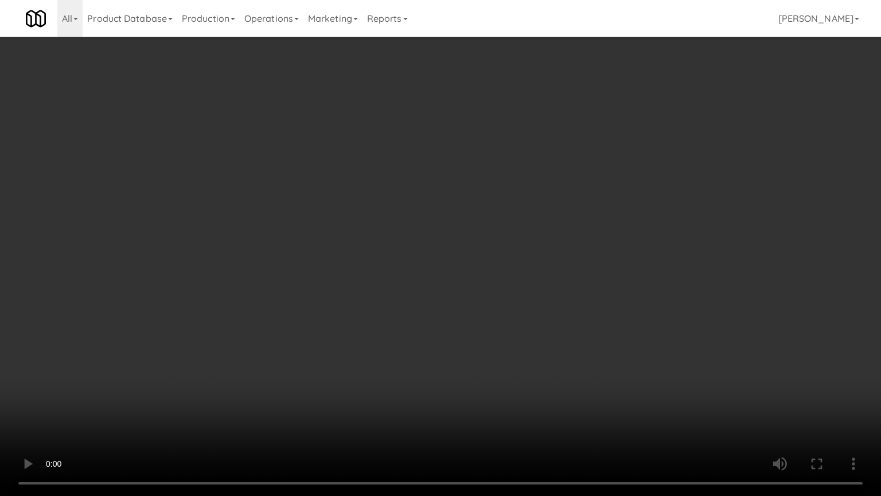
click at [497, 262] on video at bounding box center [440, 248] width 881 height 496
click at [601, 273] on video at bounding box center [440, 248] width 881 height 496
click at [523, 278] on video at bounding box center [440, 248] width 881 height 496
click at [470, 278] on video at bounding box center [440, 248] width 881 height 496
click at [464, 278] on video at bounding box center [440, 248] width 881 height 496
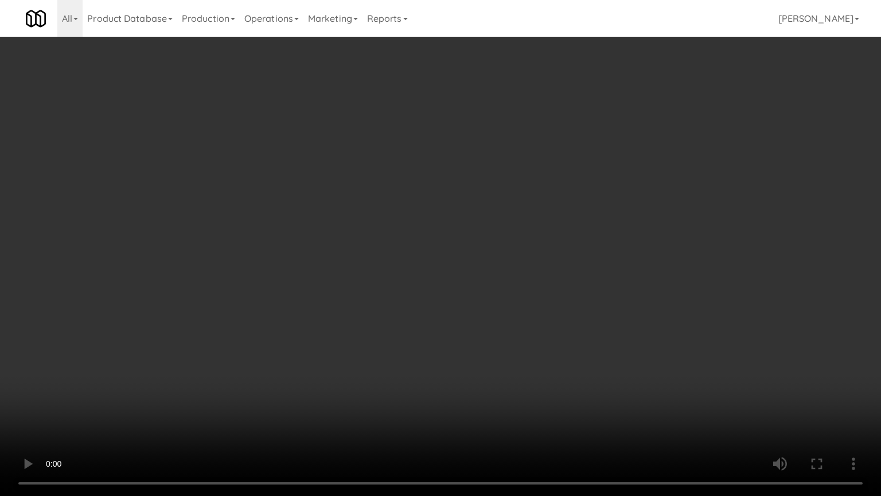
click at [428, 262] on video at bounding box center [440, 248] width 881 height 496
click at [433, 262] on video at bounding box center [440, 248] width 881 height 496
click at [477, 261] on video at bounding box center [440, 248] width 881 height 496
drag, startPoint x: 478, startPoint y: 261, endPoint x: 523, endPoint y: 172, distance: 99.8
click at [479, 260] on video at bounding box center [440, 248] width 881 height 496
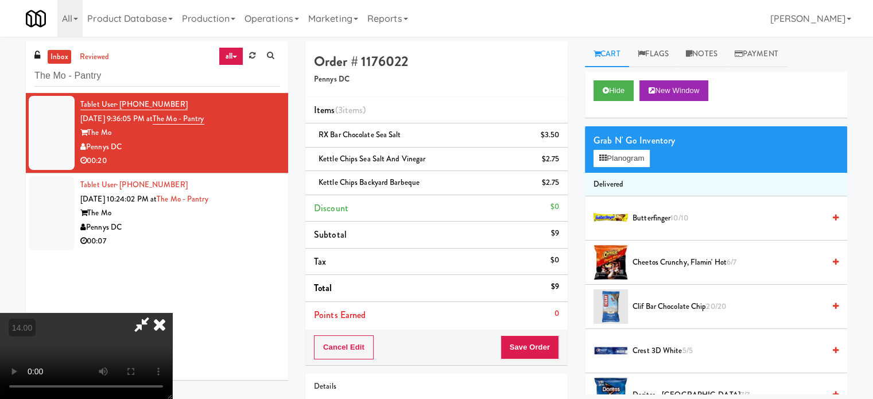
drag, startPoint x: 503, startPoint y: 46, endPoint x: 520, endPoint y: 50, distance: 17.7
click at [172, 313] on icon at bounding box center [159, 324] width 25 height 23
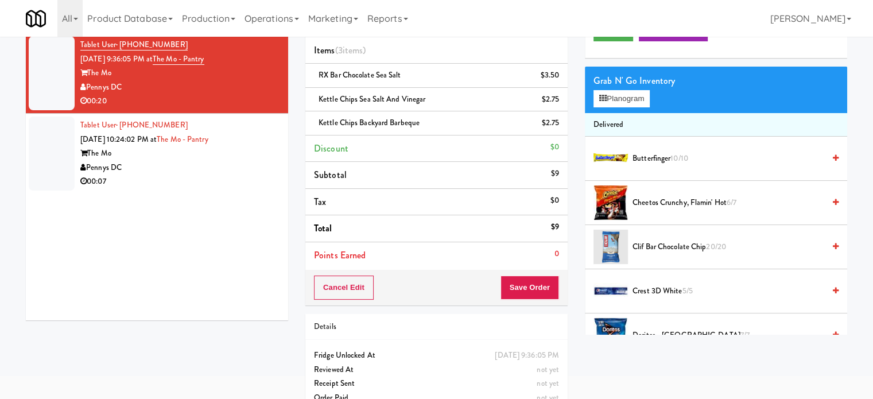
scroll to position [81, 0]
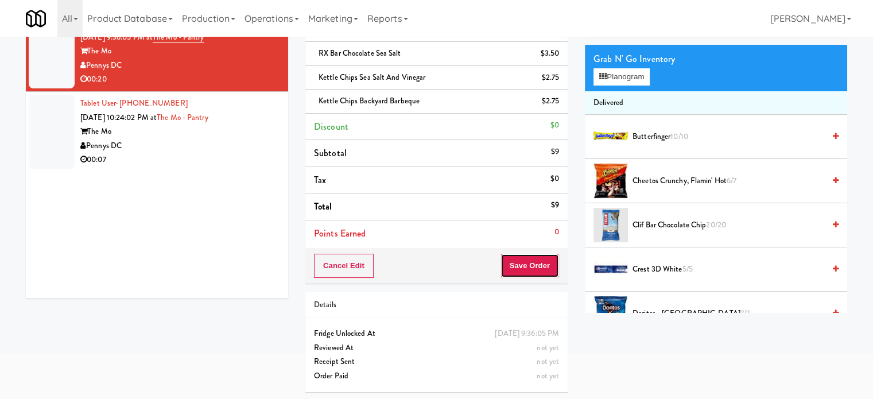
drag, startPoint x: 539, startPoint y: 268, endPoint x: 528, endPoint y: 250, distance: 20.6
click at [538, 266] on button "Save Order" at bounding box center [529, 266] width 59 height 24
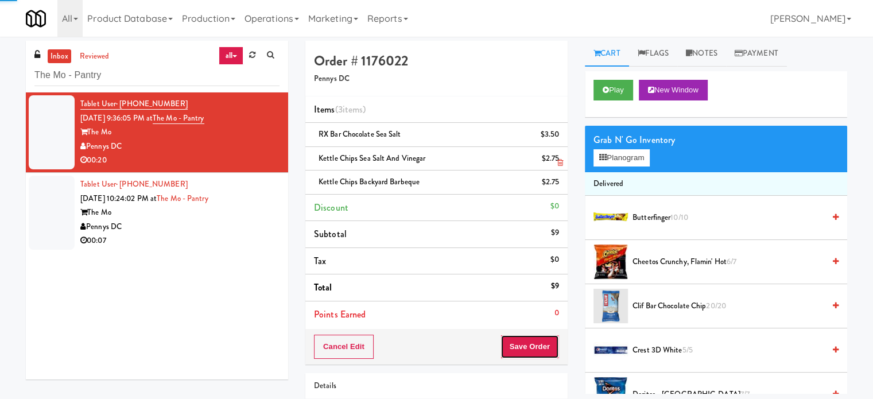
scroll to position [0, 0]
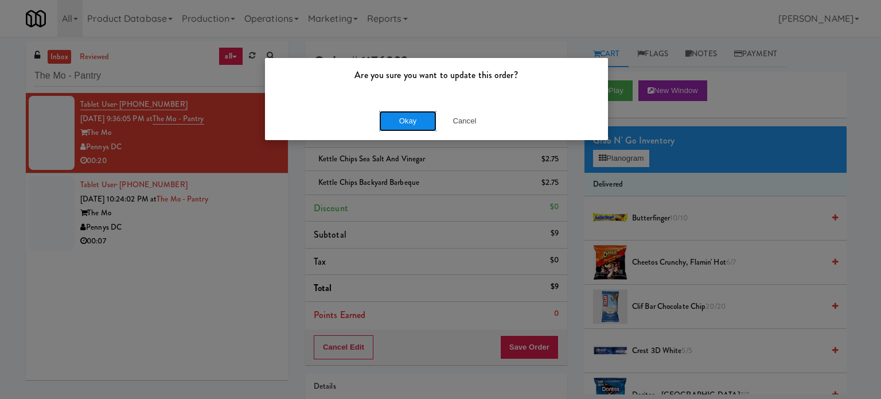
click at [391, 116] on button "Okay" at bounding box center [407, 121] width 57 height 21
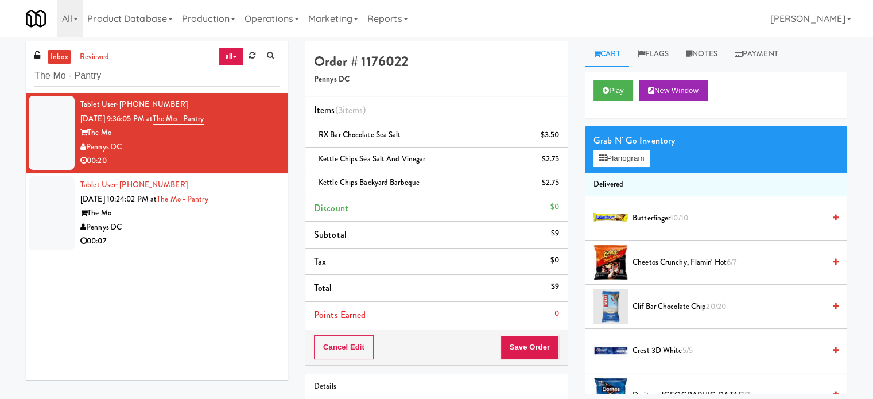
drag, startPoint x: 225, startPoint y: 231, endPoint x: 480, endPoint y: 172, distance: 262.1
click at [225, 230] on div "Pennys DC" at bounding box center [179, 227] width 199 height 14
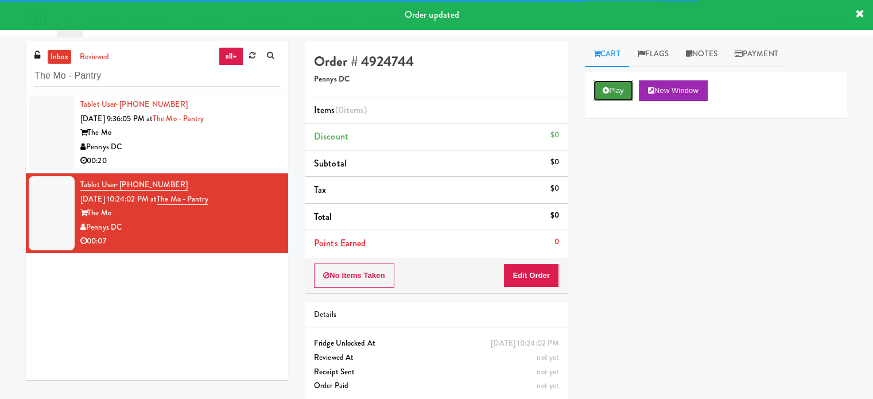
click at [631, 84] on button "Play" at bounding box center [613, 90] width 40 height 21
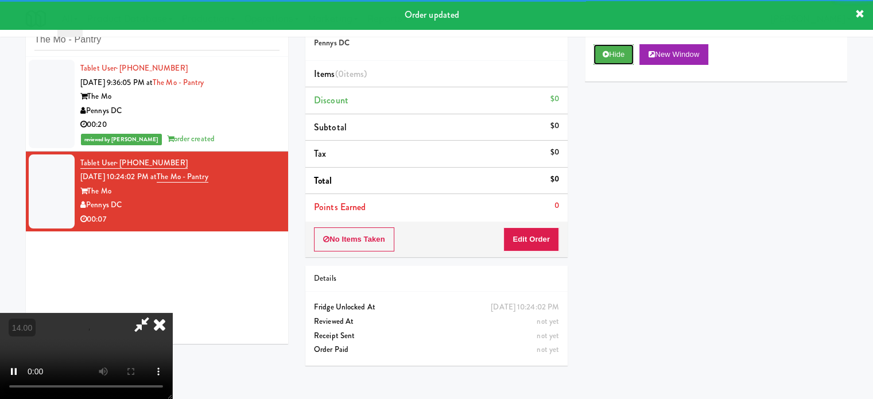
scroll to position [37, 0]
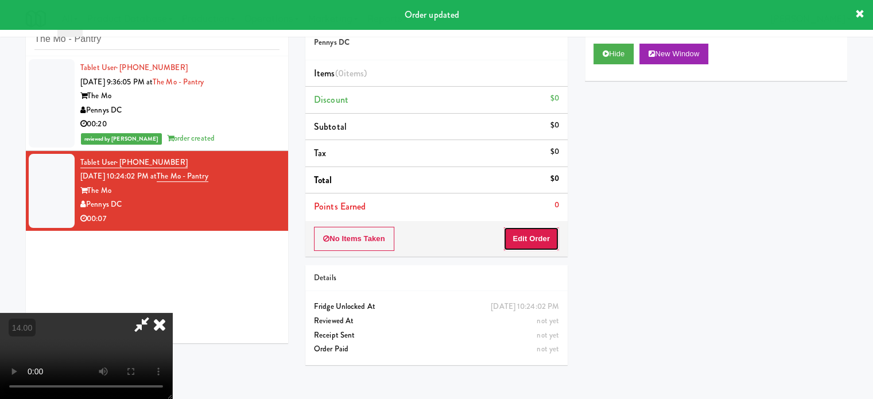
click at [549, 228] on button "Edit Order" at bounding box center [531, 239] width 56 height 24
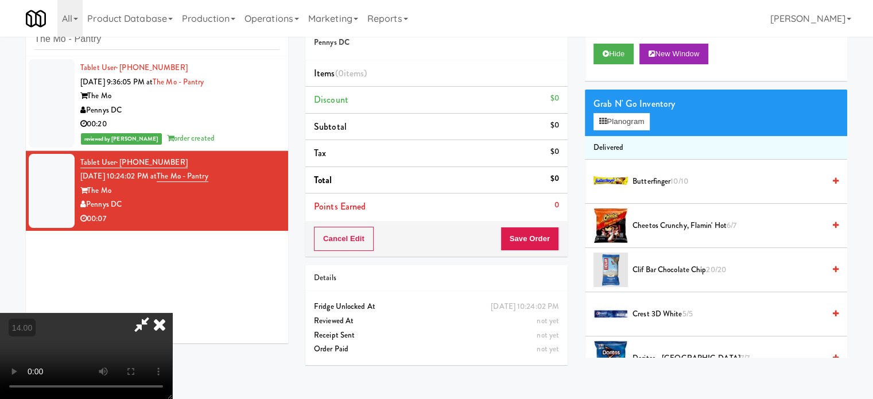
drag, startPoint x: 340, startPoint y: 234, endPoint x: 350, endPoint y: 232, distance: 10.4
click at [172, 313] on video at bounding box center [86, 356] width 172 height 86
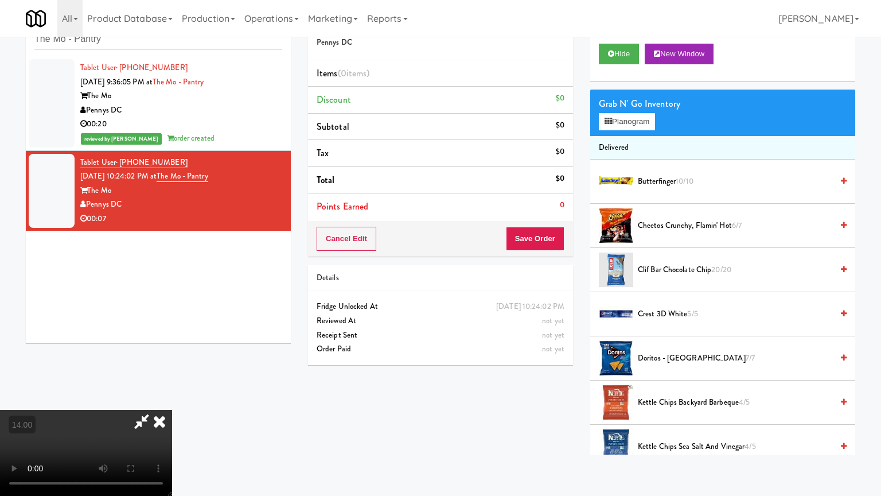
click at [172, 398] on video at bounding box center [86, 453] width 172 height 86
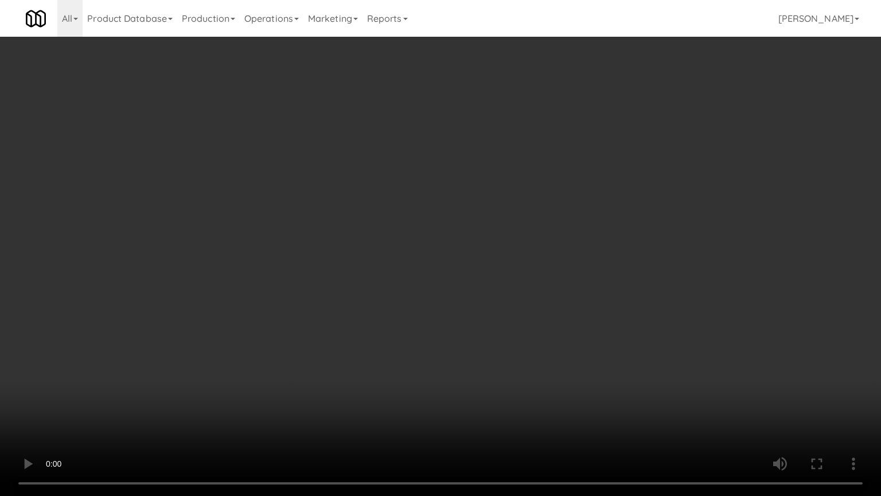
click at [375, 234] on video at bounding box center [440, 248] width 881 height 496
click at [445, 258] on video at bounding box center [440, 248] width 881 height 496
click at [443, 259] on video at bounding box center [440, 248] width 881 height 496
click at [457, 252] on video at bounding box center [440, 248] width 881 height 496
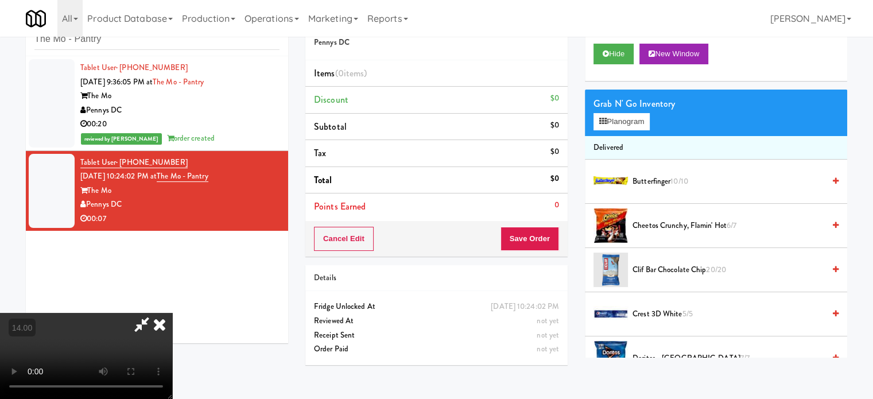
click at [655, 181] on span "Butterfinger 10/10" at bounding box center [728, 181] width 192 height 14
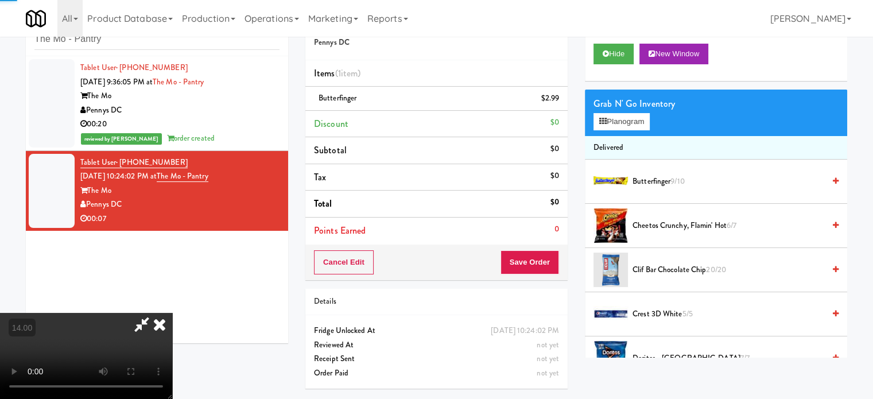
click at [170, 313] on video at bounding box center [86, 356] width 172 height 86
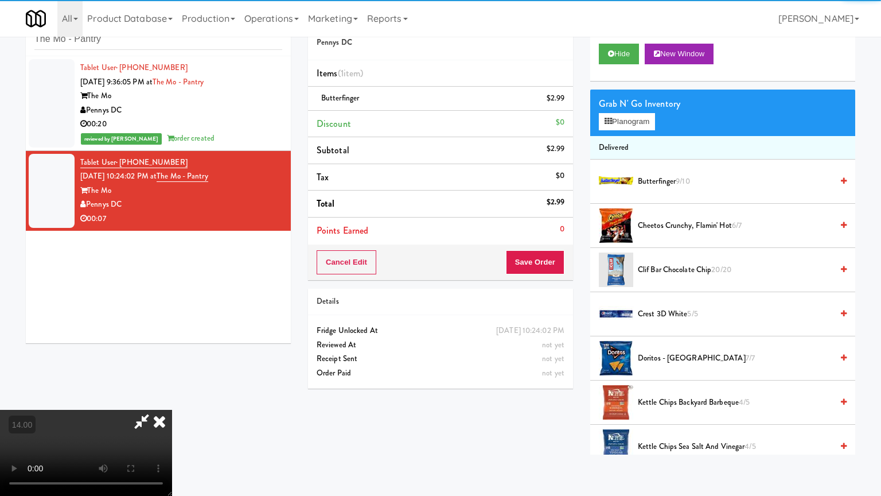
click at [172, 398] on video at bounding box center [86, 453] width 172 height 86
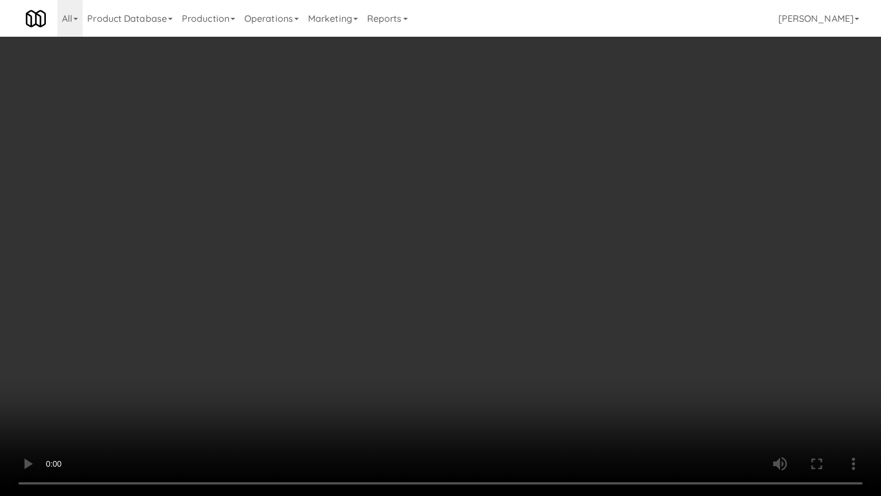
drag, startPoint x: 448, startPoint y: 173, endPoint x: 464, endPoint y: 173, distance: 16.1
click at [449, 174] on video at bounding box center [440, 248] width 881 height 496
click at [499, 170] on video at bounding box center [440, 248] width 881 height 496
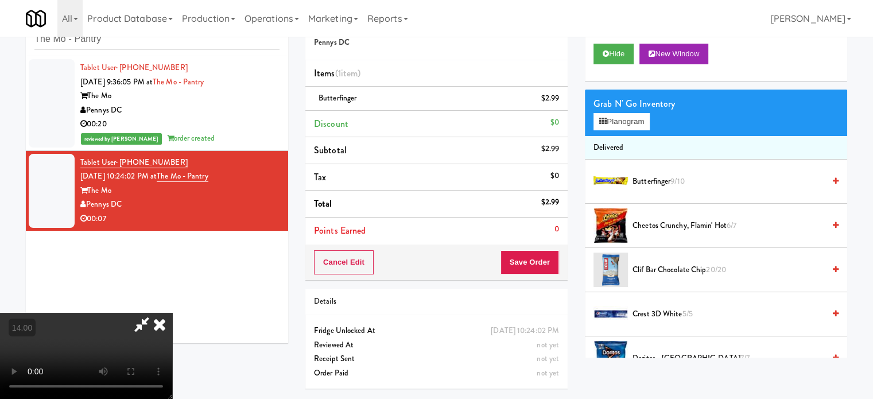
click at [172, 313] on icon at bounding box center [159, 324] width 25 height 23
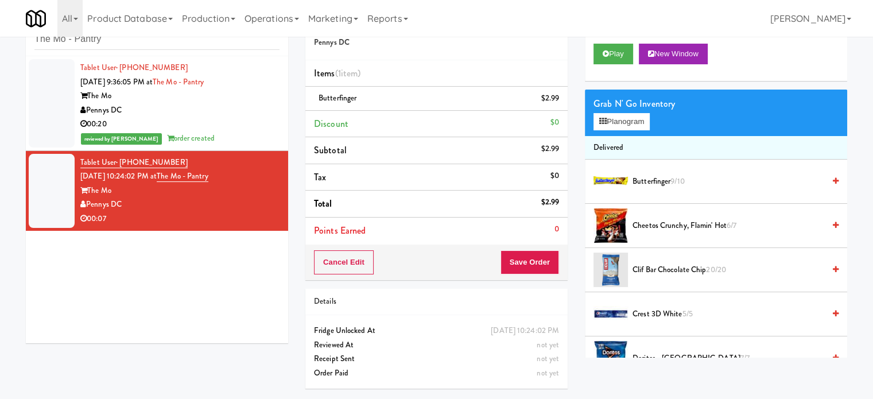
drag, startPoint x: 530, startPoint y: 274, endPoint x: 526, endPoint y: 259, distance: 16.2
click at [529, 274] on div "Cancel Edit Save Order" at bounding box center [436, 262] width 262 height 36
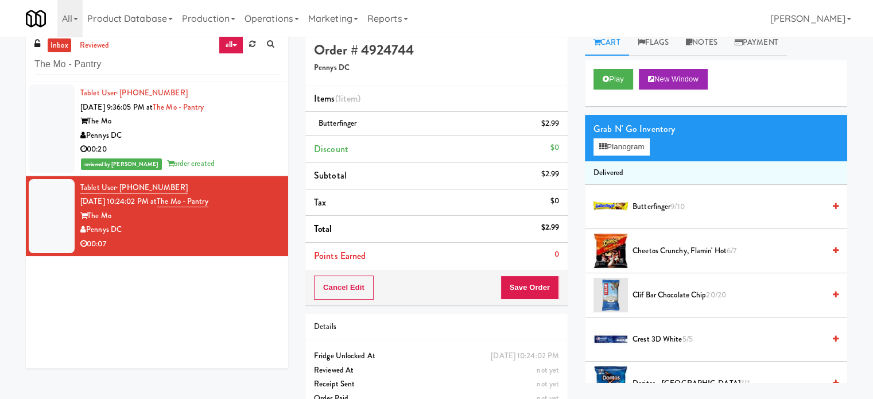
scroll to position [0, 0]
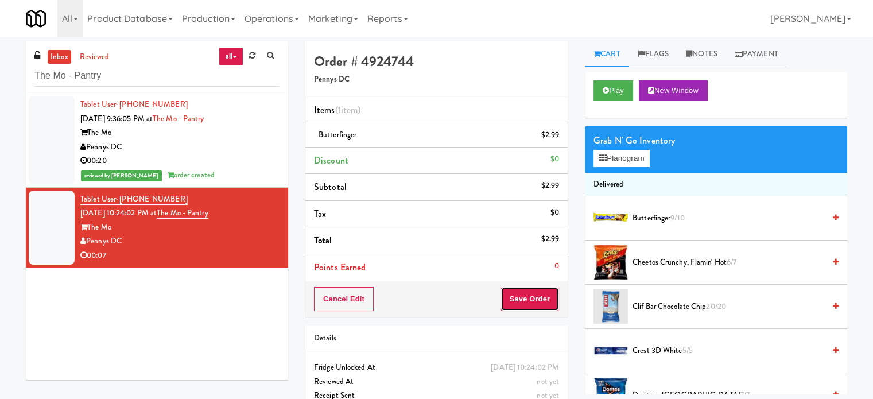
click at [527, 297] on button "Save Order" at bounding box center [529, 299] width 59 height 24
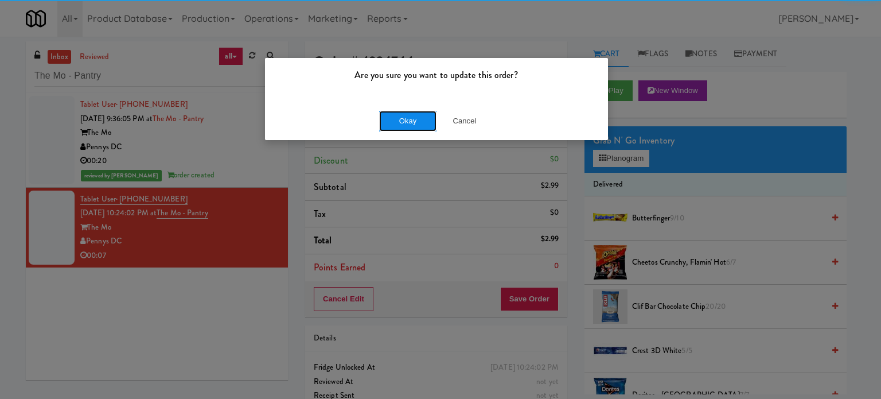
click at [413, 120] on button "Okay" at bounding box center [407, 121] width 57 height 21
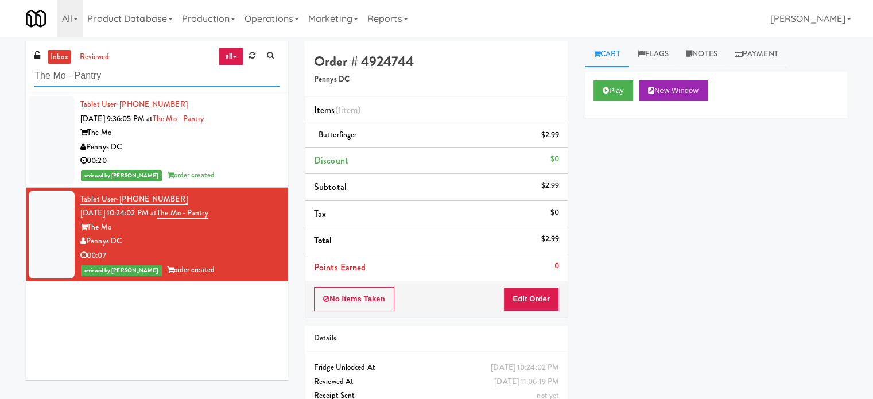
click at [184, 80] on input "The Mo - Pantry" at bounding box center [156, 75] width 245 height 21
paste input "Hale - Pantry - Left"
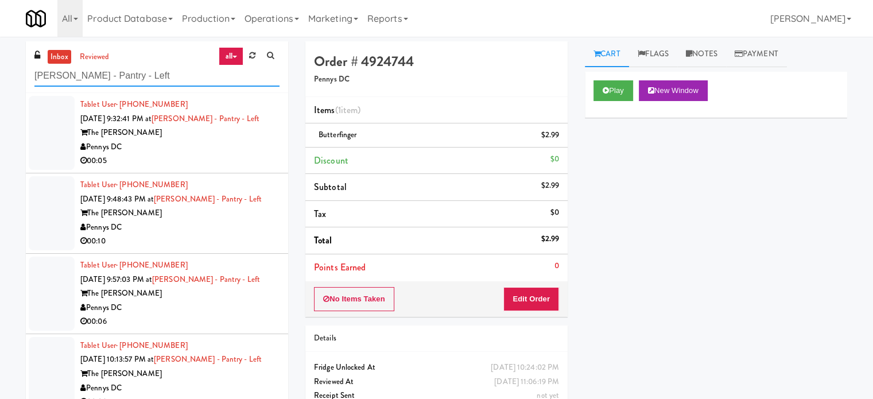
type input "Hale - Pantry - Left"
drag, startPoint x: 222, startPoint y: 150, endPoint x: 247, endPoint y: 143, distance: 26.3
click at [223, 149] on div "Pennys DC" at bounding box center [179, 147] width 199 height 14
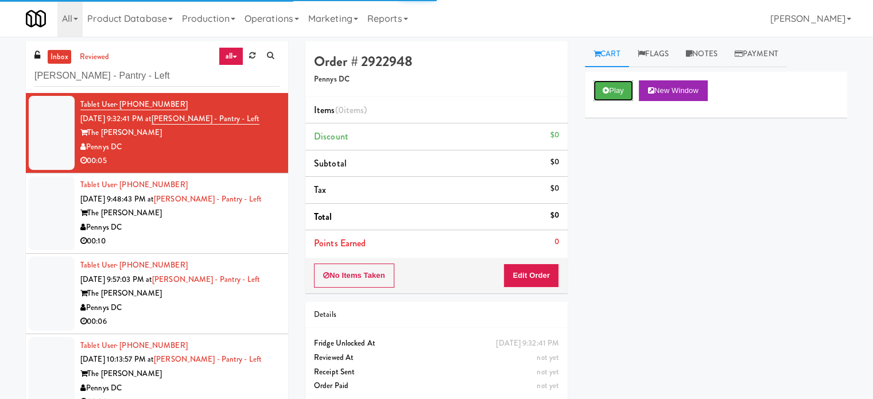
drag, startPoint x: 621, startPoint y: 86, endPoint x: 581, endPoint y: 161, distance: 85.2
click at [624, 86] on button "Play" at bounding box center [613, 90] width 40 height 21
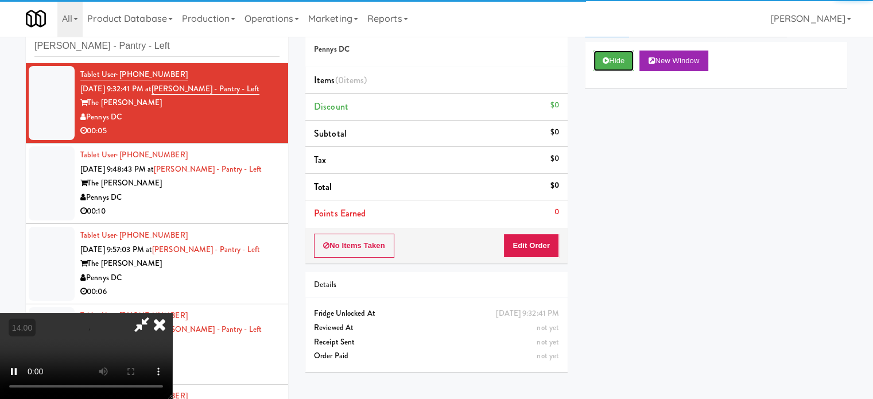
scroll to position [46, 0]
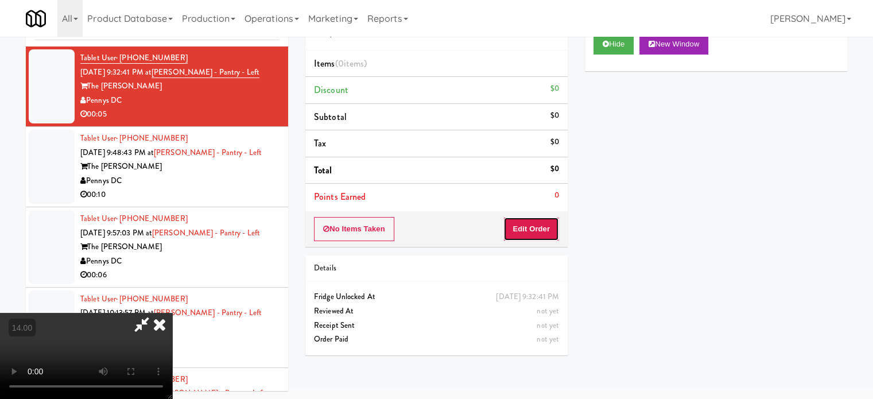
click at [524, 231] on button "Edit Order" at bounding box center [531, 229] width 56 height 24
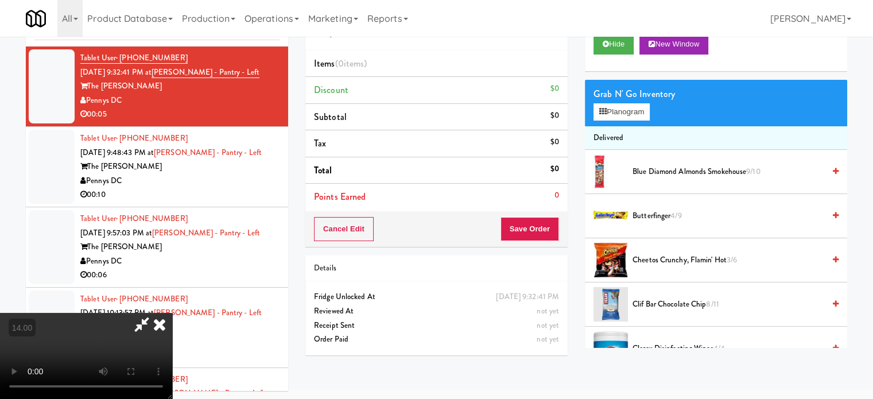
click at [172, 313] on video at bounding box center [86, 356] width 172 height 86
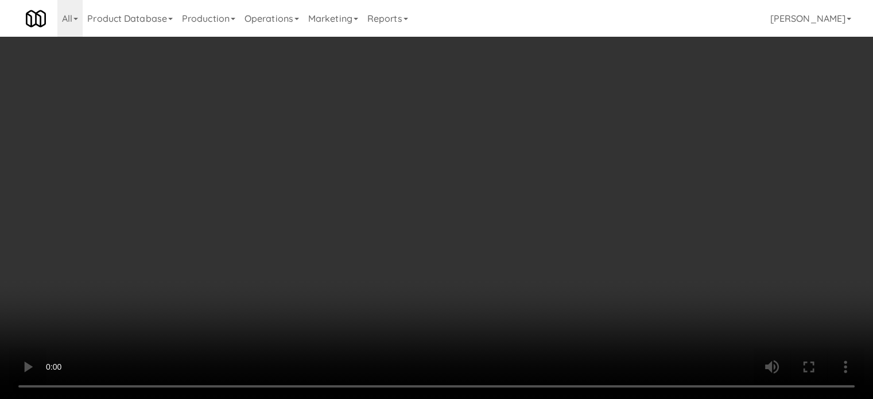
drag, startPoint x: 297, startPoint y: 321, endPoint x: 384, endPoint y: 202, distance: 147.5
click at [296, 322] on video at bounding box center [436, 199] width 873 height 399
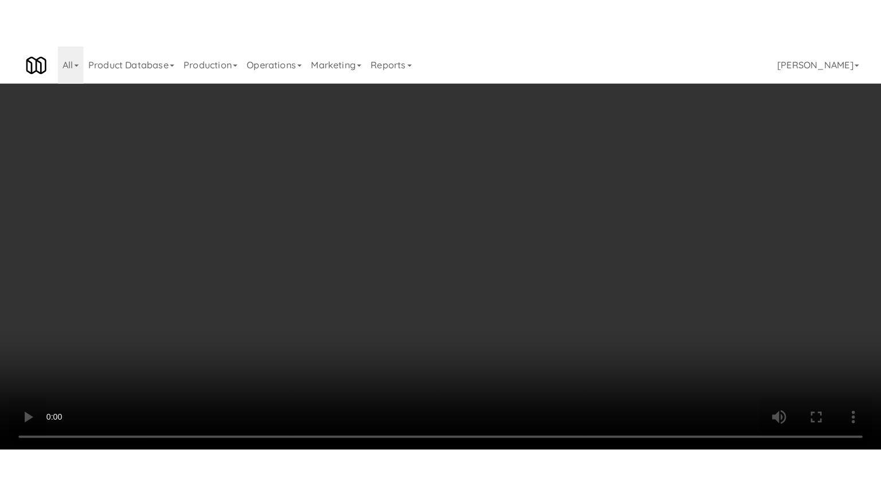
scroll to position [37, 0]
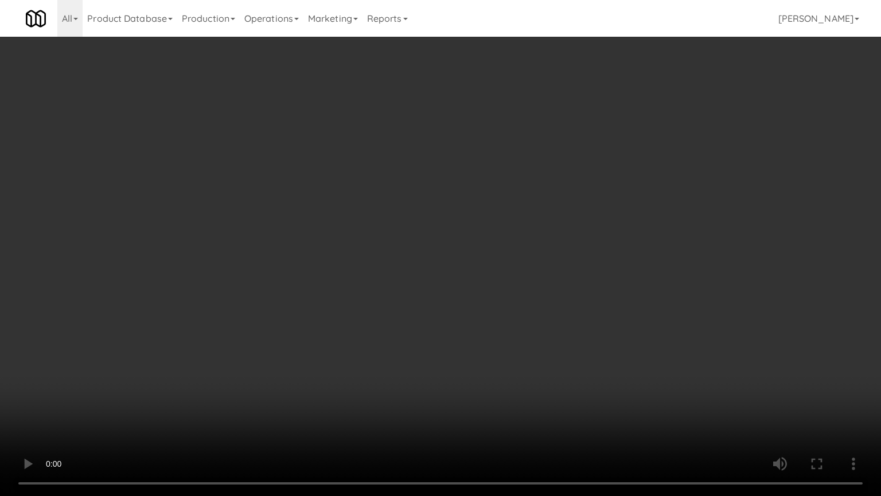
click at [384, 187] on video at bounding box center [440, 248] width 881 height 496
click at [437, 232] on video at bounding box center [440, 248] width 881 height 496
click at [437, 234] on video at bounding box center [440, 248] width 881 height 496
click at [499, 236] on video at bounding box center [440, 248] width 881 height 496
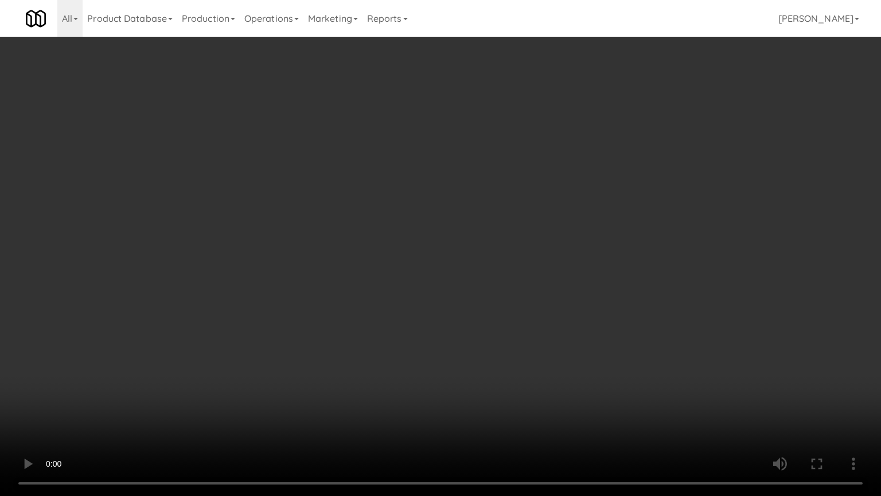
click at [574, 240] on video at bounding box center [440, 248] width 881 height 496
click at [535, 248] on video at bounding box center [440, 248] width 881 height 496
drag, startPoint x: 645, startPoint y: 271, endPoint x: 645, endPoint y: 203, distance: 67.7
click at [645, 271] on video at bounding box center [440, 248] width 881 height 496
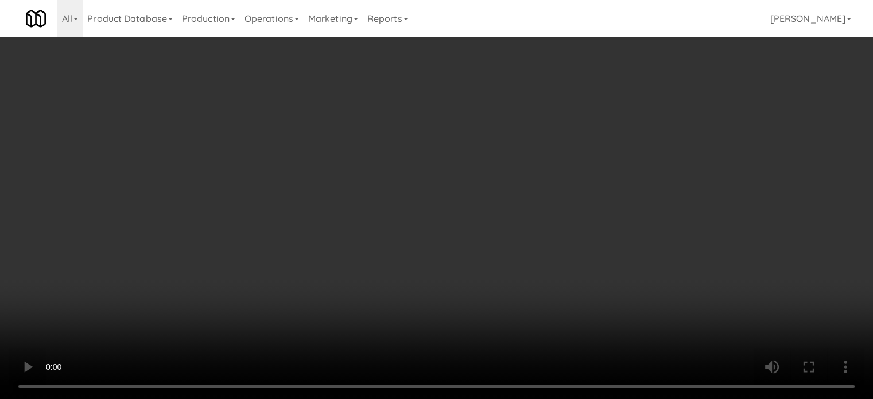
click at [454, 220] on video at bounding box center [436, 199] width 873 height 399
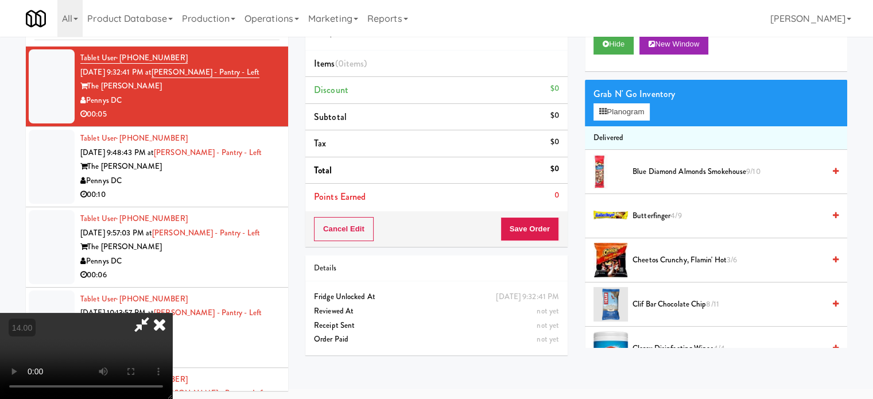
drag, startPoint x: 460, startPoint y: 214, endPoint x: 495, endPoint y: 246, distance: 47.5
click at [172, 313] on video at bounding box center [86, 356] width 172 height 86
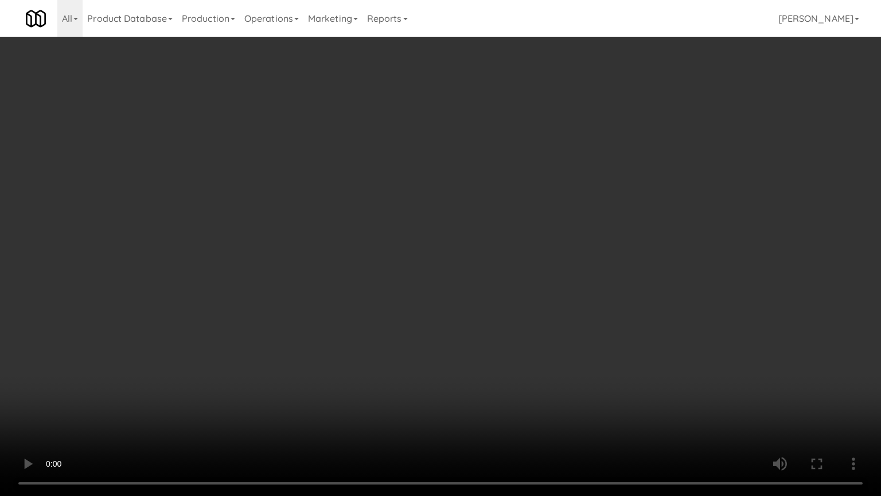
click at [495, 243] on video at bounding box center [440, 248] width 881 height 496
click at [512, 254] on video at bounding box center [440, 248] width 881 height 496
drag, startPoint x: 473, startPoint y: 273, endPoint x: 480, endPoint y: 273, distance: 7.5
click at [474, 273] on video at bounding box center [440, 248] width 881 height 496
drag, startPoint x: 487, startPoint y: 271, endPoint x: 728, endPoint y: 159, distance: 265.9
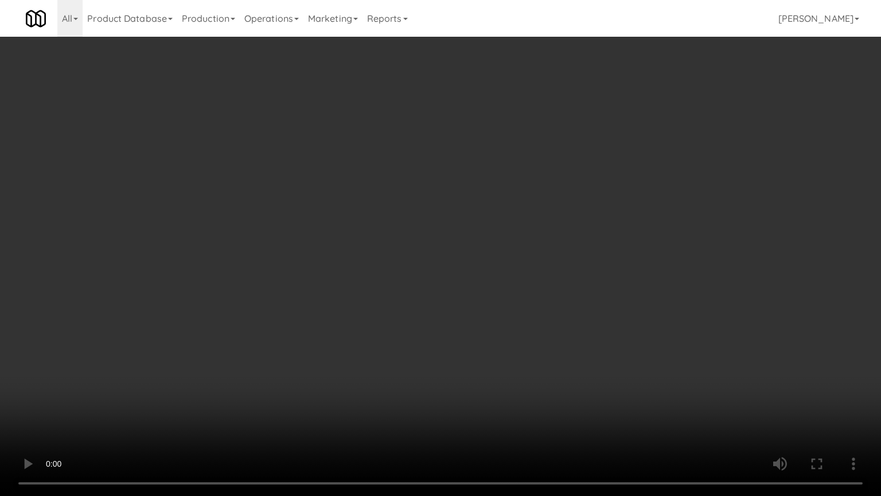
click at [489, 269] on video at bounding box center [440, 248] width 881 height 496
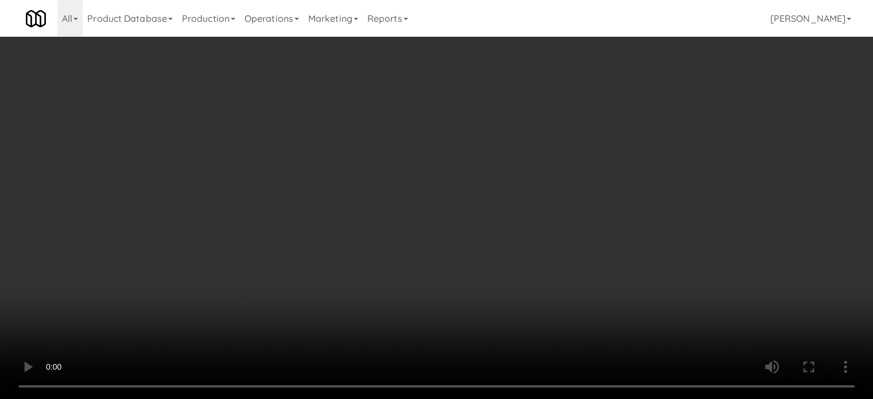
scroll to position [0, 0]
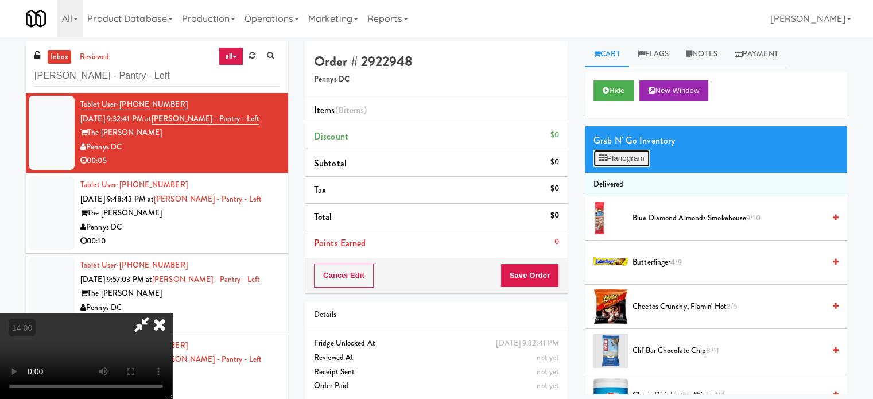
click at [649, 151] on button "Planogram" at bounding box center [621, 158] width 56 height 17
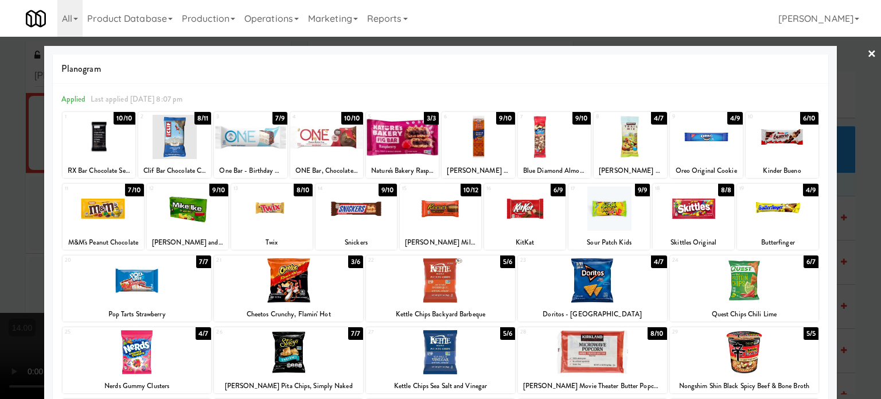
click at [553, 192] on div "6/9" at bounding box center [558, 190] width 15 height 13
click at [860, 227] on div at bounding box center [440, 199] width 881 height 399
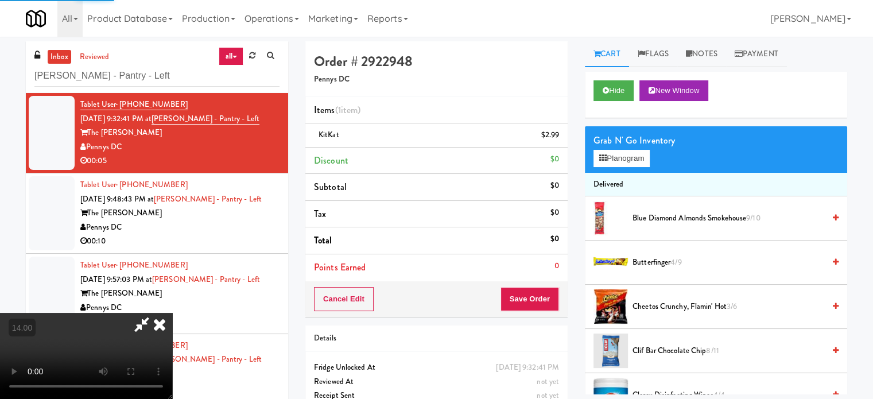
click at [172, 313] on video at bounding box center [86, 356] width 172 height 86
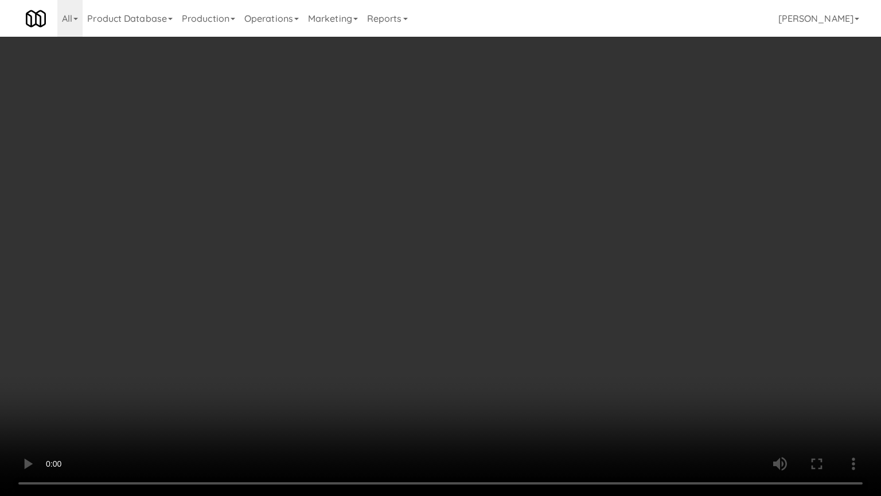
click at [318, 287] on video at bounding box center [440, 248] width 881 height 496
click at [412, 243] on video at bounding box center [440, 248] width 881 height 496
click at [417, 236] on video at bounding box center [440, 248] width 881 height 496
click at [420, 234] on video at bounding box center [440, 248] width 881 height 496
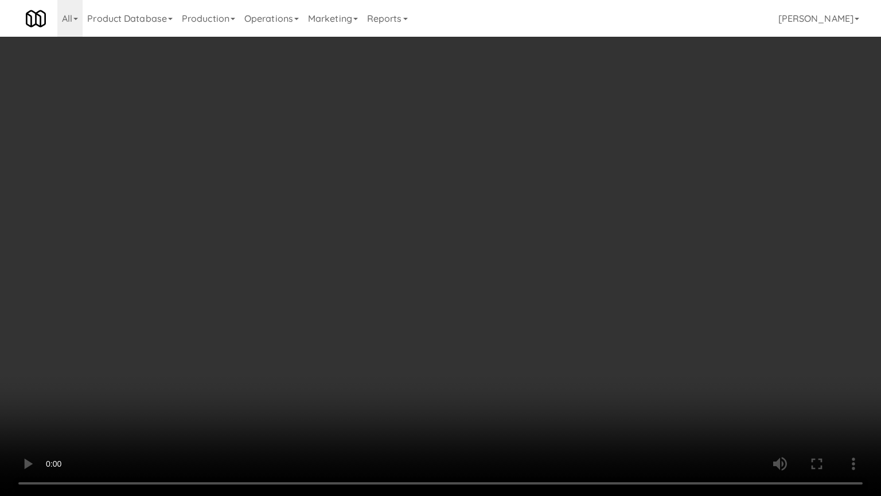
click at [489, 252] on video at bounding box center [440, 248] width 881 height 496
click at [449, 250] on video at bounding box center [440, 248] width 881 height 496
click at [504, 257] on video at bounding box center [440, 248] width 881 height 496
click at [446, 265] on video at bounding box center [440, 248] width 881 height 496
click at [446, 257] on video at bounding box center [440, 248] width 881 height 496
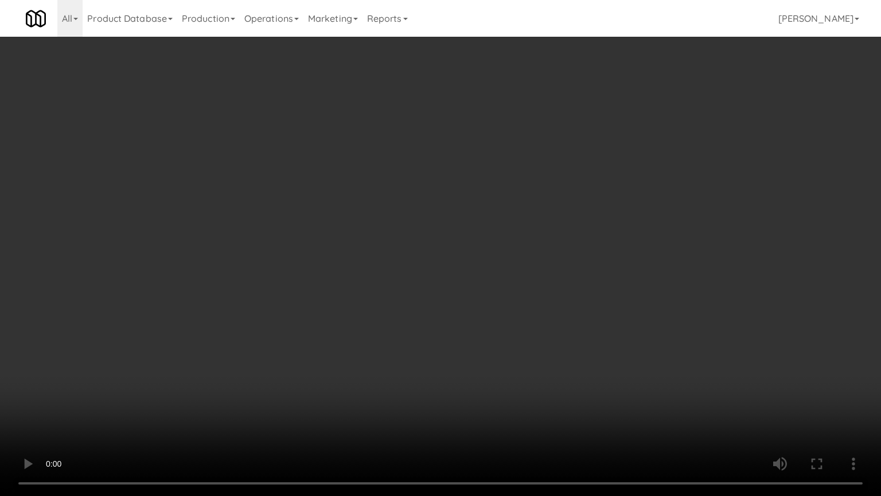
click at [496, 242] on video at bounding box center [440, 248] width 881 height 496
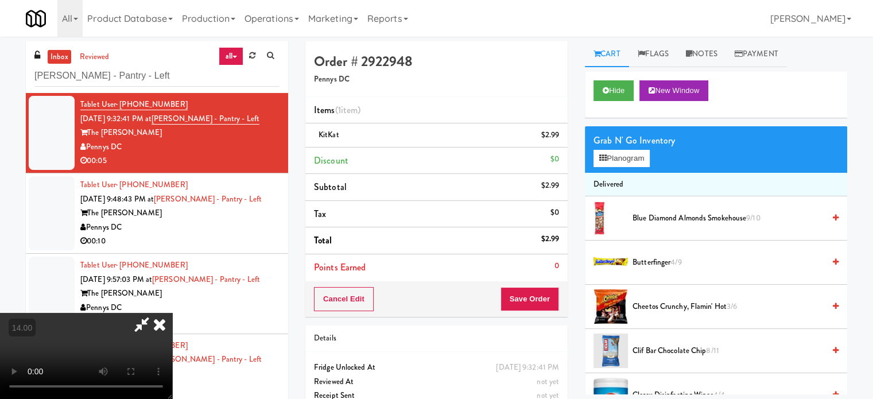
click at [172, 313] on icon at bounding box center [159, 324] width 25 height 23
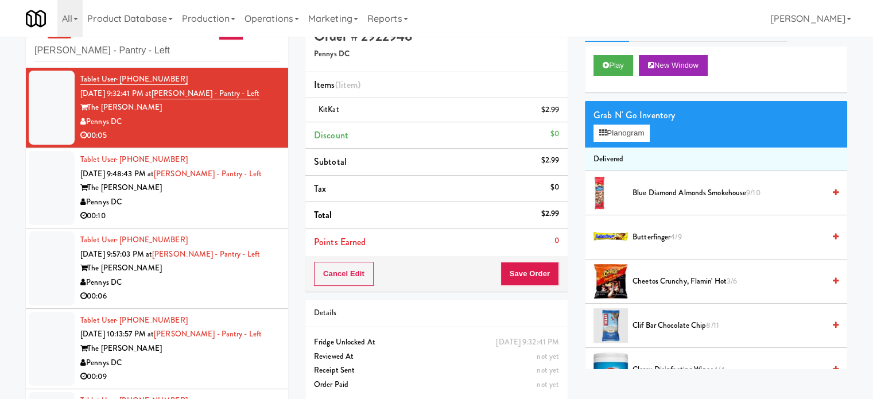
scroll to position [46, 0]
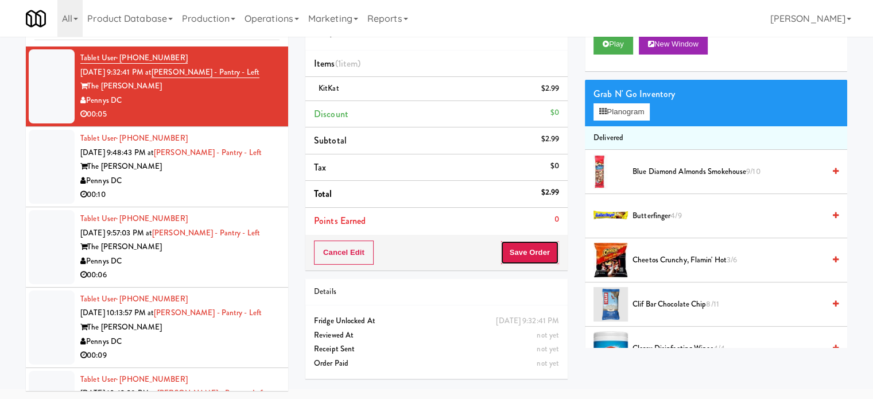
drag, startPoint x: 518, startPoint y: 254, endPoint x: 472, endPoint y: 247, distance: 46.4
click at [519, 254] on button "Save Order" at bounding box center [529, 252] width 59 height 24
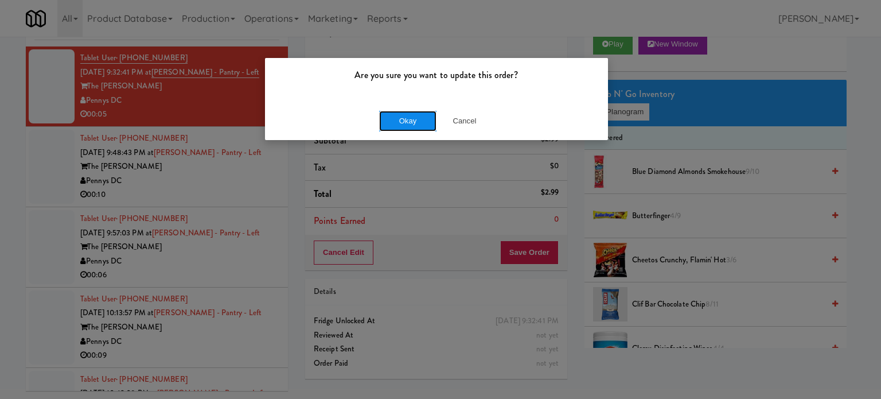
click at [396, 117] on button "Okay" at bounding box center [407, 121] width 57 height 21
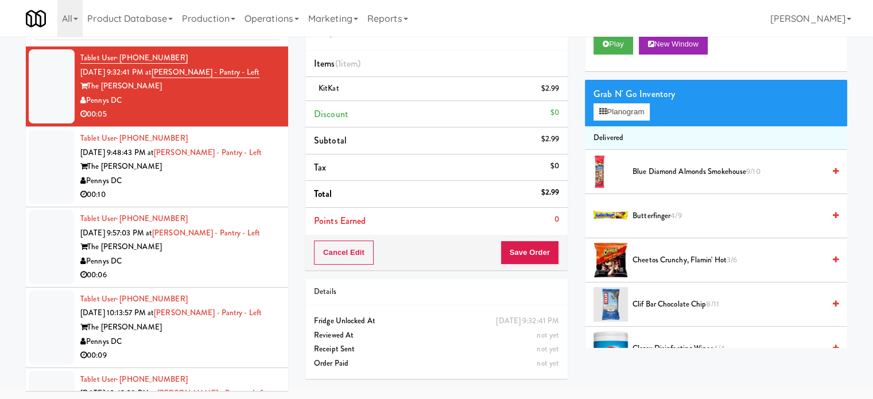
drag, startPoint x: 199, startPoint y: 168, endPoint x: 326, endPoint y: 176, distance: 127.6
click at [199, 169] on div "The [PERSON_NAME]" at bounding box center [179, 166] width 199 height 14
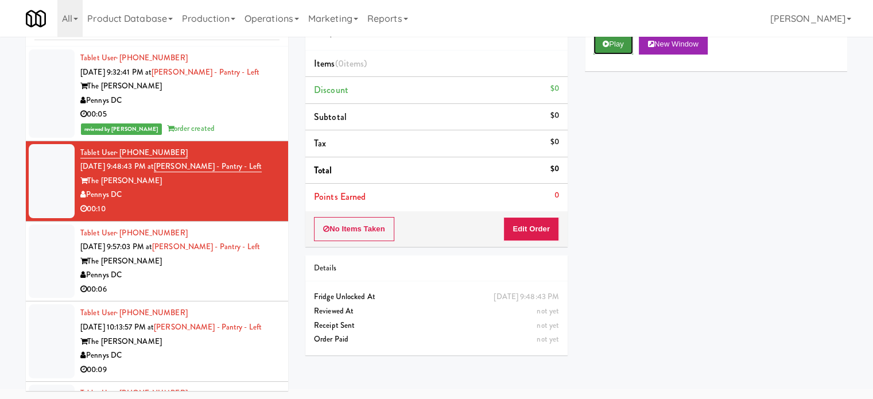
drag, startPoint x: 613, startPoint y: 46, endPoint x: 614, endPoint y: 52, distance: 5.8
click at [614, 46] on button "Play" at bounding box center [613, 44] width 40 height 21
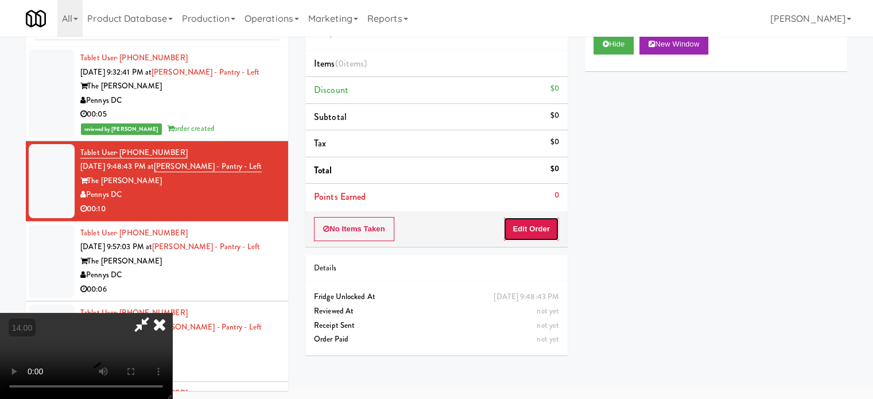
click at [527, 223] on button "Edit Order" at bounding box center [531, 229] width 56 height 24
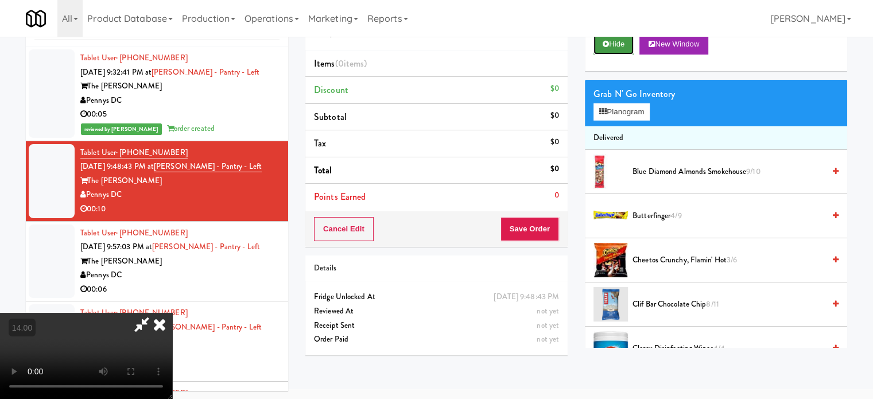
click at [621, 43] on button "Hide" at bounding box center [613, 44] width 40 height 21
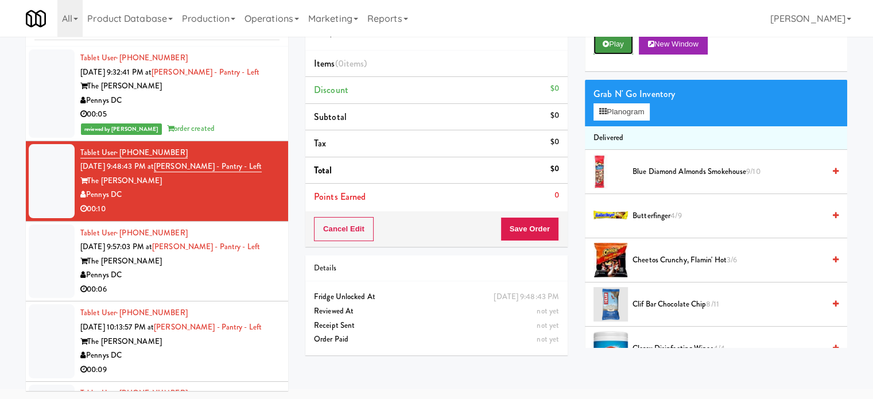
click at [621, 44] on button "Play" at bounding box center [613, 44] width 40 height 21
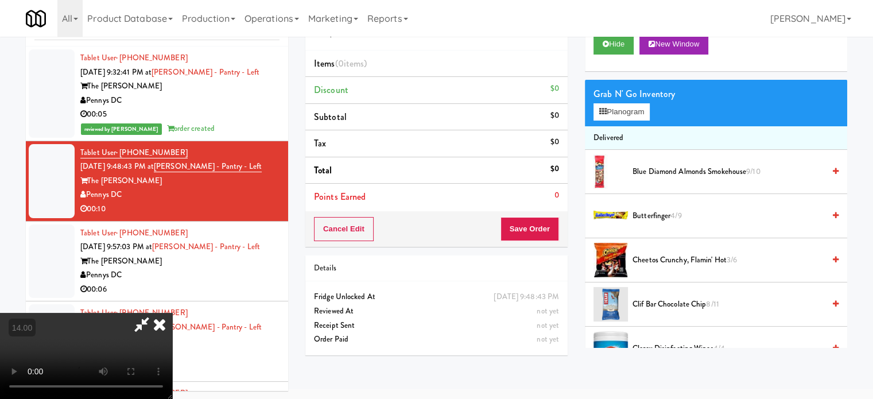
drag, startPoint x: 279, startPoint y: 294, endPoint x: 287, endPoint y: 287, distance: 11.0
click at [172, 313] on video at bounding box center [86, 356] width 172 height 86
drag, startPoint x: 287, startPoint y: 287, endPoint x: 367, endPoint y: 221, distance: 103.4
click at [172, 313] on video at bounding box center [86, 356] width 172 height 86
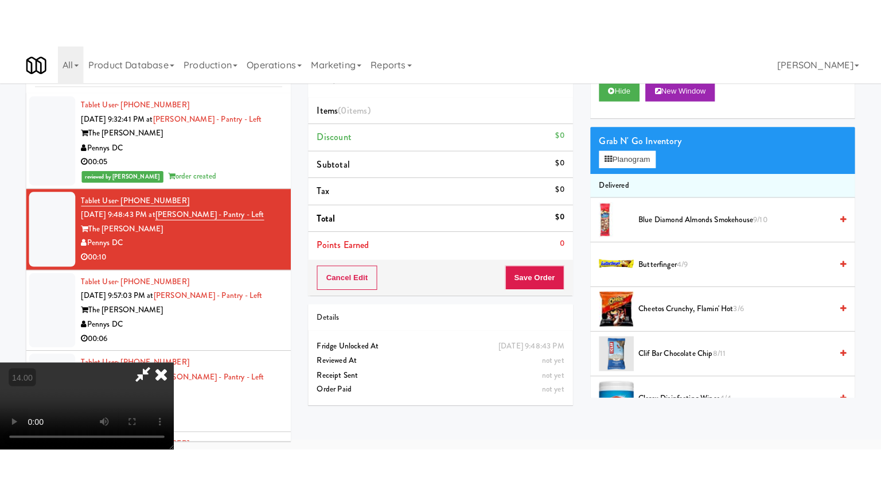
scroll to position [37, 0]
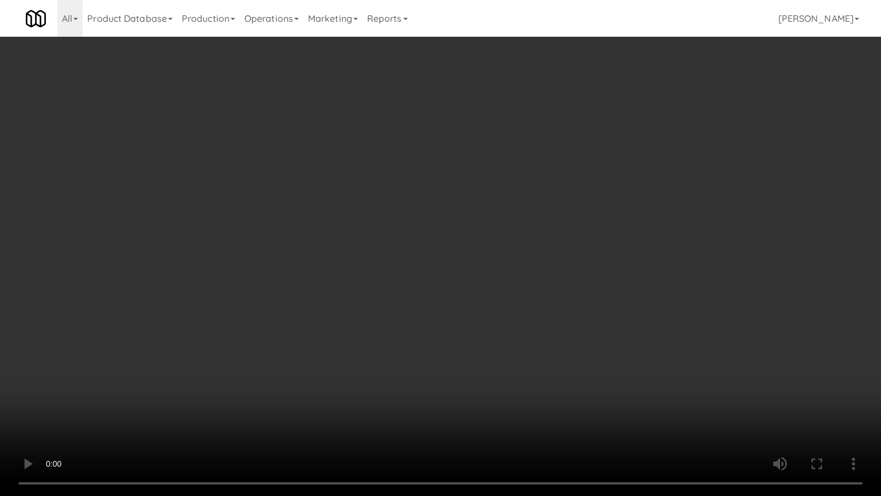
click at [373, 228] on video at bounding box center [440, 248] width 881 height 496
click at [376, 238] on video at bounding box center [440, 248] width 881 height 496
click at [413, 242] on video at bounding box center [440, 248] width 881 height 496
click at [414, 238] on video at bounding box center [440, 248] width 881 height 496
click at [497, 233] on video at bounding box center [440, 248] width 881 height 496
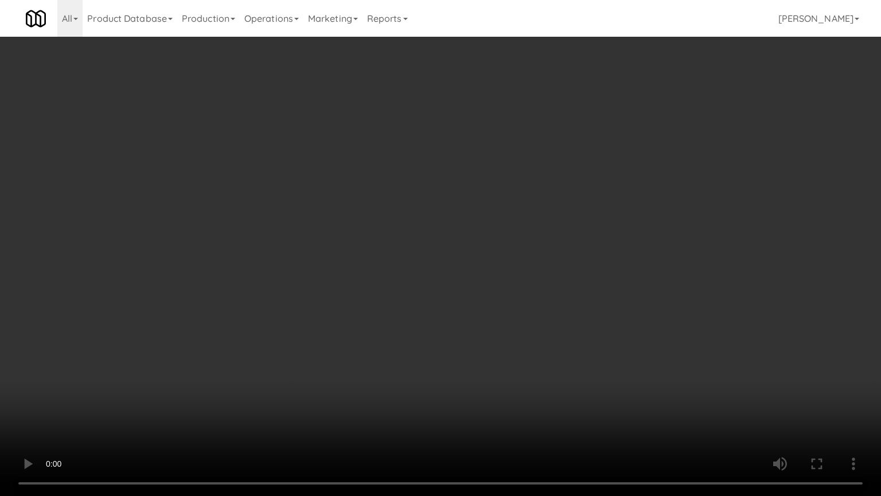
click at [495, 233] on video at bounding box center [440, 248] width 881 height 496
click at [521, 232] on video at bounding box center [440, 248] width 881 height 496
click at [505, 246] on video at bounding box center [440, 248] width 881 height 496
click at [603, 253] on video at bounding box center [440, 248] width 881 height 496
drag, startPoint x: 600, startPoint y: 255, endPoint x: 661, endPoint y: 256, distance: 60.8
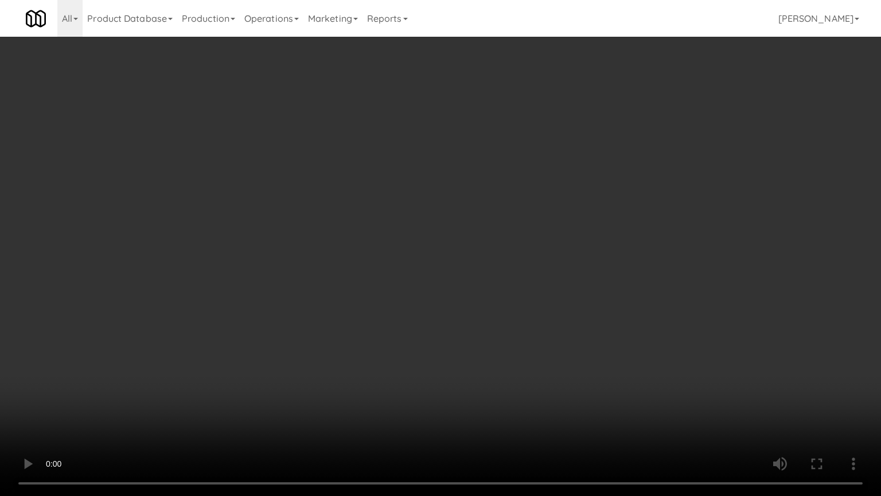
click at [604, 255] on video at bounding box center [440, 248] width 881 height 496
click at [664, 261] on video at bounding box center [440, 248] width 881 height 496
click at [542, 263] on video at bounding box center [440, 248] width 881 height 496
click at [593, 268] on video at bounding box center [440, 248] width 881 height 496
click at [473, 269] on video at bounding box center [440, 248] width 881 height 496
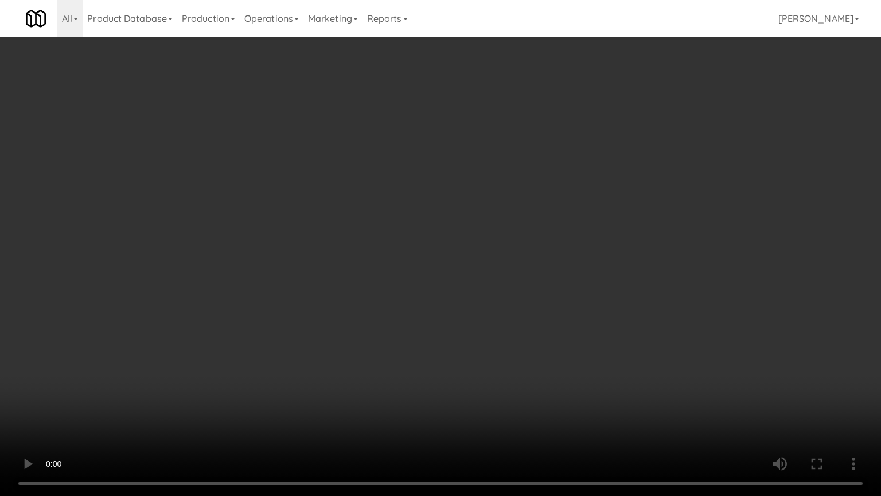
click at [536, 271] on video at bounding box center [440, 248] width 881 height 496
drag, startPoint x: 510, startPoint y: 271, endPoint x: 530, endPoint y: 266, distance: 20.9
click at [523, 267] on video at bounding box center [440, 248] width 881 height 496
click at [548, 257] on video at bounding box center [440, 248] width 881 height 496
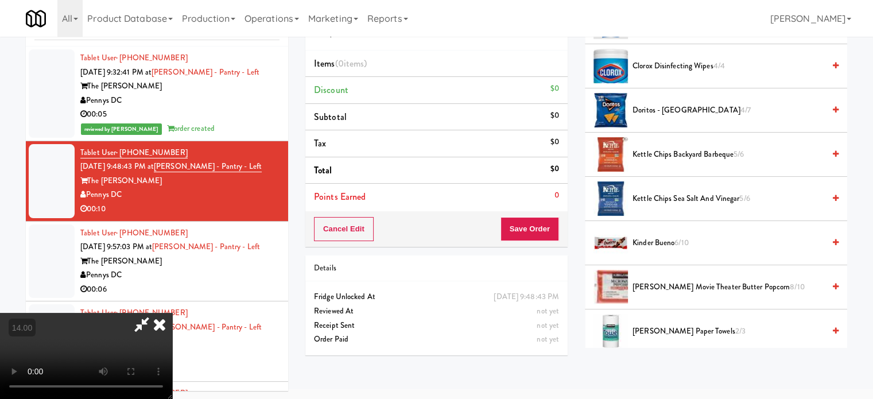
scroll to position [287, 0]
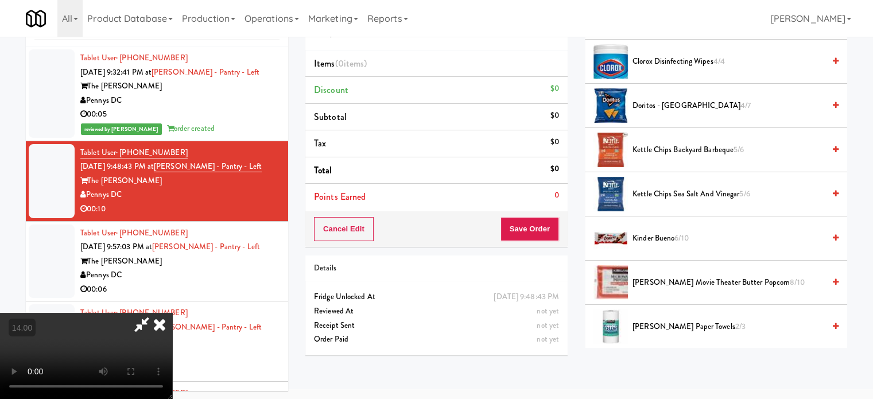
click at [679, 193] on span "Kettle Chips Sea Salt and Vinegar 5/6" at bounding box center [728, 194] width 192 height 14
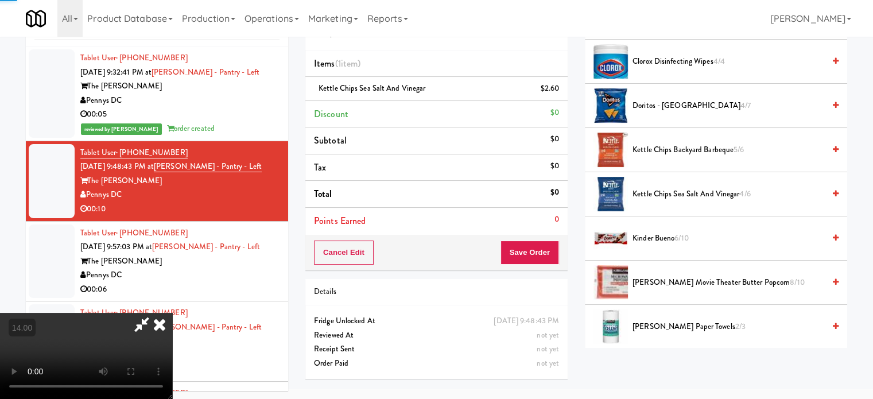
click at [172, 313] on video at bounding box center [86, 356] width 172 height 86
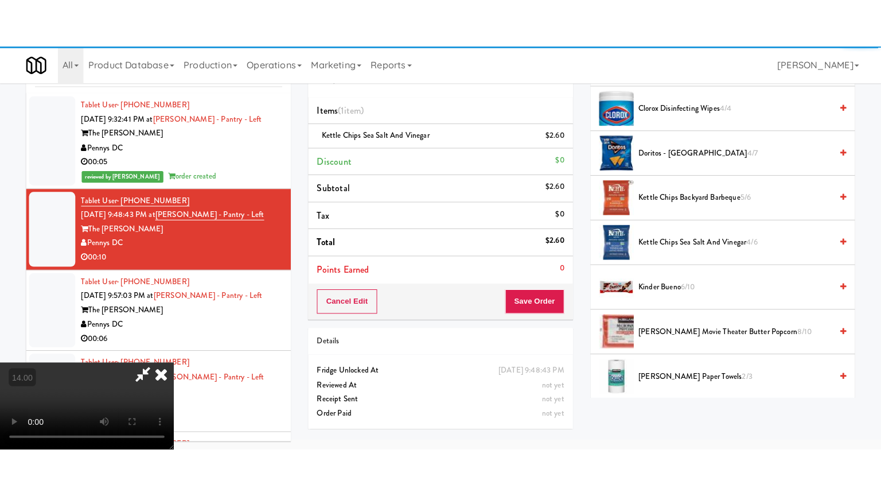
scroll to position [37, 0]
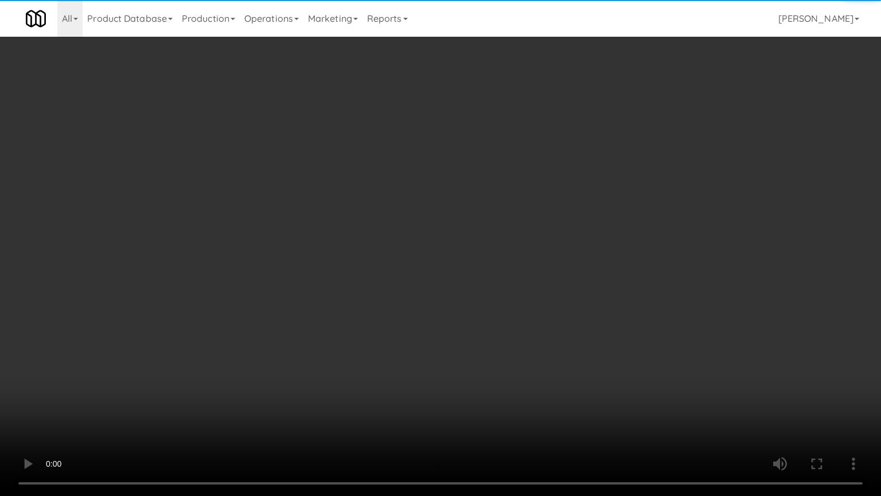
click at [240, 292] on video at bounding box center [440, 248] width 881 height 496
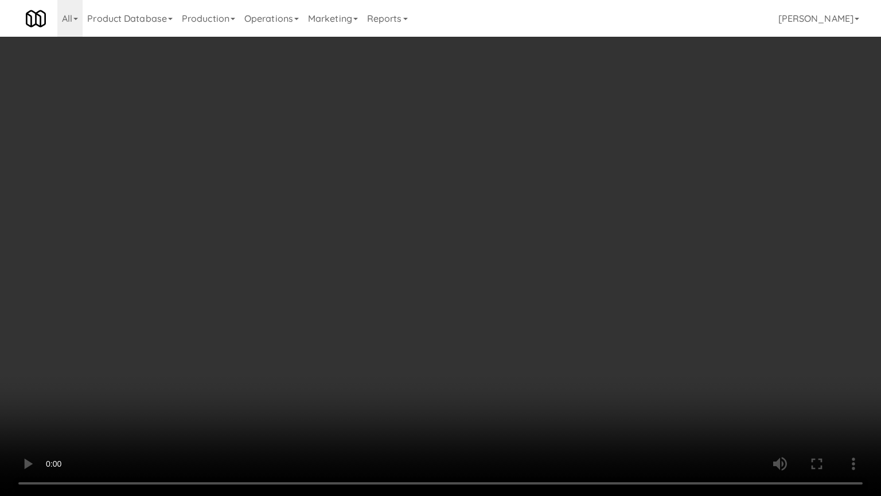
drag, startPoint x: 389, startPoint y: 252, endPoint x: 397, endPoint y: 255, distance: 8.7
click at [397, 255] on video at bounding box center [440, 248] width 881 height 496
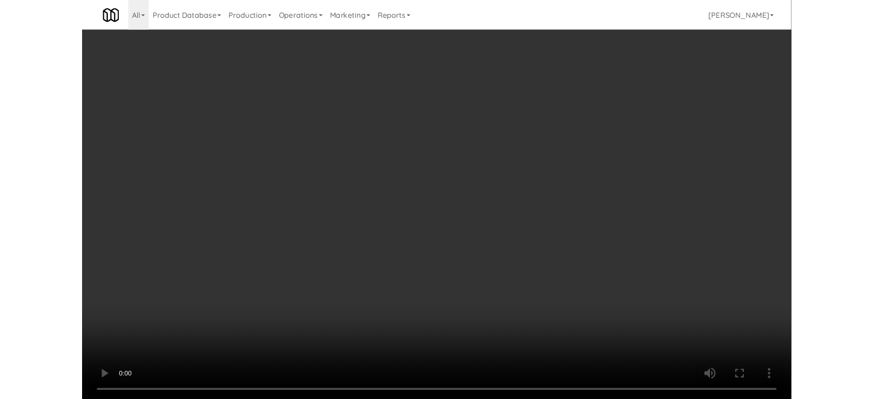
scroll to position [46, 0]
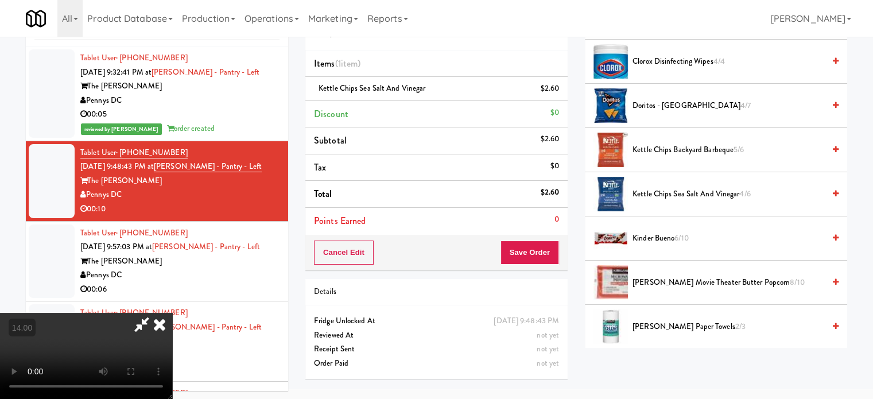
click at [172, 313] on icon at bounding box center [159, 324] width 25 height 23
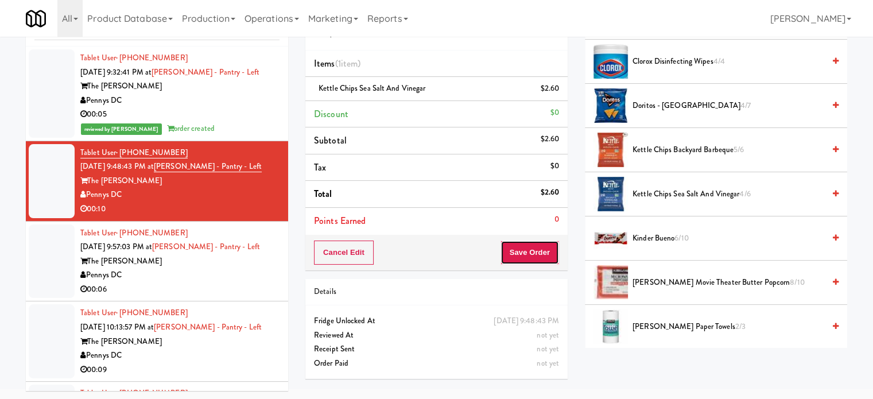
click at [523, 256] on button "Save Order" at bounding box center [529, 252] width 59 height 24
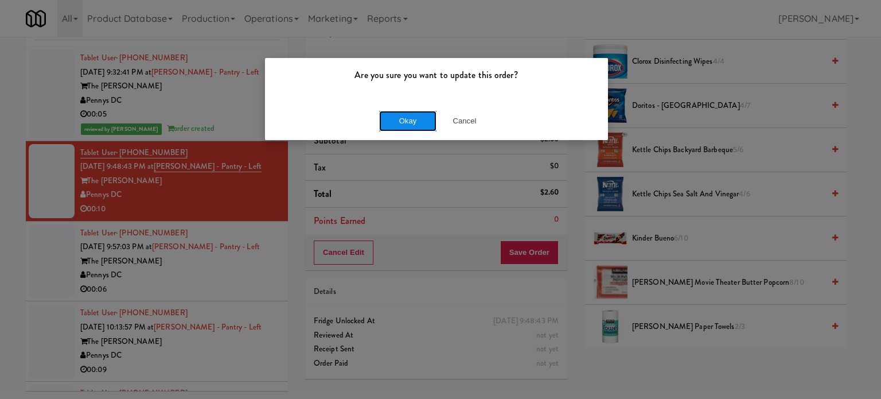
click at [413, 125] on button "Okay" at bounding box center [407, 121] width 57 height 21
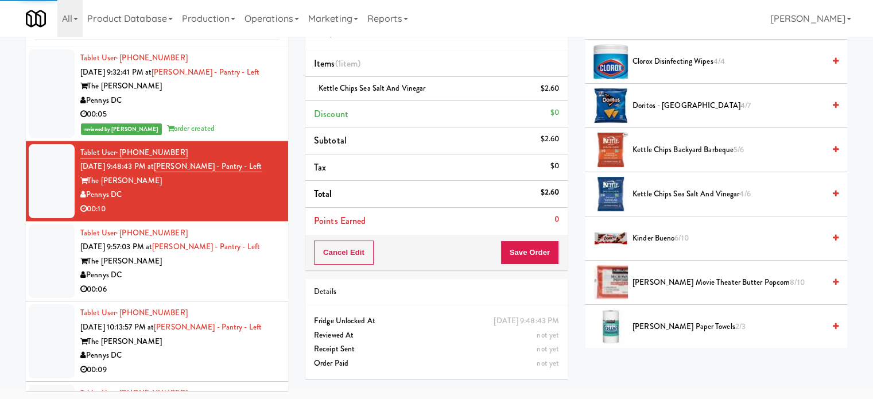
scroll to position [107, 0]
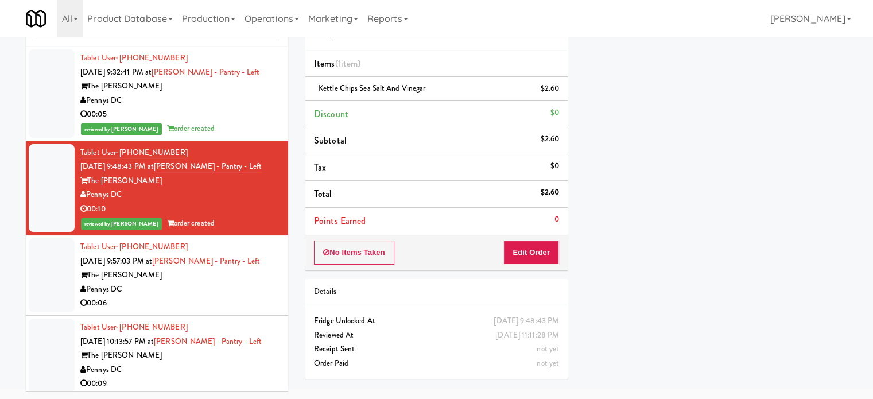
drag, startPoint x: 232, startPoint y: 281, endPoint x: 241, endPoint y: 272, distance: 12.6
click at [232, 281] on div "The [PERSON_NAME]" at bounding box center [179, 275] width 199 height 14
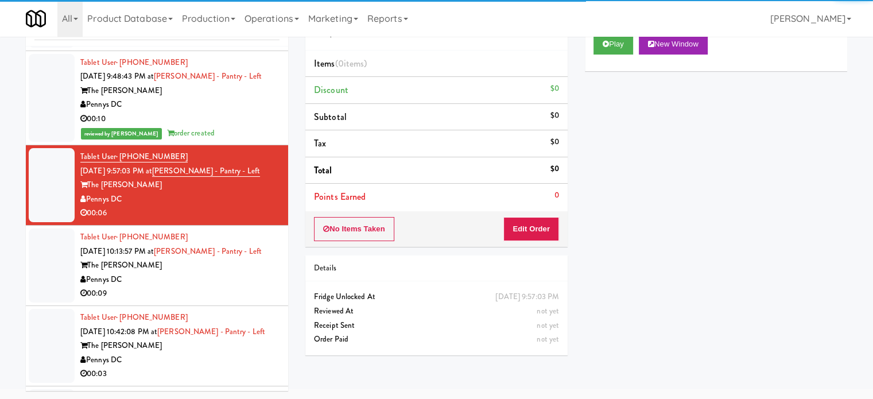
scroll to position [165, 0]
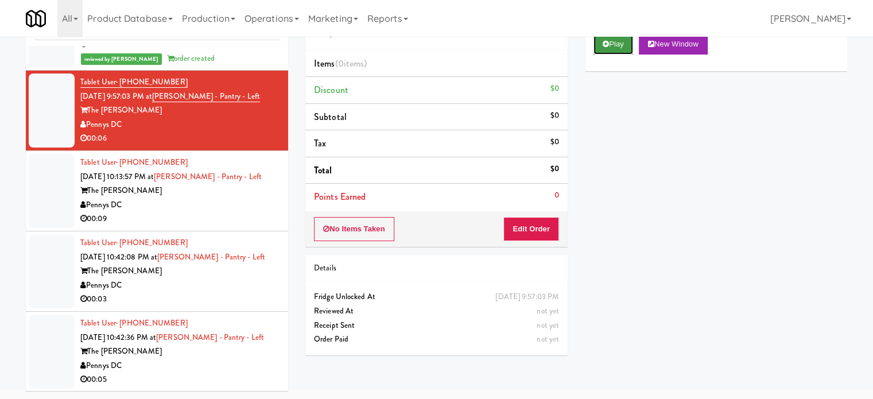
click at [611, 43] on button "Play" at bounding box center [613, 44] width 40 height 21
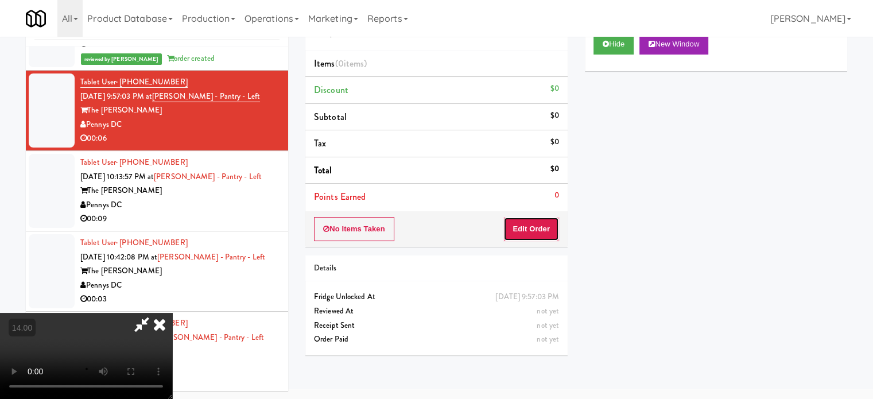
click at [533, 223] on button "Edit Order" at bounding box center [531, 229] width 56 height 24
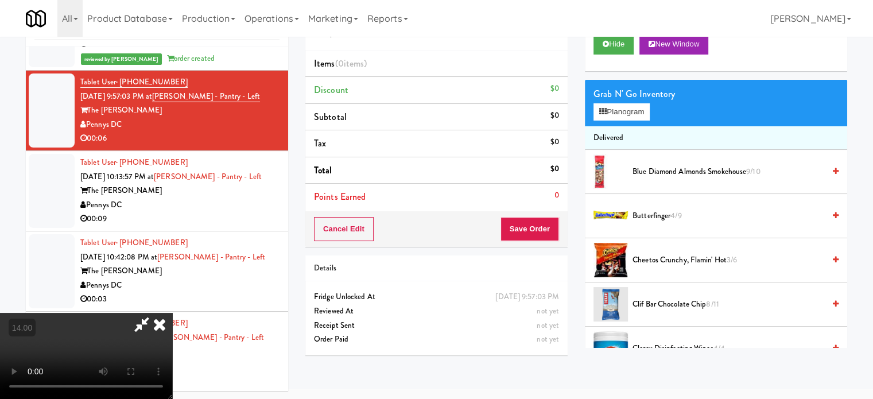
click at [172, 313] on video at bounding box center [86, 356] width 172 height 86
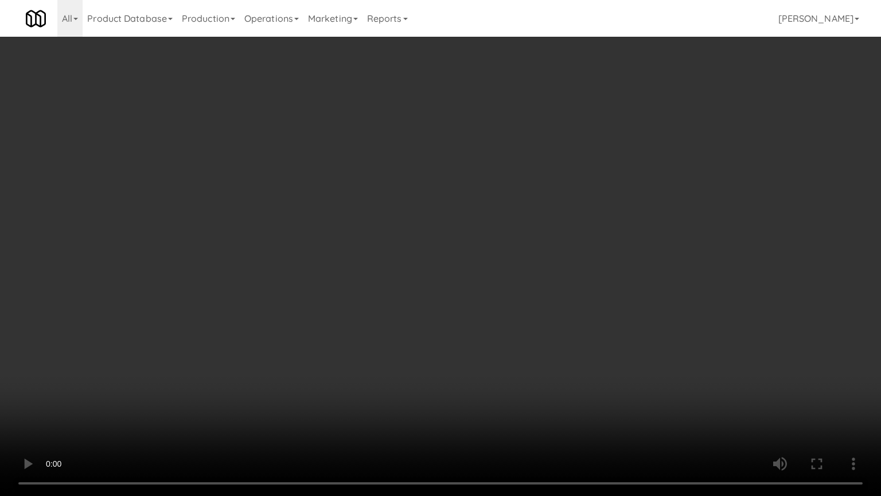
click at [422, 227] on video at bounding box center [440, 248] width 881 height 496
click at [422, 225] on video at bounding box center [440, 248] width 881 height 496
click at [489, 189] on video at bounding box center [440, 248] width 881 height 496
drag, startPoint x: 248, startPoint y: 349, endPoint x: 390, endPoint y: 196, distance: 207.9
click at [258, 333] on video at bounding box center [440, 248] width 881 height 496
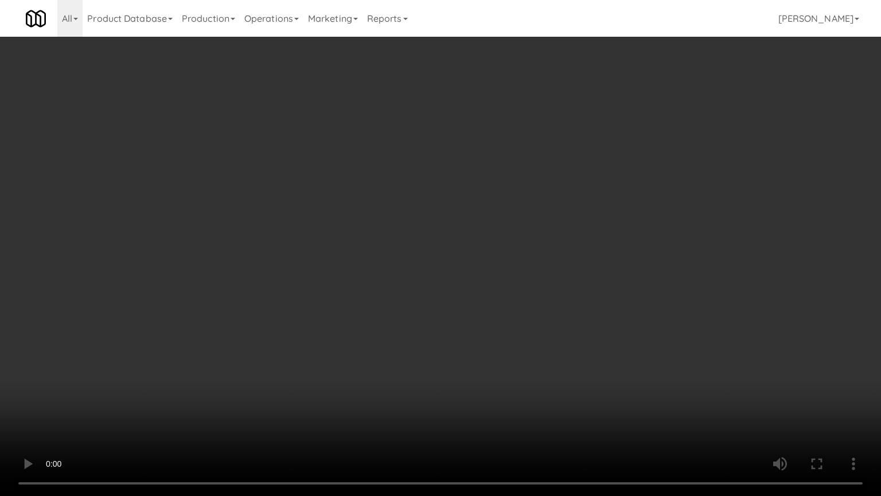
click at [415, 252] on video at bounding box center [440, 248] width 881 height 496
drag, startPoint x: 241, startPoint y: 344, endPoint x: 297, endPoint y: 303, distance: 69.8
click at [241, 343] on video at bounding box center [440, 248] width 881 height 496
click at [275, 332] on video at bounding box center [440, 248] width 881 height 496
drag, startPoint x: 285, startPoint y: 336, endPoint x: 291, endPoint y: 333, distance: 7.5
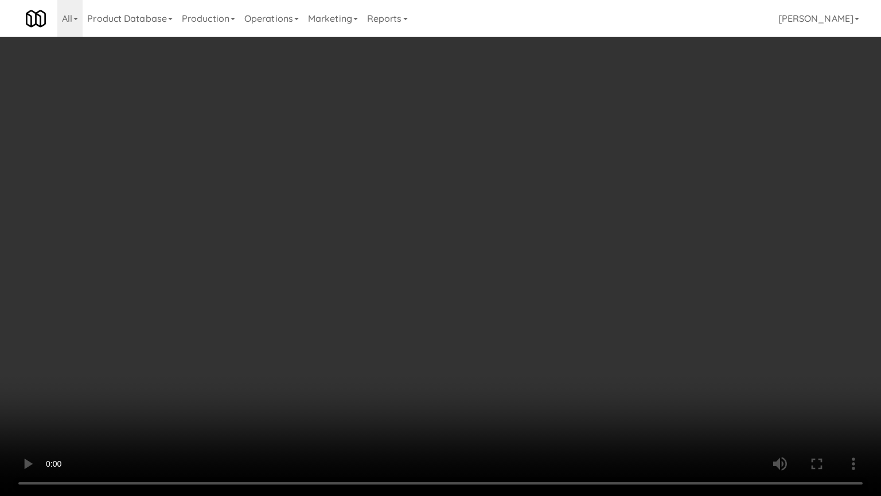
click at [286, 336] on video at bounding box center [440, 248] width 881 height 496
click at [394, 326] on video at bounding box center [440, 248] width 881 height 496
click at [376, 328] on video at bounding box center [440, 248] width 881 height 496
click at [427, 324] on video at bounding box center [440, 248] width 881 height 496
click at [409, 321] on video at bounding box center [440, 248] width 881 height 496
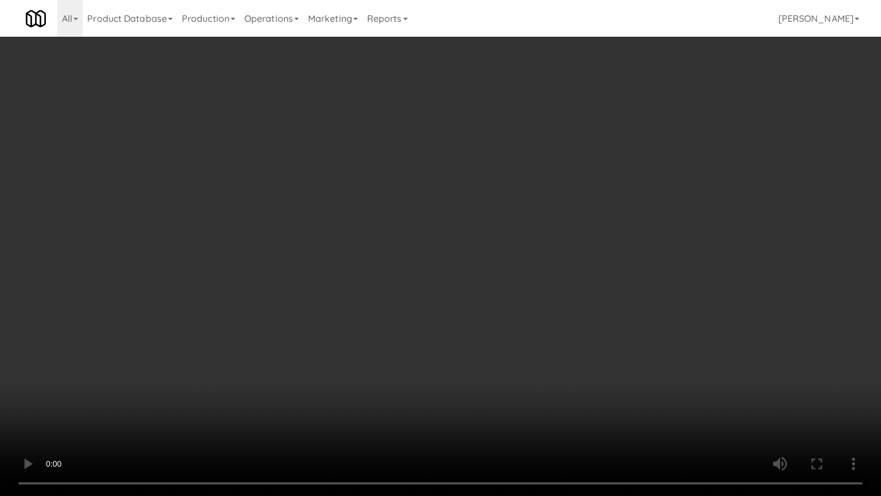
click at [458, 325] on video at bounding box center [440, 248] width 881 height 496
click at [433, 321] on video at bounding box center [440, 248] width 881 height 496
click at [487, 305] on video at bounding box center [440, 248] width 881 height 496
click at [484, 301] on video at bounding box center [440, 248] width 881 height 496
click at [536, 310] on video at bounding box center [440, 248] width 881 height 496
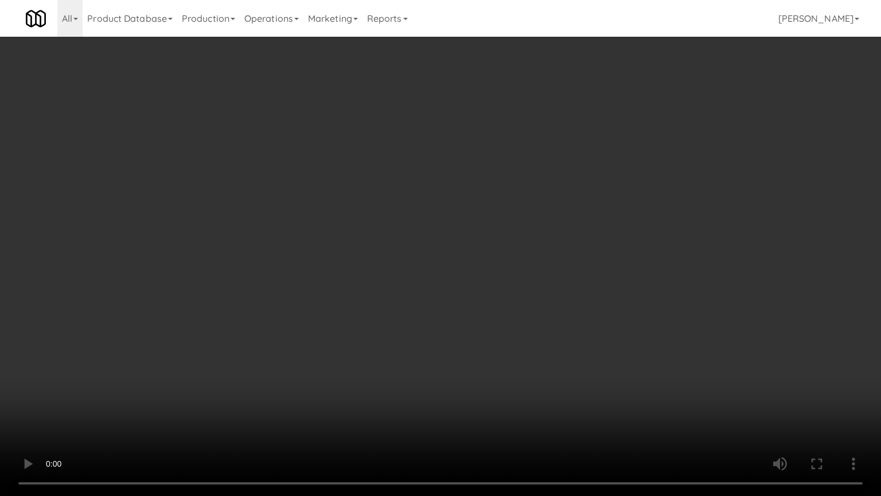
click at [528, 312] on video at bounding box center [440, 248] width 881 height 496
click at [621, 309] on video at bounding box center [440, 248] width 881 height 496
click at [453, 316] on video at bounding box center [440, 248] width 881 height 496
click at [484, 294] on video at bounding box center [440, 248] width 881 height 496
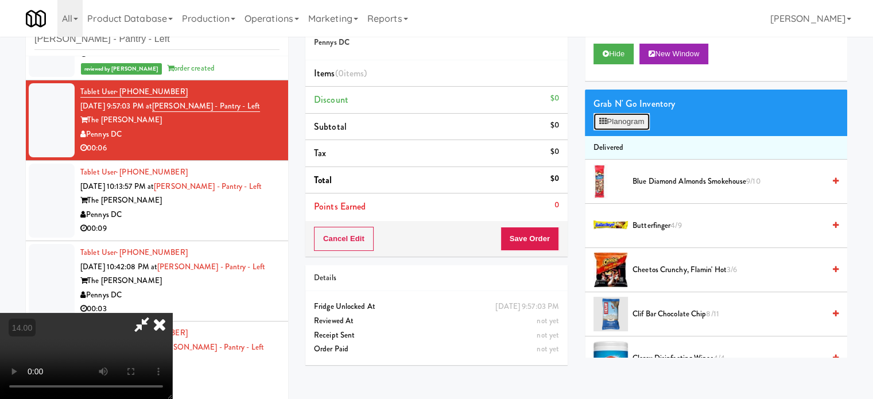
click at [626, 122] on button "Planogram" at bounding box center [621, 121] width 56 height 17
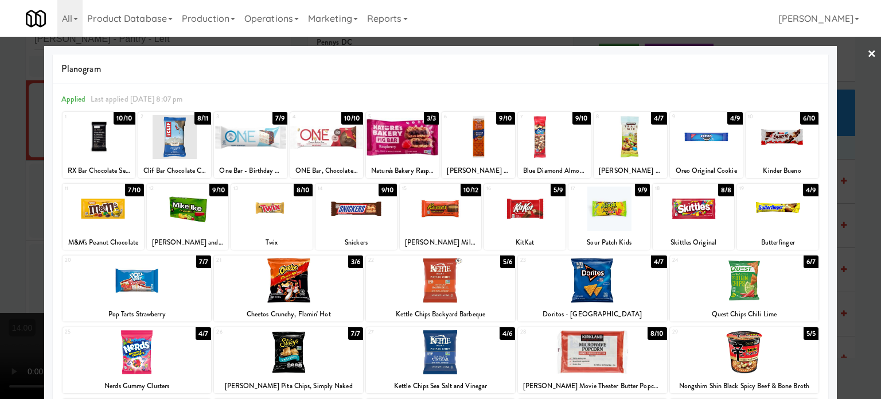
click at [301, 189] on div "8/10" at bounding box center [303, 190] width 19 height 13
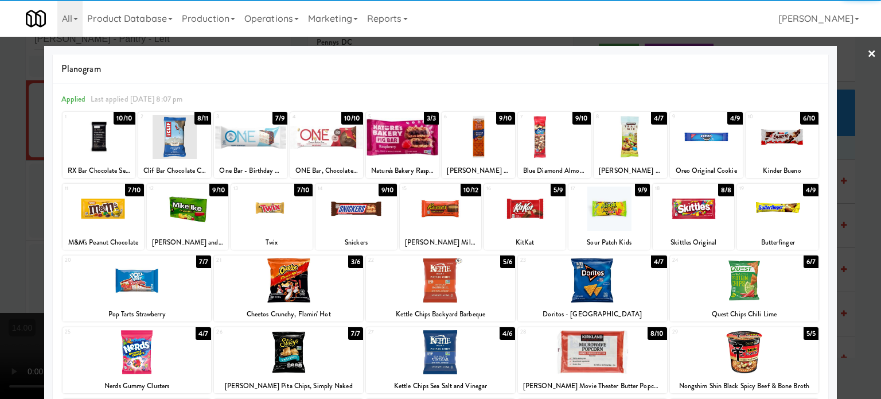
click at [803, 117] on div "6/10" at bounding box center [809, 118] width 18 height 13
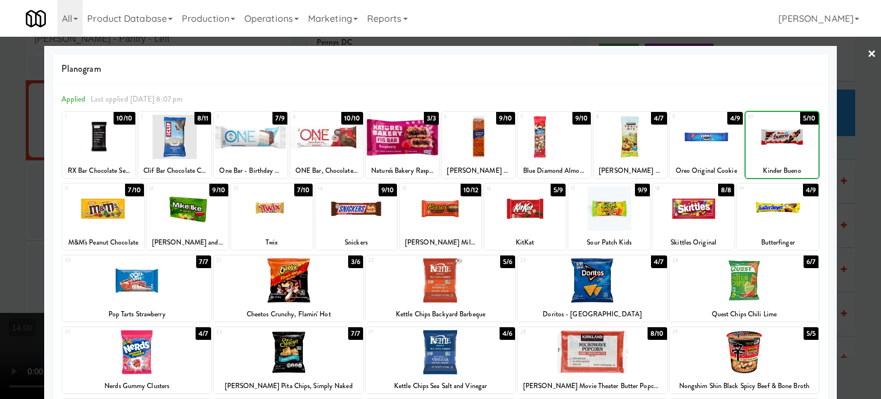
click at [845, 167] on div at bounding box center [440, 199] width 881 height 399
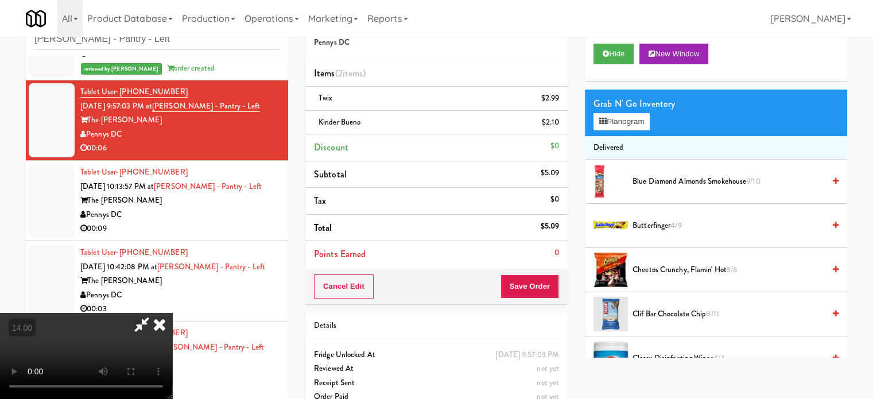
drag, startPoint x: 298, startPoint y: 279, endPoint x: 299, endPoint y: 273, distance: 7.1
click at [172, 313] on video at bounding box center [86, 356] width 172 height 86
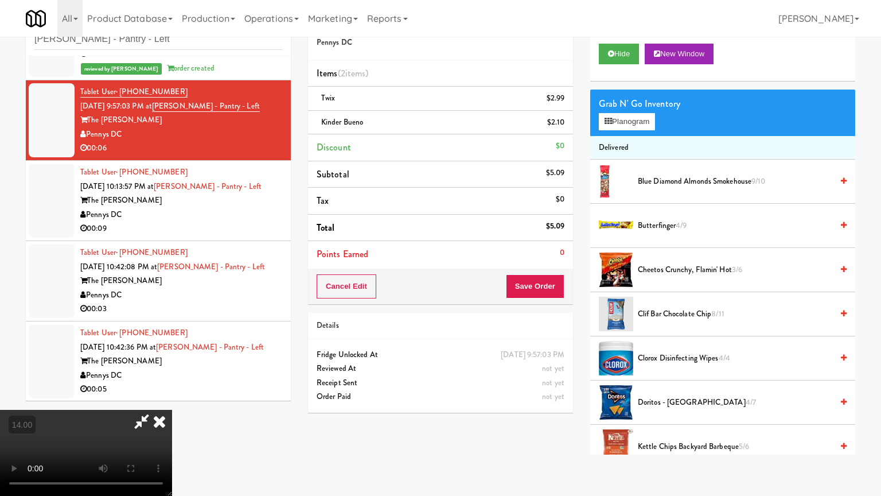
click at [172, 398] on video at bounding box center [86, 453] width 172 height 86
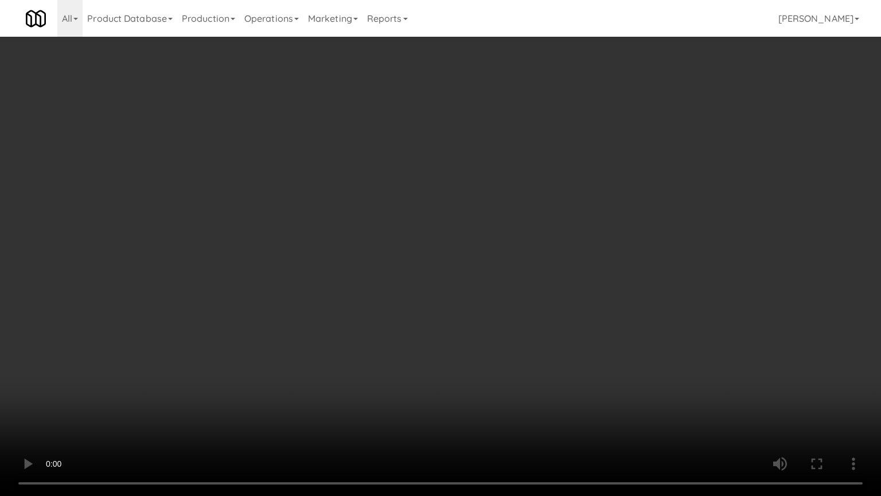
click at [495, 179] on video at bounding box center [440, 248] width 881 height 496
click at [495, 178] on video at bounding box center [440, 248] width 881 height 496
click at [592, 178] on video at bounding box center [440, 248] width 881 height 496
click at [491, 181] on video at bounding box center [440, 248] width 881 height 496
click at [579, 201] on video at bounding box center [440, 248] width 881 height 496
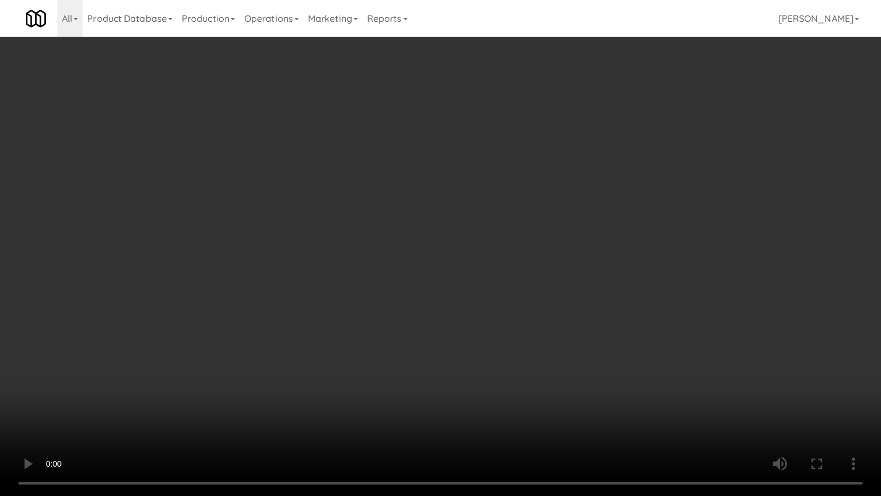
click at [546, 200] on video at bounding box center [440, 248] width 881 height 496
click at [581, 205] on video at bounding box center [440, 248] width 881 height 496
click at [581, 201] on video at bounding box center [440, 248] width 881 height 496
click at [628, 210] on video at bounding box center [440, 248] width 881 height 496
click at [575, 216] on video at bounding box center [440, 248] width 881 height 496
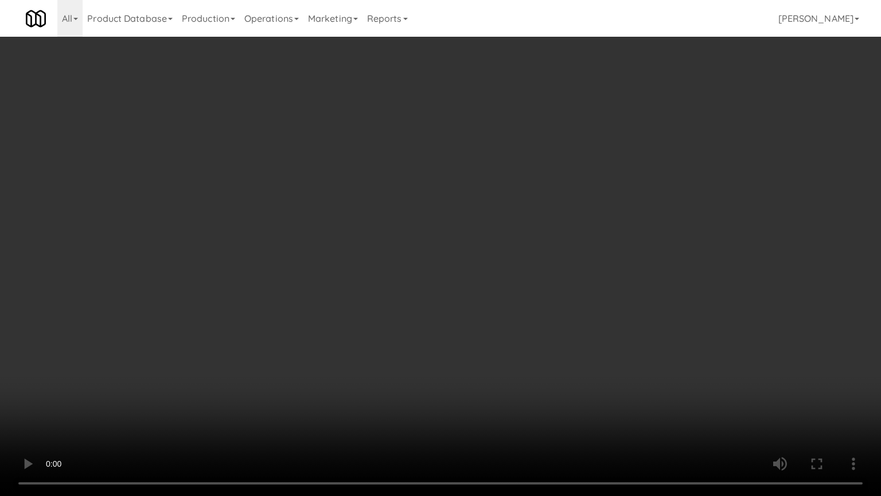
click at [425, 256] on video at bounding box center [440, 248] width 881 height 496
drag, startPoint x: 425, startPoint y: 255, endPoint x: 453, endPoint y: 234, distance: 34.8
click at [431, 250] on video at bounding box center [440, 248] width 881 height 496
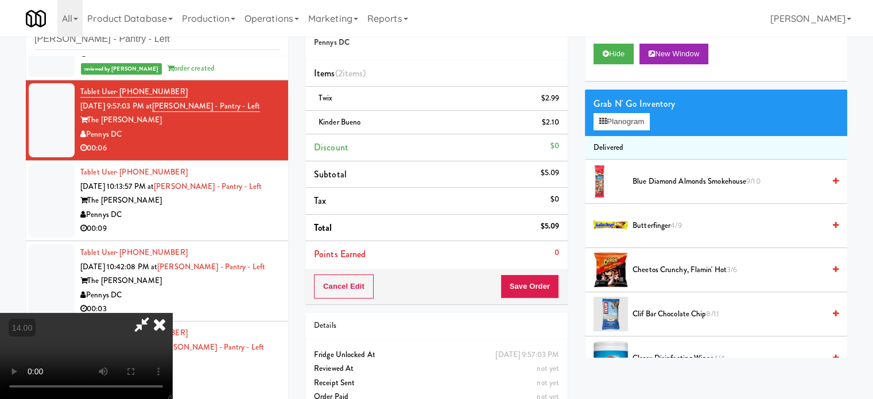
click at [172, 313] on icon at bounding box center [159, 324] width 25 height 23
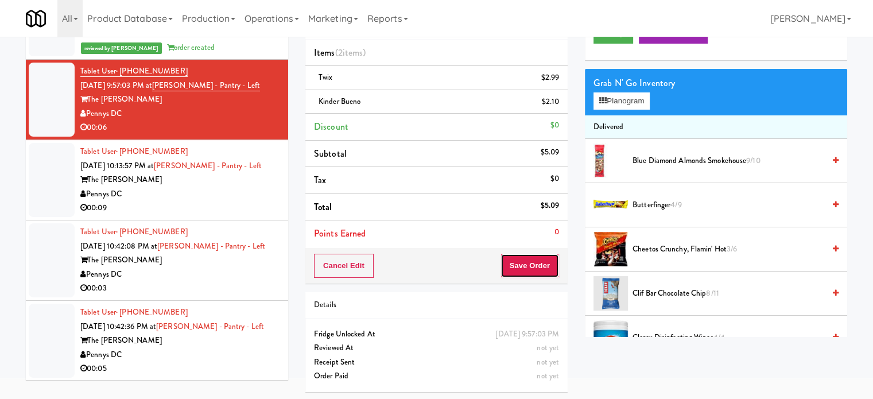
drag, startPoint x: 519, startPoint y: 272, endPoint x: 519, endPoint y: 254, distance: 18.4
click at [519, 263] on button "Save Order" at bounding box center [529, 266] width 59 height 24
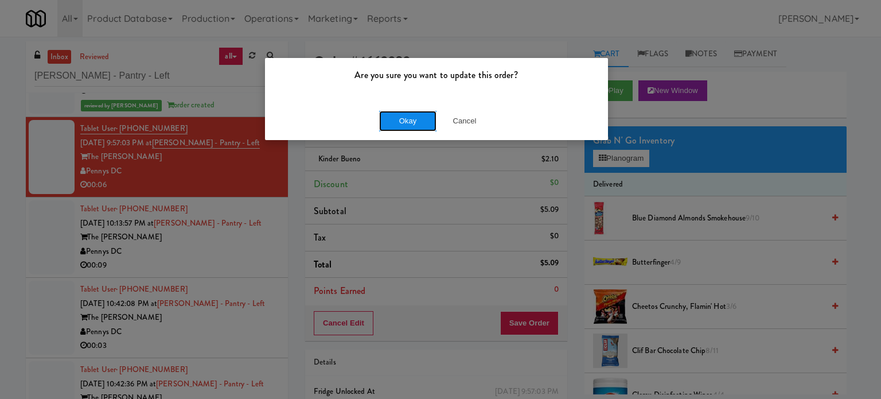
click at [413, 123] on button "Okay" at bounding box center [407, 121] width 57 height 21
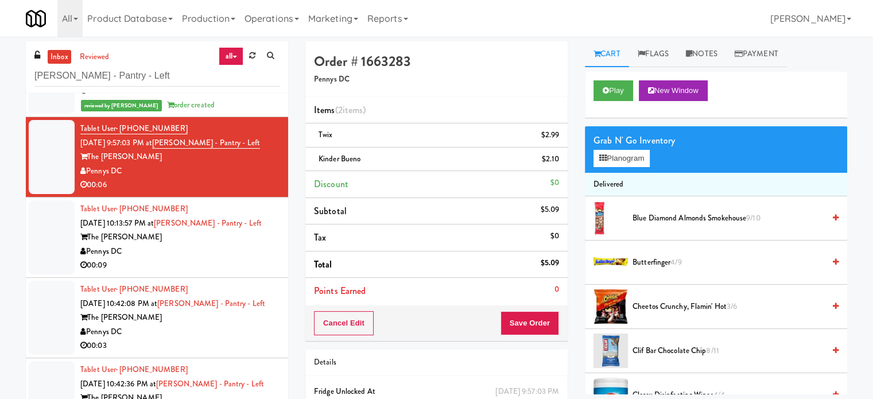
click at [211, 269] on div "00:09" at bounding box center [179, 265] width 199 height 14
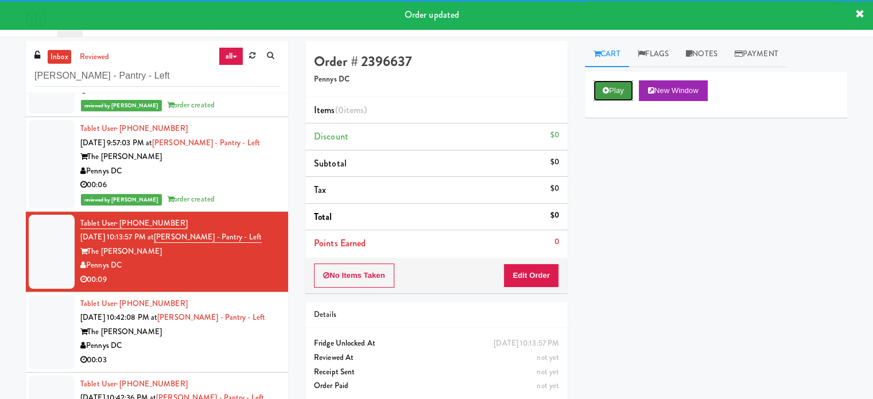
click at [617, 93] on button "Play" at bounding box center [613, 90] width 40 height 21
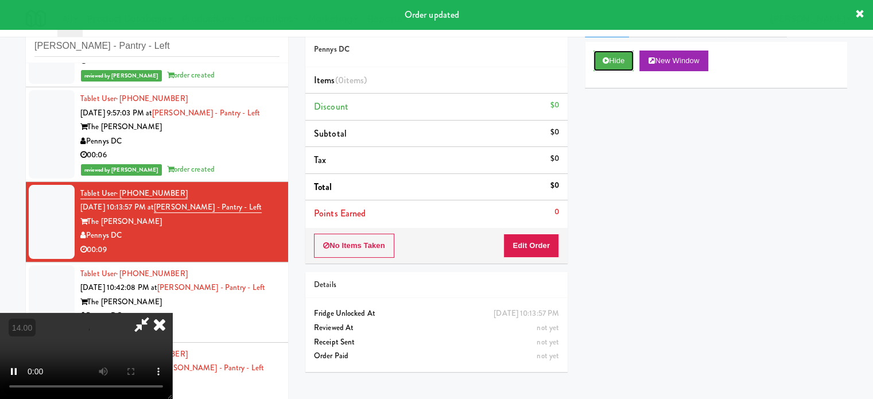
scroll to position [46, 0]
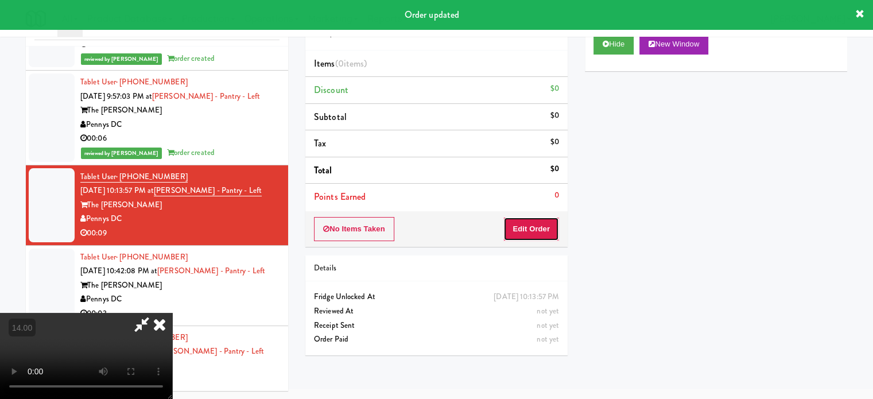
click at [527, 236] on button "Edit Order" at bounding box center [531, 229] width 56 height 24
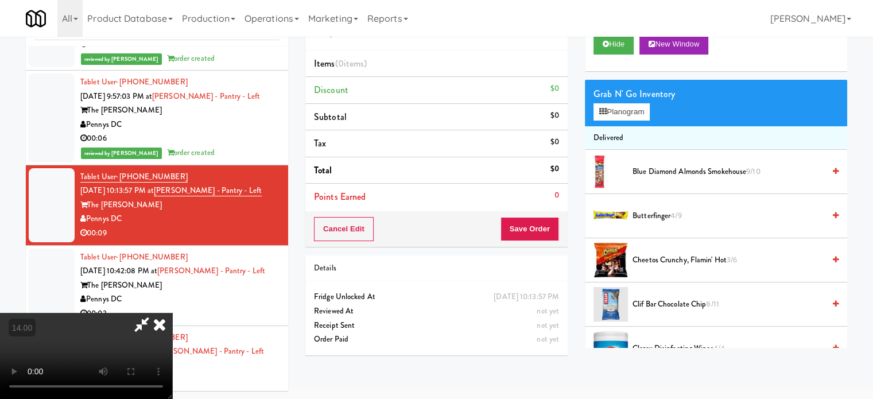
drag, startPoint x: 300, startPoint y: 258, endPoint x: 311, endPoint y: 256, distance: 11.1
click at [172, 313] on video at bounding box center [86, 356] width 172 height 86
drag, startPoint x: 311, startPoint y: 256, endPoint x: 378, endPoint y: 183, distance: 98.7
click at [172, 313] on video at bounding box center [86, 356] width 172 height 86
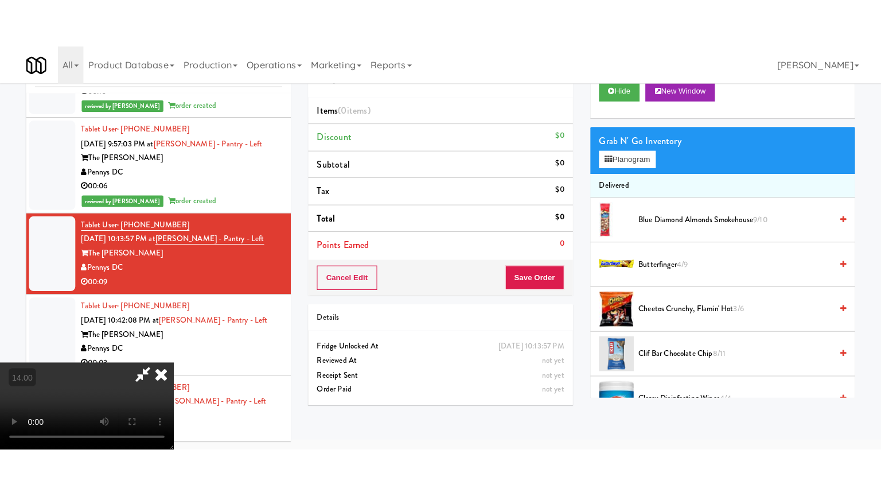
scroll to position [37, 0]
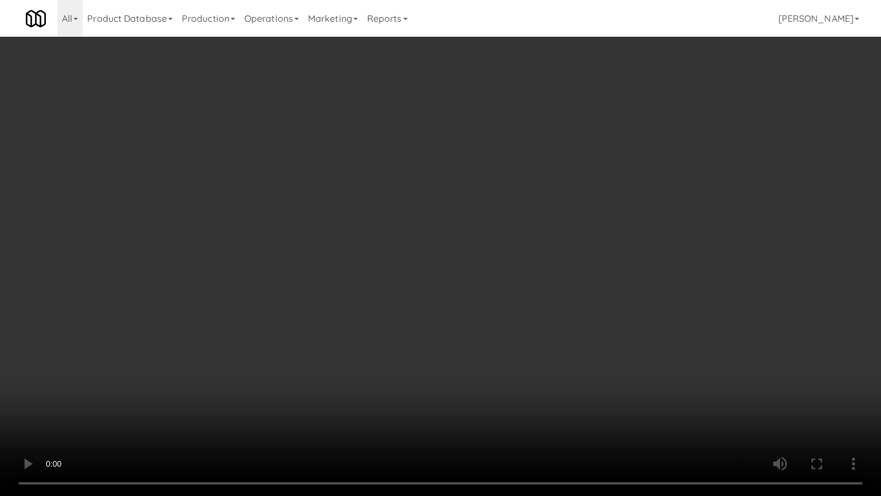
click at [380, 234] on video at bounding box center [440, 248] width 881 height 496
click at [383, 233] on video at bounding box center [440, 248] width 881 height 496
click at [384, 233] on video at bounding box center [440, 248] width 881 height 496
drag, startPoint x: 384, startPoint y: 233, endPoint x: 392, endPoint y: 239, distance: 10.3
click at [386, 236] on video at bounding box center [440, 248] width 881 height 496
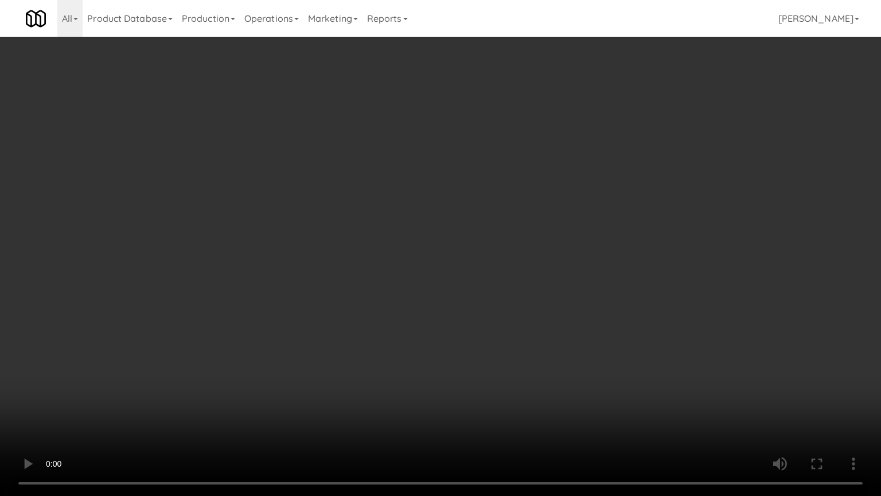
click at [510, 269] on video at bounding box center [440, 248] width 881 height 496
click at [503, 273] on video at bounding box center [440, 248] width 881 height 496
click at [621, 286] on video at bounding box center [440, 248] width 881 height 496
click at [562, 294] on video at bounding box center [440, 248] width 881 height 496
click at [602, 302] on video at bounding box center [440, 248] width 881 height 496
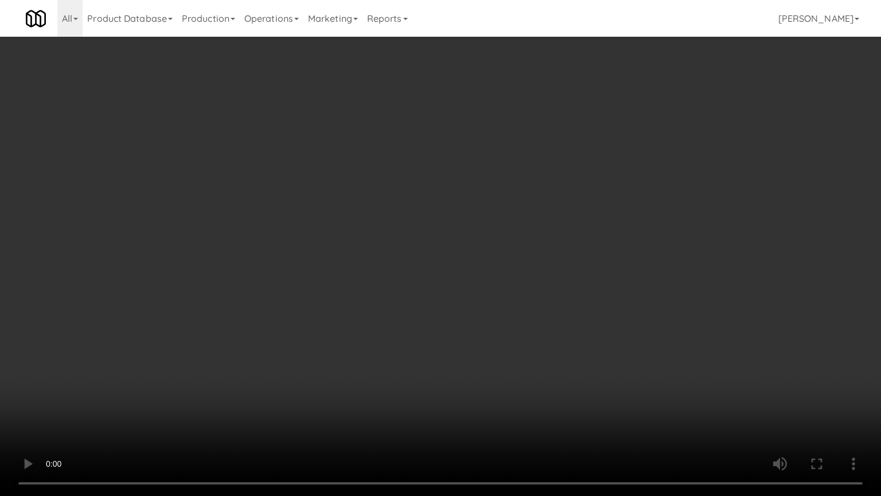
click at [550, 310] on video at bounding box center [440, 248] width 881 height 496
click at [551, 310] on video at bounding box center [440, 248] width 881 height 496
click at [495, 311] on video at bounding box center [440, 248] width 881 height 496
click at [532, 312] on video at bounding box center [440, 248] width 881 height 496
click at [499, 314] on video at bounding box center [440, 248] width 881 height 496
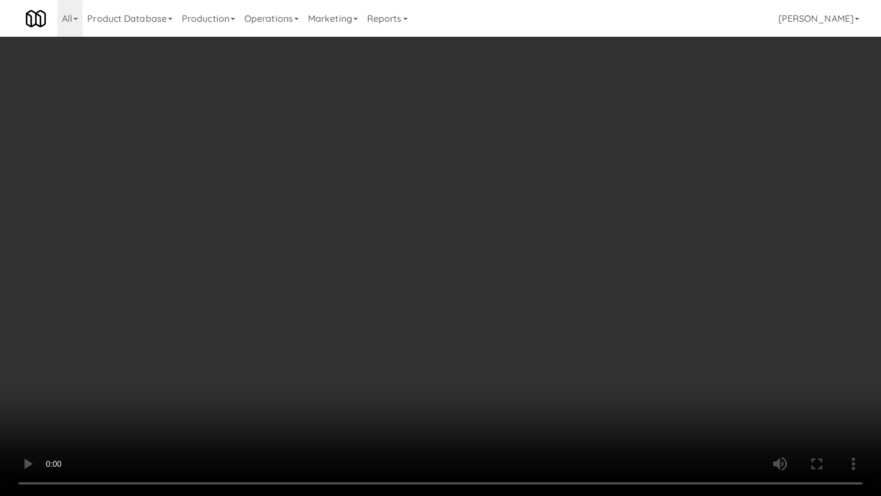
drag, startPoint x: 448, startPoint y: 309, endPoint x: 457, endPoint y: 303, distance: 10.8
click at [452, 309] on video at bounding box center [440, 248] width 881 height 496
click at [457, 303] on video at bounding box center [440, 248] width 881 height 496
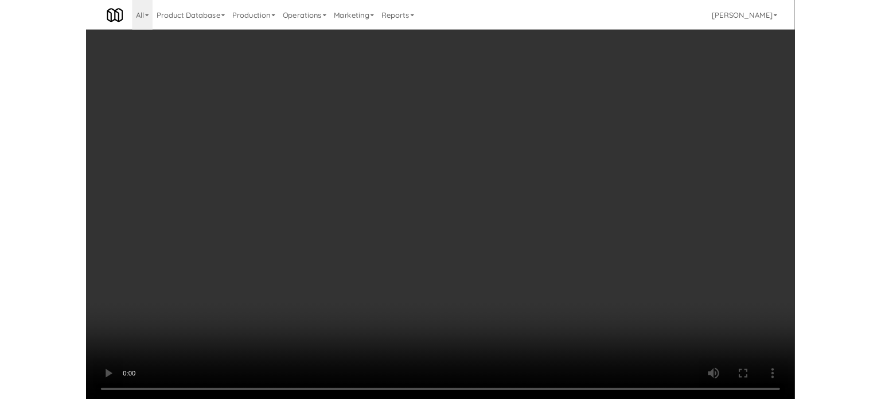
scroll to position [46, 0]
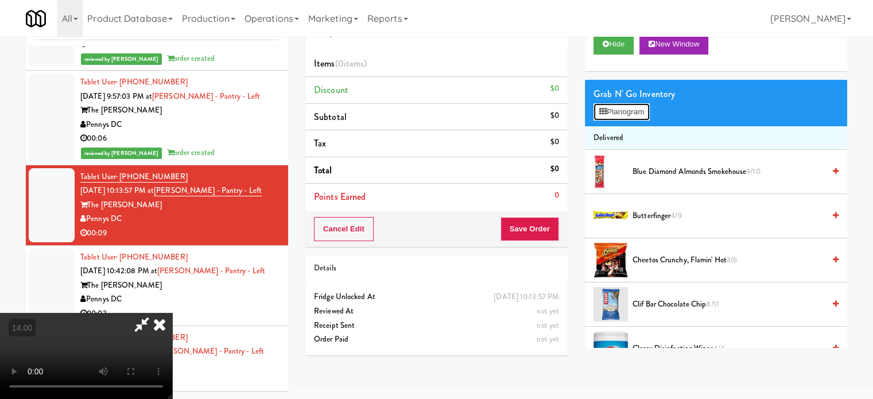
click at [641, 116] on button "Planogram" at bounding box center [621, 111] width 56 height 17
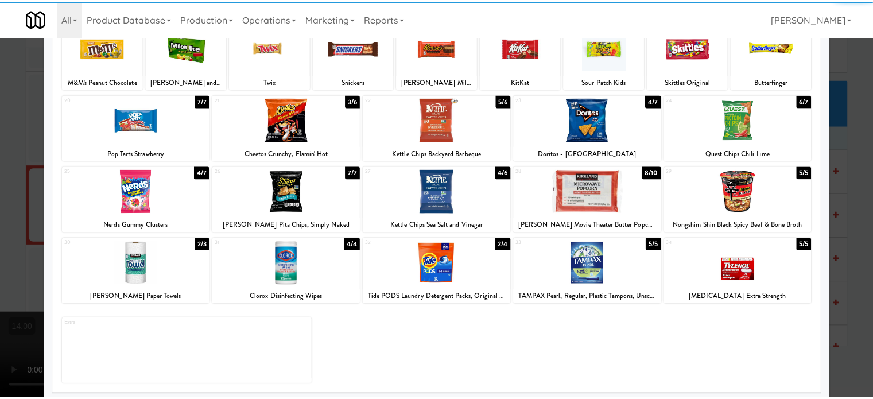
scroll to position [164, 0]
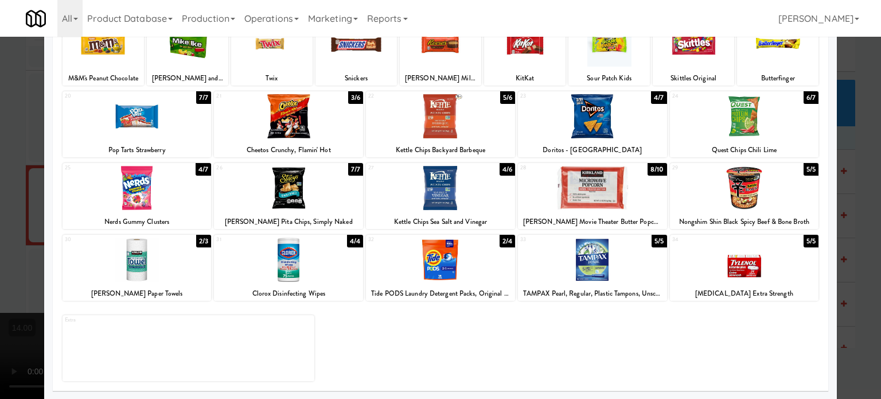
click at [200, 173] on div "4/7" at bounding box center [203, 169] width 15 height 13
click at [203, 170] on div "3/7" at bounding box center [203, 169] width 15 height 13
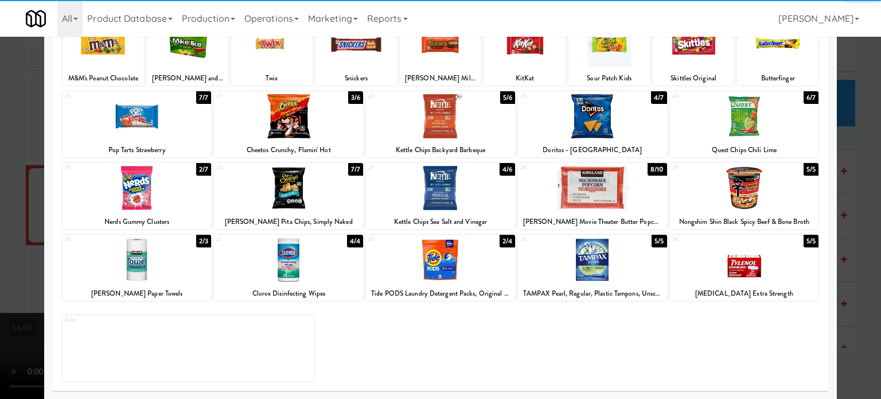
drag, startPoint x: 856, startPoint y: 162, endPoint x: 631, endPoint y: 157, distance: 225.5
click at [856, 162] on div at bounding box center [440, 199] width 881 height 399
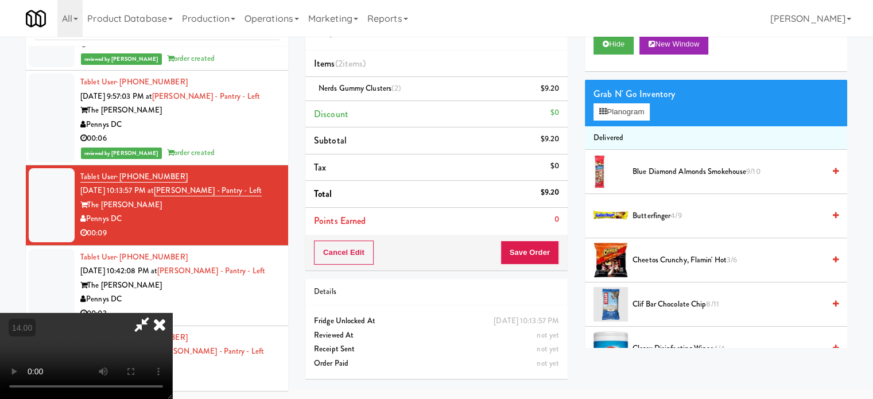
click at [172, 313] on icon at bounding box center [159, 324] width 25 height 23
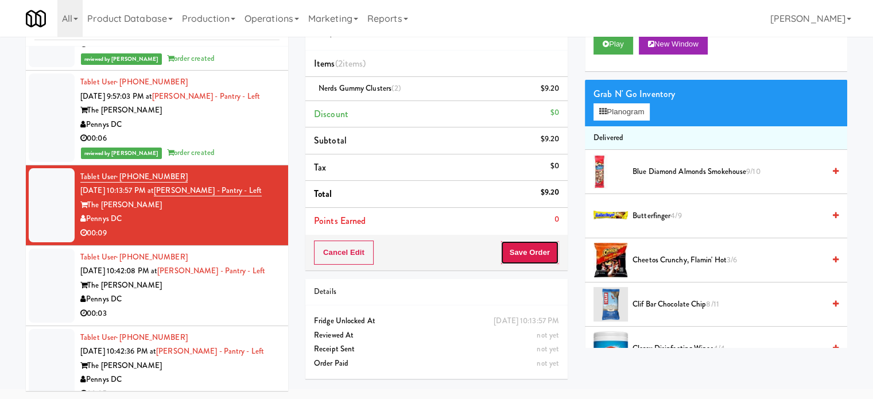
click at [539, 243] on button "Save Order" at bounding box center [529, 252] width 59 height 24
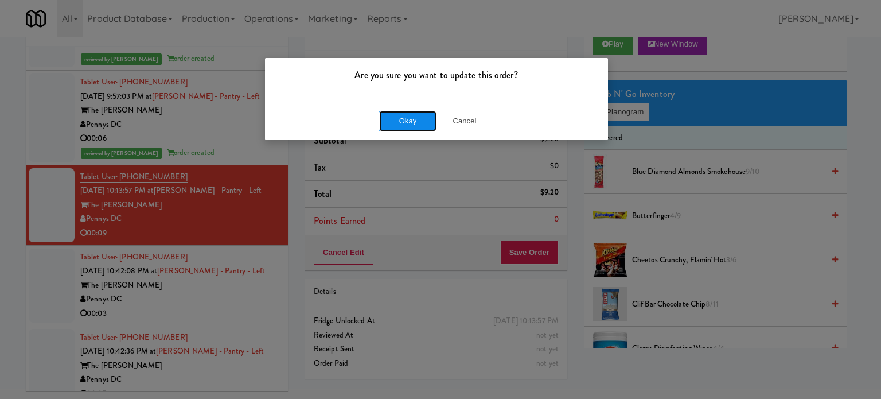
click at [408, 115] on button "Okay" at bounding box center [407, 121] width 57 height 21
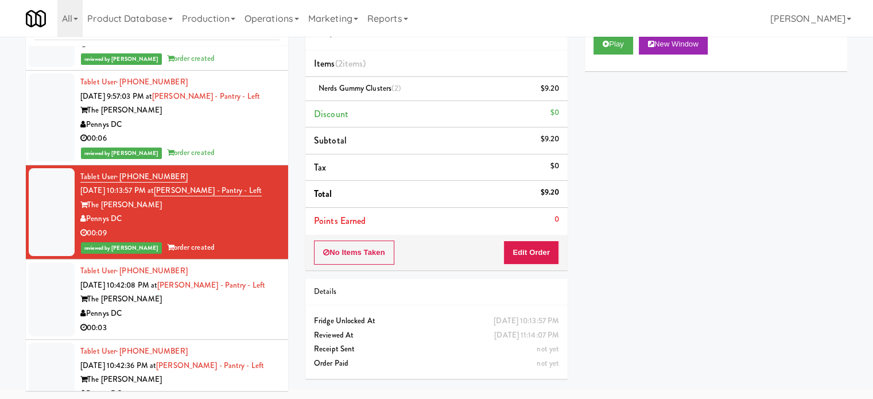
drag, startPoint x: 252, startPoint y: 313, endPoint x: 325, endPoint y: 234, distance: 107.6
click at [255, 314] on div "Pennys DC" at bounding box center [179, 313] width 199 height 14
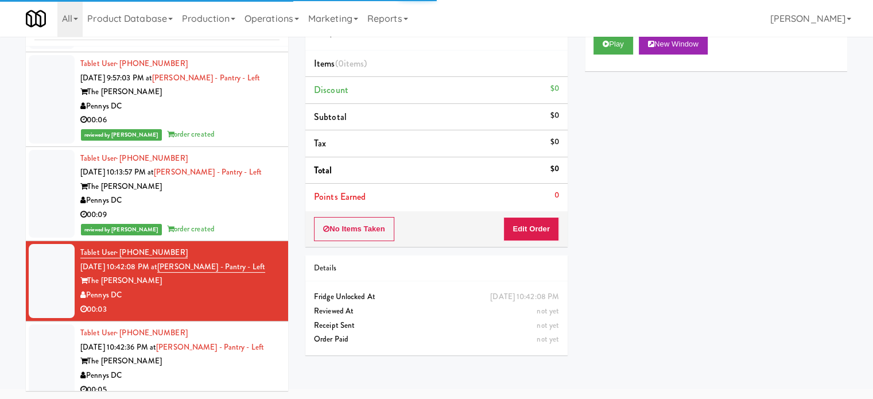
scroll to position [193, 0]
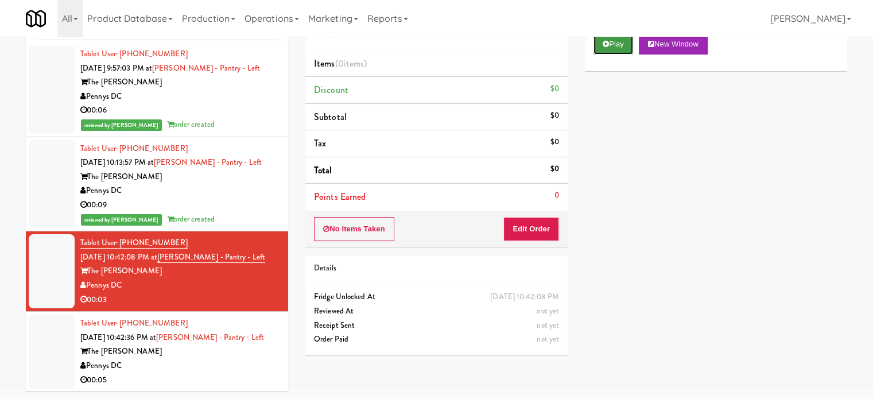
click at [620, 41] on button "Play" at bounding box center [613, 44] width 40 height 21
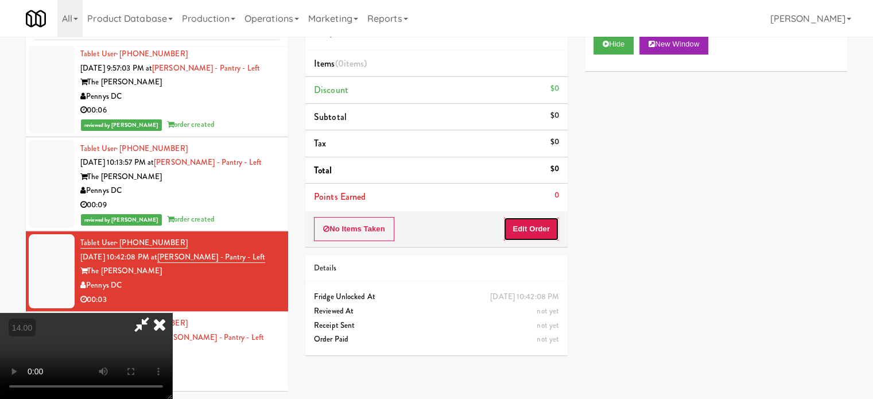
click at [524, 231] on button "Edit Order" at bounding box center [531, 229] width 56 height 24
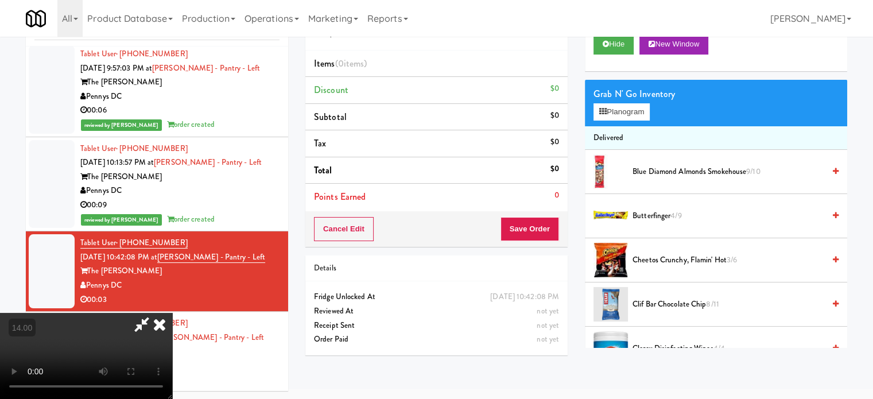
click at [172, 313] on video at bounding box center [86, 356] width 172 height 86
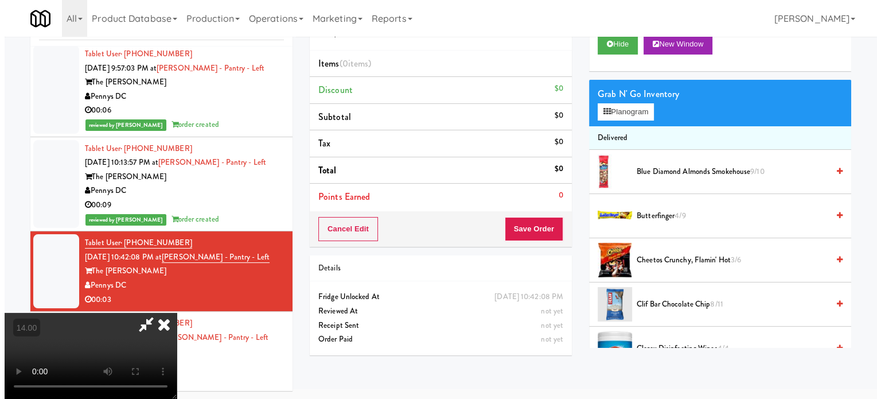
scroll to position [37, 0]
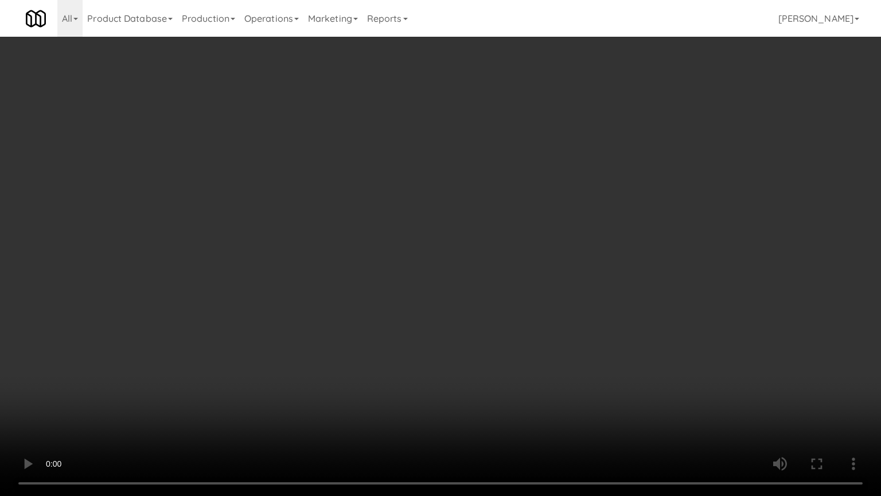
click at [357, 164] on video at bounding box center [440, 248] width 881 height 496
click at [308, 309] on video at bounding box center [440, 248] width 881 height 496
click at [395, 262] on video at bounding box center [440, 248] width 881 height 496
click at [439, 267] on video at bounding box center [440, 248] width 881 height 496
click at [493, 273] on video at bounding box center [440, 248] width 881 height 496
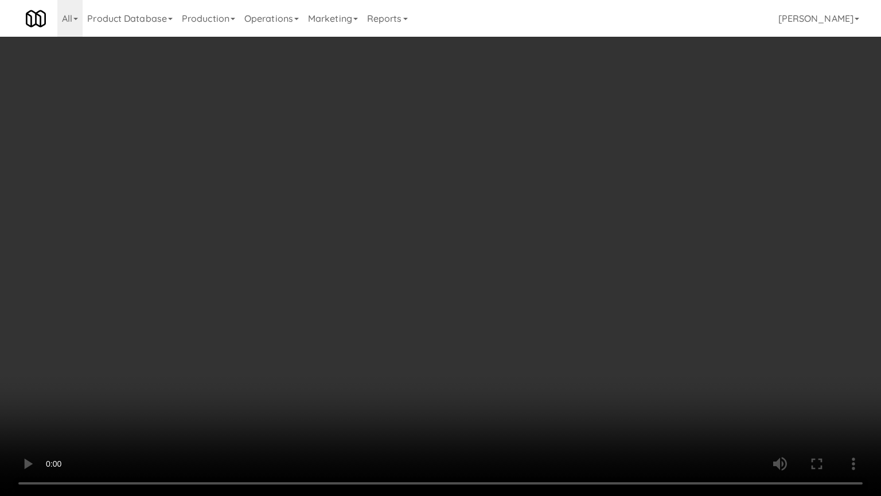
click at [441, 257] on video at bounding box center [440, 248] width 881 height 496
click at [668, 253] on video at bounding box center [440, 248] width 881 height 496
drag, startPoint x: 559, startPoint y: 257, endPoint x: 569, endPoint y: 251, distance: 11.8
click at [558, 257] on video at bounding box center [440, 248] width 881 height 496
click at [629, 248] on video at bounding box center [440, 248] width 881 height 496
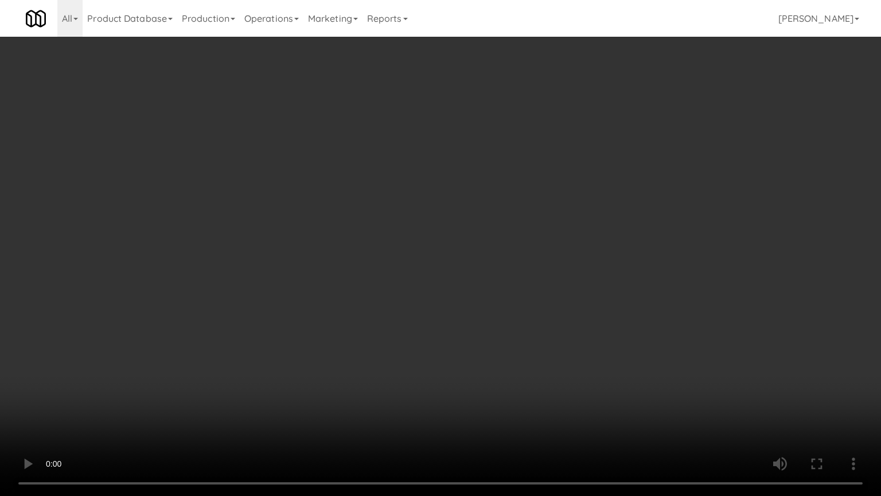
click at [580, 255] on video at bounding box center [440, 248] width 881 height 496
click at [621, 254] on video at bounding box center [440, 248] width 881 height 496
drag, startPoint x: 211, startPoint y: 395, endPoint x: 278, endPoint y: 266, distance: 144.7
click at [213, 391] on video at bounding box center [440, 248] width 881 height 496
click at [388, 281] on video at bounding box center [440, 248] width 881 height 496
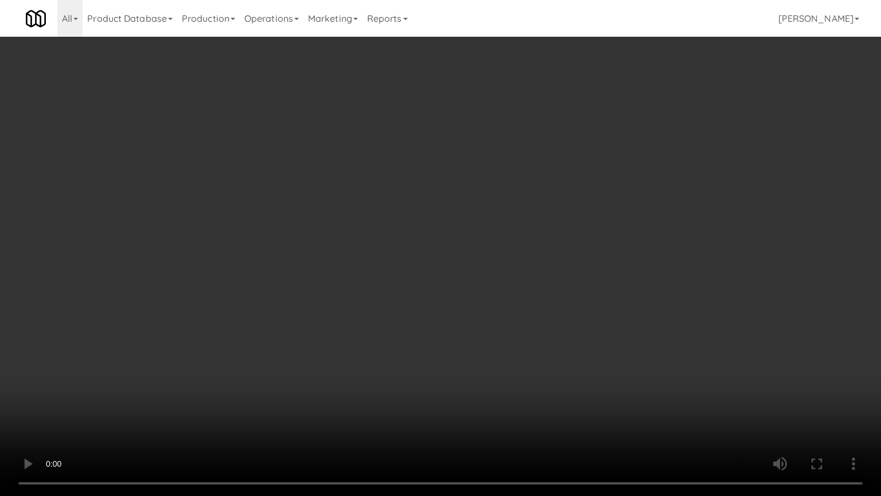
click at [439, 263] on video at bounding box center [440, 248] width 881 height 496
click at [448, 258] on video at bounding box center [440, 248] width 881 height 496
drag, startPoint x: 450, startPoint y: 259, endPoint x: 523, endPoint y: 248, distance: 73.1
click at [452, 259] on video at bounding box center [440, 248] width 881 height 496
click at [545, 255] on video at bounding box center [440, 248] width 881 height 496
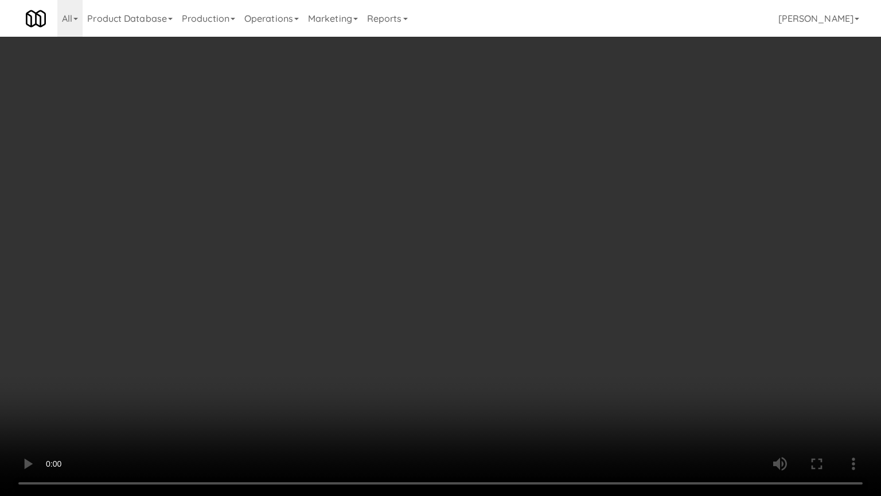
click at [441, 259] on video at bounding box center [440, 248] width 881 height 496
click at [457, 267] on video at bounding box center [440, 248] width 881 height 496
click at [435, 264] on video at bounding box center [440, 248] width 881 height 496
click at [496, 264] on video at bounding box center [440, 248] width 881 height 496
drag, startPoint x: 416, startPoint y: 262, endPoint x: 455, endPoint y: 262, distance: 39.0
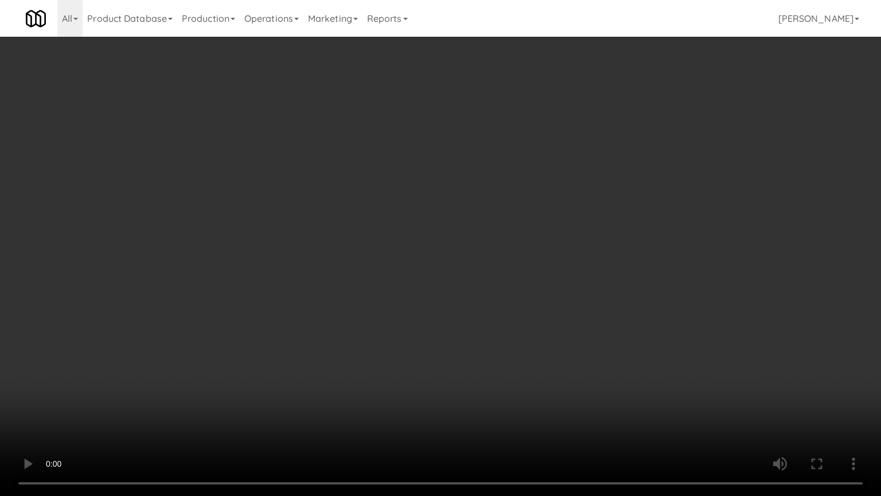
click at [416, 264] on video at bounding box center [440, 248] width 881 height 496
click at [460, 262] on video at bounding box center [440, 248] width 881 height 496
click at [533, 398] on video at bounding box center [440, 248] width 881 height 496
click at [466, 317] on video at bounding box center [440, 248] width 881 height 496
click at [442, 316] on video at bounding box center [440, 248] width 881 height 496
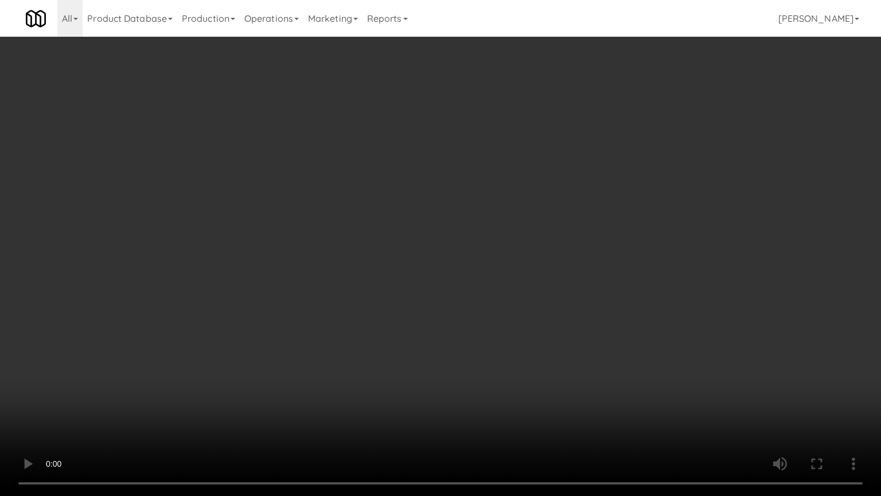
click at [443, 312] on video at bounding box center [440, 248] width 881 height 496
drag, startPoint x: 487, startPoint y: 279, endPoint x: 466, endPoint y: 217, distance: 65.5
click at [487, 277] on video at bounding box center [440, 248] width 881 height 496
click at [401, 210] on video at bounding box center [440, 248] width 881 height 496
click at [409, 232] on video at bounding box center [440, 248] width 881 height 496
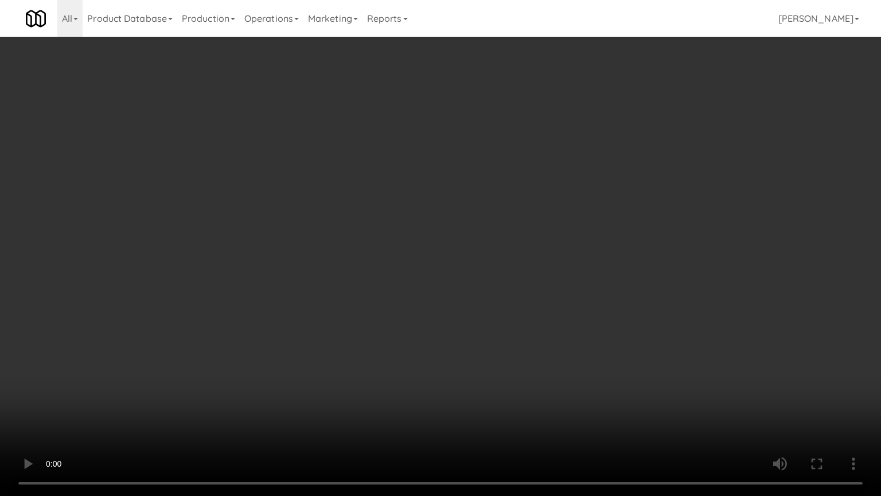
click at [443, 243] on video at bounding box center [440, 248] width 881 height 496
click at [454, 338] on video at bounding box center [440, 248] width 881 height 496
click at [427, 287] on video at bounding box center [440, 248] width 881 height 496
click at [448, 285] on video at bounding box center [440, 248] width 881 height 496
click at [466, 291] on video at bounding box center [440, 248] width 881 height 496
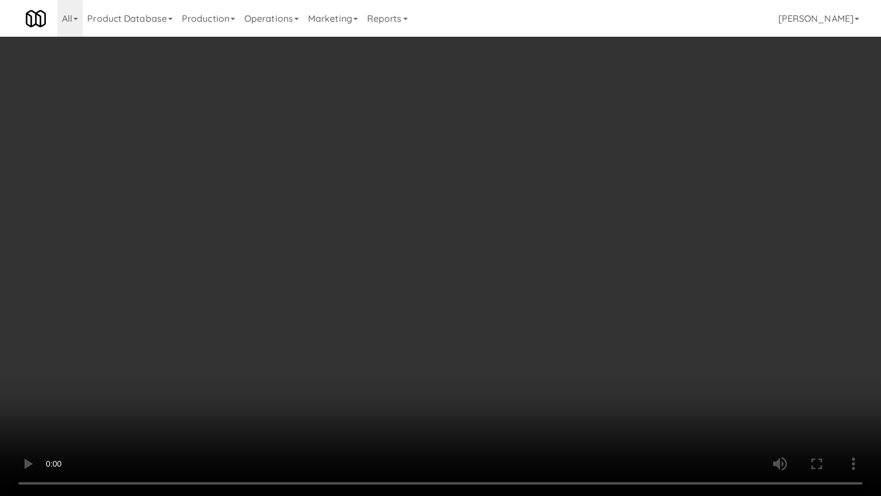
click at [465, 287] on video at bounding box center [440, 248] width 881 height 496
click at [542, 289] on video at bounding box center [440, 248] width 881 height 496
click at [485, 242] on video at bounding box center [440, 248] width 881 height 496
click at [485, 243] on video at bounding box center [440, 248] width 881 height 496
click at [473, 258] on video at bounding box center [440, 248] width 881 height 496
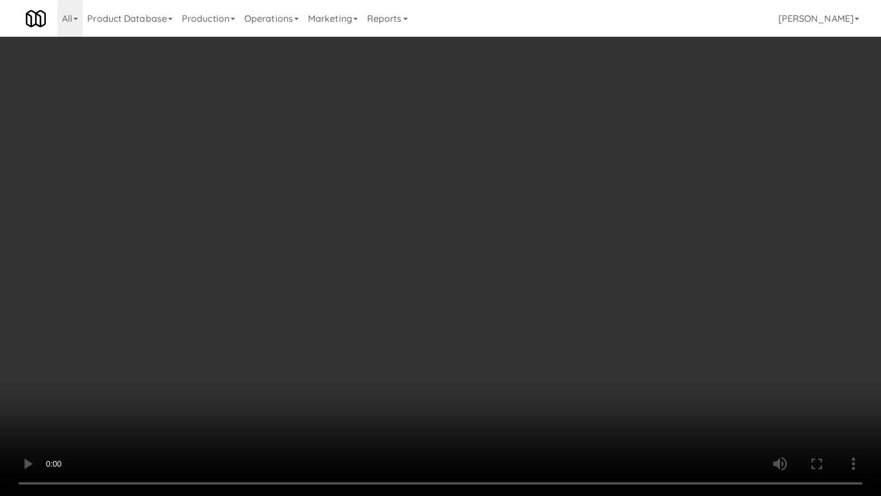
click at [500, 275] on video at bounding box center [440, 248] width 881 height 496
click at [449, 326] on video at bounding box center [440, 248] width 881 height 496
click at [452, 291] on video at bounding box center [440, 248] width 881 height 496
click at [477, 329] on video at bounding box center [440, 248] width 881 height 496
click at [469, 276] on video at bounding box center [440, 248] width 881 height 496
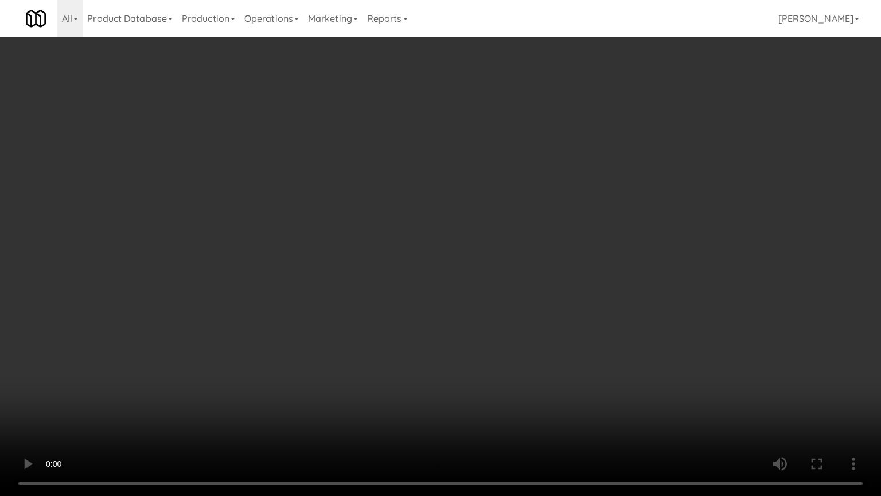
click at [469, 276] on video at bounding box center [440, 248] width 881 height 496
click at [477, 283] on video at bounding box center [440, 248] width 881 height 496
click at [477, 285] on video at bounding box center [440, 248] width 881 height 496
click at [526, 286] on video at bounding box center [440, 248] width 881 height 496
click at [516, 285] on video at bounding box center [440, 248] width 881 height 496
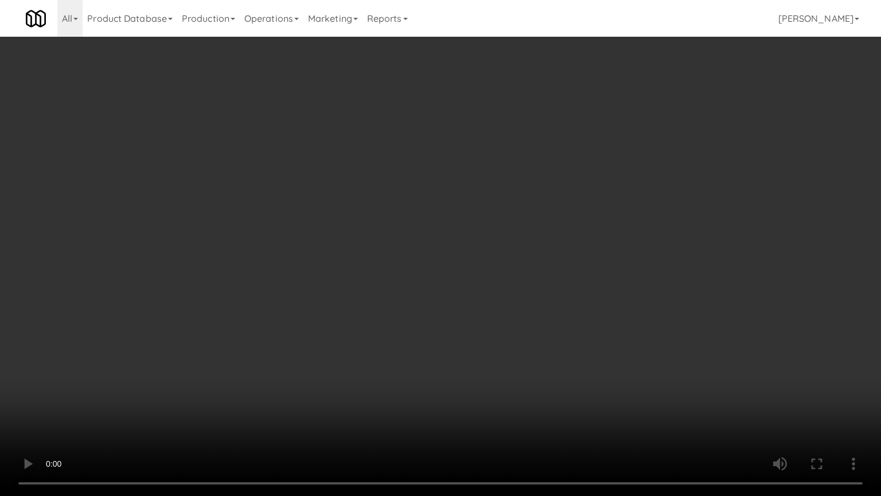
click at [562, 291] on video at bounding box center [440, 248] width 881 height 496
click at [561, 289] on video at bounding box center [440, 248] width 881 height 496
click at [578, 289] on video at bounding box center [440, 248] width 881 height 496
click at [557, 285] on video at bounding box center [440, 248] width 881 height 496
click at [566, 280] on video at bounding box center [440, 248] width 881 height 496
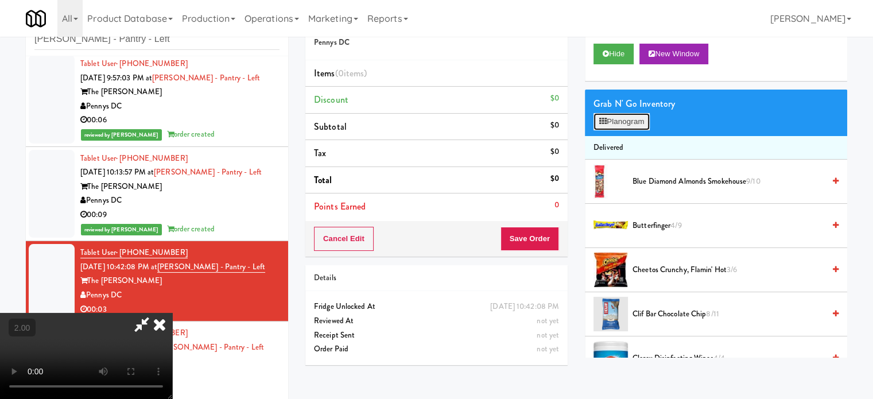
click at [623, 128] on button "Planogram" at bounding box center [621, 121] width 56 height 17
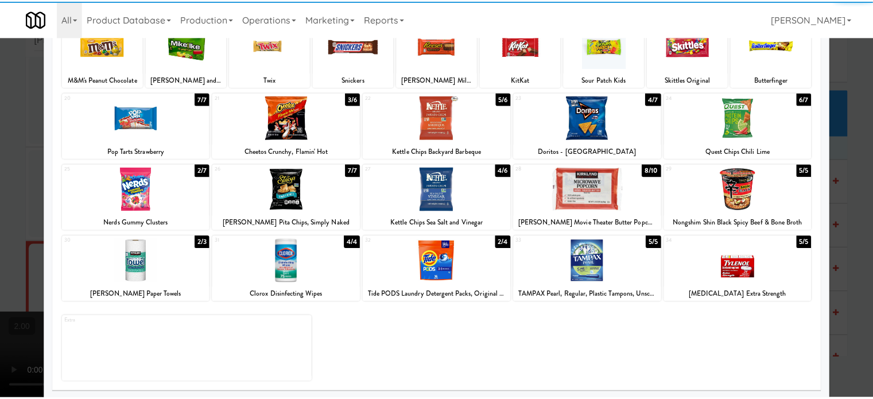
scroll to position [164, 0]
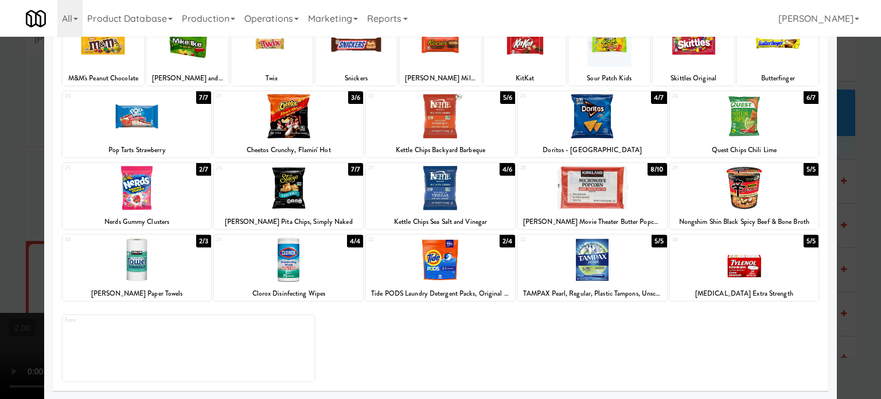
click at [203, 170] on div "2/7" at bounding box center [203, 169] width 15 height 13
click at [861, 194] on div at bounding box center [440, 199] width 881 height 399
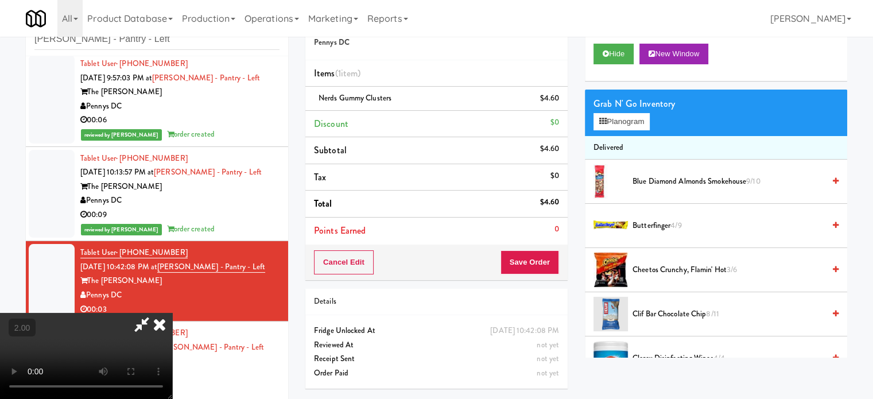
click at [172, 313] on video at bounding box center [86, 356] width 172 height 86
drag, startPoint x: 340, startPoint y: 199, endPoint x: 344, endPoint y: 264, distance: 65.0
click at [172, 313] on video at bounding box center [86, 356] width 172 height 86
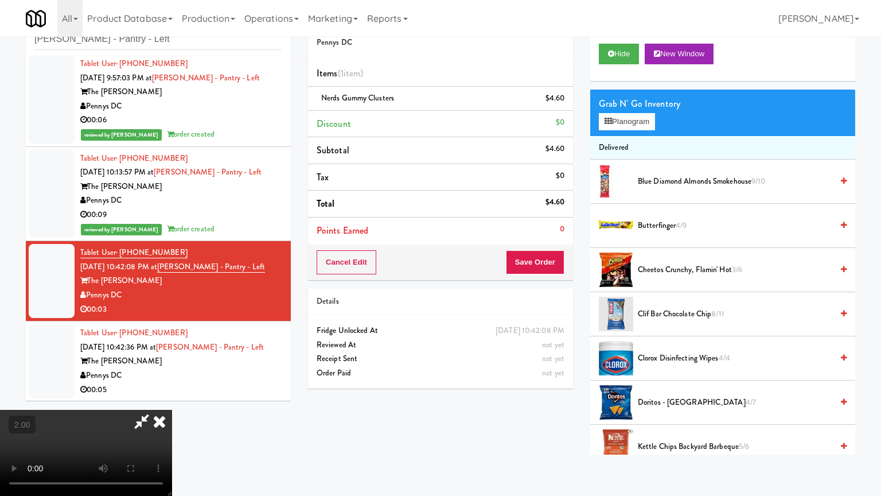
click at [172, 398] on video at bounding box center [86, 453] width 172 height 86
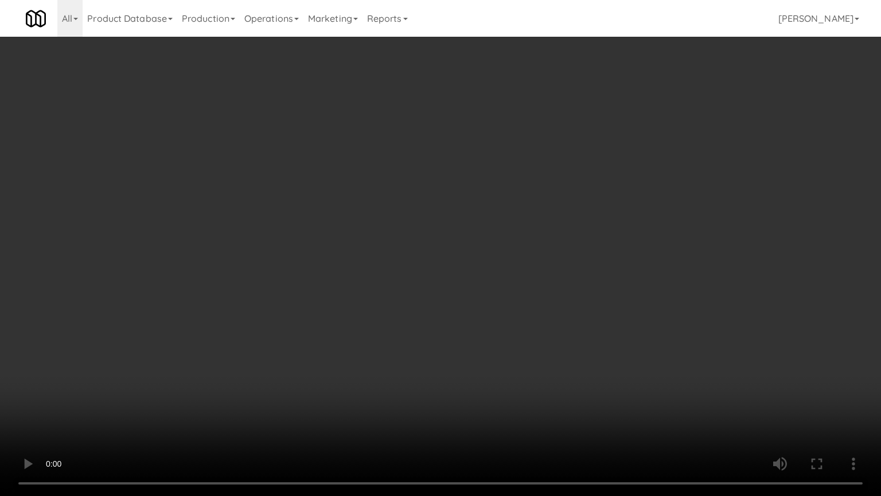
click at [513, 241] on video at bounding box center [440, 248] width 881 height 496
click at [516, 240] on video at bounding box center [440, 248] width 881 height 496
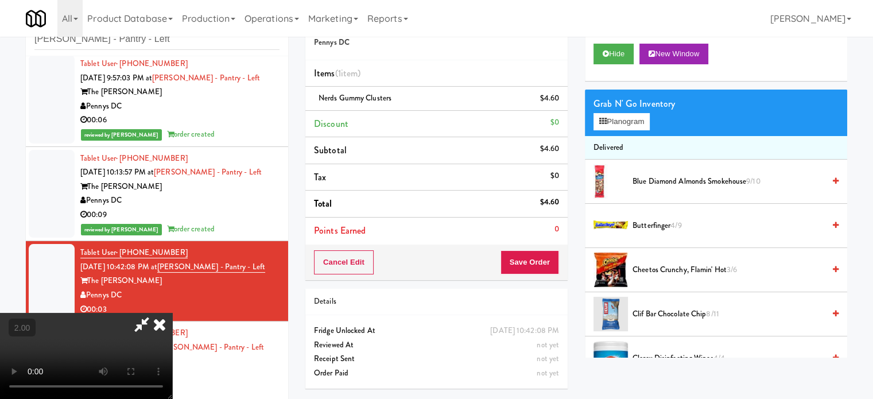
click at [172, 313] on icon at bounding box center [159, 324] width 25 height 23
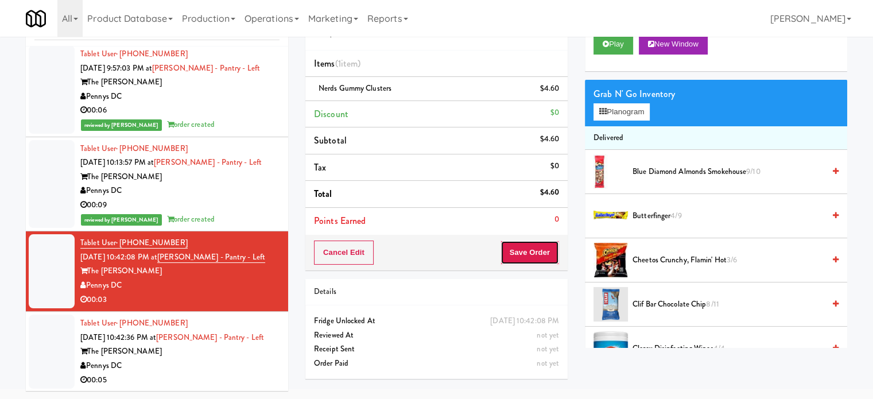
click at [532, 251] on button "Save Order" at bounding box center [529, 252] width 59 height 24
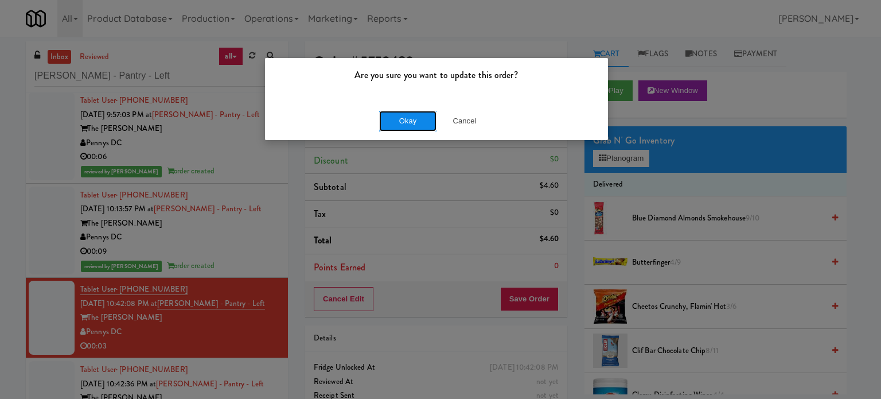
click at [388, 129] on button "Okay" at bounding box center [407, 121] width 57 height 21
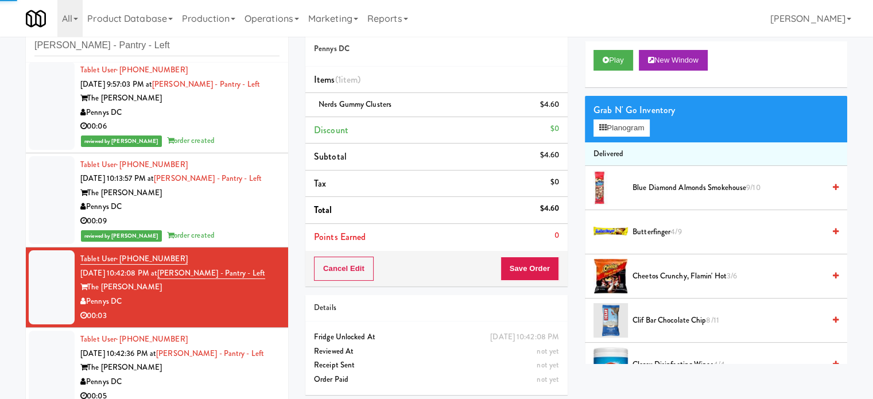
scroll to position [46, 0]
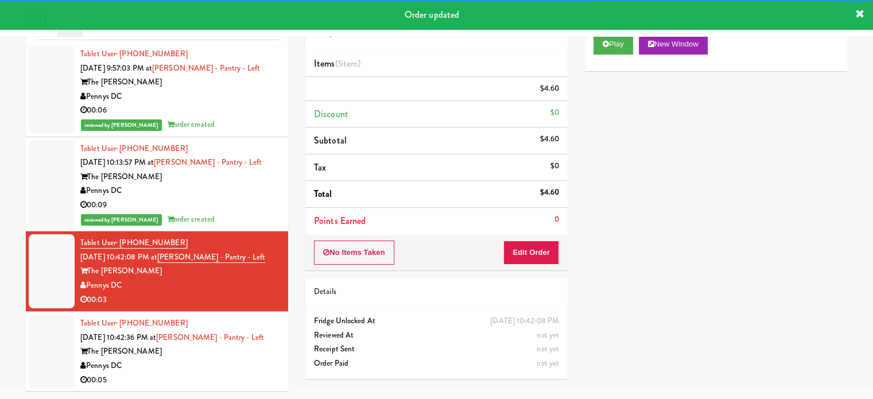
click at [248, 346] on div "The [PERSON_NAME]" at bounding box center [179, 351] width 199 height 14
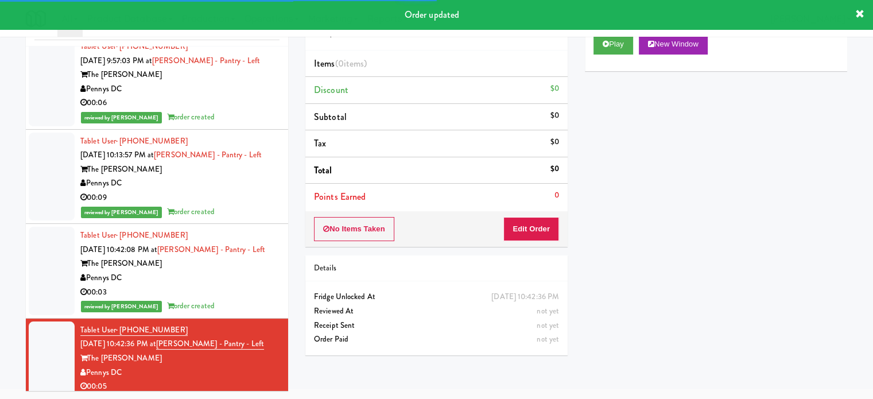
scroll to position [207, 0]
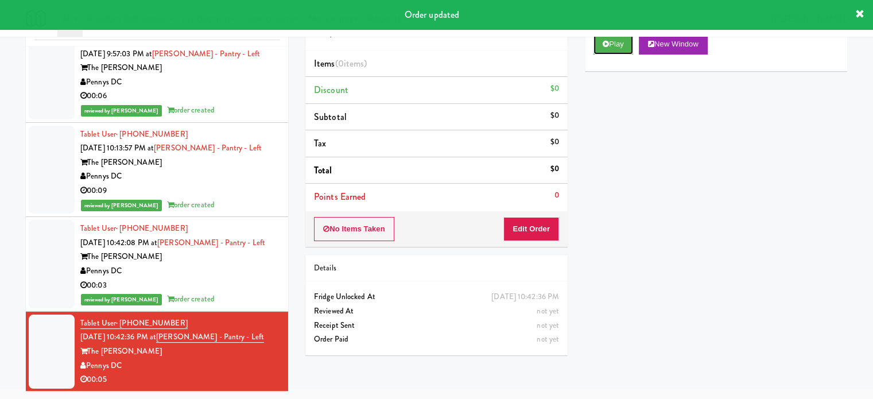
drag, startPoint x: 627, startPoint y: 42, endPoint x: 577, endPoint y: 91, distance: 69.8
click at [627, 44] on button "Play" at bounding box center [613, 44] width 40 height 21
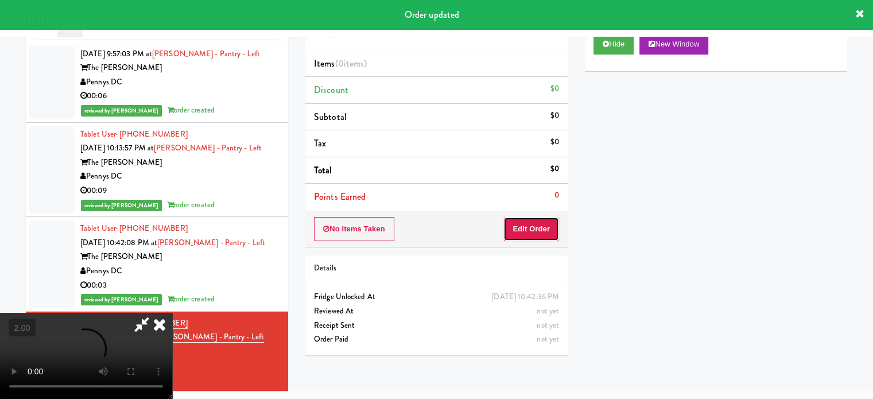
click at [531, 227] on button "Edit Order" at bounding box center [531, 229] width 56 height 24
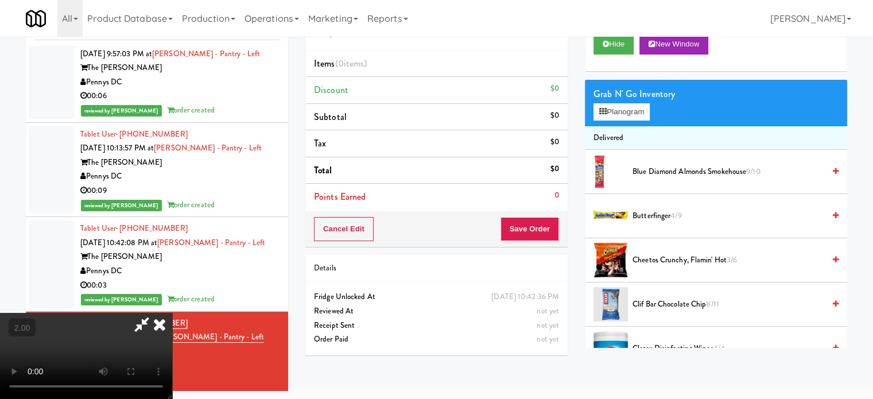
click at [172, 313] on video at bounding box center [86, 356] width 172 height 86
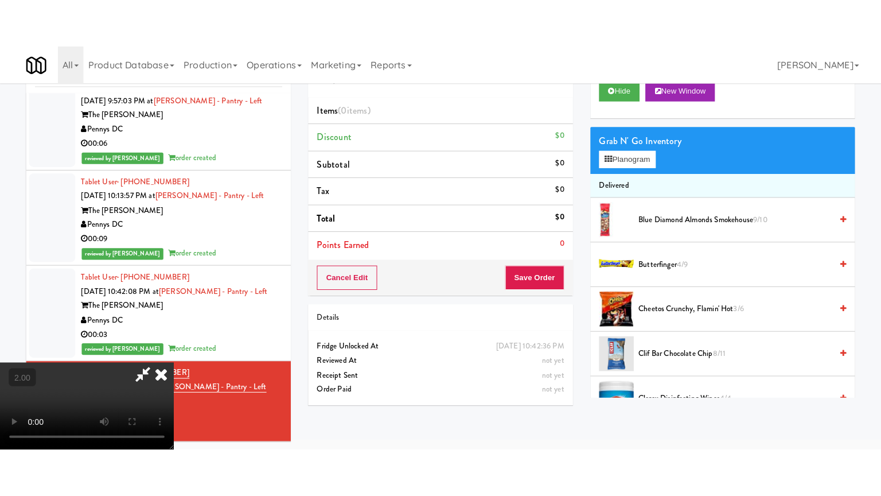
scroll to position [37, 0]
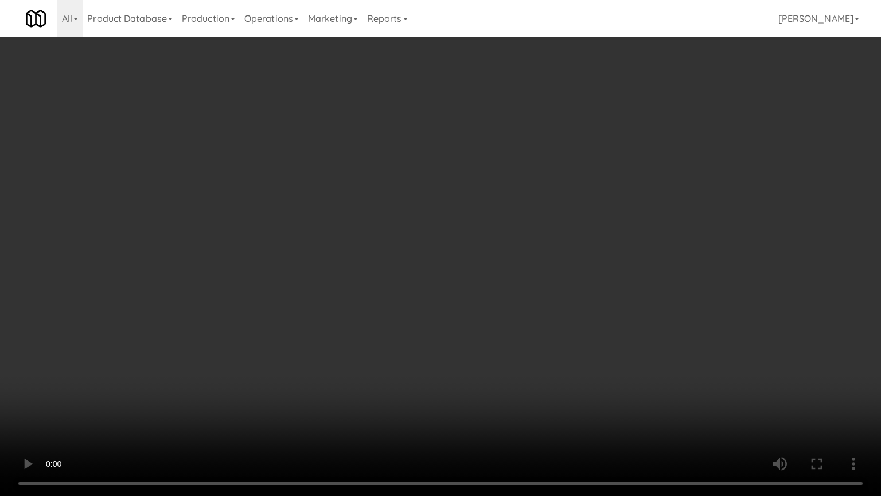
click at [427, 221] on video at bounding box center [440, 248] width 881 height 496
click at [431, 234] on video at bounding box center [440, 248] width 881 height 496
click at [488, 243] on video at bounding box center [440, 248] width 881 height 496
click at [400, 246] on video at bounding box center [440, 248] width 881 height 496
click at [543, 247] on video at bounding box center [440, 248] width 881 height 496
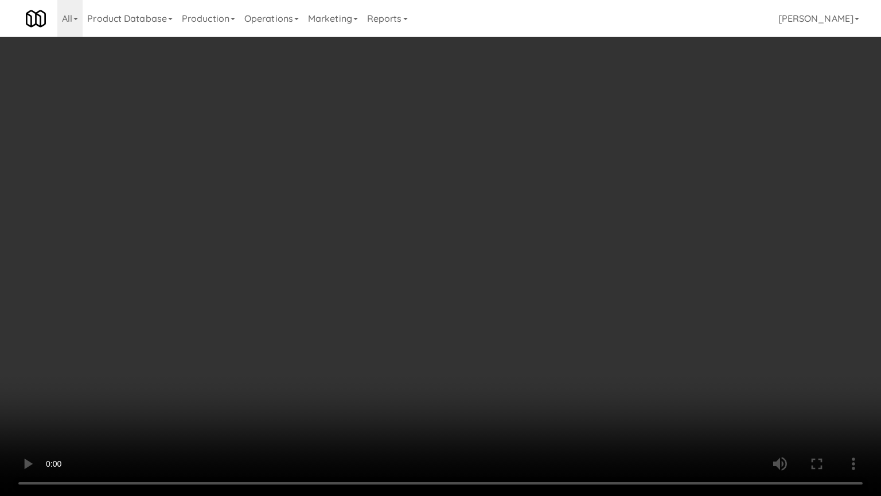
click at [432, 247] on video at bounding box center [440, 248] width 881 height 496
drag, startPoint x: 660, startPoint y: 250, endPoint x: 644, endPoint y: 250, distance: 15.5
click at [660, 250] on video at bounding box center [440, 248] width 881 height 496
click at [475, 251] on video at bounding box center [440, 248] width 881 height 496
drag, startPoint x: 574, startPoint y: 250, endPoint x: 530, endPoint y: 247, distance: 44.2
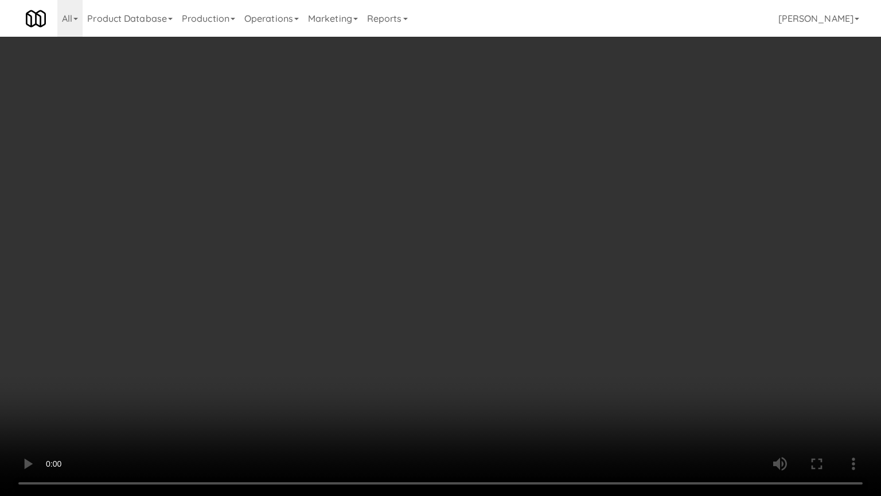
click at [574, 250] on video at bounding box center [440, 248] width 881 height 496
drag, startPoint x: 470, startPoint y: 243, endPoint x: 481, endPoint y: 232, distance: 14.6
click at [471, 241] on video at bounding box center [440, 248] width 881 height 496
click at [481, 232] on video at bounding box center [440, 248] width 881 height 496
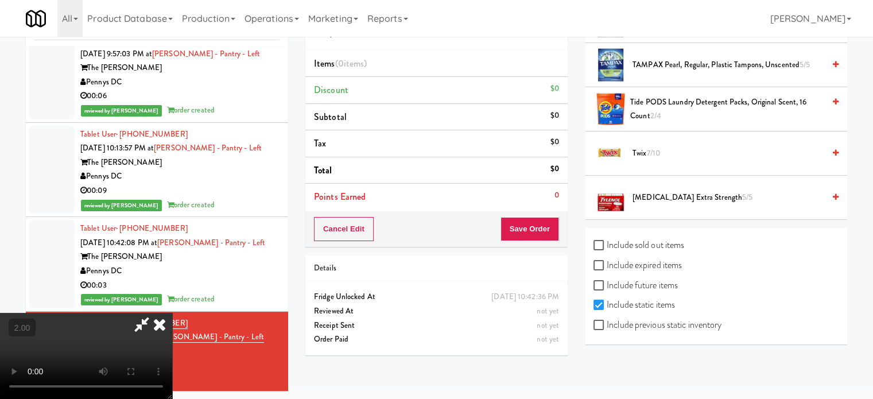
scroll to position [1145, 0]
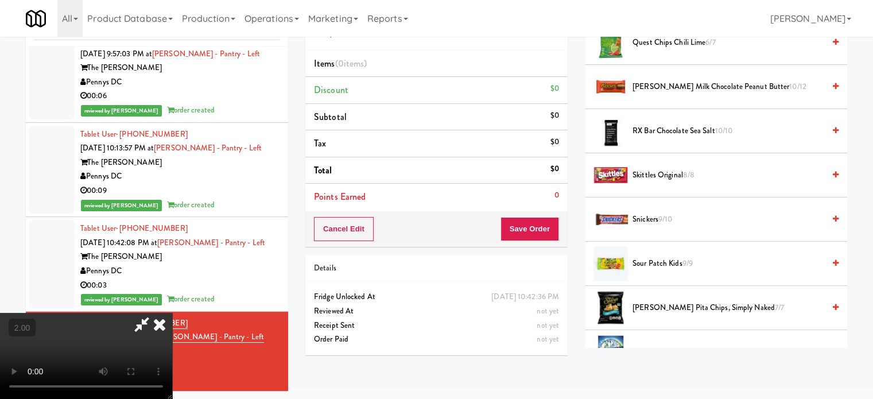
click at [686, 80] on span "Reese's Milk Chocolate Peanut Butter 10/12" at bounding box center [728, 87] width 192 height 14
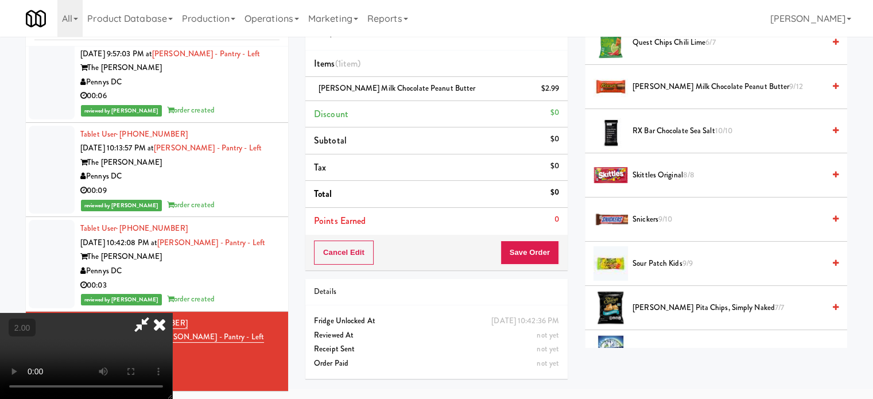
click at [172, 313] on video at bounding box center [86, 356] width 172 height 86
drag, startPoint x: 271, startPoint y: 170, endPoint x: 344, endPoint y: 232, distance: 96.1
click at [172, 313] on video at bounding box center [86, 356] width 172 height 86
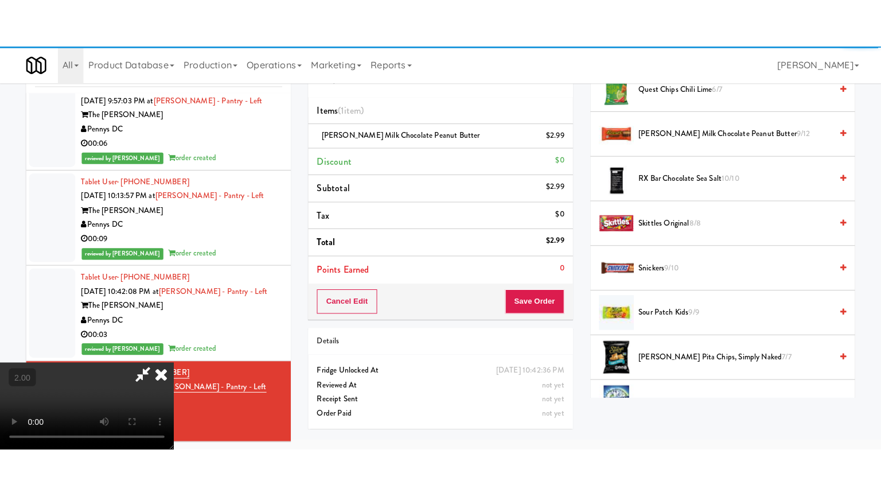
scroll to position [37, 0]
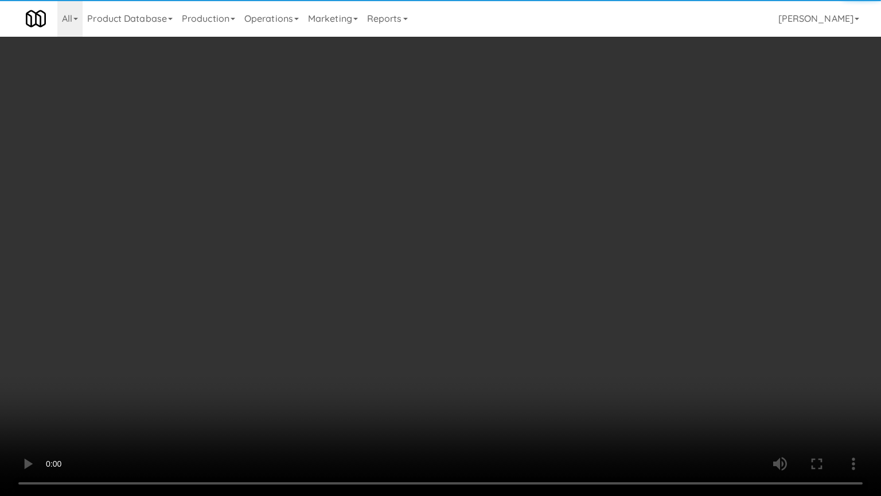
drag, startPoint x: 344, startPoint y: 232, endPoint x: 409, endPoint y: 151, distance: 103.7
click at [350, 228] on video at bounding box center [440, 248] width 881 height 496
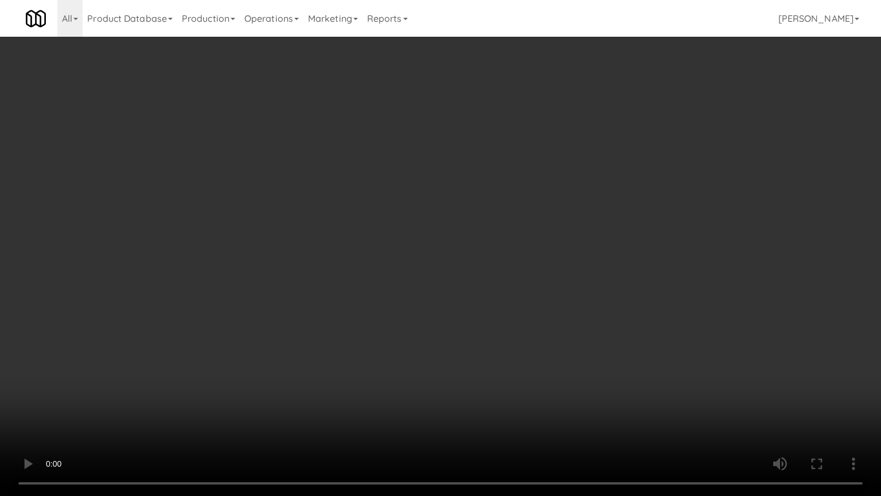
click at [391, 256] on video at bounding box center [440, 248] width 881 height 496
click at [397, 255] on video at bounding box center [440, 248] width 881 height 496
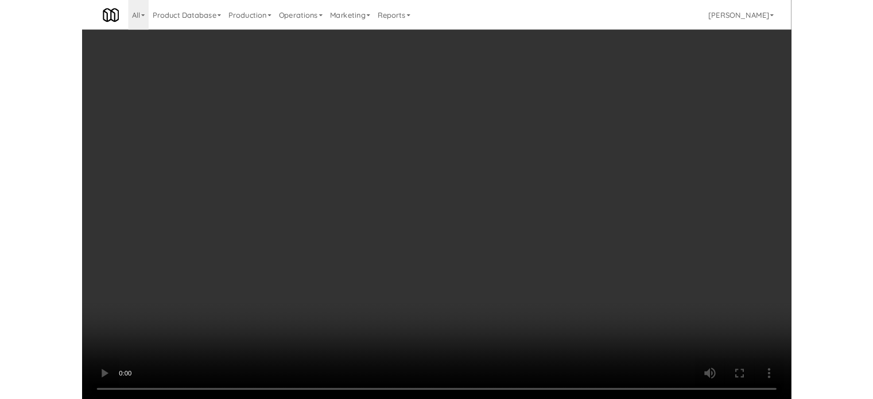
scroll to position [46, 0]
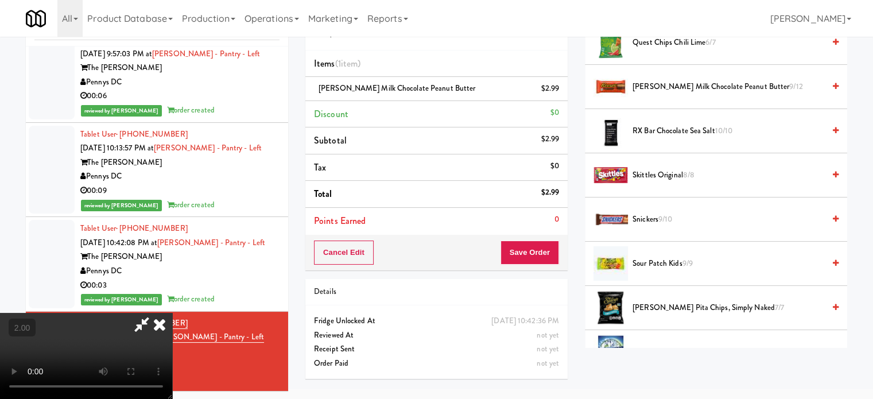
click at [172, 313] on icon at bounding box center [159, 324] width 25 height 23
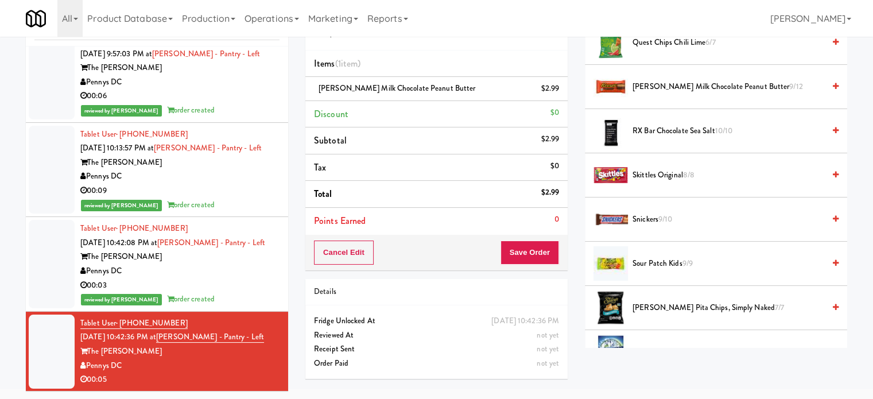
click at [525, 268] on div "Cancel Edit Save Order" at bounding box center [436, 253] width 262 height 36
click at [530, 251] on button "Save Order" at bounding box center [529, 252] width 59 height 24
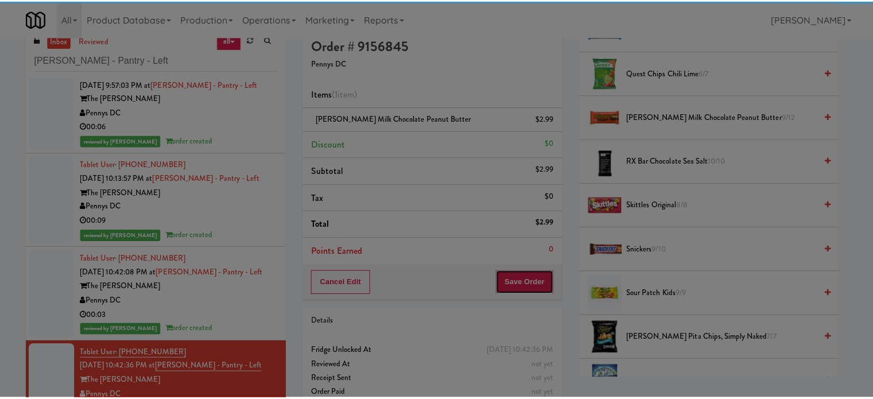
scroll to position [0, 0]
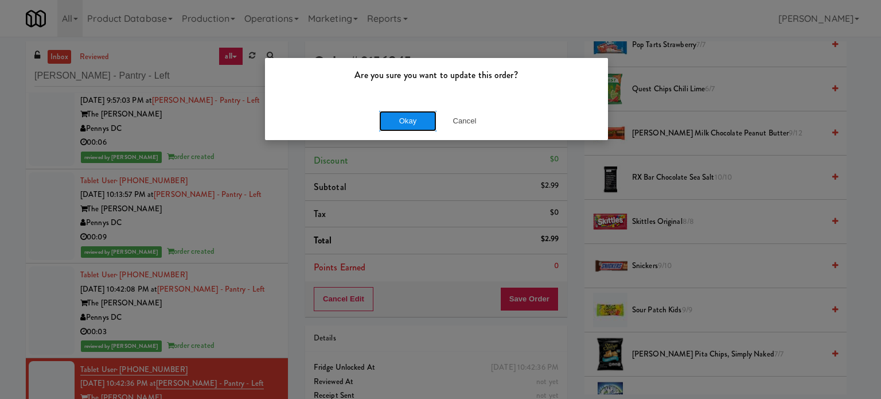
click at [417, 117] on button "Okay" at bounding box center [407, 121] width 57 height 21
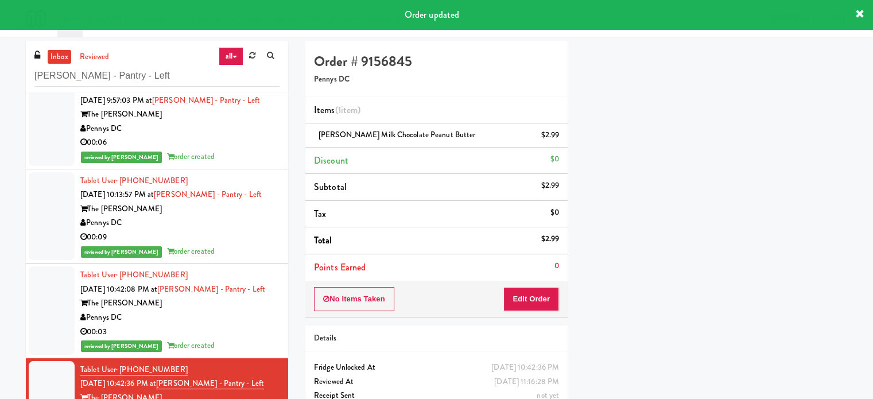
scroll to position [107, 0]
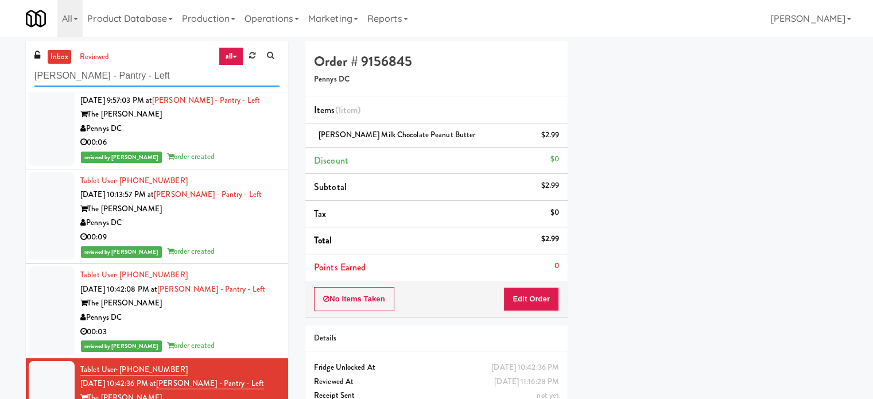
click at [163, 69] on input "Hale - Pantry - Left" at bounding box center [156, 75] width 245 height 21
paste input "Park Place - Cooler - Righ"
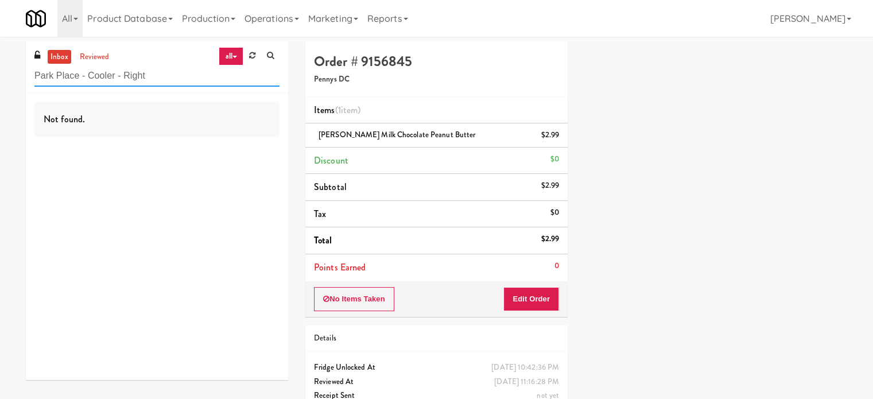
scroll to position [0, 0]
type input "Park Place - Cooler - Right"
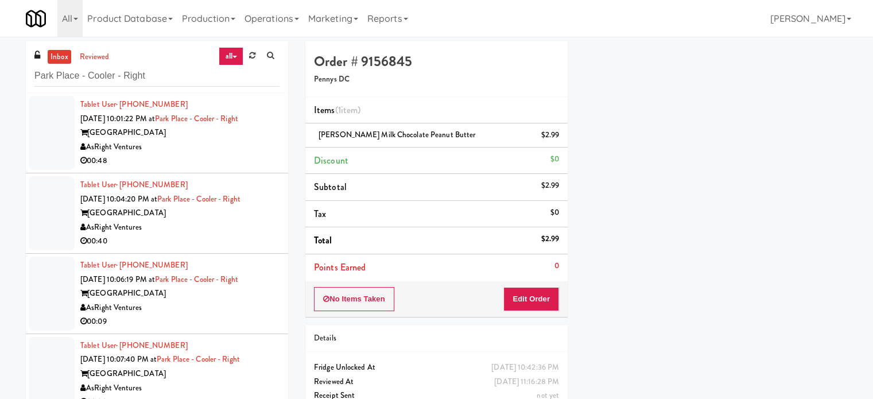
click at [242, 158] on div "00:48" at bounding box center [179, 161] width 199 height 14
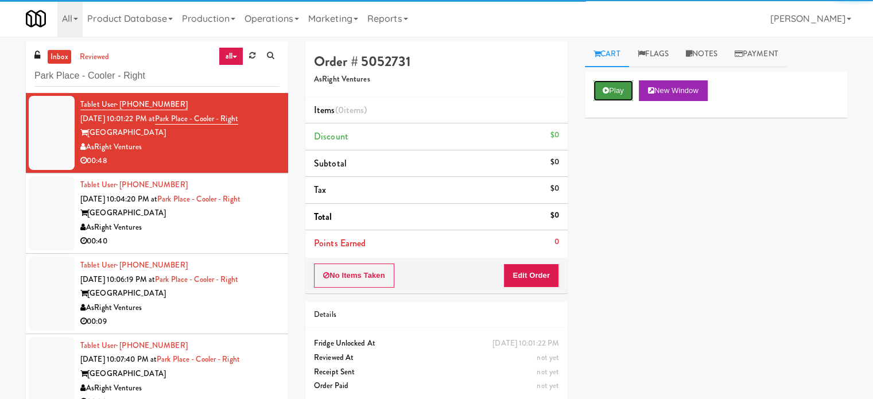
click at [613, 90] on button "Play" at bounding box center [613, 90] width 40 height 21
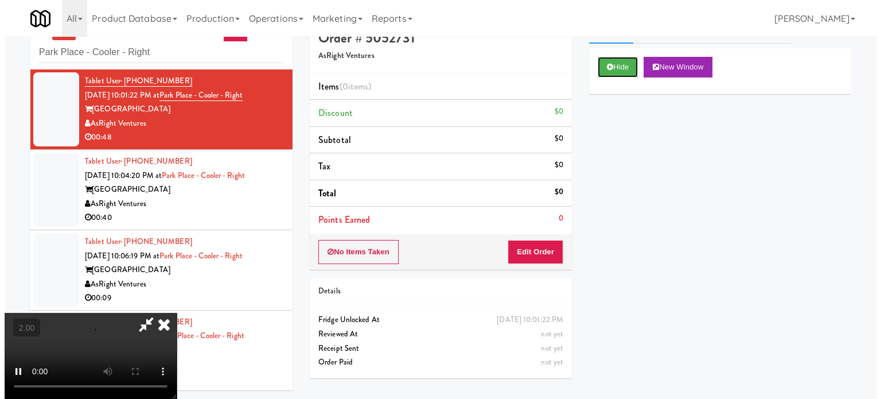
scroll to position [37, 0]
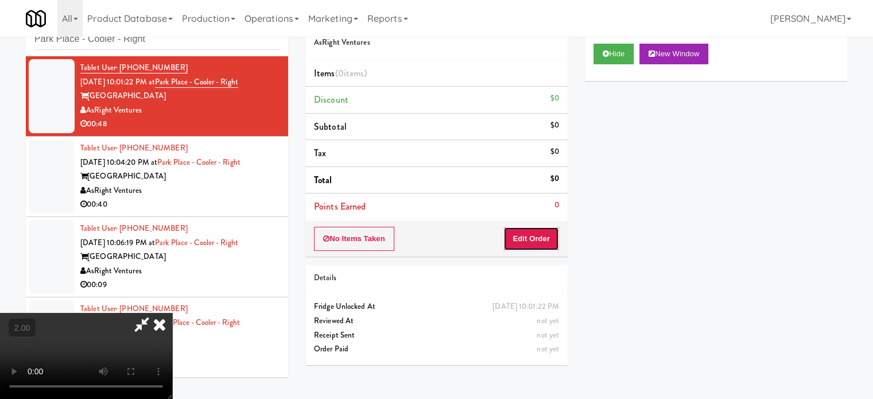
click at [552, 238] on button "Edit Order" at bounding box center [531, 239] width 56 height 24
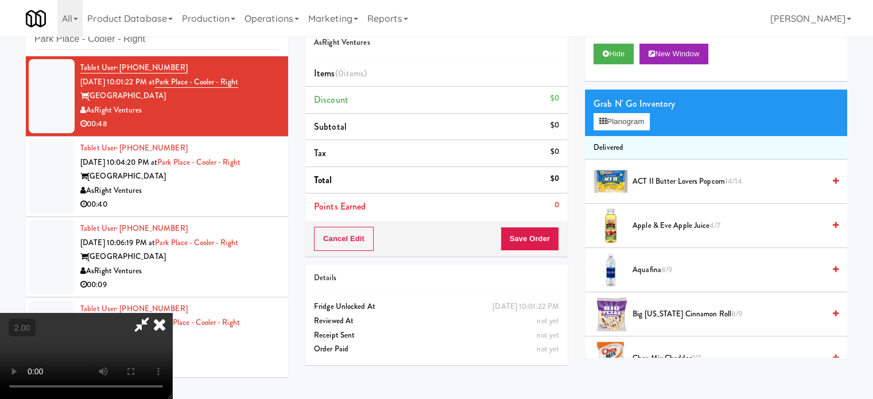
drag, startPoint x: 251, startPoint y: 272, endPoint x: 256, endPoint y: 264, distance: 9.4
click at [172, 313] on video at bounding box center [86, 356] width 172 height 86
drag, startPoint x: 256, startPoint y: 264, endPoint x: 338, endPoint y: 273, distance: 82.4
click at [172, 313] on video at bounding box center [86, 356] width 172 height 86
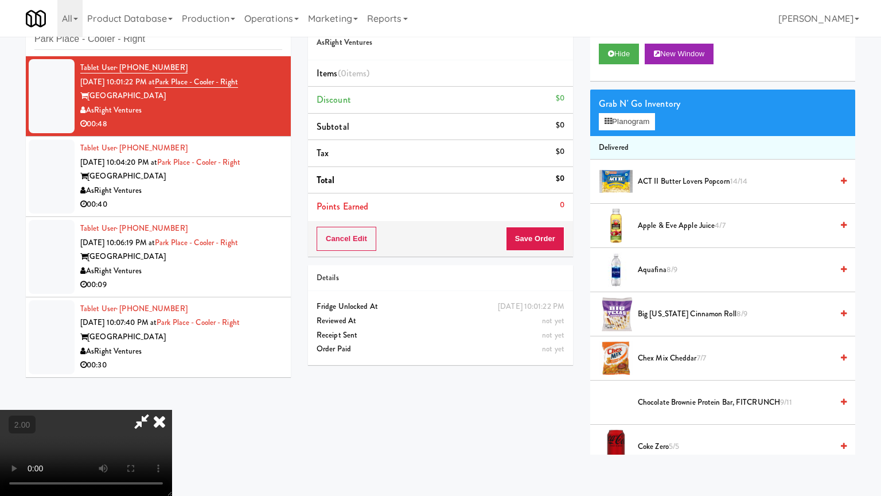
click at [172, 398] on video at bounding box center [86, 453] width 172 height 86
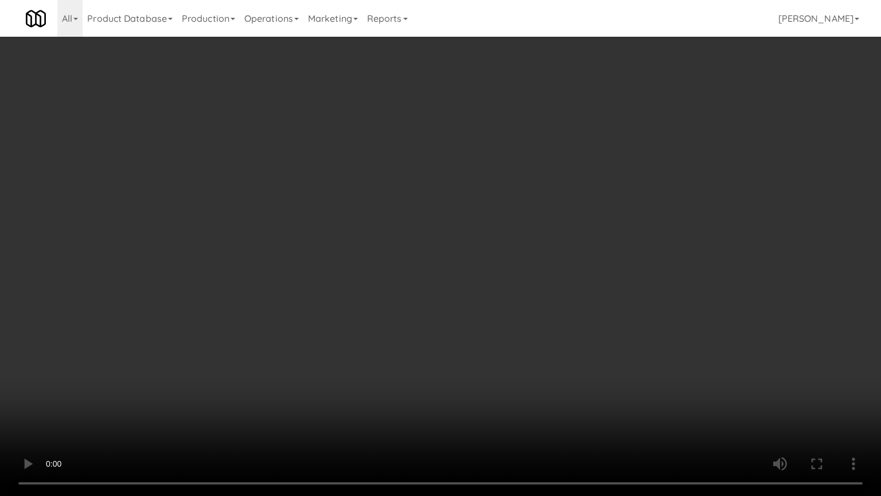
click at [406, 254] on video at bounding box center [440, 248] width 881 height 496
click at [425, 253] on video at bounding box center [440, 248] width 881 height 496
click at [431, 251] on video at bounding box center [440, 248] width 881 height 496
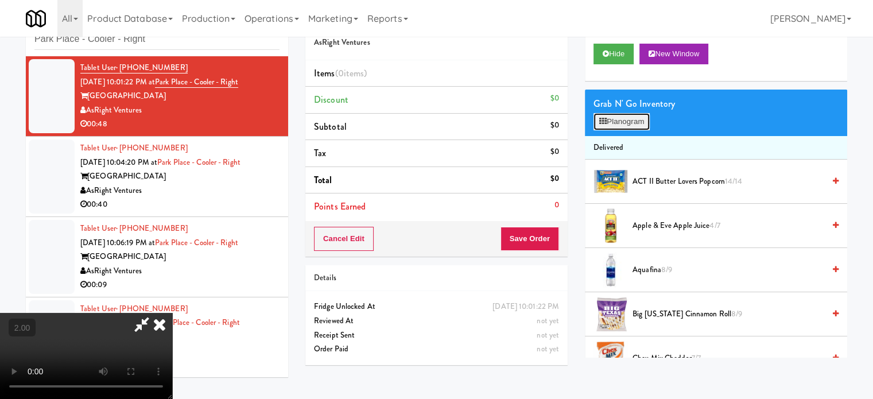
click at [636, 121] on button "Planogram" at bounding box center [621, 121] width 56 height 17
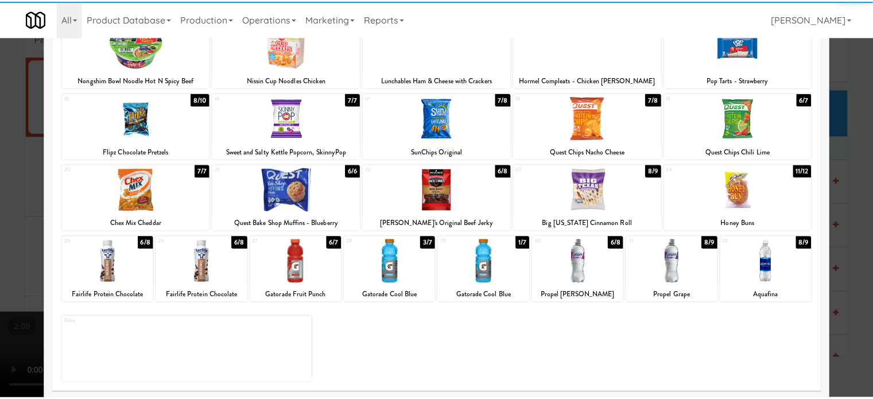
scroll to position [164, 0]
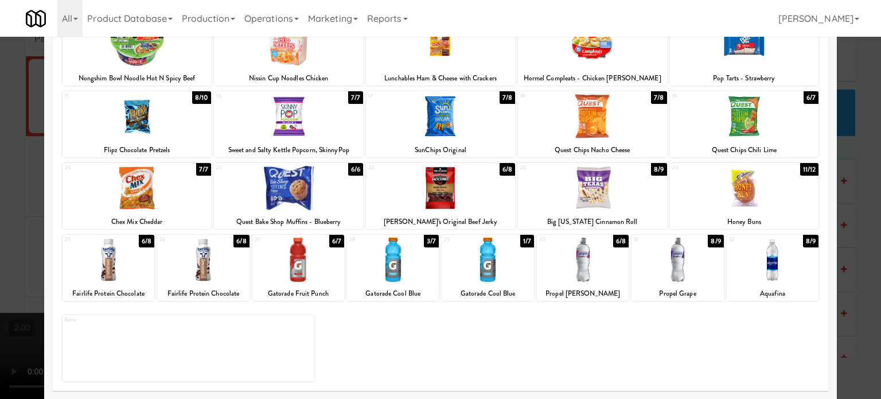
click at [613, 242] on div "6/8" at bounding box center [620, 241] width 15 height 13
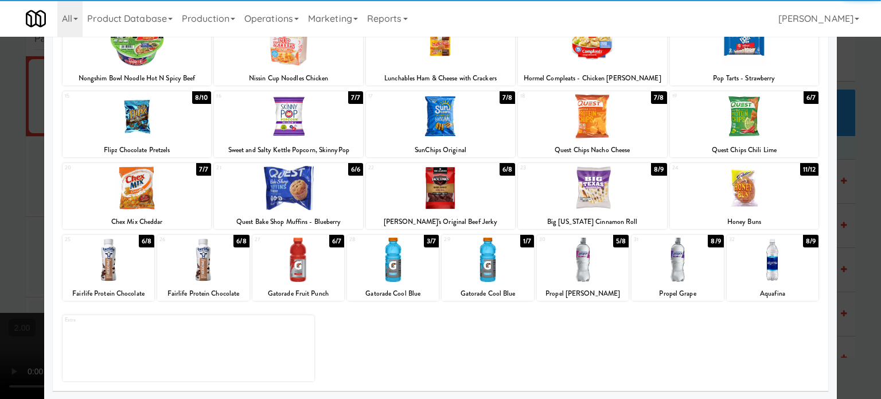
click at [861, 237] on div at bounding box center [440, 199] width 881 height 399
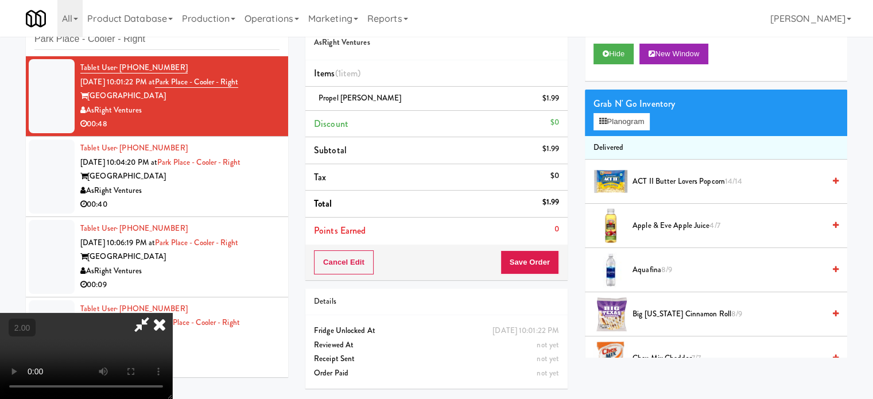
drag, startPoint x: 314, startPoint y: 286, endPoint x: 333, endPoint y: 278, distance: 20.6
click at [172, 313] on video at bounding box center [86, 356] width 172 height 86
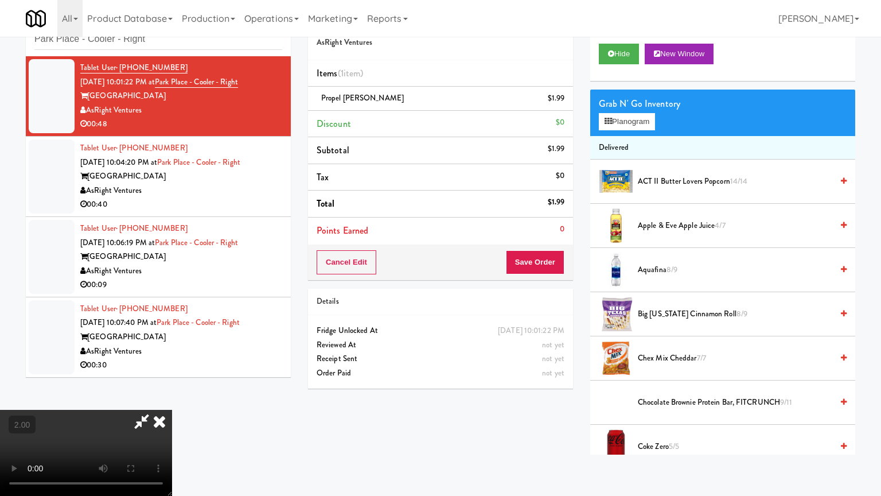
click at [172, 398] on video at bounding box center [86, 453] width 172 height 86
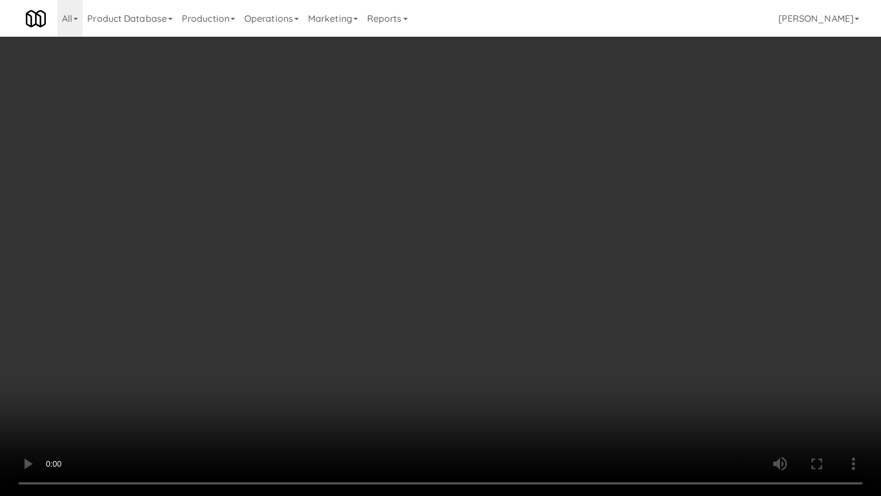
click at [495, 185] on video at bounding box center [440, 248] width 881 height 496
click at [520, 188] on video at bounding box center [440, 248] width 881 height 496
click at [526, 193] on video at bounding box center [440, 248] width 881 height 496
click at [494, 219] on video at bounding box center [440, 248] width 881 height 496
click at [644, 216] on video at bounding box center [440, 248] width 881 height 496
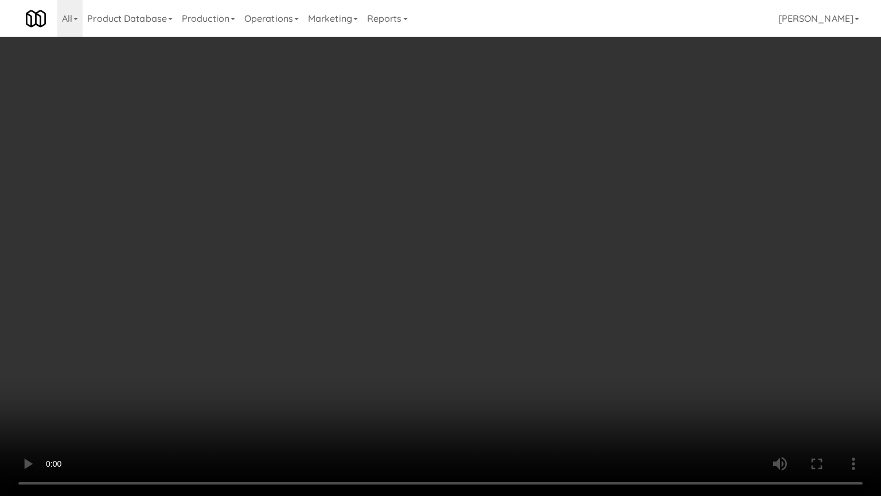
click at [501, 218] on video at bounding box center [440, 248] width 881 height 496
drag, startPoint x: 519, startPoint y: 231, endPoint x: 533, endPoint y: 234, distance: 14.6
click at [519, 231] on video at bounding box center [440, 248] width 881 height 496
click at [535, 235] on video at bounding box center [440, 248] width 881 height 496
click at [543, 231] on video at bounding box center [440, 248] width 881 height 496
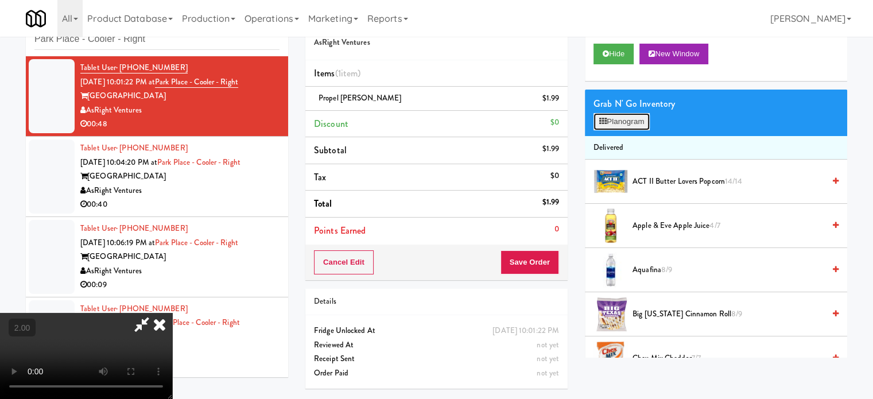
click at [638, 121] on button "Planogram" at bounding box center [621, 121] width 56 height 17
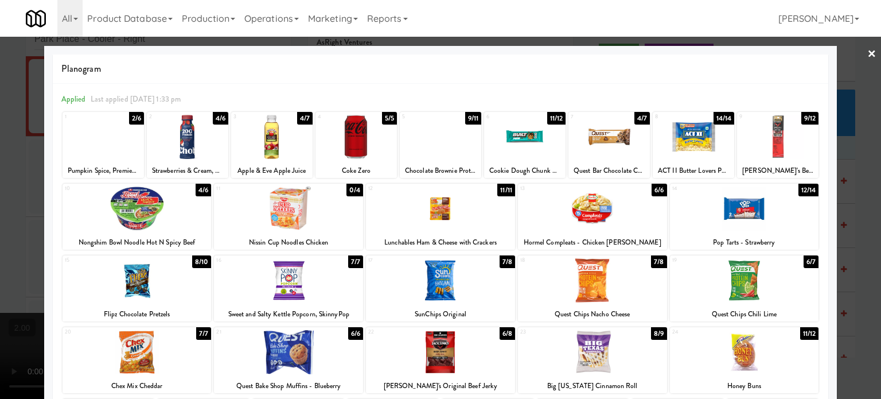
click at [799, 190] on div "12/14" at bounding box center [809, 190] width 21 height 13
click at [857, 213] on div at bounding box center [440, 199] width 881 height 399
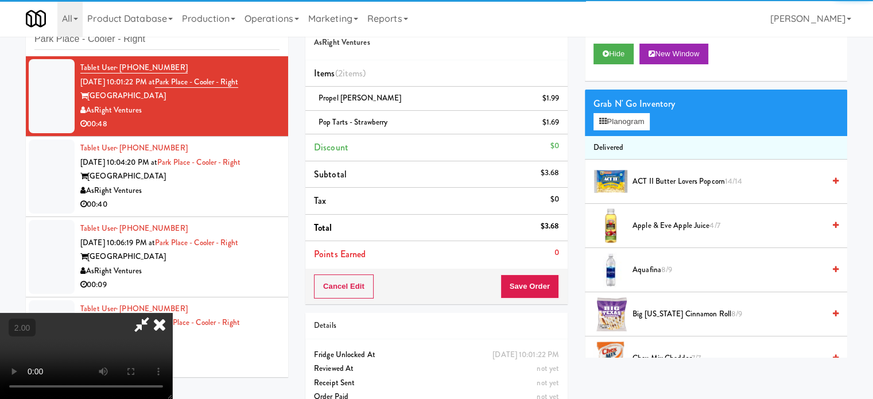
click at [172, 313] on video at bounding box center [86, 356] width 172 height 86
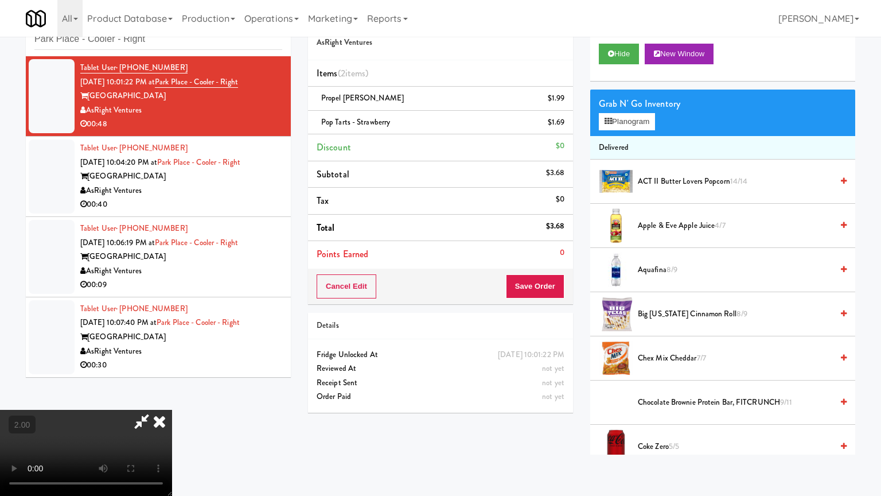
drag, startPoint x: 474, startPoint y: 248, endPoint x: 494, endPoint y: 234, distance: 24.3
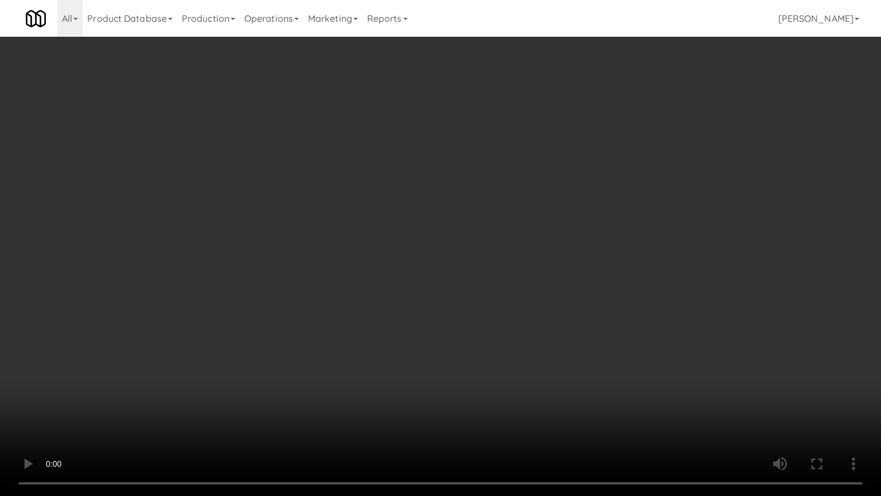
click at [474, 248] on video at bounding box center [440, 248] width 881 height 496
click at [500, 226] on video at bounding box center [440, 248] width 881 height 496
click at [511, 238] on video at bounding box center [440, 248] width 881 height 496
click at [570, 264] on video at bounding box center [440, 248] width 881 height 496
click at [578, 277] on video at bounding box center [440, 248] width 881 height 496
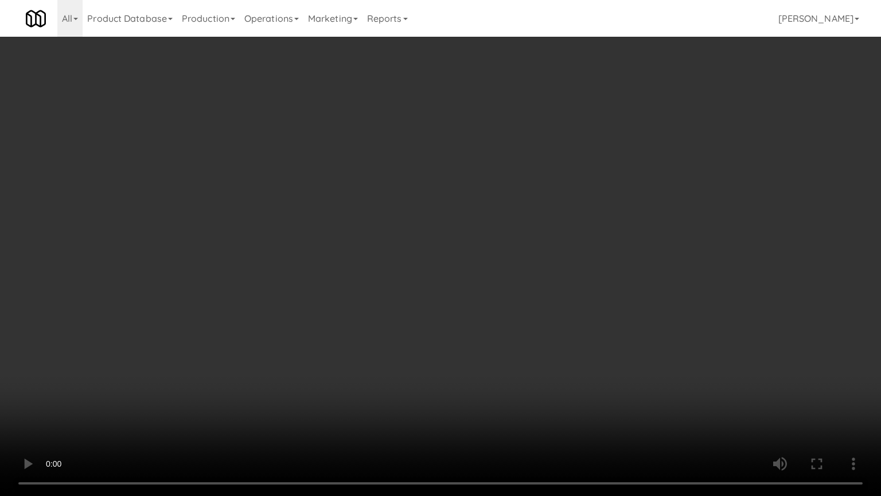
click at [659, 287] on video at bounding box center [440, 248] width 881 height 496
drag, startPoint x: 436, startPoint y: 303, endPoint x: 438, endPoint y: 291, distance: 11.7
click at [436, 299] on video at bounding box center [440, 248] width 881 height 496
drag, startPoint x: 438, startPoint y: 291, endPoint x: 633, endPoint y: 110, distance: 266.7
click at [440, 289] on video at bounding box center [440, 248] width 881 height 496
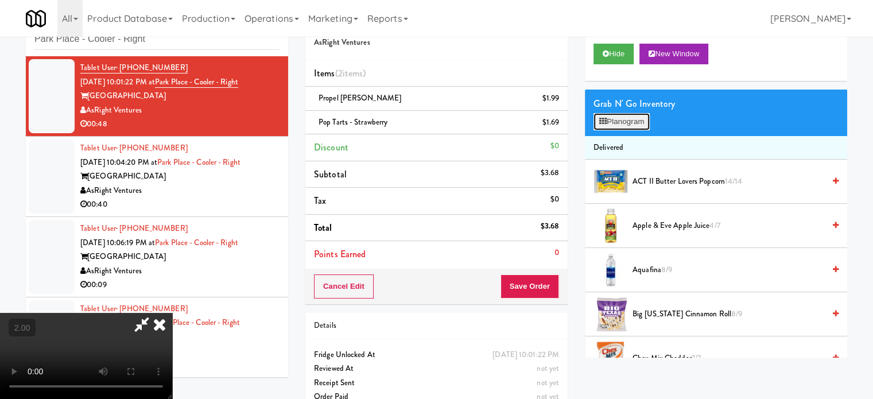
click at [625, 127] on button "Planogram" at bounding box center [621, 121] width 56 height 17
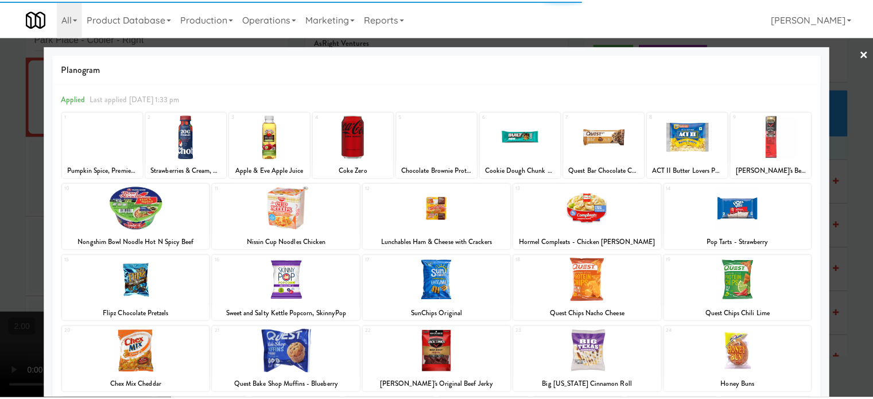
scroll to position [164, 0]
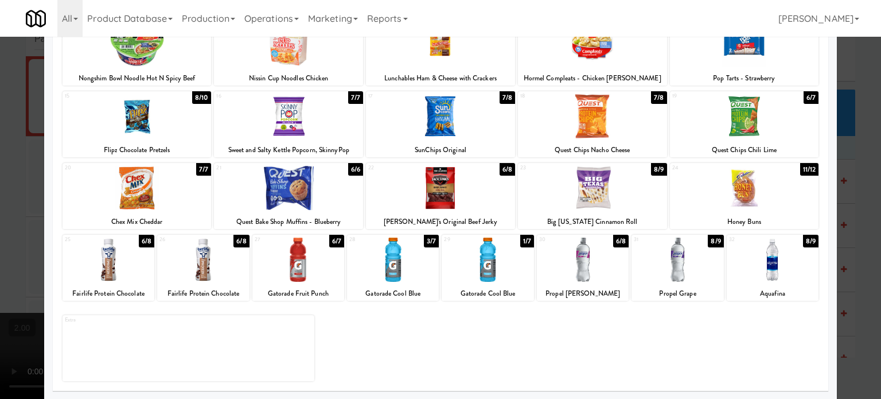
click at [800, 164] on div "11/12" at bounding box center [809, 169] width 19 height 13
click at [863, 194] on div at bounding box center [440, 199] width 881 height 399
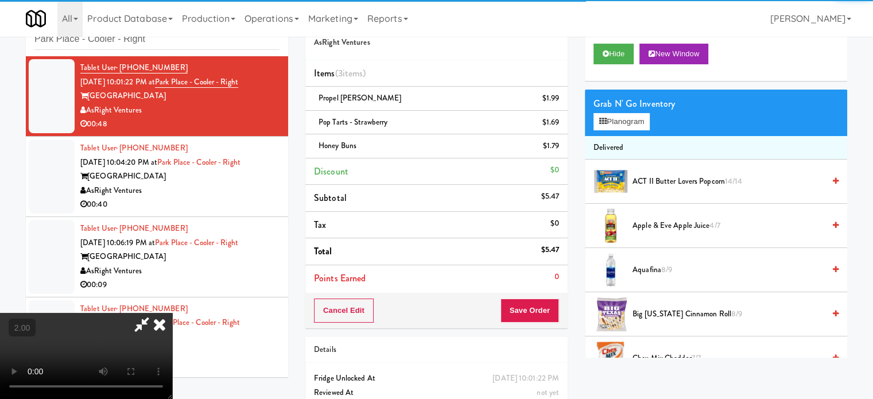
click at [172, 313] on video at bounding box center [86, 356] width 172 height 86
drag, startPoint x: 498, startPoint y: 227, endPoint x: 499, endPoint y: 274, distance: 47.1
click at [172, 313] on video at bounding box center [86, 356] width 172 height 86
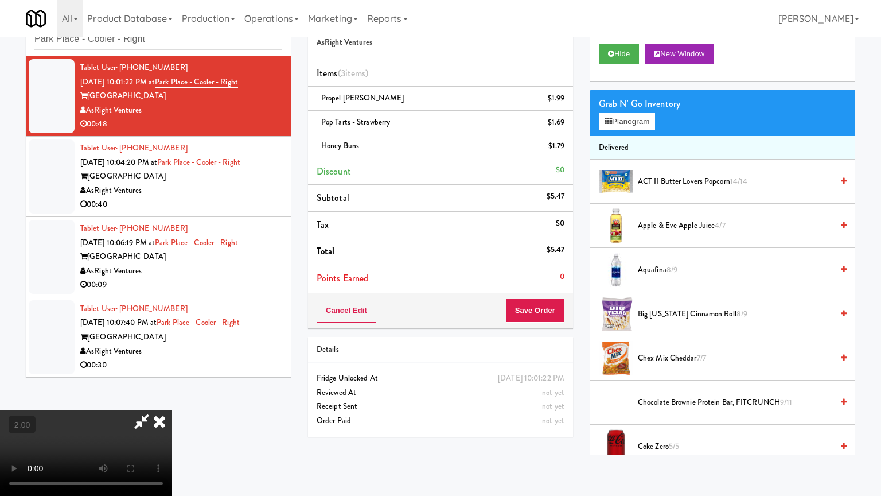
click at [172, 398] on video at bounding box center [86, 453] width 172 height 86
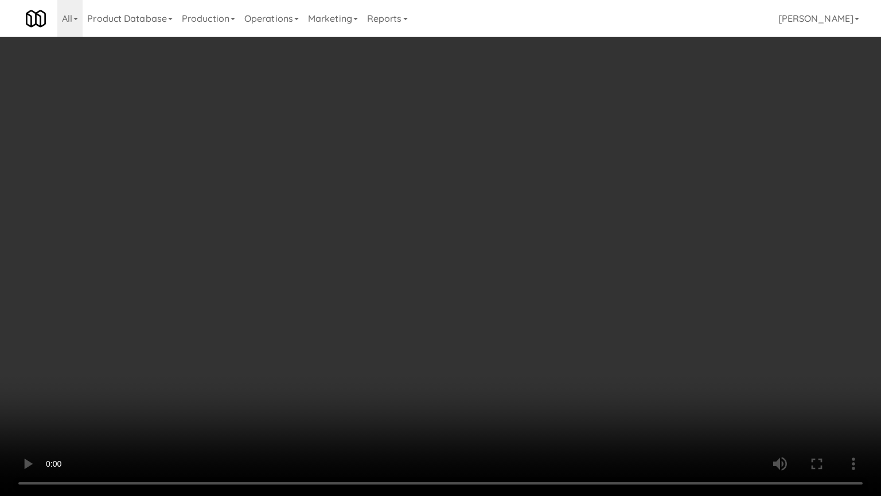
click at [496, 250] on video at bounding box center [440, 248] width 881 height 496
click at [515, 242] on video at bounding box center [440, 248] width 881 height 496
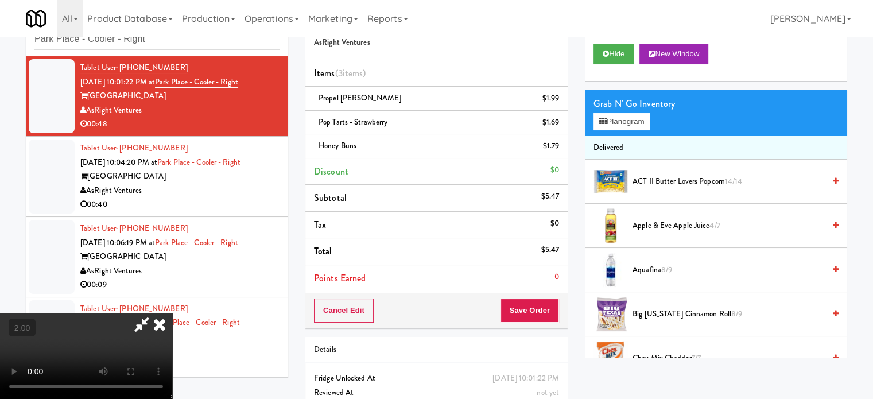
drag, startPoint x: 512, startPoint y: 118, endPoint x: 514, endPoint y: 126, distance: 8.8
click at [172, 313] on icon at bounding box center [159, 324] width 25 height 23
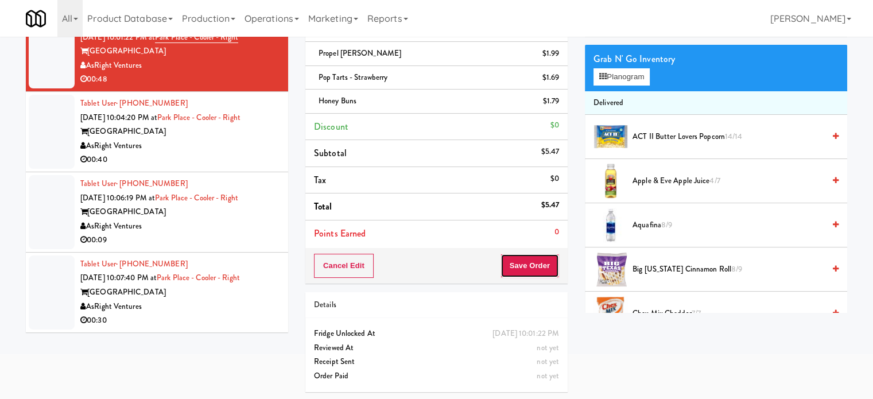
click at [524, 266] on button "Save Order" at bounding box center [529, 266] width 59 height 24
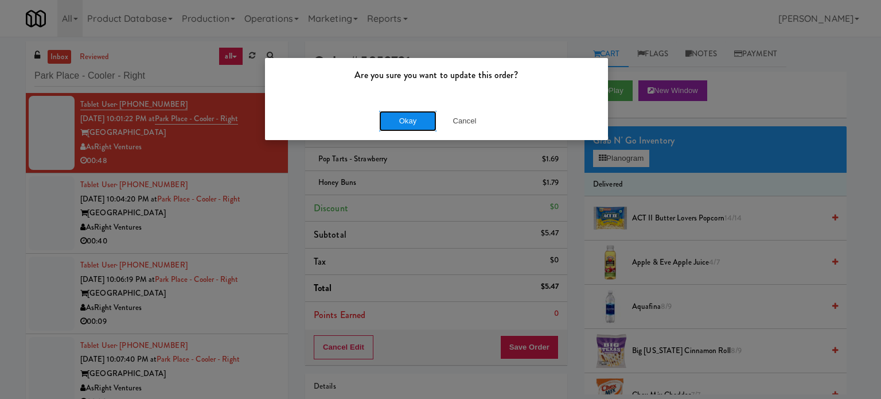
click at [408, 116] on button "Okay" at bounding box center [407, 121] width 57 height 21
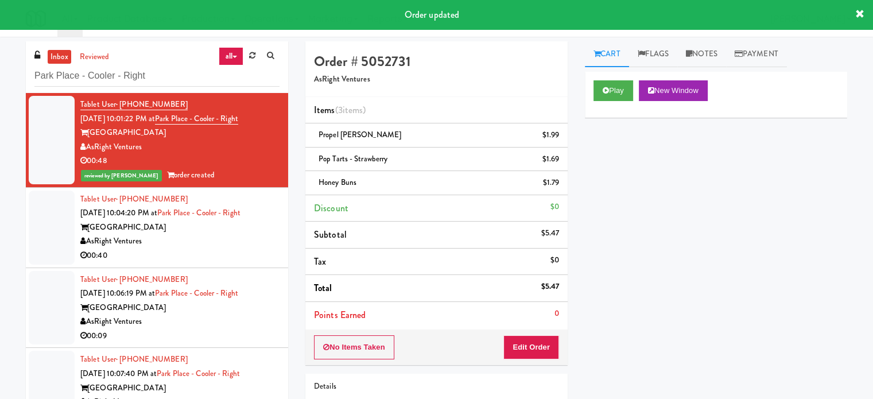
click at [221, 251] on div "00:40" at bounding box center [179, 255] width 199 height 14
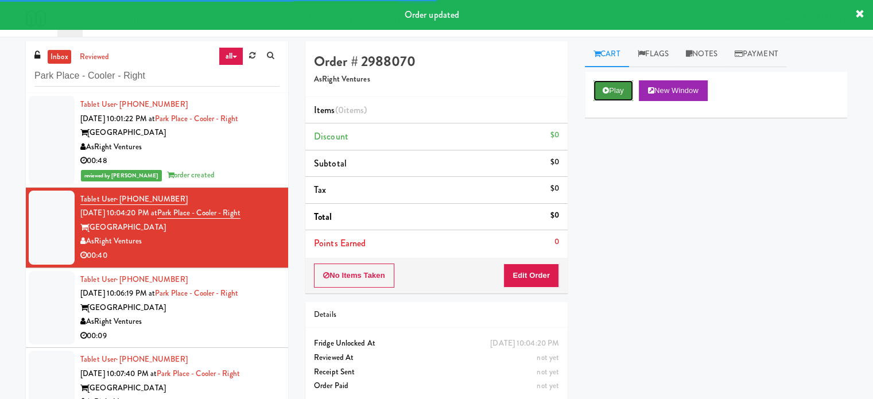
click at [612, 92] on button "Play" at bounding box center [613, 90] width 40 height 21
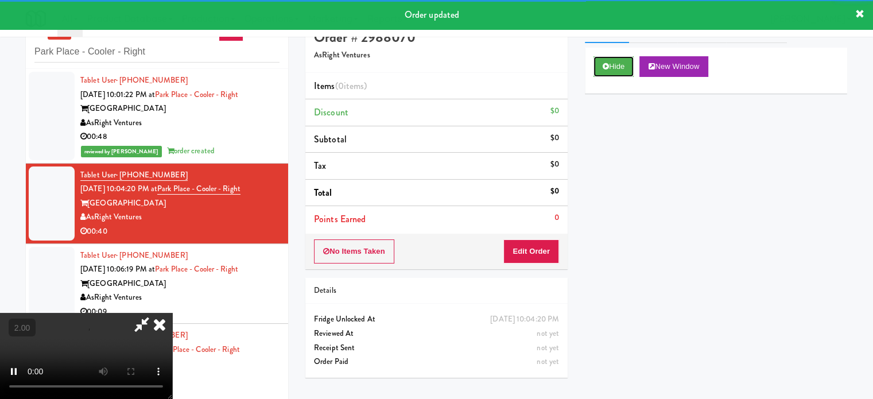
scroll to position [37, 0]
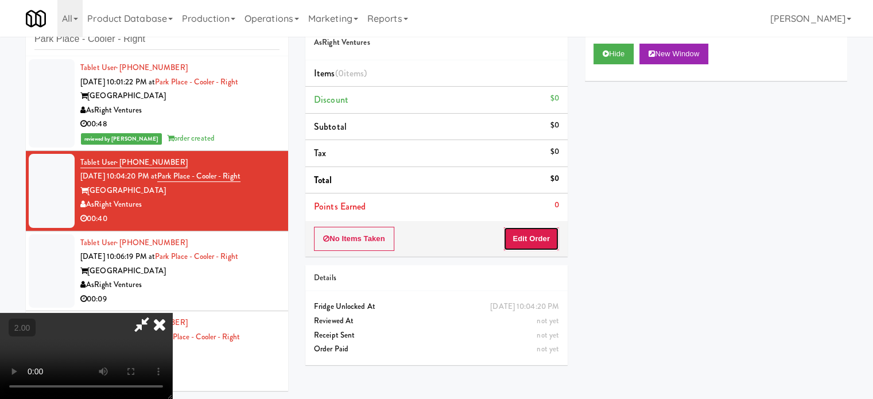
click at [530, 233] on button "Edit Order" at bounding box center [531, 239] width 56 height 24
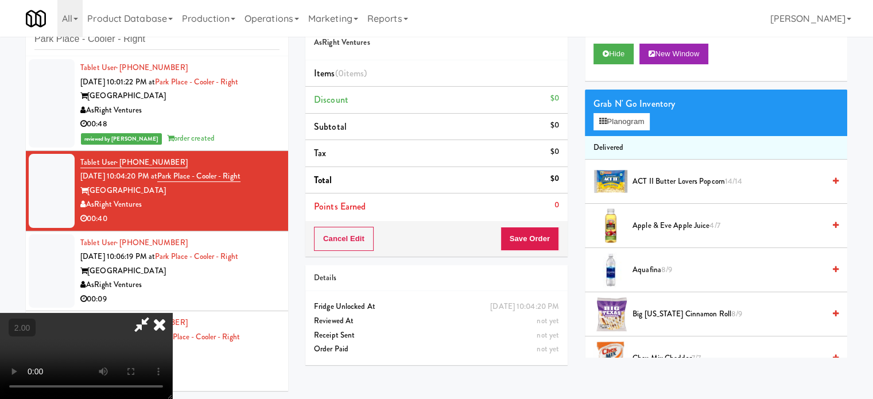
click at [172, 313] on video at bounding box center [86, 356] width 172 height 86
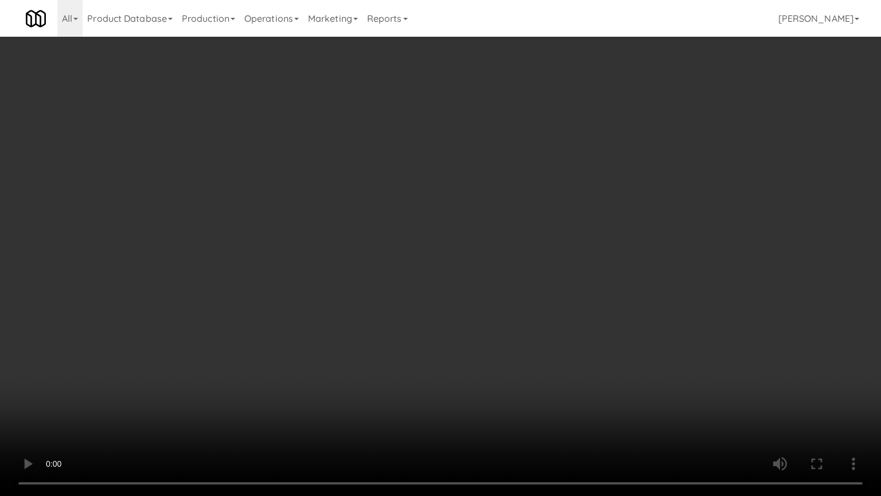
click at [452, 228] on video at bounding box center [440, 248] width 881 height 496
click at [457, 242] on video at bounding box center [440, 248] width 881 height 496
click at [501, 270] on video at bounding box center [440, 248] width 881 height 496
click at [472, 275] on video at bounding box center [440, 248] width 881 height 496
click at [506, 283] on video at bounding box center [440, 248] width 881 height 496
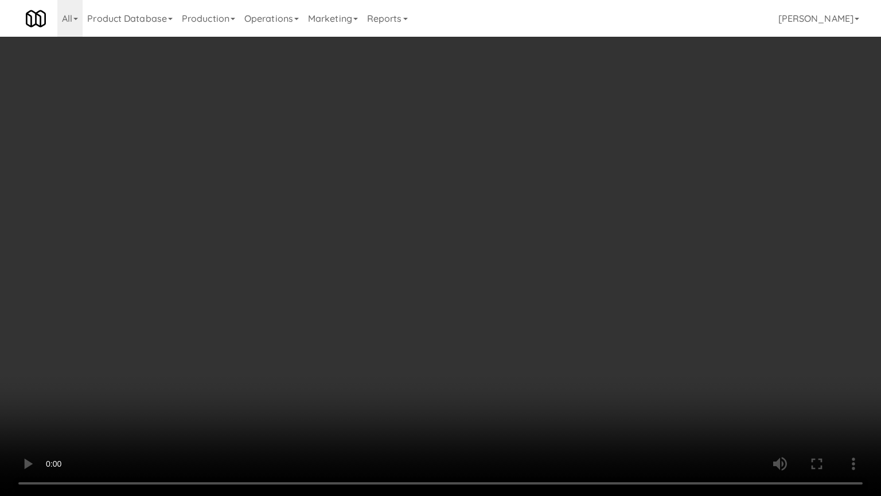
click at [442, 283] on video at bounding box center [440, 248] width 881 height 496
click at [439, 289] on video at bounding box center [440, 248] width 881 height 496
click at [395, 299] on video at bounding box center [440, 248] width 881 height 496
click at [482, 298] on video at bounding box center [440, 248] width 881 height 496
click at [430, 300] on video at bounding box center [440, 248] width 881 height 496
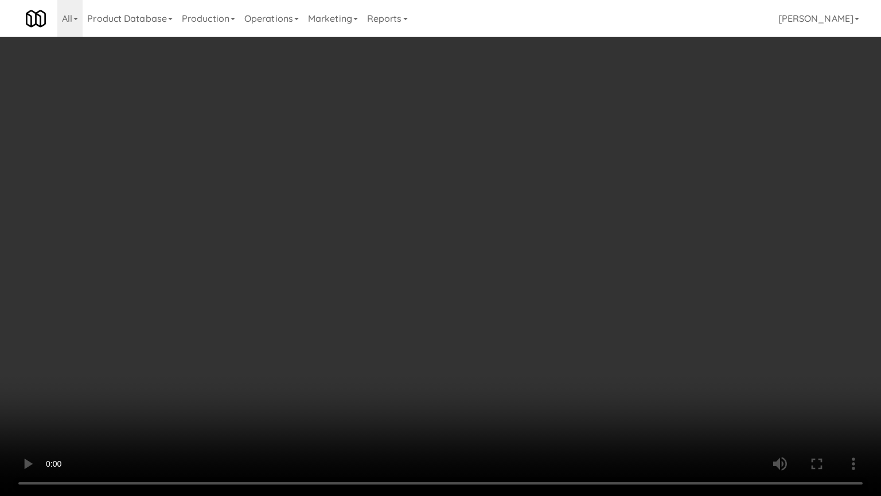
click at [489, 297] on video at bounding box center [440, 248] width 881 height 496
drag, startPoint x: 431, startPoint y: 295, endPoint x: 477, endPoint y: 283, distance: 47.3
click at [433, 295] on video at bounding box center [440, 248] width 881 height 496
click at [477, 283] on video at bounding box center [440, 248] width 881 height 496
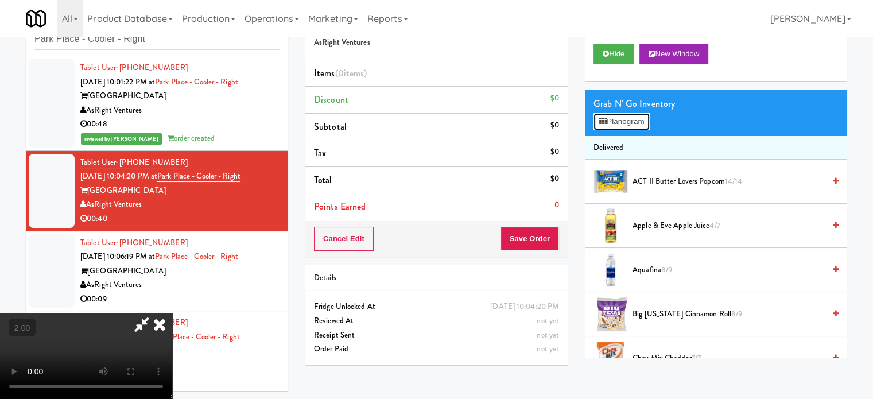
click at [629, 120] on button "Planogram" at bounding box center [621, 121] width 56 height 17
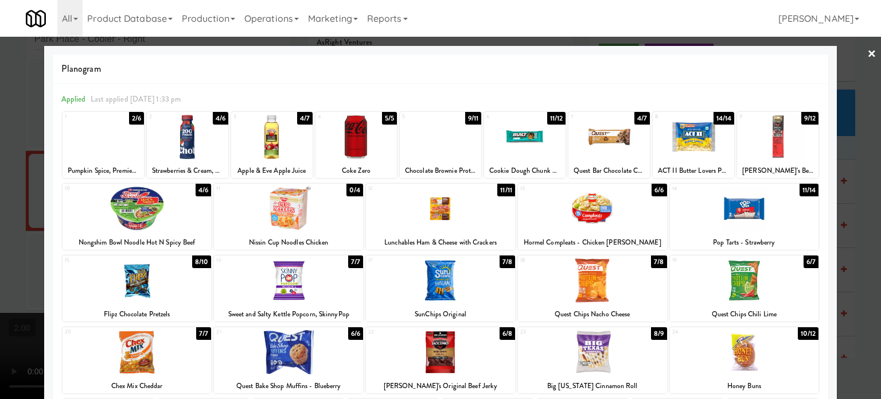
click at [853, 222] on div at bounding box center [440, 199] width 881 height 399
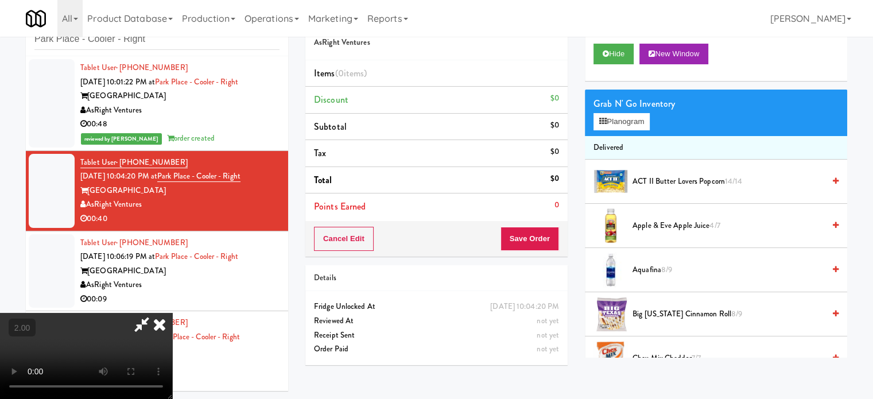
drag, startPoint x: 155, startPoint y: 268, endPoint x: 164, endPoint y: 268, distance: 8.6
click at [158, 313] on video at bounding box center [86, 356] width 172 height 86
click at [165, 313] on video at bounding box center [86, 356] width 172 height 86
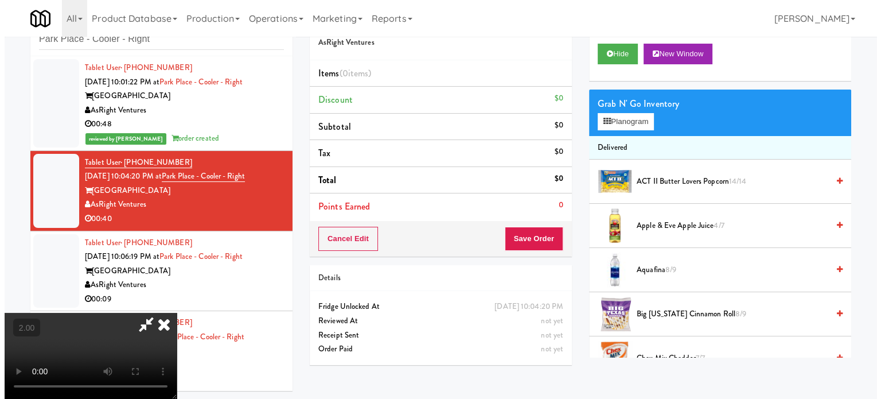
scroll to position [37, 0]
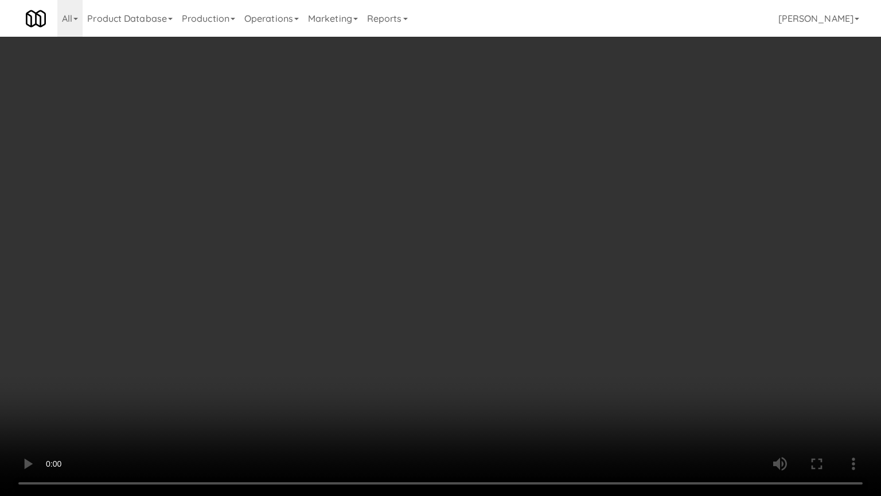
click at [220, 320] on video at bounding box center [440, 248] width 881 height 496
click at [503, 239] on video at bounding box center [440, 248] width 881 height 496
click at [527, 224] on video at bounding box center [440, 248] width 881 height 496
click at [531, 216] on video at bounding box center [440, 248] width 881 height 496
click at [524, 215] on video at bounding box center [440, 248] width 881 height 496
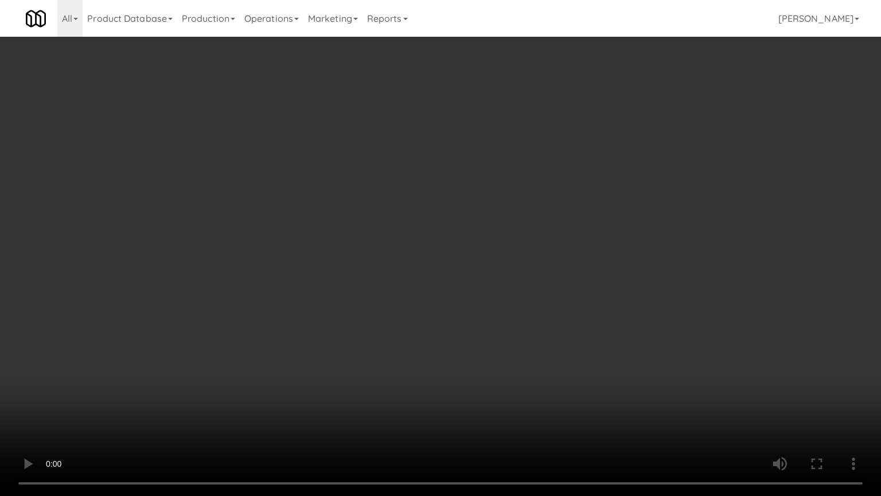
click at [552, 169] on video at bounding box center [440, 248] width 881 height 496
click at [540, 197] on video at bounding box center [440, 248] width 881 height 496
click at [641, 212] on video at bounding box center [440, 248] width 881 height 496
click at [612, 214] on video at bounding box center [440, 248] width 881 height 496
click at [723, 243] on video at bounding box center [440, 248] width 881 height 496
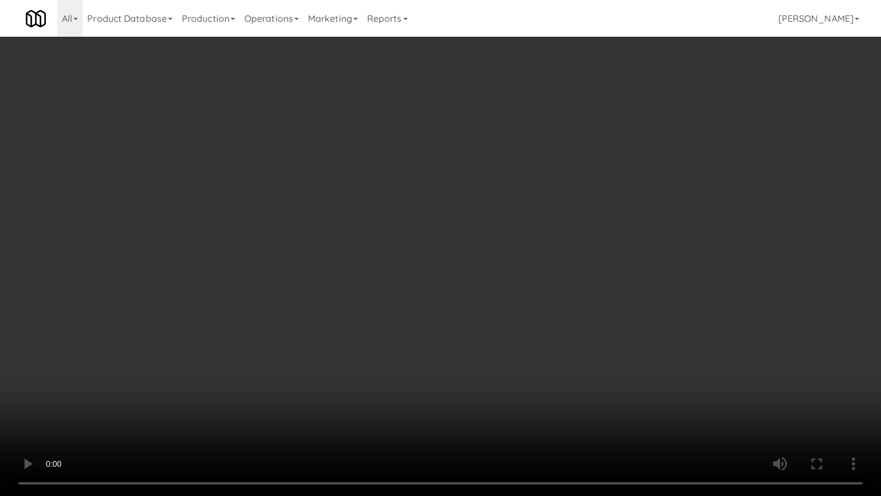
click at [590, 232] on video at bounding box center [440, 248] width 881 height 496
click at [638, 233] on video at bounding box center [440, 248] width 881 height 496
click at [567, 229] on video at bounding box center [440, 248] width 881 height 496
click at [576, 227] on video at bounding box center [440, 248] width 881 height 496
click at [565, 228] on video at bounding box center [440, 248] width 881 height 496
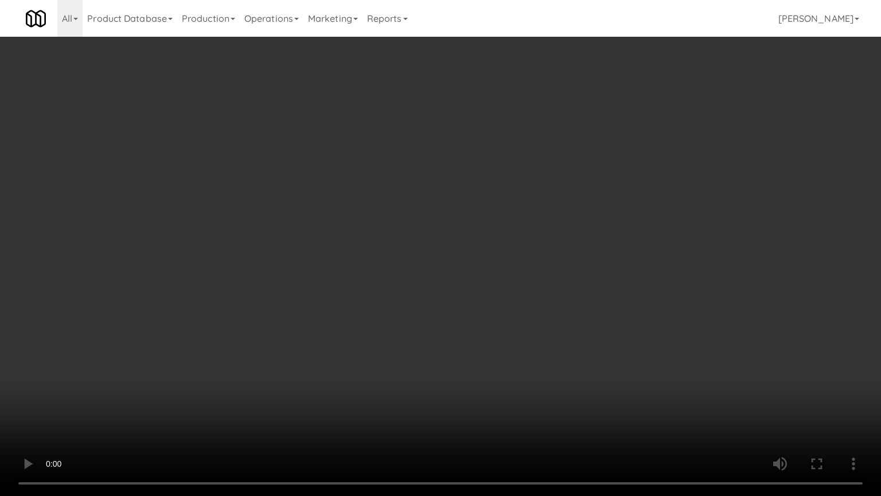
click at [578, 245] on video at bounding box center [440, 248] width 881 height 496
click at [551, 243] on video at bounding box center [440, 248] width 881 height 496
click at [601, 243] on video at bounding box center [440, 248] width 881 height 496
drag, startPoint x: 544, startPoint y: 239, endPoint x: 582, endPoint y: 225, distance: 40.3
click at [559, 235] on video at bounding box center [440, 248] width 881 height 496
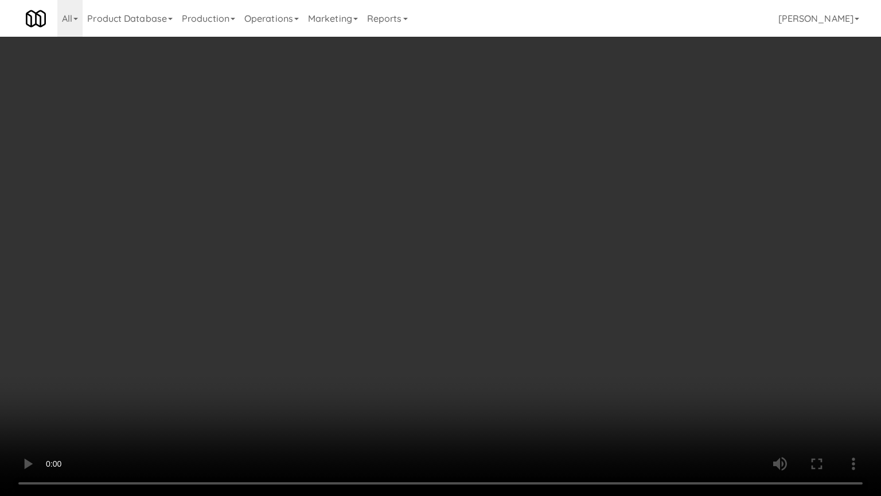
drag, startPoint x: 592, startPoint y: 234, endPoint x: 598, endPoint y: 236, distance: 6.9
click at [598, 236] on video at bounding box center [440, 248] width 881 height 496
click at [571, 240] on video at bounding box center [440, 248] width 881 height 496
click at [615, 236] on video at bounding box center [440, 248] width 881 height 496
click at [614, 237] on video at bounding box center [440, 248] width 881 height 496
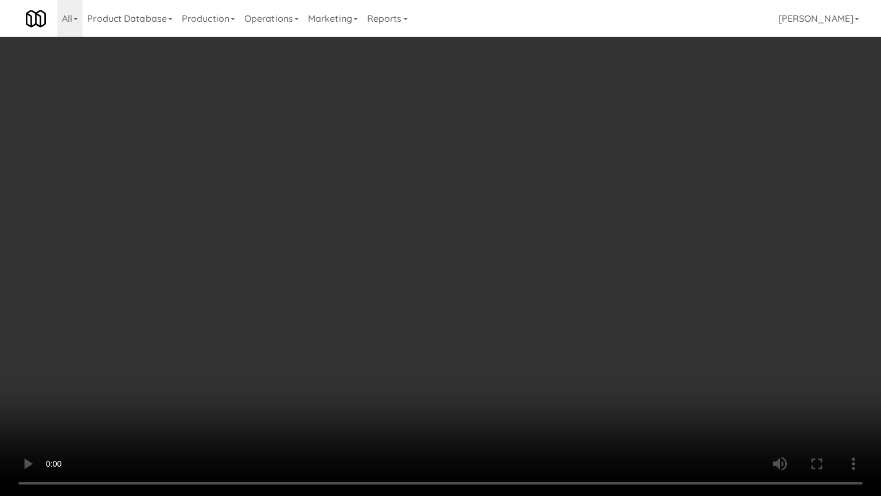
click at [646, 243] on video at bounding box center [440, 248] width 881 height 496
click at [606, 244] on video at bounding box center [440, 248] width 881 height 496
click at [657, 237] on video at bounding box center [440, 248] width 881 height 496
drag, startPoint x: 646, startPoint y: 242, endPoint x: 659, endPoint y: 227, distance: 19.5
click at [648, 238] on video at bounding box center [440, 248] width 881 height 496
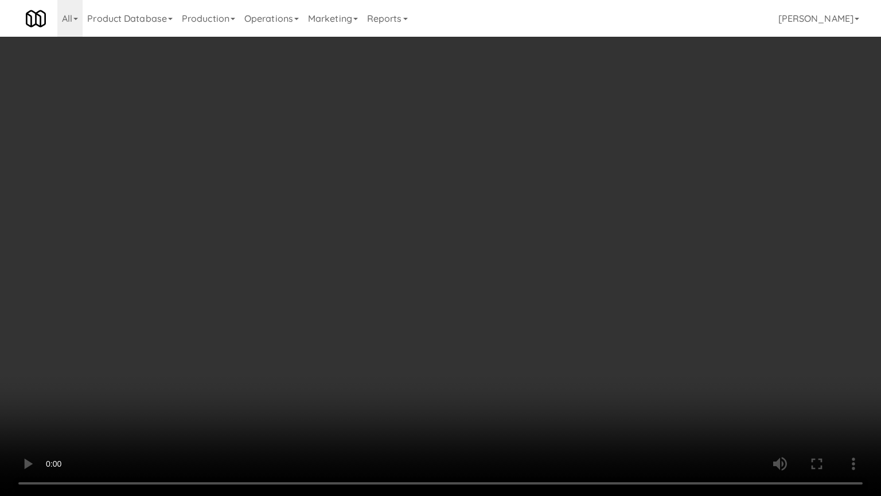
click at [661, 223] on video at bounding box center [440, 248] width 881 height 496
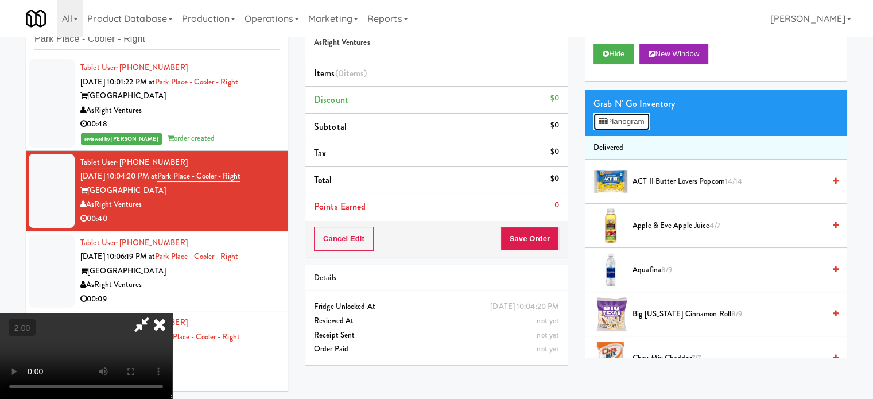
click at [631, 122] on button "Planogram" at bounding box center [621, 121] width 56 height 17
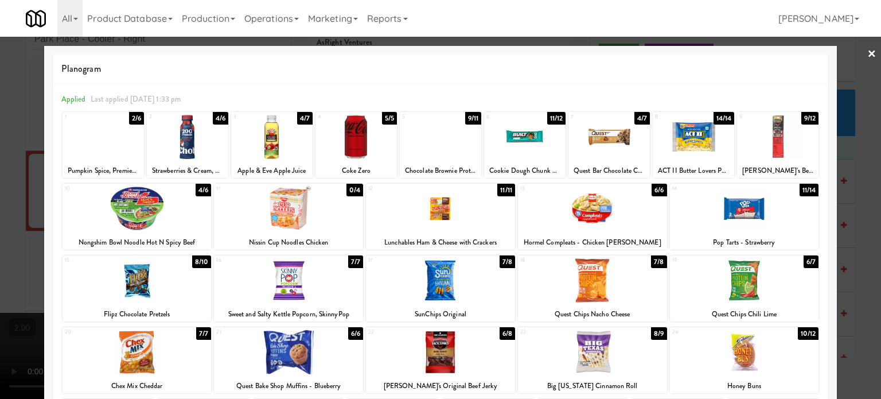
click at [798, 334] on div "10/12" at bounding box center [808, 333] width 21 height 13
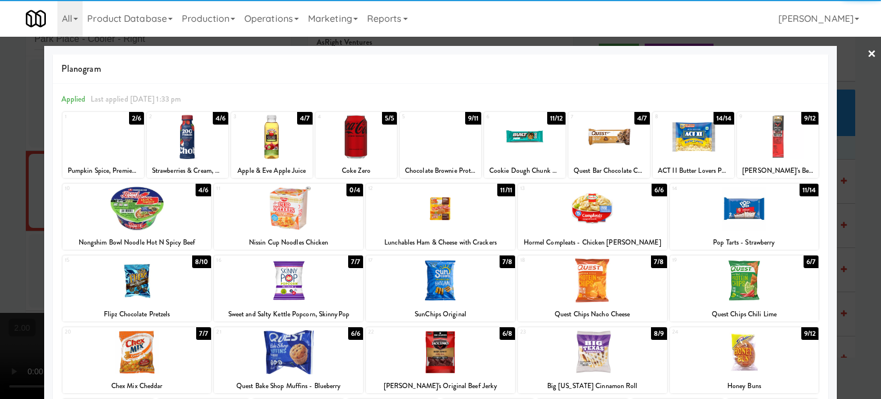
click at [854, 258] on div at bounding box center [440, 199] width 881 height 399
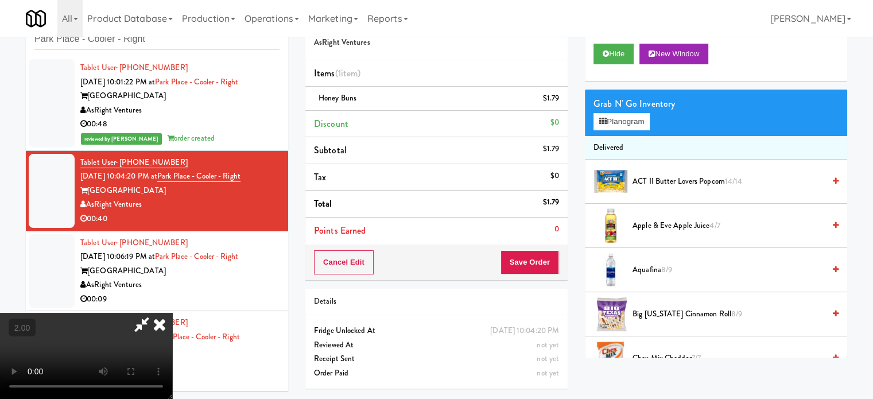
click at [172, 313] on video at bounding box center [86, 356] width 172 height 86
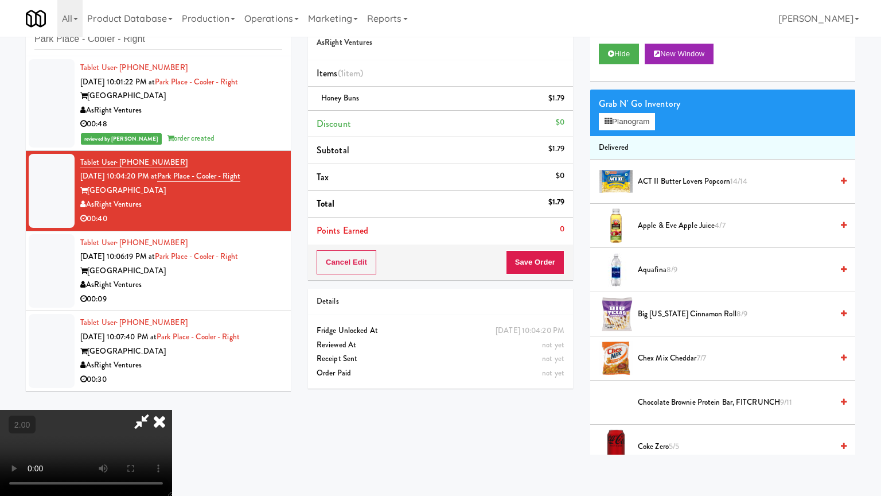
drag, startPoint x: 410, startPoint y: 281, endPoint x: 439, endPoint y: 267, distance: 32.1
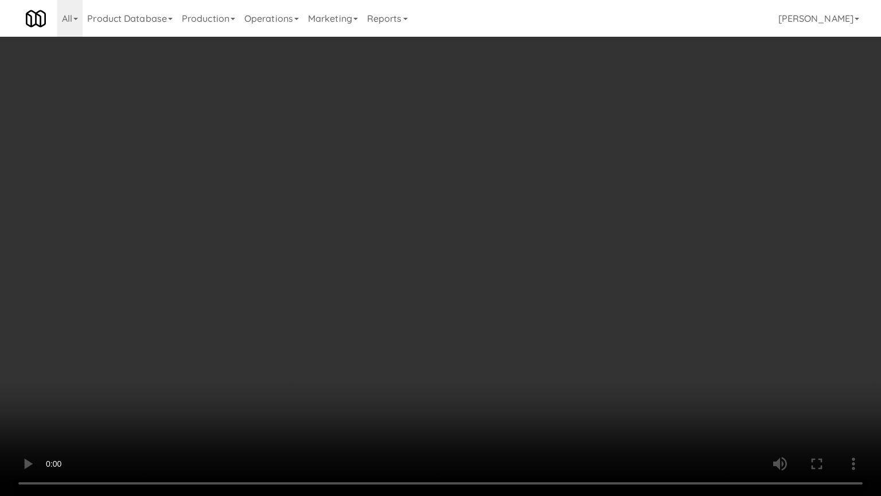
click at [411, 282] on video at bounding box center [440, 248] width 881 height 496
click at [447, 279] on video at bounding box center [440, 248] width 881 height 496
drag, startPoint x: 436, startPoint y: 287, endPoint x: 475, endPoint y: 249, distance: 54.4
click at [437, 286] on video at bounding box center [440, 248] width 881 height 496
click at [480, 244] on video at bounding box center [440, 248] width 881 height 496
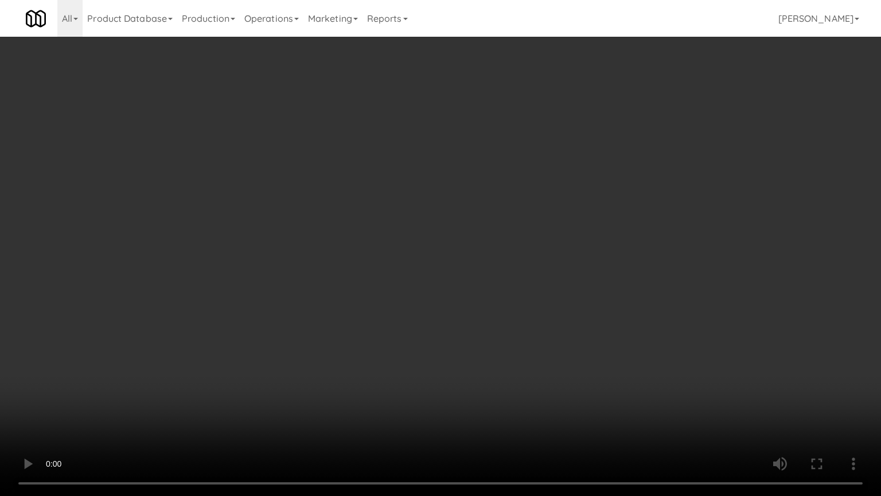
click at [478, 253] on video at bounding box center [440, 248] width 881 height 496
click at [539, 259] on video at bounding box center [440, 248] width 881 height 496
click at [64, 398] on video at bounding box center [440, 248] width 881 height 496
click at [67, 398] on video at bounding box center [440, 248] width 881 height 496
click at [211, 398] on video at bounding box center [440, 248] width 881 height 496
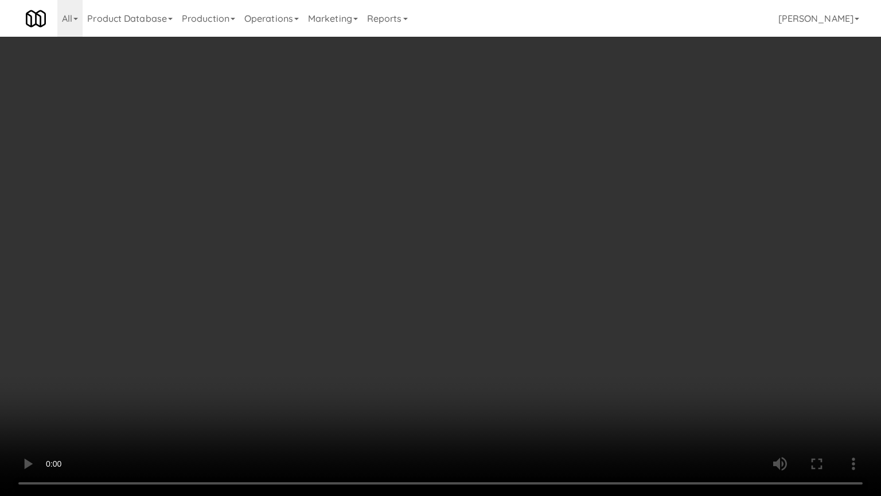
click at [451, 266] on video at bounding box center [440, 248] width 881 height 496
click at [429, 264] on video at bounding box center [440, 248] width 881 height 496
click at [500, 216] on video at bounding box center [440, 248] width 881 height 496
click at [511, 216] on video at bounding box center [440, 248] width 881 height 496
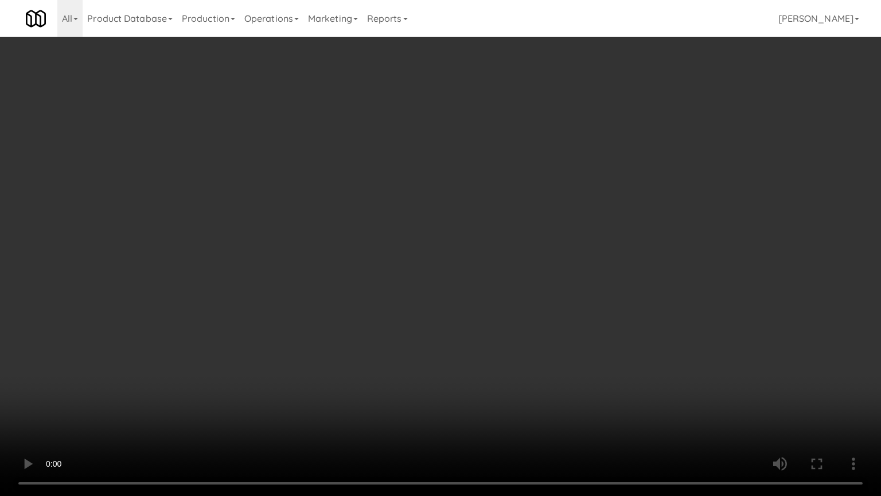
click at [512, 216] on video at bounding box center [440, 248] width 881 height 496
drag, startPoint x: 604, startPoint y: 223, endPoint x: 598, endPoint y: 226, distance: 6.2
click at [604, 223] on video at bounding box center [440, 248] width 881 height 496
click at [566, 232] on video at bounding box center [440, 248] width 881 height 496
click at [624, 236] on video at bounding box center [440, 248] width 881 height 496
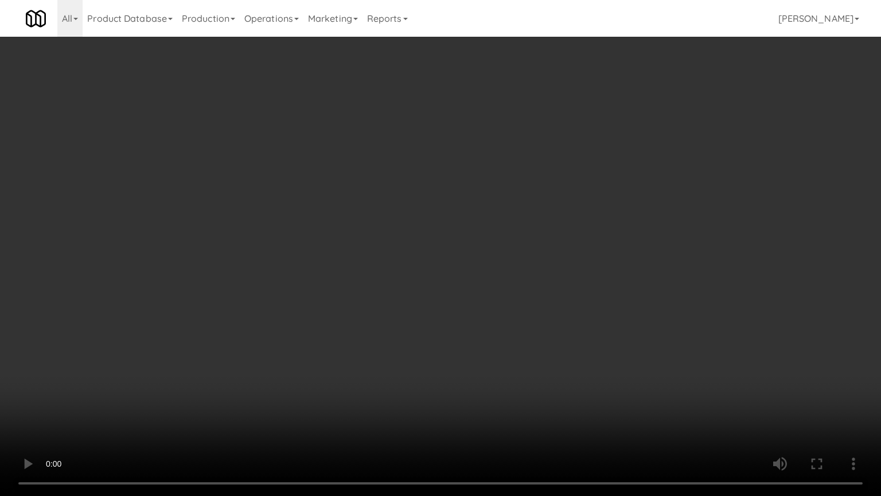
click at [590, 241] on video at bounding box center [440, 248] width 881 height 496
click at [637, 197] on video at bounding box center [440, 248] width 881 height 496
drag, startPoint x: 642, startPoint y: 208, endPoint x: 652, endPoint y: 205, distance: 10.3
click at [642, 209] on video at bounding box center [440, 248] width 881 height 496
click at [675, 209] on video at bounding box center [440, 248] width 881 height 496
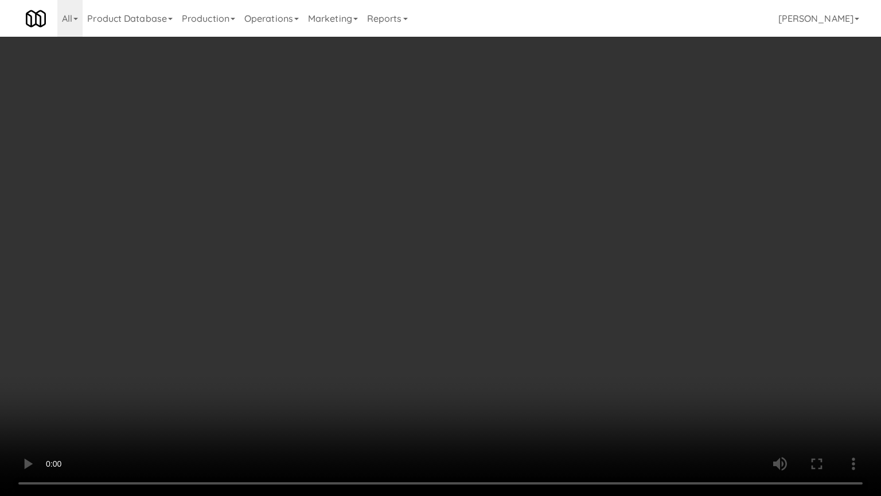
drag, startPoint x: 590, startPoint y: 222, endPoint x: 597, endPoint y: 211, distance: 12.9
click at [590, 221] on video at bounding box center [440, 248] width 881 height 496
click at [693, 225] on video at bounding box center [440, 248] width 881 height 496
click at [606, 227] on video at bounding box center [440, 248] width 881 height 496
click at [624, 223] on video at bounding box center [440, 248] width 881 height 496
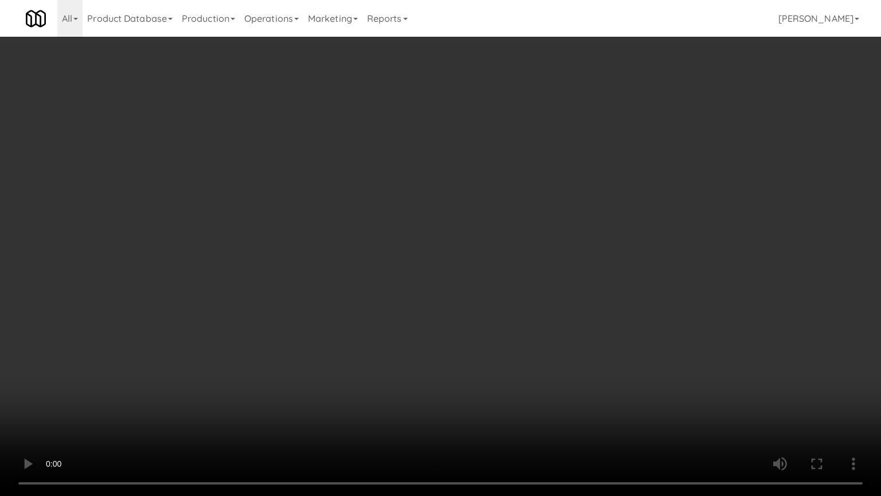
click at [659, 221] on video at bounding box center [440, 248] width 881 height 496
click at [666, 220] on video at bounding box center [440, 248] width 881 height 496
click at [643, 232] on video at bounding box center [440, 248] width 881 height 496
click at [645, 244] on video at bounding box center [440, 248] width 881 height 496
click at [667, 244] on video at bounding box center [440, 248] width 881 height 496
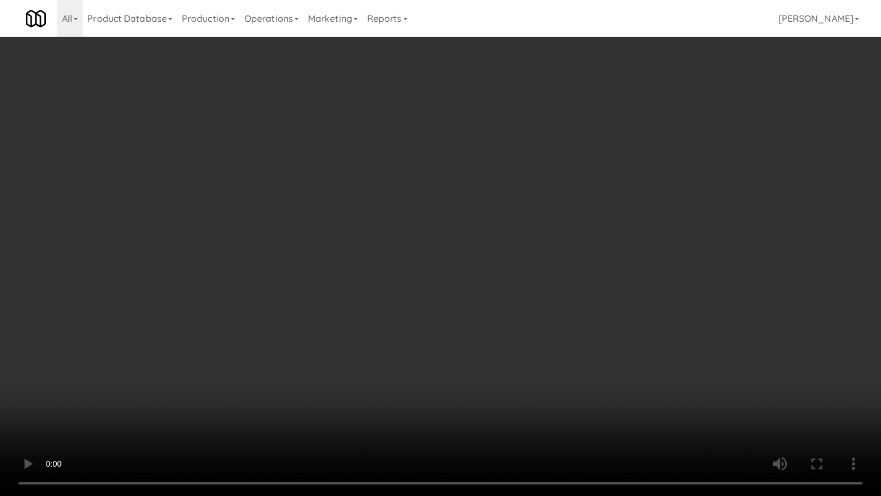
drag, startPoint x: 636, startPoint y: 248, endPoint x: 572, endPoint y: 263, distance: 65.4
click at [636, 249] on video at bounding box center [440, 248] width 881 height 496
click at [246, 356] on video at bounding box center [440, 248] width 881 height 496
click at [340, 306] on video at bounding box center [440, 248] width 881 height 496
drag, startPoint x: 396, startPoint y: 306, endPoint x: 409, endPoint y: 298, distance: 15.4
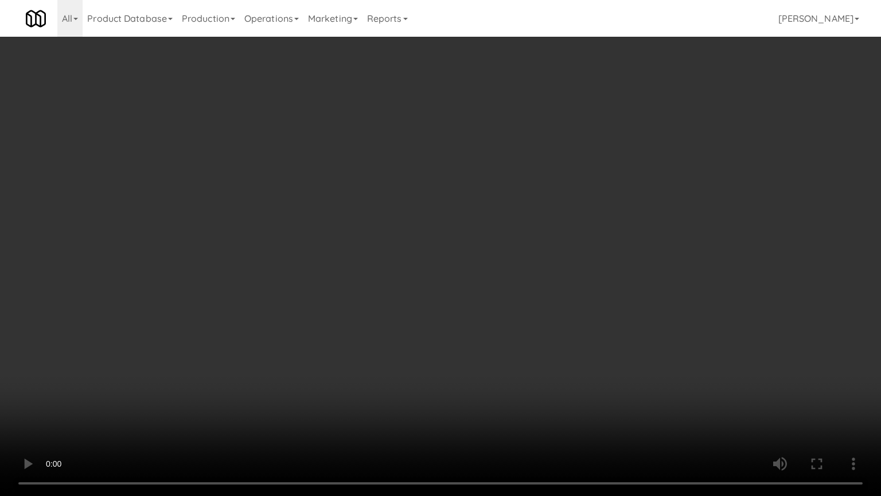
click at [396, 306] on video at bounding box center [440, 248] width 881 height 496
click at [429, 301] on video at bounding box center [440, 248] width 881 height 496
click at [417, 303] on video at bounding box center [440, 248] width 881 height 496
click at [450, 308] on video at bounding box center [440, 248] width 881 height 496
click at [465, 308] on video at bounding box center [440, 248] width 881 height 496
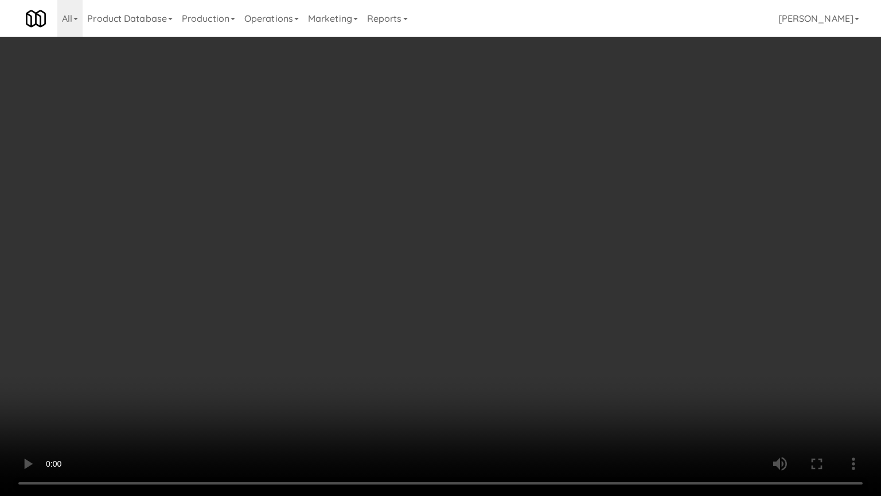
click at [501, 319] on video at bounding box center [440, 248] width 881 height 496
click at [453, 316] on video at bounding box center [440, 248] width 881 height 496
click at [480, 307] on video at bounding box center [440, 248] width 881 height 496
click at [464, 306] on video at bounding box center [440, 248] width 881 height 496
click at [606, 299] on video at bounding box center [440, 248] width 881 height 496
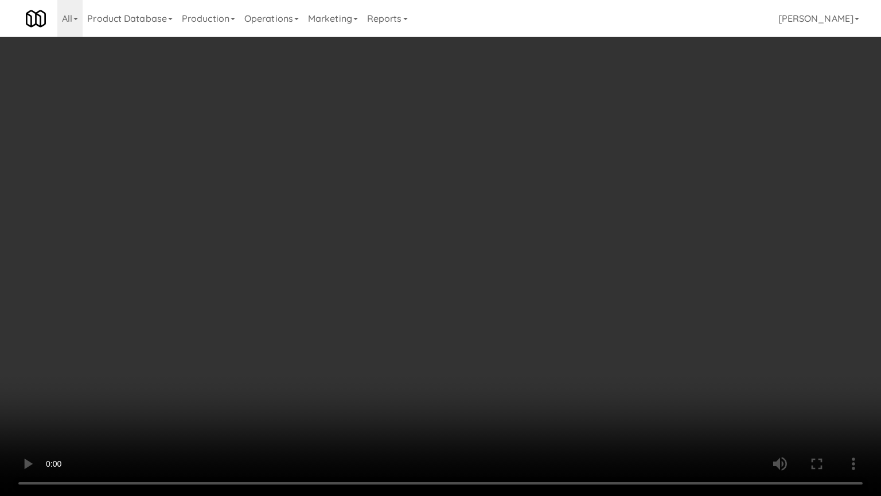
click at [446, 299] on video at bounding box center [440, 248] width 881 height 496
click at [560, 291] on video at bounding box center [440, 248] width 881 height 496
click at [475, 290] on video at bounding box center [440, 248] width 881 height 496
click at [539, 295] on video at bounding box center [440, 248] width 881 height 496
click at [519, 295] on video at bounding box center [440, 248] width 881 height 496
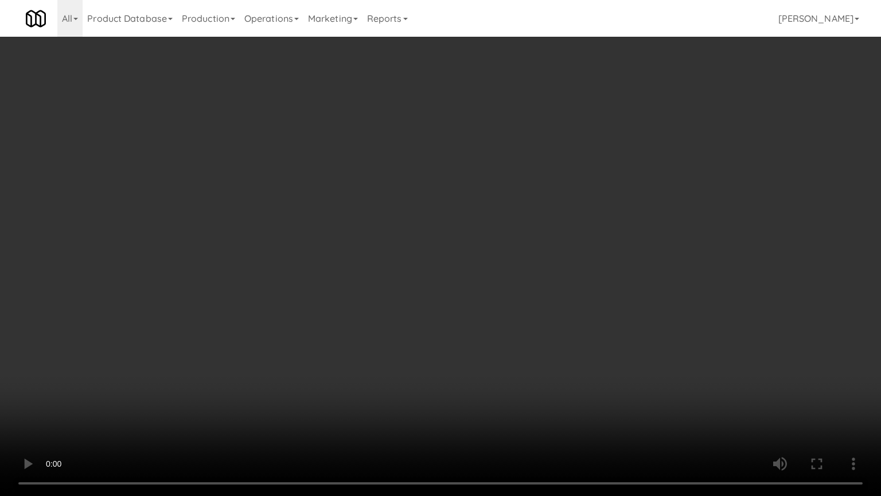
click at [564, 294] on video at bounding box center [440, 248] width 881 height 496
click at [497, 285] on video at bounding box center [440, 248] width 881 height 496
drag, startPoint x: 502, startPoint y: 282, endPoint x: 519, endPoint y: 200, distance: 83.7
click at [503, 282] on video at bounding box center [440, 248] width 881 height 496
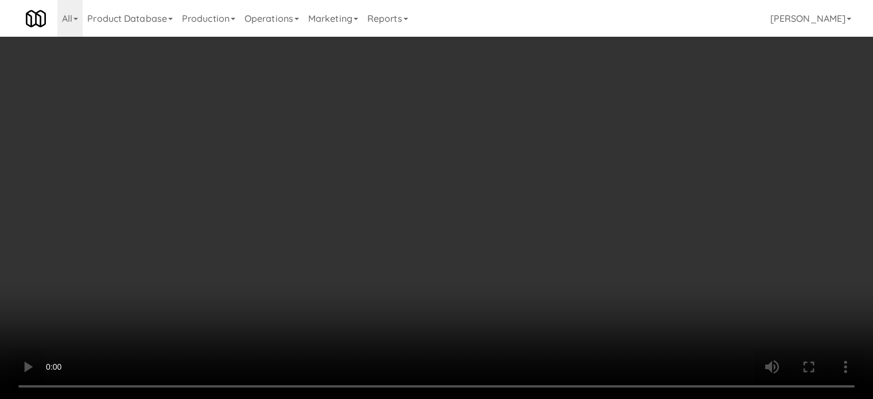
click at [444, 192] on video at bounding box center [436, 199] width 873 height 399
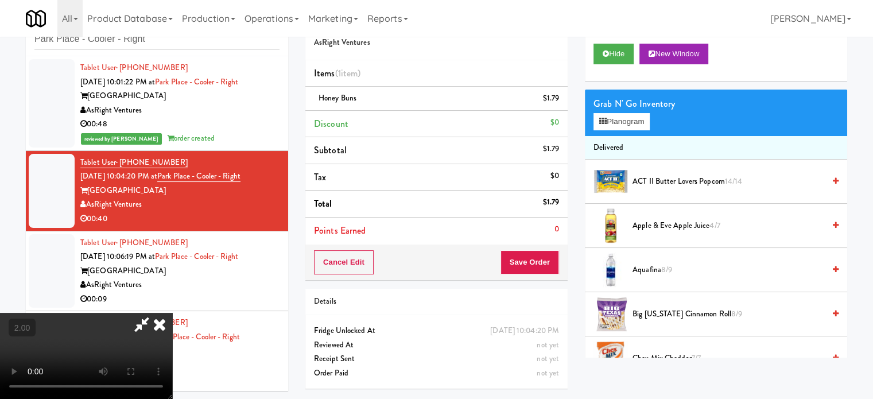
click at [172, 313] on video at bounding box center [86, 356] width 172 height 86
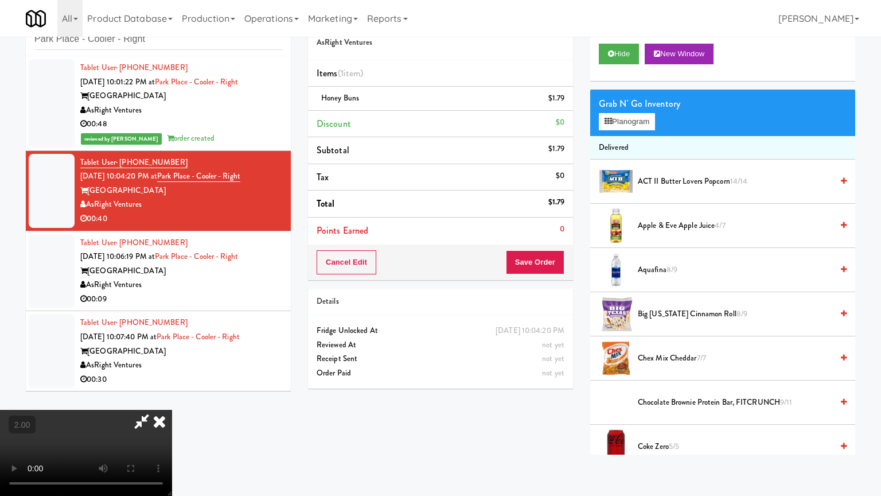
click at [172, 398] on video at bounding box center [86, 453] width 172 height 86
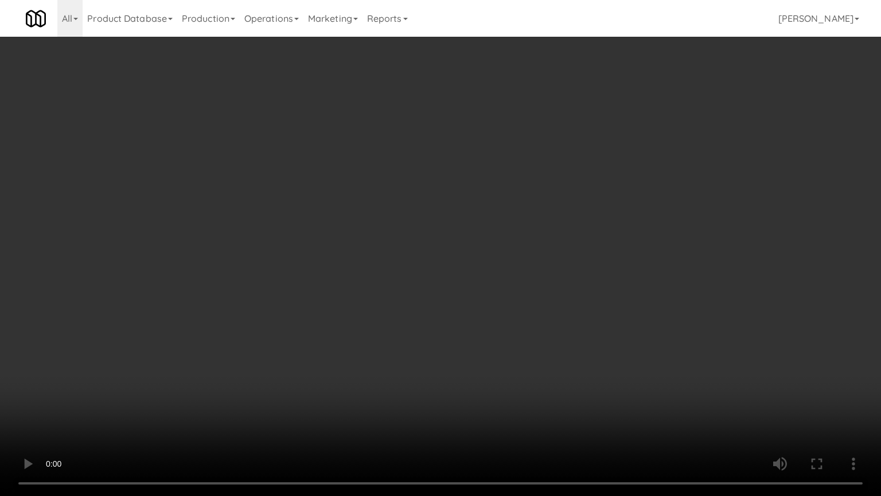
drag, startPoint x: 462, startPoint y: 236, endPoint x: 500, endPoint y: 239, distance: 37.9
click at [462, 238] on video at bounding box center [440, 248] width 881 height 496
click at [504, 241] on video at bounding box center [440, 248] width 881 height 496
drag, startPoint x: 508, startPoint y: 243, endPoint x: 524, endPoint y: 238, distance: 16.3
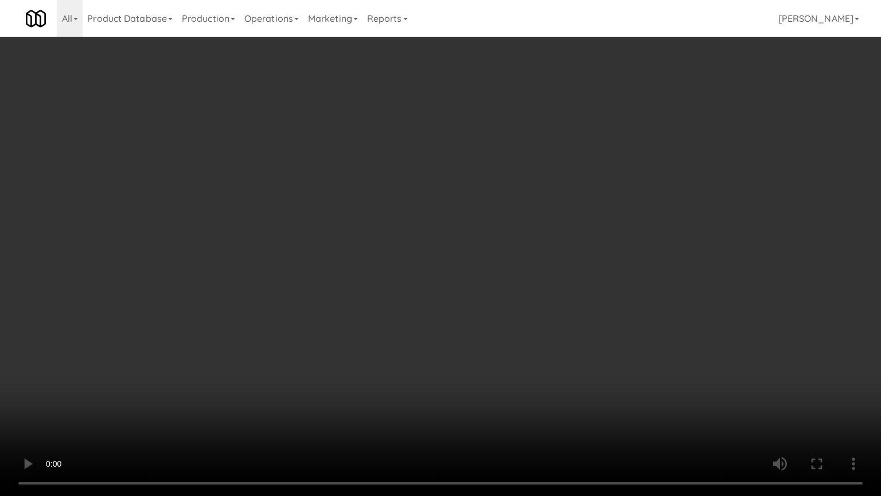
click at [509, 243] on video at bounding box center [440, 248] width 881 height 496
click at [530, 228] on video at bounding box center [440, 248] width 881 height 496
click at [535, 234] on video at bounding box center [440, 248] width 881 height 496
click at [529, 244] on video at bounding box center [440, 248] width 881 height 496
click at [317, 385] on video at bounding box center [440, 248] width 881 height 496
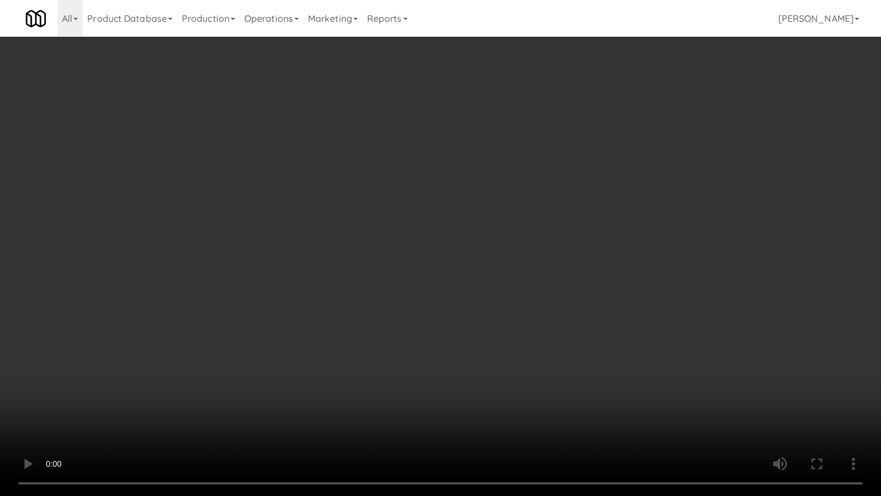
click at [408, 303] on video at bounding box center [440, 248] width 881 height 496
click at [429, 298] on video at bounding box center [440, 248] width 881 height 496
click at [438, 292] on video at bounding box center [440, 248] width 881 height 496
click at [443, 292] on video at bounding box center [440, 248] width 881 height 496
click at [484, 296] on video at bounding box center [440, 248] width 881 height 496
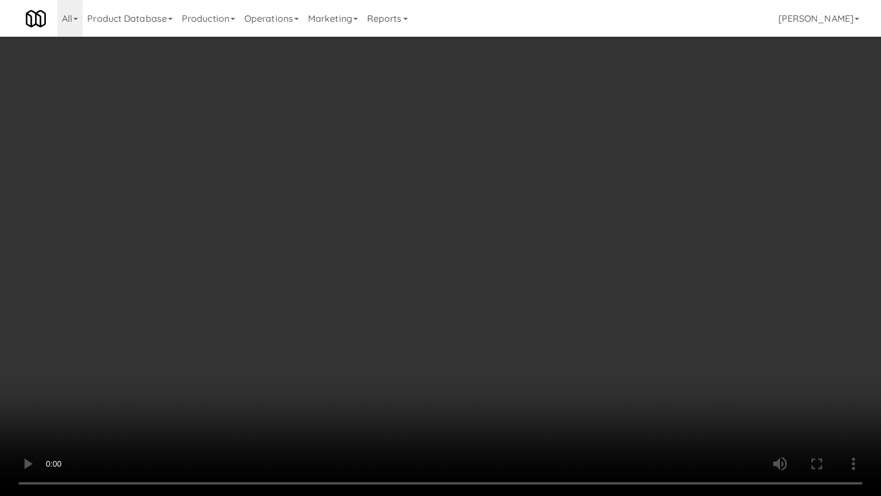
click at [474, 298] on video at bounding box center [440, 248] width 881 height 496
click at [500, 293] on video at bounding box center [440, 248] width 881 height 496
click at [492, 297] on video at bounding box center [440, 248] width 881 height 496
click at [544, 294] on video at bounding box center [440, 248] width 881 height 496
click at [507, 295] on video at bounding box center [440, 248] width 881 height 496
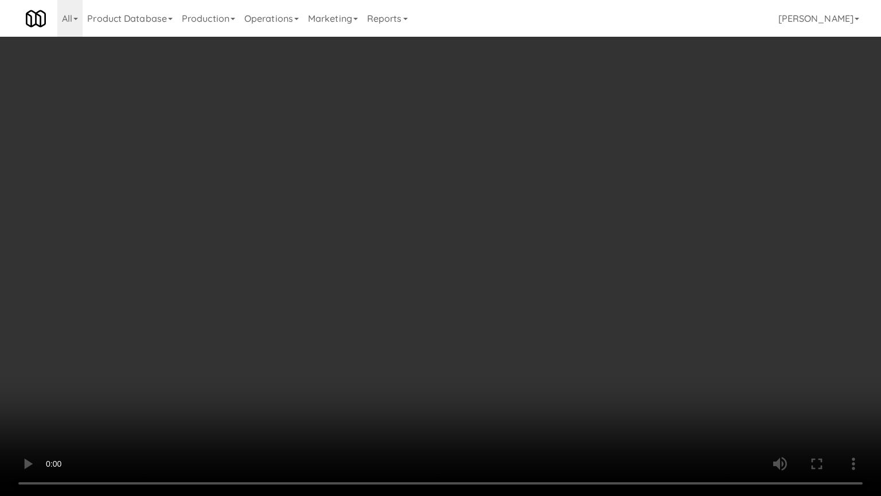
click at [567, 294] on video at bounding box center [440, 248] width 881 height 496
click at [500, 294] on video at bounding box center [440, 248] width 881 height 496
drag, startPoint x: 500, startPoint y: 294, endPoint x: 528, endPoint y: 193, distance: 104.8
click at [500, 291] on video at bounding box center [440, 248] width 881 height 496
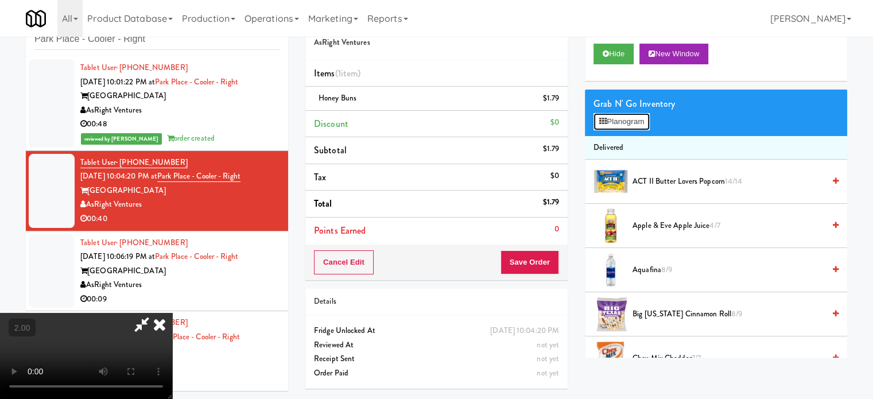
click at [637, 118] on button "Planogram" at bounding box center [621, 121] width 56 height 17
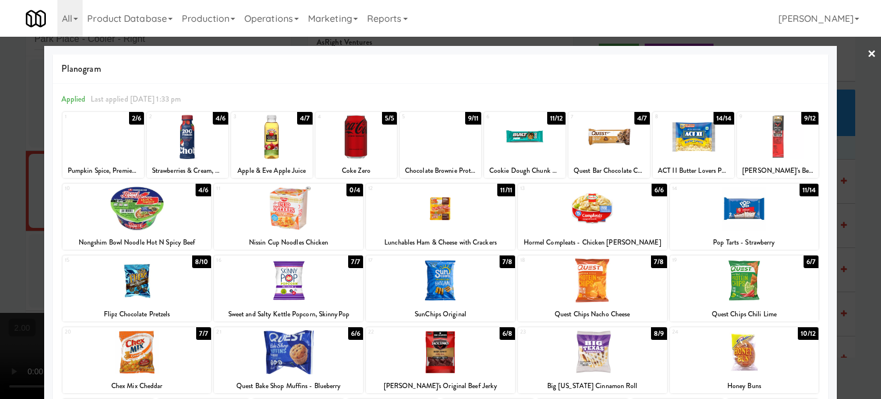
click at [652, 334] on div "8/9" at bounding box center [658, 333] width 15 height 13
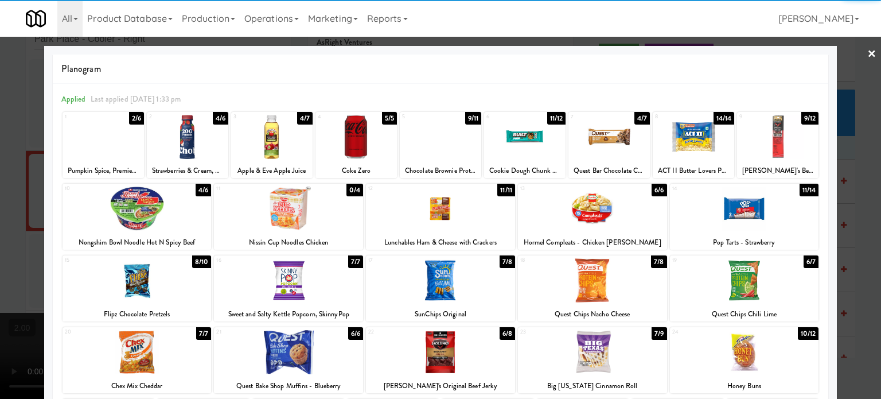
click at [860, 289] on div at bounding box center [440, 199] width 881 height 399
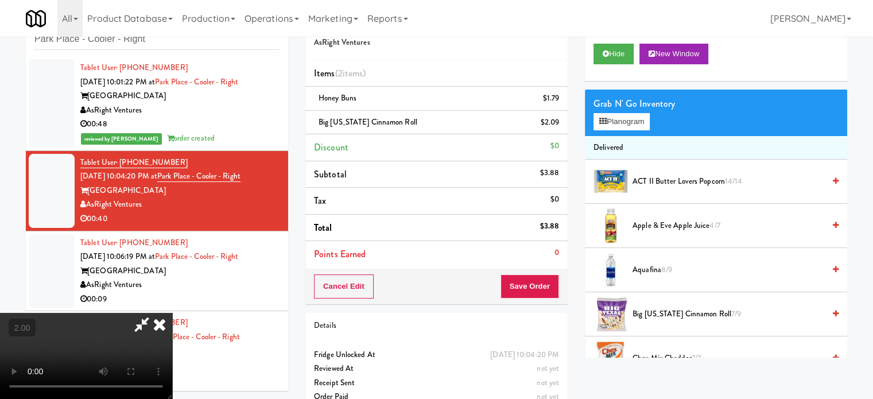
click at [172, 313] on video at bounding box center [86, 356] width 172 height 86
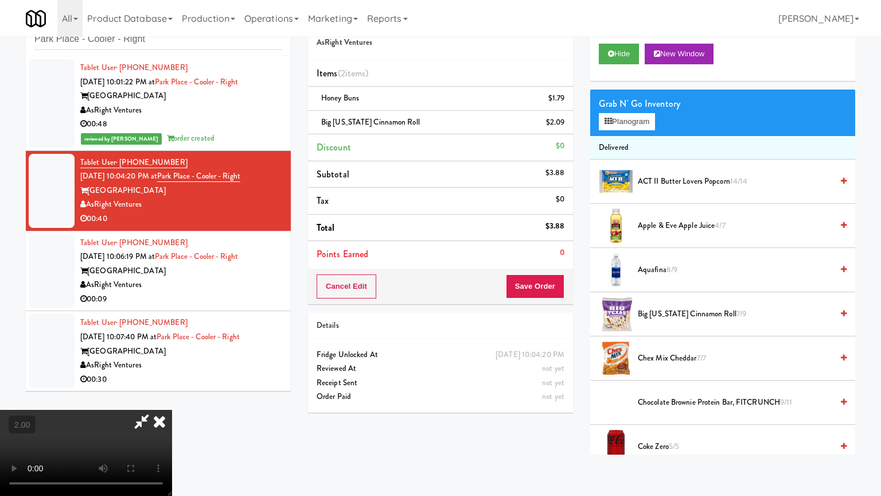
drag, startPoint x: 395, startPoint y: 271, endPoint x: 418, endPoint y: 267, distance: 23.2
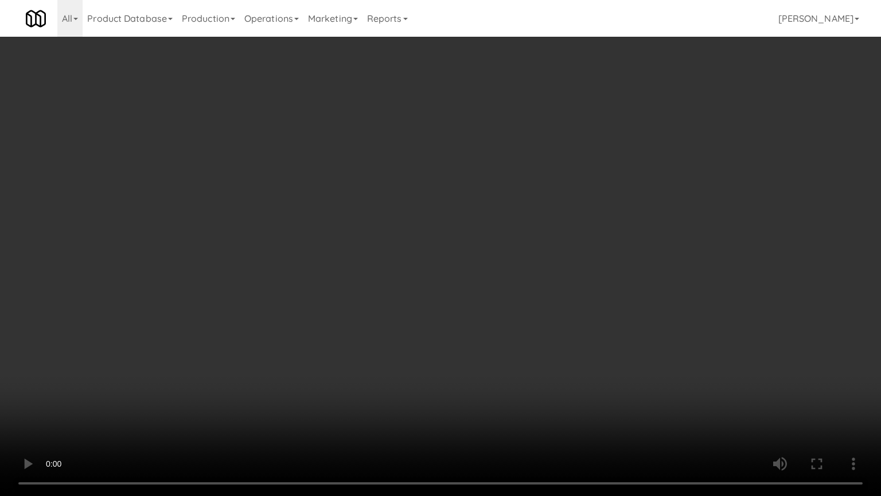
click at [395, 271] on video at bounding box center [440, 248] width 881 height 496
click at [440, 265] on video at bounding box center [440, 248] width 881 height 496
click at [448, 259] on video at bounding box center [440, 248] width 881 height 496
drag, startPoint x: 573, startPoint y: 431, endPoint x: 572, endPoint y: 402, distance: 28.7
click at [573, 398] on video at bounding box center [440, 248] width 881 height 496
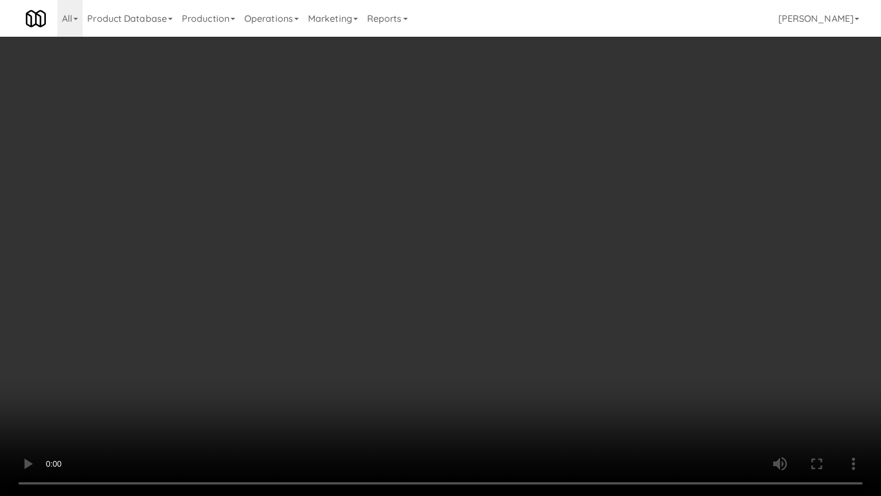
click at [552, 328] on video at bounding box center [440, 248] width 881 height 496
click at [522, 319] on video at bounding box center [440, 248] width 881 height 496
drag, startPoint x: 516, startPoint y: 380, endPoint x: 528, endPoint y: 321, distance: 60.9
click at [519, 376] on video at bounding box center [440, 248] width 881 height 496
click at [528, 318] on video at bounding box center [440, 248] width 881 height 496
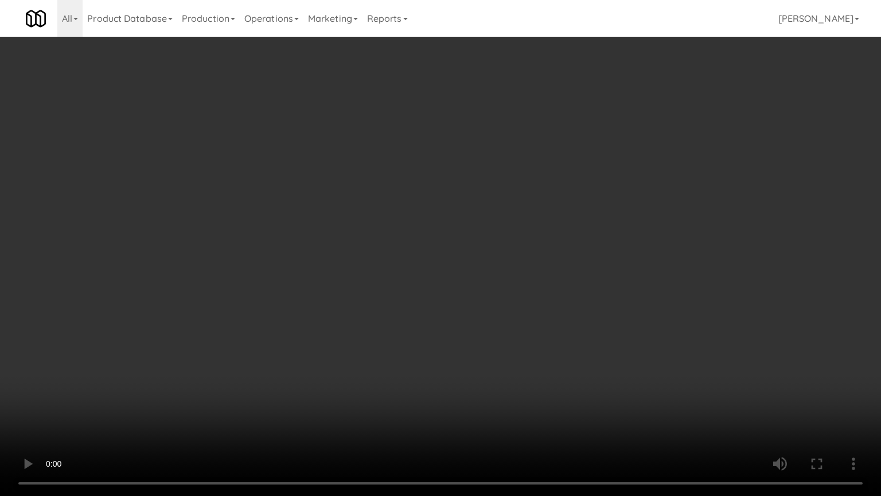
click at [532, 319] on video at bounding box center [440, 248] width 881 height 496
click at [484, 257] on video at bounding box center [440, 248] width 881 height 496
drag, startPoint x: 491, startPoint y: 248, endPoint x: 494, endPoint y: 243, distance: 5.9
click at [494, 243] on video at bounding box center [440, 248] width 881 height 496
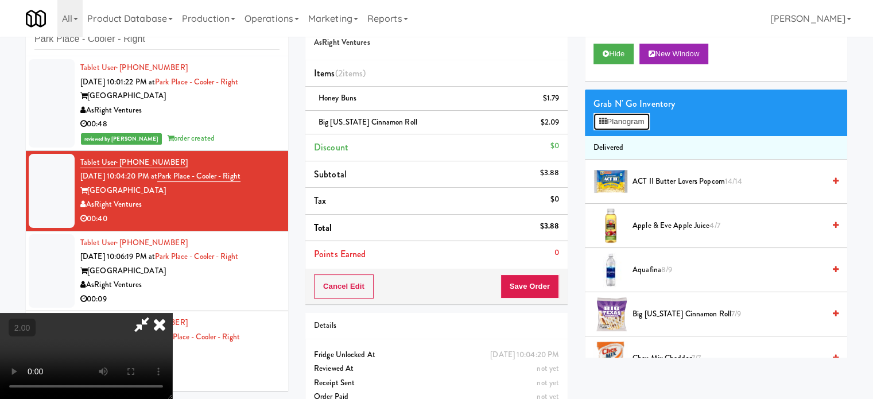
click at [618, 125] on button "Planogram" at bounding box center [621, 121] width 56 height 17
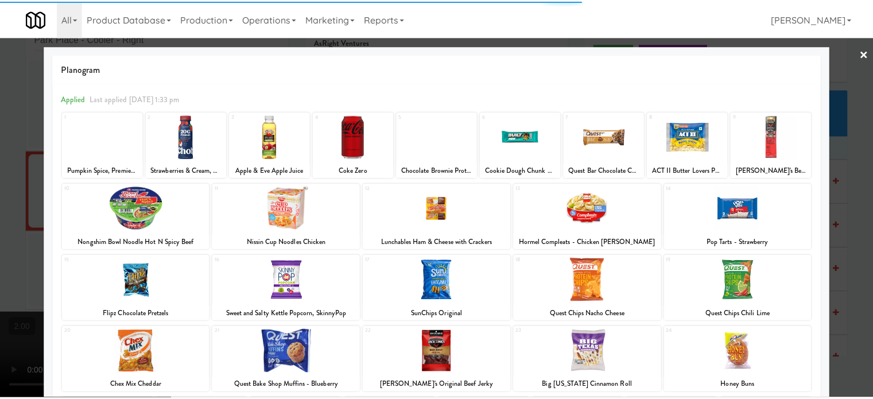
scroll to position [164, 0]
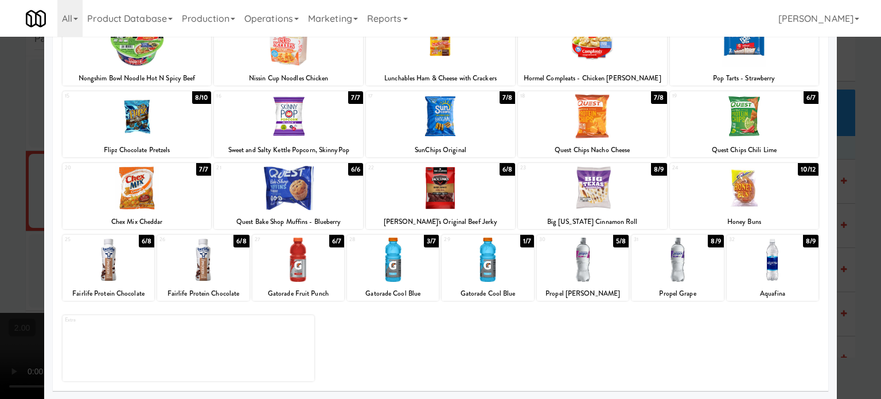
click at [613, 240] on div "5/8" at bounding box center [620, 241] width 15 height 13
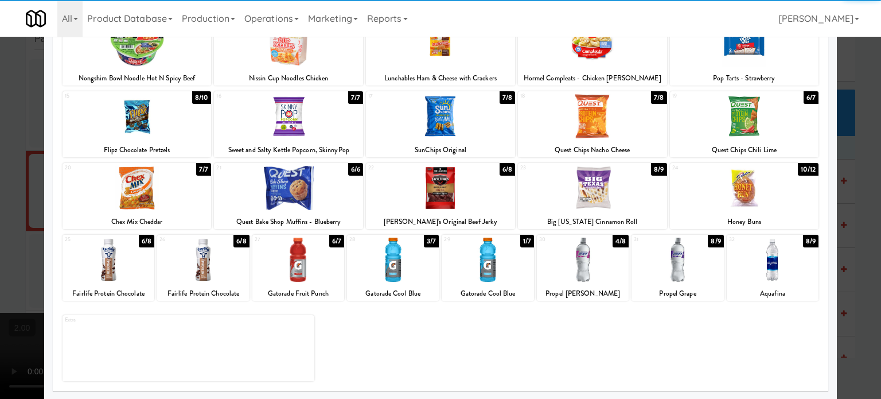
drag, startPoint x: 846, startPoint y: 217, endPoint x: 729, endPoint y: 220, distance: 116.5
click at [847, 217] on div at bounding box center [440, 199] width 881 height 399
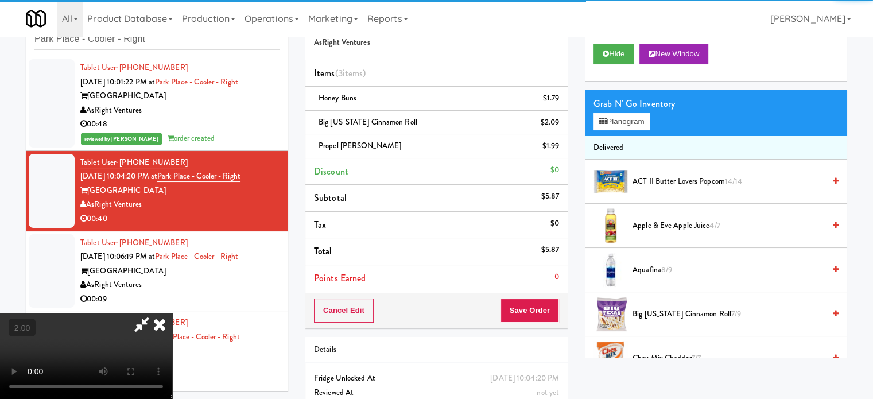
drag, startPoint x: 285, startPoint y: 231, endPoint x: 289, endPoint y: 226, distance: 6.5
click at [172, 313] on video at bounding box center [86, 356] width 172 height 86
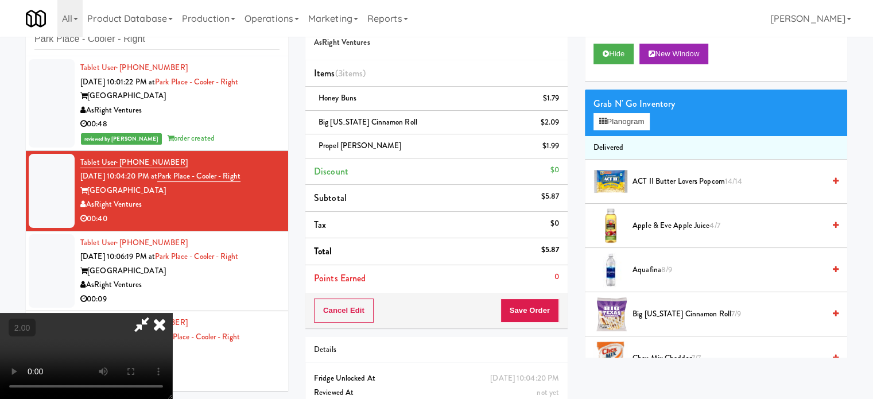
click at [172, 313] on video at bounding box center [86, 356] width 172 height 86
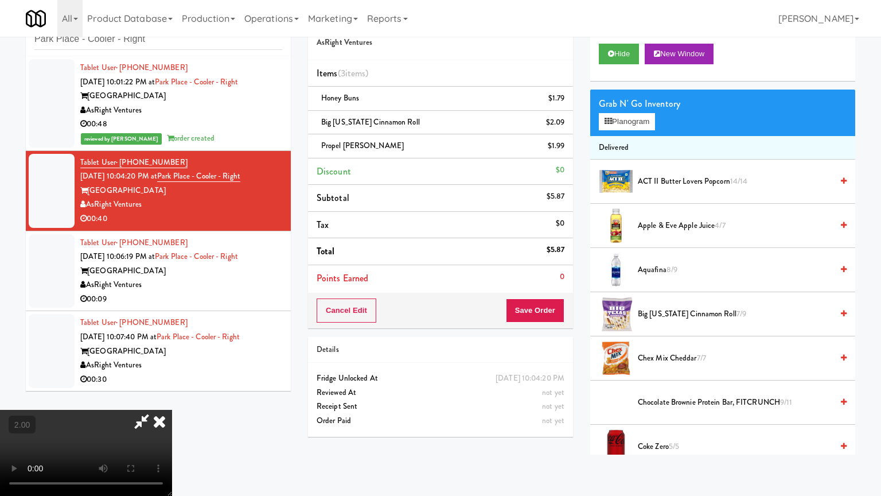
click at [172, 398] on video at bounding box center [86, 453] width 172 height 86
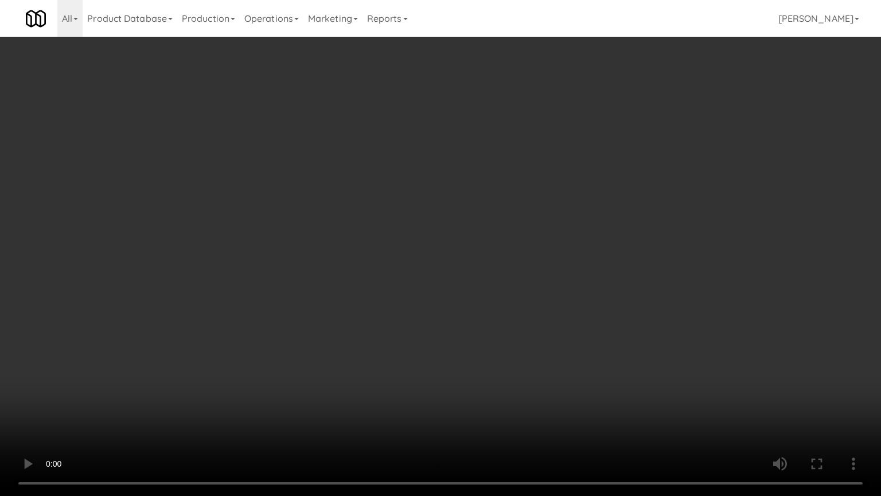
drag, startPoint x: 528, startPoint y: 191, endPoint x: 583, endPoint y: 192, distance: 55.1
click at [529, 191] on video at bounding box center [440, 248] width 881 height 496
click at [395, 271] on video at bounding box center [440, 248] width 881 height 496
drag, startPoint x: 401, startPoint y: 266, endPoint x: 519, endPoint y: 130, distance: 179.8
click at [404, 264] on video at bounding box center [440, 248] width 881 height 496
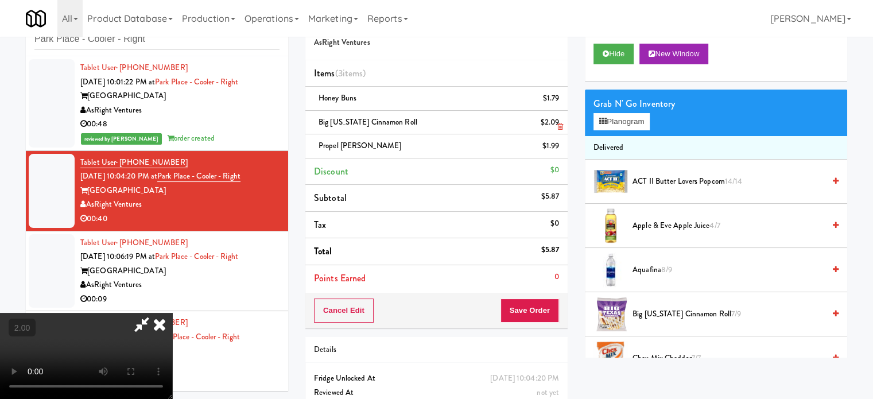
click at [172, 313] on icon at bounding box center [159, 324] width 25 height 23
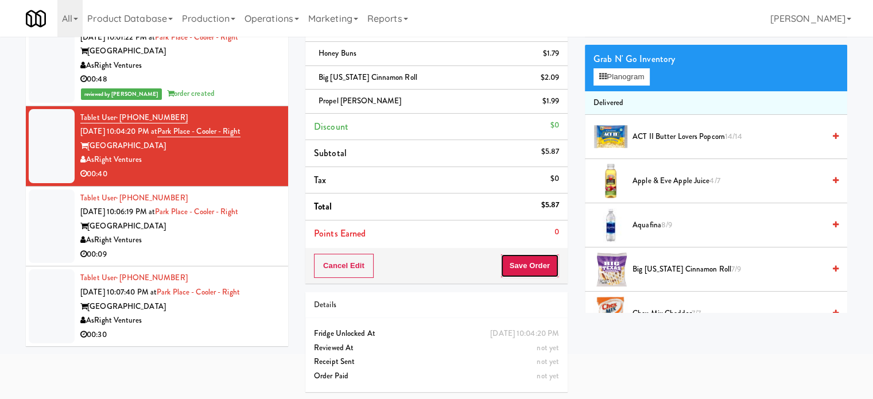
click at [539, 271] on button "Save Order" at bounding box center [529, 266] width 59 height 24
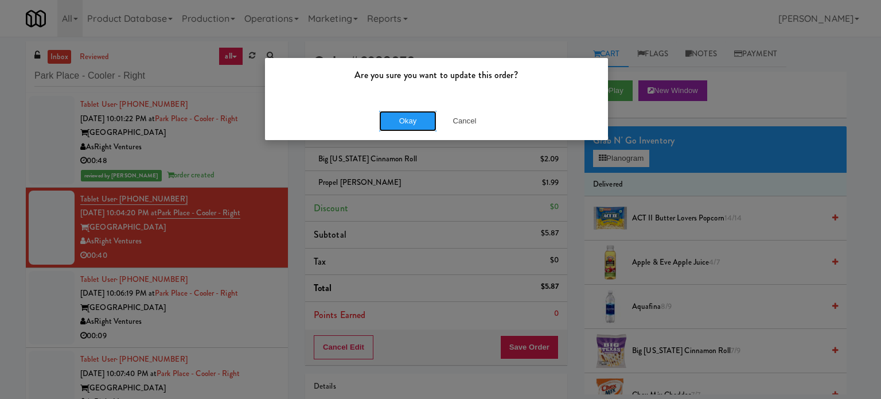
drag, startPoint x: 410, startPoint y: 117, endPoint x: 282, endPoint y: 266, distance: 196.9
click at [411, 119] on button "Okay" at bounding box center [407, 121] width 57 height 21
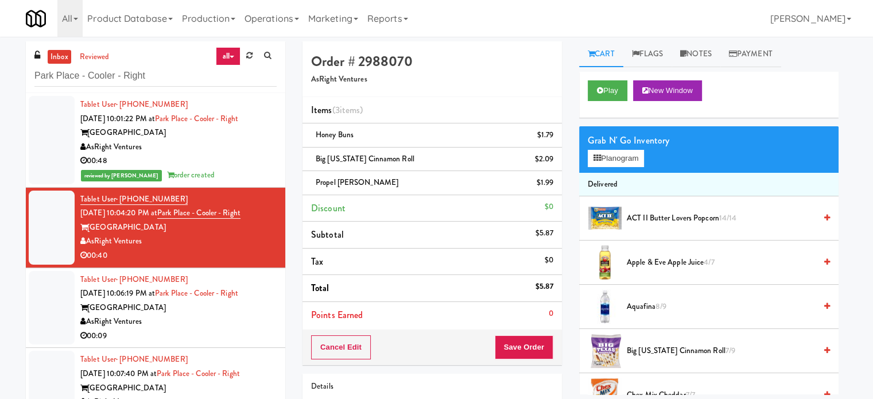
click at [229, 337] on div "00:09" at bounding box center [178, 336] width 196 height 14
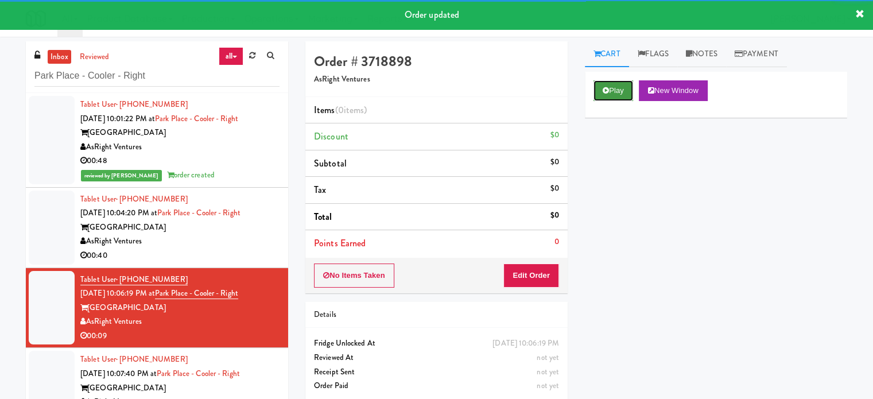
click at [618, 87] on button "Play" at bounding box center [613, 90] width 40 height 21
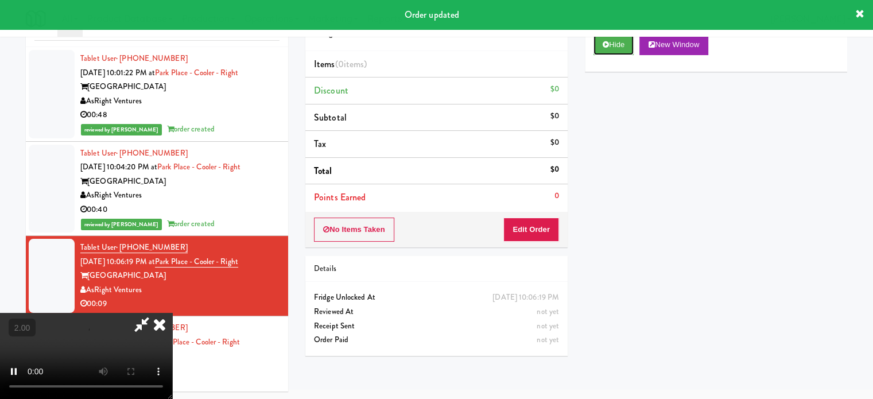
scroll to position [46, 0]
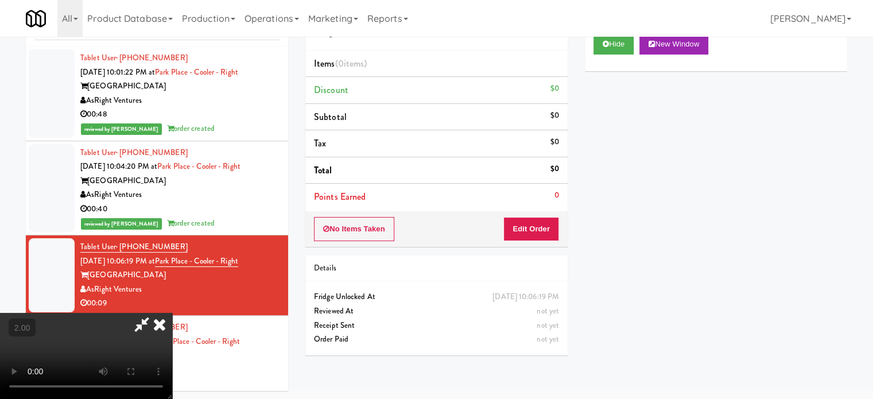
click at [172, 313] on icon at bounding box center [159, 324] width 25 height 23
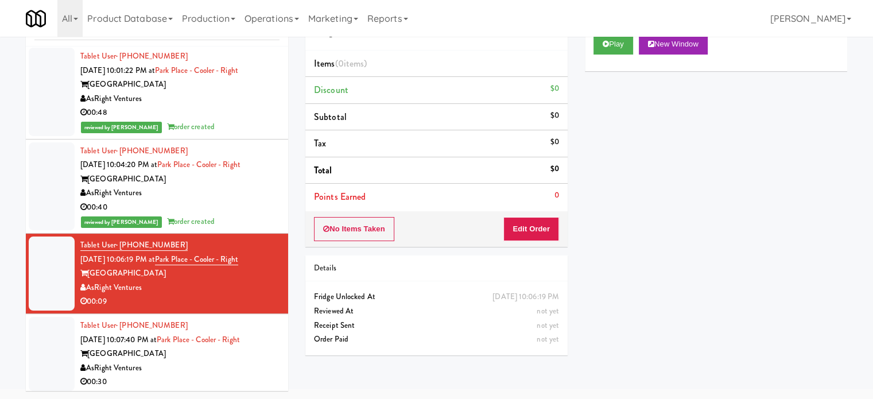
scroll to position [5, 0]
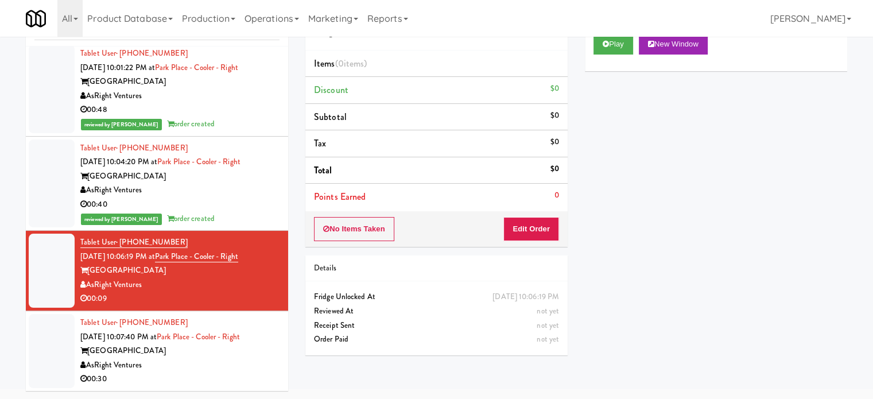
click at [623, 32] on div "All 325 Vending https://classic.micromart.com/vision-orders/1040148?operator_id…" at bounding box center [436, 18] width 821 height 37
click at [618, 48] on button "Play" at bounding box center [613, 44] width 40 height 21
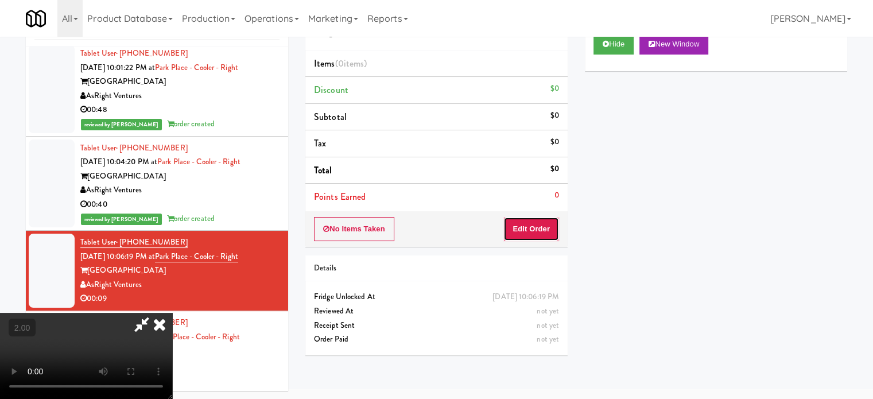
click at [516, 234] on button "Edit Order" at bounding box center [531, 229] width 56 height 24
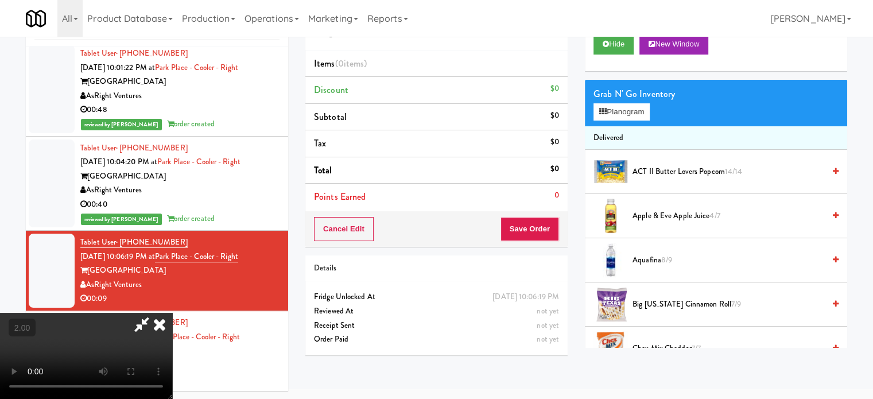
drag, startPoint x: 347, startPoint y: 256, endPoint x: 363, endPoint y: 229, distance: 31.7
click at [172, 313] on video at bounding box center [86, 356] width 172 height 86
drag, startPoint x: 363, startPoint y: 229, endPoint x: 387, endPoint y: 232, distance: 23.6
click at [172, 313] on video at bounding box center [86, 356] width 172 height 86
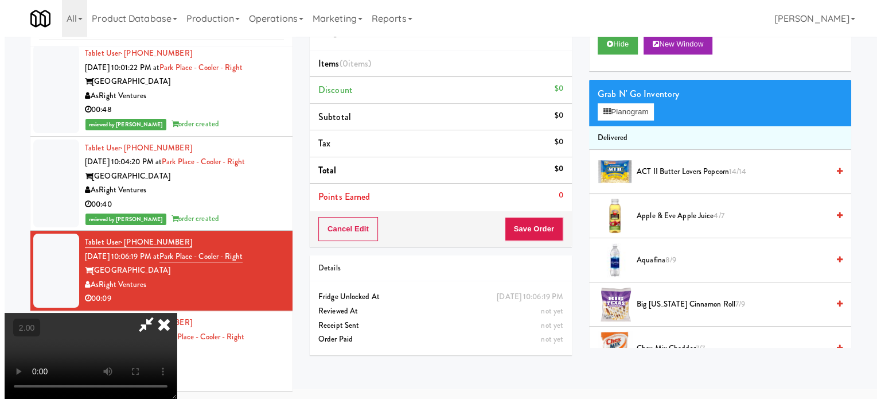
scroll to position [37, 0]
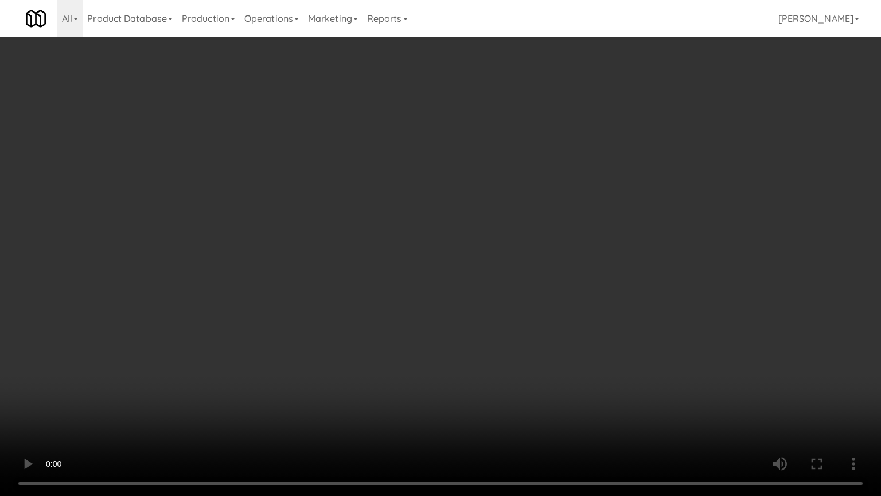
click at [413, 240] on video at bounding box center [440, 248] width 881 height 496
click at [366, 280] on video at bounding box center [440, 248] width 881 height 496
click at [416, 244] on video at bounding box center [440, 248] width 881 height 496
drag, startPoint x: 422, startPoint y: 246, endPoint x: 441, endPoint y: 241, distance: 18.9
click at [423, 246] on video at bounding box center [440, 248] width 881 height 496
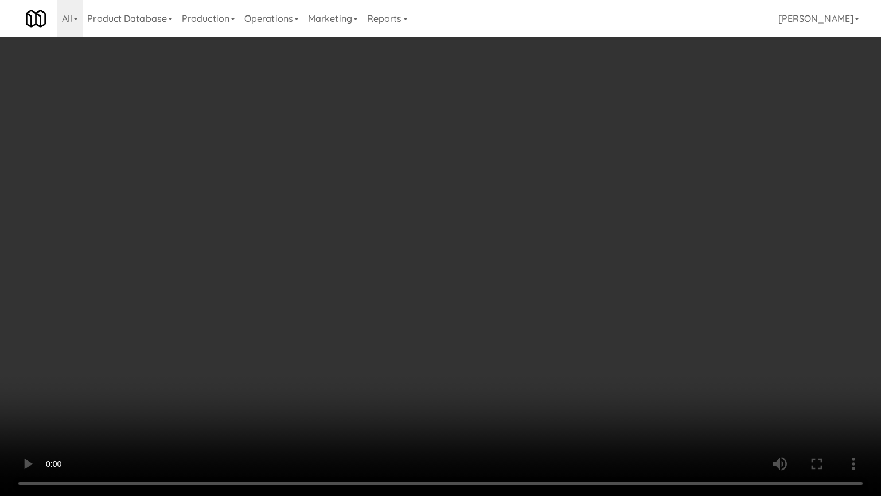
click at [454, 240] on video at bounding box center [440, 248] width 881 height 496
click at [454, 242] on video at bounding box center [440, 248] width 881 height 496
drag, startPoint x: 478, startPoint y: 270, endPoint x: 489, endPoint y: 271, distance: 10.4
click at [478, 270] on video at bounding box center [440, 248] width 881 height 496
drag, startPoint x: 491, startPoint y: 271, endPoint x: 515, endPoint y: 259, distance: 26.9
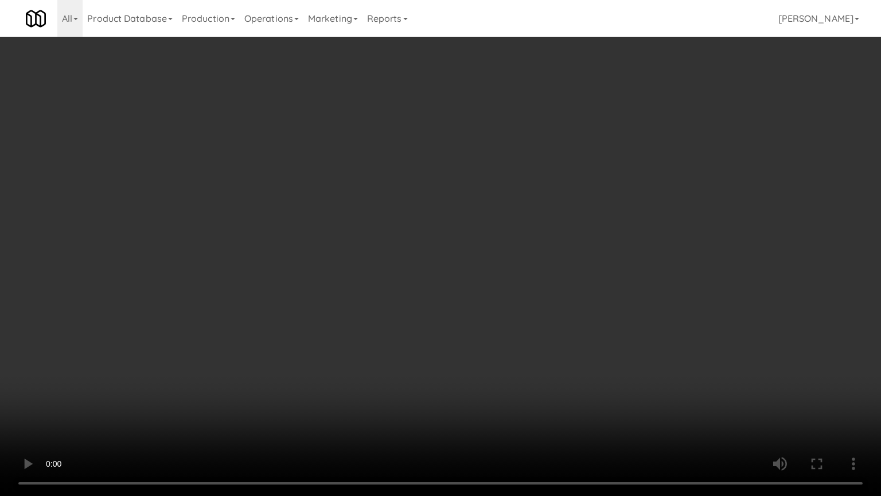
click at [491, 271] on video at bounding box center [440, 248] width 881 height 496
click at [525, 255] on video at bounding box center [440, 248] width 881 height 496
click at [530, 255] on video at bounding box center [440, 248] width 881 height 496
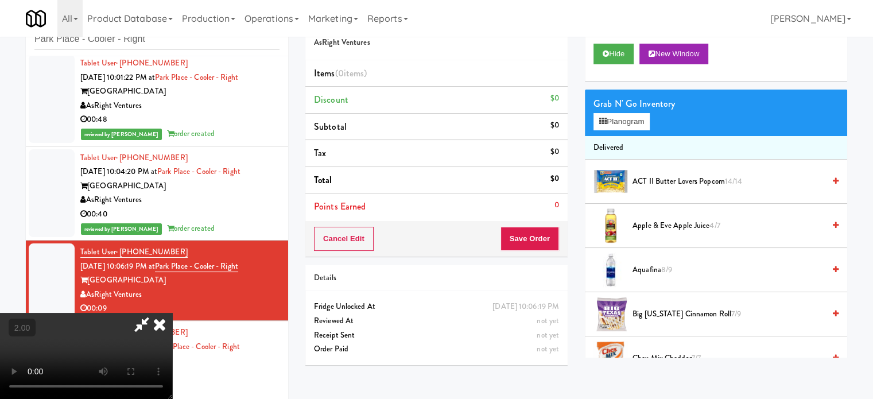
click at [172, 313] on video at bounding box center [86, 356] width 172 height 86
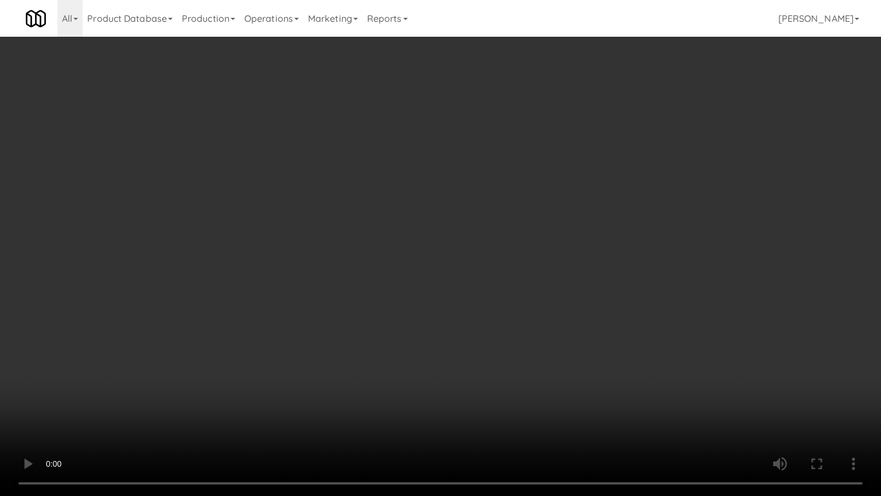
click at [356, 200] on video at bounding box center [440, 248] width 881 height 496
click at [461, 219] on video at bounding box center [440, 248] width 881 height 496
click at [466, 217] on video at bounding box center [440, 248] width 881 height 496
click at [491, 221] on video at bounding box center [440, 248] width 881 height 496
drag, startPoint x: 487, startPoint y: 224, endPoint x: 496, endPoint y: 224, distance: 9.2
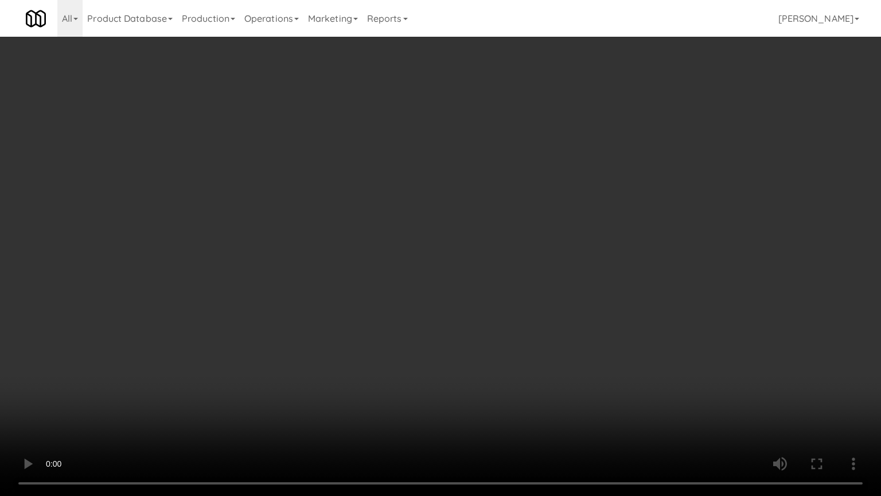
click at [487, 225] on video at bounding box center [440, 248] width 881 height 496
click at [554, 241] on video at bounding box center [440, 248] width 881 height 496
click at [461, 256] on video at bounding box center [440, 248] width 881 height 496
click at [521, 254] on video at bounding box center [440, 248] width 881 height 496
click at [503, 259] on video at bounding box center [440, 248] width 881 height 496
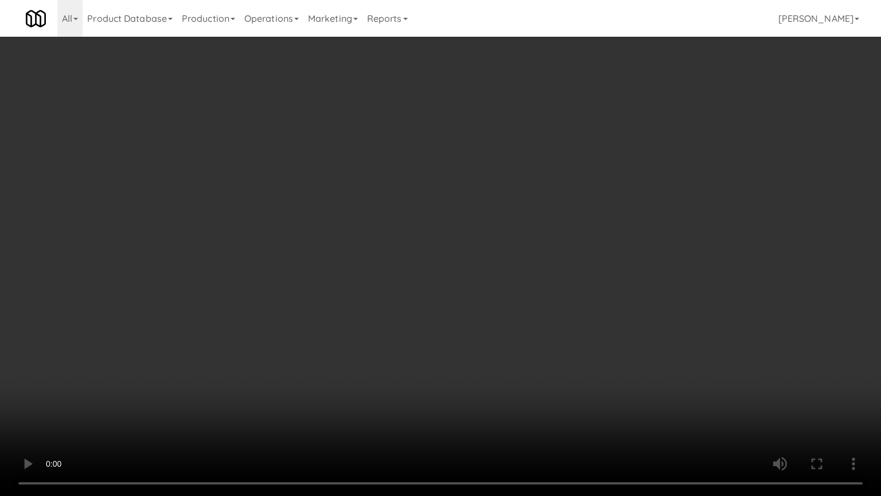
drag, startPoint x: 553, startPoint y: 256, endPoint x: 543, endPoint y: 255, distance: 10.3
click at [553, 256] on video at bounding box center [440, 248] width 881 height 496
click at [515, 256] on video at bounding box center [440, 248] width 881 height 496
click at [585, 255] on video at bounding box center [440, 248] width 881 height 496
click at [574, 257] on video at bounding box center [440, 248] width 881 height 496
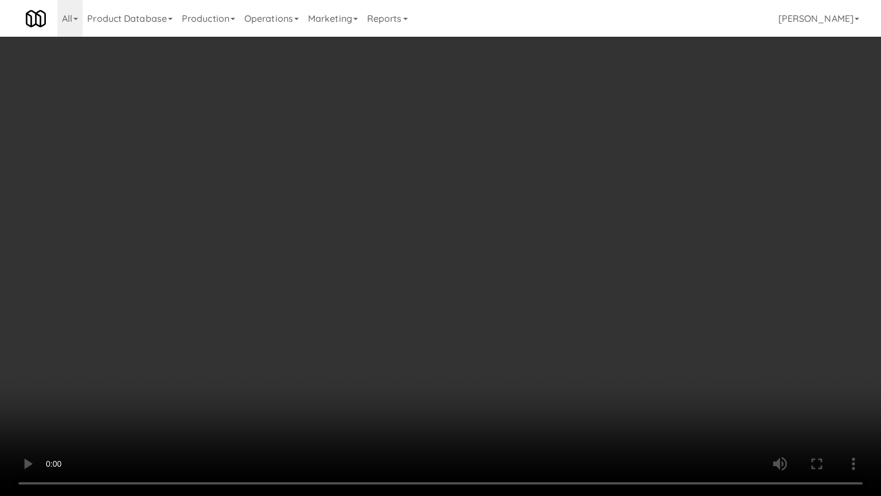
drag, startPoint x: 558, startPoint y: 259, endPoint x: 565, endPoint y: 257, distance: 7.3
click at [563, 258] on video at bounding box center [440, 248] width 881 height 496
click at [565, 257] on video at bounding box center [440, 248] width 881 height 496
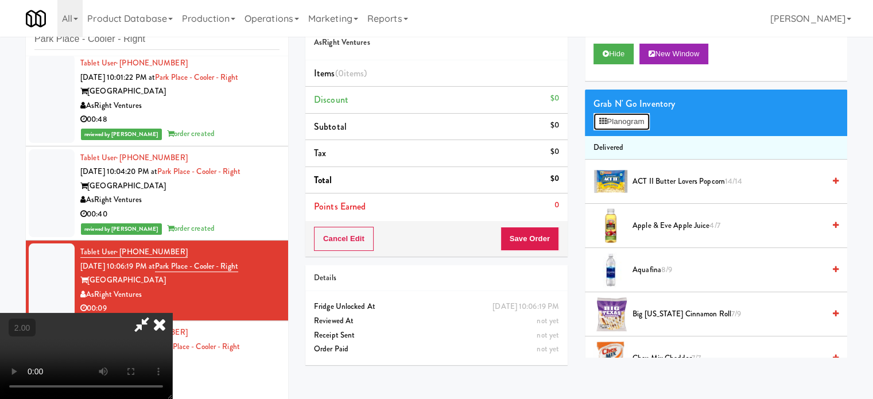
click at [629, 117] on button "Planogram" at bounding box center [621, 121] width 56 height 17
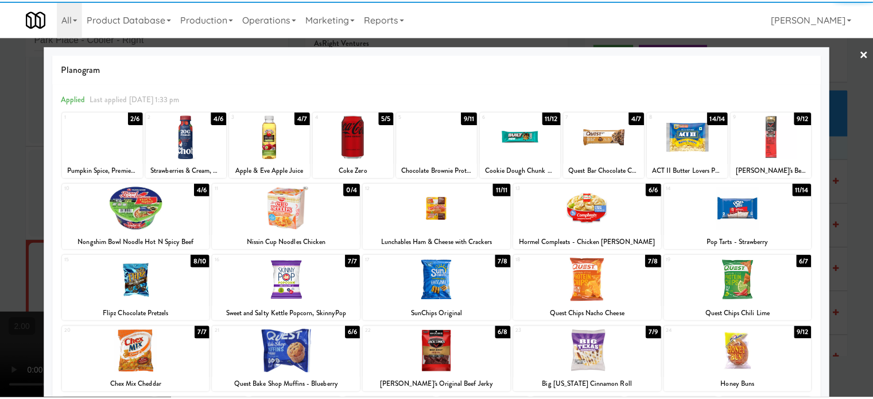
scroll to position [164, 0]
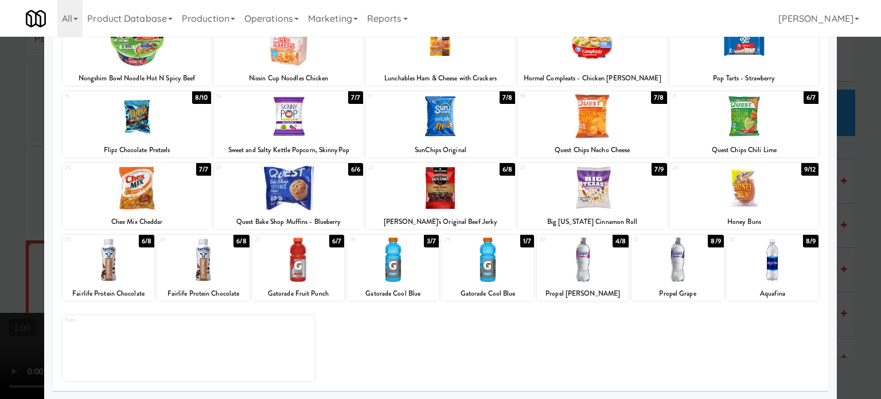
click at [801, 171] on div "9/12" at bounding box center [809, 169] width 17 height 13
click at [860, 202] on div at bounding box center [440, 199] width 881 height 399
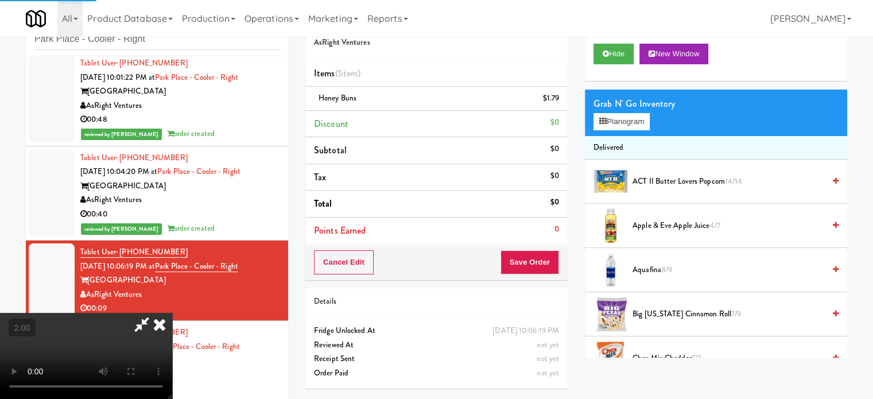
click at [172, 313] on video at bounding box center [86, 356] width 172 height 86
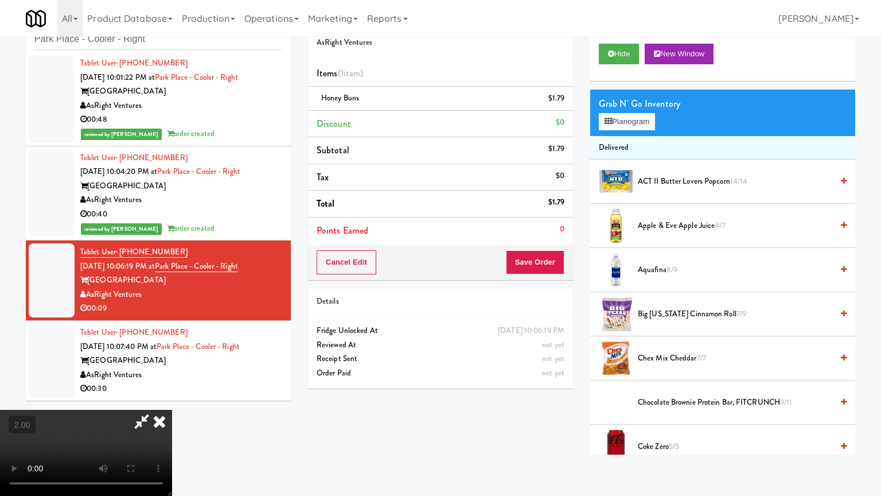
drag, startPoint x: 260, startPoint y: 317, endPoint x: 285, endPoint y: 273, distance: 49.8
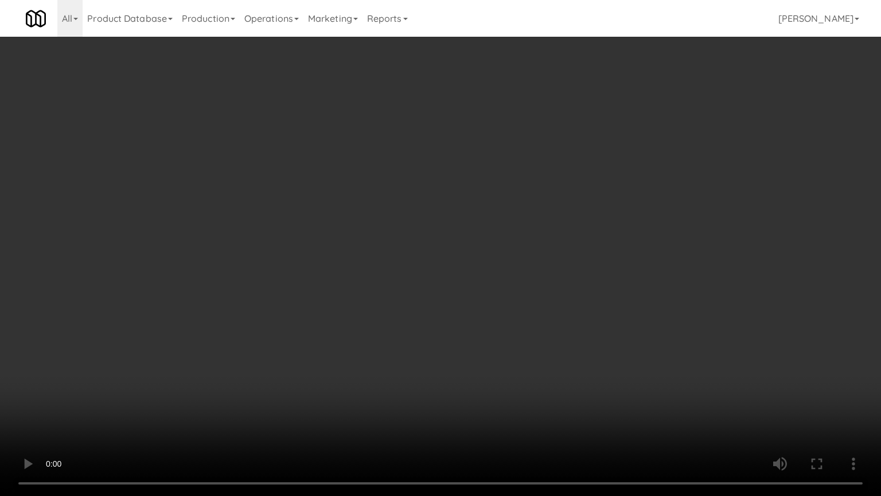
click at [260, 316] on video at bounding box center [440, 248] width 881 height 496
click at [357, 291] on video at bounding box center [440, 248] width 881 height 496
drag, startPoint x: 370, startPoint y: 291, endPoint x: 422, endPoint y: 280, distance: 53.5
click at [373, 291] on video at bounding box center [440, 248] width 881 height 496
click at [437, 269] on video at bounding box center [440, 248] width 881 height 496
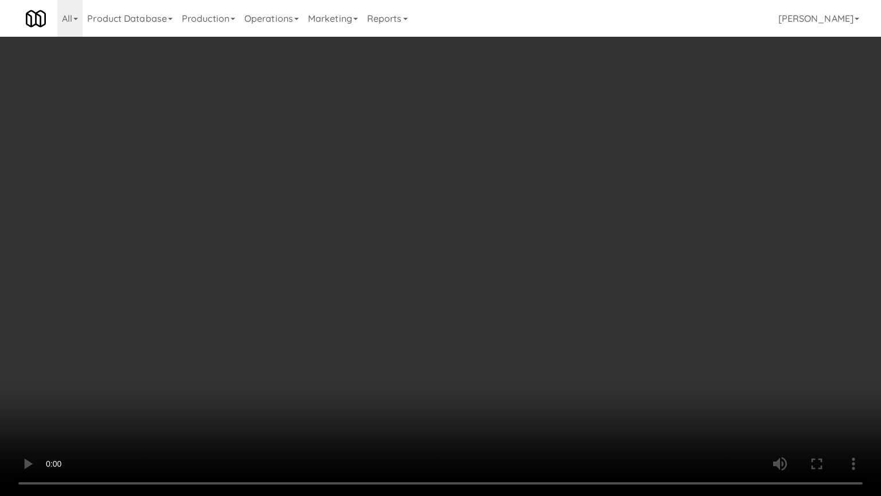
click at [444, 263] on video at bounding box center [440, 248] width 881 height 496
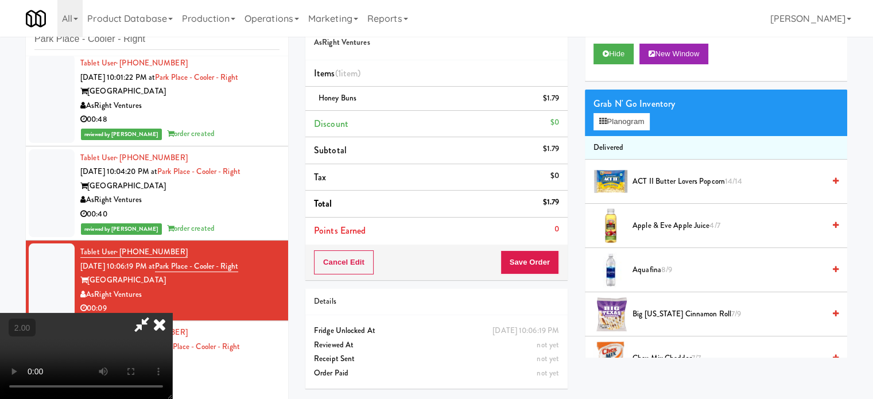
click at [172, 313] on icon at bounding box center [159, 324] width 25 height 23
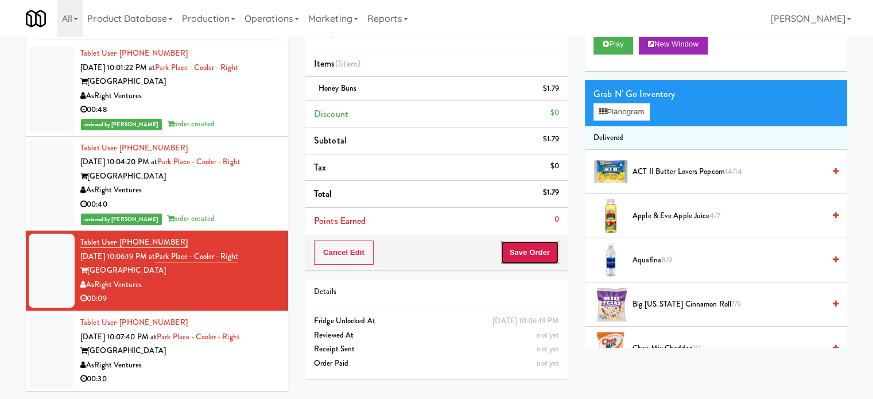
click at [530, 256] on button "Save Order" at bounding box center [529, 252] width 59 height 24
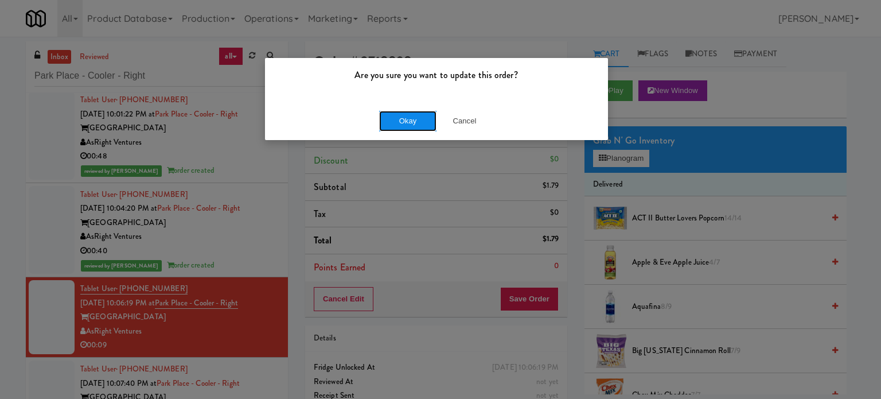
click at [402, 119] on button "Okay" at bounding box center [407, 121] width 57 height 21
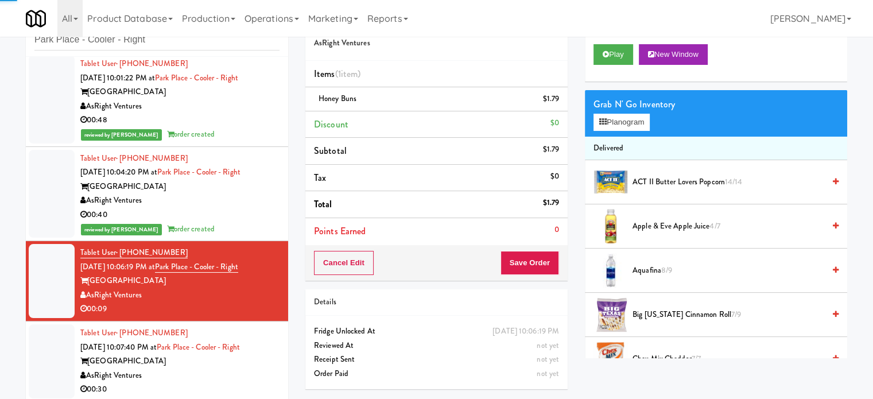
scroll to position [46, 0]
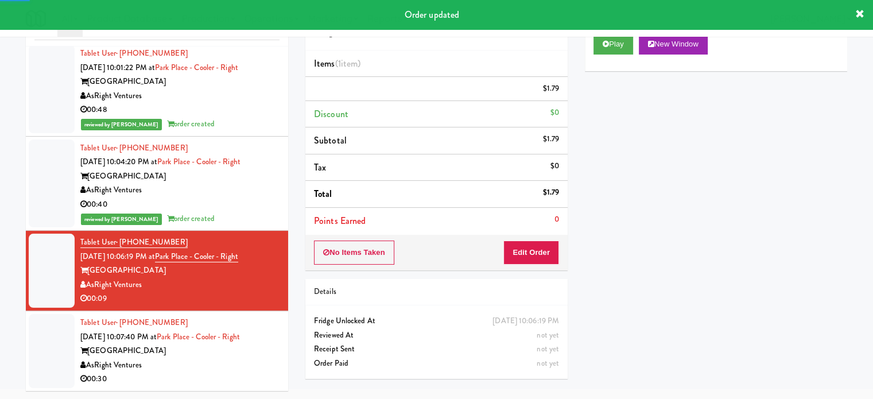
click at [223, 372] on div "00:30" at bounding box center [179, 379] width 199 height 14
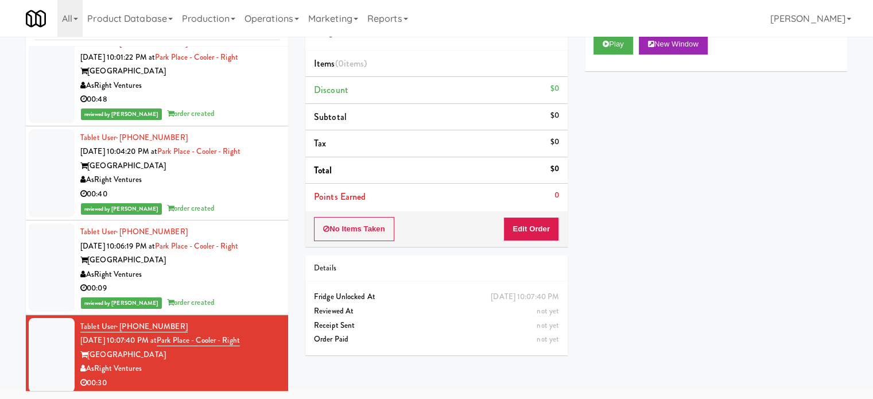
scroll to position [18, 0]
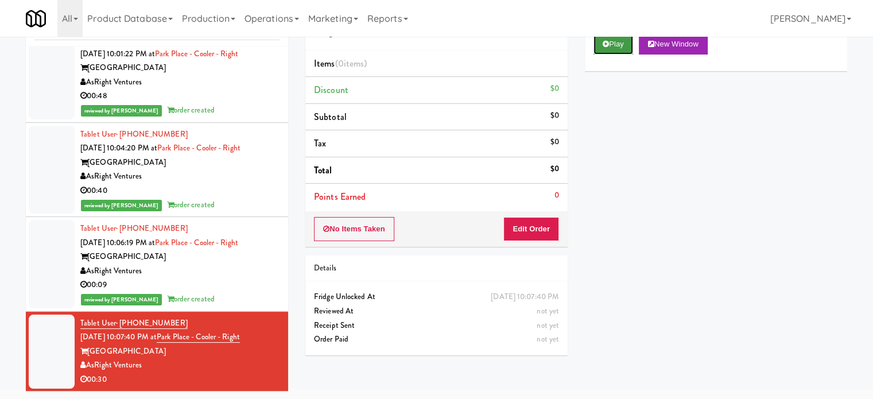
click at [620, 45] on button "Play" at bounding box center [613, 44] width 40 height 21
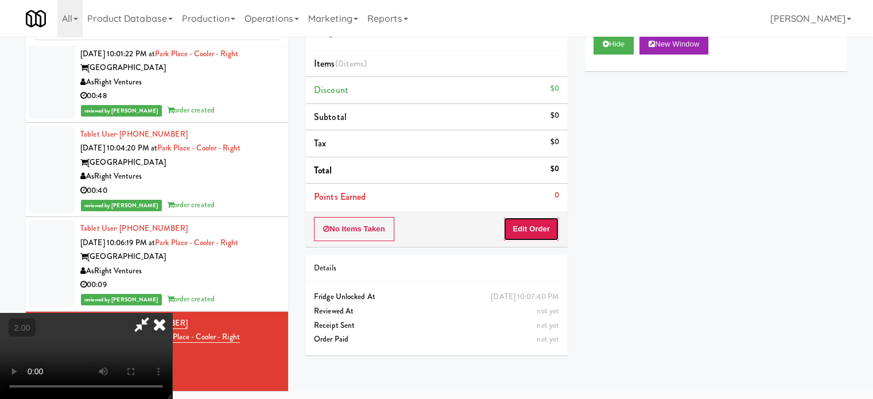
click at [531, 224] on button "Edit Order" at bounding box center [531, 229] width 56 height 24
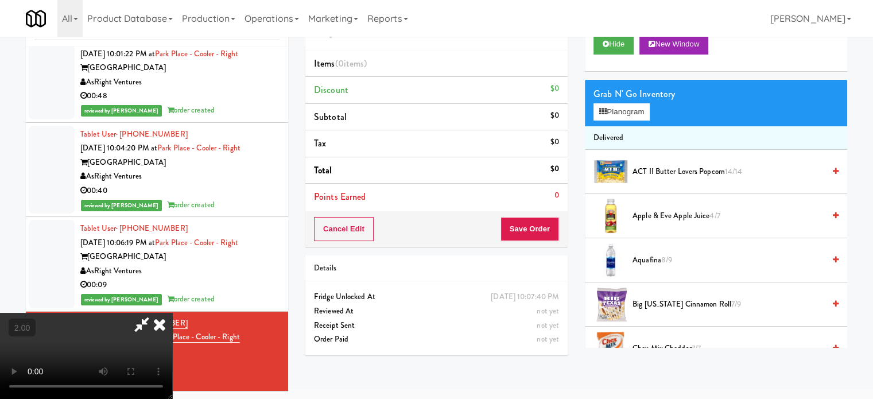
click at [172, 313] on video at bounding box center [86, 356] width 172 height 86
drag, startPoint x: 306, startPoint y: 263, endPoint x: 326, endPoint y: 236, distance: 33.7
click at [172, 313] on video at bounding box center [86, 356] width 172 height 86
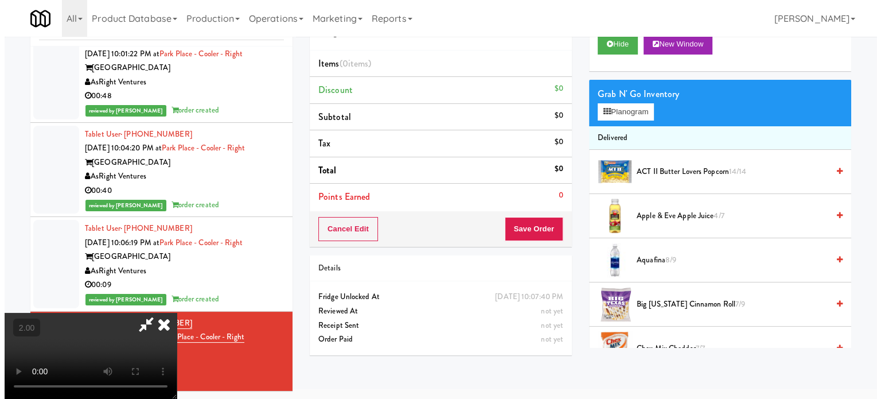
scroll to position [37, 0]
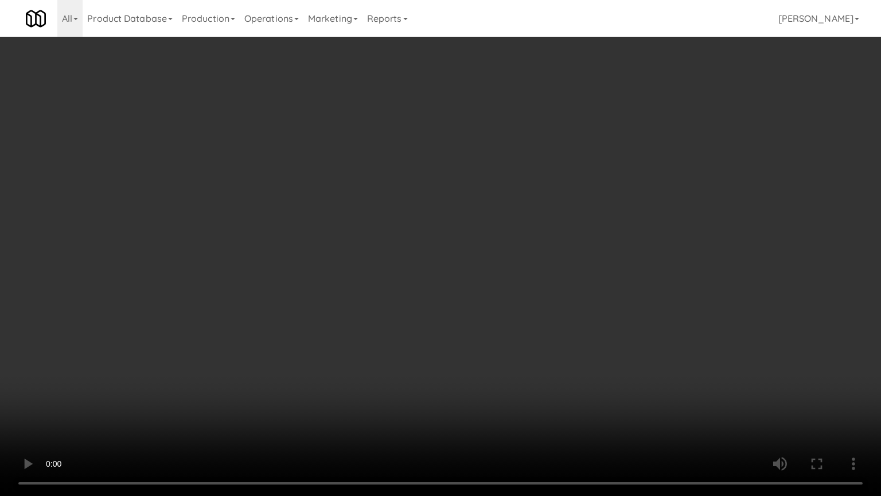
click at [355, 246] on video at bounding box center [440, 248] width 881 height 496
click at [365, 240] on video at bounding box center [440, 248] width 881 height 496
click at [415, 273] on video at bounding box center [440, 248] width 881 height 496
click at [413, 272] on video at bounding box center [440, 248] width 881 height 496
click at [413, 275] on video at bounding box center [440, 248] width 881 height 496
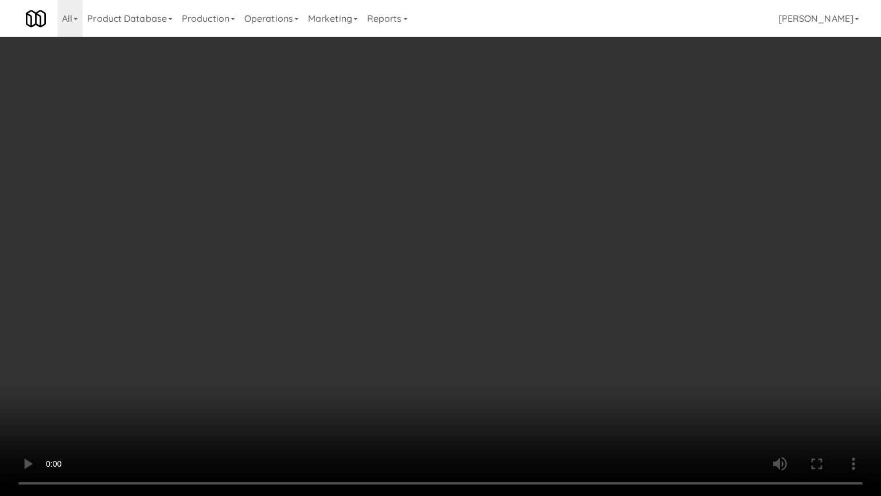
drag, startPoint x: 413, startPoint y: 274, endPoint x: 410, endPoint y: 269, distance: 6.2
click at [413, 270] on video at bounding box center [440, 248] width 881 height 496
click at [413, 286] on video at bounding box center [440, 248] width 881 height 496
drag, startPoint x: 274, startPoint y: 338, endPoint x: 335, endPoint y: 287, distance: 80.2
click at [274, 338] on video at bounding box center [440, 248] width 881 height 496
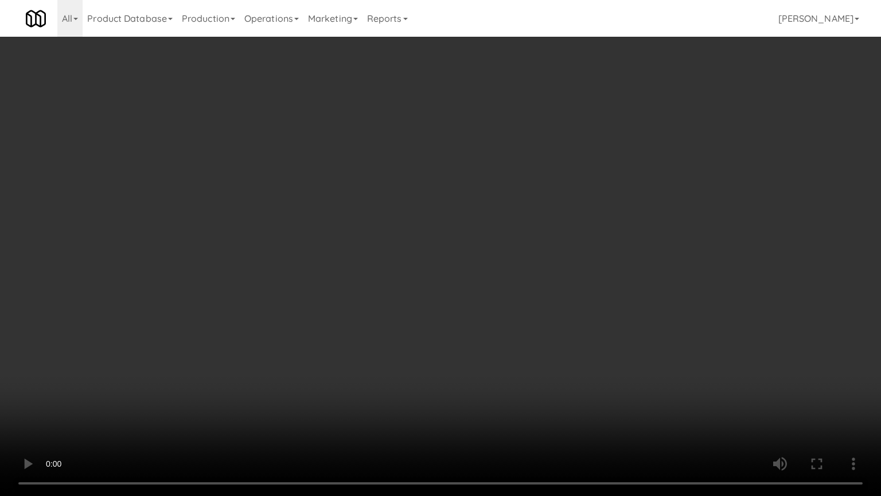
drag, startPoint x: 398, startPoint y: 289, endPoint x: 399, endPoint y: 282, distance: 6.9
click at [399, 283] on video at bounding box center [440, 248] width 881 height 496
click at [408, 282] on video at bounding box center [440, 248] width 881 height 496
click at [375, 266] on video at bounding box center [440, 248] width 881 height 496
click at [380, 264] on video at bounding box center [440, 248] width 881 height 496
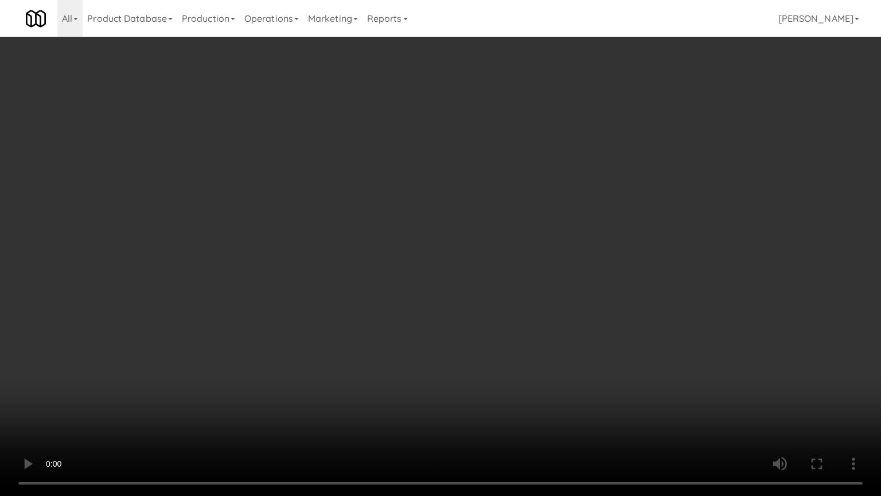
click at [380, 263] on video at bounding box center [440, 248] width 881 height 496
click at [384, 259] on video at bounding box center [440, 248] width 881 height 496
click at [433, 245] on video at bounding box center [440, 248] width 881 height 496
click at [441, 252] on video at bounding box center [440, 248] width 881 height 496
click at [487, 259] on video at bounding box center [440, 248] width 881 height 496
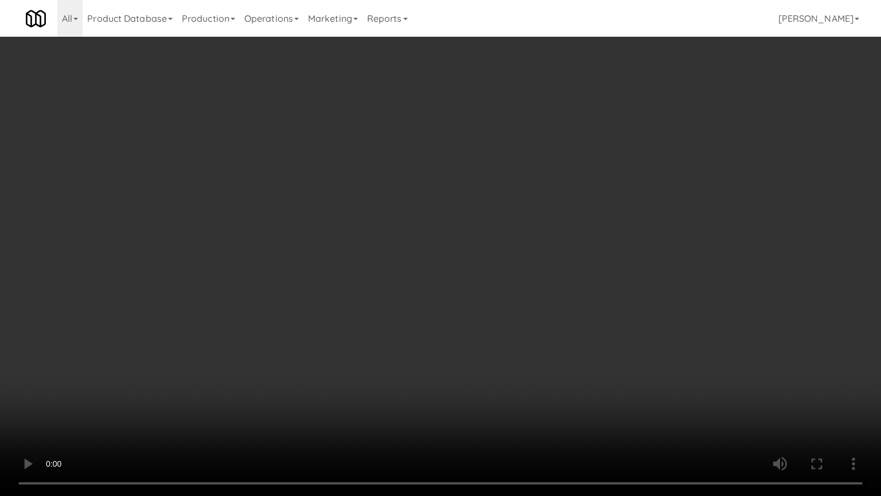
click at [470, 268] on video at bounding box center [440, 248] width 881 height 496
click at [507, 266] on video at bounding box center [440, 248] width 881 height 496
click at [525, 266] on video at bounding box center [440, 248] width 881 height 496
drag, startPoint x: 503, startPoint y: 273, endPoint x: 511, endPoint y: 270, distance: 9.1
click at [505, 273] on video at bounding box center [440, 248] width 881 height 496
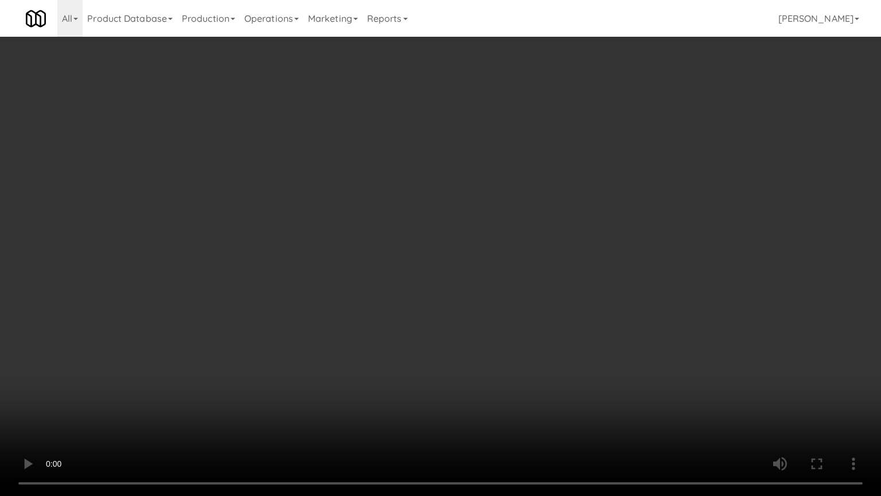
click at [513, 270] on video at bounding box center [440, 248] width 881 height 496
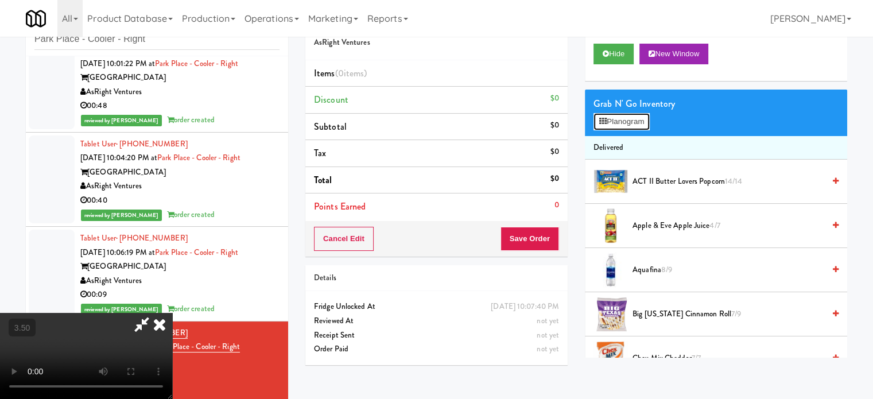
click at [628, 126] on button "Planogram" at bounding box center [621, 121] width 56 height 17
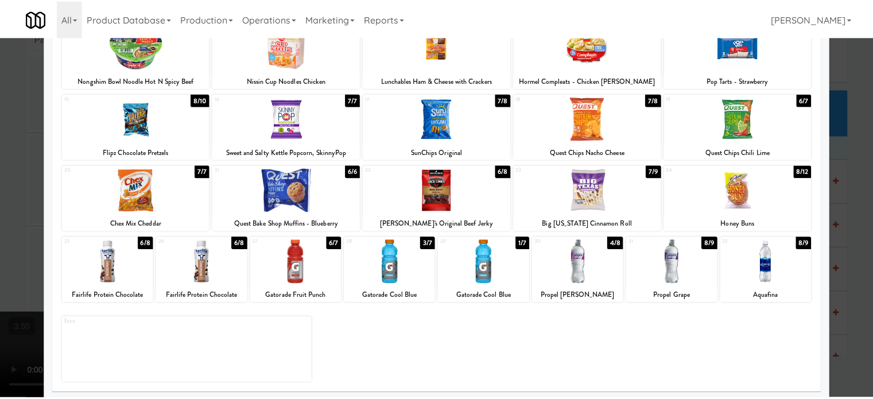
scroll to position [164, 0]
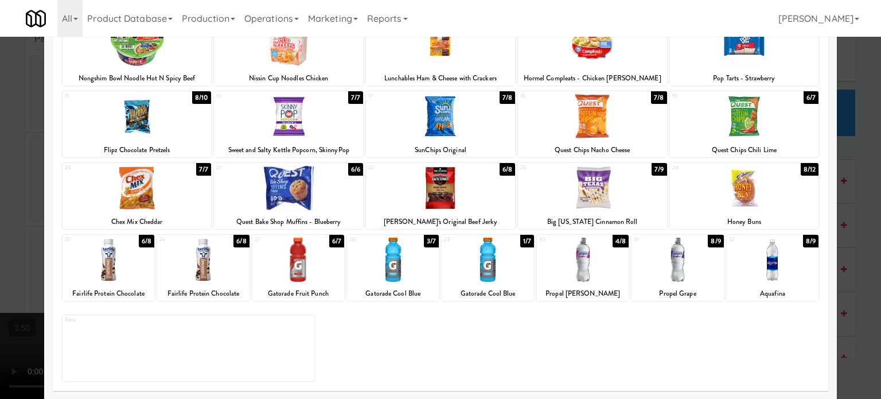
click at [197, 94] on div "8/10" at bounding box center [201, 97] width 19 height 13
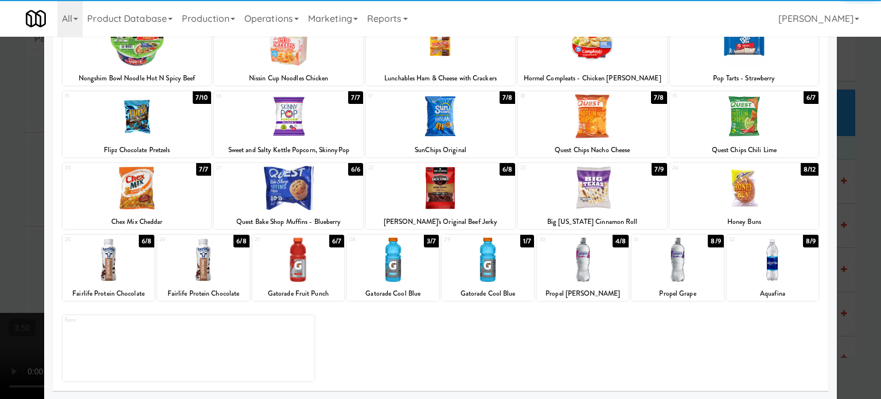
click at [854, 189] on div at bounding box center [440, 199] width 881 height 399
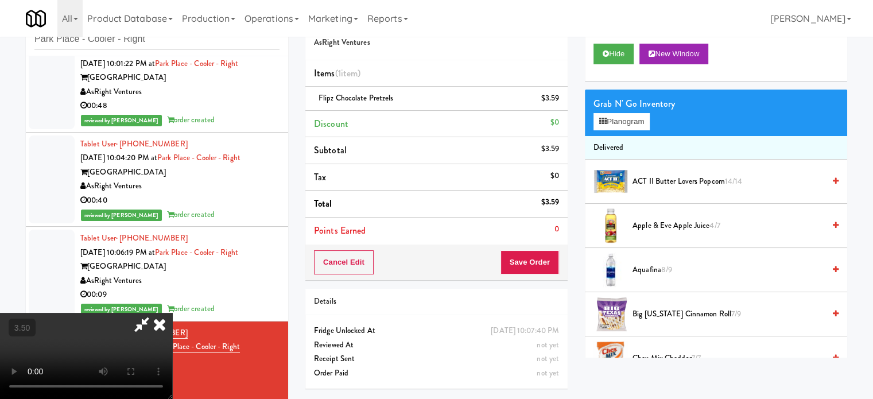
click at [172, 313] on video at bounding box center [86, 356] width 172 height 86
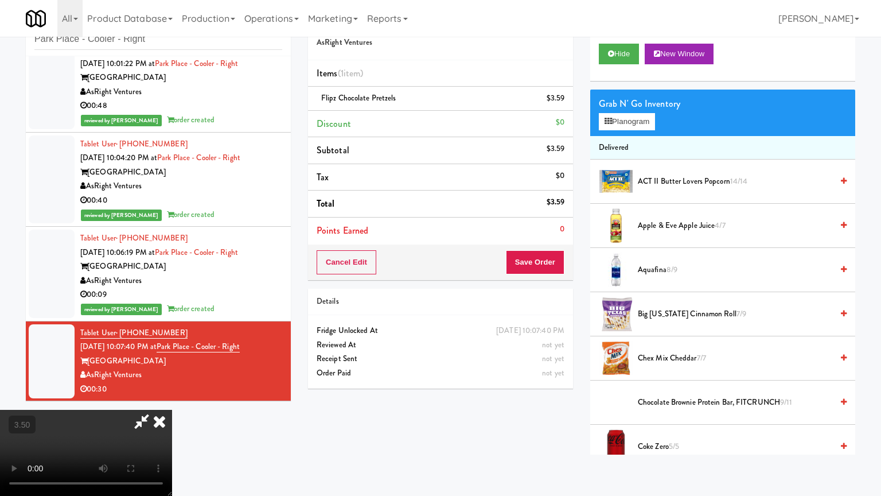
click at [172, 398] on video at bounding box center [86, 453] width 172 height 86
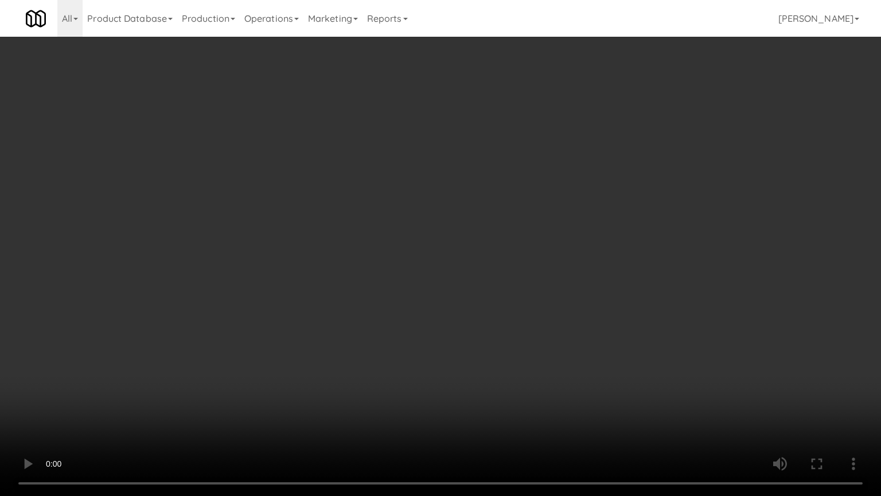
click at [425, 291] on video at bounding box center [440, 248] width 881 height 496
click at [437, 283] on video at bounding box center [440, 248] width 881 height 496
click at [459, 259] on video at bounding box center [440, 248] width 881 height 496
click at [467, 252] on video at bounding box center [440, 248] width 881 height 496
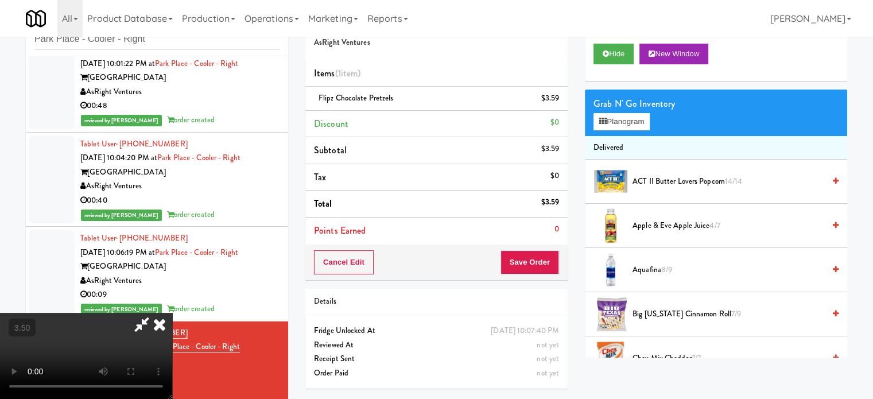
drag, startPoint x: 515, startPoint y: 114, endPoint x: 504, endPoint y: 212, distance: 98.7
click at [172, 313] on icon at bounding box center [159, 324] width 25 height 23
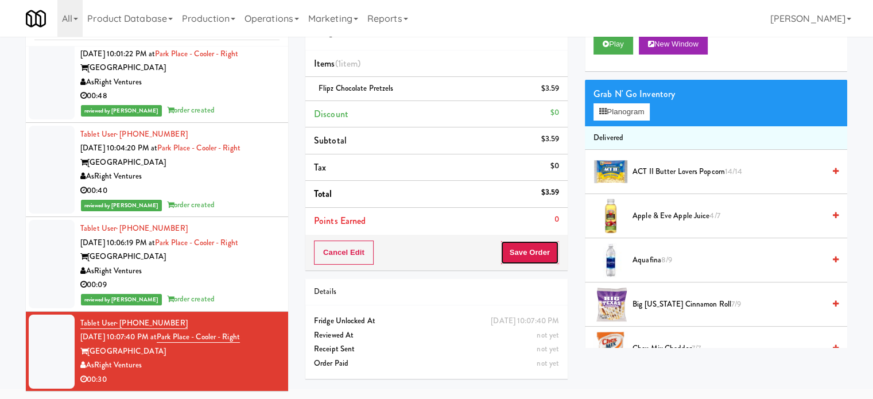
click at [531, 255] on button "Save Order" at bounding box center [529, 252] width 59 height 24
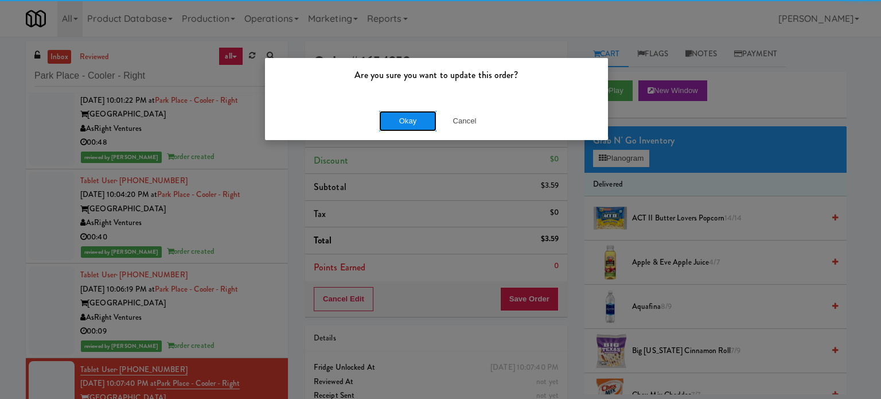
click at [406, 117] on button "Okay" at bounding box center [407, 121] width 57 height 21
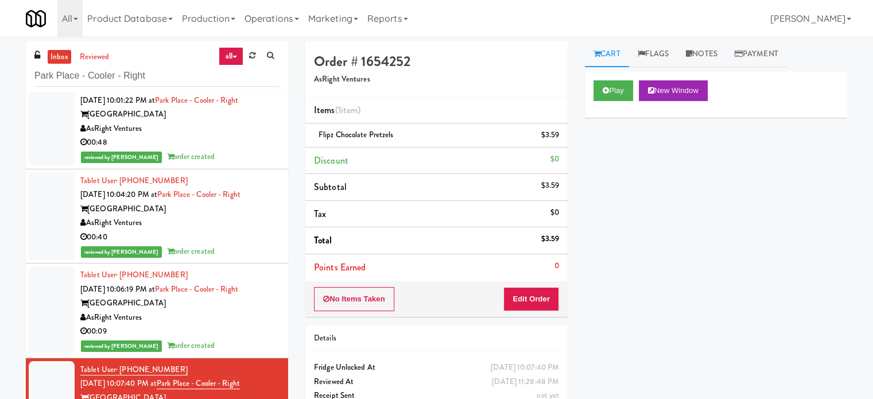
click at [150, 63] on div "inbox reviewed all all unclear take inventory issue suspicious failed recent Pa…" at bounding box center [157, 67] width 262 height 52
click at [149, 67] on input "Park Place - Cooler - Right" at bounding box center [156, 75] width 245 height 21
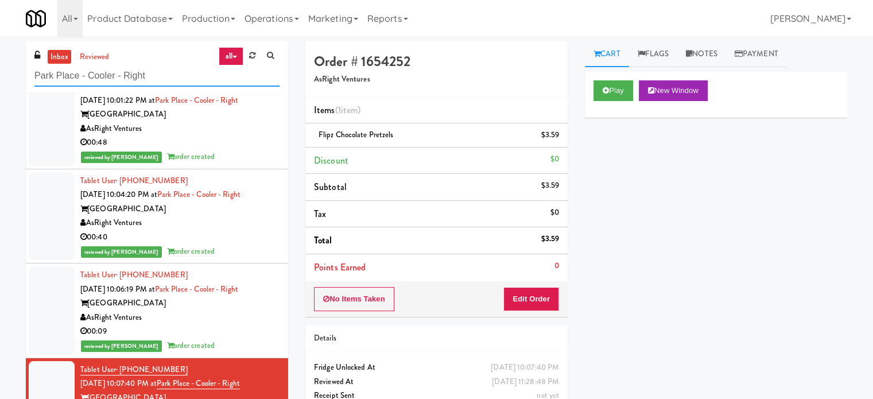
paste input "1331 - Pantry"
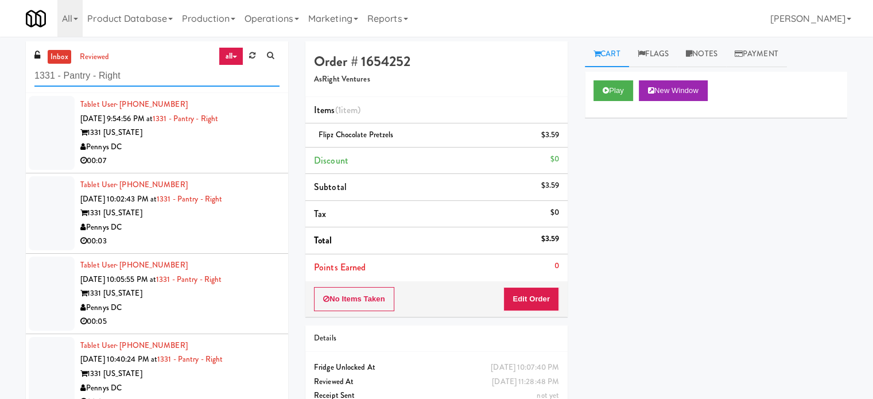
type input "1331 - Pantry - Right"
click at [243, 137] on div "1331 [US_STATE]" at bounding box center [179, 133] width 199 height 14
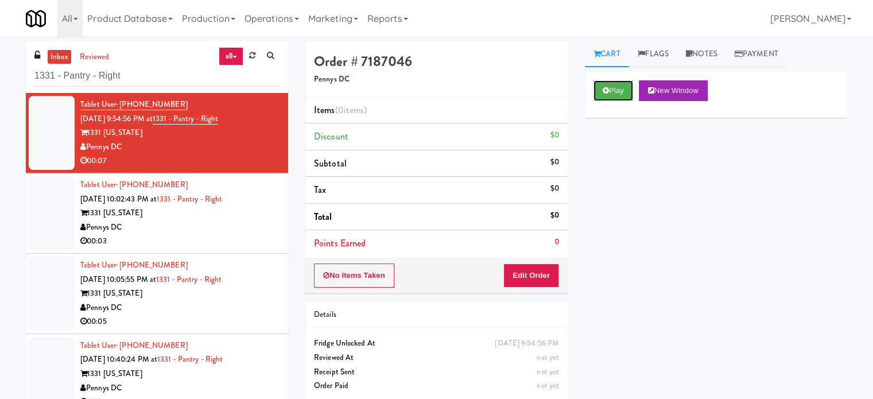
drag, startPoint x: 609, startPoint y: 98, endPoint x: 601, endPoint y: 119, distance: 22.7
click at [612, 102] on div "Play New Window" at bounding box center [716, 95] width 262 height 46
click at [527, 272] on button "Edit Order" at bounding box center [531, 275] width 56 height 24
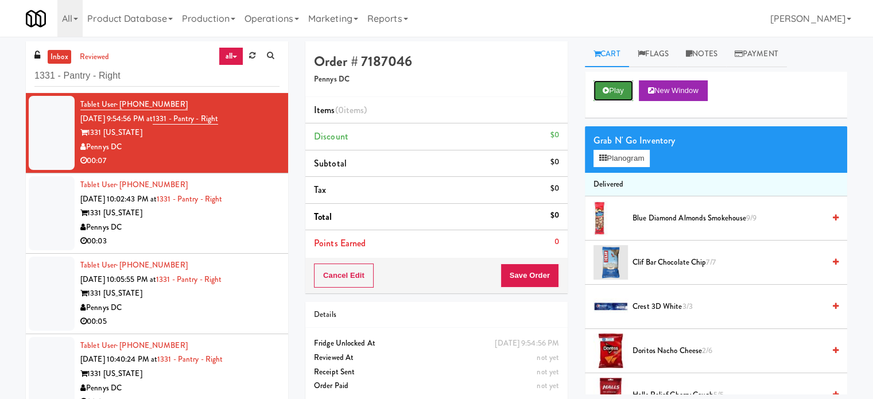
click at [620, 87] on button "Play" at bounding box center [613, 90] width 40 height 21
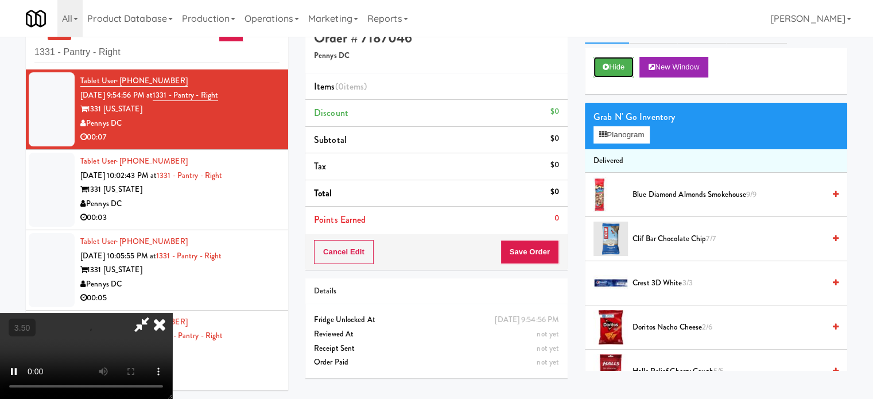
scroll to position [37, 0]
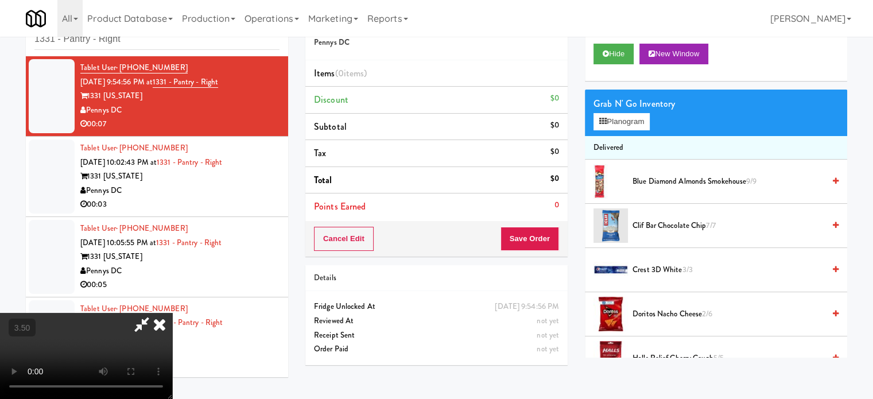
click at [172, 313] on video at bounding box center [86, 356] width 172 height 86
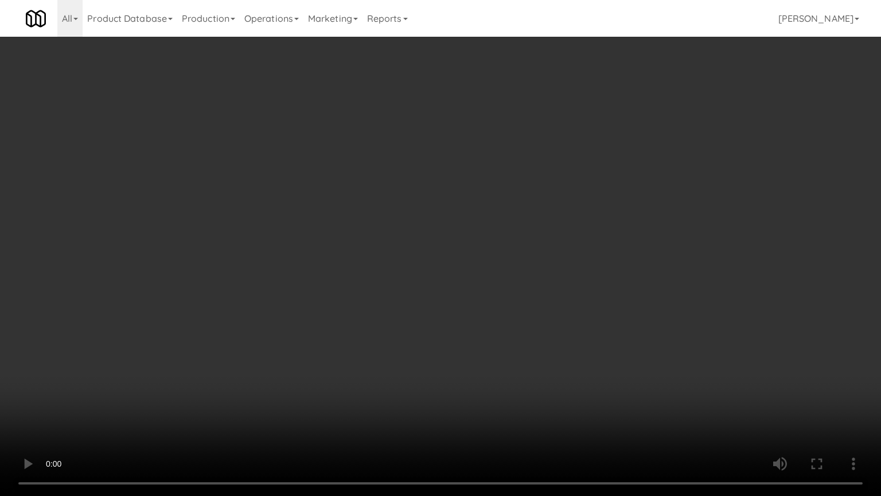
click at [433, 218] on video at bounding box center [440, 248] width 881 height 496
click at [433, 216] on video at bounding box center [440, 248] width 881 height 496
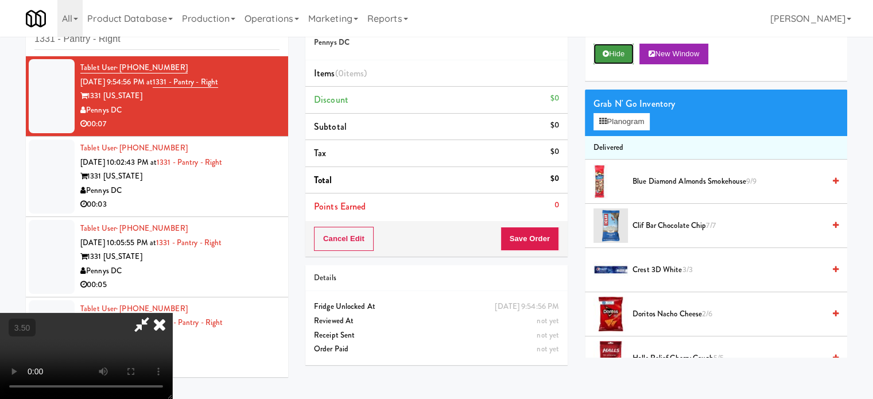
click at [624, 53] on button "Hide" at bounding box center [613, 54] width 40 height 21
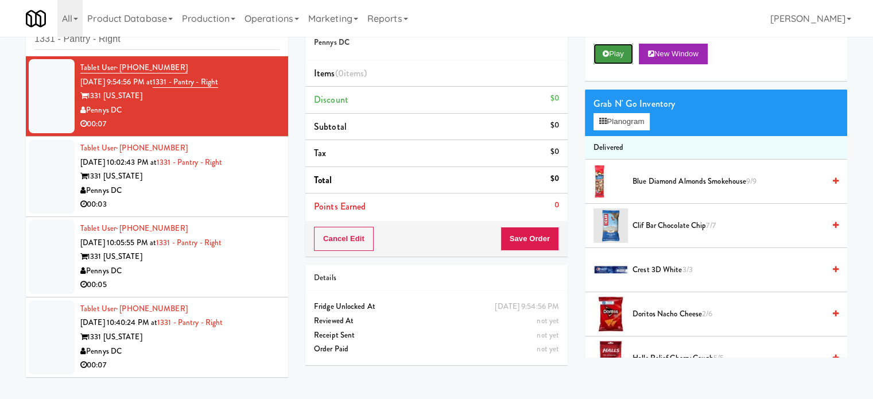
click at [624, 52] on button "Play" at bounding box center [613, 54] width 40 height 21
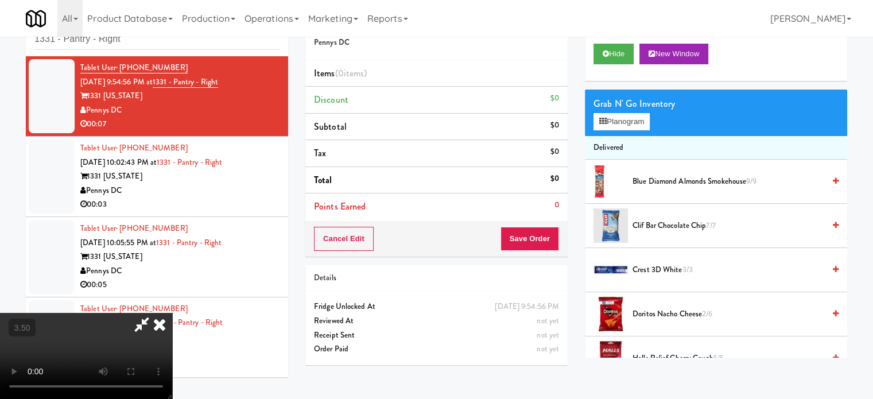
drag, startPoint x: 380, startPoint y: 267, endPoint x: 391, endPoint y: 261, distance: 12.1
click at [172, 313] on video at bounding box center [86, 356] width 172 height 86
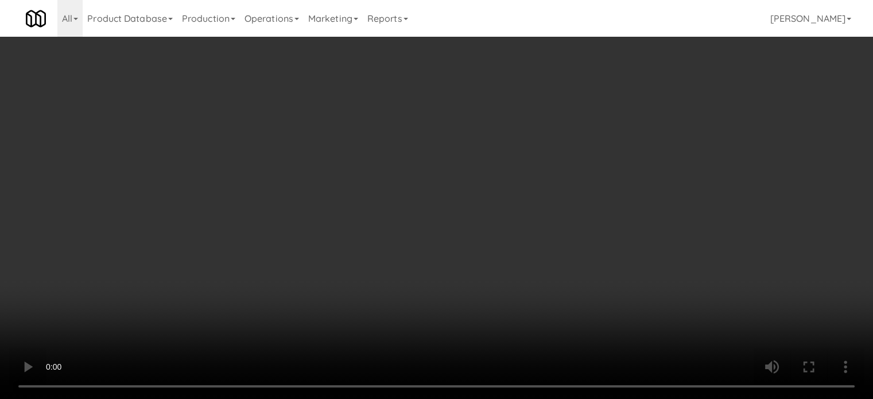
click at [465, 237] on video at bounding box center [436, 199] width 873 height 399
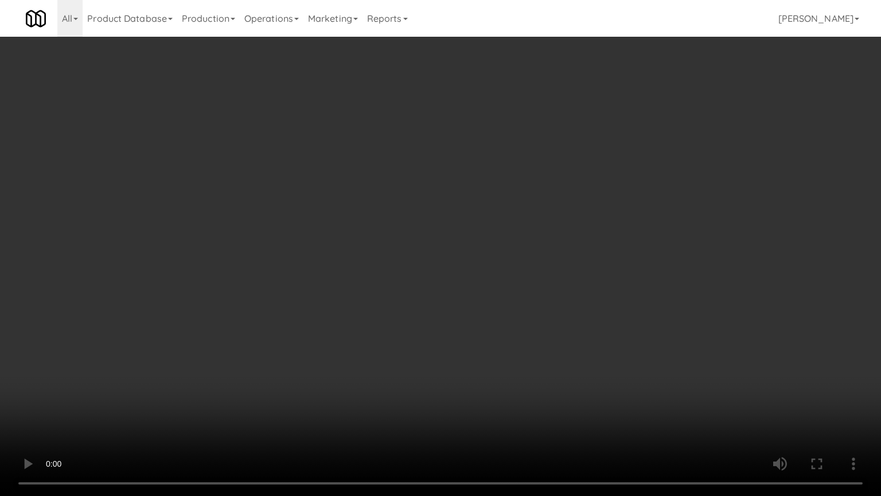
click at [478, 209] on video at bounding box center [440, 248] width 881 height 496
click at [461, 227] on video at bounding box center [440, 248] width 881 height 496
drag, startPoint x: 266, startPoint y: 391, endPoint x: 278, endPoint y: 372, distance: 22.9
click at [268, 388] on video at bounding box center [440, 248] width 881 height 496
click at [417, 295] on video at bounding box center [440, 248] width 881 height 496
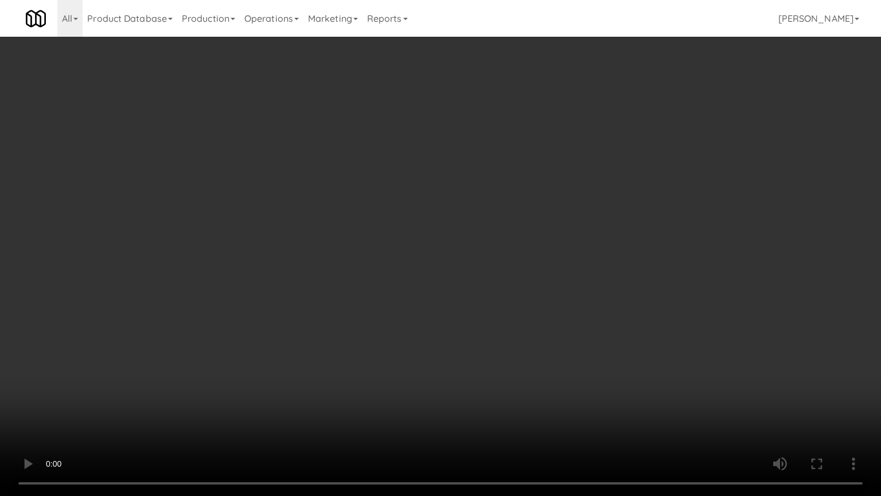
click at [422, 298] on video at bounding box center [440, 248] width 881 height 496
click at [486, 315] on video at bounding box center [440, 248] width 881 height 496
drag, startPoint x: 458, startPoint y: 314, endPoint x: 480, endPoint y: 304, distance: 23.4
click at [459, 314] on video at bounding box center [440, 248] width 881 height 496
drag, startPoint x: 480, startPoint y: 304, endPoint x: 490, endPoint y: 298, distance: 12.1
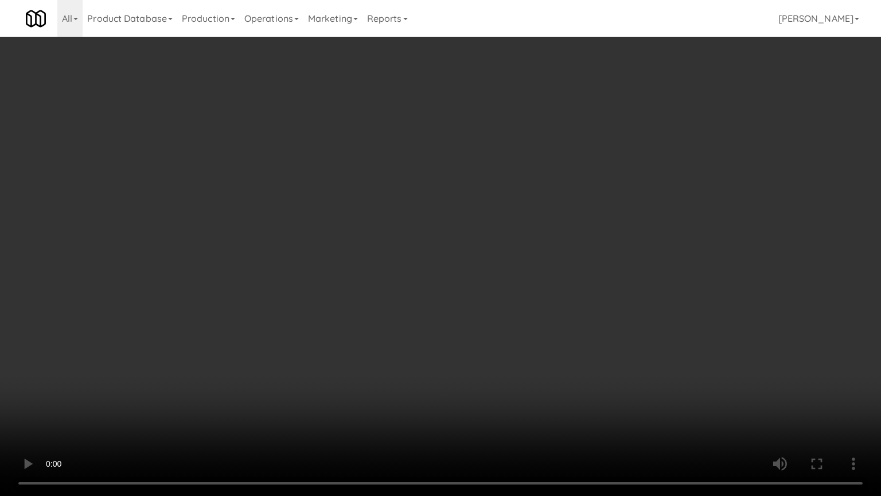
click at [490, 298] on video at bounding box center [440, 248] width 881 height 496
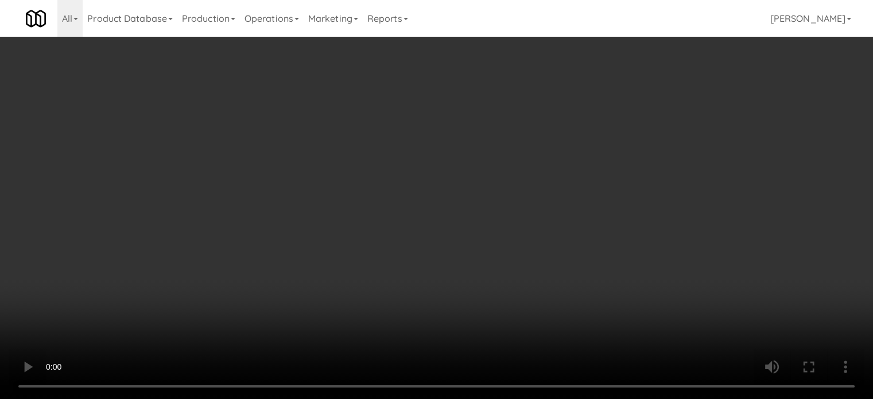
scroll to position [616, 0]
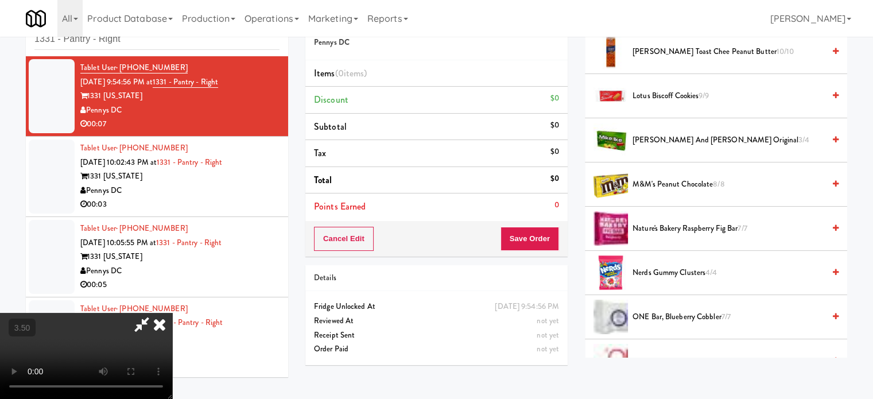
click at [643, 269] on span "Nerds Gummy Clusters 4/4" at bounding box center [728, 273] width 192 height 14
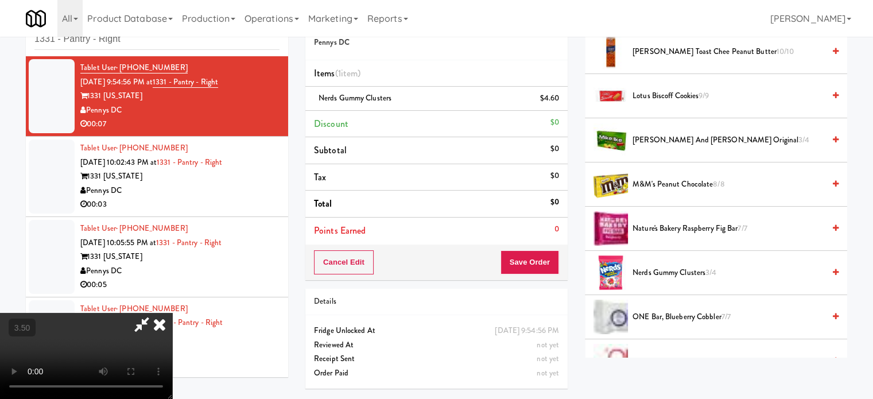
drag, startPoint x: 275, startPoint y: 270, endPoint x: 280, endPoint y: 258, distance: 12.9
click at [172, 313] on video at bounding box center [86, 356] width 172 height 86
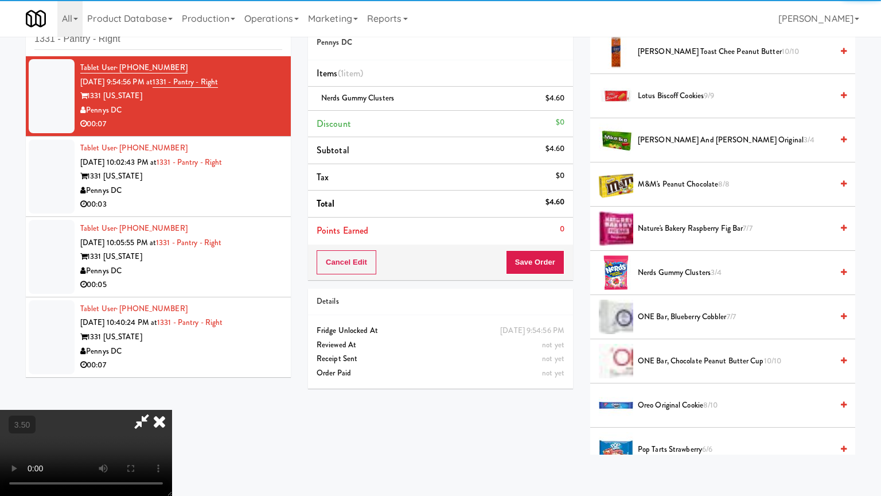
click at [172, 398] on video at bounding box center [86, 453] width 172 height 86
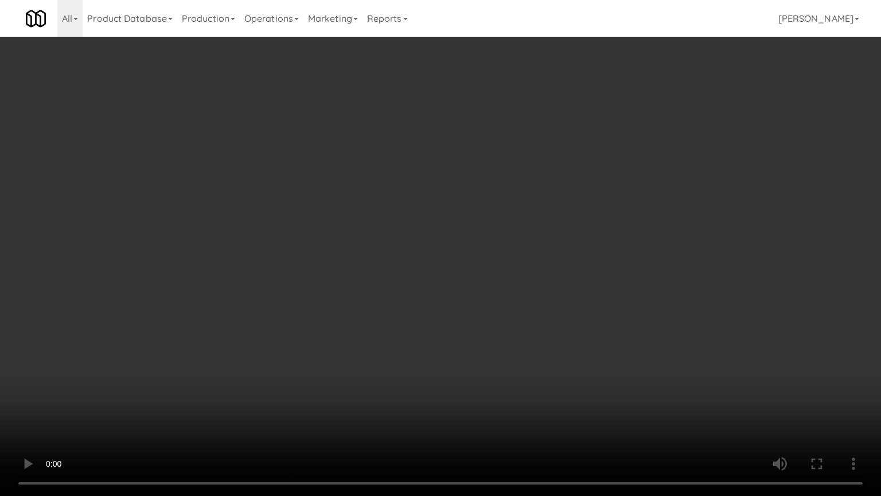
click at [421, 208] on video at bounding box center [440, 248] width 881 height 496
drag, startPoint x: 220, startPoint y: 361, endPoint x: 522, endPoint y: 215, distance: 335.6
click at [228, 358] on video at bounding box center [440, 248] width 881 height 496
click at [362, 287] on video at bounding box center [440, 248] width 881 height 496
click at [390, 238] on video at bounding box center [440, 248] width 881 height 496
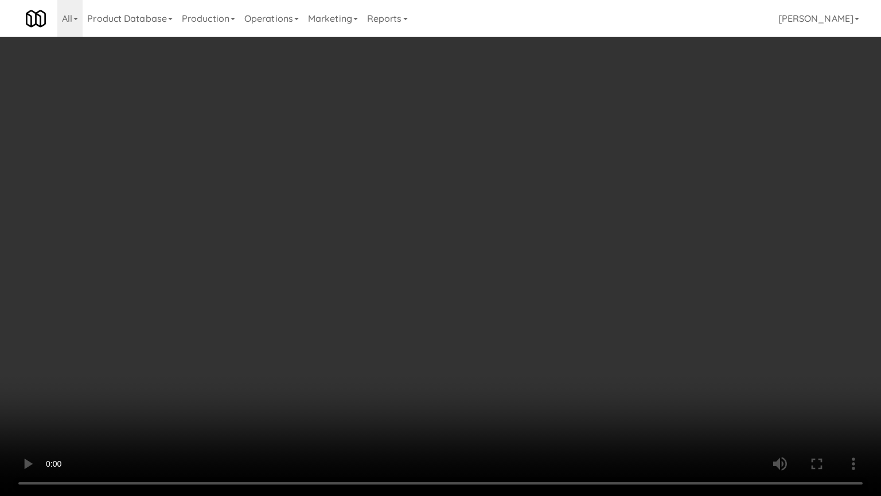
click at [390, 239] on video at bounding box center [440, 248] width 881 height 496
click at [381, 244] on video at bounding box center [440, 248] width 881 height 496
drag, startPoint x: 381, startPoint y: 244, endPoint x: 419, endPoint y: 237, distance: 38.6
click at [389, 244] on video at bounding box center [440, 248] width 881 height 496
click at [419, 237] on video at bounding box center [440, 248] width 881 height 496
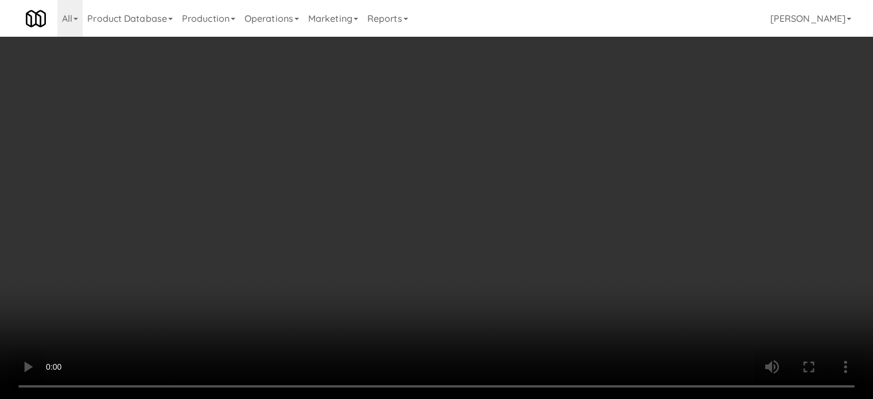
click at [287, 227] on video at bounding box center [436, 199] width 873 height 399
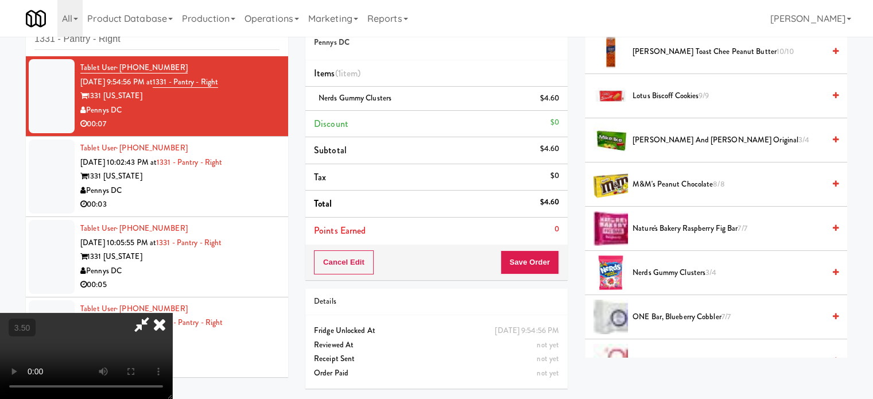
drag, startPoint x: 287, startPoint y: 227, endPoint x: 398, endPoint y: 201, distance: 113.6
click at [172, 313] on video at bounding box center [86, 356] width 172 height 86
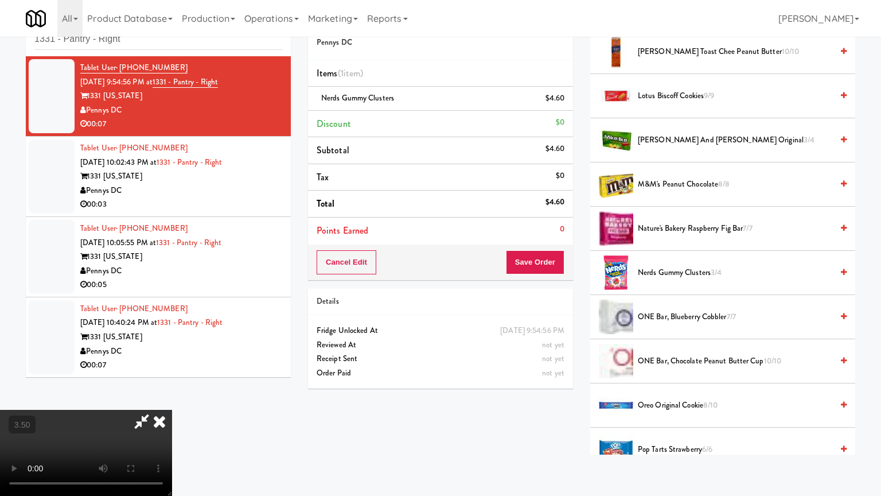
drag, startPoint x: 425, startPoint y: 174, endPoint x: 441, endPoint y: 163, distance: 20.2
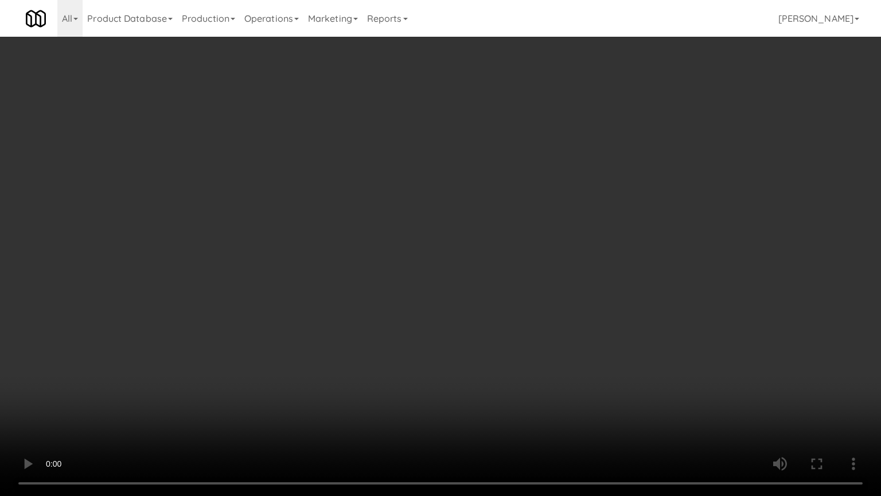
click at [425, 174] on video at bounding box center [440, 248] width 881 height 496
drag, startPoint x: 434, startPoint y: 184, endPoint x: 445, endPoint y: 173, distance: 15.4
click at [435, 184] on video at bounding box center [440, 248] width 881 height 496
click at [445, 171] on video at bounding box center [440, 248] width 881 height 496
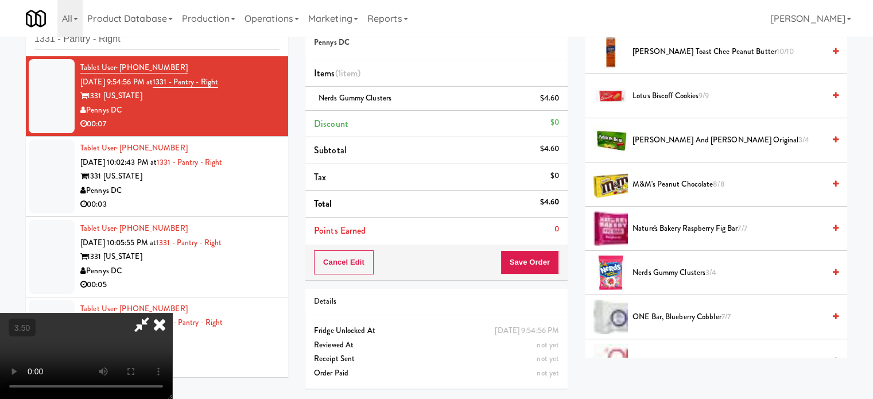
click at [172, 313] on icon at bounding box center [159, 324] width 25 height 23
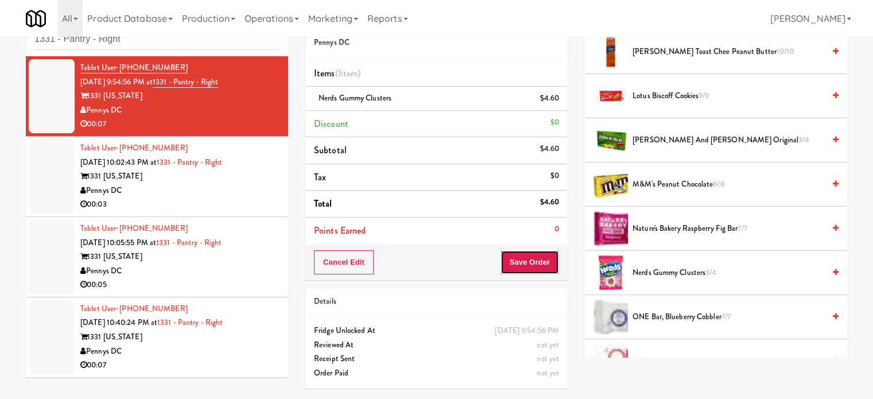
click at [534, 263] on button "Save Order" at bounding box center [529, 262] width 59 height 24
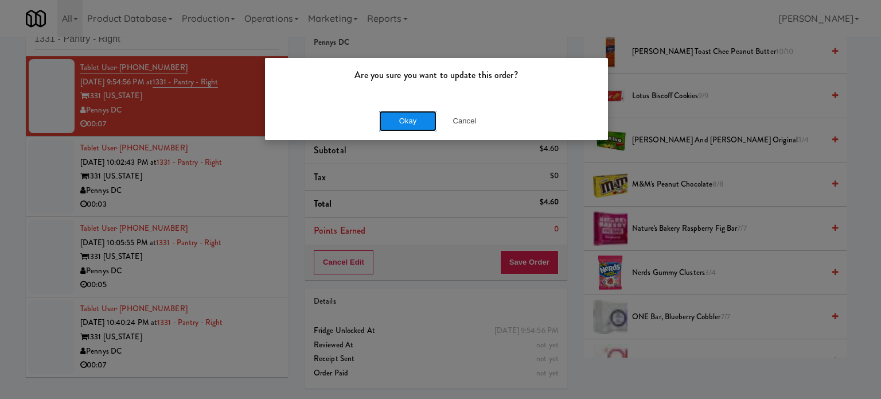
click at [412, 116] on button "Okay" at bounding box center [407, 121] width 57 height 21
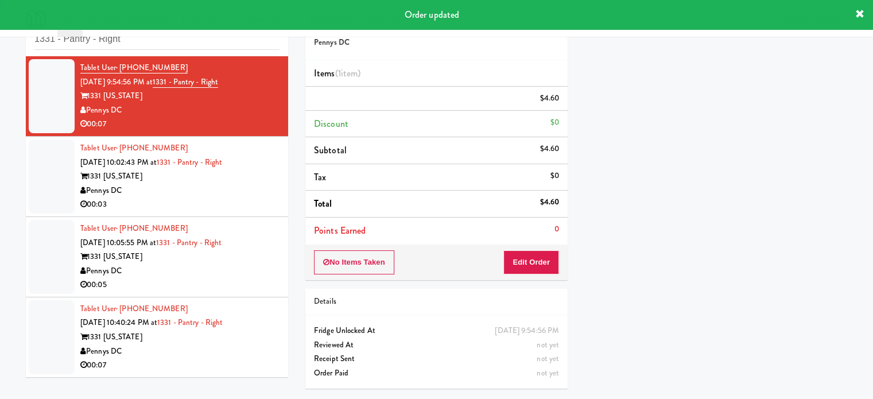
scroll to position [107, 0]
click at [256, 197] on div "00:03" at bounding box center [179, 204] width 199 height 14
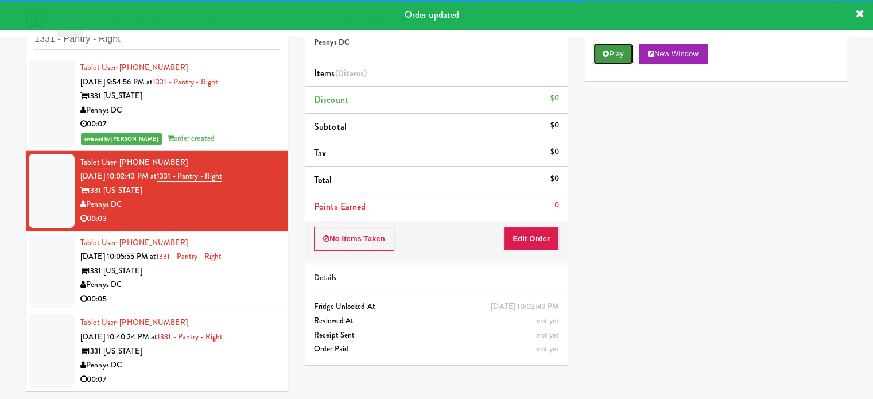
click at [616, 52] on button "Play" at bounding box center [613, 54] width 40 height 21
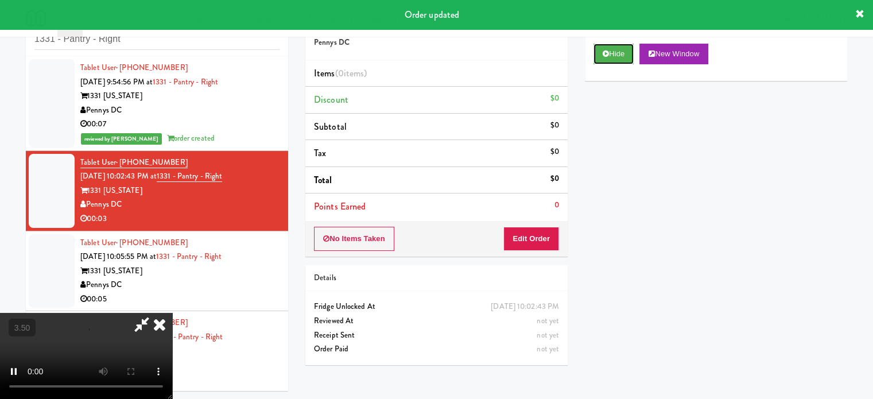
scroll to position [37, 0]
click at [542, 234] on button "Edit Order" at bounding box center [531, 239] width 56 height 24
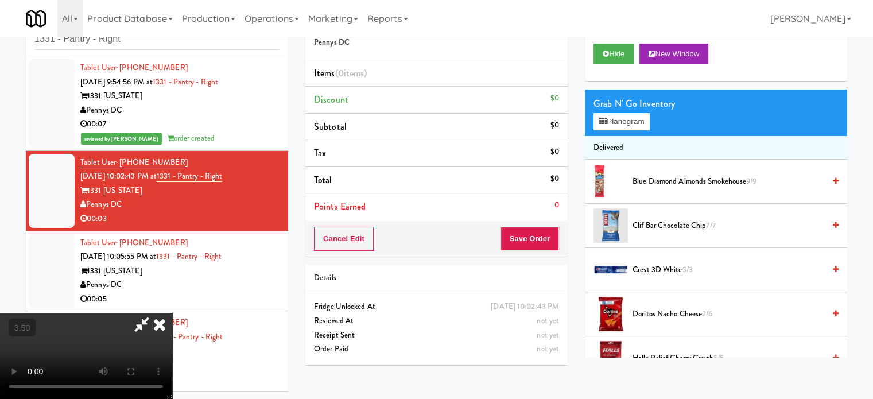
click at [137, 313] on video at bounding box center [86, 356] width 172 height 86
click at [172, 313] on video at bounding box center [86, 356] width 172 height 86
click at [131, 313] on video at bounding box center [86, 356] width 172 height 86
click at [135, 313] on video at bounding box center [86, 356] width 172 height 86
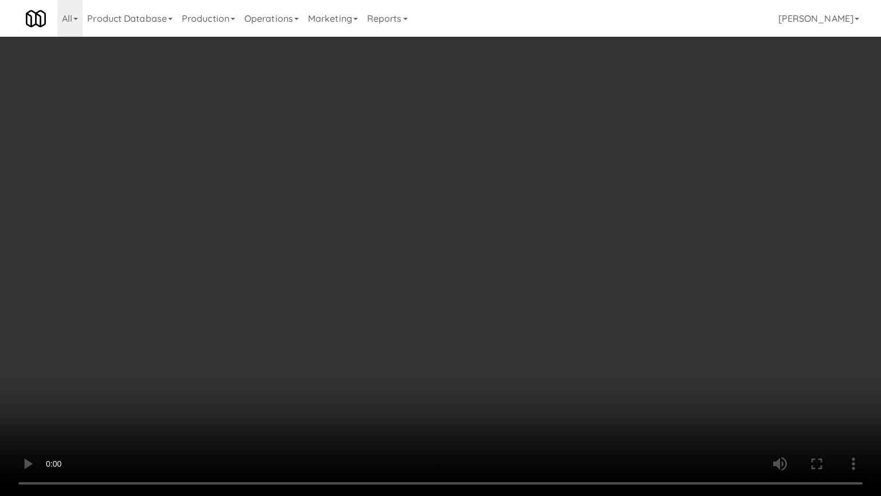
click at [295, 360] on video at bounding box center [440, 248] width 881 height 496
click at [422, 238] on video at bounding box center [440, 248] width 881 height 496
click at [194, 390] on video at bounding box center [440, 248] width 881 height 496
click at [439, 234] on video at bounding box center [440, 248] width 881 height 496
click at [443, 235] on video at bounding box center [440, 248] width 881 height 496
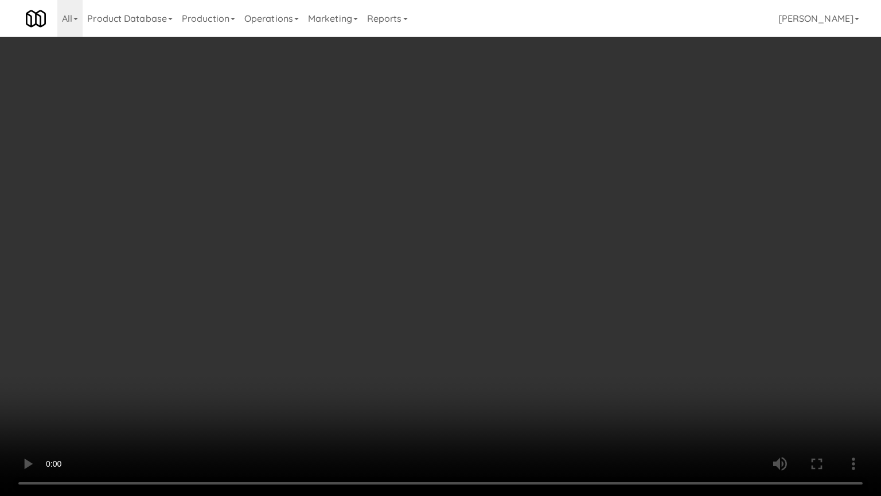
click at [511, 246] on video at bounding box center [440, 248] width 881 height 496
click at [497, 250] on video at bounding box center [440, 248] width 881 height 496
click at [501, 250] on video at bounding box center [440, 248] width 881 height 496
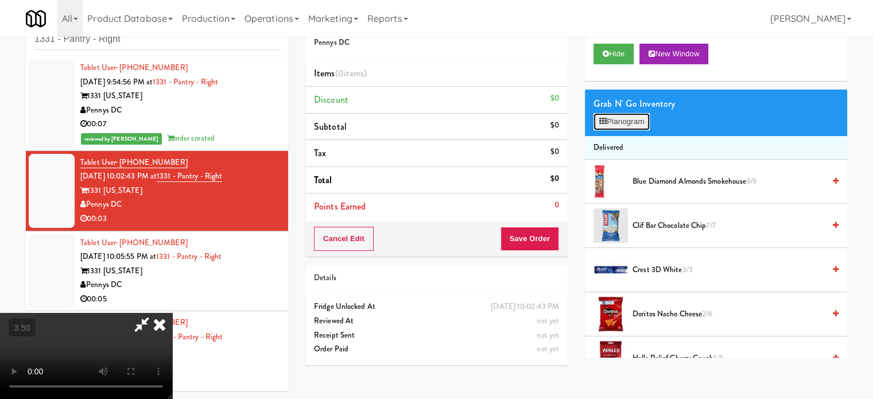
click at [613, 125] on button "Planogram" at bounding box center [621, 121] width 56 height 17
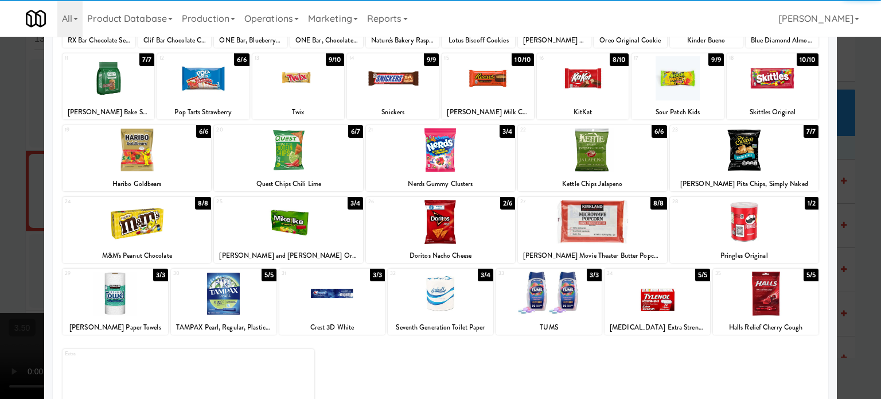
scroll to position [164, 0]
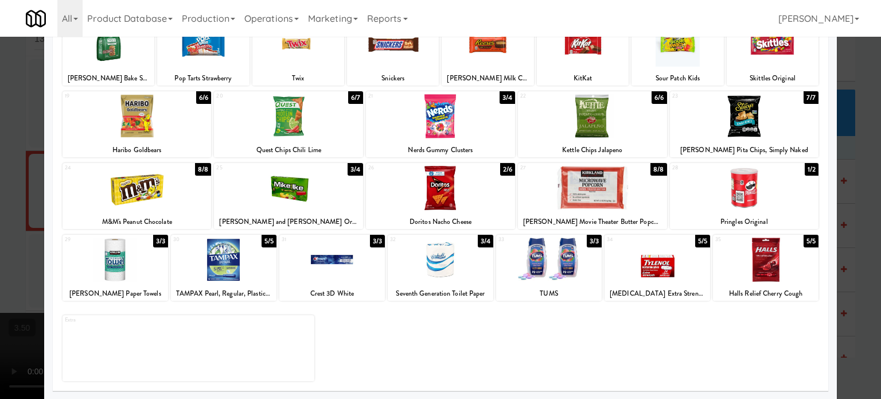
click at [352, 171] on div "3/4" at bounding box center [355, 169] width 15 height 13
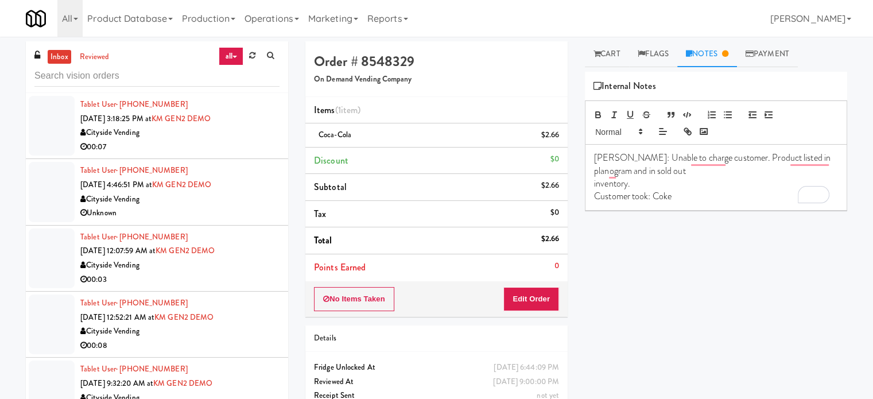
scroll to position [5813, 0]
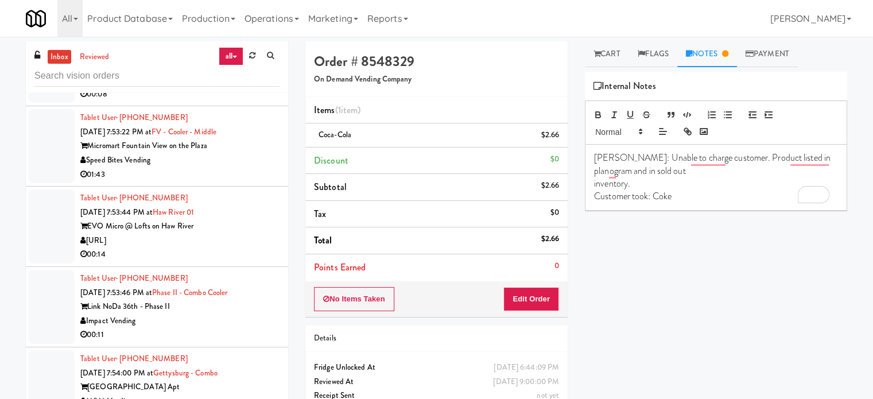
drag, startPoint x: 216, startPoint y: 149, endPoint x: 232, endPoint y: 134, distance: 21.9
click at [217, 168] on div "01:43" at bounding box center [179, 175] width 199 height 14
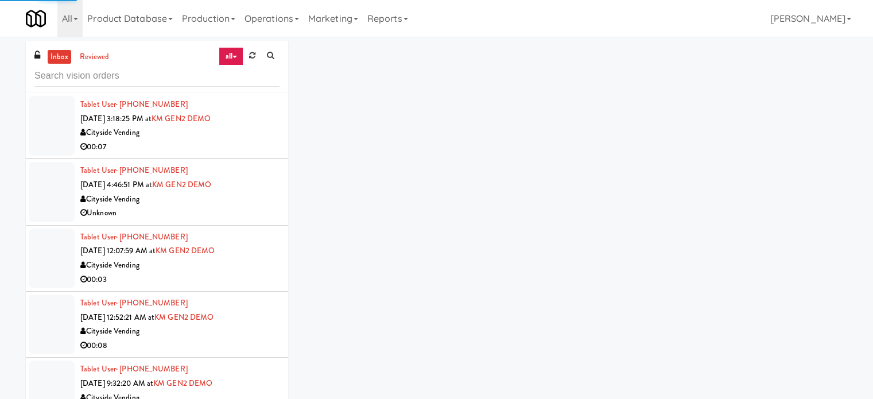
scroll to position [5813, 0]
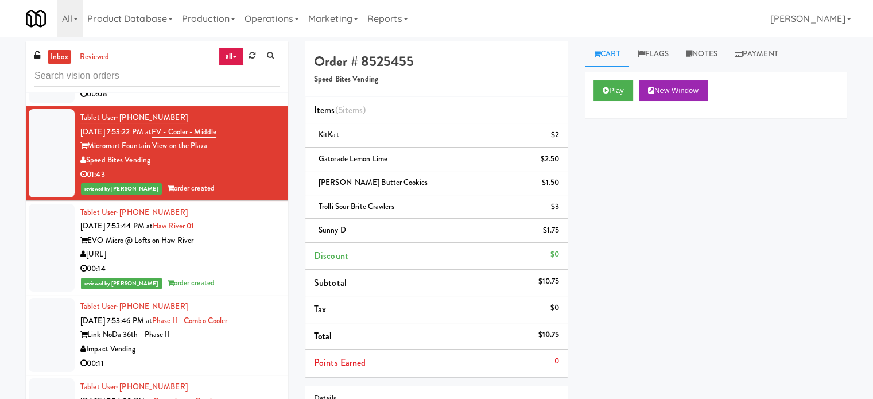
click at [712, 51] on link "Notes" at bounding box center [701, 54] width 49 height 26
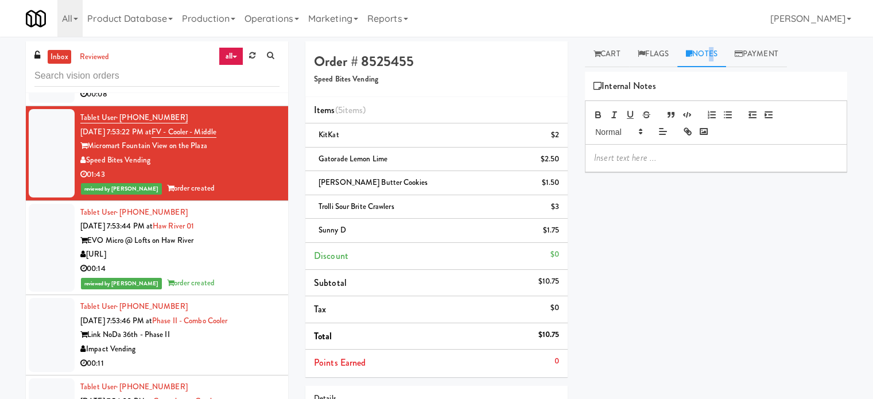
click at [677, 155] on p at bounding box center [716, 157] width 244 height 13
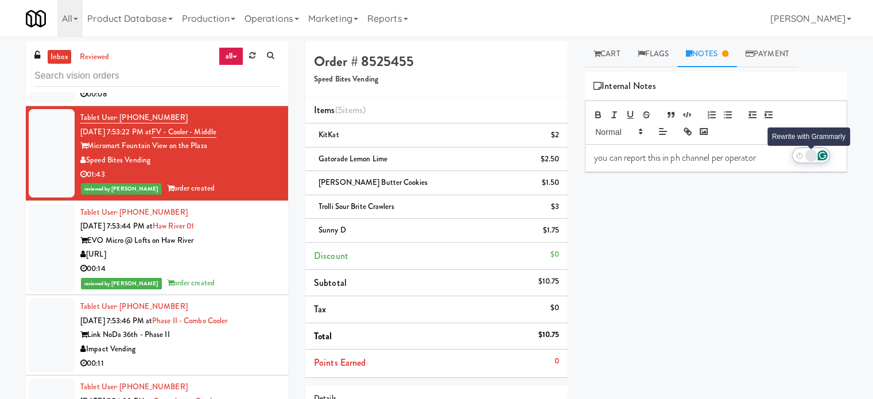
click at [812, 154] on div "Rewrite with Grammarly" at bounding box center [811, 155] width 10 height 10
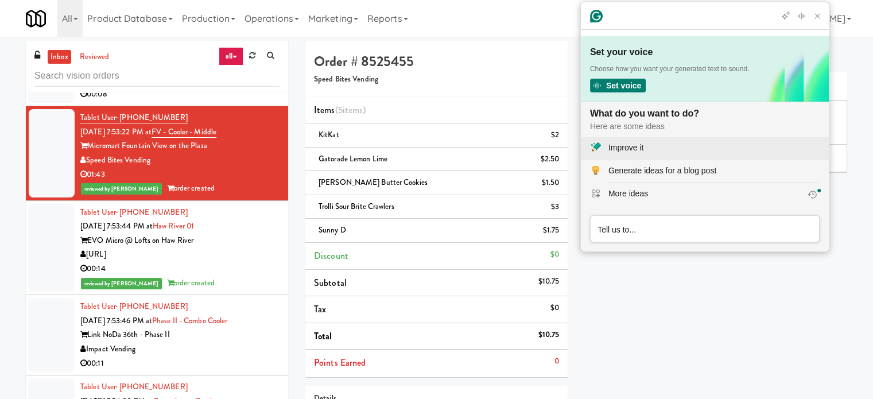
click at [641, 150] on div "Improve it" at bounding box center [625, 148] width 35 height 12
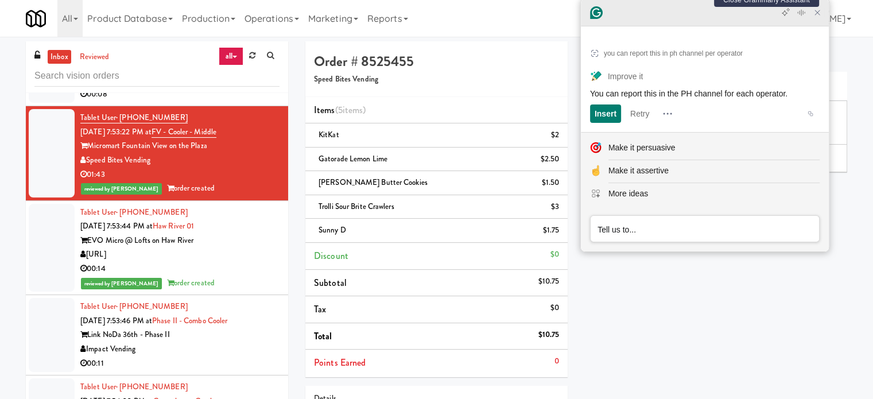
click at [819, 17] on icon "Close Grammarly Assistant" at bounding box center [816, 12] width 9 height 9
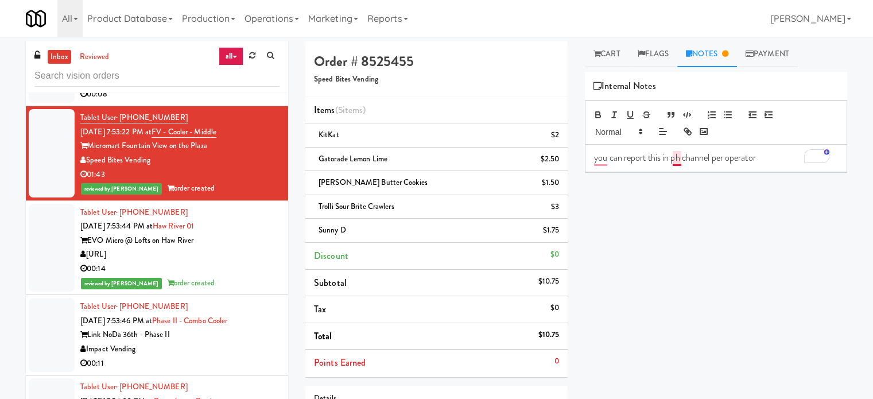
click at [676, 165] on div "you can report this in ph channel per operator" at bounding box center [715, 158] width 261 height 26
click at [222, 342] on div "Impact Vending" at bounding box center [179, 349] width 199 height 14
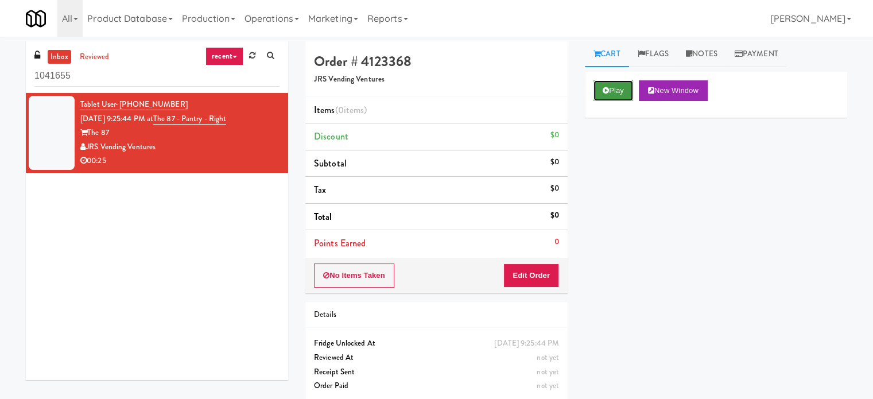
click at [615, 84] on button "Play" at bounding box center [613, 90] width 40 height 21
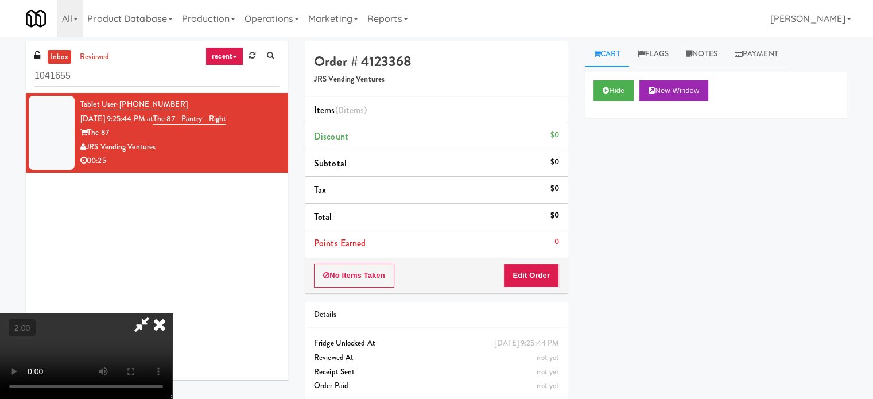
click at [172, 313] on video at bounding box center [86, 356] width 172 height 86
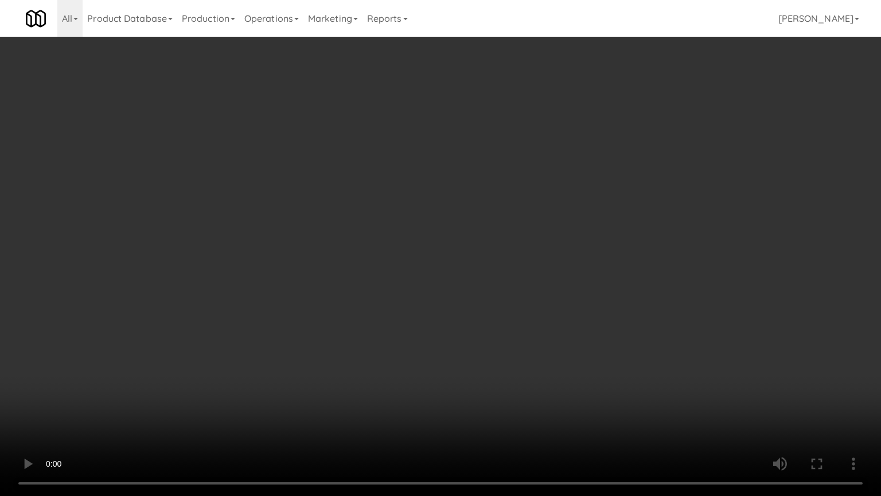
click at [361, 272] on video at bounding box center [440, 248] width 881 height 496
click at [364, 266] on video at bounding box center [440, 248] width 881 height 496
click at [372, 256] on video at bounding box center [440, 248] width 881 height 496
click at [373, 257] on video at bounding box center [440, 248] width 881 height 496
click at [382, 274] on video at bounding box center [440, 248] width 881 height 496
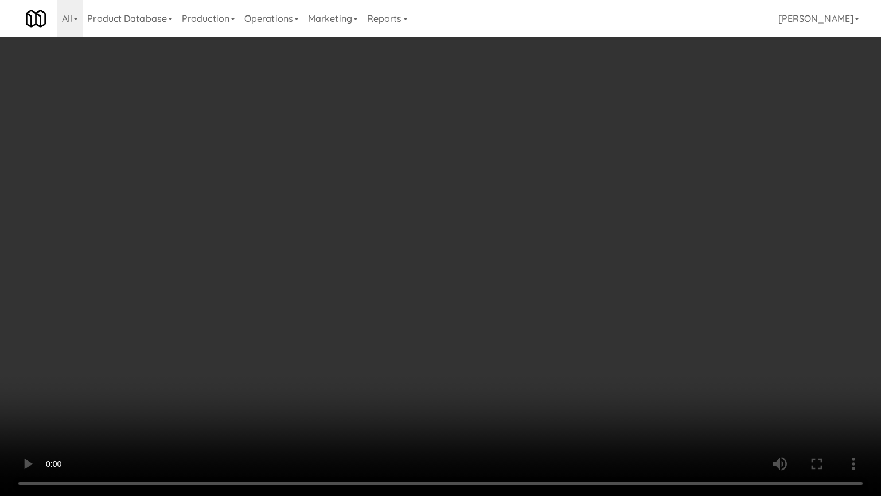
click at [391, 272] on video at bounding box center [440, 248] width 881 height 496
click at [391, 271] on video at bounding box center [440, 248] width 881 height 496
click at [387, 263] on video at bounding box center [440, 248] width 881 height 496
click at [431, 227] on video at bounding box center [440, 248] width 881 height 496
click at [438, 229] on video at bounding box center [440, 248] width 881 height 496
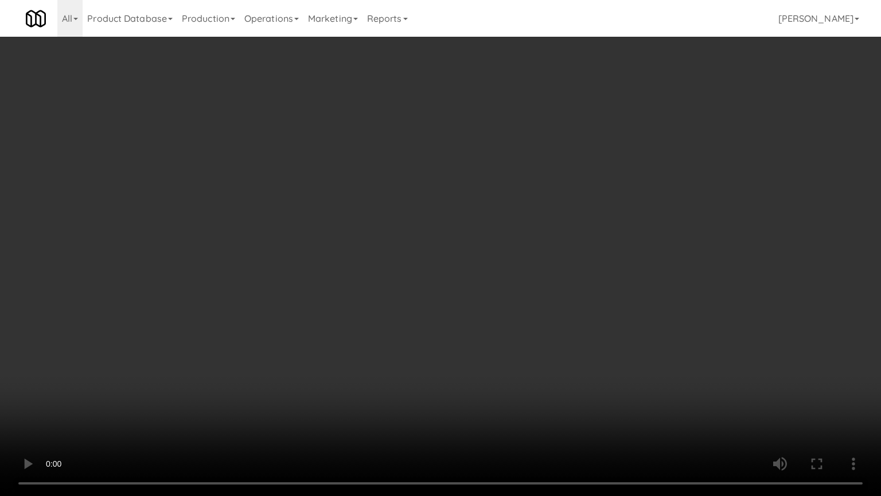
click at [388, 180] on video at bounding box center [440, 248] width 881 height 496
click at [392, 178] on video at bounding box center [440, 248] width 881 height 496
click at [442, 180] on video at bounding box center [440, 248] width 881 height 496
click at [442, 181] on video at bounding box center [440, 248] width 881 height 496
drag, startPoint x: 448, startPoint y: 159, endPoint x: 454, endPoint y: 157, distance: 6.2
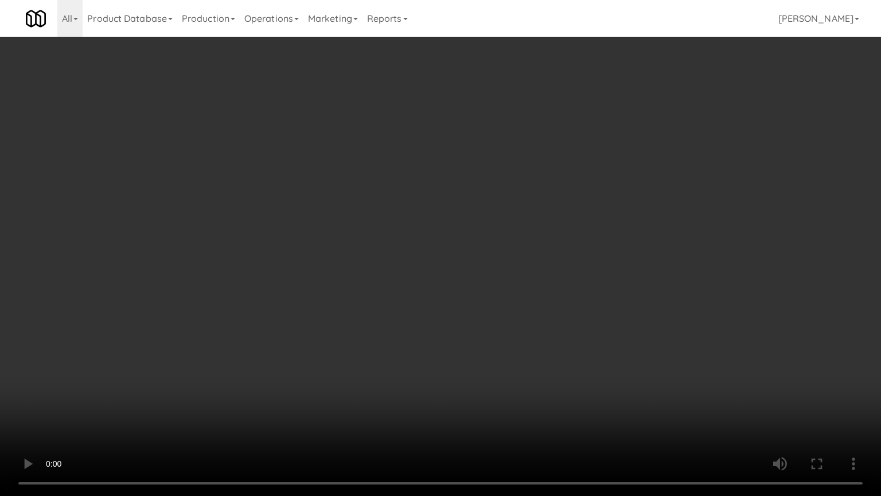
click at [449, 159] on video at bounding box center [440, 248] width 881 height 496
click at [454, 157] on video at bounding box center [440, 248] width 881 height 496
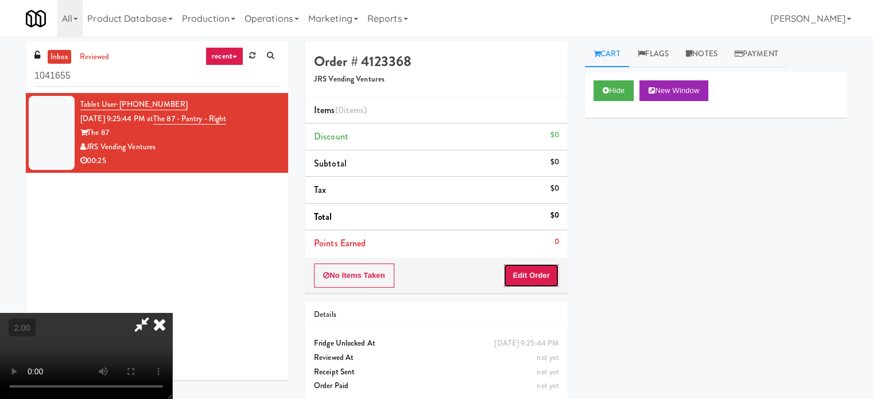
click at [530, 267] on button "Edit Order" at bounding box center [531, 275] width 56 height 24
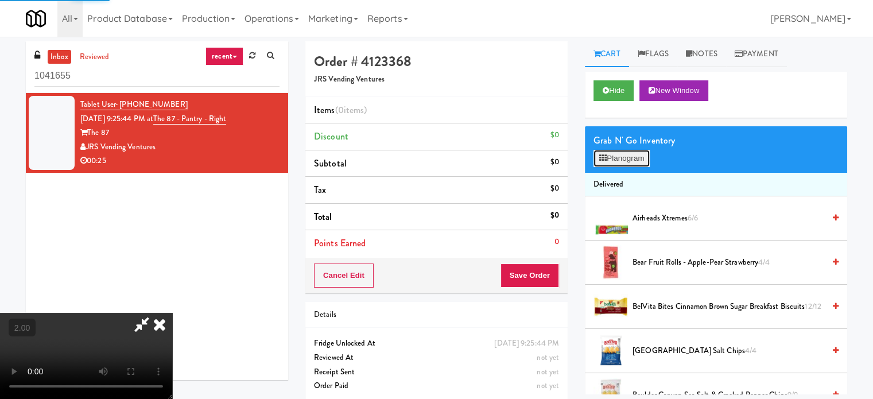
click at [643, 163] on button "Planogram" at bounding box center [621, 158] width 56 height 17
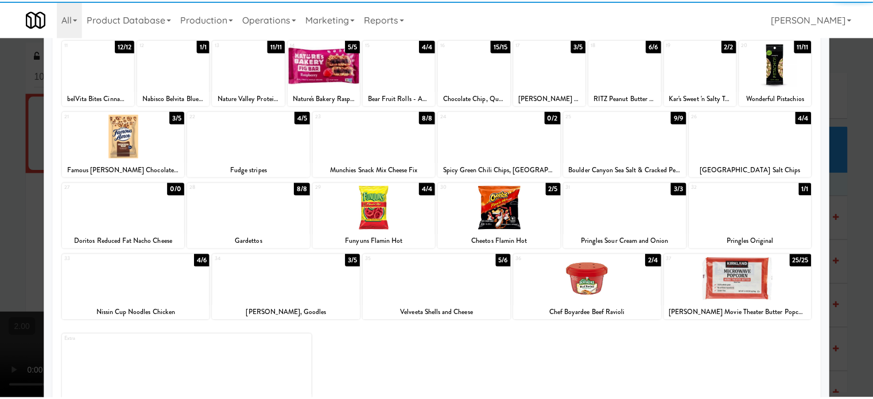
scroll to position [164, 0]
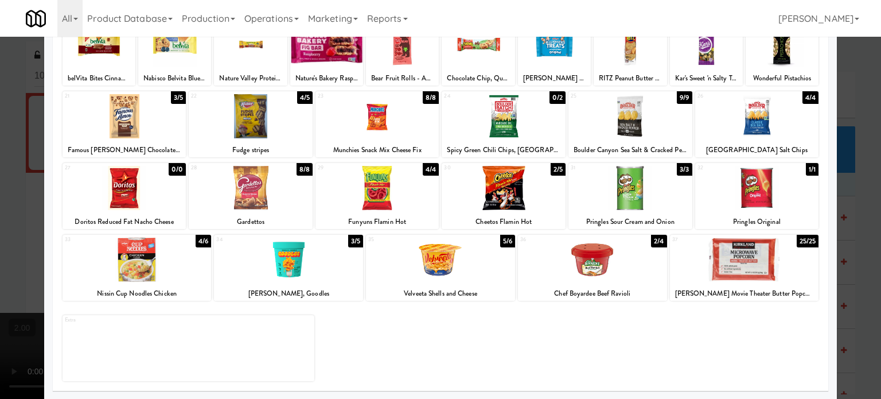
click at [858, 194] on div at bounding box center [440, 199] width 881 height 399
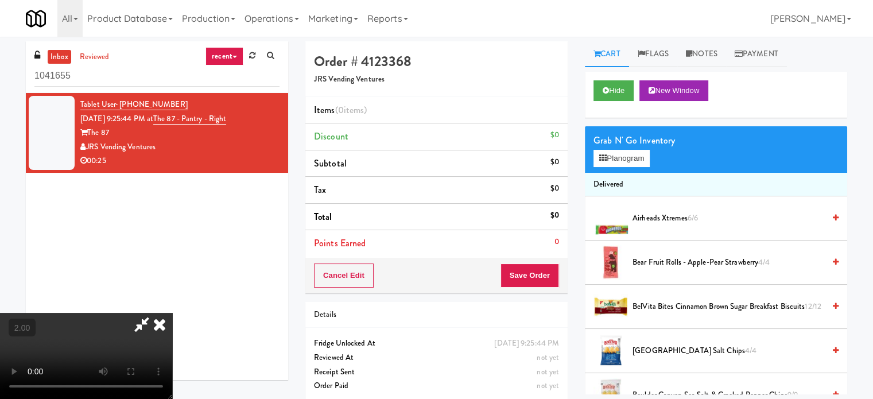
click at [172, 313] on video at bounding box center [86, 356] width 172 height 86
drag, startPoint x: 327, startPoint y: 267, endPoint x: 327, endPoint y: 325, distance: 57.9
click at [172, 313] on video at bounding box center [86, 356] width 172 height 86
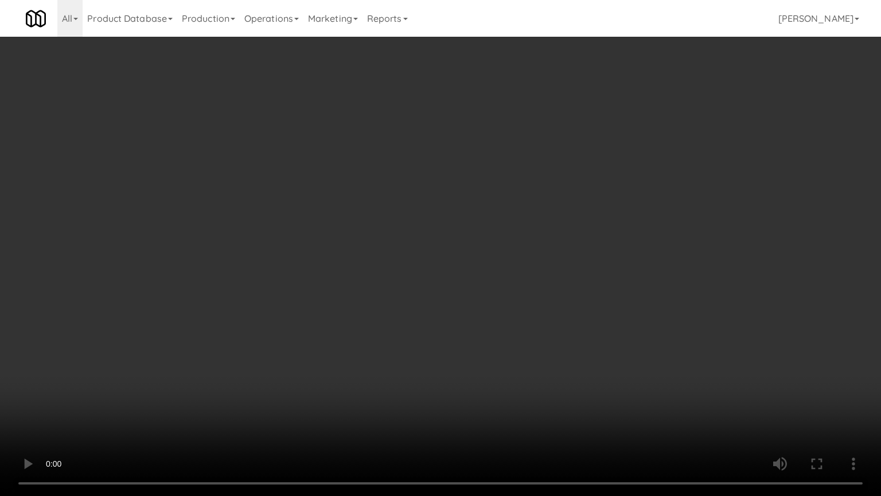
click at [292, 349] on video at bounding box center [440, 248] width 881 height 496
click at [460, 307] on video at bounding box center [440, 248] width 881 height 496
drag, startPoint x: 526, startPoint y: 289, endPoint x: 513, endPoint y: 278, distance: 16.7
click at [527, 289] on video at bounding box center [440, 248] width 881 height 496
drag, startPoint x: 469, startPoint y: 245, endPoint x: 488, endPoint y: 233, distance: 22.4
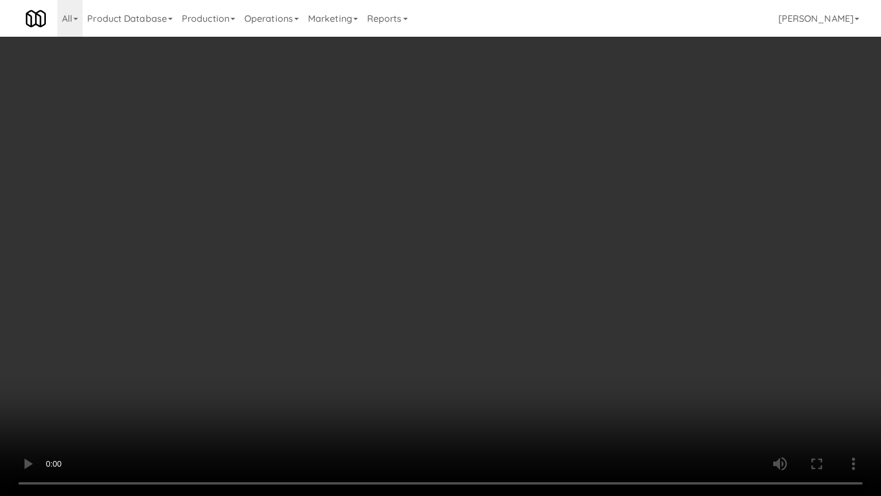
click at [481, 239] on video at bounding box center [440, 248] width 881 height 496
click at [498, 222] on video at bounding box center [440, 248] width 881 height 496
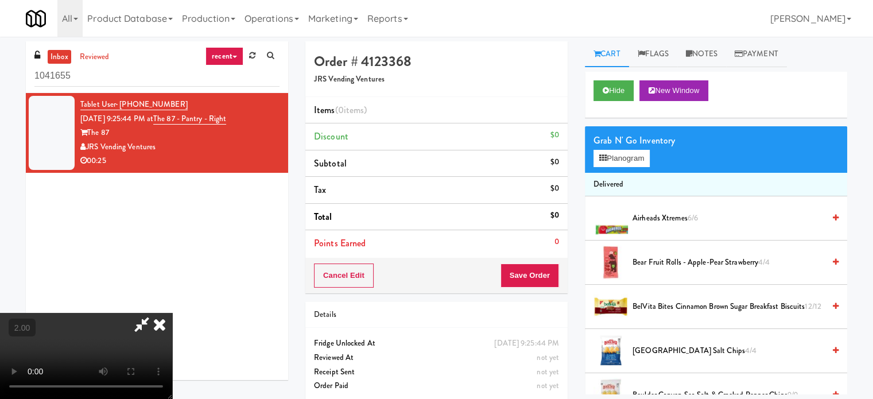
click at [172, 313] on icon at bounding box center [159, 324] width 25 height 23
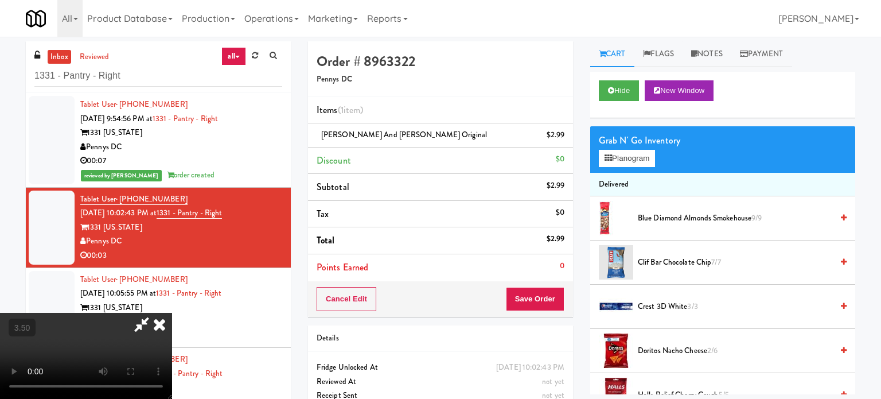
click at [172, 313] on video at bounding box center [86, 356] width 172 height 86
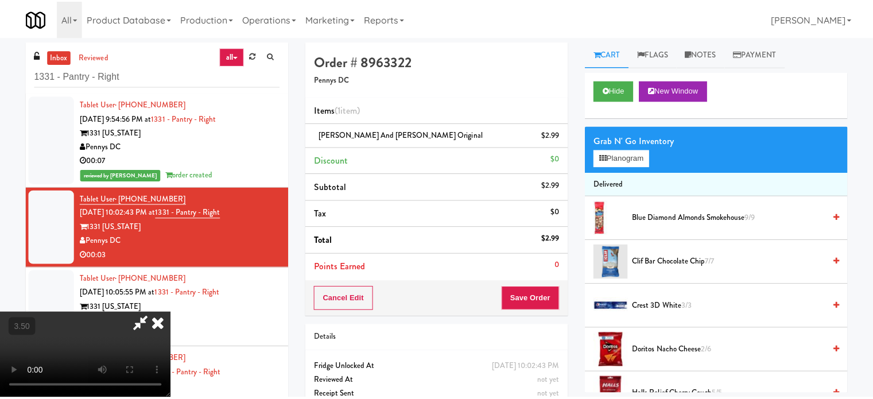
scroll to position [37, 0]
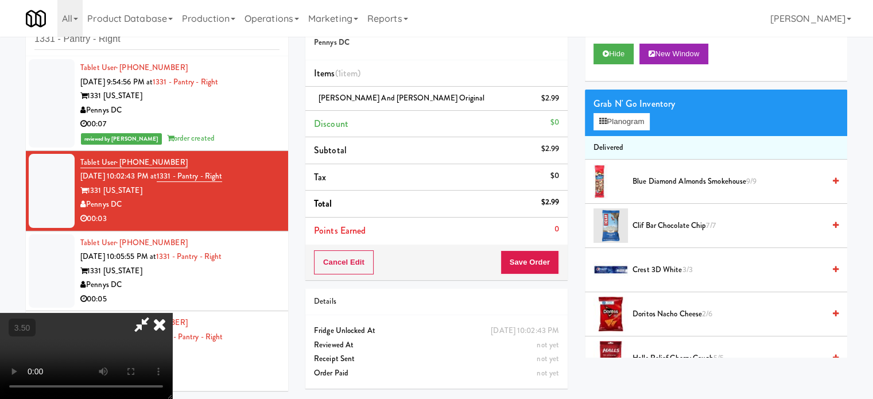
drag, startPoint x: 375, startPoint y: 188, endPoint x: 400, endPoint y: 195, distance: 26.2
click at [172, 313] on video at bounding box center [86, 356] width 172 height 86
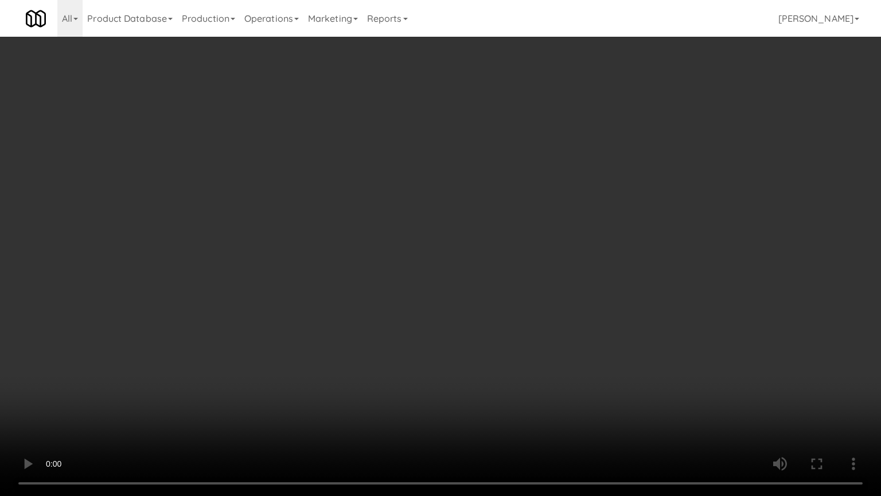
click at [407, 184] on video at bounding box center [440, 248] width 881 height 496
click at [472, 203] on video at bounding box center [440, 248] width 881 height 496
click at [562, 172] on video at bounding box center [440, 248] width 881 height 496
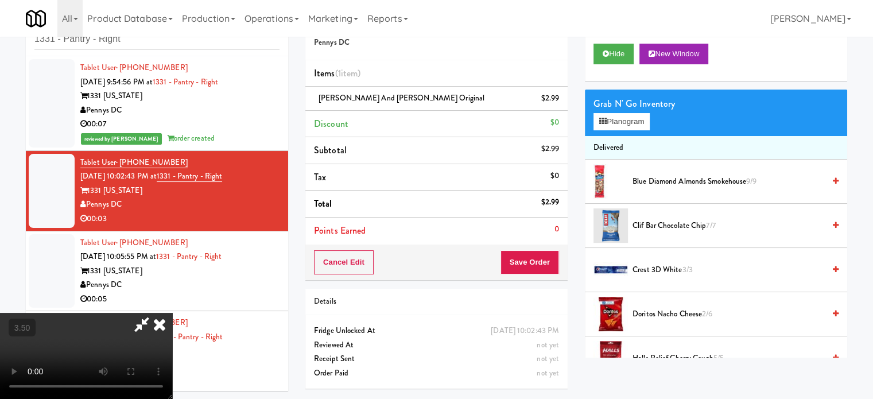
click at [172, 313] on icon at bounding box center [159, 324] width 25 height 23
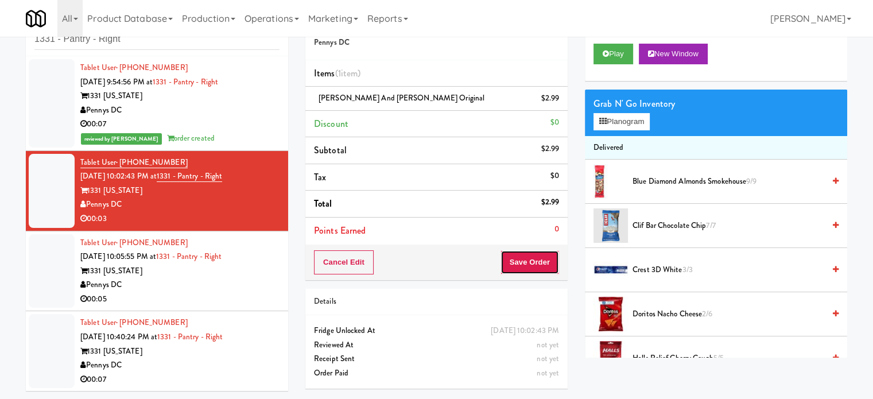
click at [519, 252] on button "Save Order" at bounding box center [529, 262] width 59 height 24
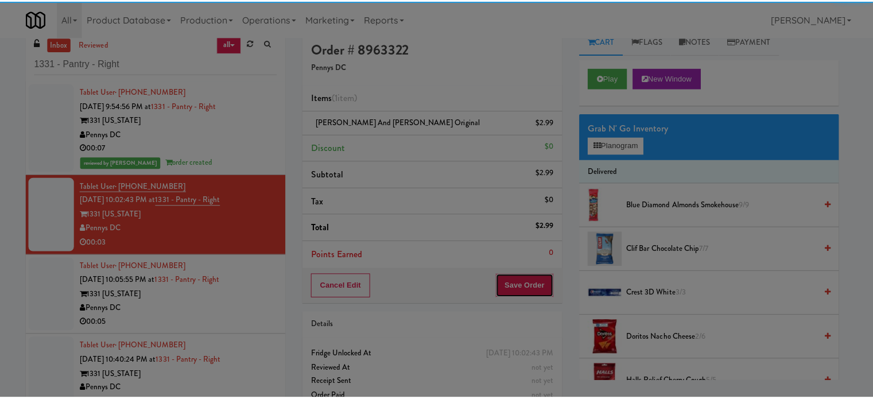
scroll to position [0, 0]
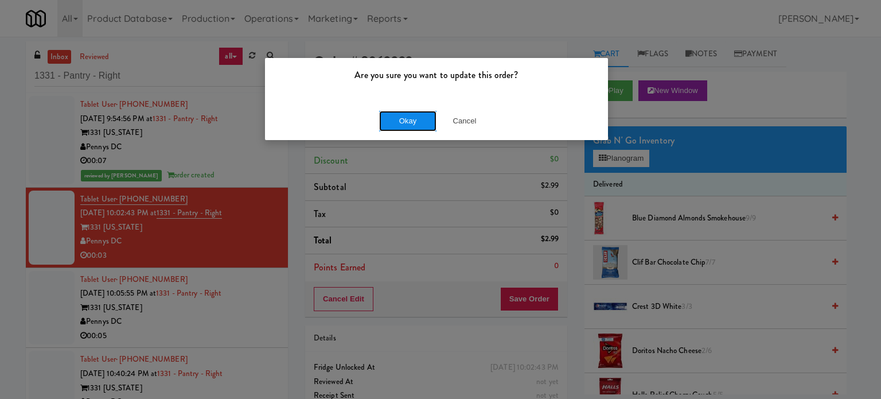
click at [419, 115] on button "Okay" at bounding box center [407, 121] width 57 height 21
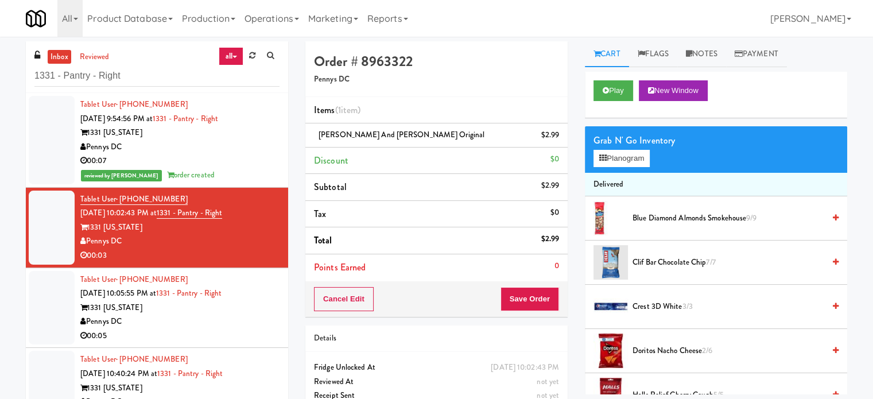
click at [232, 328] on div "Pennys DC" at bounding box center [179, 321] width 199 height 14
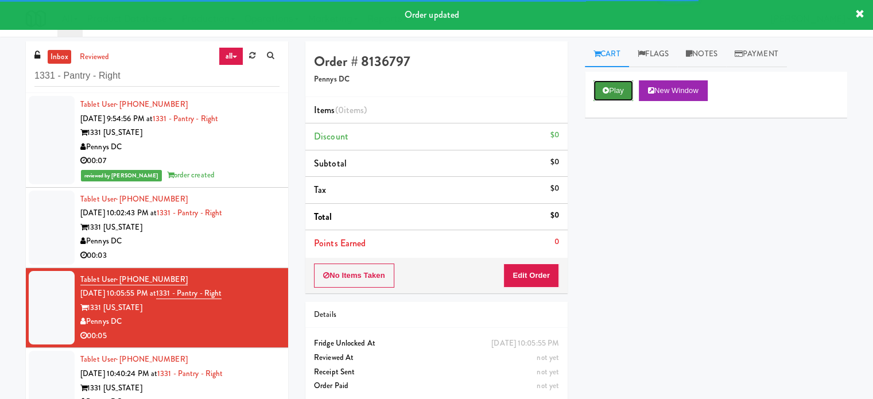
click at [610, 80] on button "Play" at bounding box center [613, 90] width 40 height 21
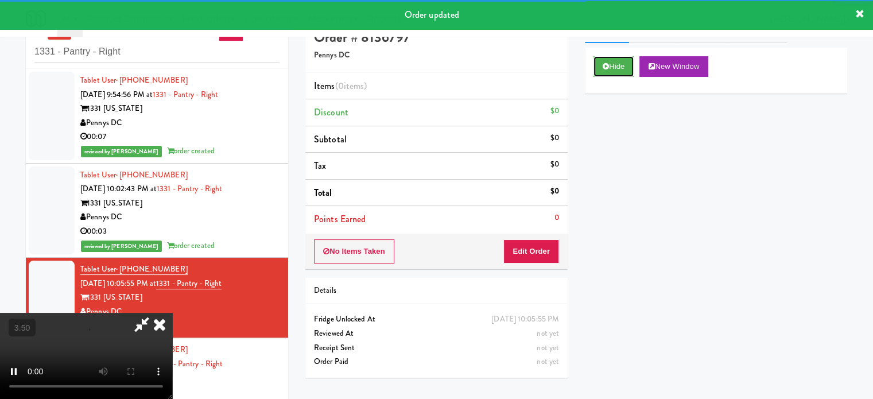
scroll to position [46, 0]
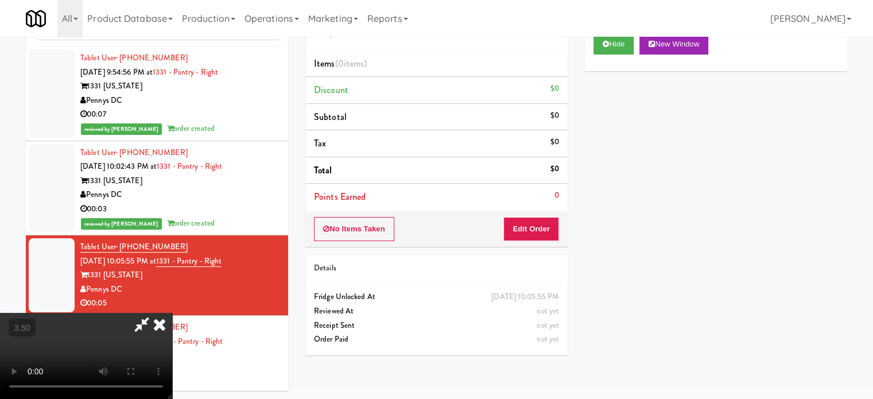
click at [172, 313] on video at bounding box center [86, 356] width 172 height 86
drag, startPoint x: 392, startPoint y: 249, endPoint x: 391, endPoint y: 274, distance: 24.7
click at [172, 313] on video at bounding box center [86, 356] width 172 height 86
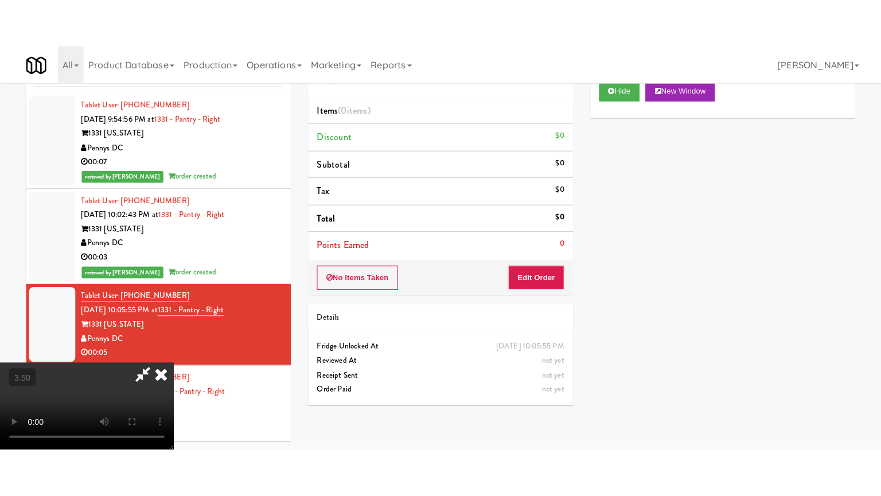
scroll to position [37, 0]
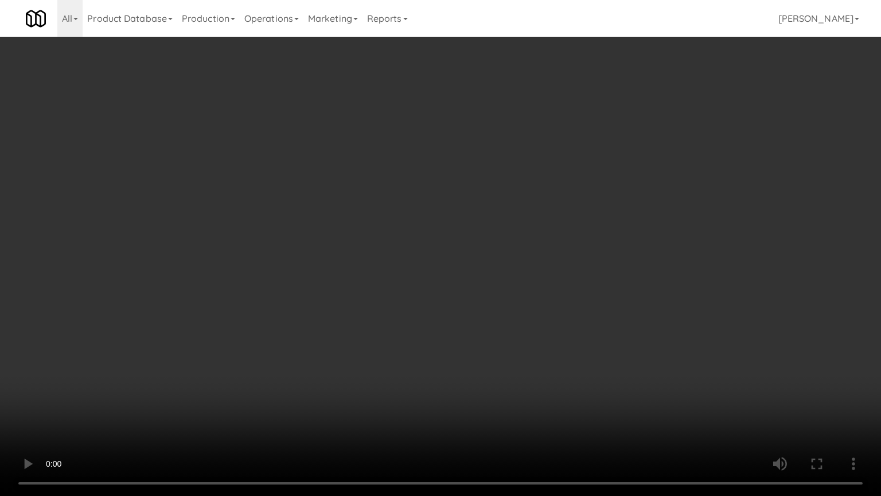
click at [378, 238] on video at bounding box center [440, 248] width 881 height 496
drag, startPoint x: 458, startPoint y: 244, endPoint x: 463, endPoint y: 248, distance: 6.5
click at [458, 246] on video at bounding box center [440, 248] width 881 height 496
click at [468, 259] on video at bounding box center [440, 248] width 881 height 496
click at [575, 273] on video at bounding box center [440, 248] width 881 height 496
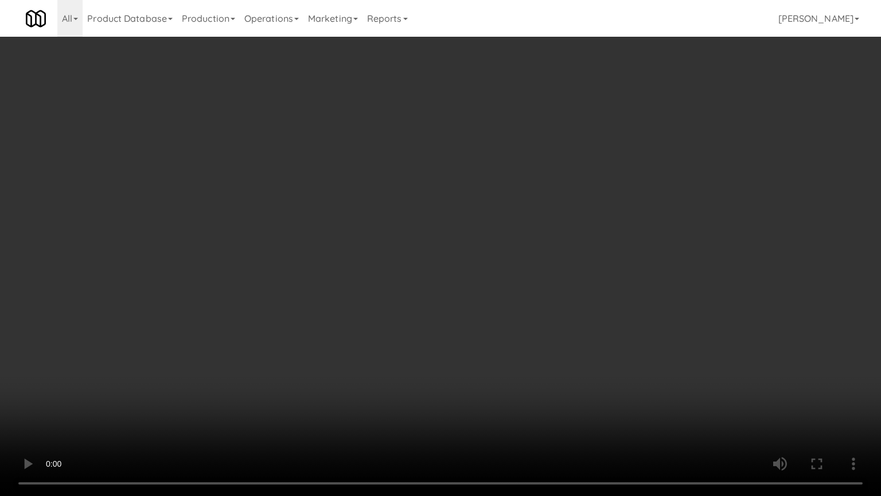
click at [471, 295] on video at bounding box center [440, 248] width 881 height 496
drag, startPoint x: 605, startPoint y: 273, endPoint x: 590, endPoint y: 277, distance: 14.8
click at [605, 273] on video at bounding box center [440, 248] width 881 height 496
click at [551, 283] on video at bounding box center [440, 248] width 881 height 496
click at [628, 283] on video at bounding box center [440, 248] width 881 height 496
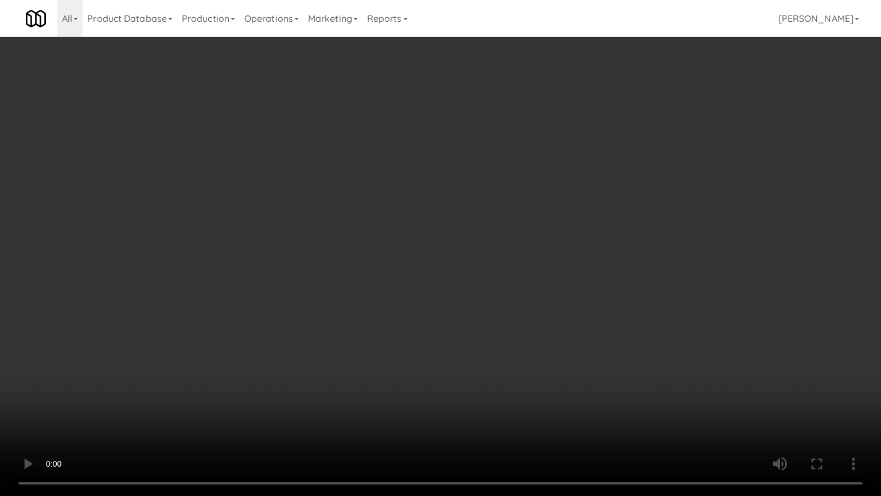
click at [600, 285] on video at bounding box center [440, 248] width 881 height 496
click at [601, 283] on video at bounding box center [440, 248] width 881 height 496
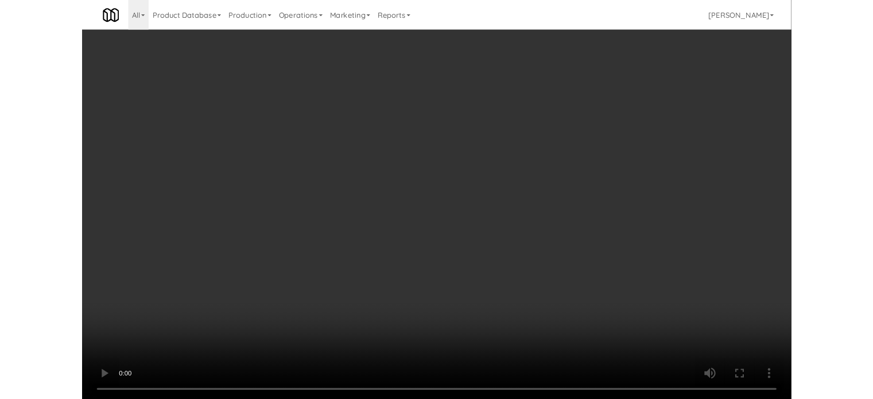
scroll to position [46, 0]
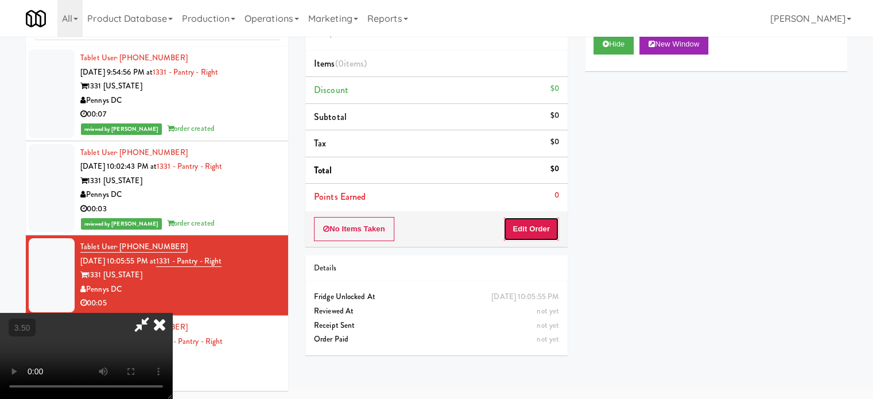
click at [544, 231] on button "Edit Order" at bounding box center [531, 229] width 56 height 24
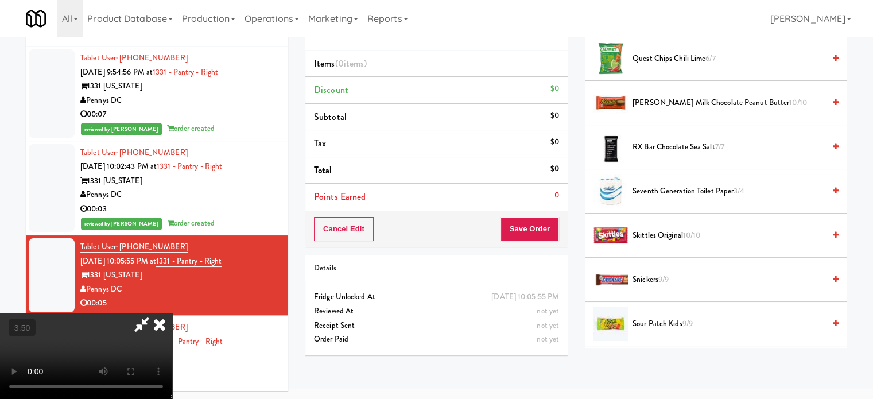
scroll to position [1052, 0]
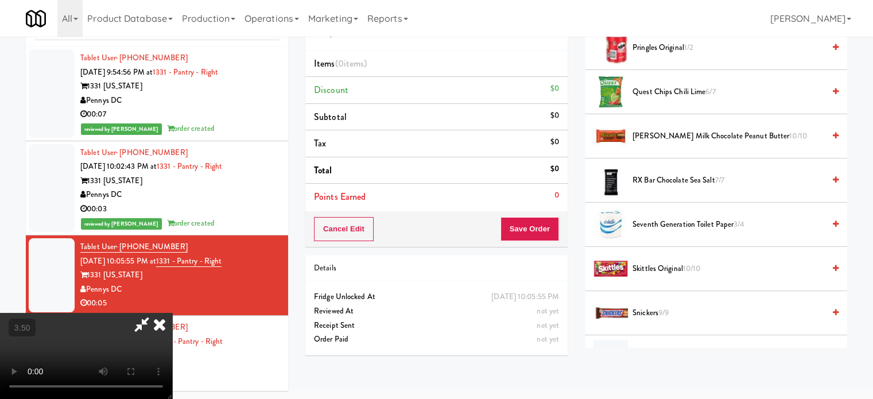
click at [705, 133] on span "[PERSON_NAME] Milk Chocolate Peanut Butter 10/10" at bounding box center [728, 136] width 192 height 14
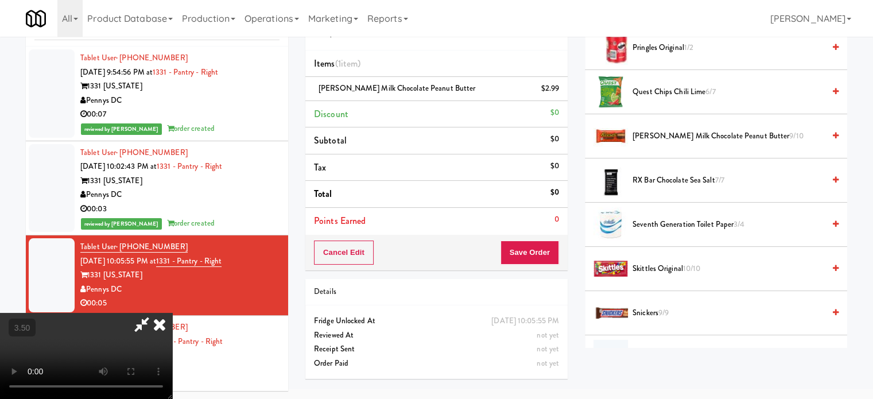
click at [704, 134] on span "[PERSON_NAME] Milk Chocolate Peanut Butter 9/10" at bounding box center [728, 136] width 192 height 14
click at [172, 313] on video at bounding box center [86, 356] width 172 height 86
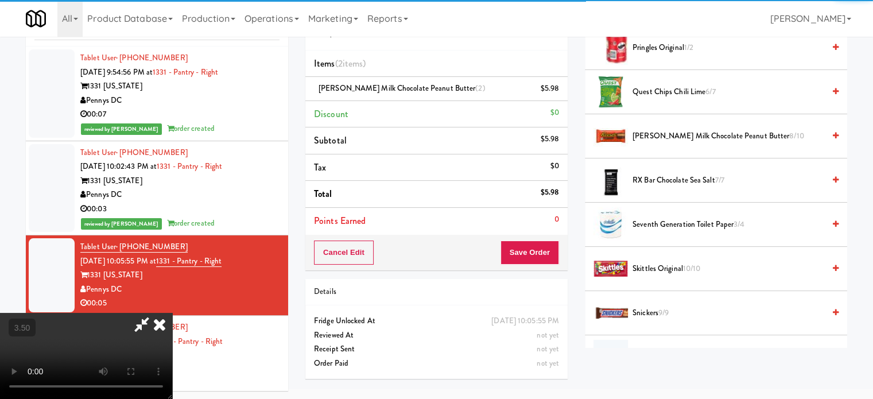
scroll to position [37, 0]
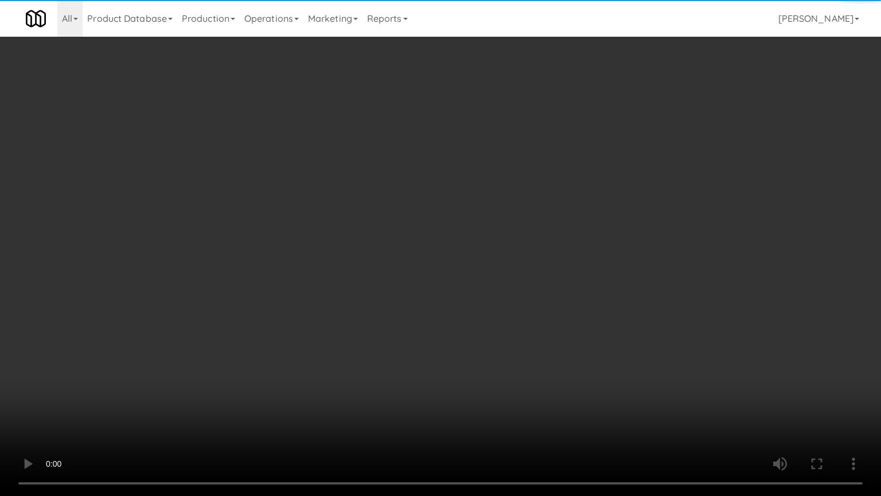
click at [344, 273] on video at bounding box center [440, 248] width 881 height 496
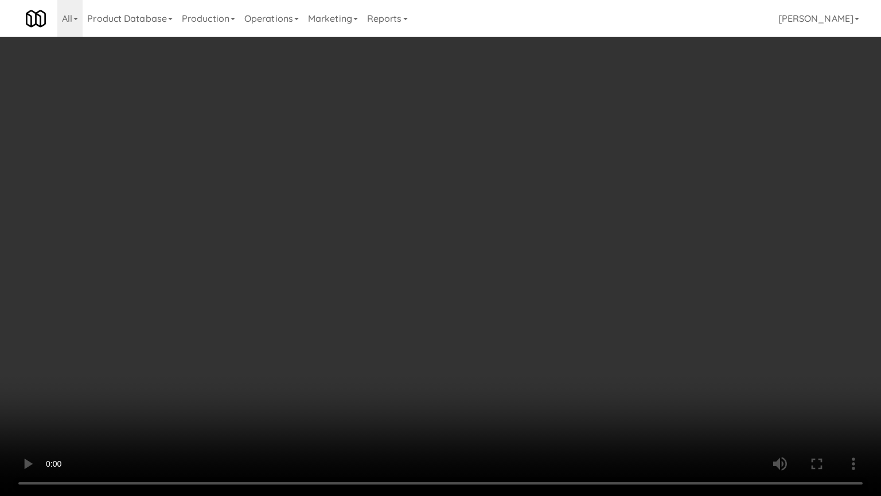
click at [404, 373] on video at bounding box center [440, 248] width 881 height 496
click at [422, 348] on video at bounding box center [440, 248] width 881 height 496
click at [399, 330] on video at bounding box center [440, 248] width 881 height 496
click at [456, 312] on video at bounding box center [440, 248] width 881 height 496
click at [459, 308] on video at bounding box center [440, 248] width 881 height 496
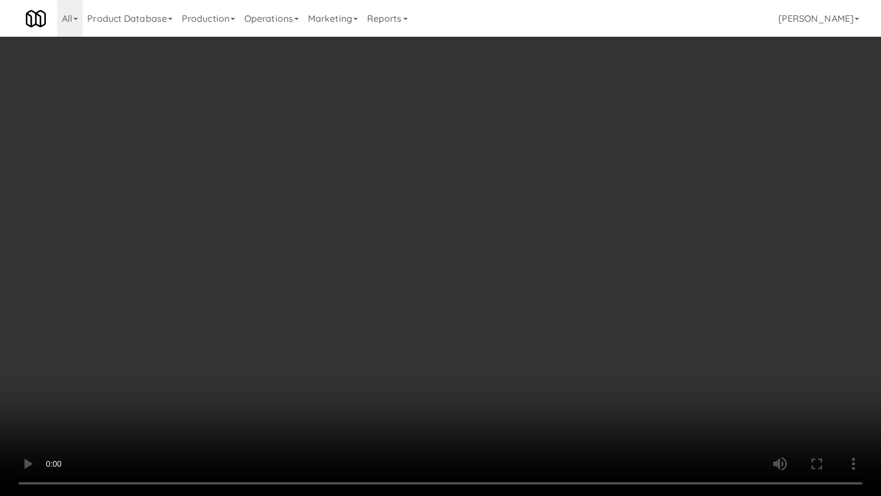
click at [459, 308] on video at bounding box center [440, 248] width 881 height 496
click at [467, 305] on video at bounding box center [440, 248] width 881 height 496
click at [466, 305] on video at bounding box center [440, 248] width 881 height 496
click at [459, 302] on video at bounding box center [440, 248] width 881 height 496
drag, startPoint x: 460, startPoint y: 299, endPoint x: 470, endPoint y: 274, distance: 27.3
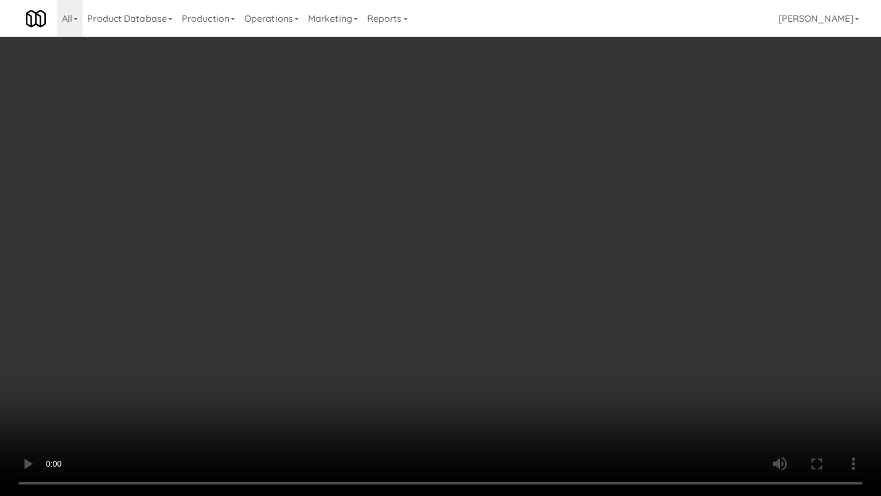
click at [470, 274] on video at bounding box center [440, 248] width 881 height 496
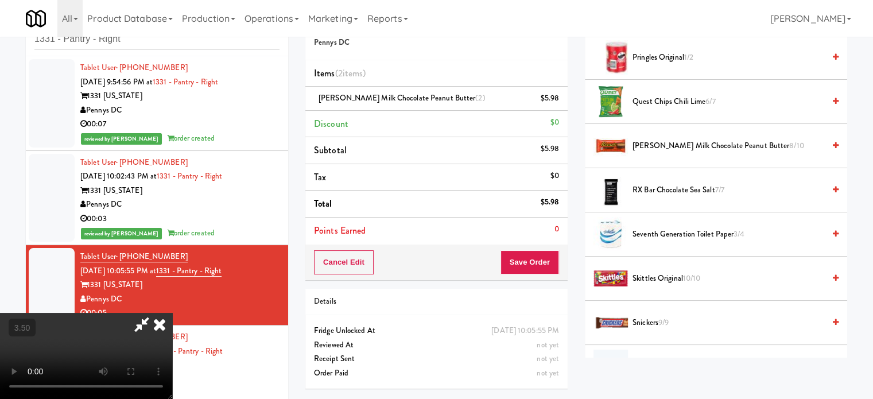
drag, startPoint x: 508, startPoint y: 43, endPoint x: 475, endPoint y: 154, distance: 115.5
click at [172, 313] on icon at bounding box center [159, 324] width 25 height 23
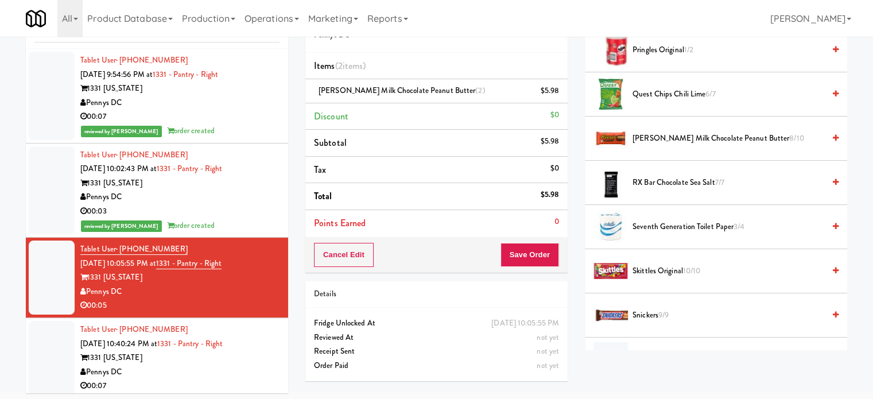
scroll to position [46, 0]
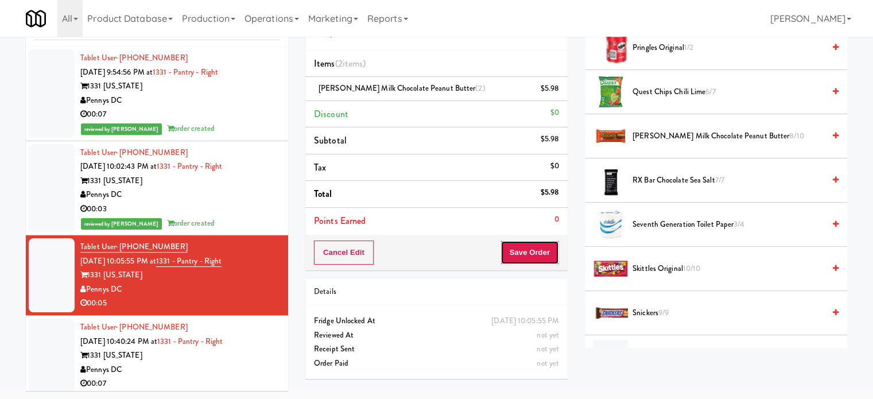
click at [506, 245] on button "Save Order" at bounding box center [529, 252] width 59 height 24
click at [512, 244] on button "Save Order" at bounding box center [529, 252] width 59 height 24
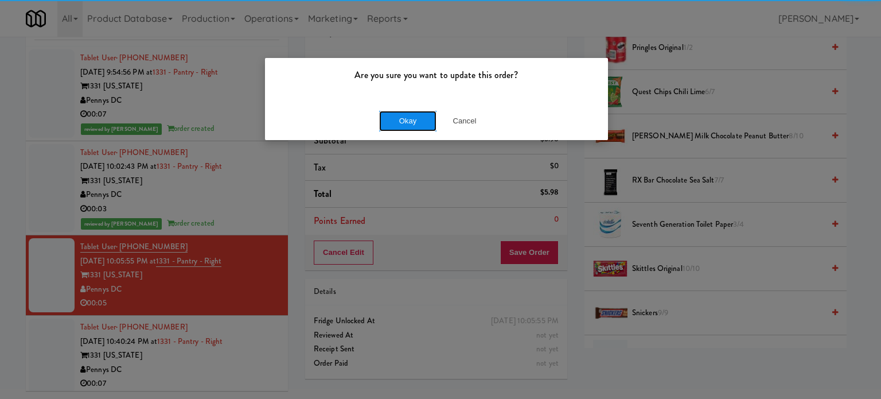
click at [414, 123] on button "Okay" at bounding box center [407, 121] width 57 height 21
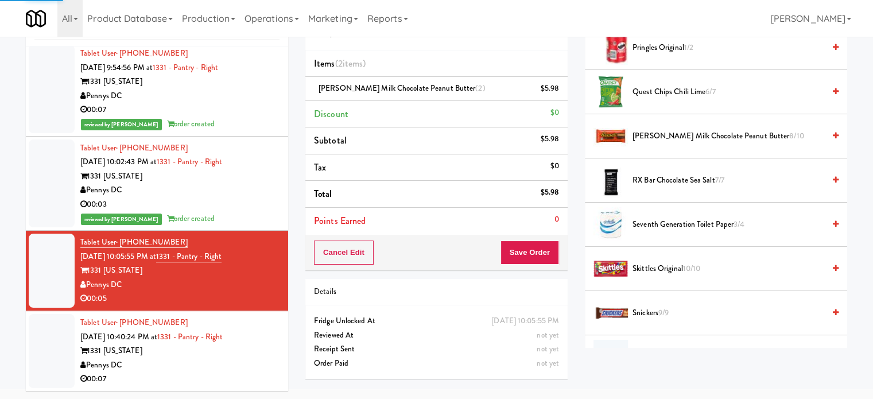
scroll to position [107, 0]
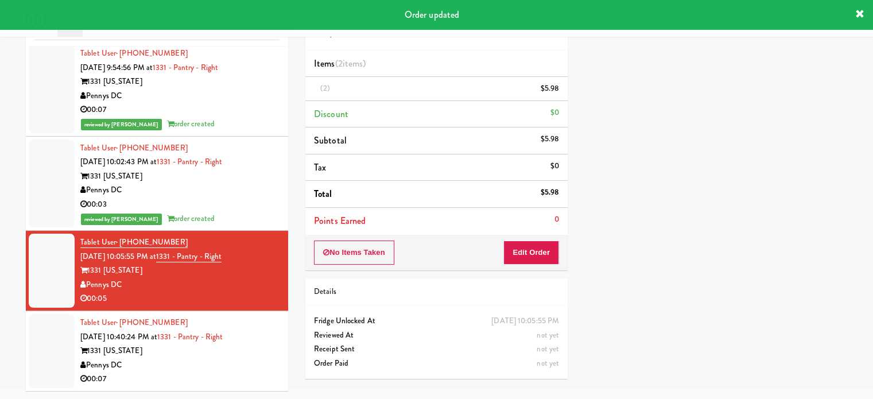
drag, startPoint x: 251, startPoint y: 347, endPoint x: 301, endPoint y: 291, distance: 75.1
click at [250, 348] on div "1331 [US_STATE]" at bounding box center [179, 351] width 199 height 14
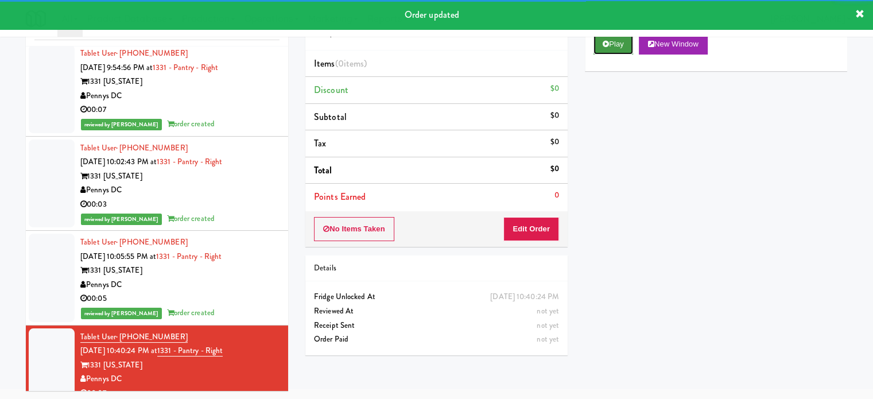
drag, startPoint x: 618, startPoint y: 45, endPoint x: 588, endPoint y: 84, distance: 49.5
click at [619, 45] on button "Play" at bounding box center [613, 44] width 40 height 21
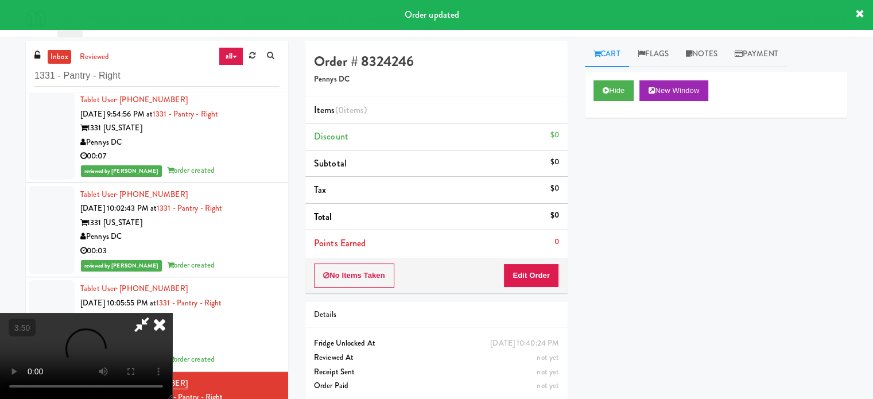
click at [535, 242] on li "Points Earned 0" at bounding box center [436, 243] width 262 height 26
click at [532, 267] on button "Edit Order" at bounding box center [531, 275] width 56 height 24
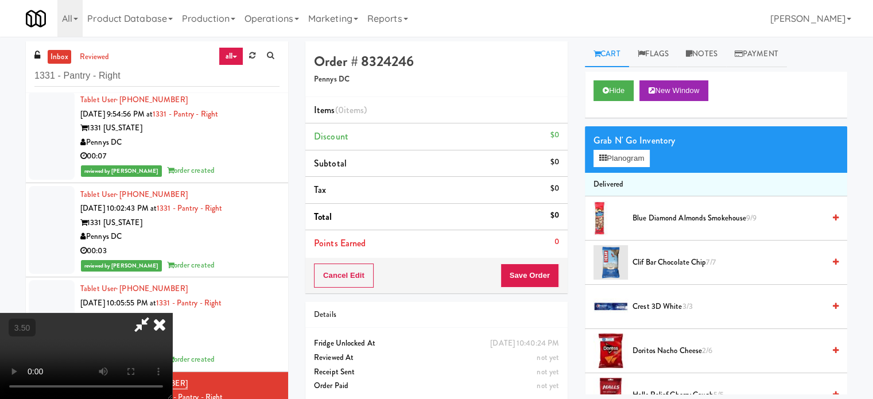
click at [172, 313] on video at bounding box center [86, 356] width 172 height 86
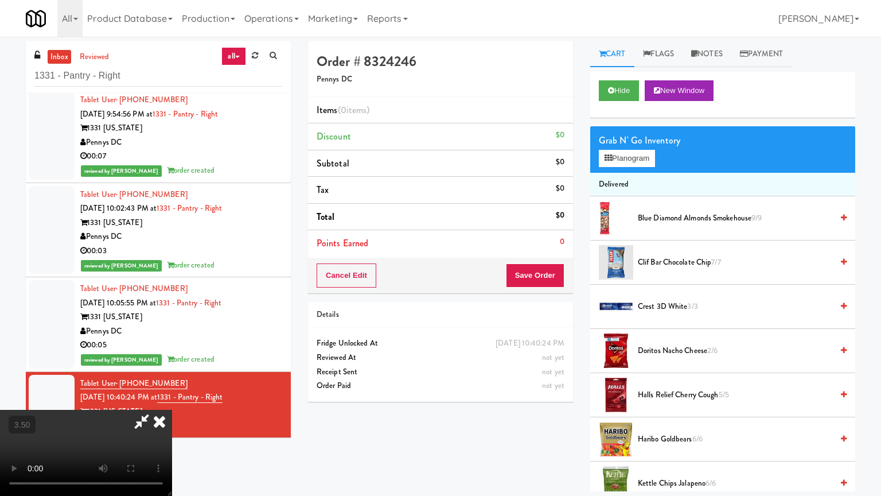
drag, startPoint x: 334, startPoint y: 239, endPoint x: 365, endPoint y: 239, distance: 30.4
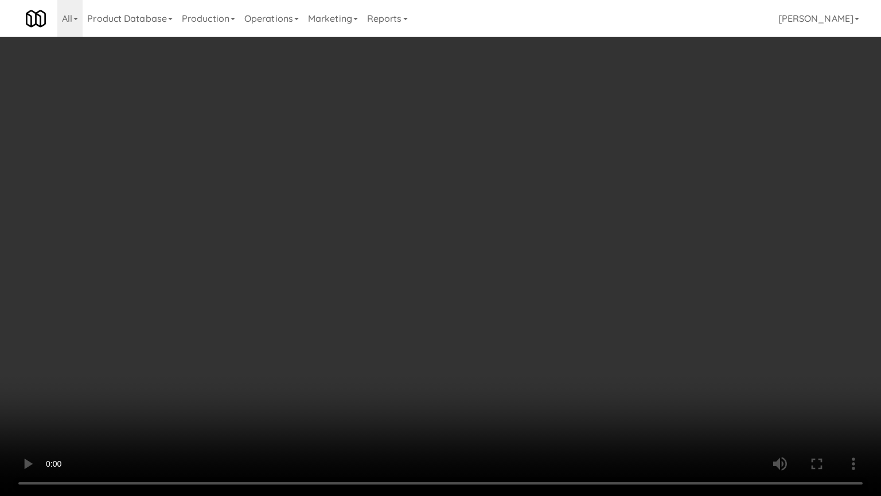
click at [334, 239] on video at bounding box center [440, 248] width 881 height 496
click at [379, 238] on video at bounding box center [440, 248] width 881 height 496
drag, startPoint x: 453, startPoint y: 239, endPoint x: 463, endPoint y: 238, distance: 10.3
click at [453, 239] on video at bounding box center [440, 248] width 881 height 496
click at [463, 236] on video at bounding box center [440, 248] width 881 height 496
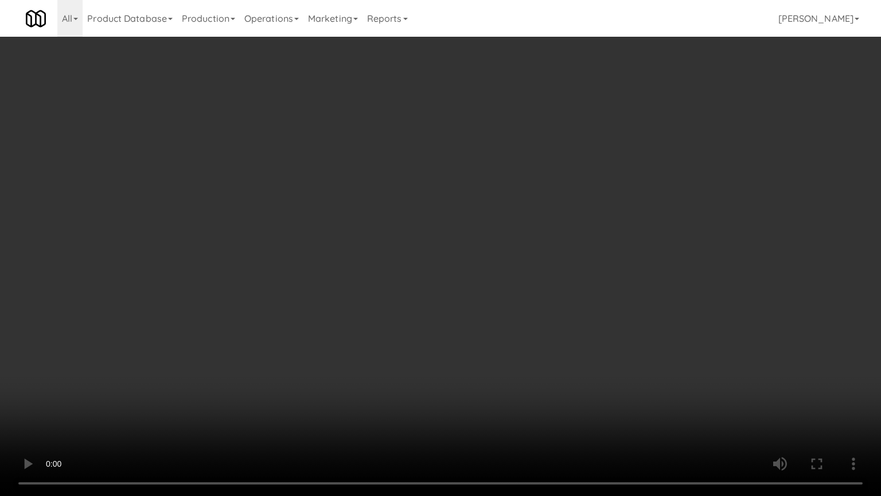
click at [474, 248] on video at bounding box center [440, 248] width 881 height 496
click at [477, 248] on video at bounding box center [440, 248] width 881 height 496
click at [499, 250] on video at bounding box center [440, 248] width 881 height 496
click at [527, 271] on video at bounding box center [440, 248] width 881 height 496
click at [514, 282] on video at bounding box center [440, 248] width 881 height 496
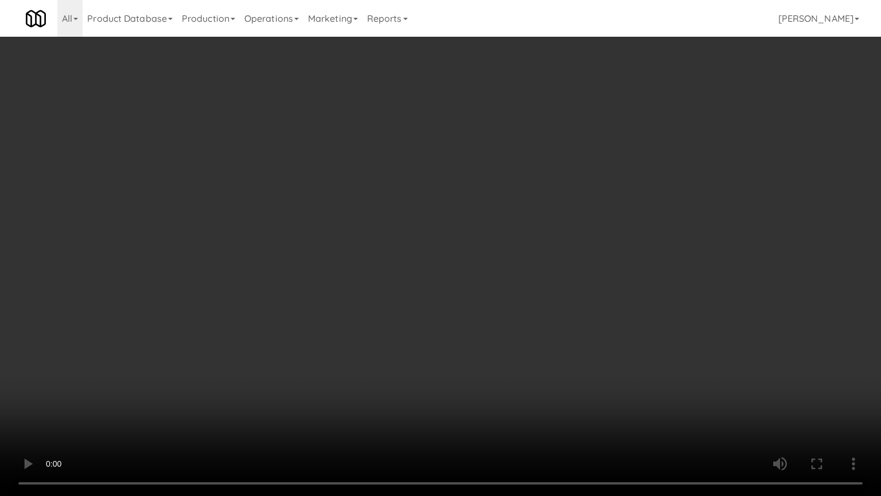
click at [513, 282] on video at bounding box center [440, 248] width 881 height 496
click at [388, 388] on video at bounding box center [440, 248] width 881 height 496
click at [399, 322] on video at bounding box center [440, 248] width 881 height 496
click at [403, 322] on video at bounding box center [440, 248] width 881 height 496
click at [419, 328] on video at bounding box center [440, 248] width 881 height 496
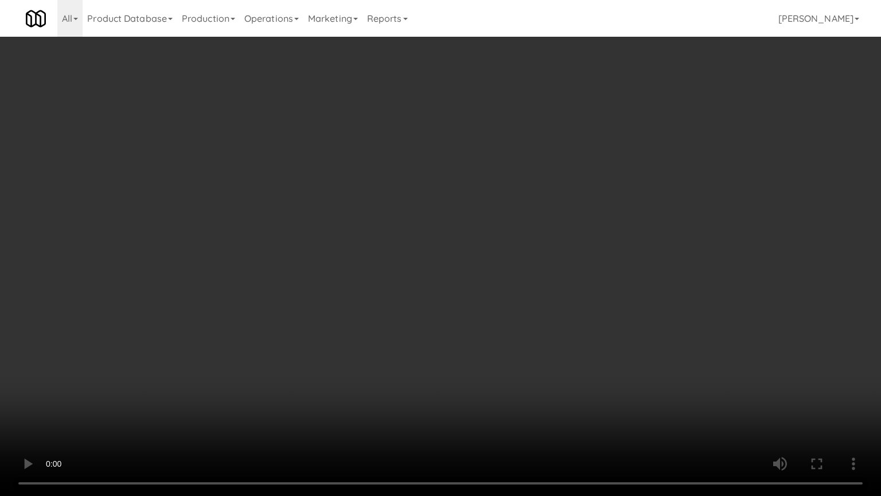
click at [419, 329] on video at bounding box center [440, 248] width 881 height 496
click at [442, 332] on video at bounding box center [440, 248] width 881 height 496
click at [420, 337] on video at bounding box center [440, 248] width 881 height 496
click at [435, 310] on video at bounding box center [440, 248] width 881 height 496
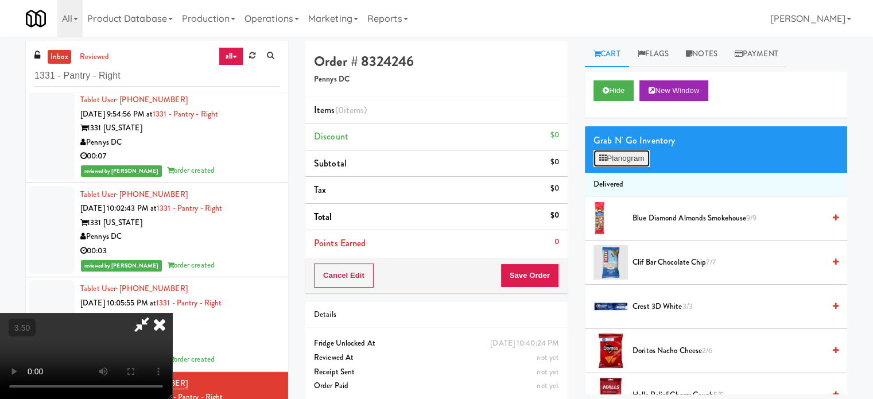
click at [614, 163] on button "Planogram" at bounding box center [621, 158] width 56 height 17
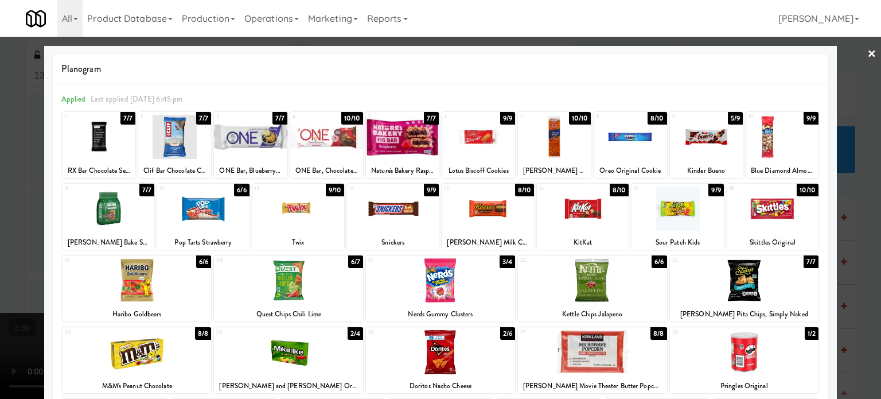
click at [129, 119] on div "7/7" at bounding box center [127, 118] width 15 height 13
click at [129, 120] on div "6/7" at bounding box center [127, 118] width 15 height 13
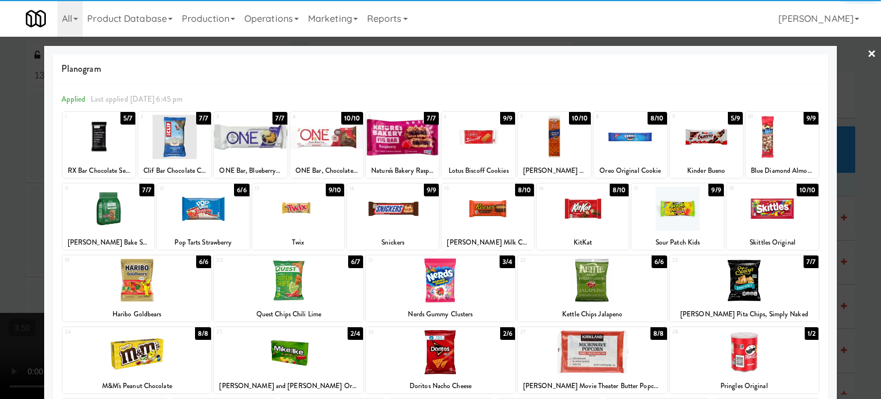
click at [849, 185] on div at bounding box center [440, 199] width 881 height 399
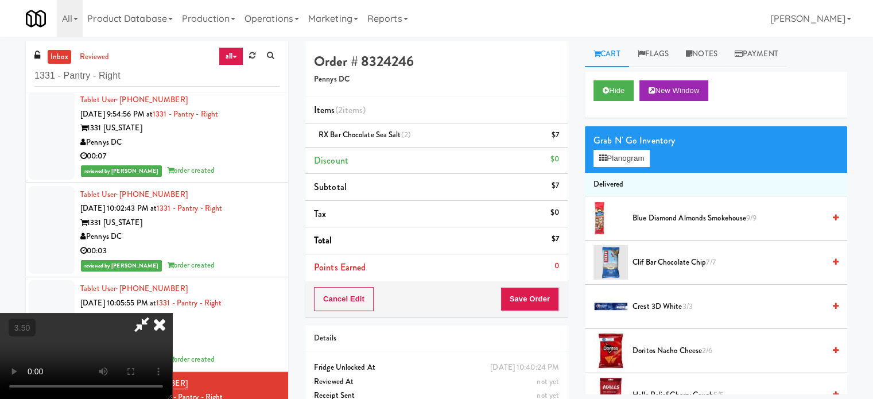
click at [172, 313] on video at bounding box center [86, 356] width 172 height 86
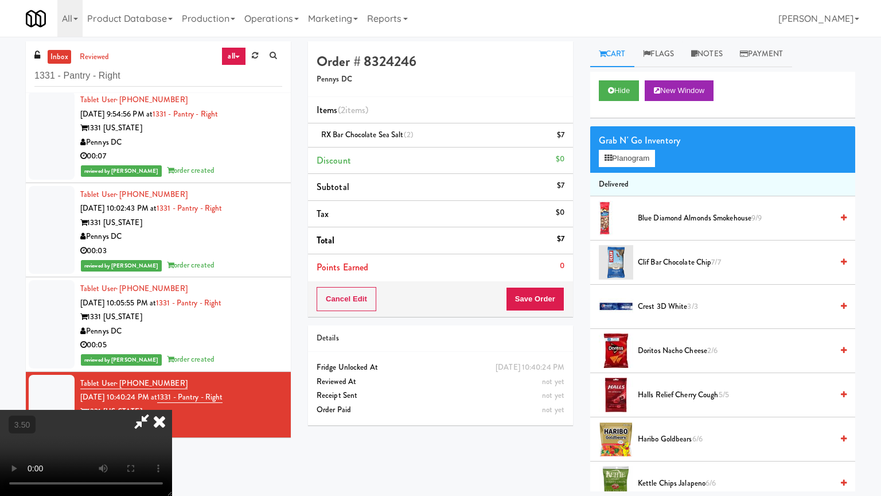
click at [172, 398] on video at bounding box center [86, 453] width 172 height 86
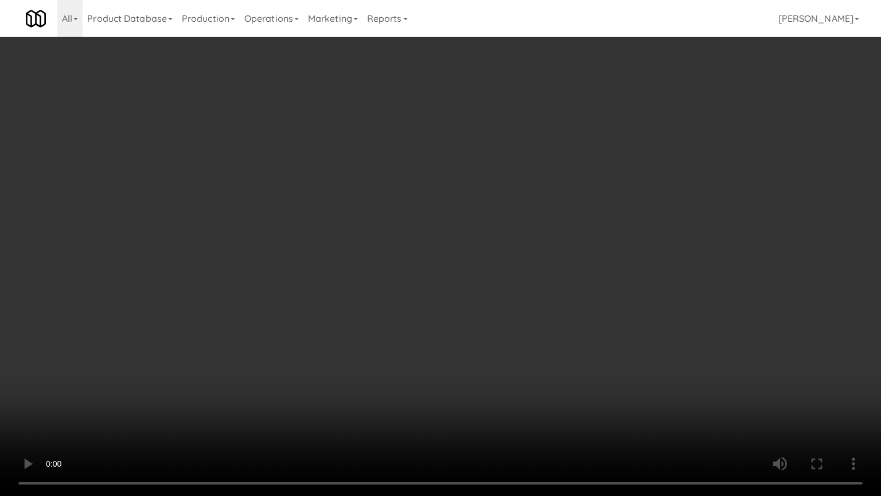
click at [431, 270] on video at bounding box center [440, 248] width 881 height 496
click at [434, 267] on video at bounding box center [440, 248] width 881 height 496
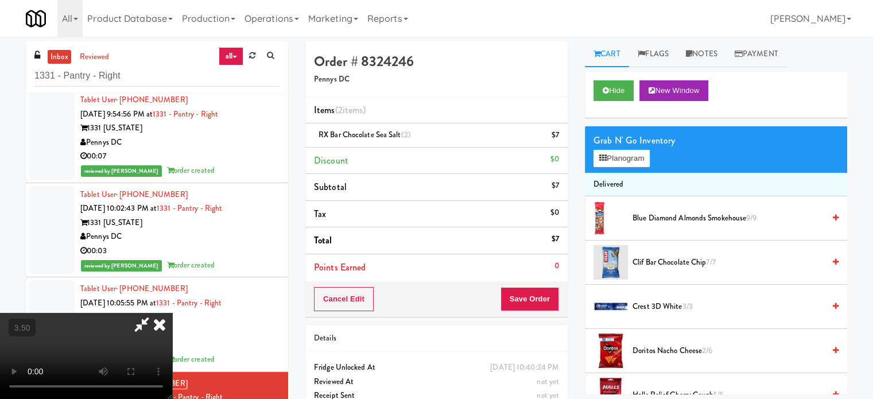
click at [172, 313] on icon at bounding box center [159, 324] width 25 height 23
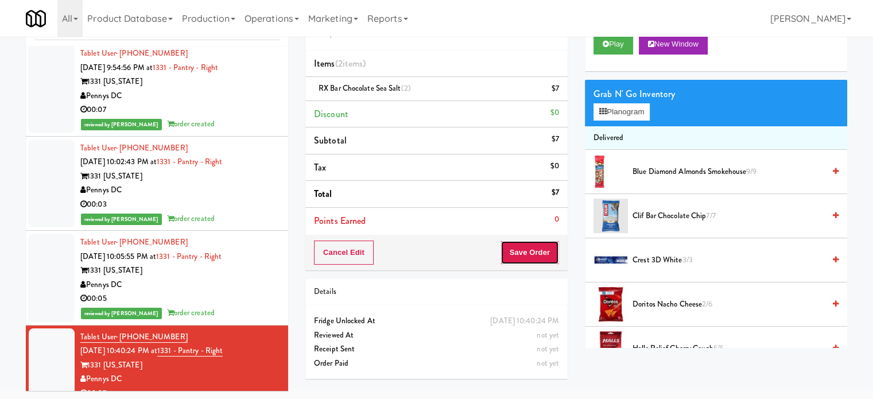
click at [542, 251] on button "Save Order" at bounding box center [529, 252] width 59 height 24
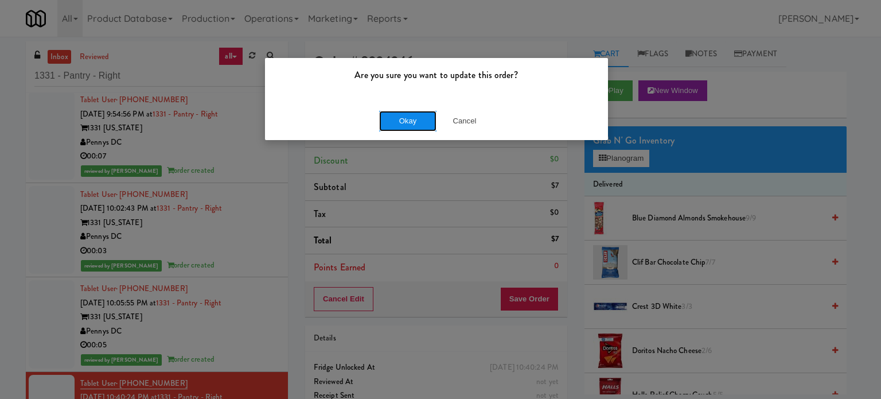
click at [408, 116] on button "Okay" at bounding box center [407, 121] width 57 height 21
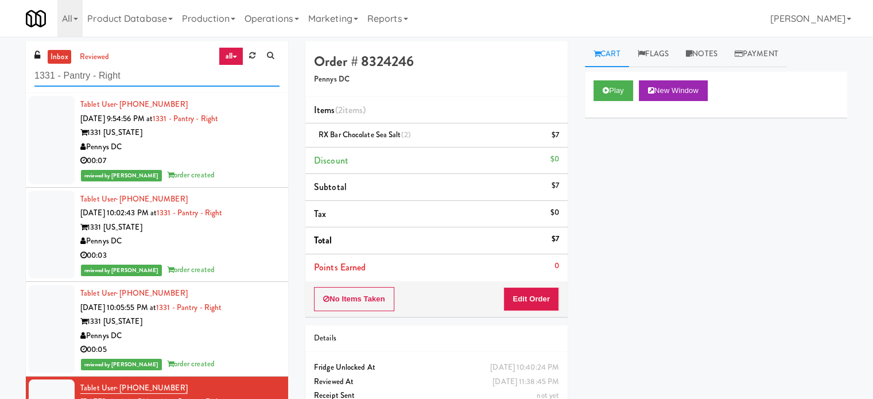
click at [139, 84] on input "1331 - Pantry - Right" at bounding box center [156, 75] width 245 height 21
click at [139, 82] on input "1331 - Pantry - Right" at bounding box center [156, 75] width 245 height 21
click at [140, 82] on input "1331 - Pantry - Right" at bounding box center [156, 75] width 245 height 21
paste input "[PERSON_NAME] - Cooler"
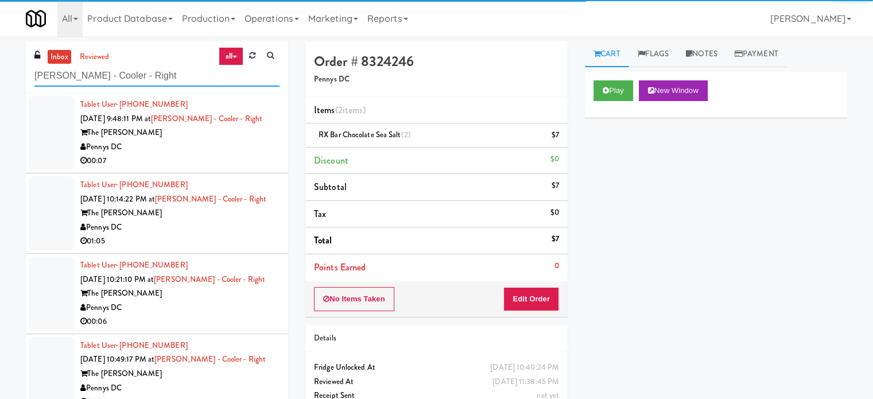
type input "[PERSON_NAME] - Cooler - Right"
click at [204, 155] on div "00:07" at bounding box center [179, 161] width 199 height 14
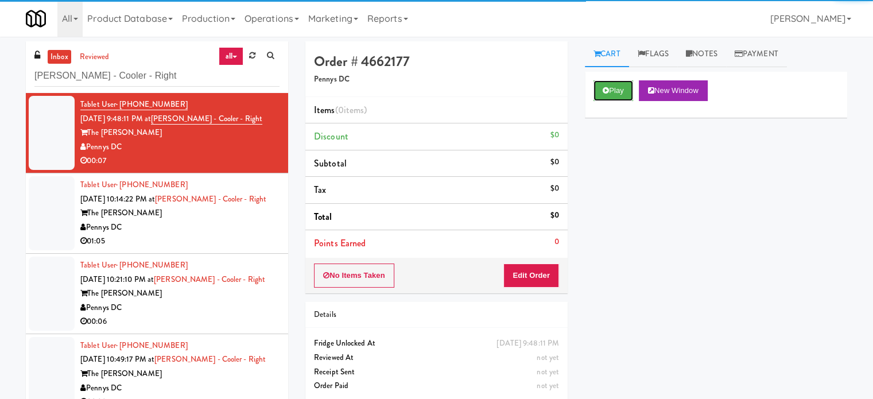
drag, startPoint x: 618, startPoint y: 89, endPoint x: 582, endPoint y: 134, distance: 57.5
click at [618, 88] on button "Play" at bounding box center [613, 90] width 40 height 21
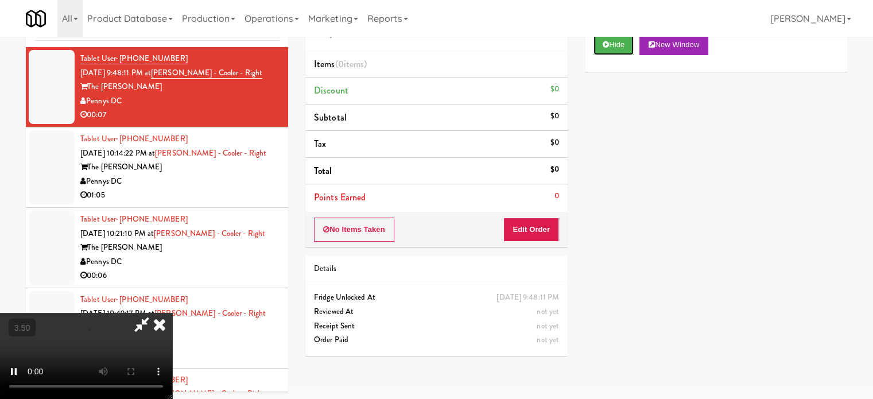
scroll to position [46, 0]
click at [529, 231] on button "Edit Order" at bounding box center [531, 229] width 56 height 24
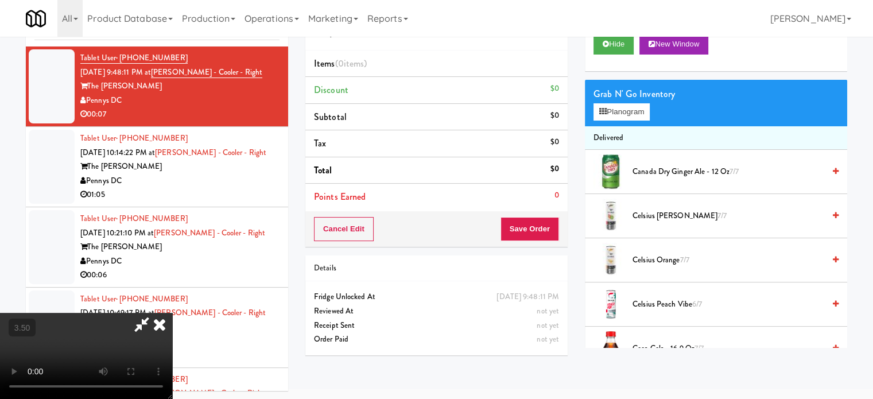
drag, startPoint x: 376, startPoint y: 252, endPoint x: 310, endPoint y: 235, distance: 68.0
click at [172, 313] on video at bounding box center [86, 356] width 172 height 86
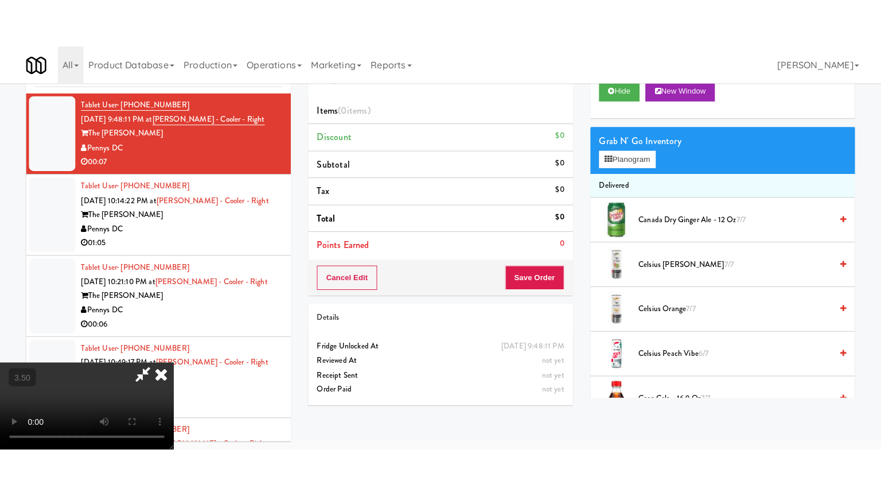
scroll to position [37, 0]
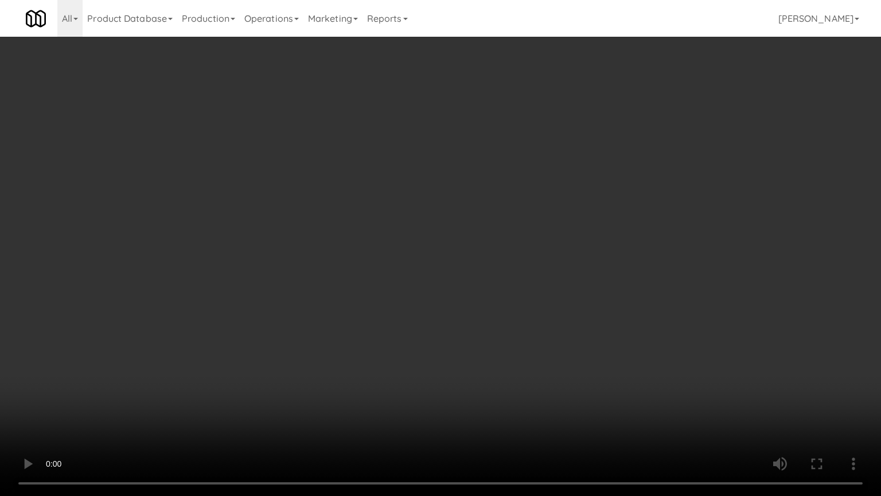
click at [415, 239] on video at bounding box center [440, 248] width 881 height 496
click at [423, 239] on video at bounding box center [440, 248] width 881 height 496
click at [438, 231] on video at bounding box center [440, 248] width 881 height 496
click at [429, 235] on video at bounding box center [440, 248] width 881 height 496
click at [538, 236] on video at bounding box center [440, 248] width 881 height 496
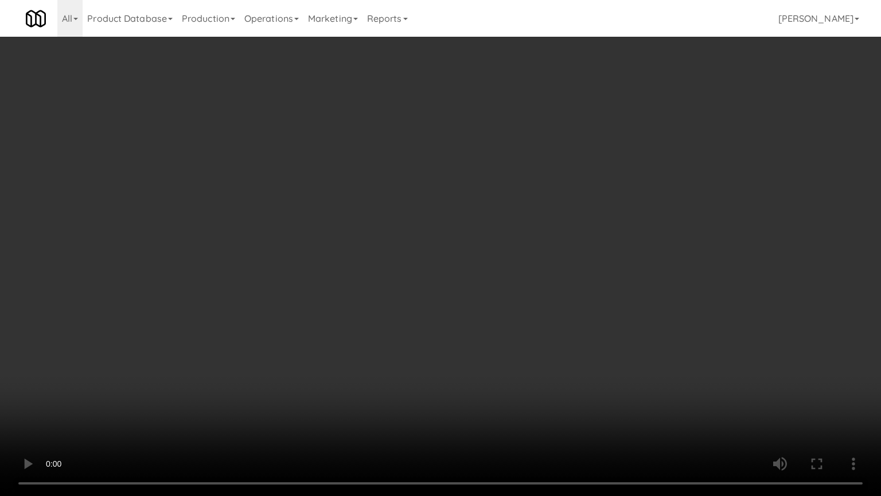
click at [480, 246] on video at bounding box center [440, 248] width 881 height 496
click at [652, 208] on video at bounding box center [440, 248] width 881 height 496
click at [527, 225] on video at bounding box center [440, 248] width 881 height 496
click at [645, 227] on video at bounding box center [440, 248] width 881 height 496
drag, startPoint x: 538, startPoint y: 238, endPoint x: 544, endPoint y: 232, distance: 8.2
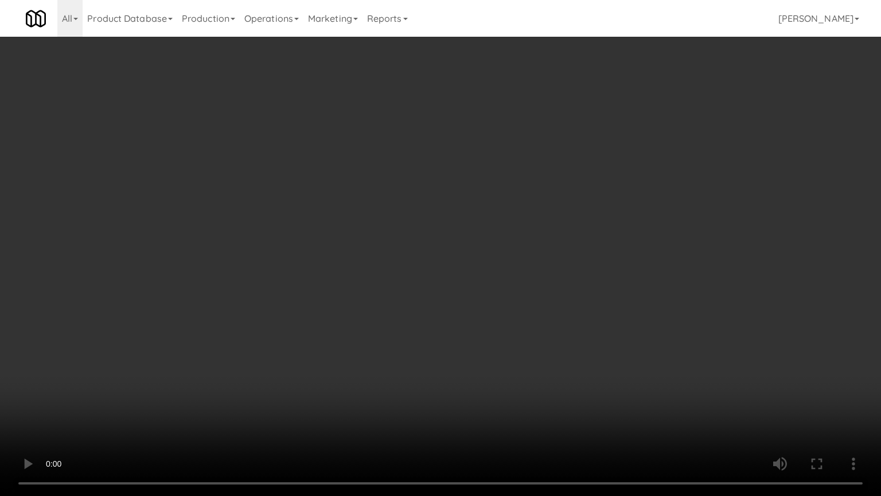
click at [539, 238] on video at bounding box center [440, 248] width 881 height 496
click at [544, 232] on video at bounding box center [440, 248] width 881 height 496
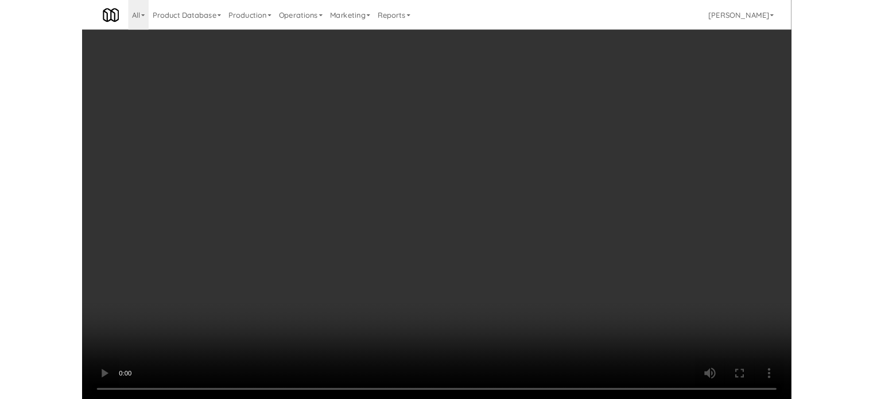
scroll to position [46, 0]
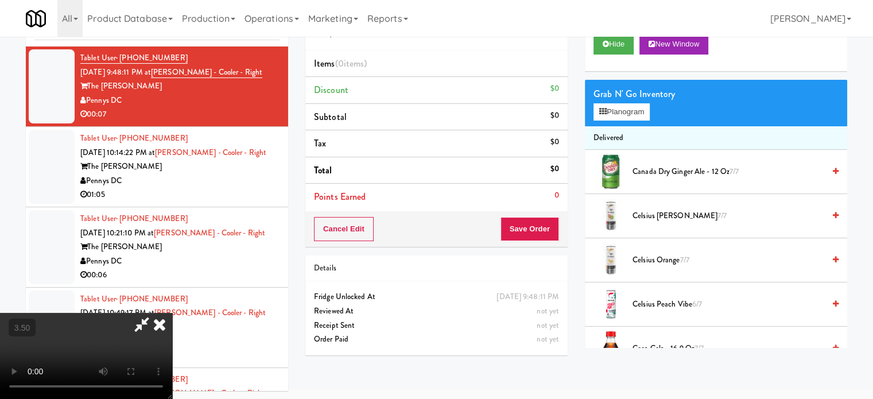
click at [683, 171] on span "Canada Dry Ginger Ale - 12 oz 7/7" at bounding box center [728, 172] width 192 height 14
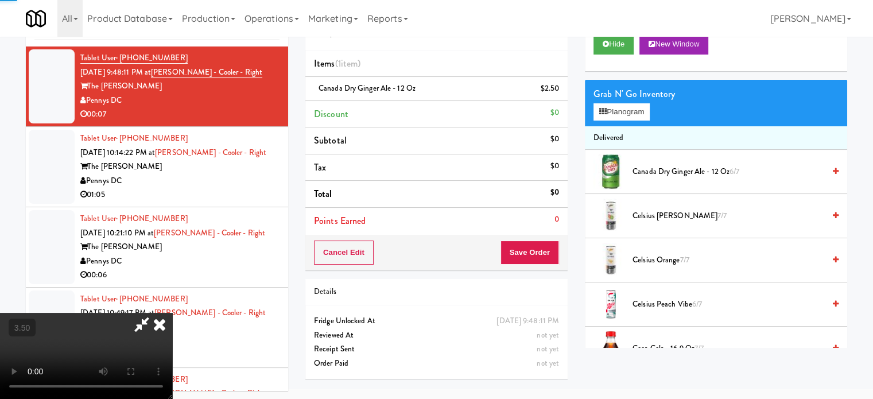
click at [172, 313] on video at bounding box center [86, 356] width 172 height 86
drag, startPoint x: 217, startPoint y: 244, endPoint x: 226, endPoint y: 305, distance: 61.4
click at [172, 313] on video at bounding box center [86, 356] width 172 height 86
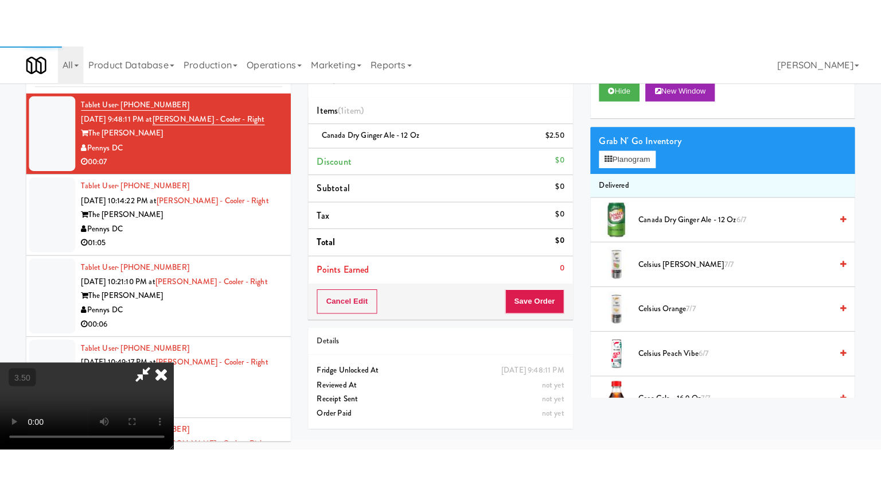
scroll to position [37, 0]
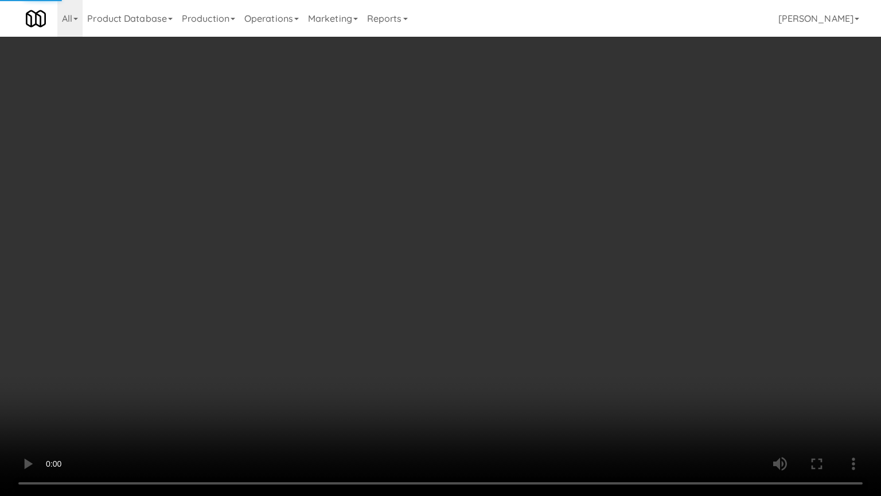
drag, startPoint x: 226, startPoint y: 305, endPoint x: 270, endPoint y: 261, distance: 62.5
click at [228, 299] on video at bounding box center [440, 248] width 881 height 496
click at [431, 200] on video at bounding box center [440, 248] width 881 height 496
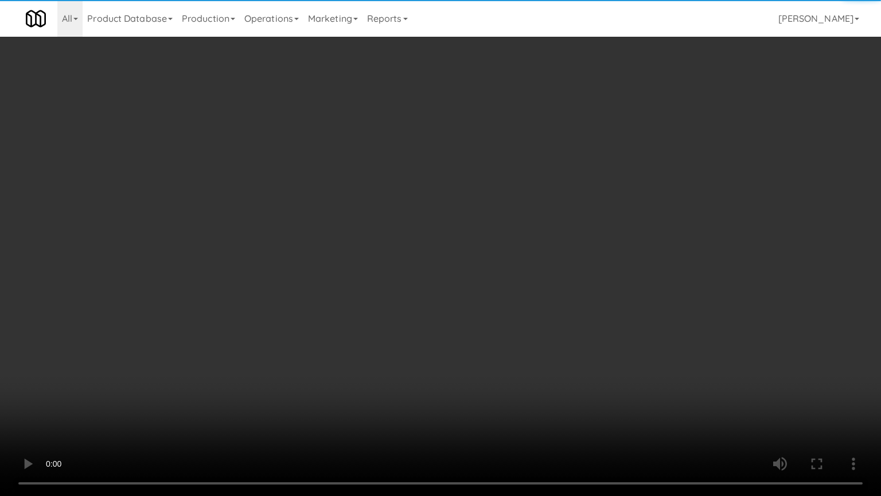
click at [468, 195] on video at bounding box center [440, 248] width 881 height 496
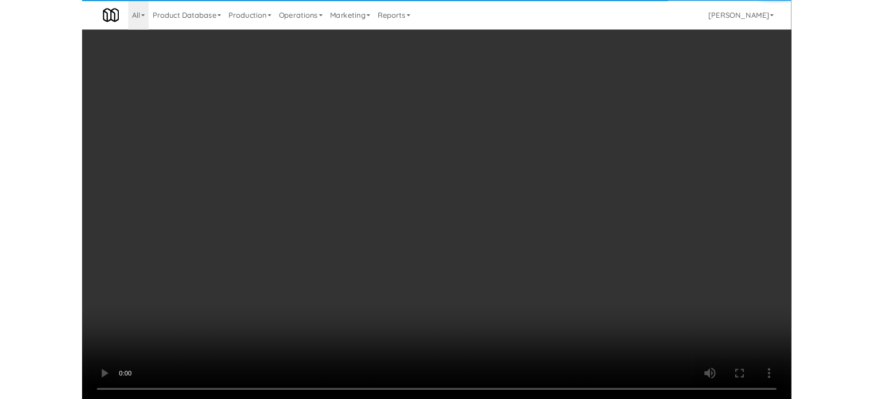
scroll to position [46, 0]
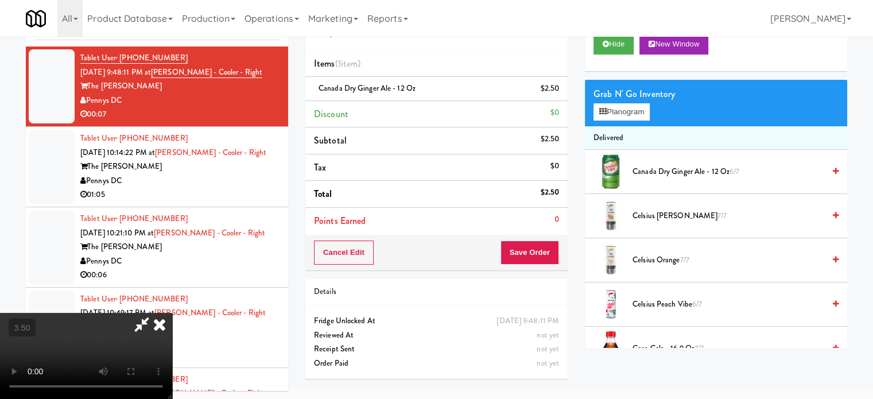
click at [172, 313] on icon at bounding box center [159, 324] width 25 height 23
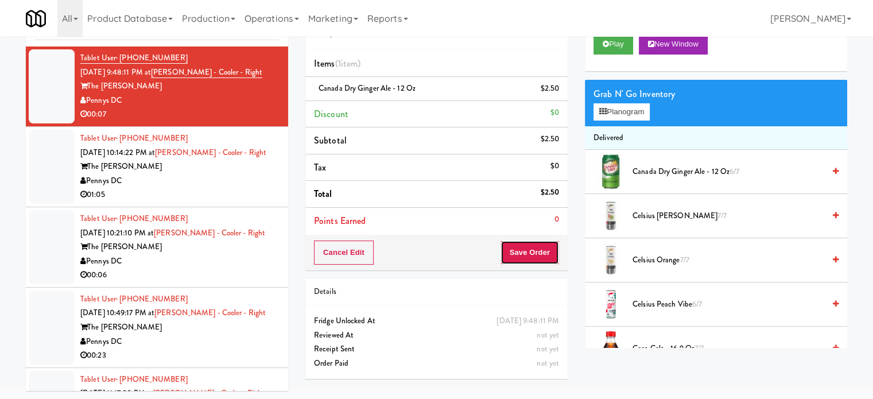
drag, startPoint x: 522, startPoint y: 252, endPoint x: 509, endPoint y: 233, distance: 22.8
click at [522, 251] on button "Save Order" at bounding box center [529, 252] width 59 height 24
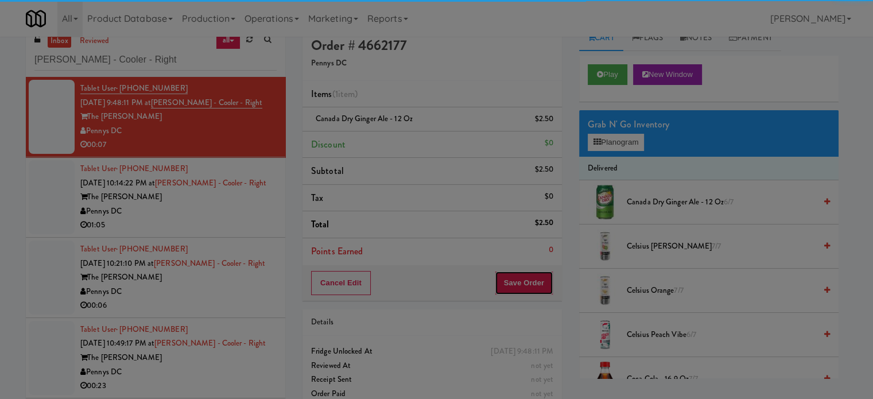
scroll to position [0, 0]
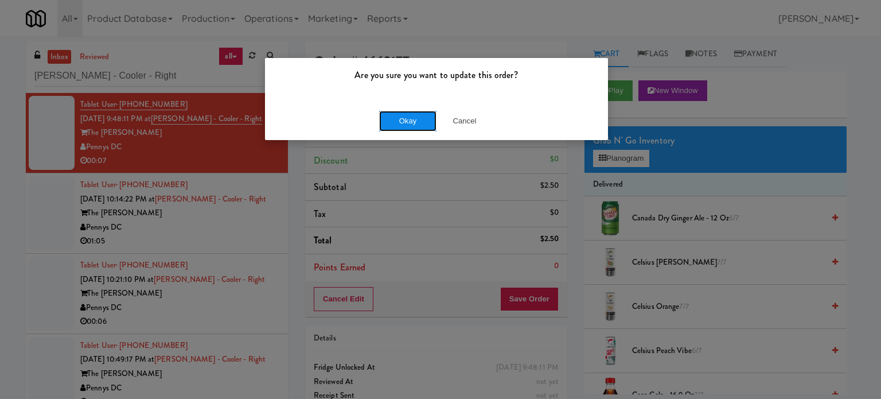
click at [414, 122] on button "Okay" at bounding box center [407, 121] width 57 height 21
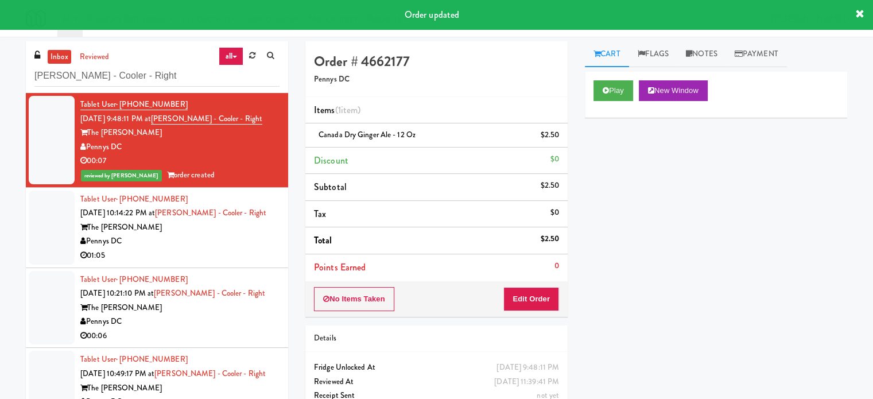
drag, startPoint x: 194, startPoint y: 256, endPoint x: 585, endPoint y: 149, distance: 405.2
click at [194, 256] on div "01:05" at bounding box center [179, 255] width 199 height 14
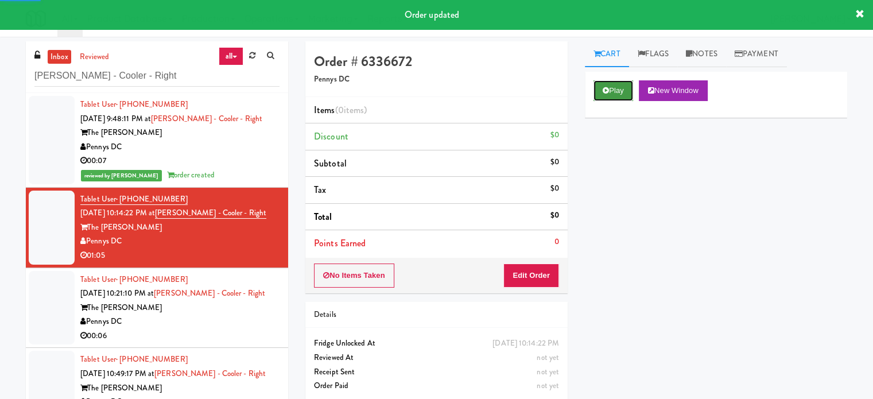
click at [604, 84] on button "Play" at bounding box center [613, 90] width 40 height 21
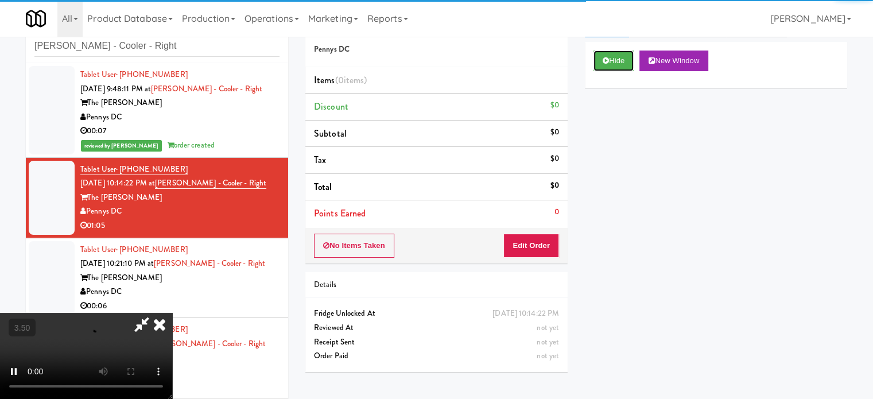
scroll to position [46, 0]
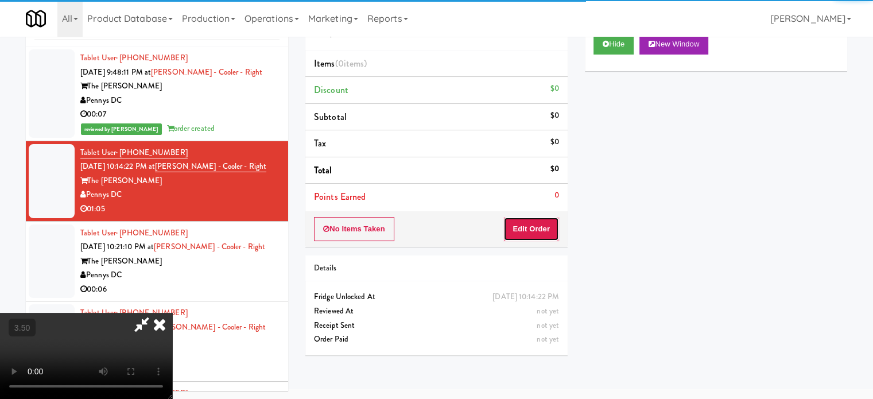
click at [552, 229] on button "Edit Order" at bounding box center [531, 229] width 56 height 24
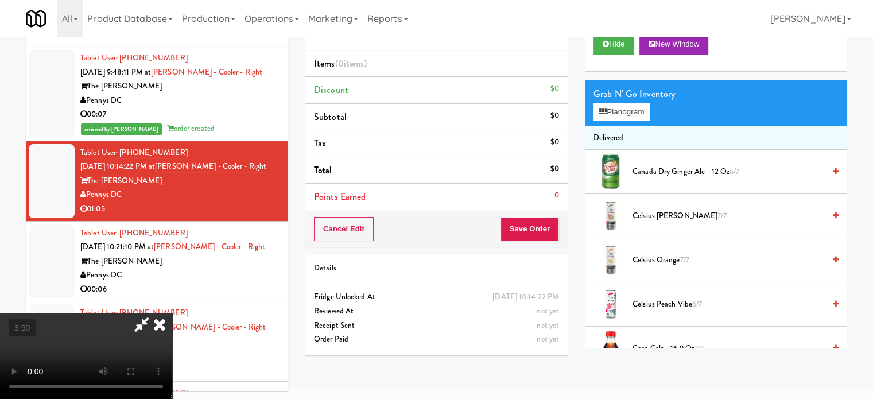
drag, startPoint x: 294, startPoint y: 240, endPoint x: 299, endPoint y: 238, distance: 6.2
click at [172, 313] on video at bounding box center [86, 356] width 172 height 86
drag, startPoint x: 299, startPoint y: 238, endPoint x: 453, endPoint y: 157, distance: 173.5
click at [172, 313] on video at bounding box center [86, 356] width 172 height 86
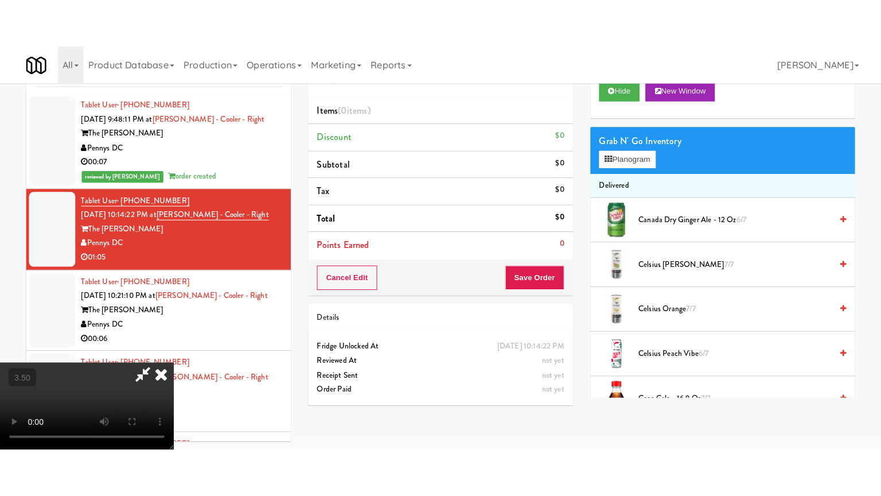
scroll to position [37, 0]
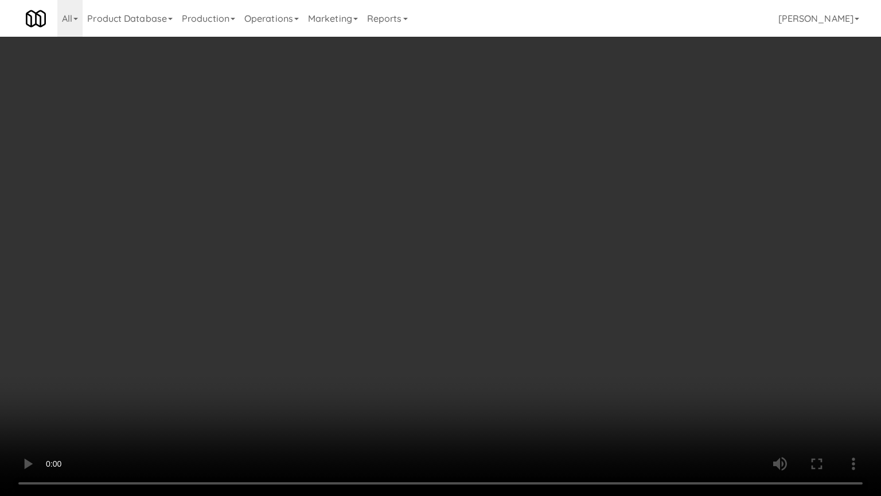
click at [464, 185] on video at bounding box center [440, 248] width 881 height 496
click at [450, 260] on video at bounding box center [440, 248] width 881 height 496
click at [485, 220] on video at bounding box center [440, 248] width 881 height 496
drag, startPoint x: 461, startPoint y: 230, endPoint x: 472, endPoint y: 221, distance: 14.7
click at [467, 225] on video at bounding box center [440, 248] width 881 height 496
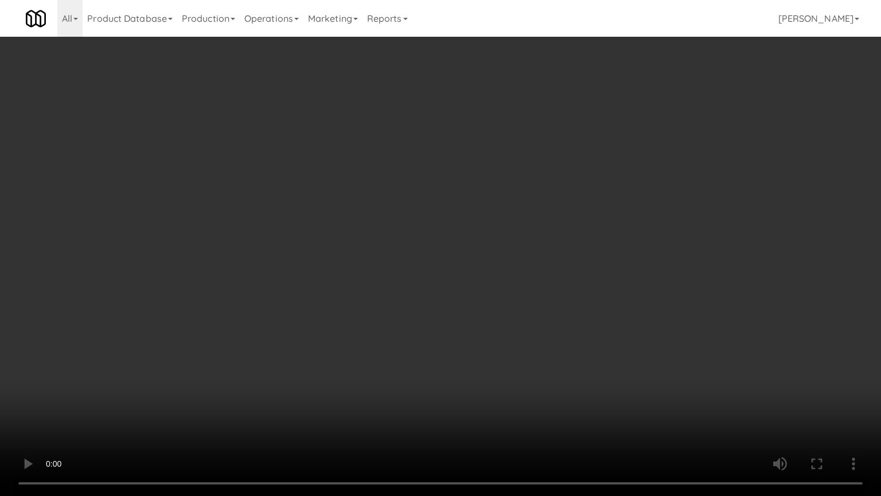
click at [476, 215] on video at bounding box center [440, 248] width 881 height 496
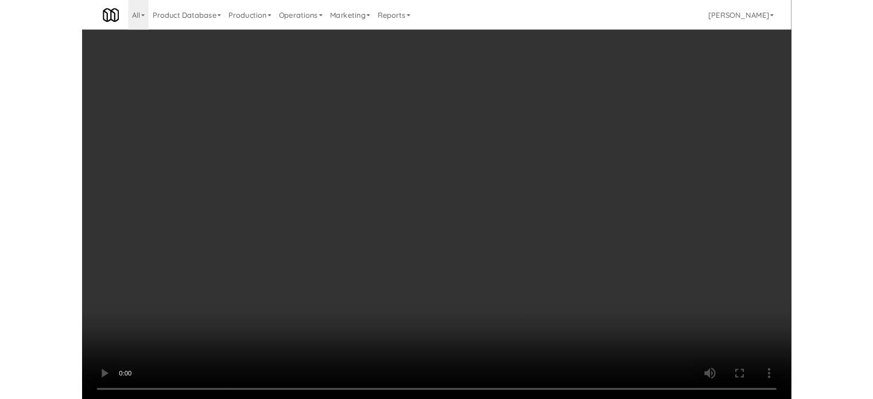
scroll to position [46, 0]
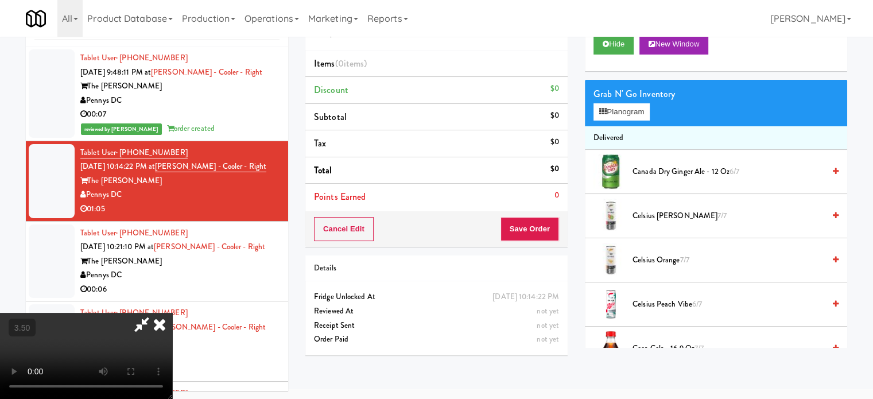
click at [172, 313] on icon at bounding box center [159, 324] width 25 height 23
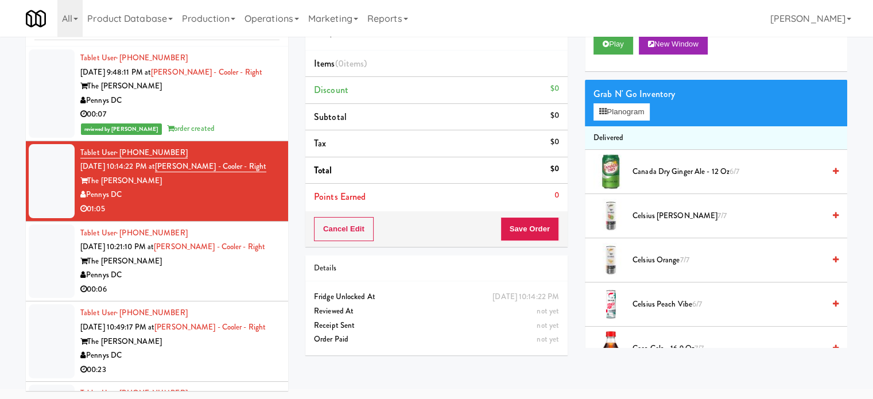
click at [208, 273] on div "Pennys DC" at bounding box center [179, 275] width 199 height 14
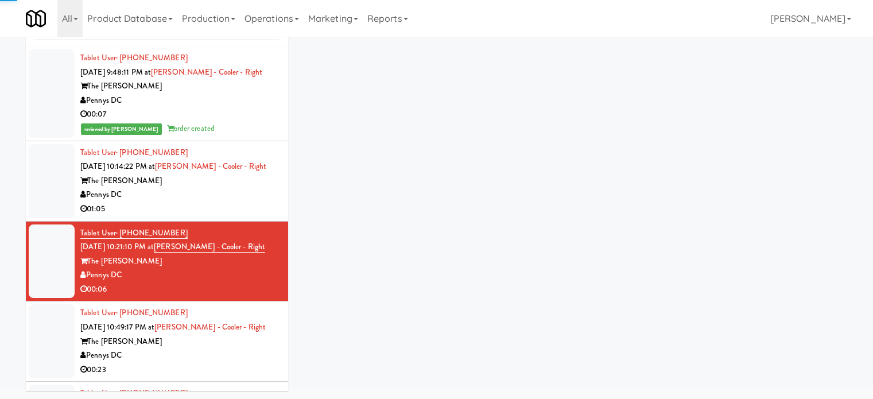
click at [262, 202] on div "01:05" at bounding box center [179, 209] width 199 height 14
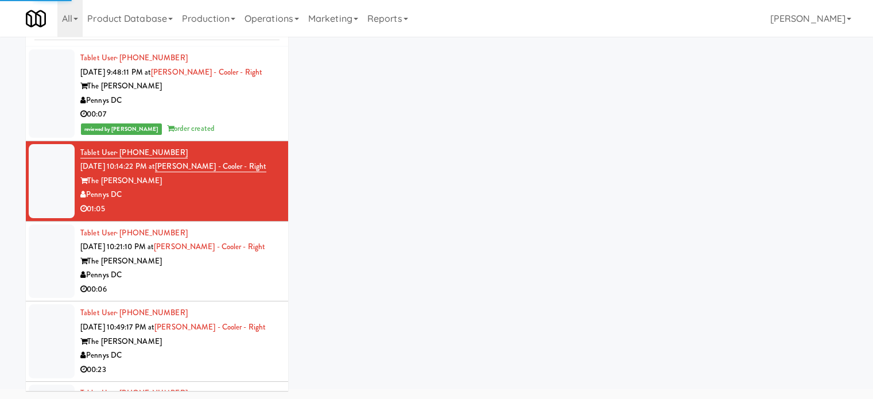
click at [262, 252] on div "Tablet User · (787) 597-1690 [DATE] 10:21:10 PM at [PERSON_NAME][GEOGRAPHIC_DAT…" at bounding box center [179, 261] width 199 height 71
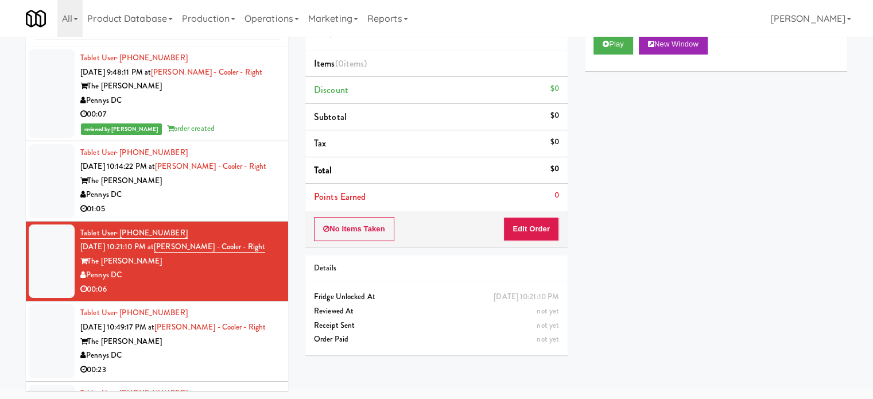
click at [236, 192] on div "Pennys DC" at bounding box center [179, 195] width 199 height 14
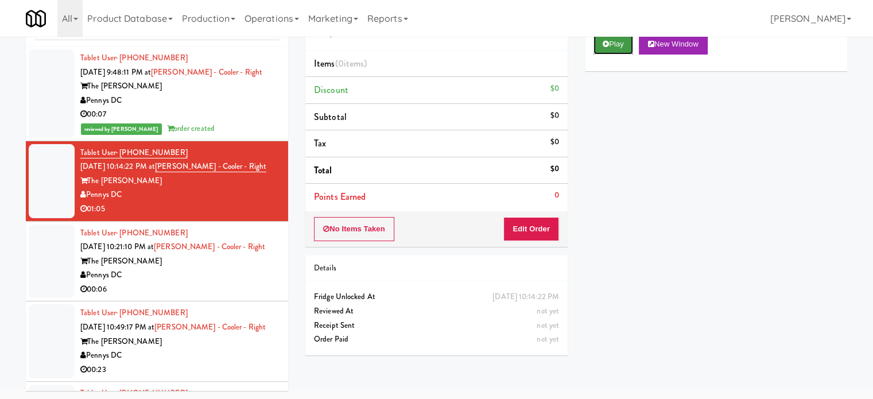
click at [607, 45] on icon at bounding box center [605, 43] width 6 height 7
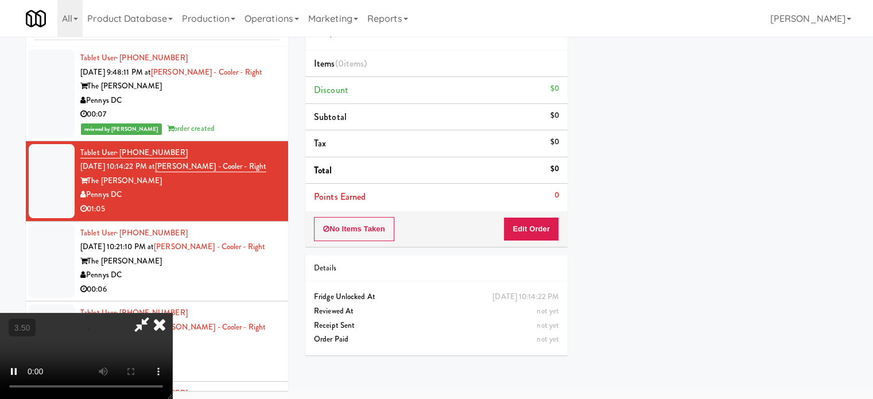
scroll to position [107, 0]
click at [513, 235] on button "Edit Order" at bounding box center [531, 229] width 56 height 24
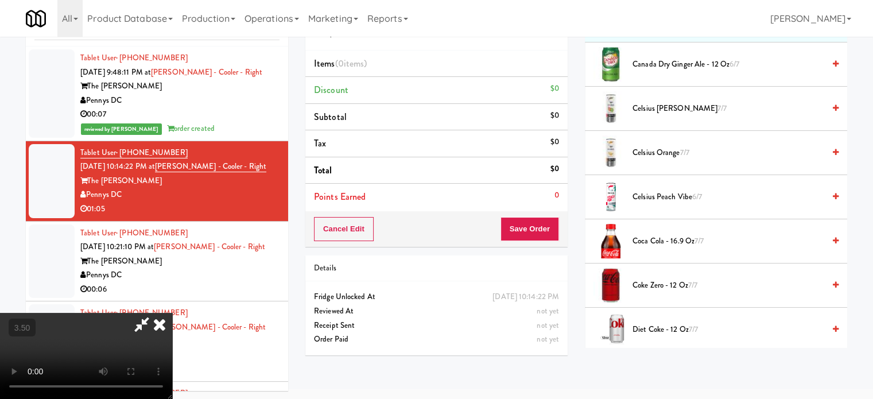
drag, startPoint x: 273, startPoint y: 297, endPoint x: 279, endPoint y: 294, distance: 7.2
click at [172, 313] on video at bounding box center [86, 356] width 172 height 86
drag, startPoint x: 279, startPoint y: 294, endPoint x: 421, endPoint y: 145, distance: 205.7
click at [172, 313] on video at bounding box center [86, 356] width 172 height 86
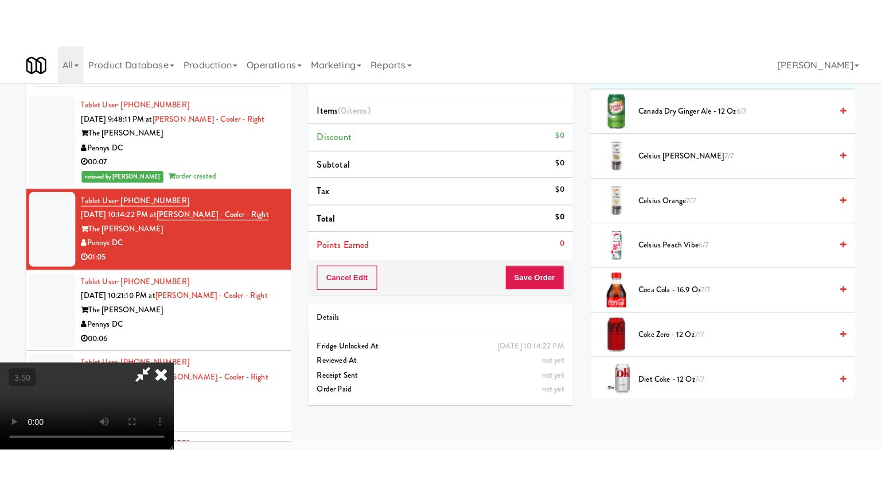
scroll to position [37, 0]
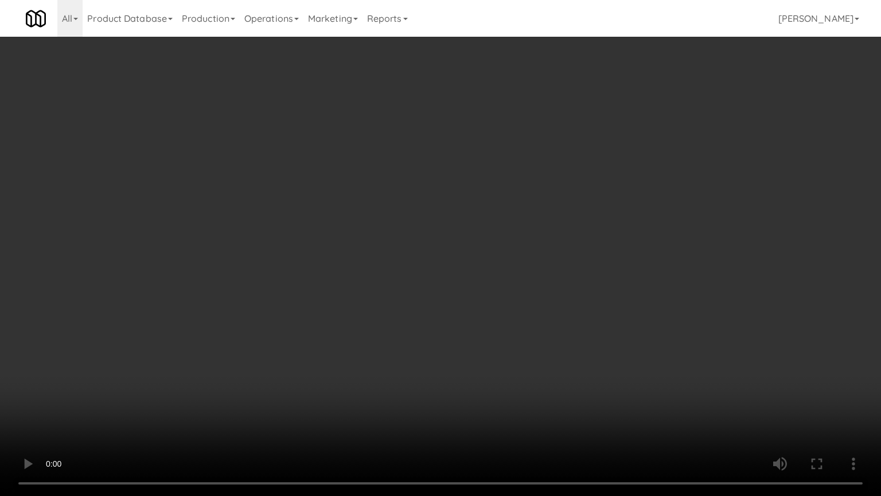
click at [436, 264] on video at bounding box center [440, 248] width 881 height 496
click at [438, 263] on video at bounding box center [440, 248] width 881 height 496
click at [449, 262] on video at bounding box center [440, 248] width 881 height 496
click at [461, 263] on video at bounding box center [440, 248] width 881 height 496
click at [488, 275] on video at bounding box center [440, 248] width 881 height 496
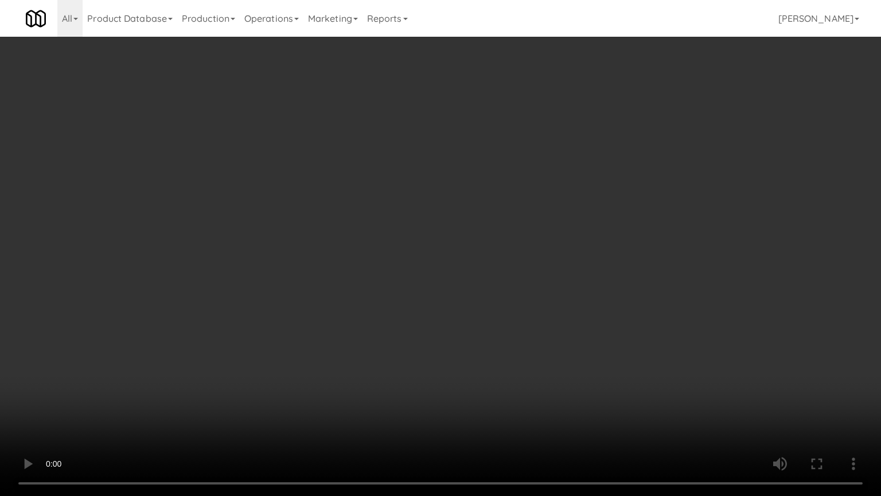
click at [442, 280] on video at bounding box center [440, 248] width 881 height 496
click at [469, 255] on video at bounding box center [440, 248] width 881 height 496
click at [476, 255] on video at bounding box center [440, 248] width 881 height 496
drag, startPoint x: 508, startPoint y: 253, endPoint x: 633, endPoint y: 164, distance: 153.9
click at [510, 253] on video at bounding box center [440, 248] width 881 height 496
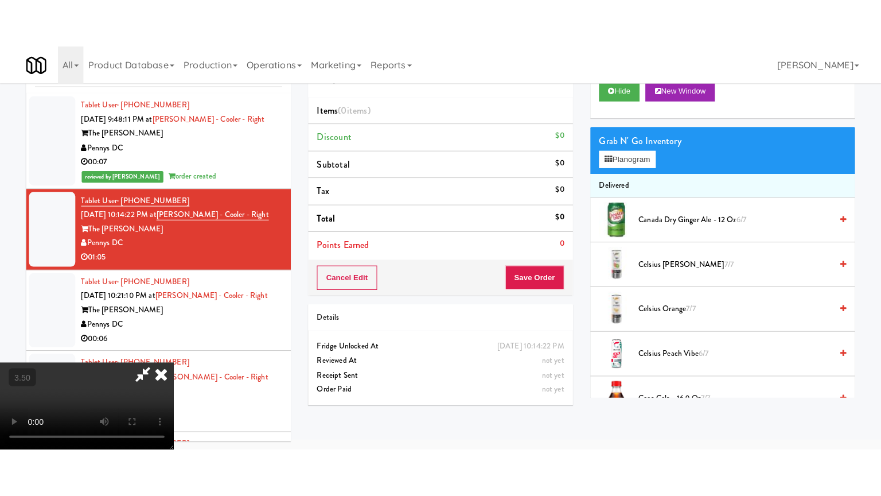
scroll to position [0, 0]
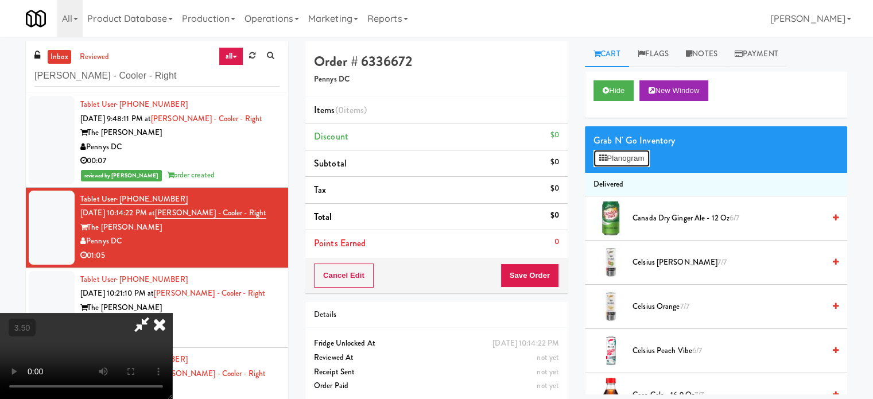
click at [644, 153] on button "Planogram" at bounding box center [621, 158] width 56 height 17
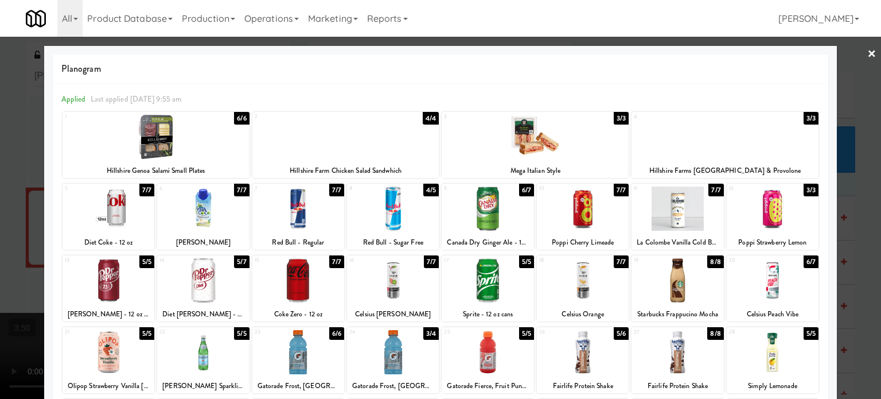
click at [804, 190] on div "3/3" at bounding box center [811, 190] width 15 height 13
click at [828, 202] on div "Planogram Applied Last applied [DATE] 9:55 am 1 6/6 Hillshire [GEOGRAPHIC_DATA]…" at bounding box center [440, 304] width 793 height 517
click at [847, 213] on div at bounding box center [440, 199] width 881 height 399
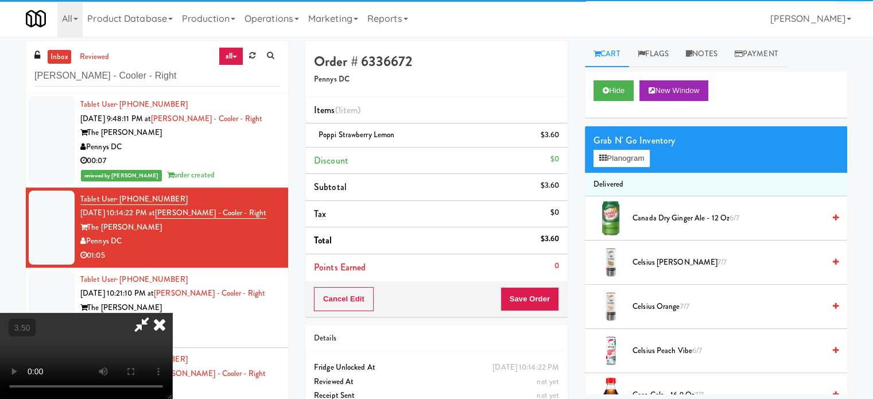
click at [172, 313] on video at bounding box center [86, 356] width 172 height 86
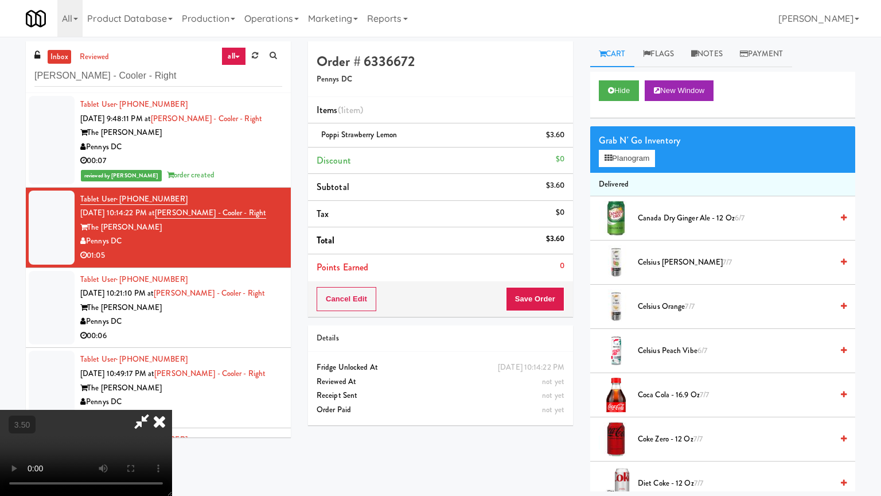
drag, startPoint x: 432, startPoint y: 324, endPoint x: 558, endPoint y: 255, distance: 143.8
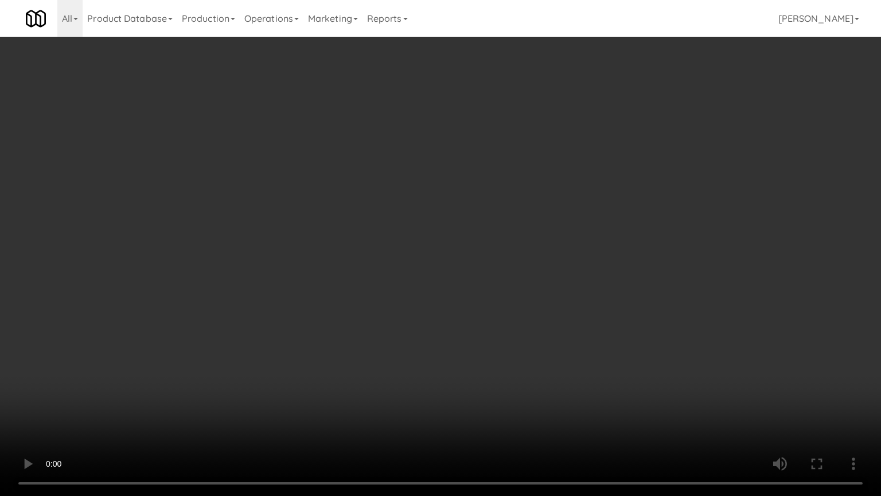
click at [439, 320] on video at bounding box center [440, 248] width 881 height 496
click at [551, 259] on video at bounding box center [440, 248] width 881 height 496
